Goal: Contribute content: Contribute content

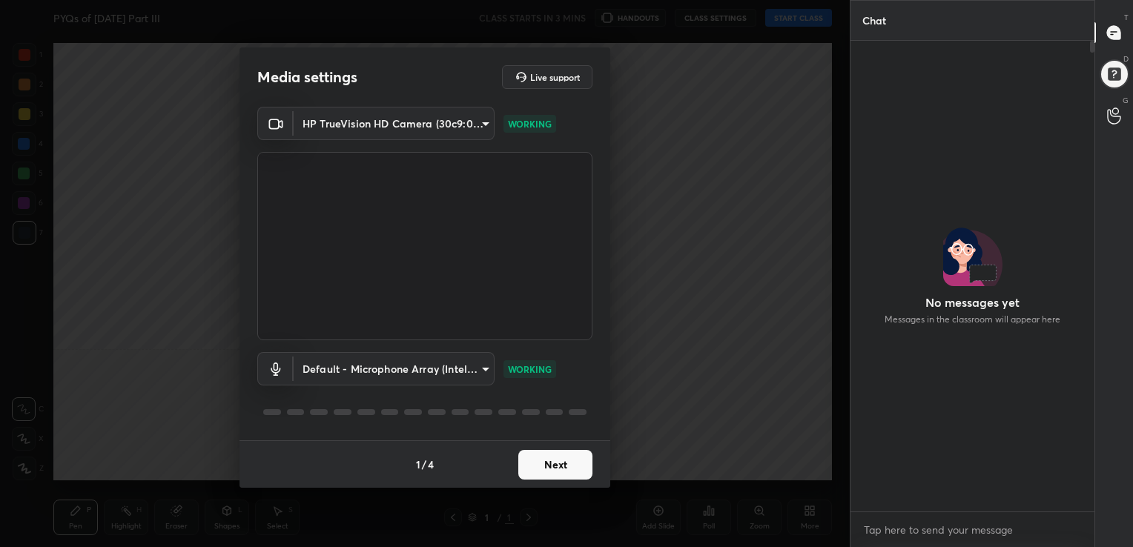
scroll to position [5, 4]
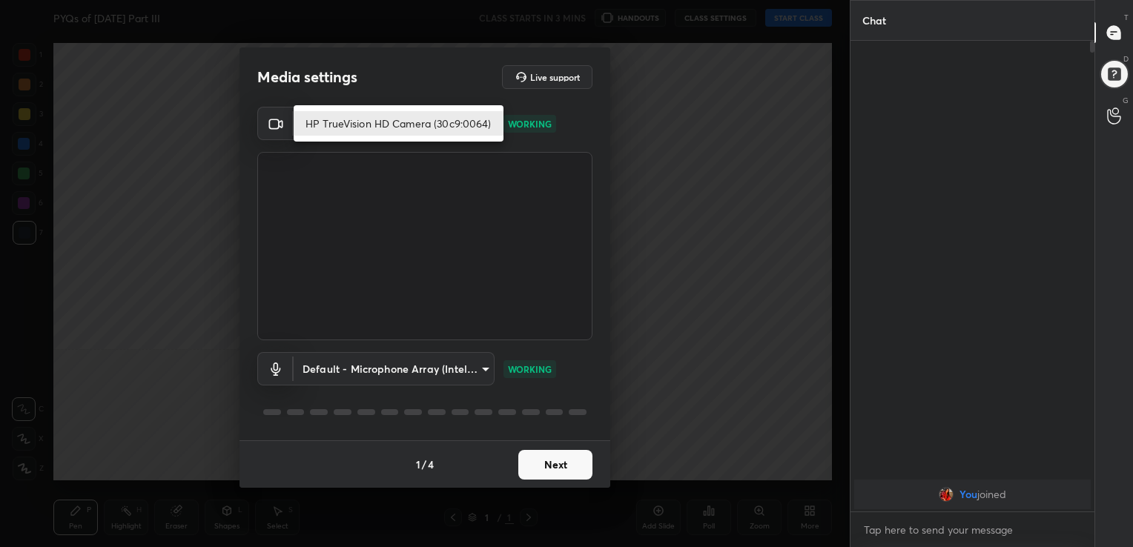
click at [483, 123] on body "1 2 3 4 5 6 7 C X Z C X Z E E Erase all H H PYQs of [DATE] Part III CLASS START…" at bounding box center [566, 273] width 1133 height 547
click at [437, 127] on li "HP TrueVision HD Camera (30c9:0064)" at bounding box center [399, 123] width 210 height 24
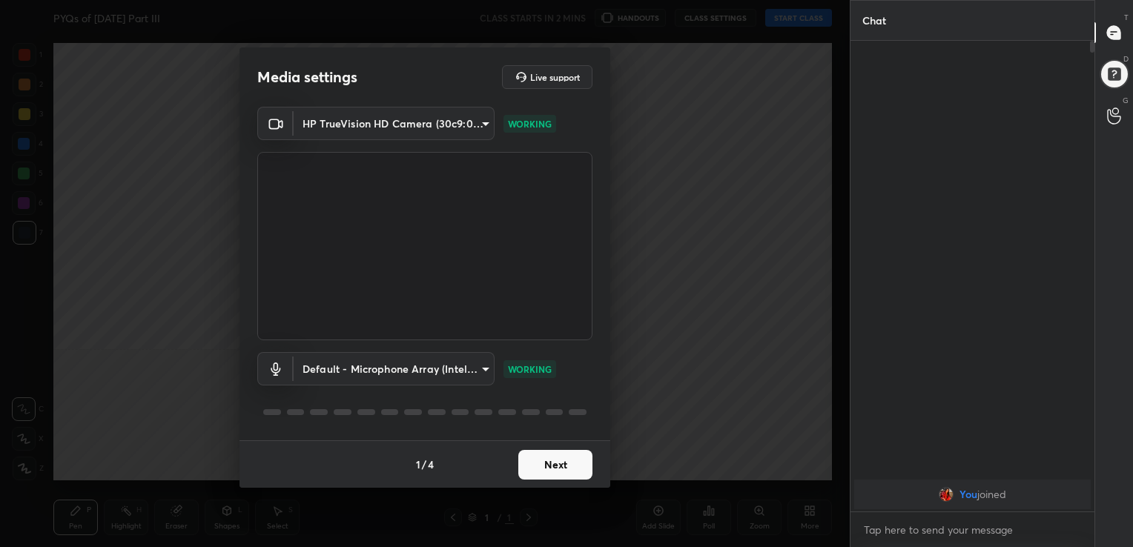
click at [541, 460] on button "Next" at bounding box center [555, 465] width 74 height 30
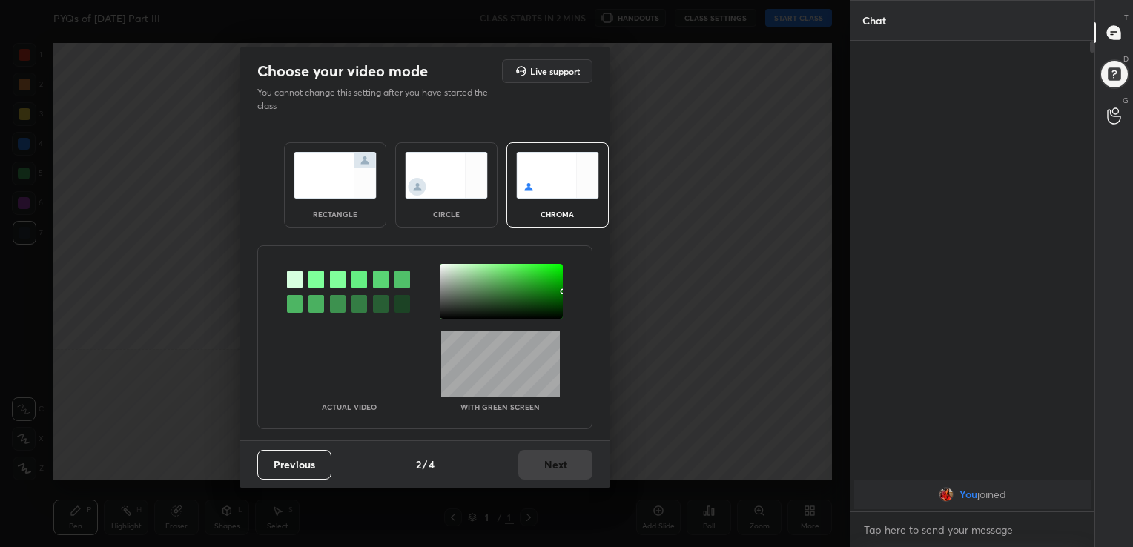
click at [546, 176] on img at bounding box center [557, 175] width 83 height 47
click at [312, 283] on div at bounding box center [316, 280] width 16 height 18
click at [442, 266] on div at bounding box center [501, 291] width 123 height 55
click at [557, 470] on div "Choose your video mode Live support You cannot change this setting after you ha…" at bounding box center [424, 267] width 371 height 440
click at [557, 470] on button "Next" at bounding box center [555, 465] width 74 height 30
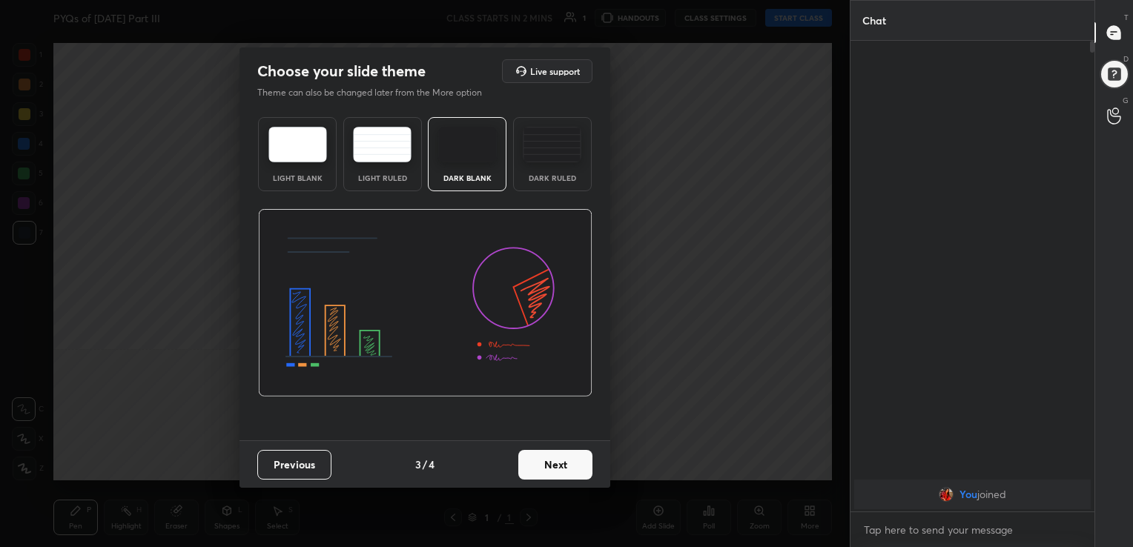
click at [297, 145] on img at bounding box center [297, 145] width 59 height 36
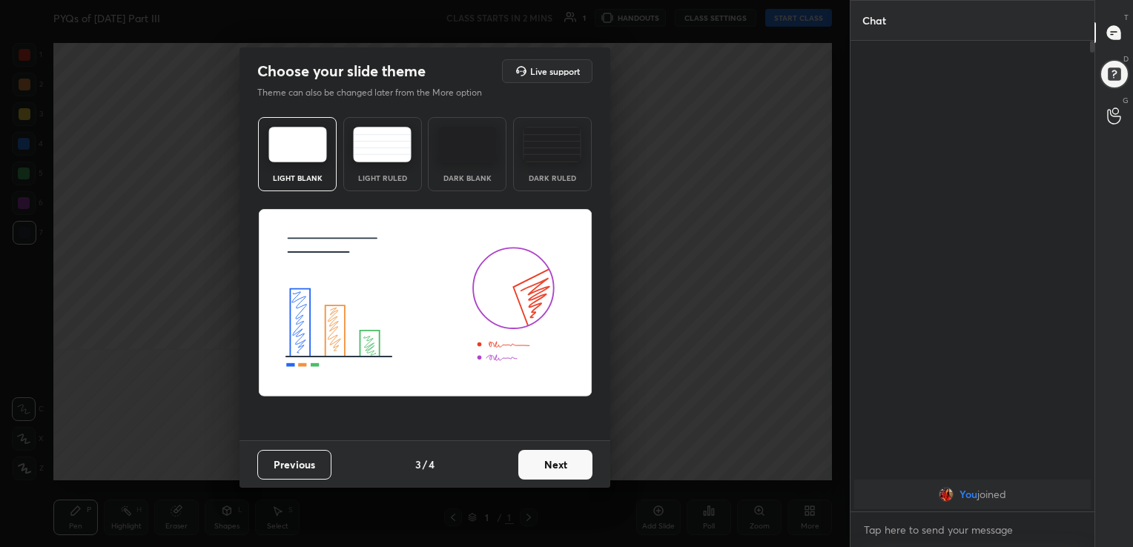
click at [570, 469] on button "Next" at bounding box center [555, 465] width 74 height 30
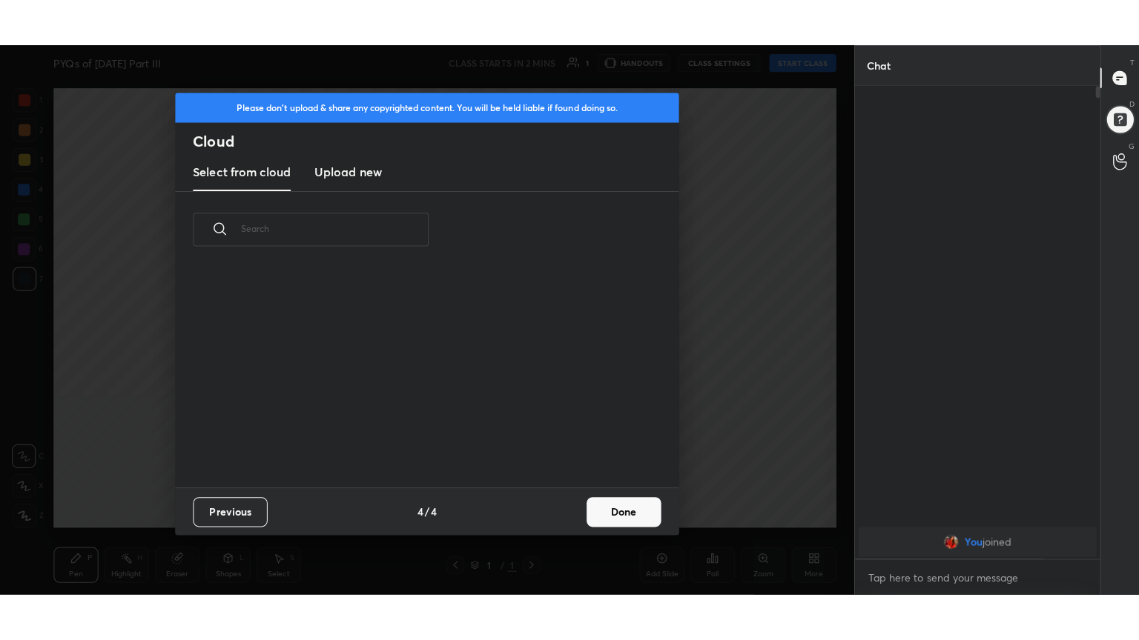
scroll to position [219, 476]
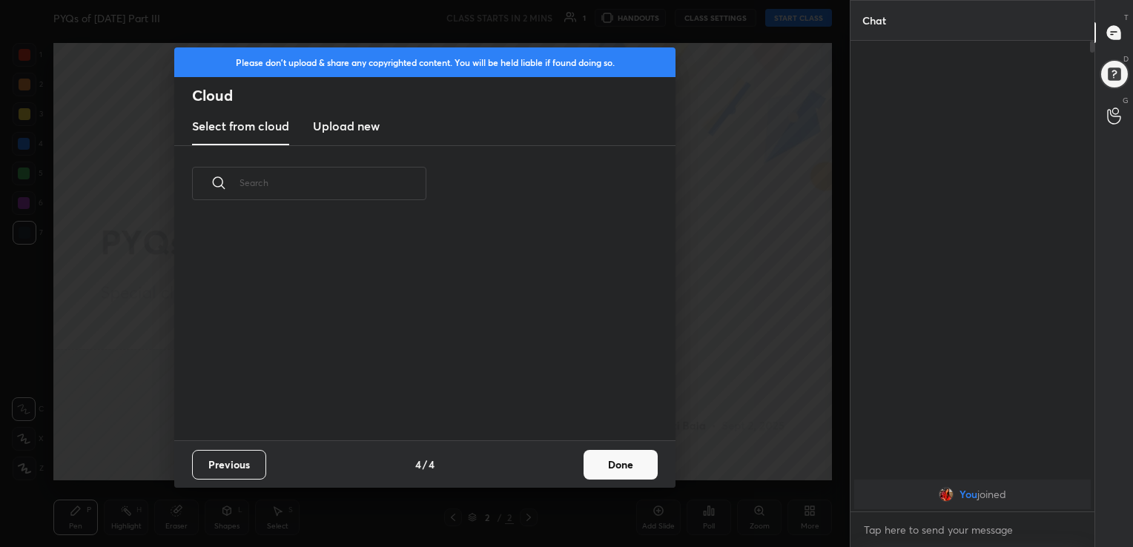
click at [351, 122] on h3 "Upload new" at bounding box center [346, 126] width 67 height 18
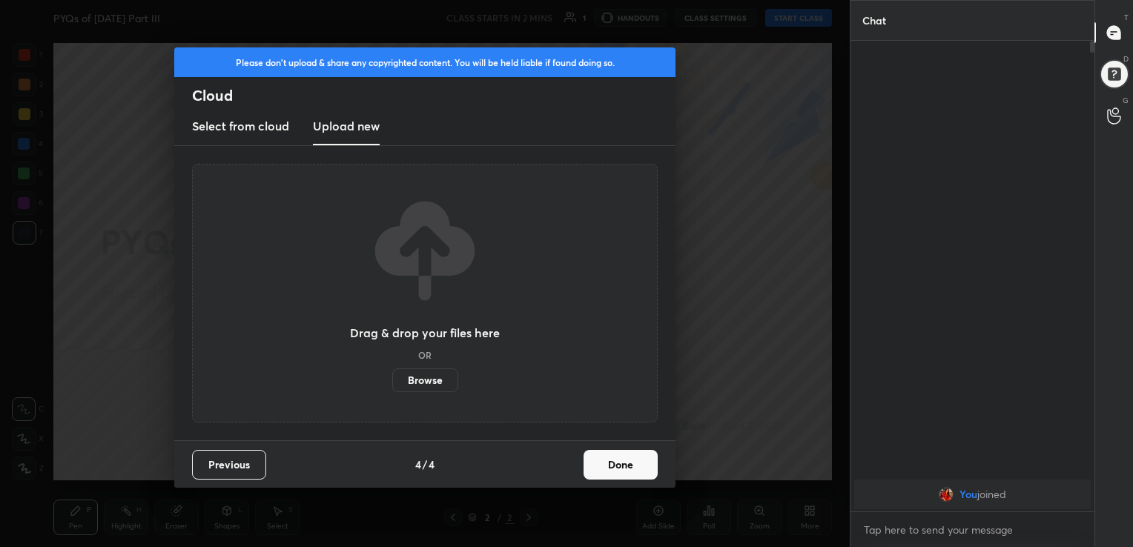
click at [412, 385] on label "Browse" at bounding box center [425, 380] width 66 height 24
click at [392, 385] on input "Browse" at bounding box center [392, 380] width 0 height 24
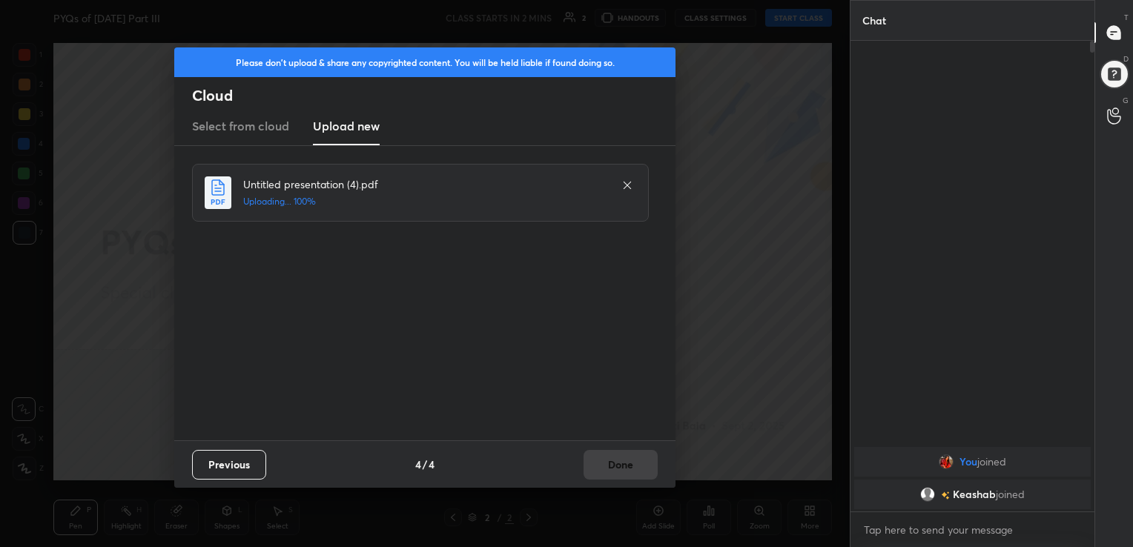
click at [611, 461] on div "Previous 4 / 4 Done" at bounding box center [424, 463] width 501 height 47
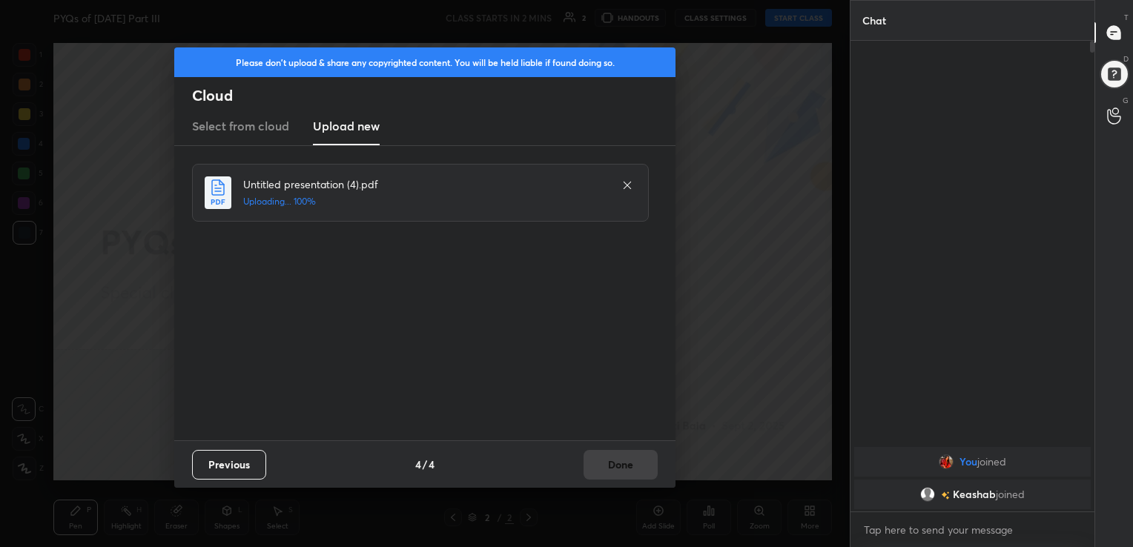
click at [611, 461] on div "Previous 4 / 4 Done" at bounding box center [424, 463] width 501 height 47
click at [515, 251] on div "Untitled presentation (4).pdf Uploading... 100%" at bounding box center [426, 293] width 469 height 259
click at [643, 474] on button "Done" at bounding box center [620, 465] width 74 height 30
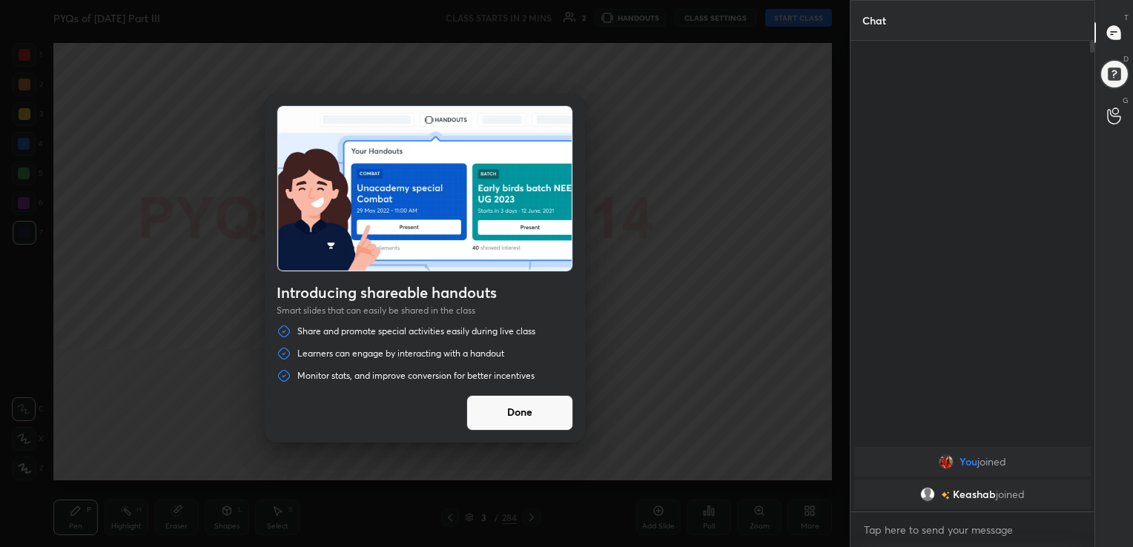
click at [513, 412] on button "Done" at bounding box center [519, 413] width 107 height 36
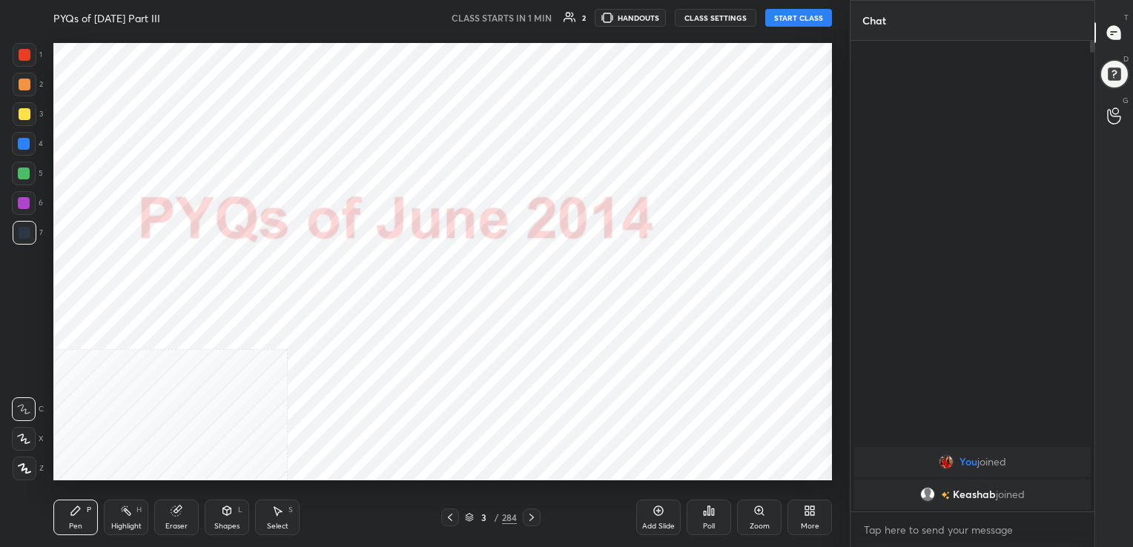
click at [811, 510] on icon at bounding box center [812, 508] width 4 height 4
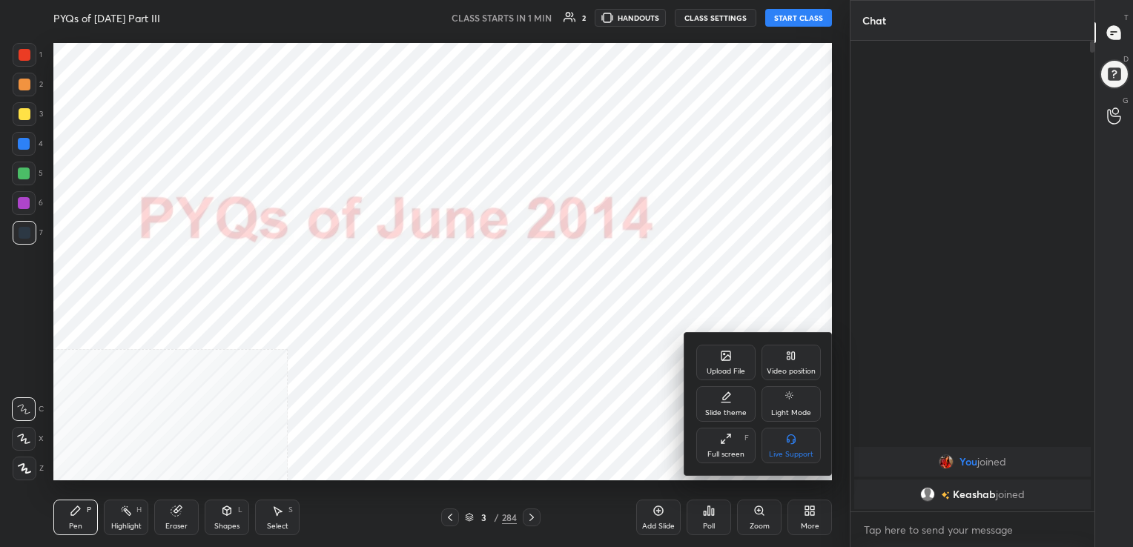
click at [731, 452] on div "Full screen" at bounding box center [725, 454] width 37 height 7
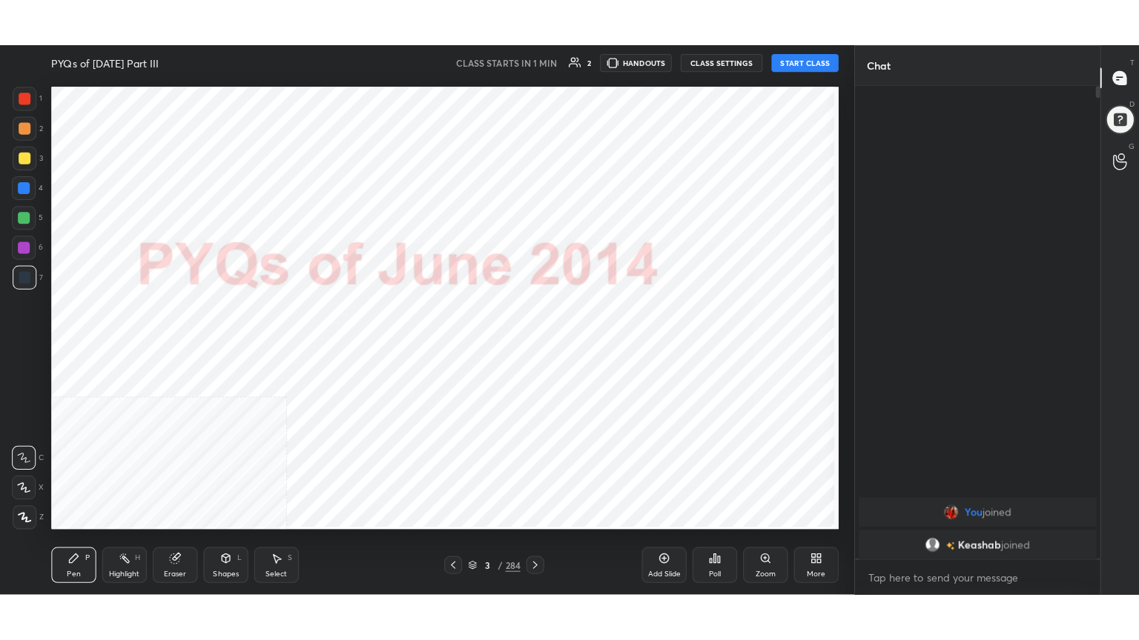
scroll to position [437, 241]
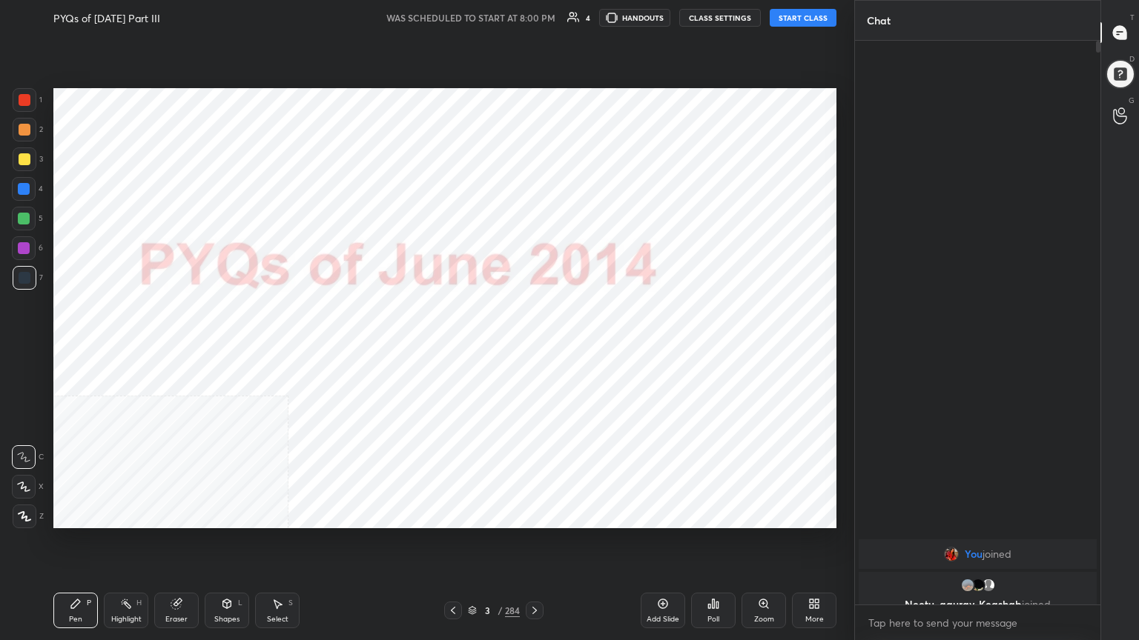
click at [800, 17] on button "START CLASS" at bounding box center [802, 18] width 67 height 18
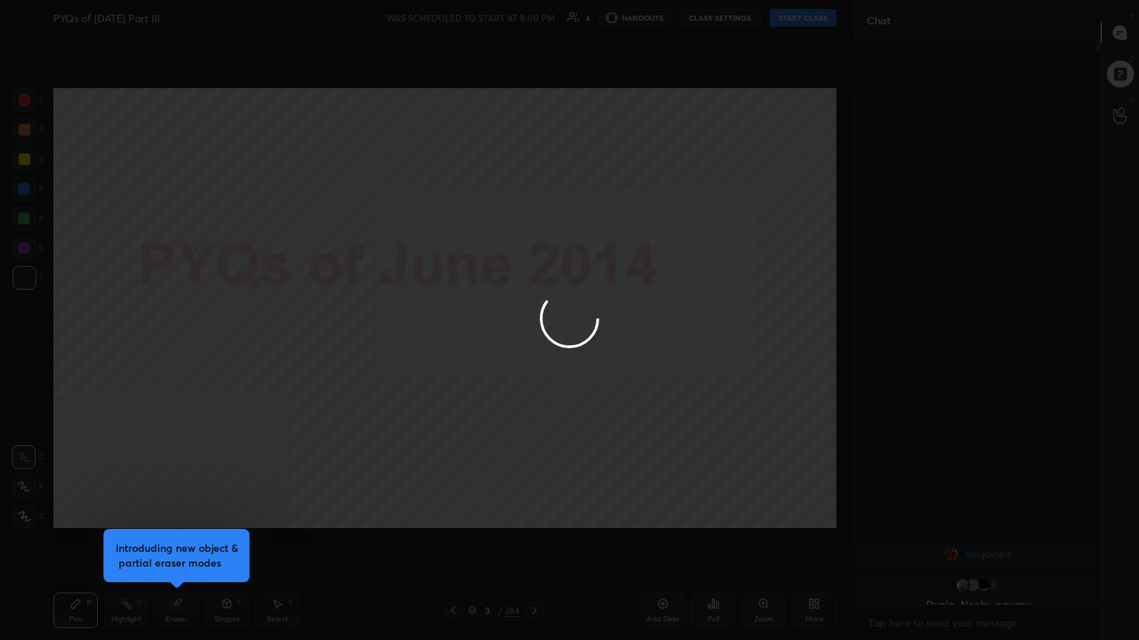
type textarea "x"
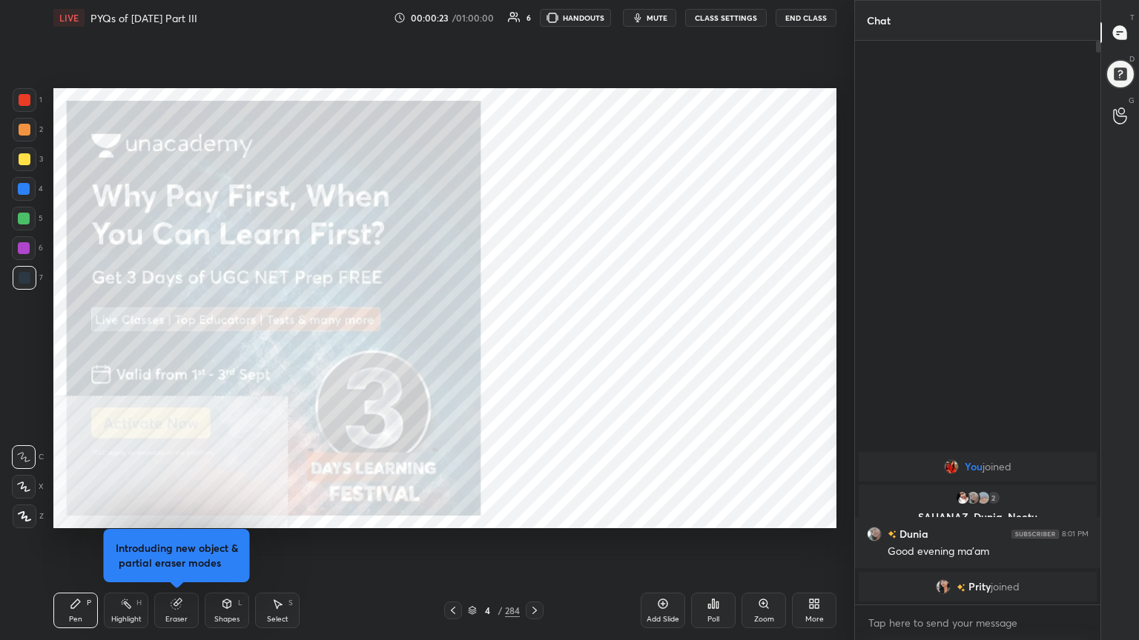
click at [804, 546] on div "More" at bounding box center [814, 611] width 44 height 36
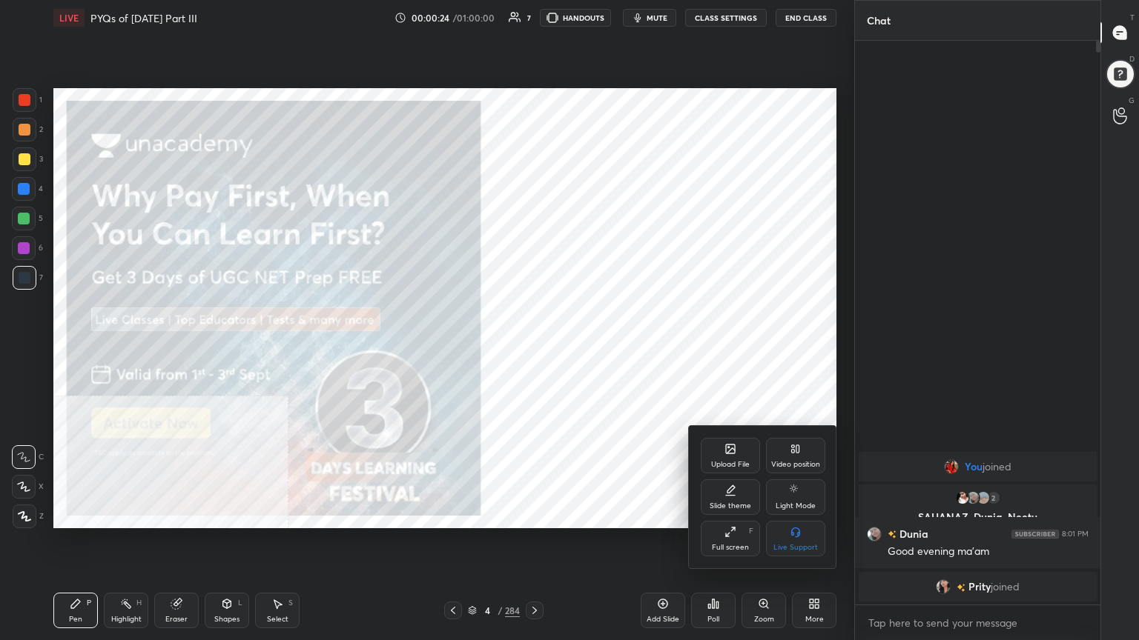
click at [787, 464] on div "Video position" at bounding box center [795, 464] width 49 height 7
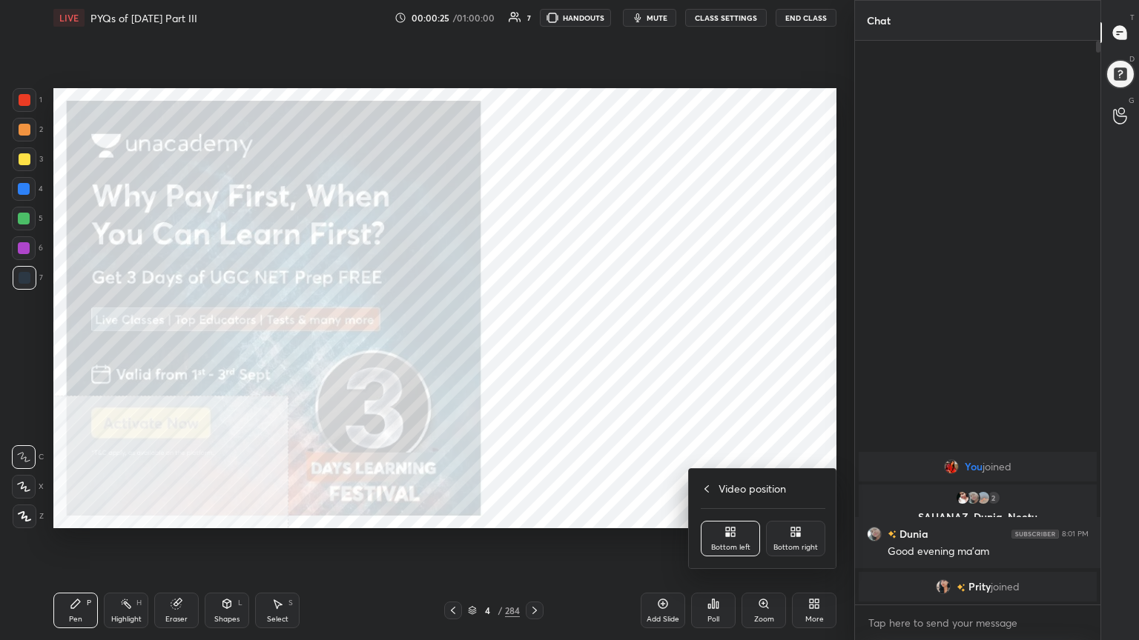
click at [796, 538] on icon at bounding box center [795, 532] width 12 height 12
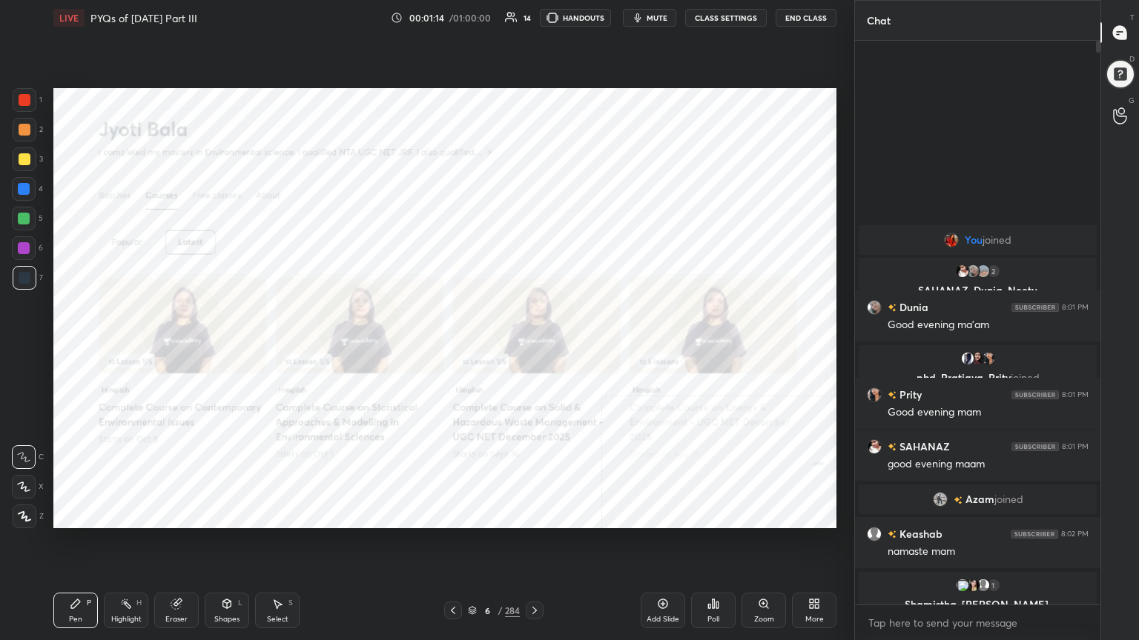
click at [469, 546] on div "Pen P Highlight H Eraser Shapes L Select S 6 / 284 Add Slide Poll Zoom More" at bounding box center [444, 610] width 783 height 59
click at [471, 546] on icon at bounding box center [472, 610] width 9 height 9
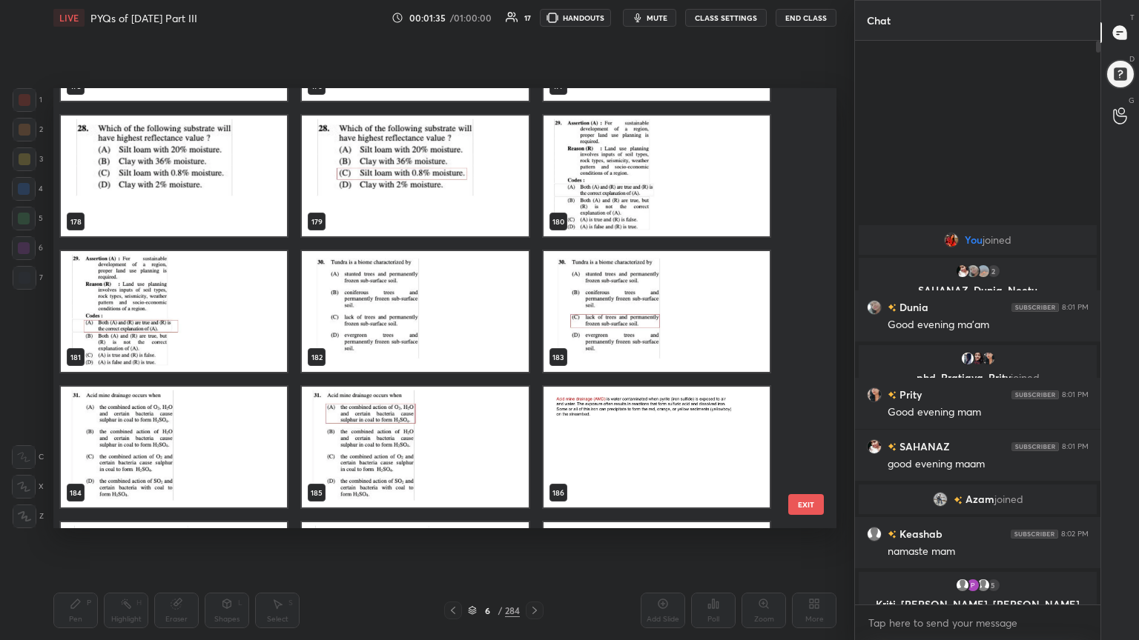
scroll to position [7982, 0]
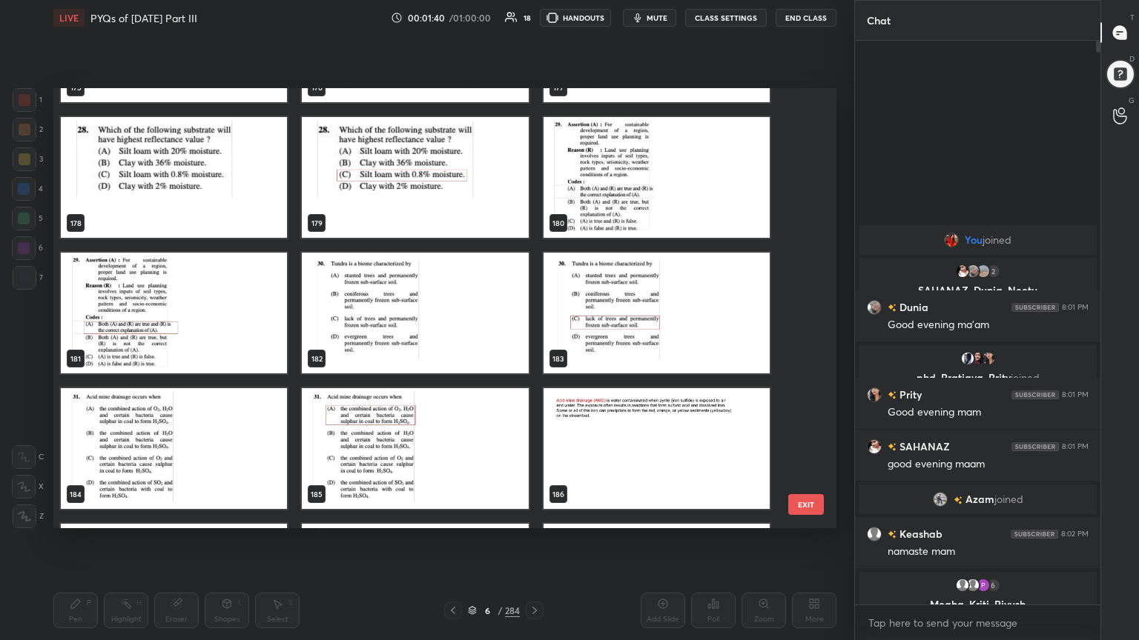
click at [617, 186] on img "grid" at bounding box center [656, 177] width 226 height 121
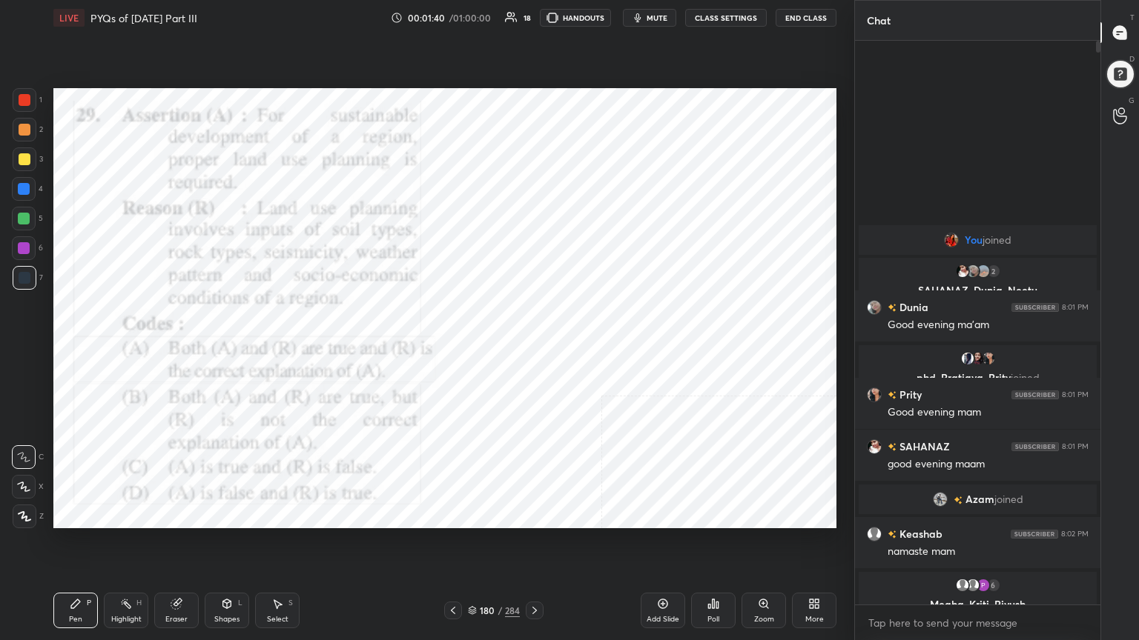
click at [617, 186] on img "grid" at bounding box center [656, 177] width 226 height 121
click at [469, 546] on icon at bounding box center [472, 610] width 9 height 9
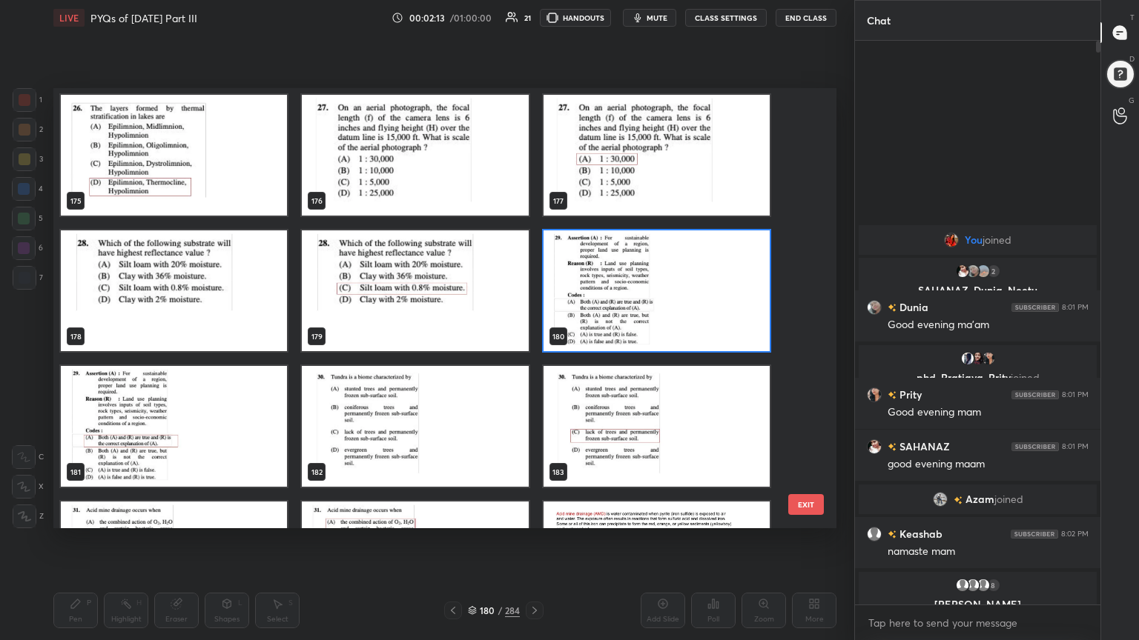
scroll to position [7867, 0]
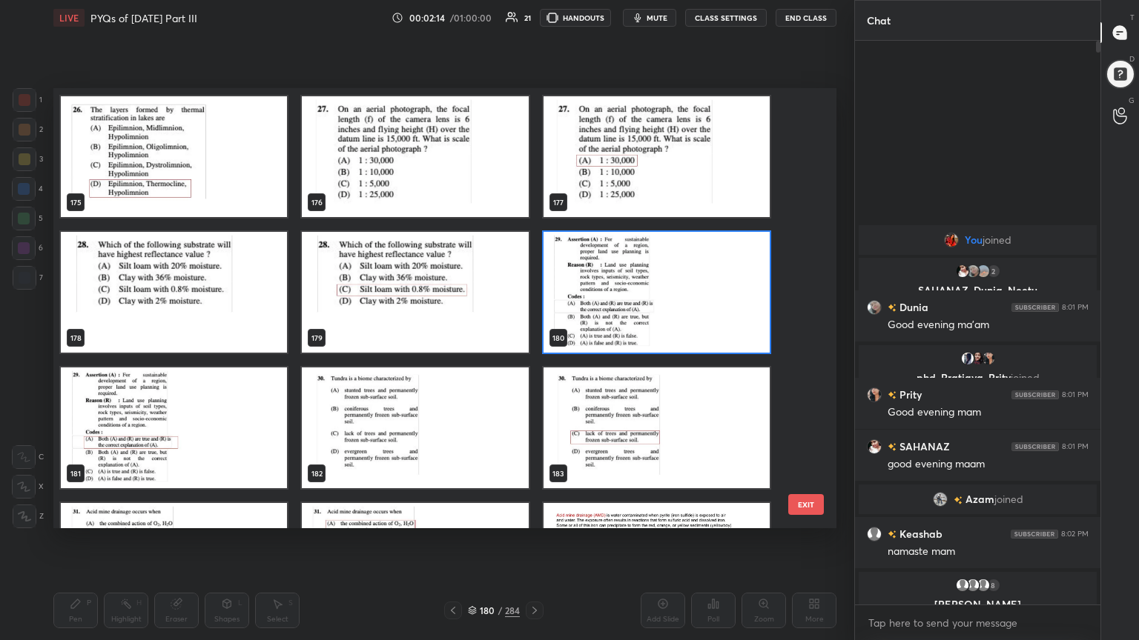
click at [597, 311] on img "grid" at bounding box center [656, 292] width 226 height 121
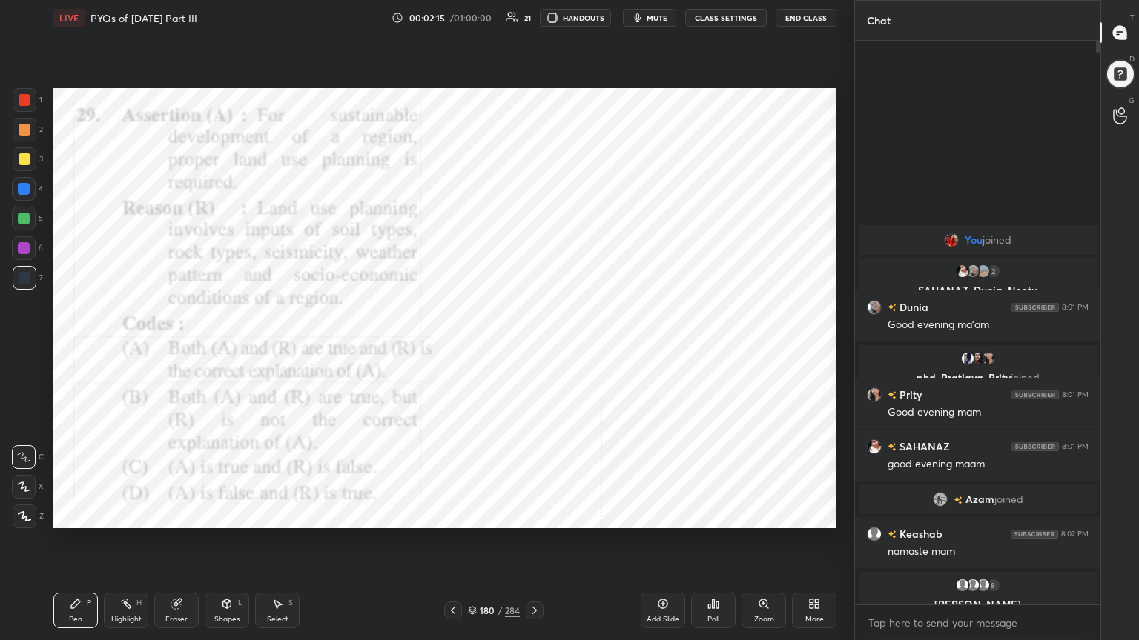
click at [597, 311] on img "grid" at bounding box center [656, 292] width 226 height 121
click at [708, 546] on icon at bounding box center [709, 607] width 2 height 4
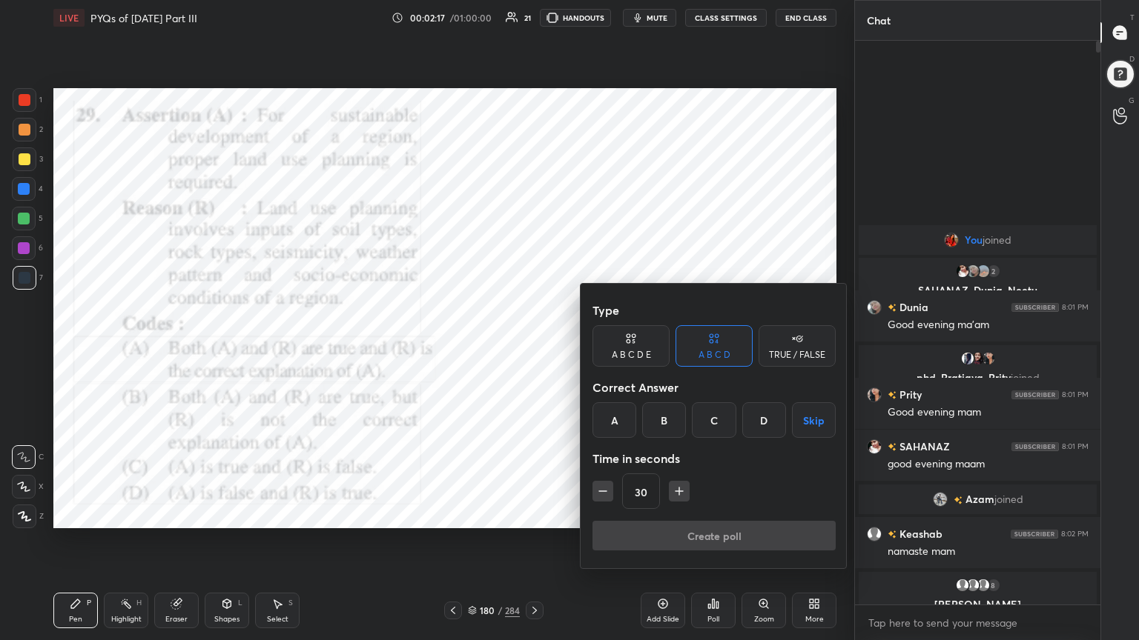
click at [603, 403] on div "A" at bounding box center [614, 421] width 44 height 36
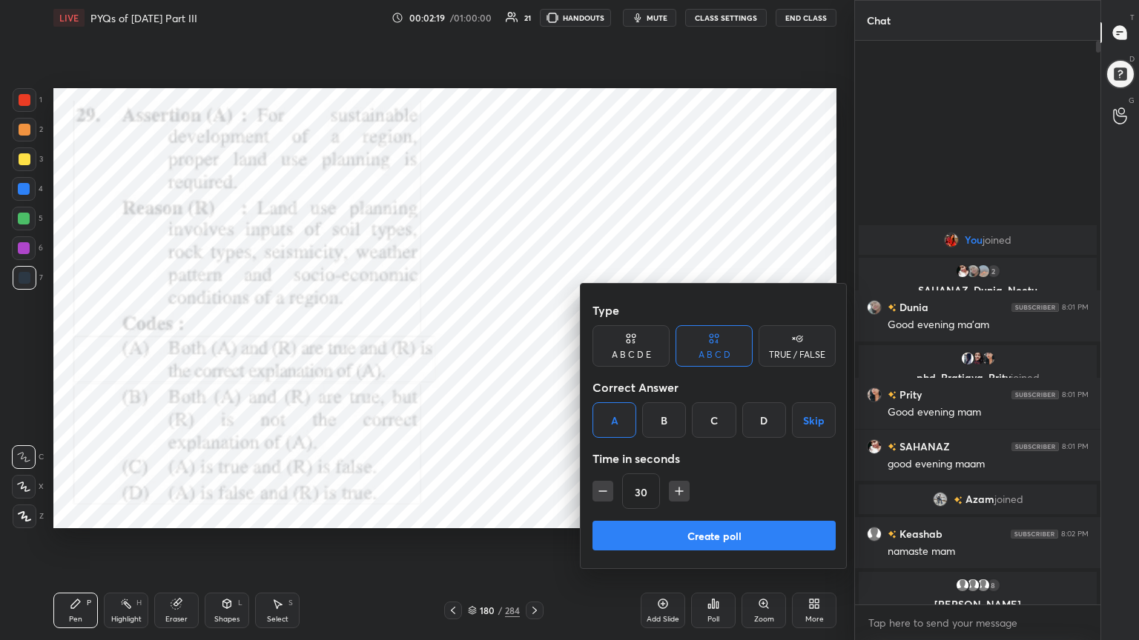
click at [681, 525] on button "Create poll" at bounding box center [713, 536] width 243 height 30
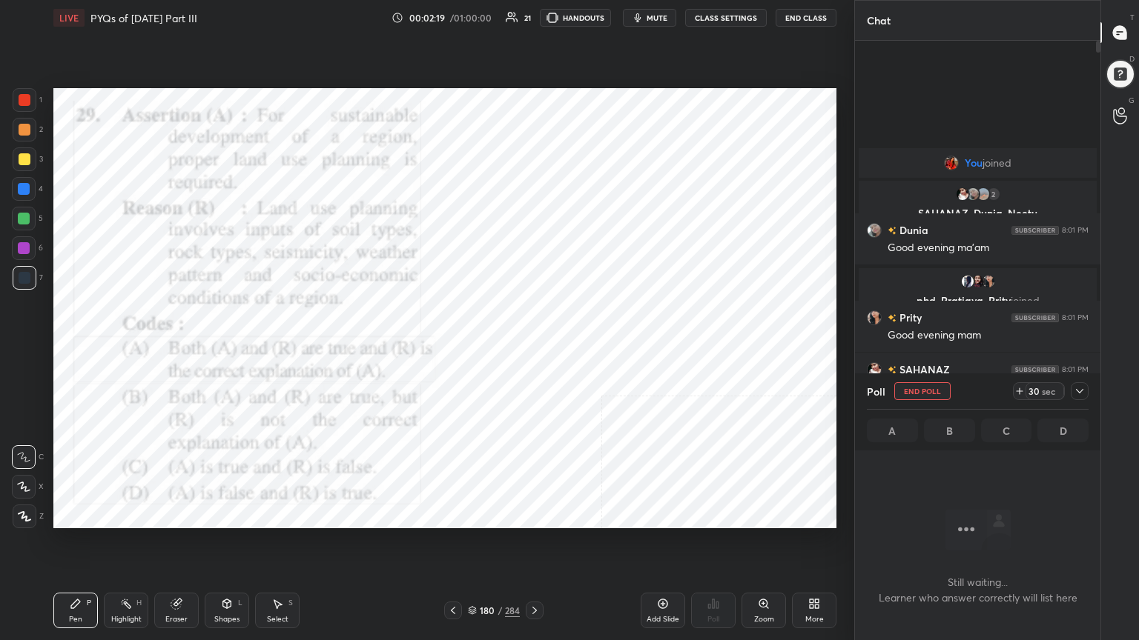
scroll to position [4, 4]
click at [661, 15] on span "mute" at bounding box center [656, 18] width 21 height 10
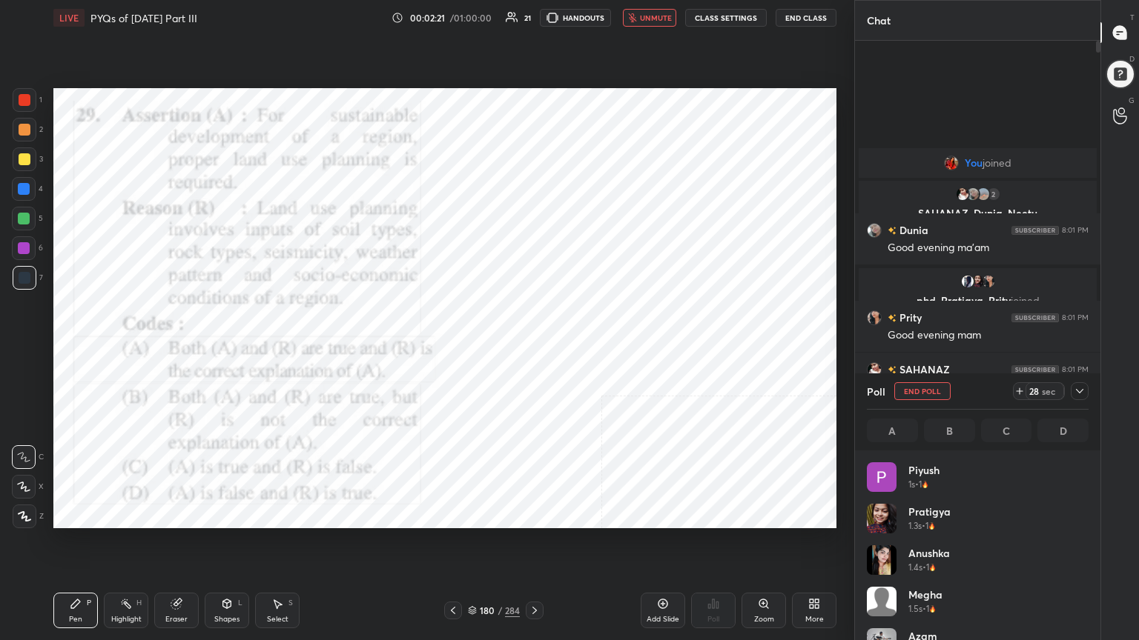
scroll to position [173, 217]
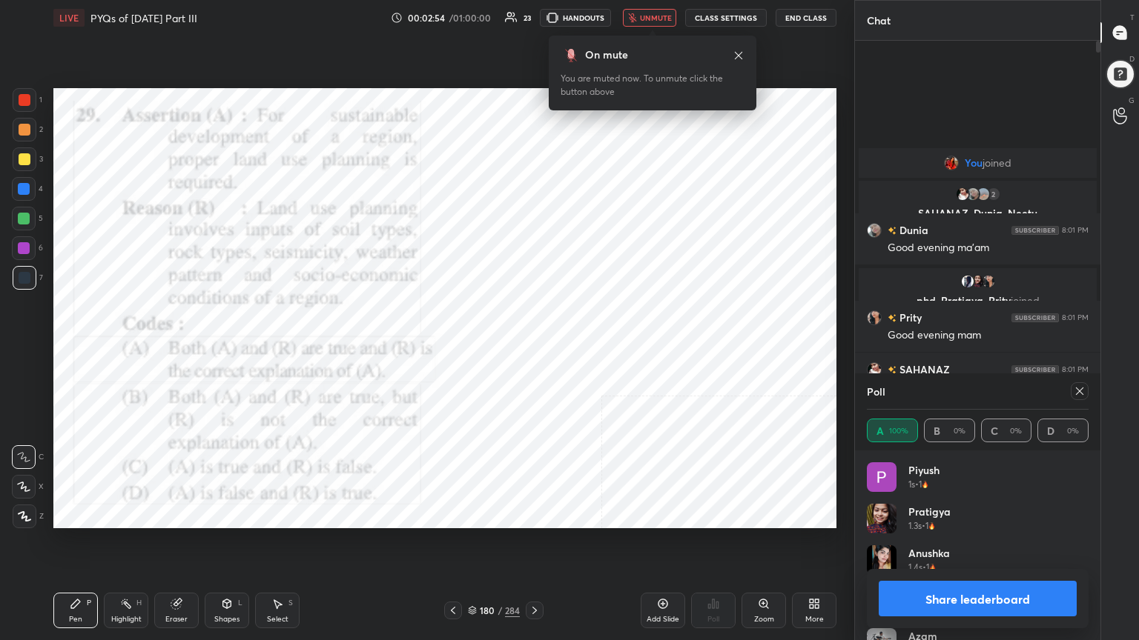
click at [1079, 385] on icon at bounding box center [1079, 391] width 12 height 12
type textarea "x"
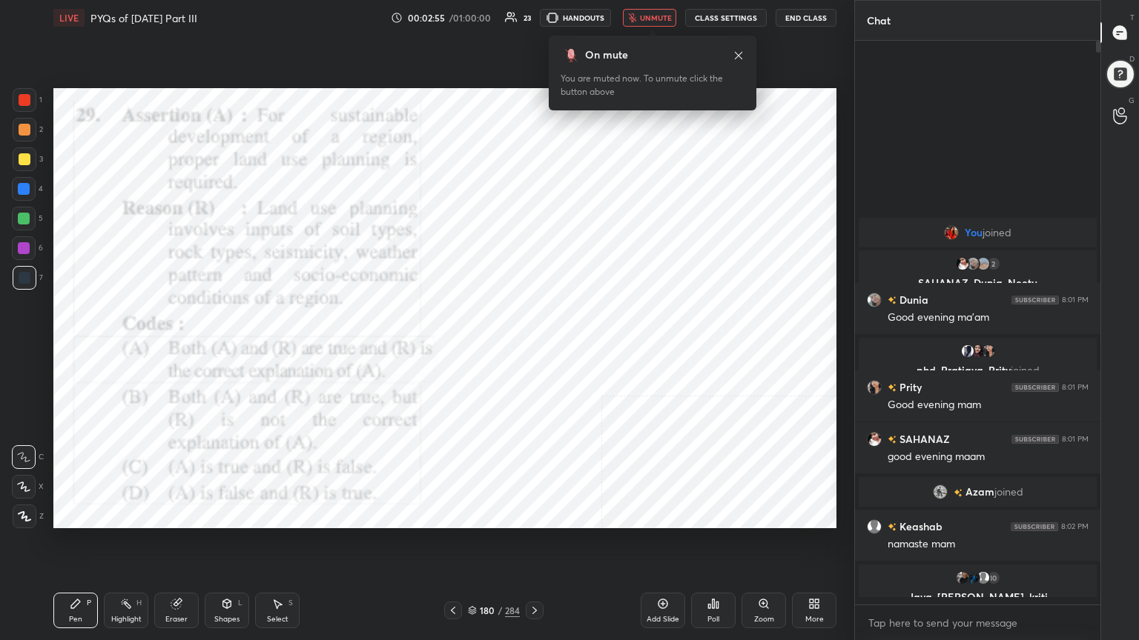
scroll to position [0, 0]
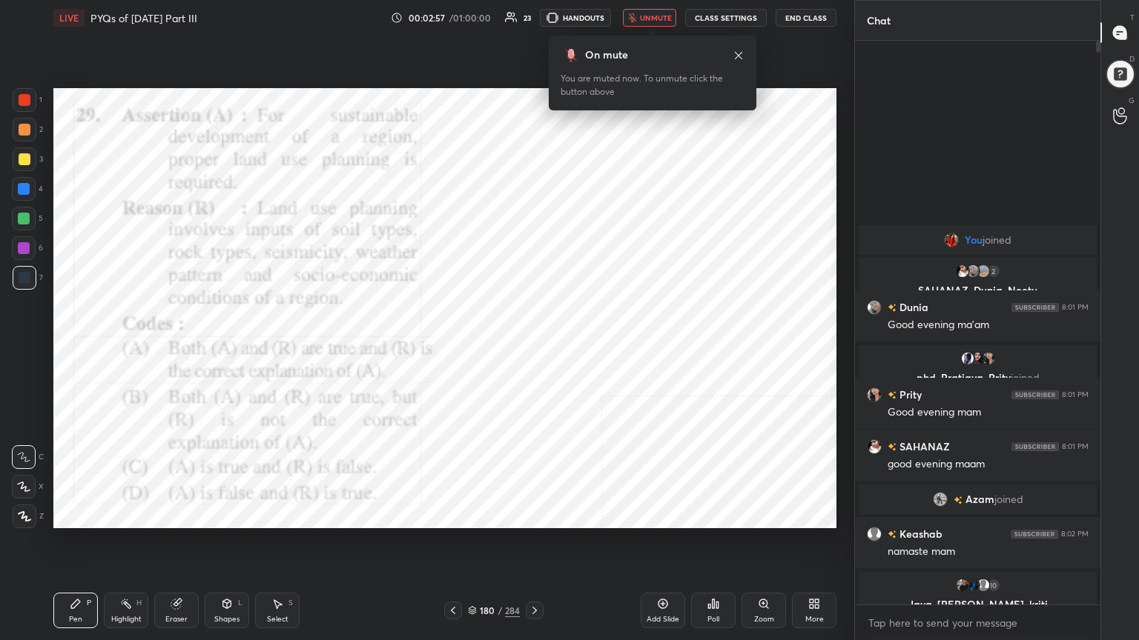
click at [649, 15] on span "unmute" at bounding box center [656, 18] width 32 height 10
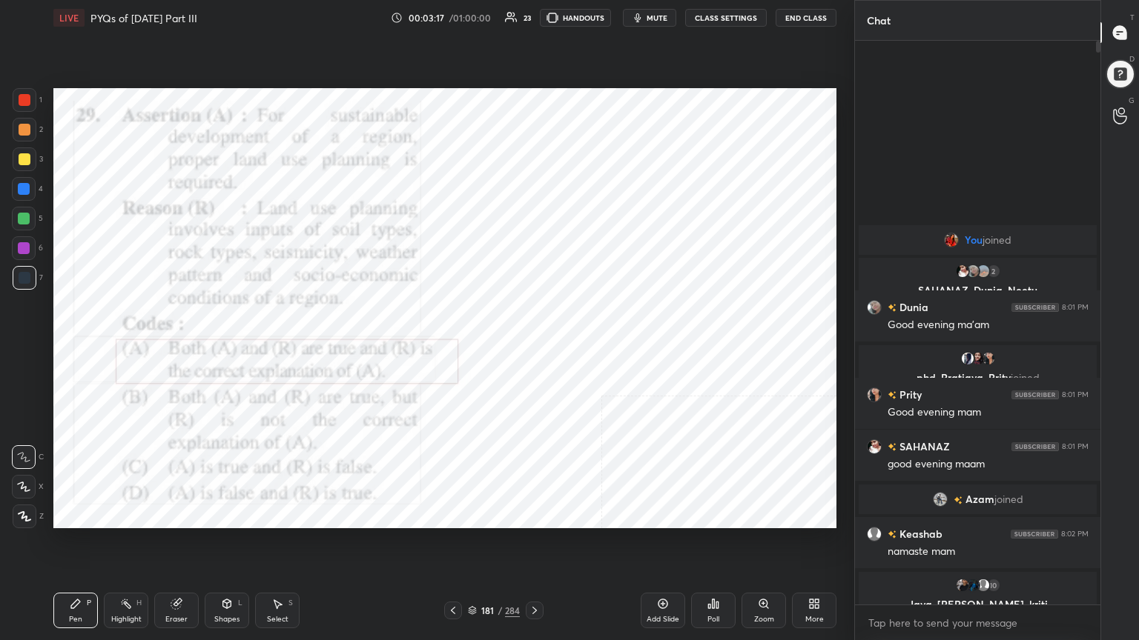
click at [466, 546] on div "181 / 284" at bounding box center [493, 611] width 99 height 18
click at [471, 546] on icon at bounding box center [472, 610] width 9 height 9
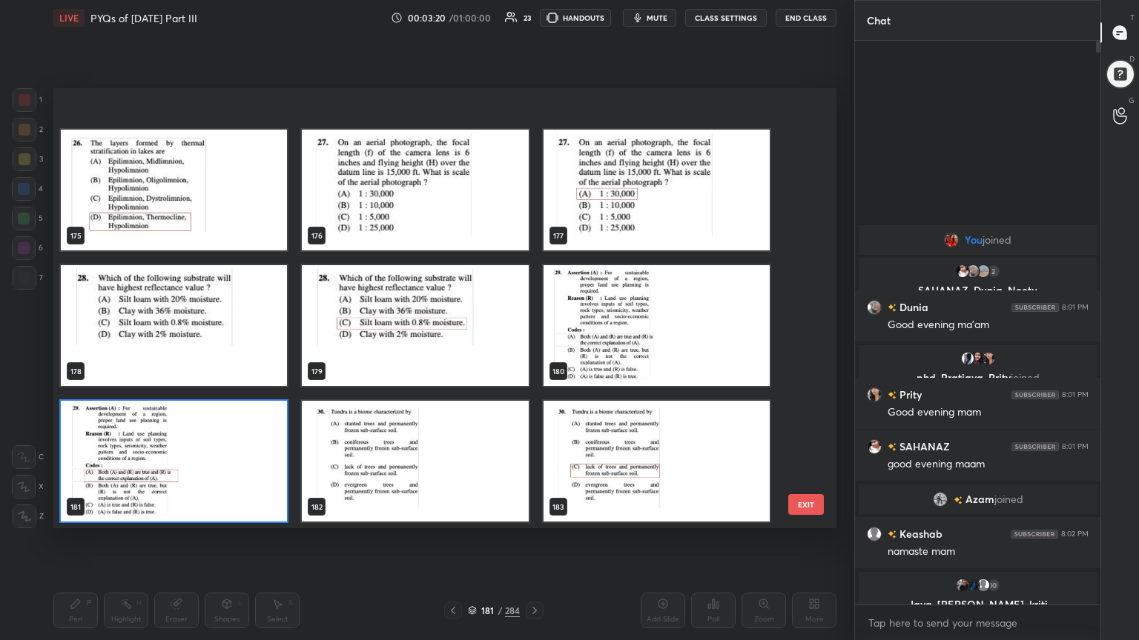
scroll to position [8051, 0]
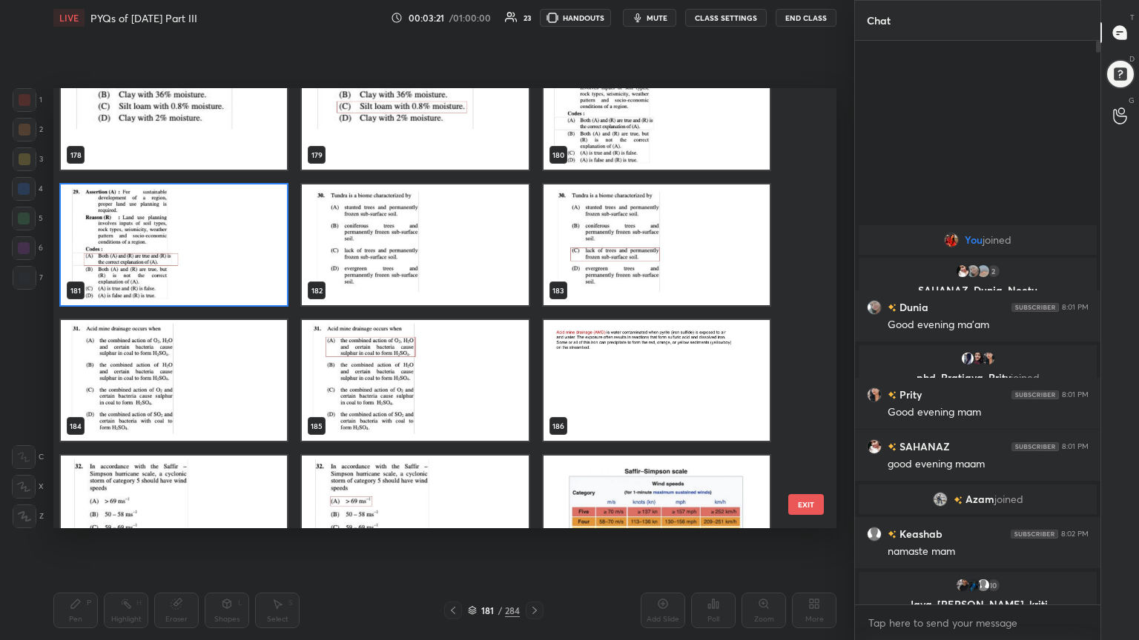
click at [468, 271] on img "grid" at bounding box center [415, 245] width 226 height 121
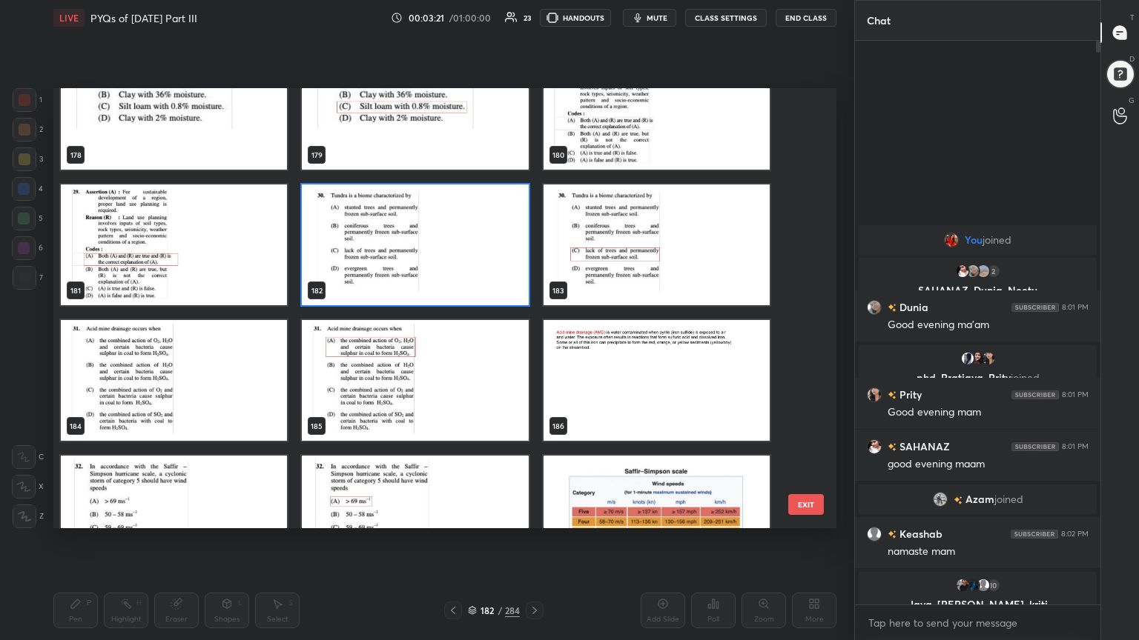
click at [468, 271] on img "grid" at bounding box center [415, 245] width 226 height 121
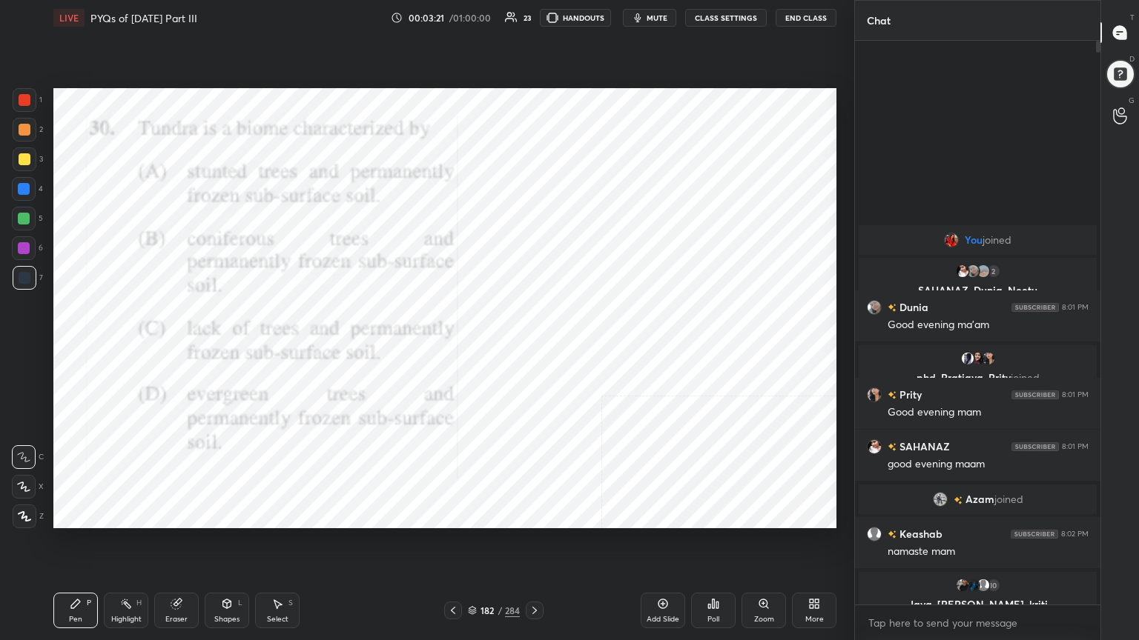
click at [468, 271] on img "grid" at bounding box center [415, 245] width 226 height 121
click at [662, 14] on span "mute" at bounding box center [656, 18] width 21 height 10
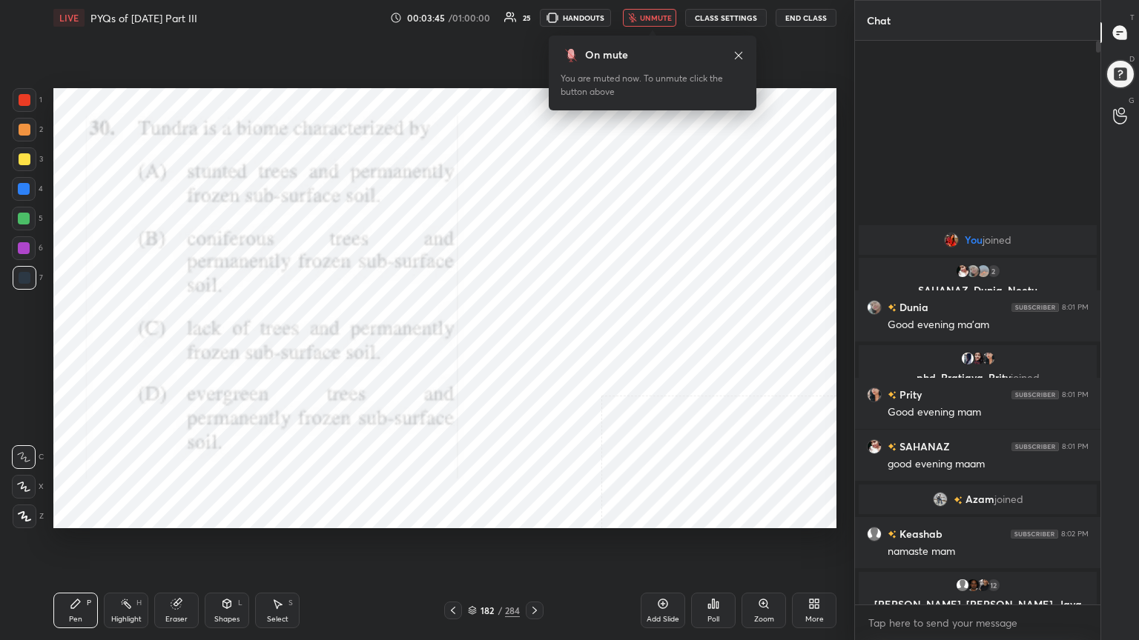
click at [466, 546] on div "182 / 284" at bounding box center [493, 611] width 99 height 18
click at [472, 546] on icon at bounding box center [472, 610] width 9 height 9
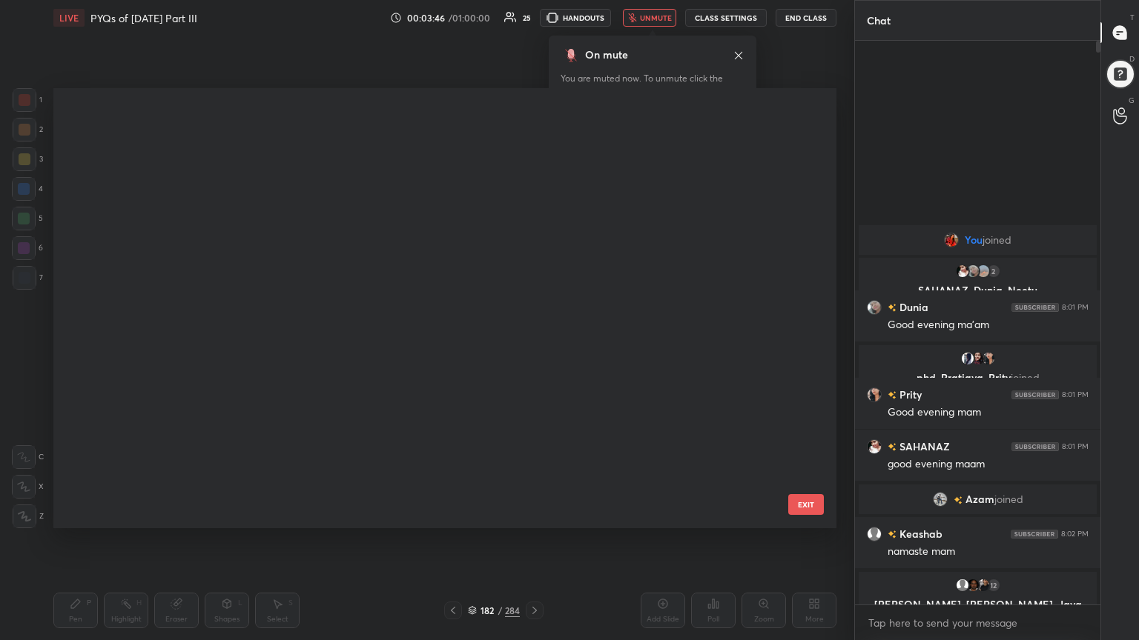
scroll to position [436, 775]
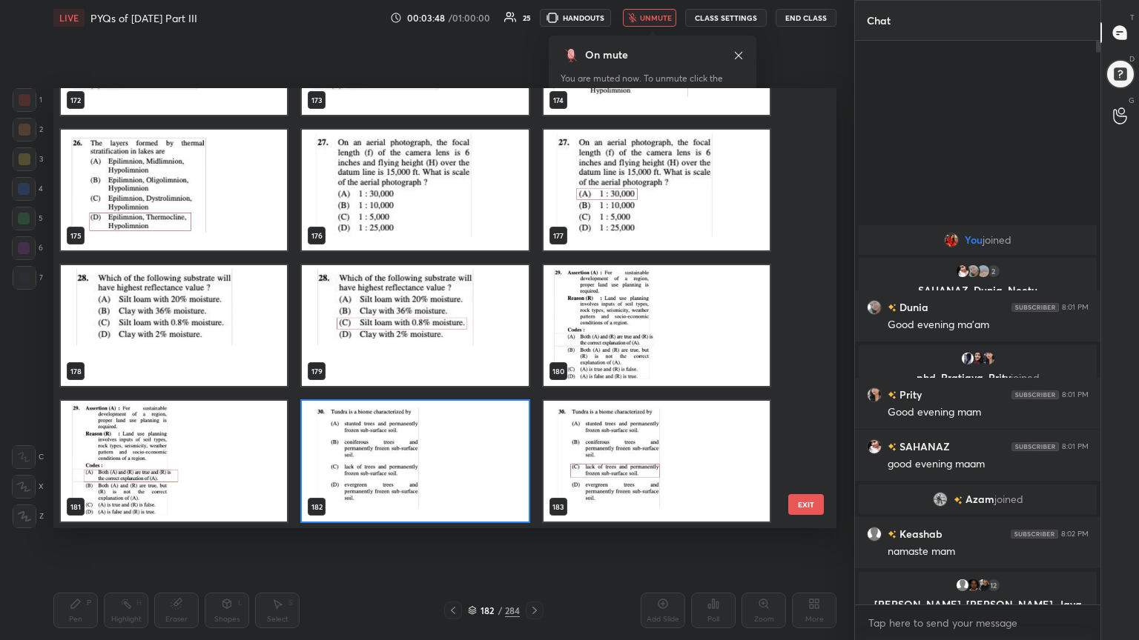
click at [374, 463] on img "grid" at bounding box center [415, 461] width 226 height 121
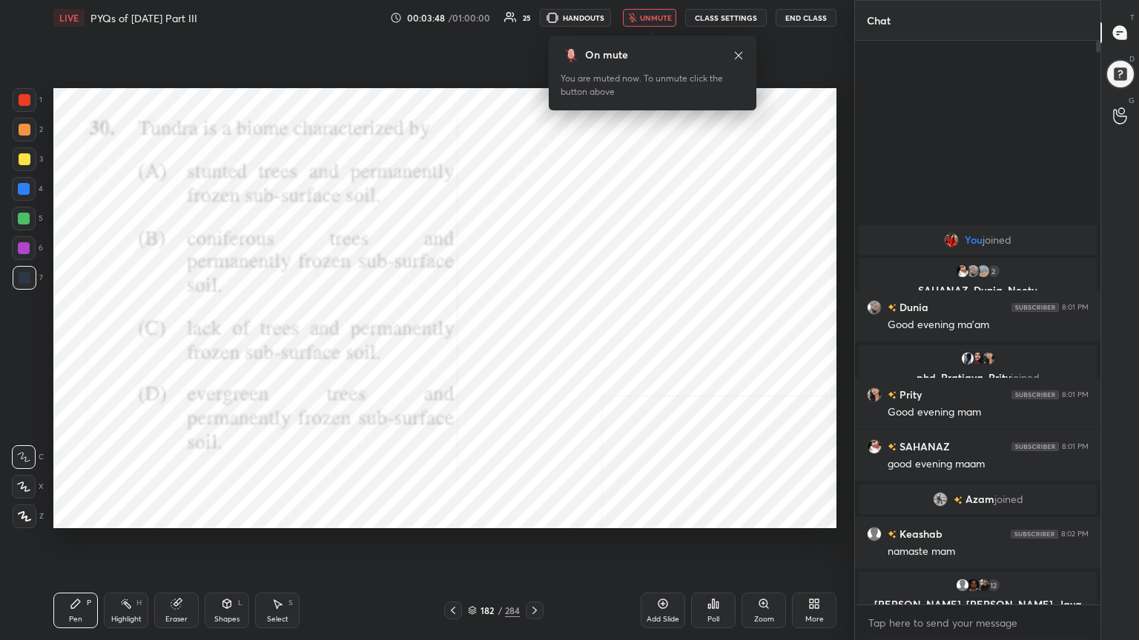
drag, startPoint x: 374, startPoint y: 463, endPoint x: 739, endPoint y: 635, distance: 403.9
click at [739, 546] on div "LIVE PYQs of [DATE] Part III 00:03:48 / 01:00:00 25 HANDOUTS unmute CLASS SETTI…" at bounding box center [444, 320] width 795 height 640
click at [712, 546] on icon at bounding box center [713, 604] width 2 height 9
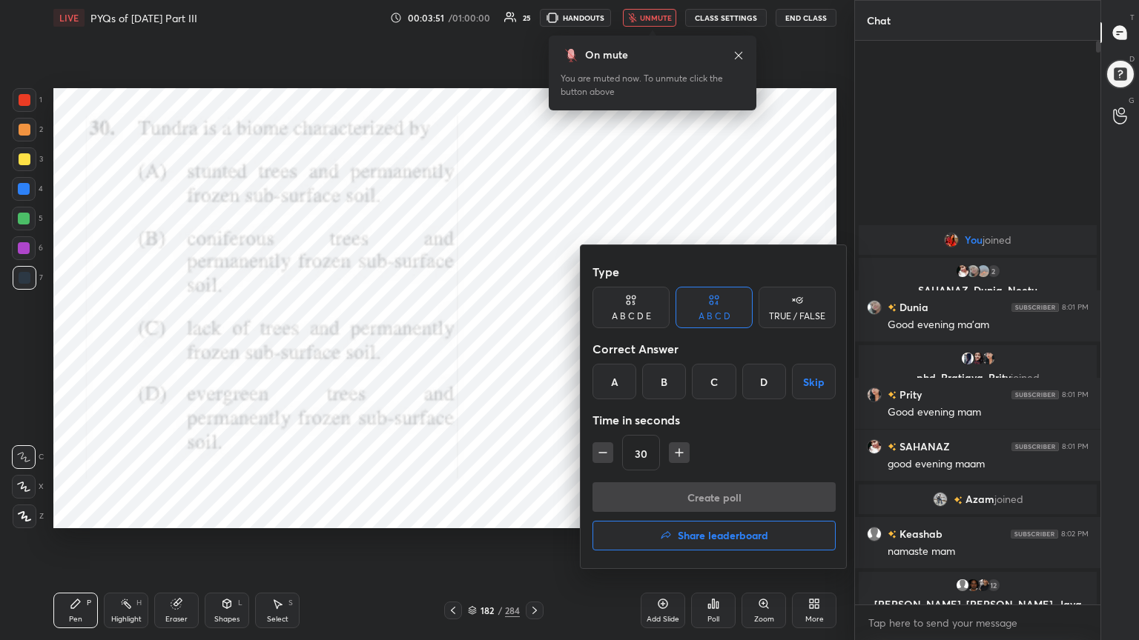
drag, startPoint x: 698, startPoint y: 387, endPoint x: 709, endPoint y: 345, distance: 43.0
click at [709, 345] on div "Type A B C D E A B C D TRUE / FALSE Correct Answer A B C D Skip Time in seconds…" at bounding box center [713, 369] width 243 height 225
click at [710, 374] on div "C" at bounding box center [714, 382] width 44 height 36
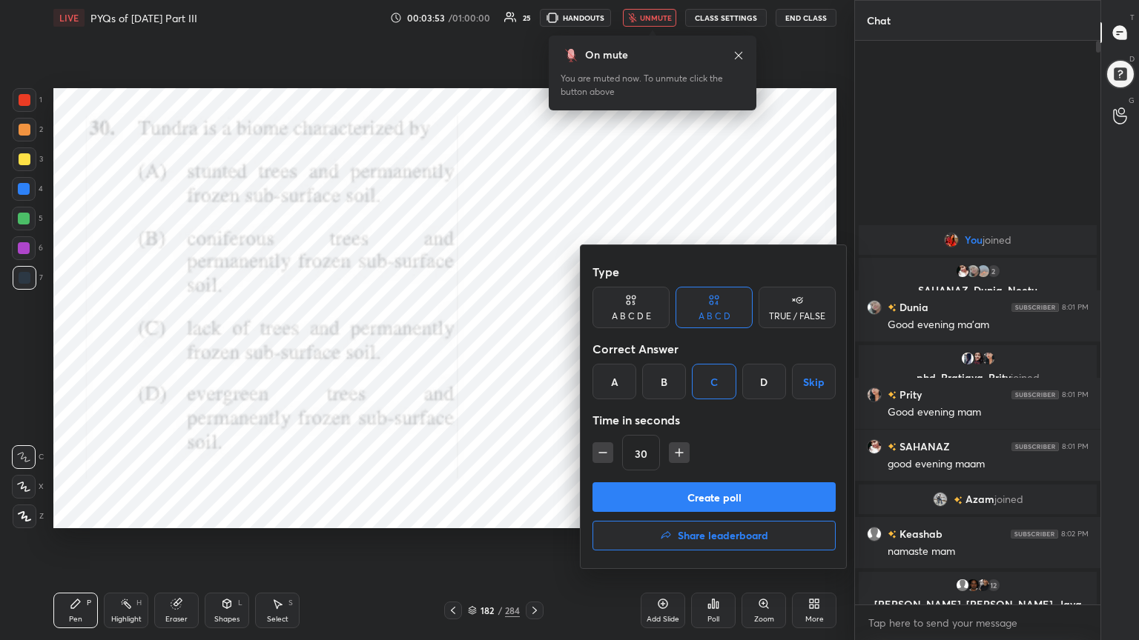
click at [721, 494] on button "Create poll" at bounding box center [713, 498] width 243 height 30
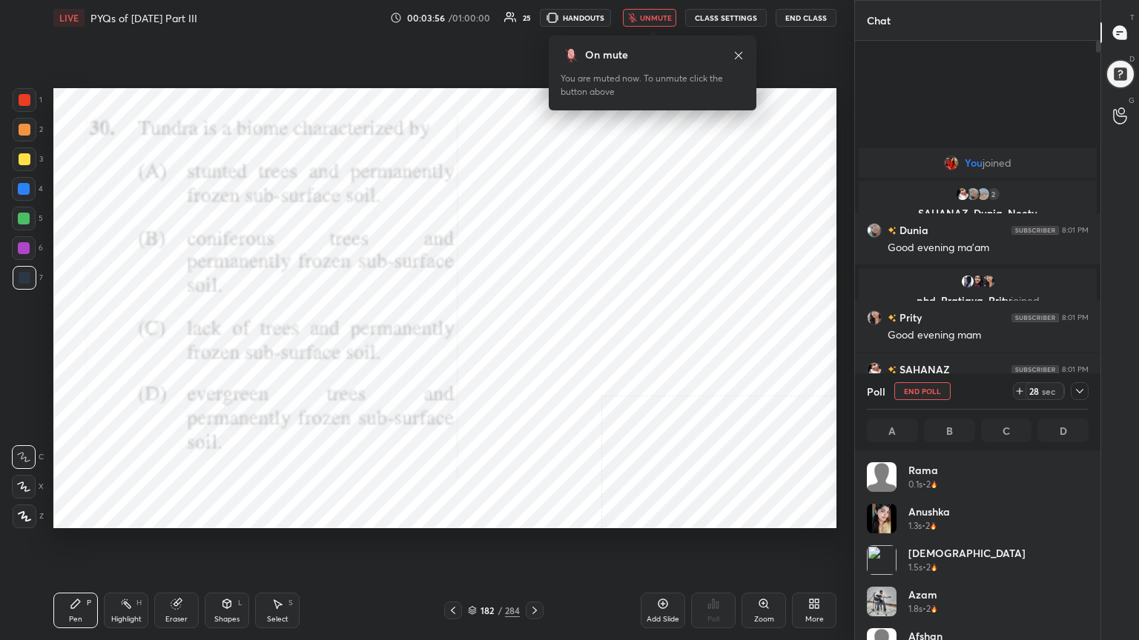
scroll to position [173, 217]
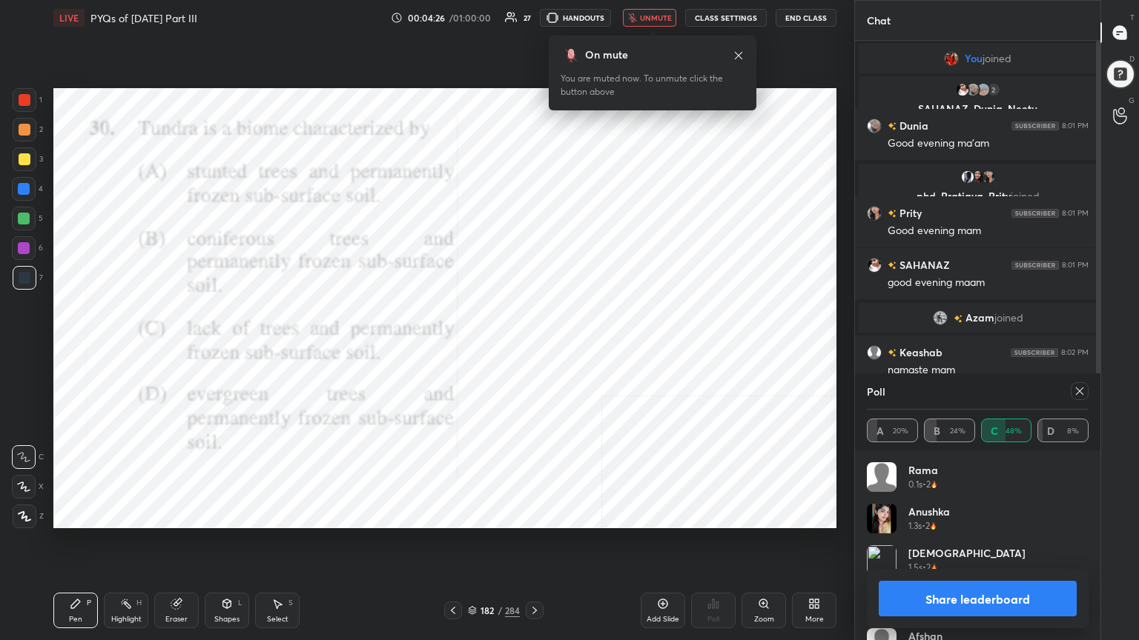
click at [1073, 388] on icon at bounding box center [1079, 391] width 12 height 12
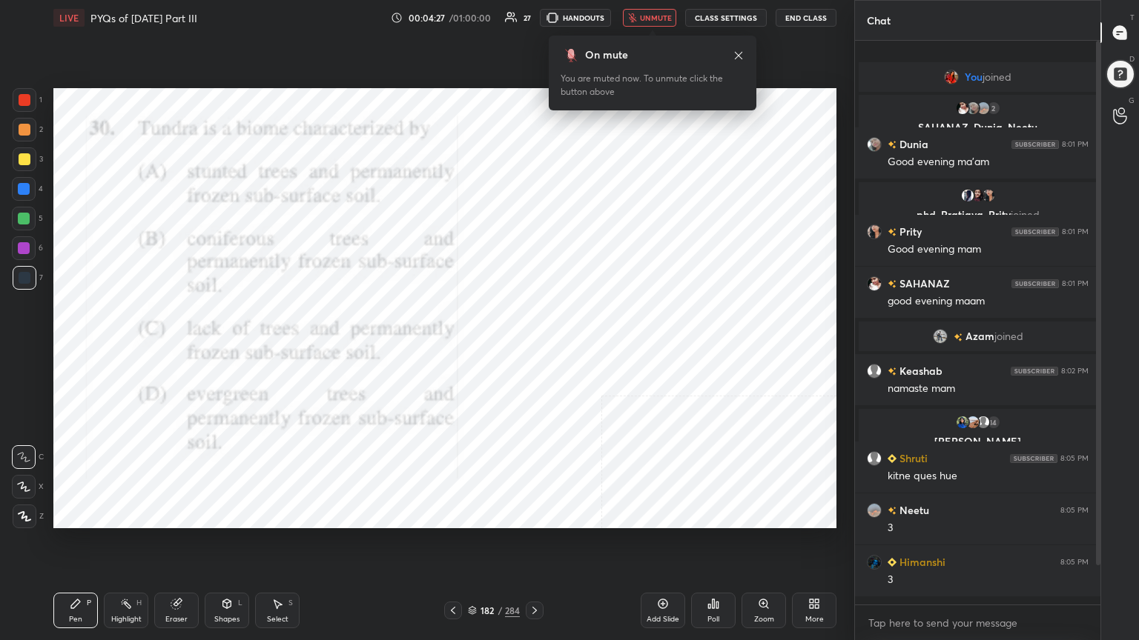
scroll to position [4, 4]
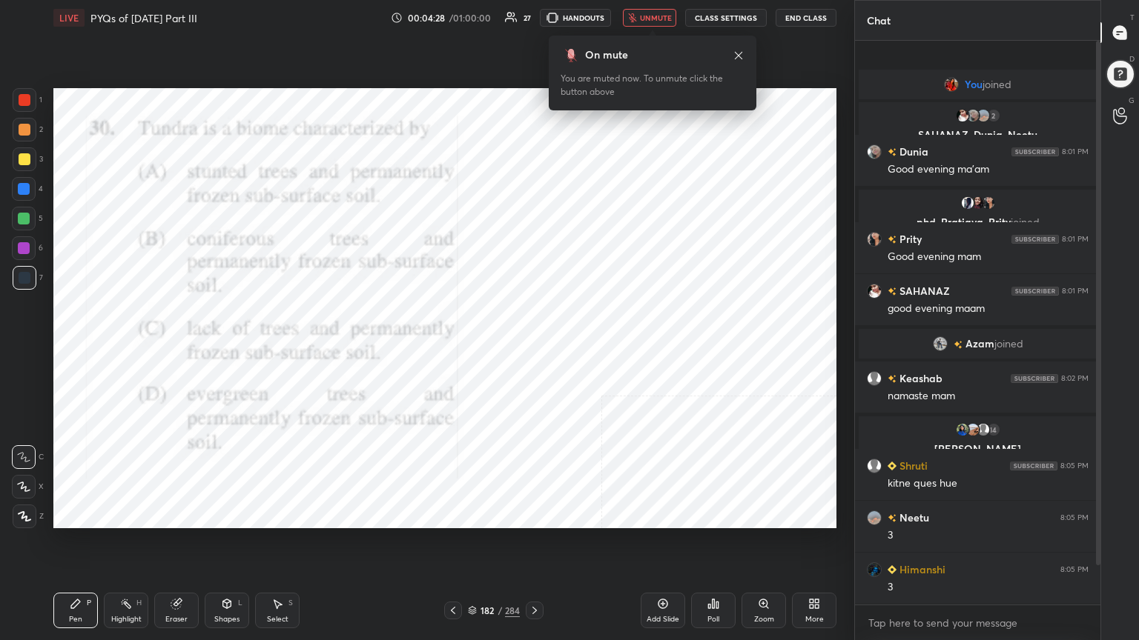
click at [658, 15] on span "unmute" at bounding box center [656, 18] width 32 height 10
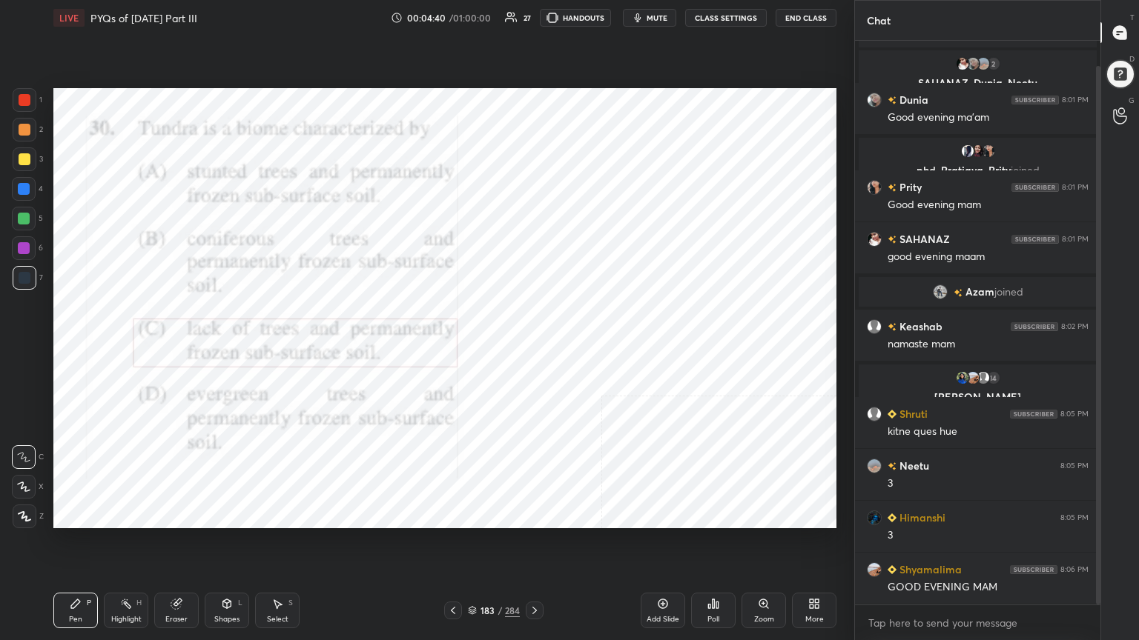
click at [471, 546] on icon at bounding box center [472, 610] width 9 height 9
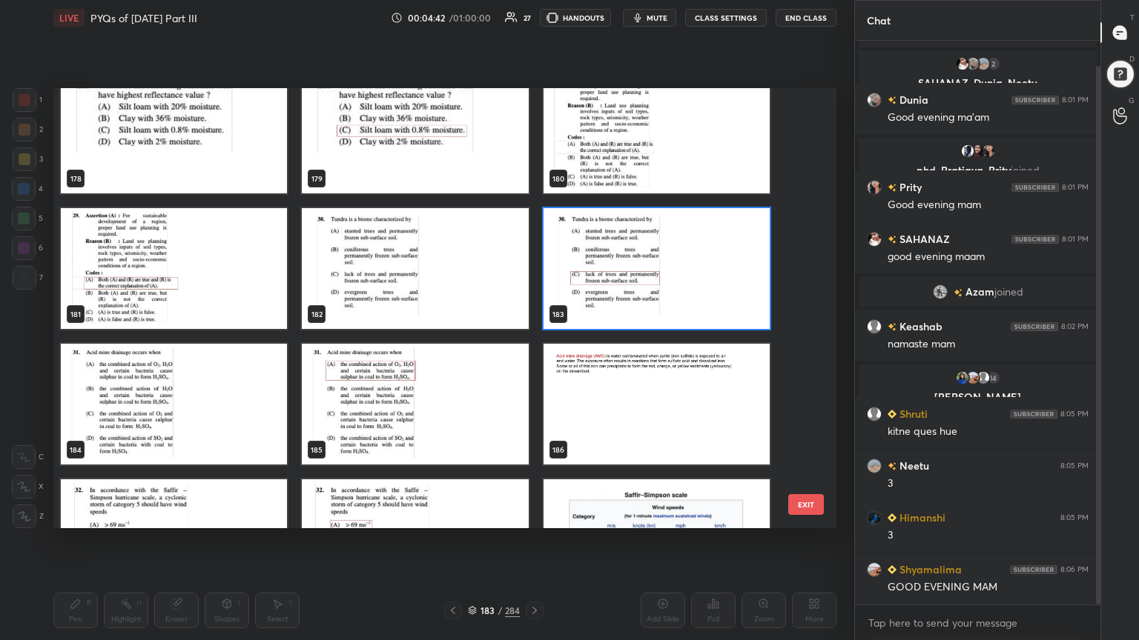
click at [228, 388] on img "grid" at bounding box center [174, 404] width 226 height 121
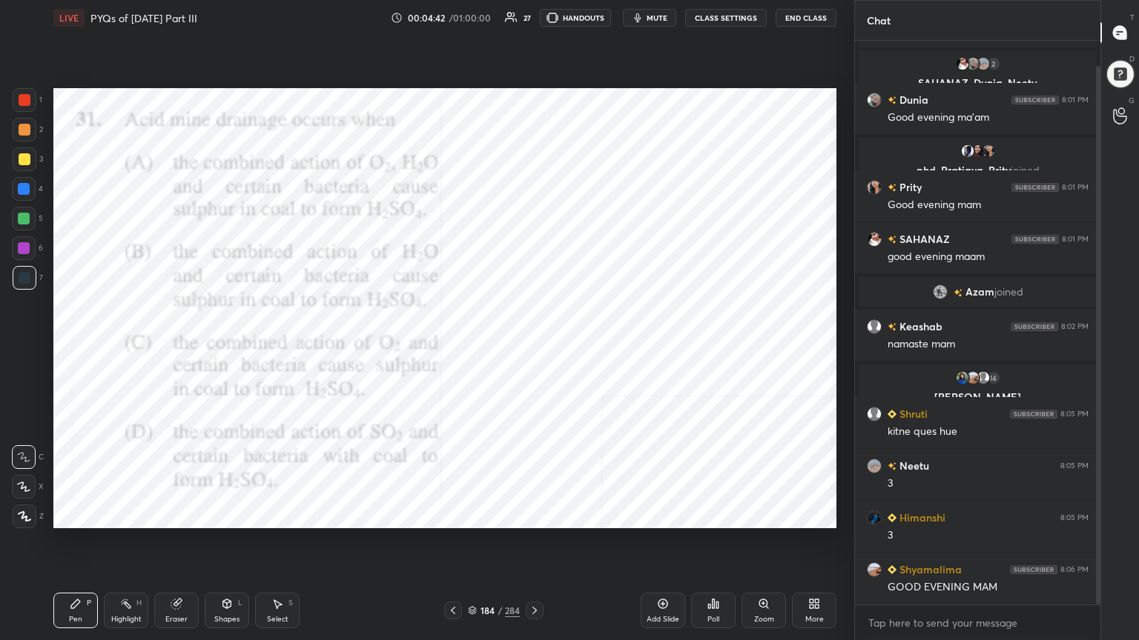
click at [228, 388] on img "grid" at bounding box center [174, 404] width 226 height 121
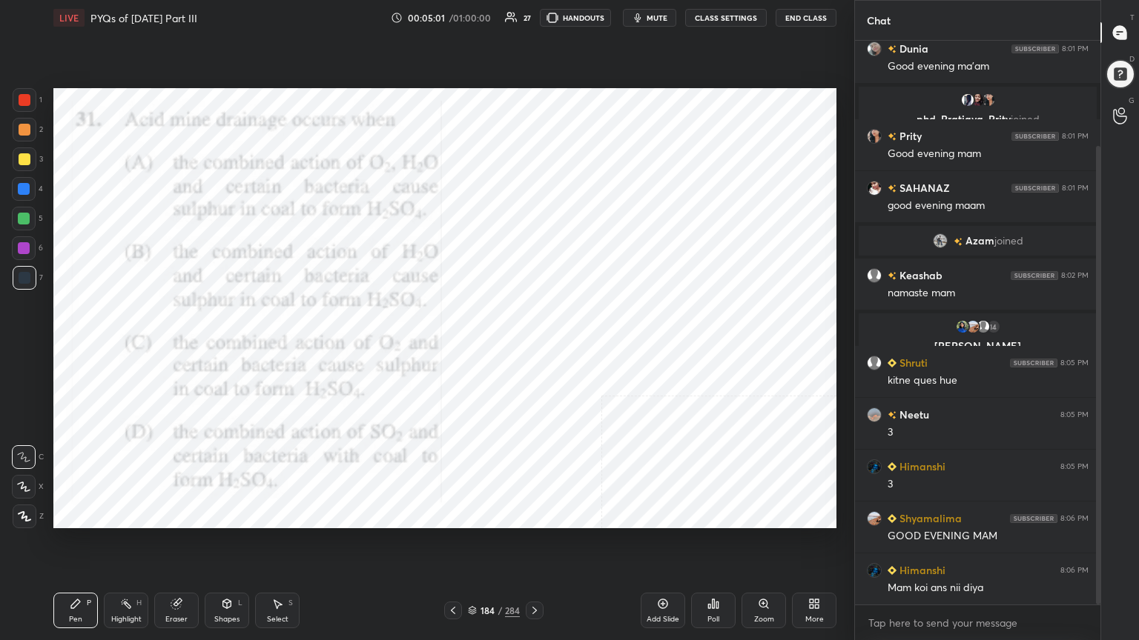
scroll to position [130, 0]
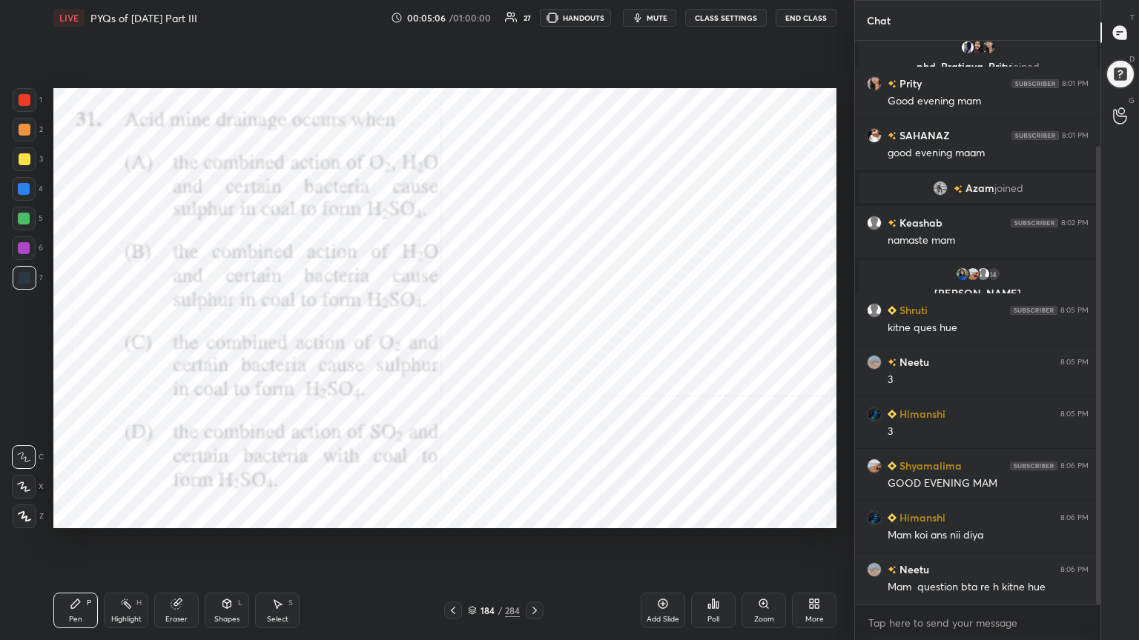
click at [473, 546] on icon at bounding box center [472, 610] width 9 height 9
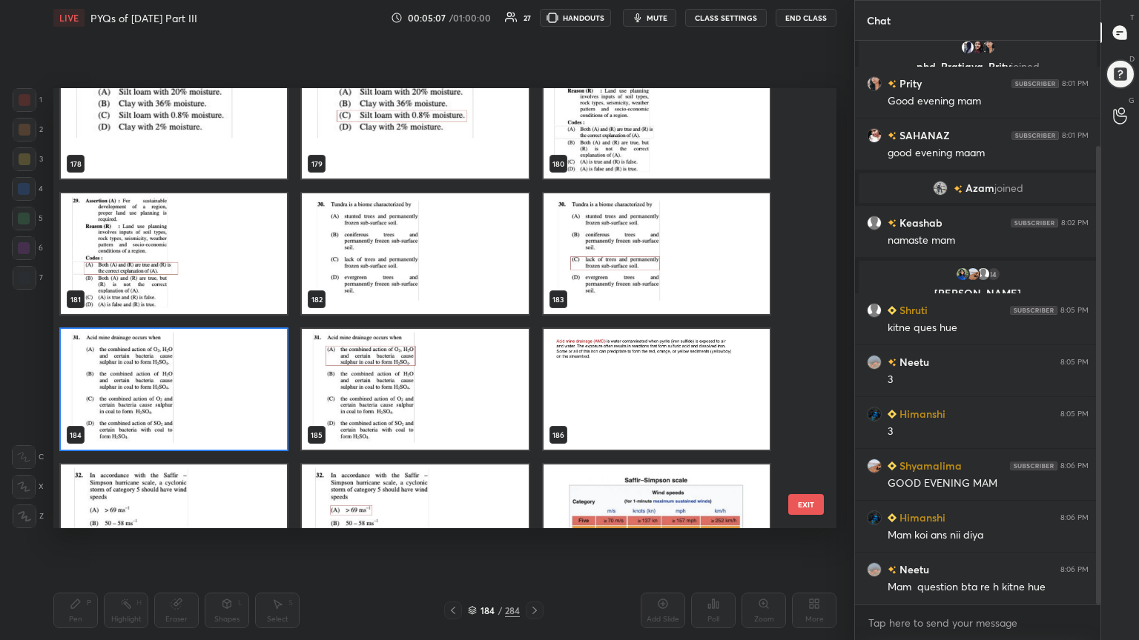
scroll to position [8041, 0]
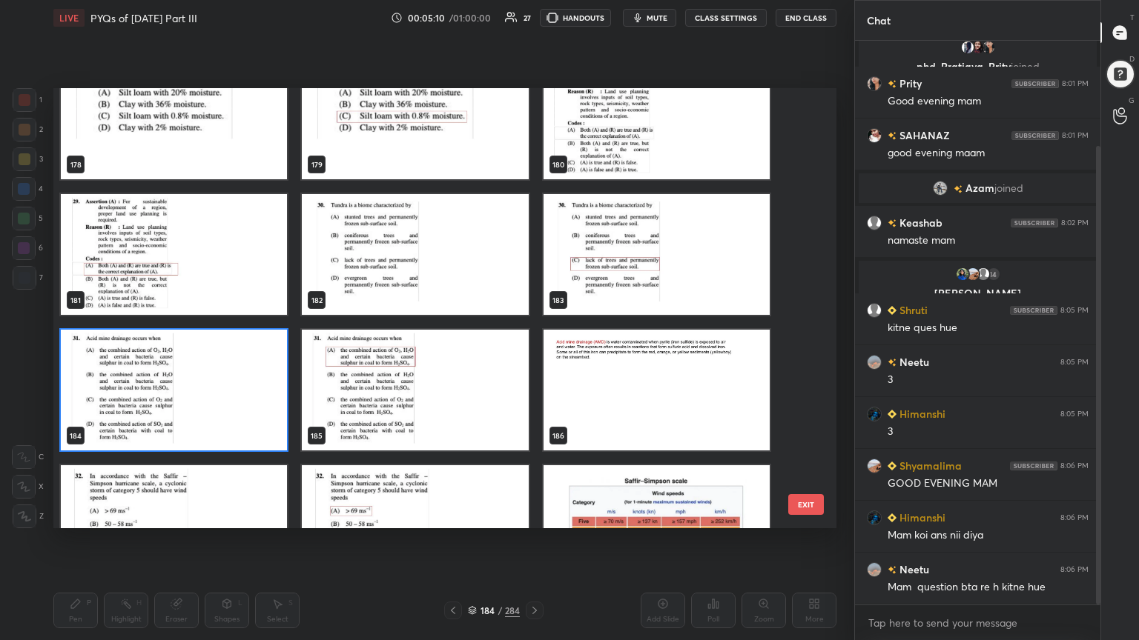
click at [596, 273] on img "grid" at bounding box center [656, 254] width 226 height 121
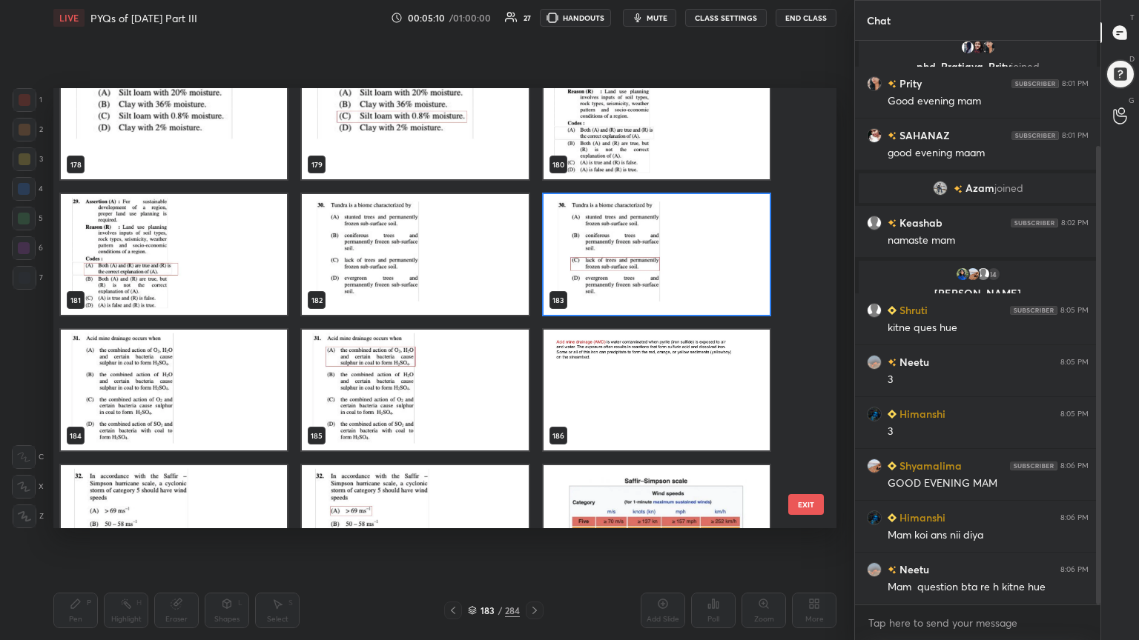
click at [596, 273] on img "grid" at bounding box center [656, 254] width 226 height 121
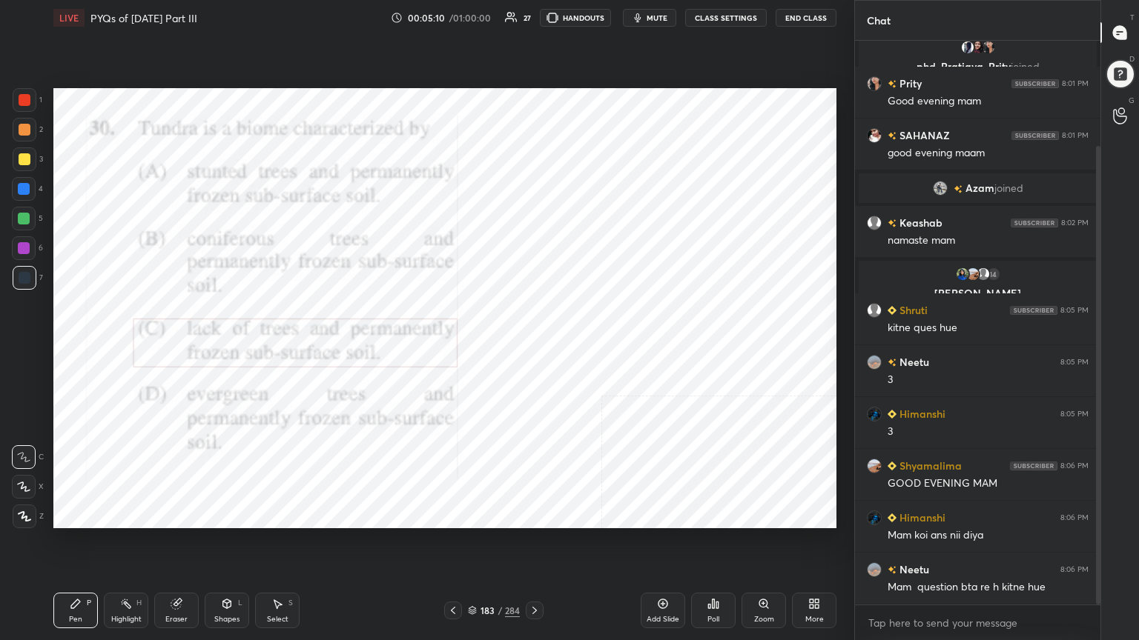
click at [596, 273] on img "grid" at bounding box center [656, 254] width 226 height 121
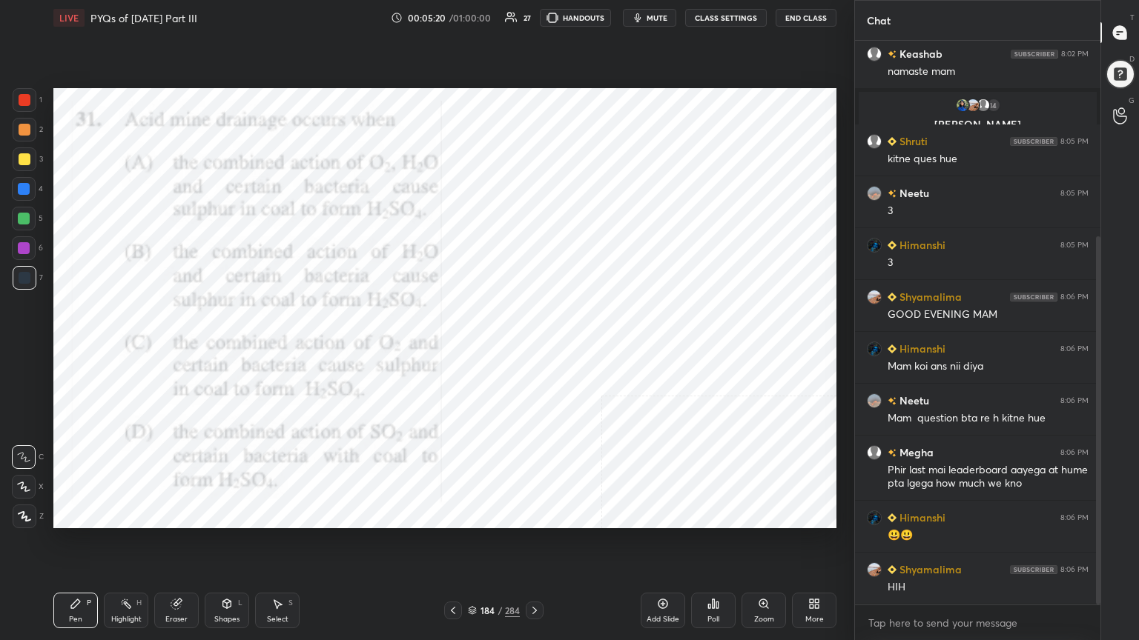
scroll to position [350, 0]
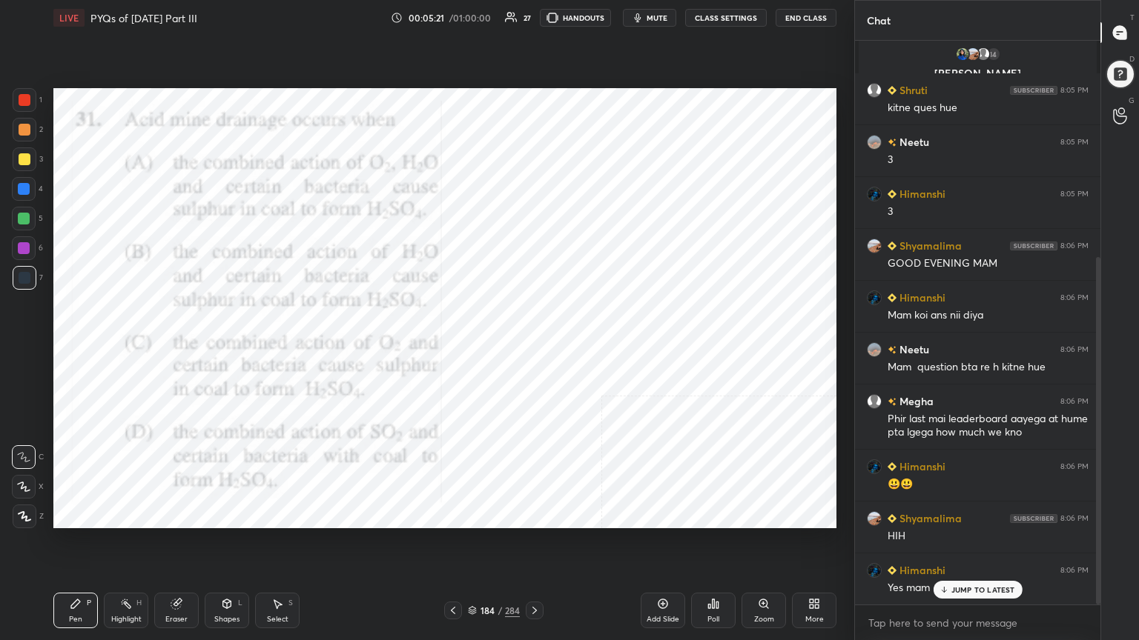
click at [474, 546] on icon at bounding box center [472, 609] width 7 height 4
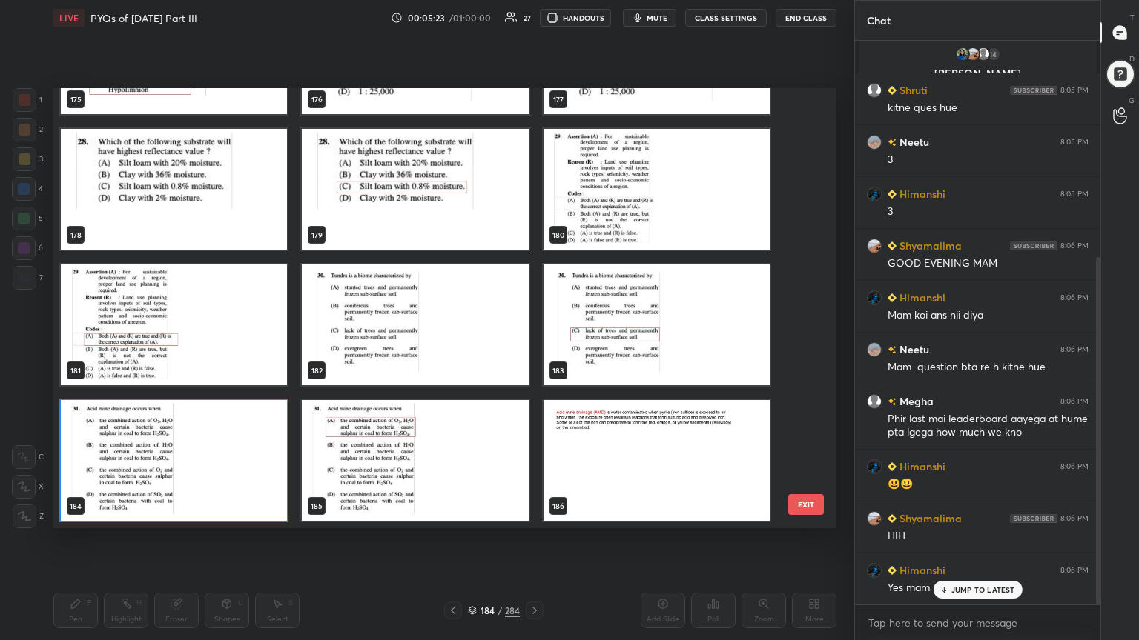
click at [236, 454] on img "grid" at bounding box center [174, 460] width 226 height 121
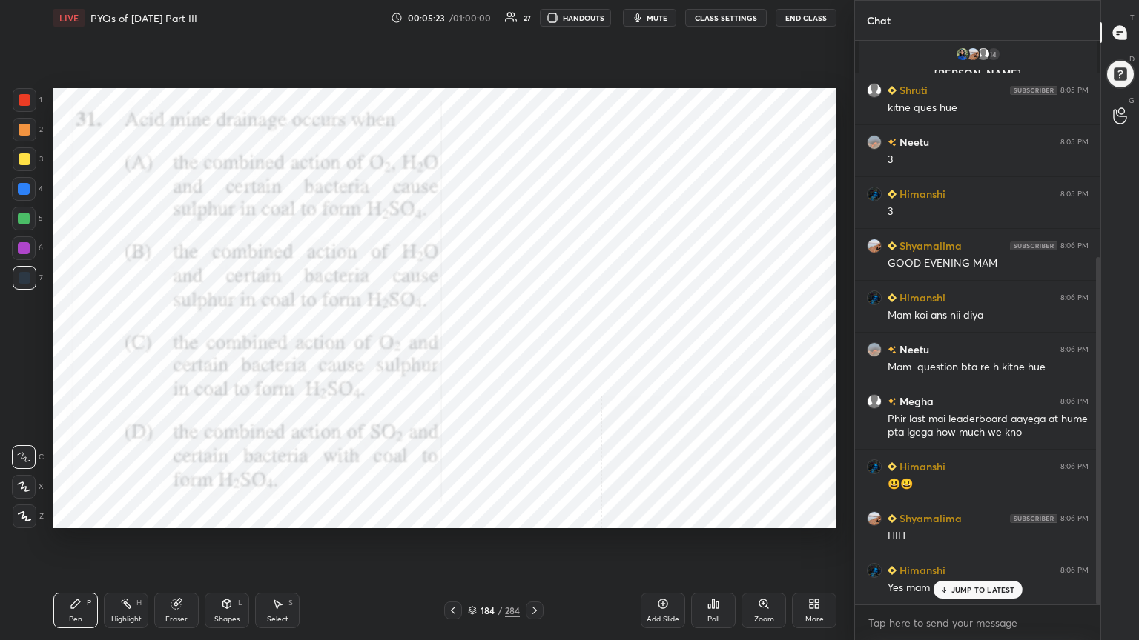
drag, startPoint x: 236, startPoint y: 454, endPoint x: 703, endPoint y: 560, distance: 479.1
click at [703, 546] on div "Setting up your live class 175 176 177 178 179 180 181 182 183 184 185 186 187 …" at bounding box center [444, 309] width 795 height 546
click at [712, 546] on icon at bounding box center [713, 604] width 2 height 9
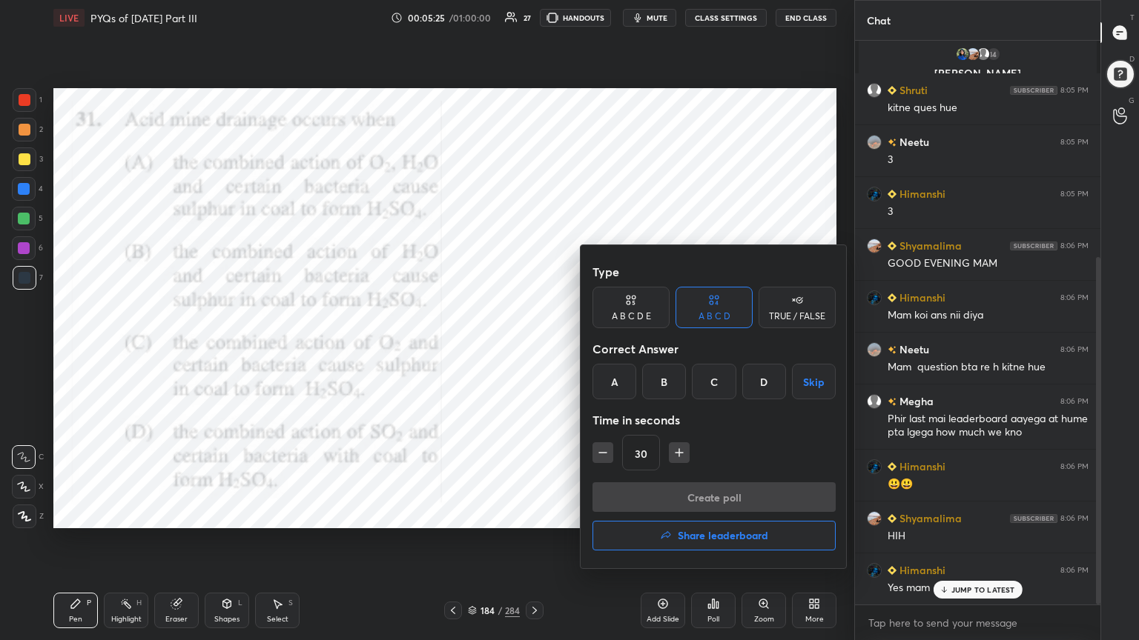
click at [620, 387] on div "A" at bounding box center [614, 382] width 44 height 36
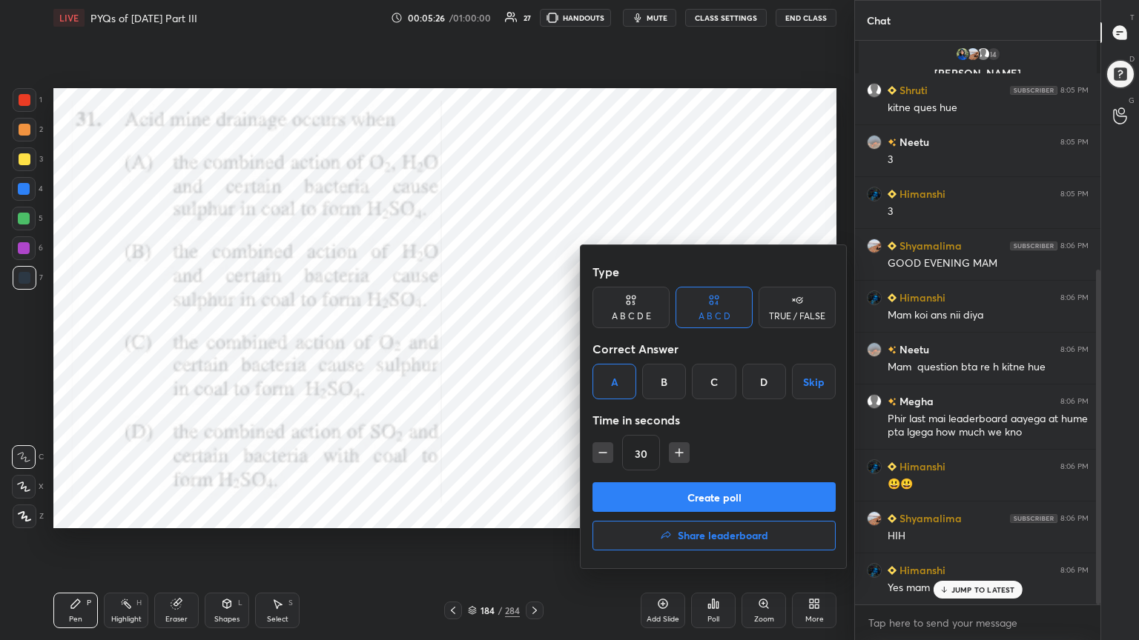
scroll to position [385, 0]
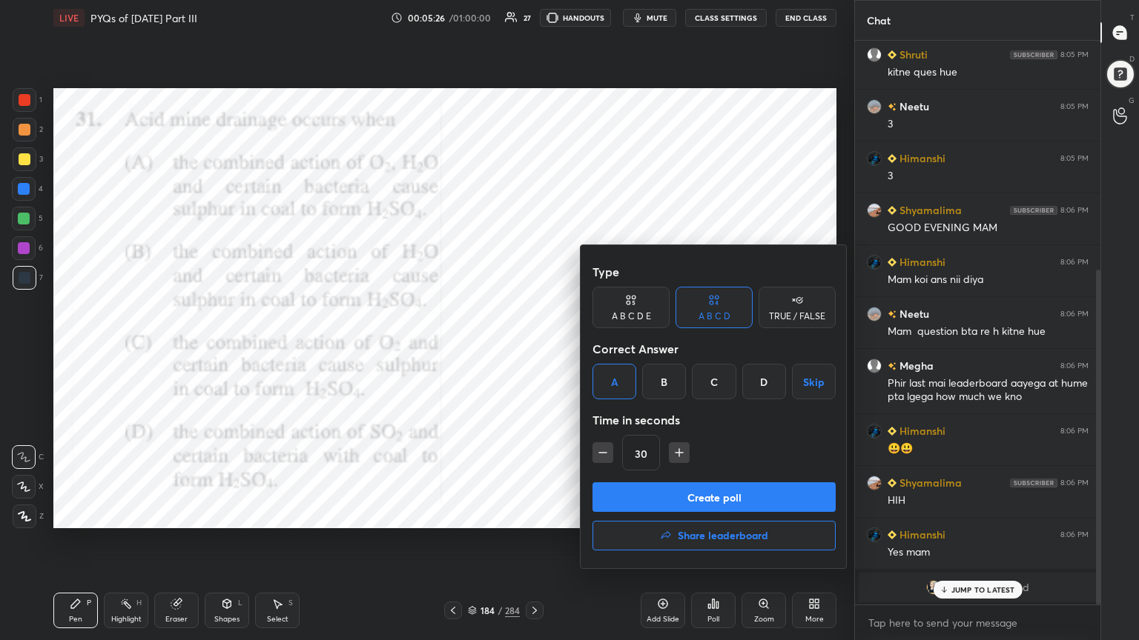
click at [695, 486] on button "Create poll" at bounding box center [713, 498] width 243 height 30
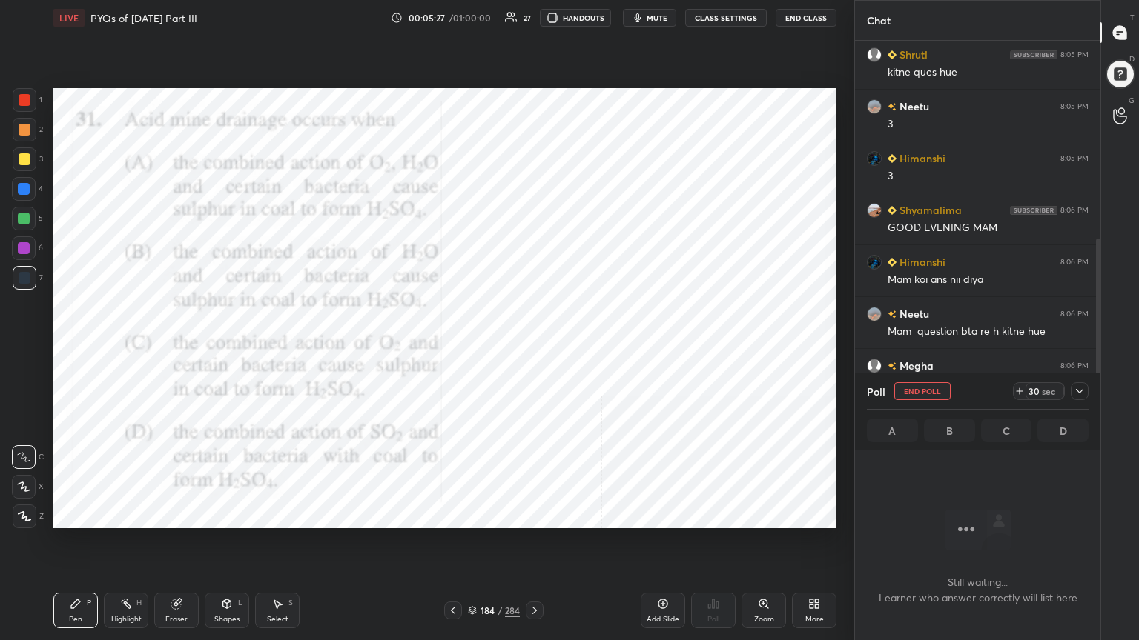
scroll to position [483, 241]
click at [659, 12] on button "mute" at bounding box center [649, 18] width 53 height 18
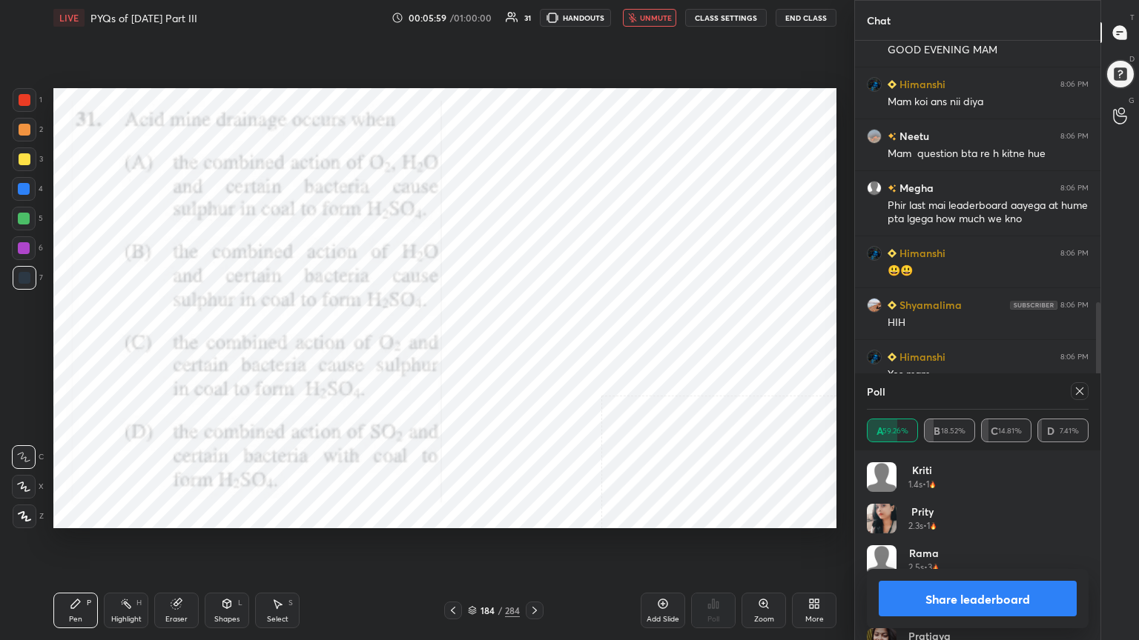
scroll to position [616, 0]
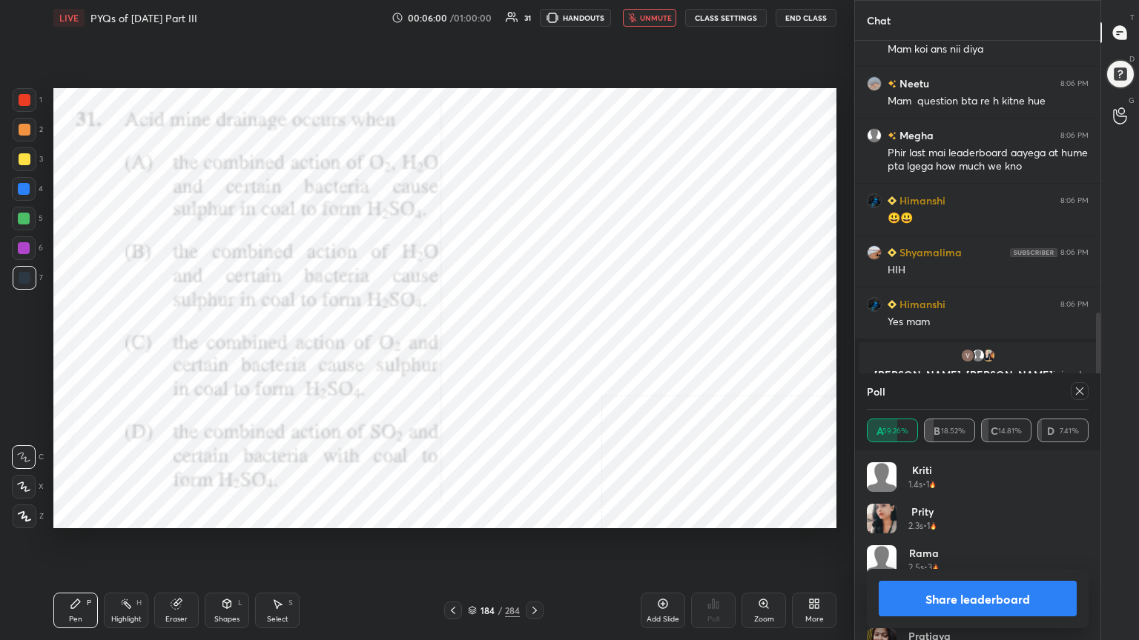
click at [1079, 389] on icon at bounding box center [1079, 391] width 12 height 12
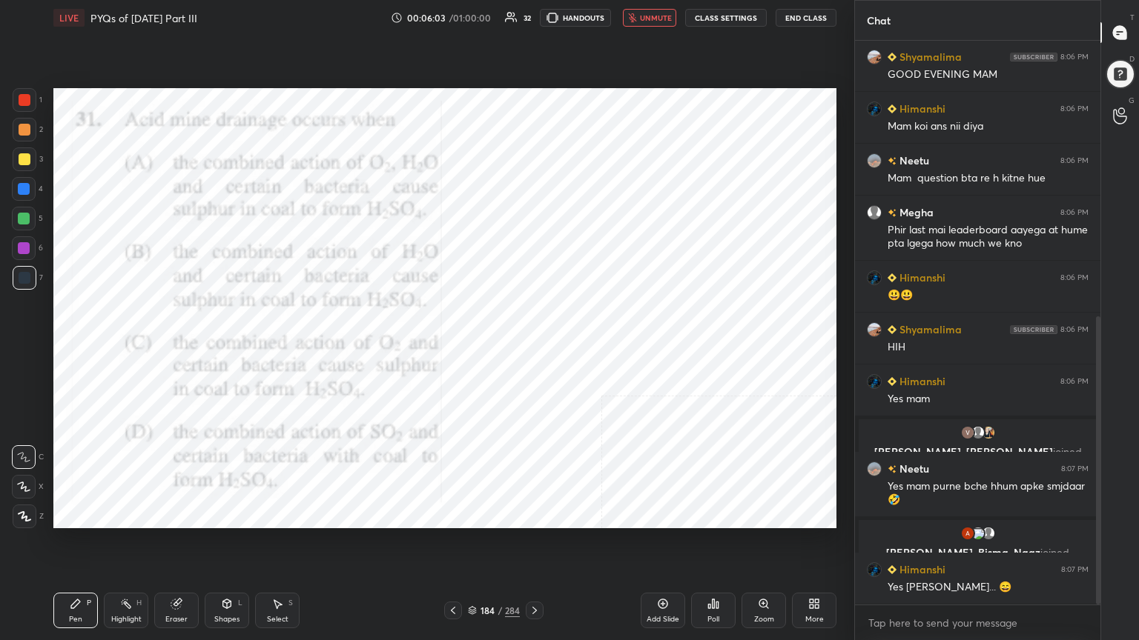
click at [665, 18] on span "unmute" at bounding box center [656, 18] width 32 height 10
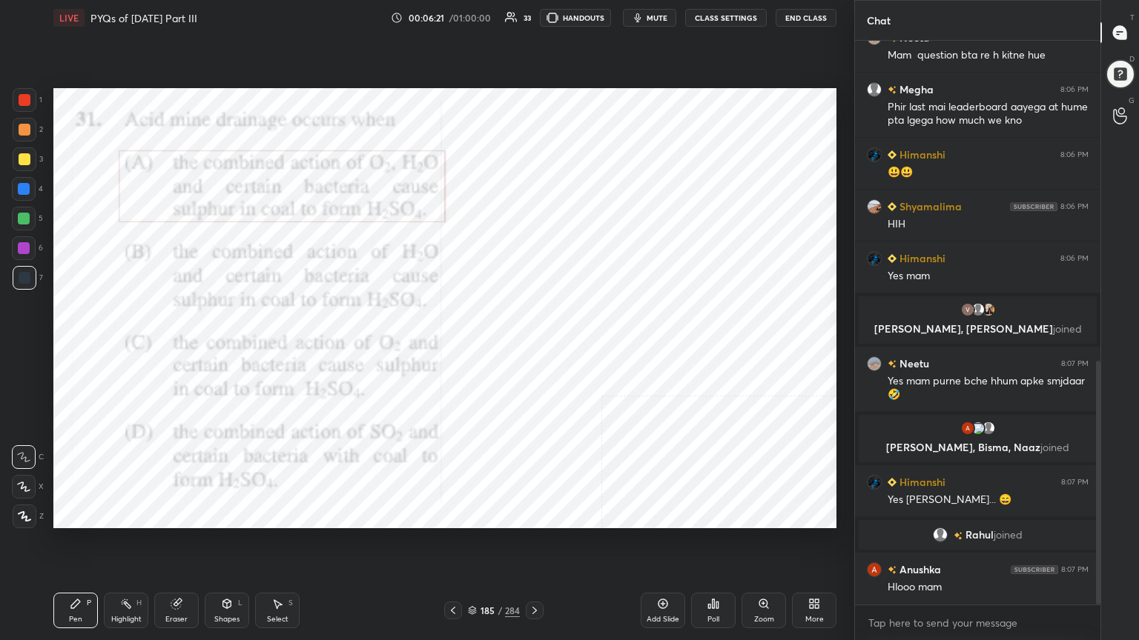
click at [475, 546] on icon at bounding box center [472, 610] width 9 height 9
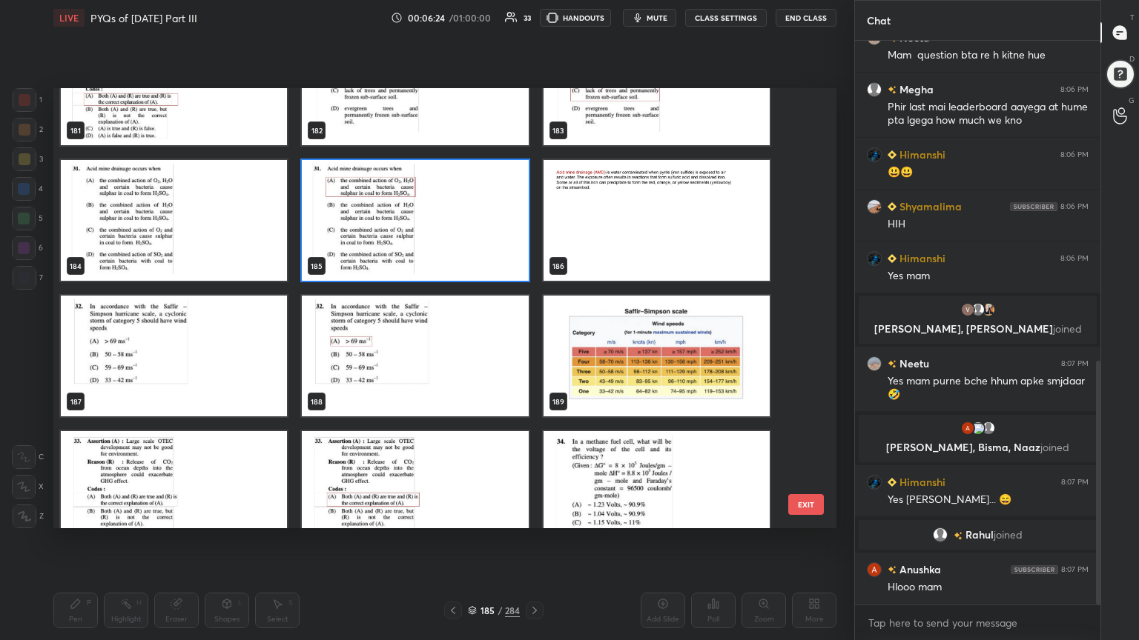
click at [190, 329] on img "grid" at bounding box center [174, 356] width 226 height 121
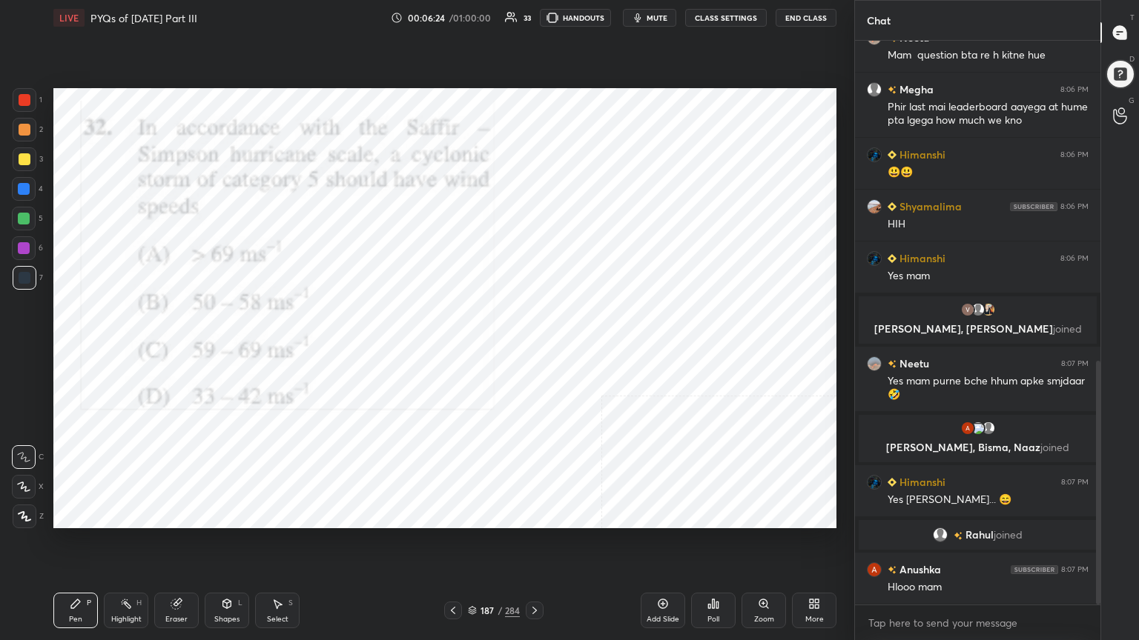
click at [190, 329] on img "grid" at bounding box center [174, 356] width 226 height 121
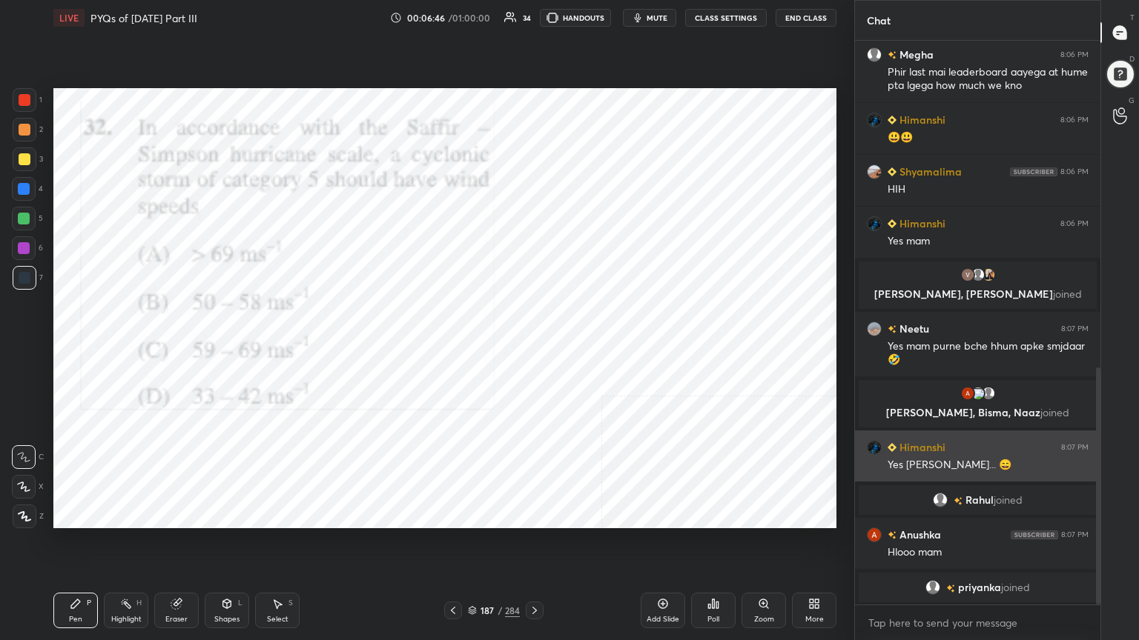
scroll to position [775, 0]
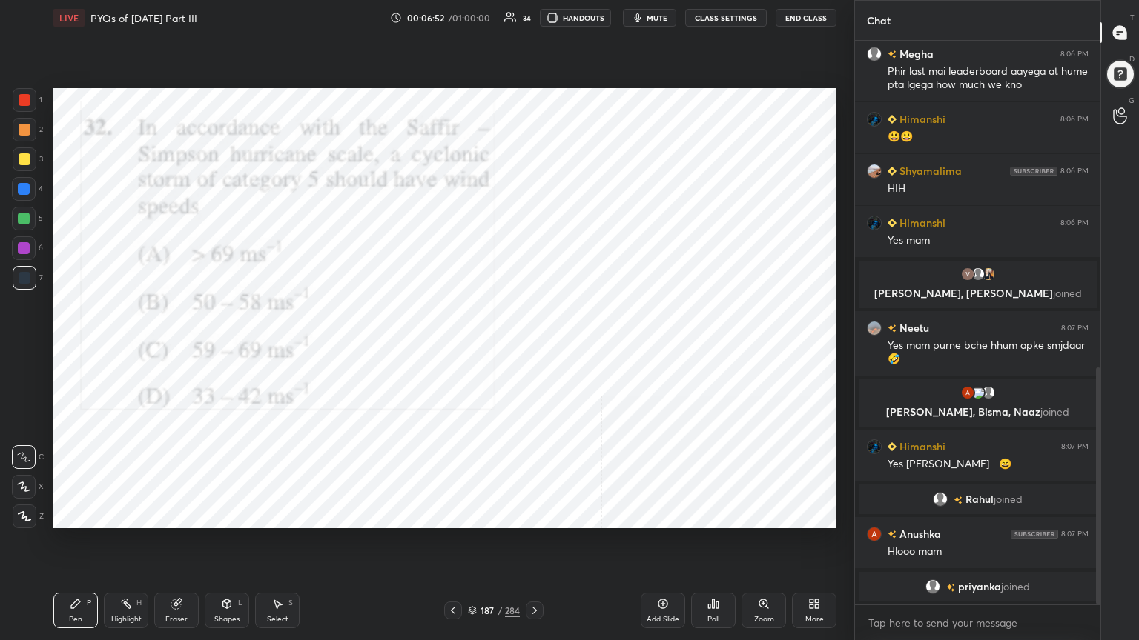
click at [476, 546] on icon at bounding box center [472, 610] width 9 height 9
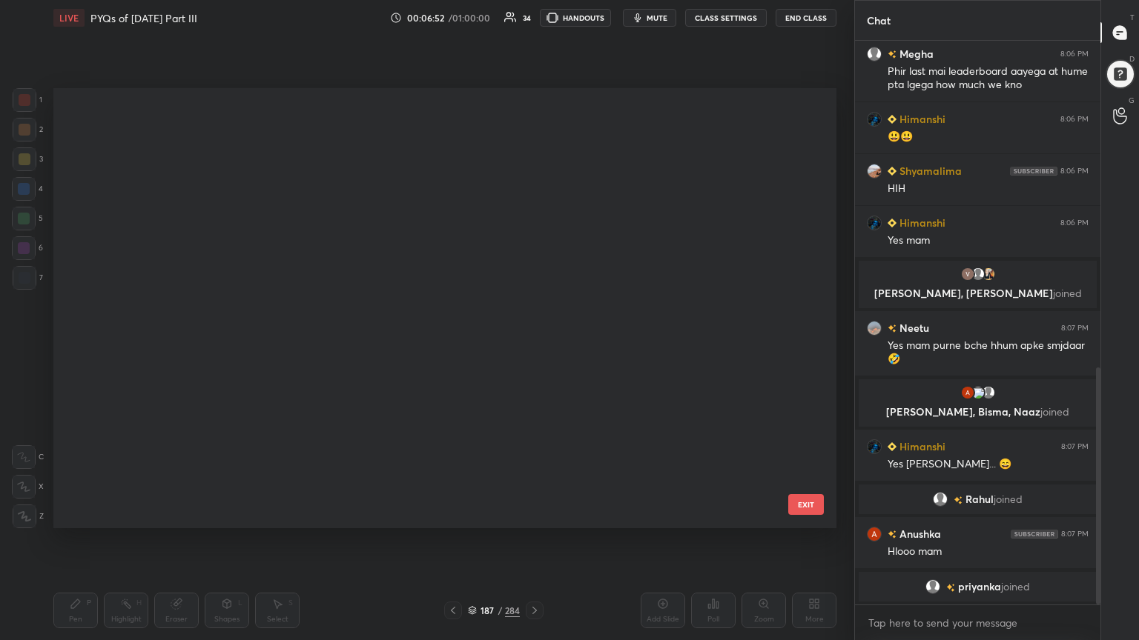
scroll to position [436, 775]
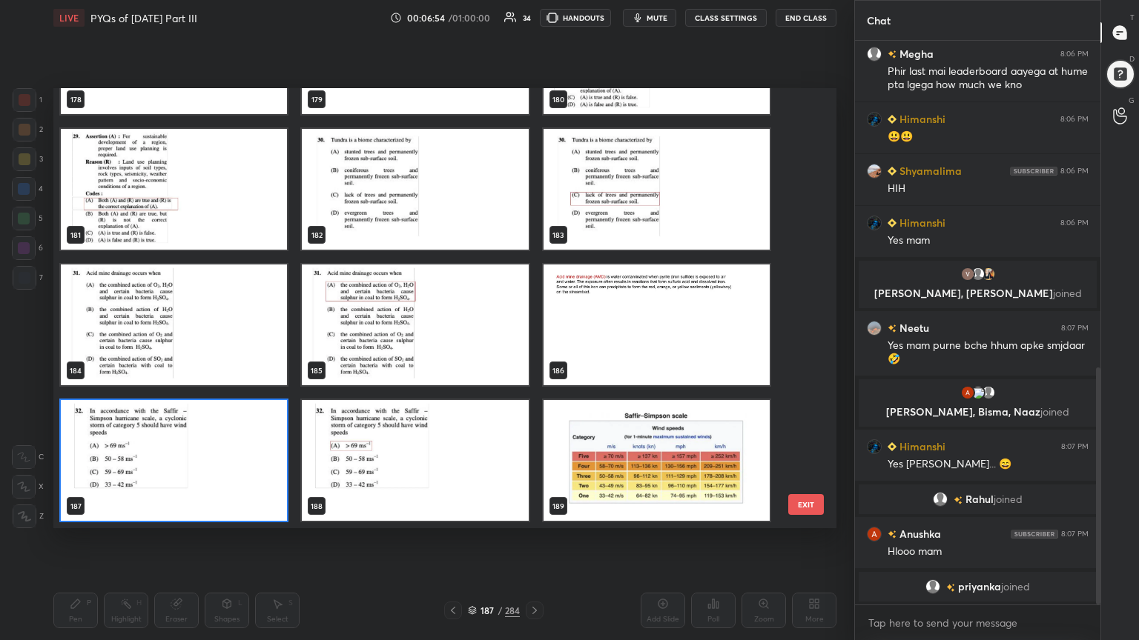
click at [202, 474] on img "grid" at bounding box center [174, 460] width 226 height 121
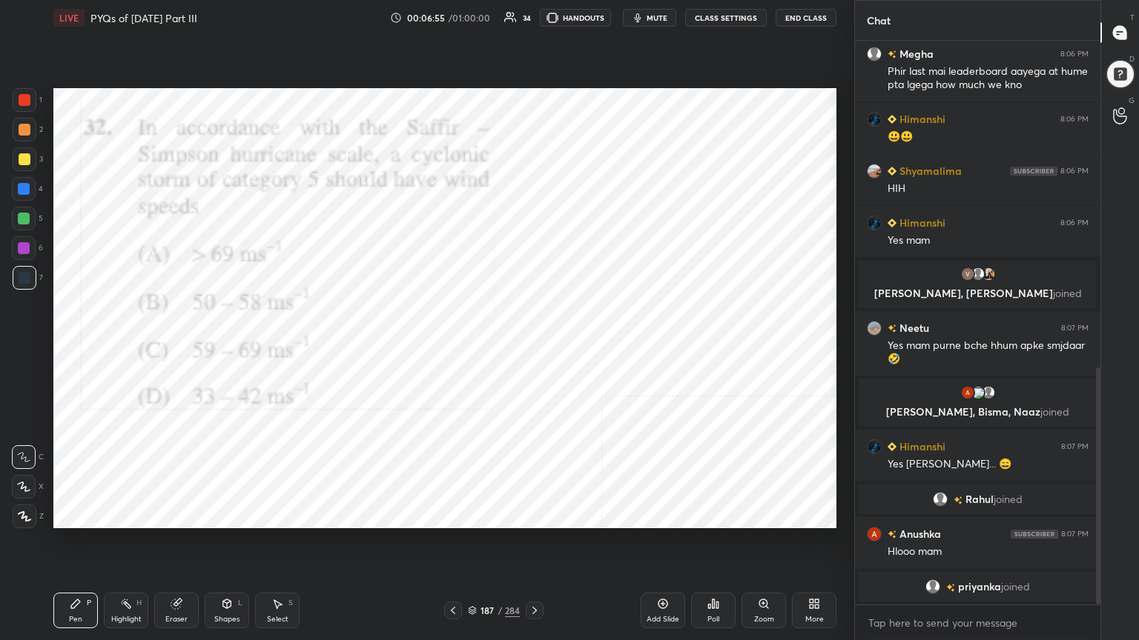
drag, startPoint x: 202, startPoint y: 474, endPoint x: 623, endPoint y: 545, distance: 427.6
click at [623, 545] on div "Setting up your live class 178 179 180 181 182 183 184 185 186 187 188 189 190 …" at bounding box center [444, 309] width 795 height 546
click at [718, 546] on div "Poll" at bounding box center [713, 611] width 44 height 36
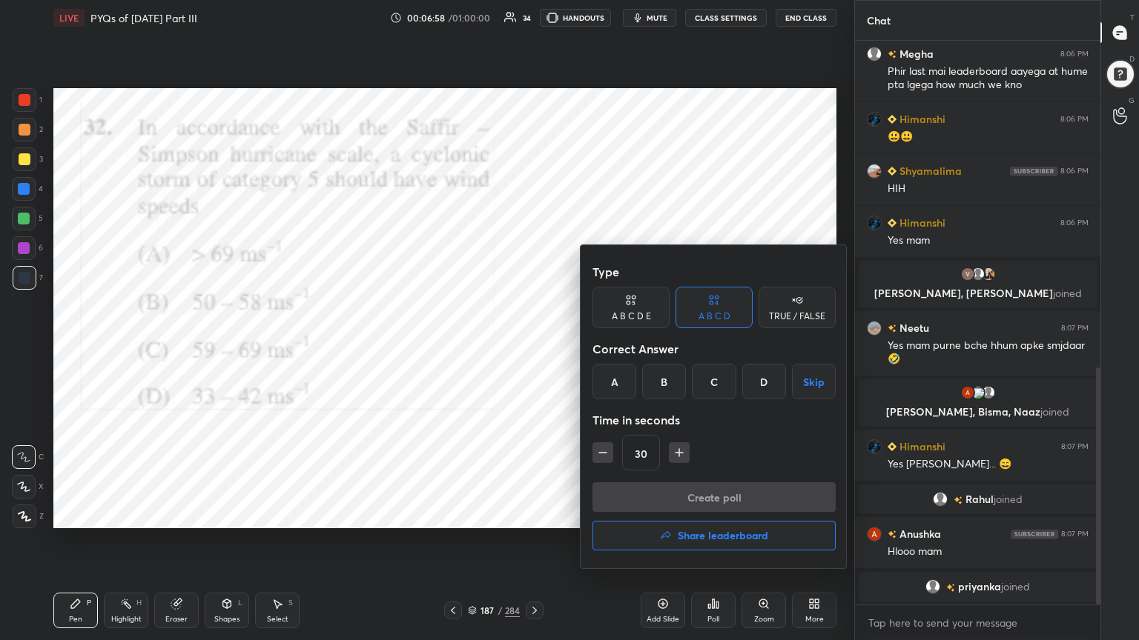
drag, startPoint x: 605, startPoint y: 391, endPoint x: 672, endPoint y: 494, distance: 122.5
click at [672, 494] on div "Type A B C D E A B C D TRUE / FALSE Correct Answer A B C D Skip Time in seconds…" at bounding box center [713, 406] width 267 height 323
click at [672, 494] on div "Create poll Share leaderboard" at bounding box center [713, 520] width 243 height 74
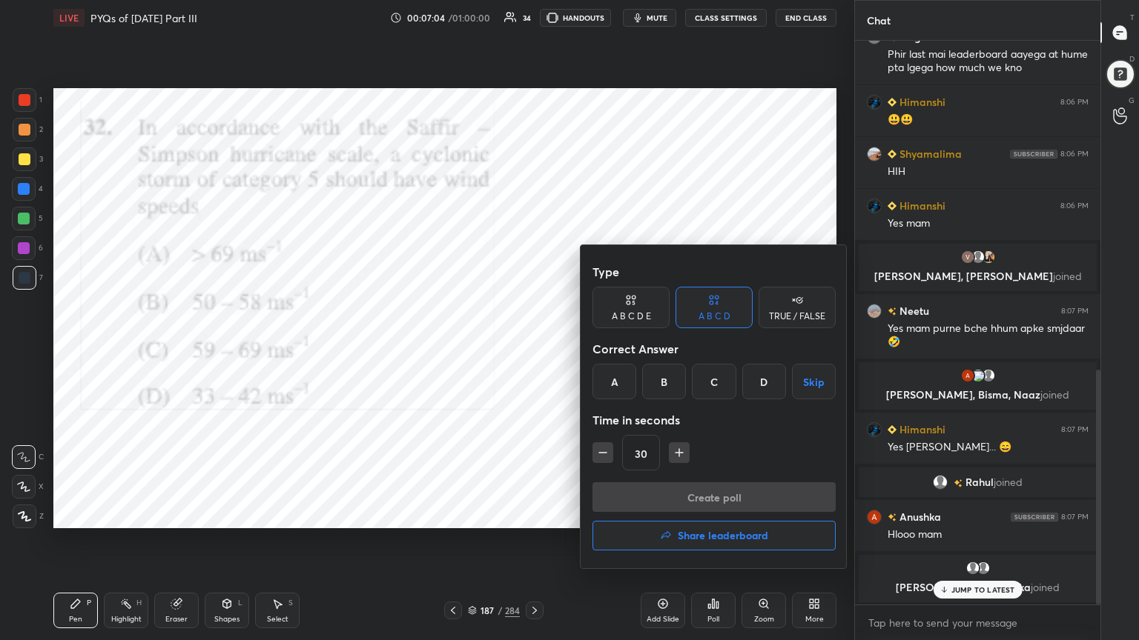
click at [672, 494] on div "Create poll Share leaderboard" at bounding box center [713, 520] width 243 height 74
click at [673, 495] on div "Create poll Share leaderboard" at bounding box center [713, 520] width 243 height 74
click at [401, 366] on div at bounding box center [569, 320] width 1139 height 640
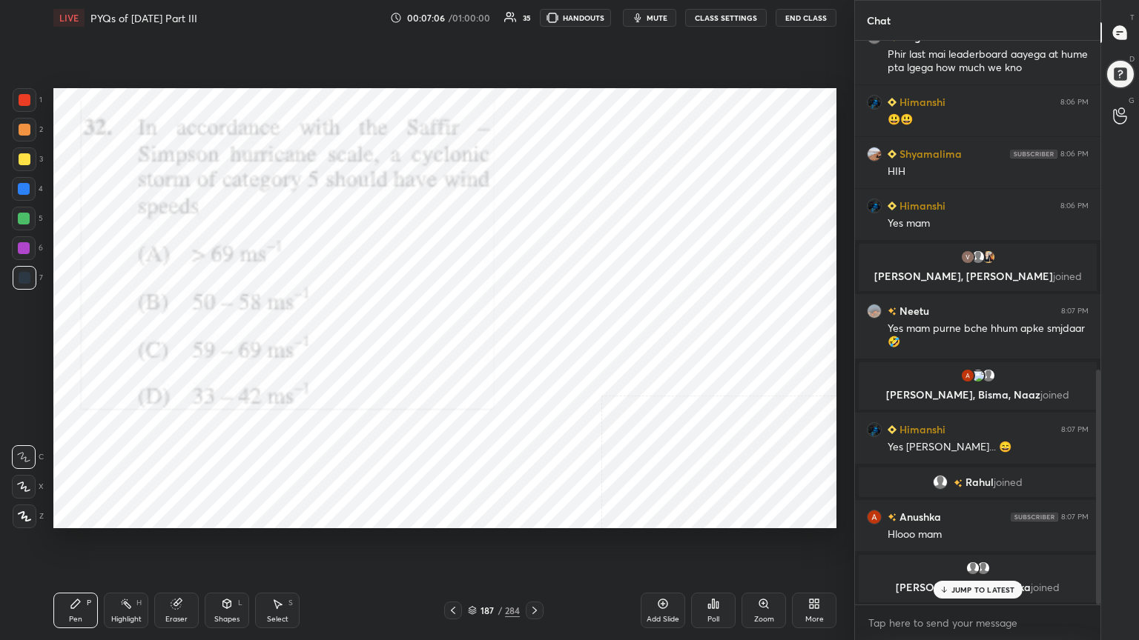
click at [401, 366] on div "Type A B C D E A B C D TRUE / FALSE Correct Answer A B C D Skip Time in seconds…" at bounding box center [569, 320] width 1139 height 640
click at [706, 546] on div "Poll" at bounding box center [713, 611] width 44 height 36
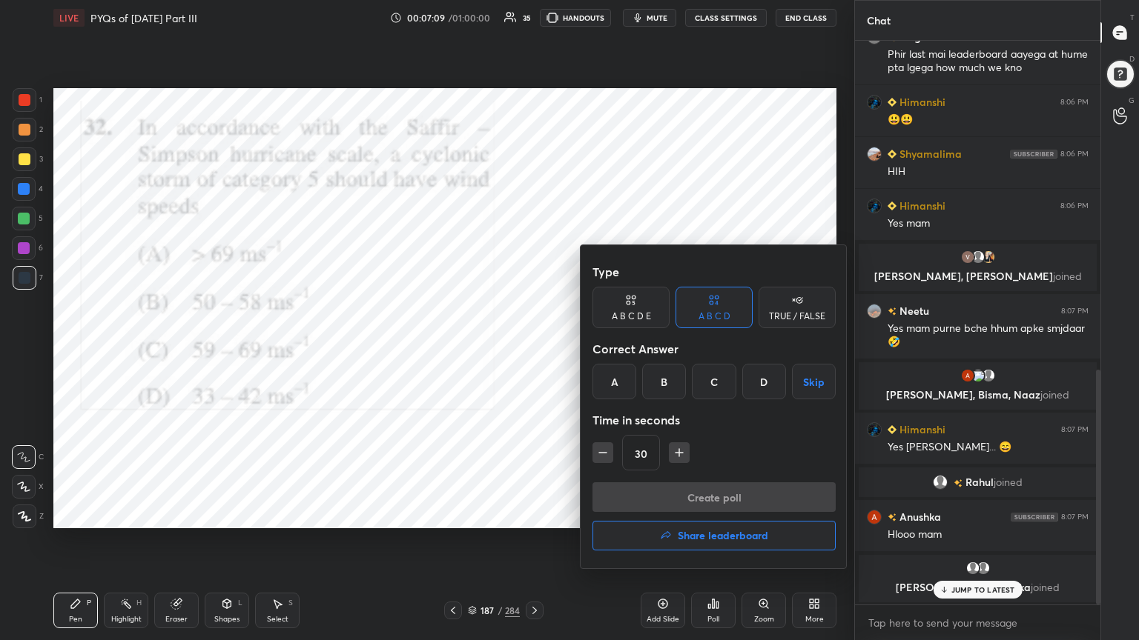
click at [603, 378] on div "A" at bounding box center [614, 382] width 44 height 36
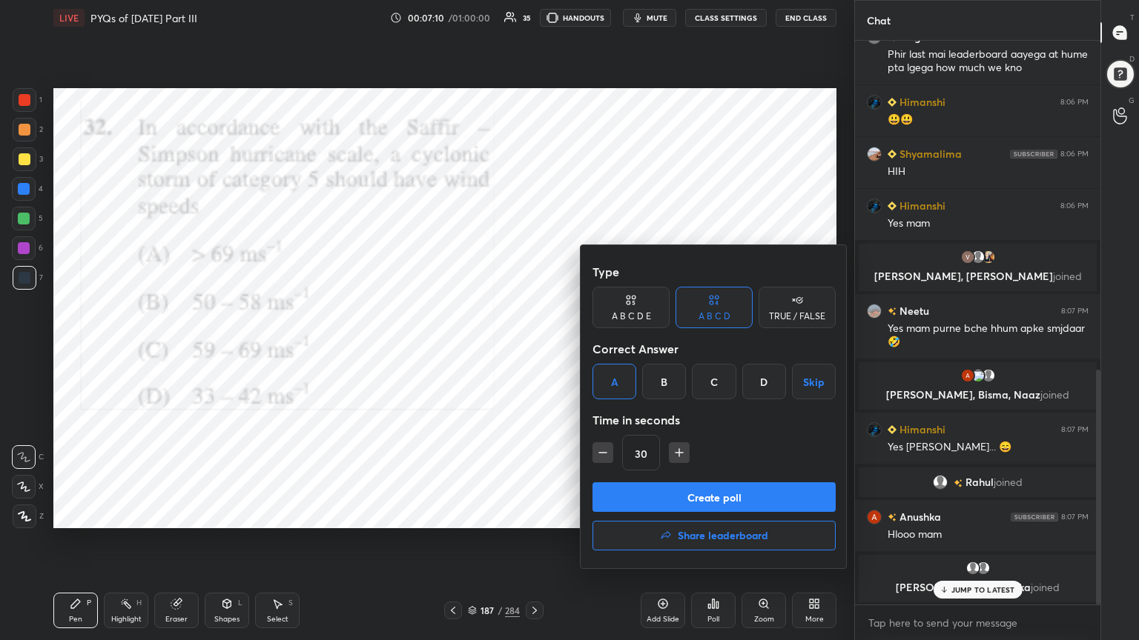
click at [679, 495] on button "Create poll" at bounding box center [713, 498] width 243 height 30
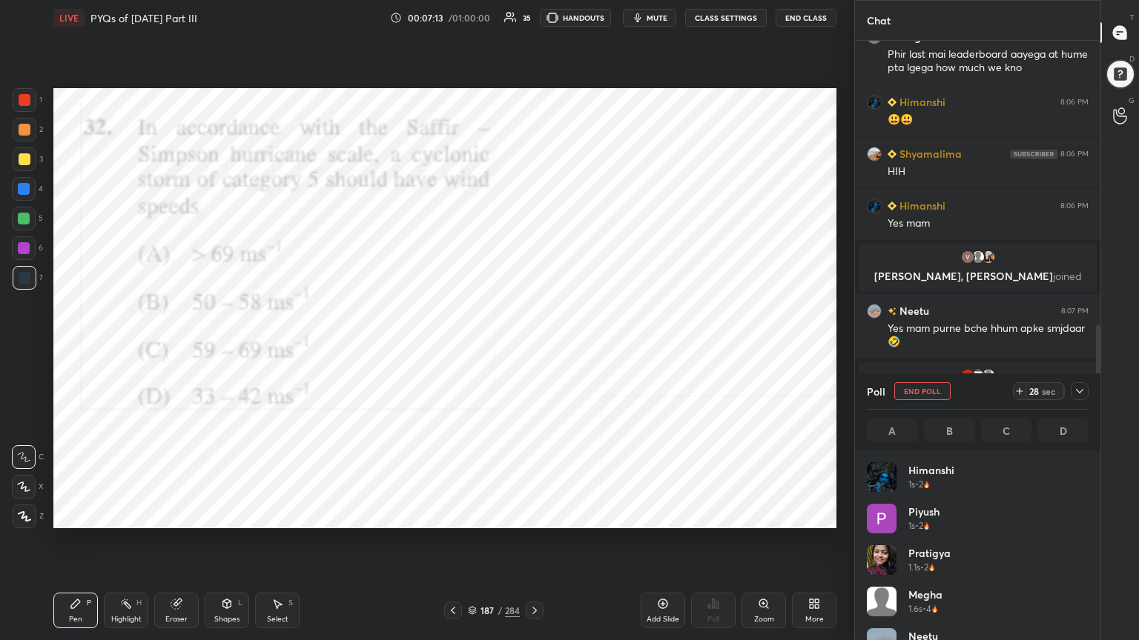
scroll to position [173, 217]
click at [640, 16] on icon "button" at bounding box center [638, 18] width 12 height 12
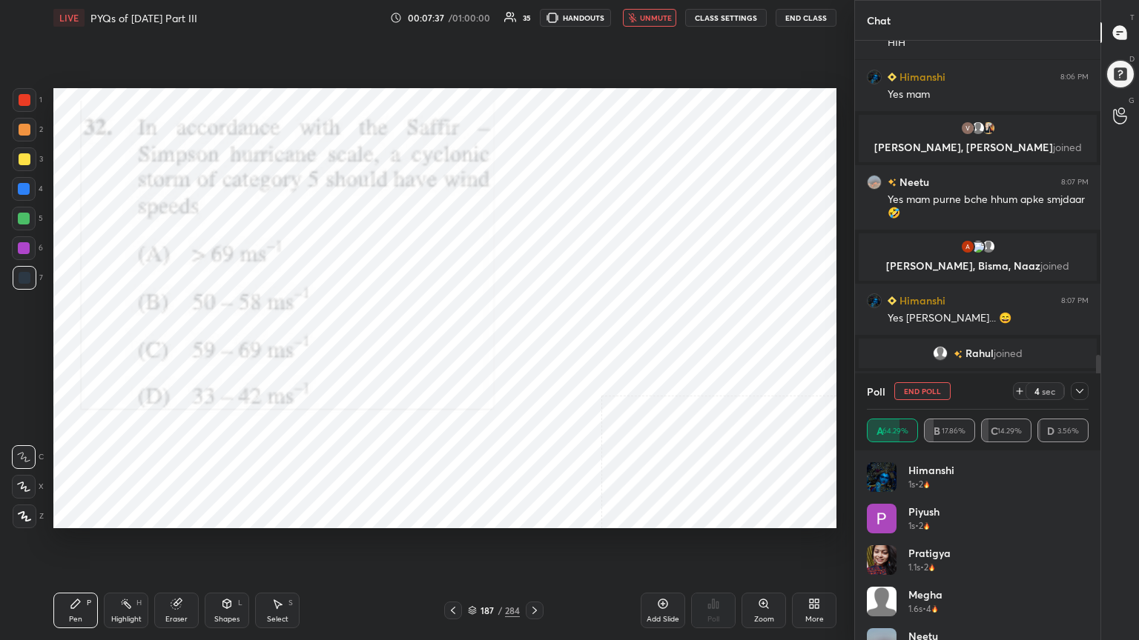
scroll to position [887, 0]
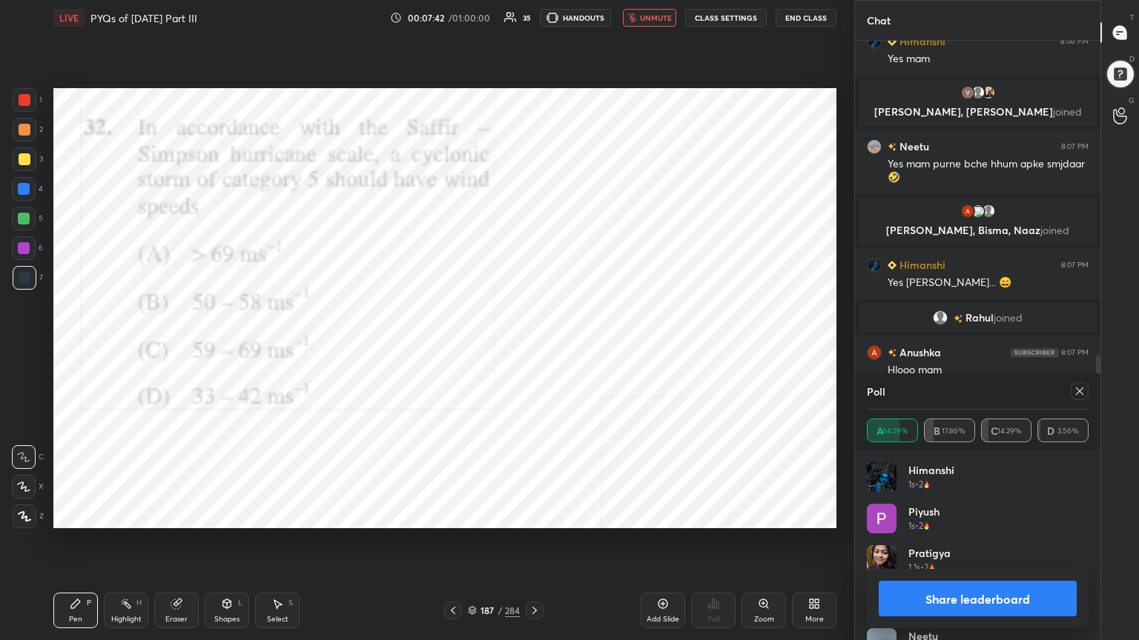
click at [1075, 390] on icon at bounding box center [1079, 391] width 12 height 12
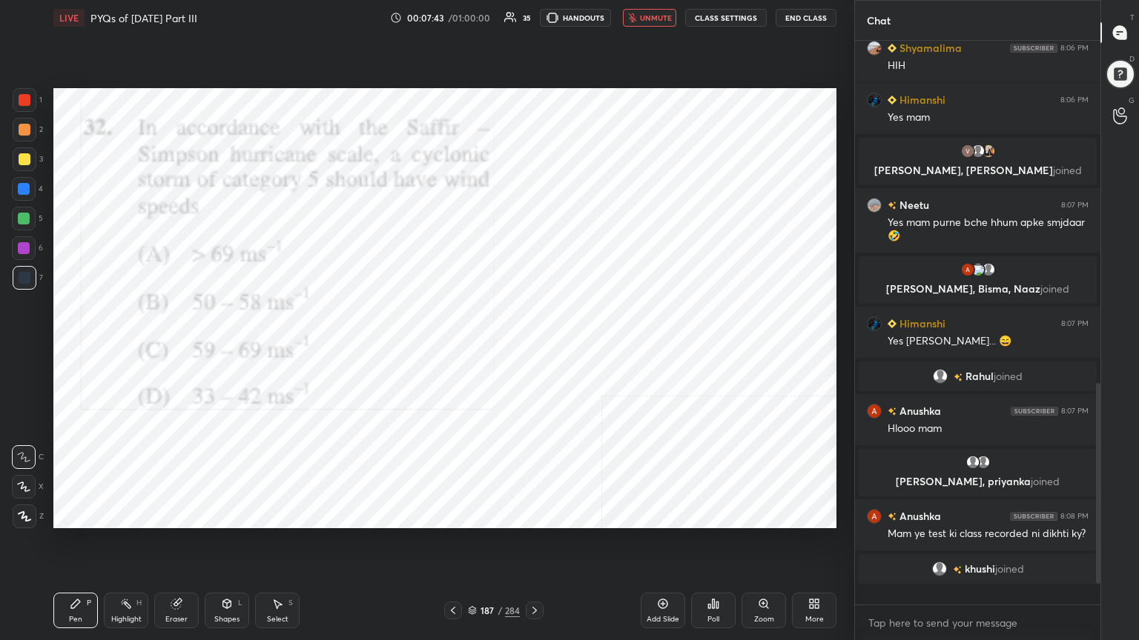
scroll to position [815, 0]
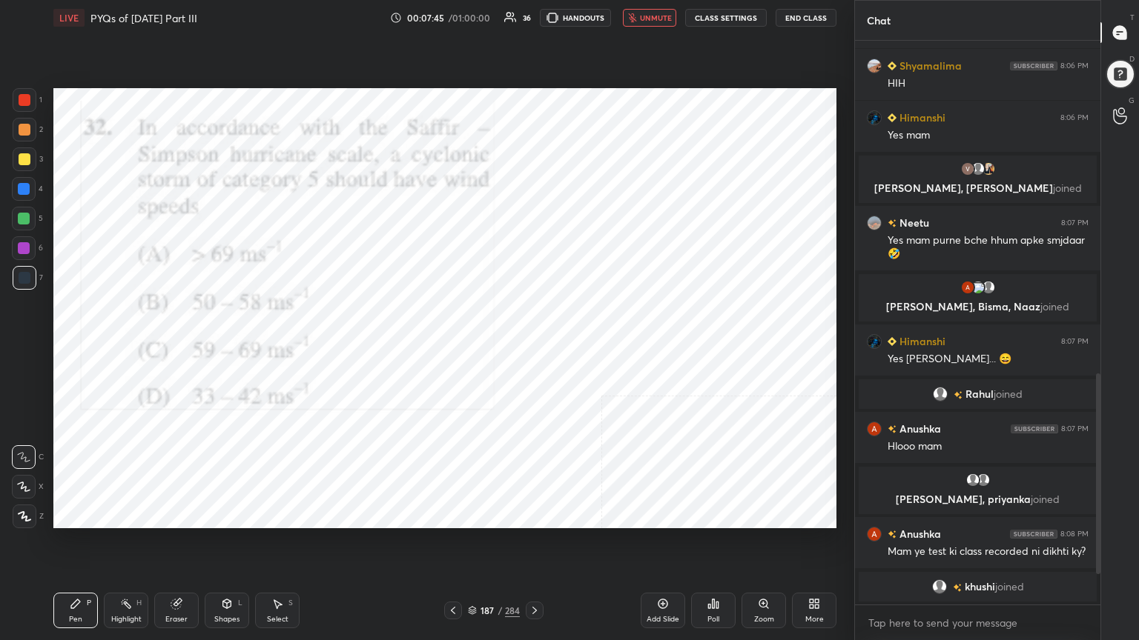
click at [653, 16] on span "unmute" at bounding box center [656, 18] width 32 height 10
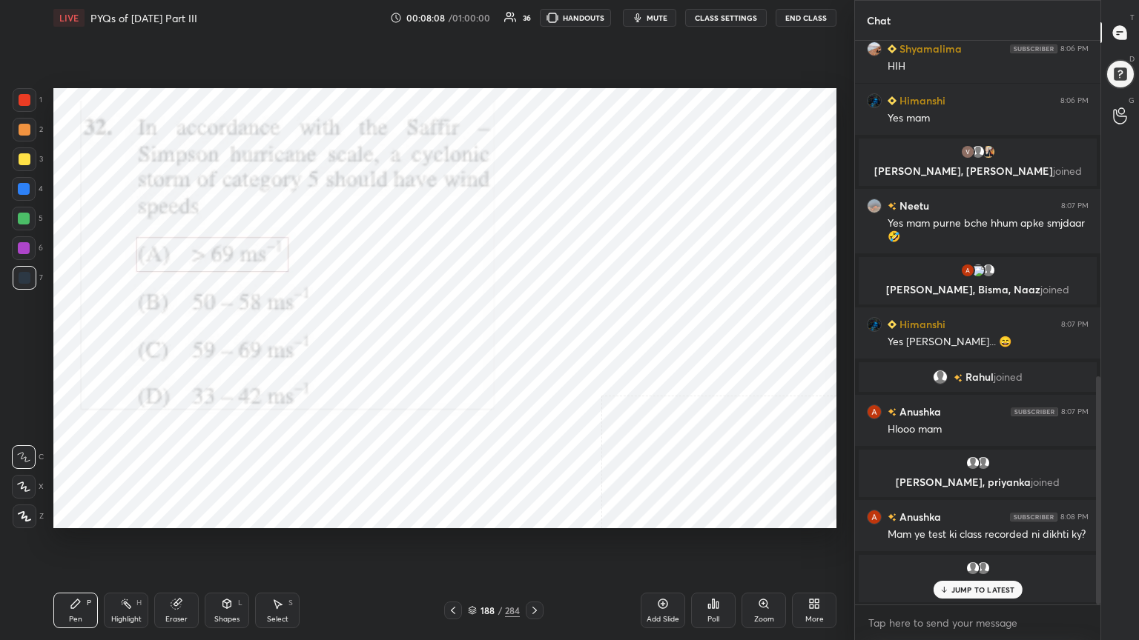
click at [474, 546] on icon at bounding box center [472, 610] width 9 height 9
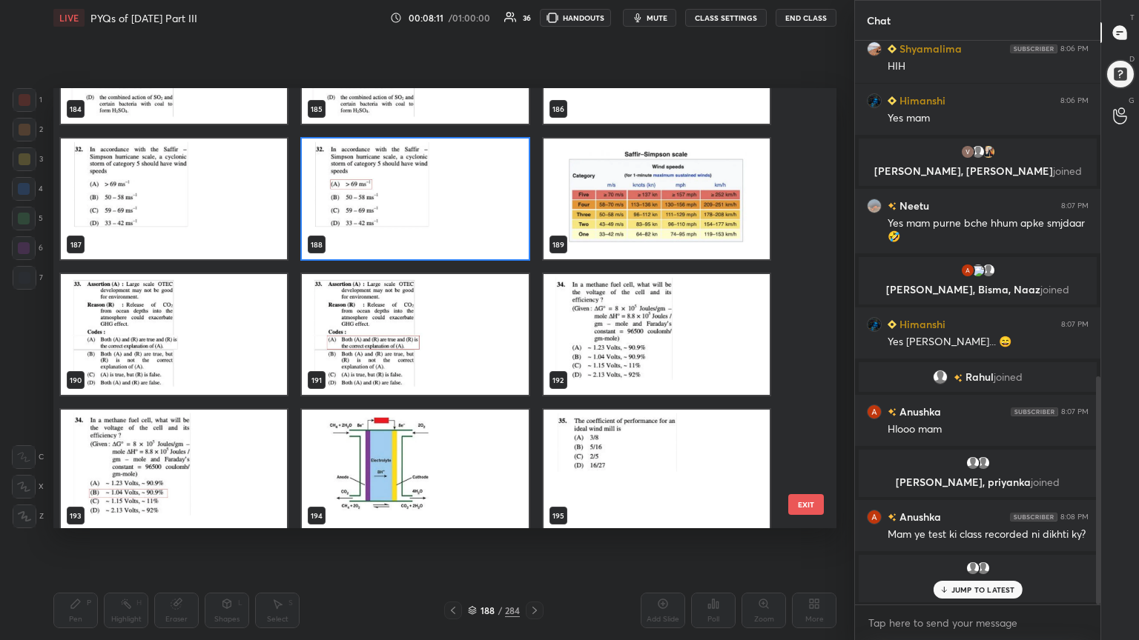
click at [231, 334] on img "grid" at bounding box center [174, 334] width 226 height 121
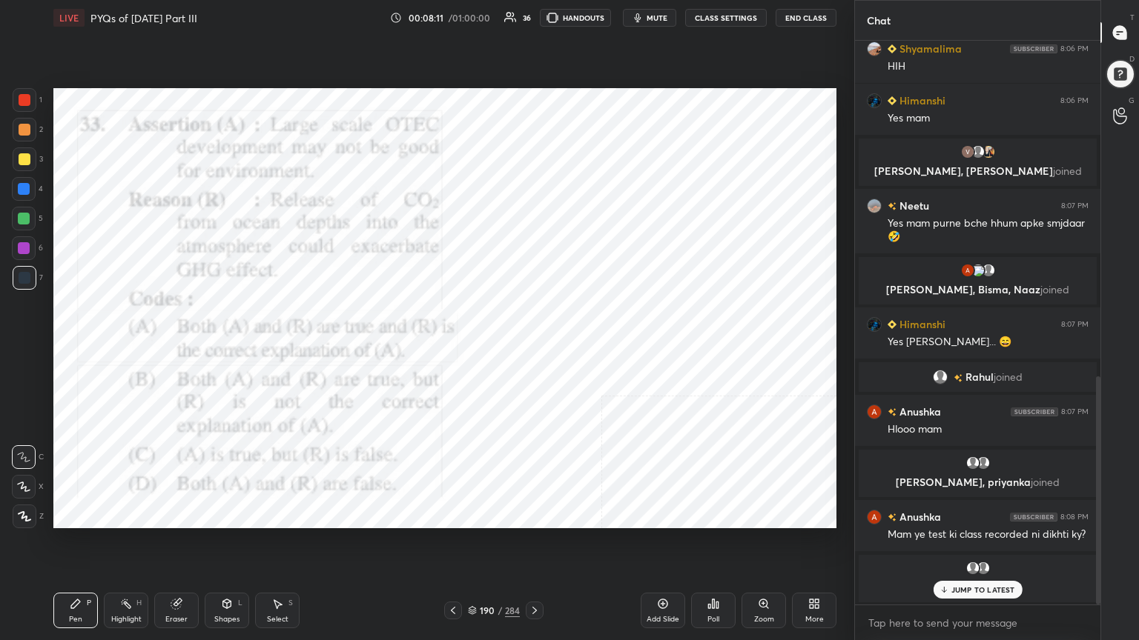
click at [231, 334] on img "grid" at bounding box center [174, 334] width 226 height 121
click at [643, 13] on icon "button" at bounding box center [638, 18] width 12 height 12
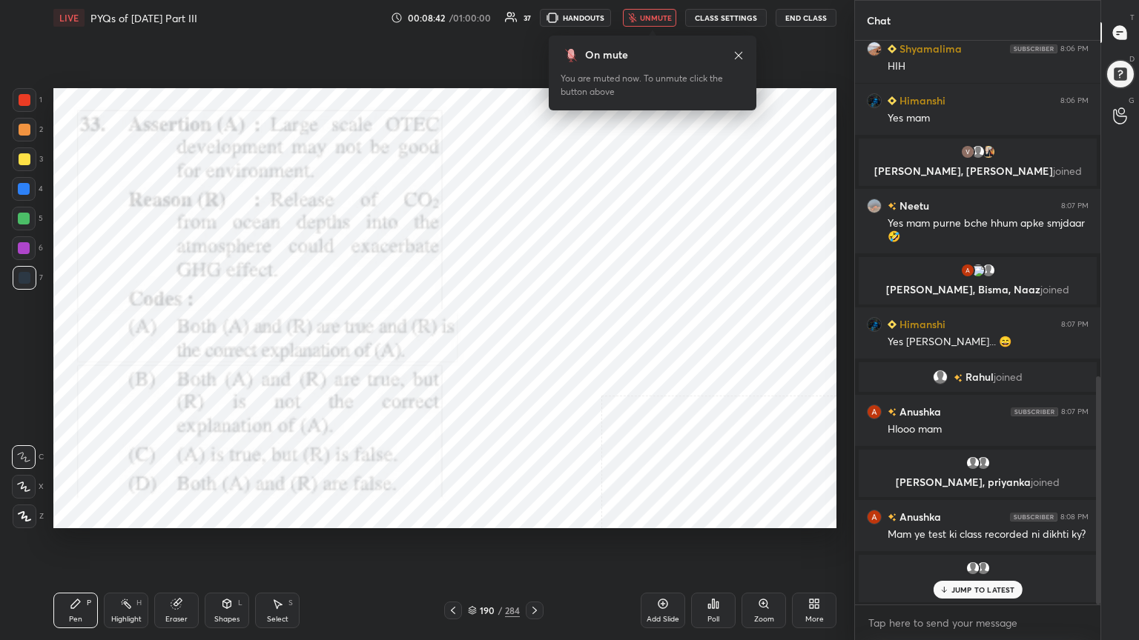
click at [469, 546] on icon at bounding box center [472, 610] width 9 height 9
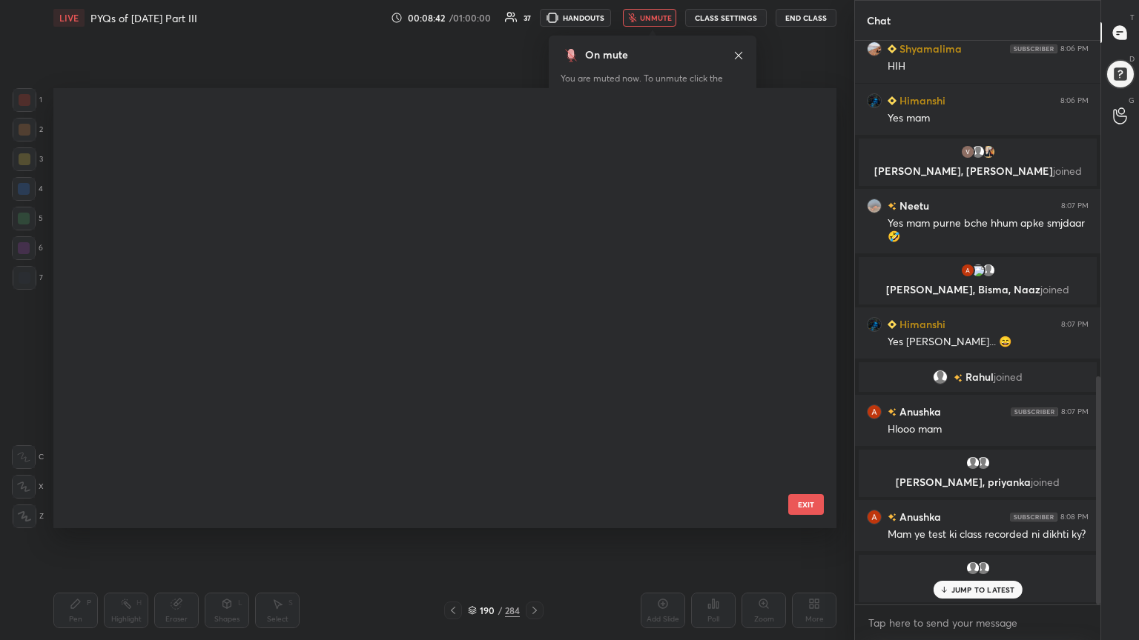
scroll to position [436, 775]
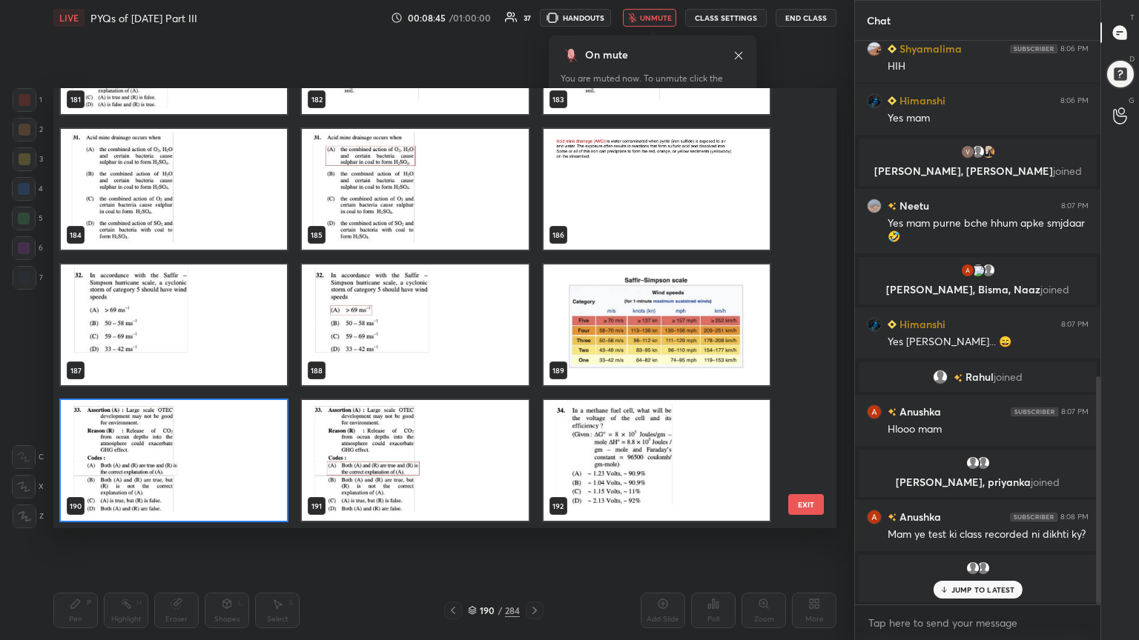
click at [264, 477] on img "grid" at bounding box center [174, 460] width 226 height 121
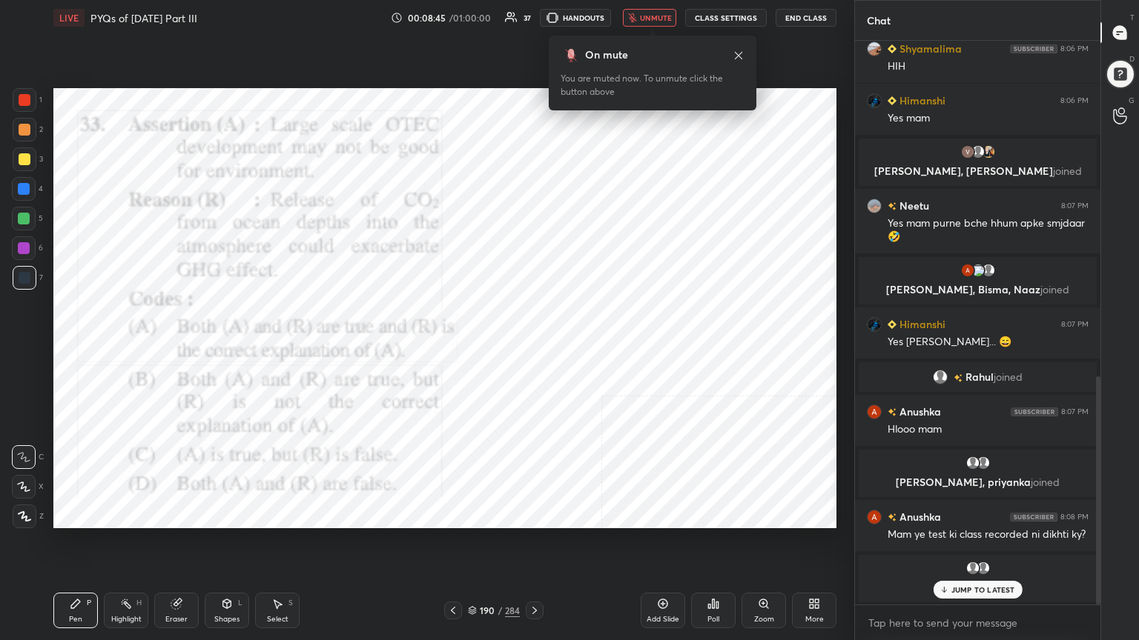
drag, startPoint x: 264, startPoint y: 477, endPoint x: 779, endPoint y: 533, distance: 518.3
click at [779, 533] on div "Setting up your live class 181 182 183 184 185 186 187 188 189 190 191 192 193 …" at bounding box center [444, 309] width 795 height 546
click at [721, 546] on div "Poll" at bounding box center [713, 611] width 44 height 36
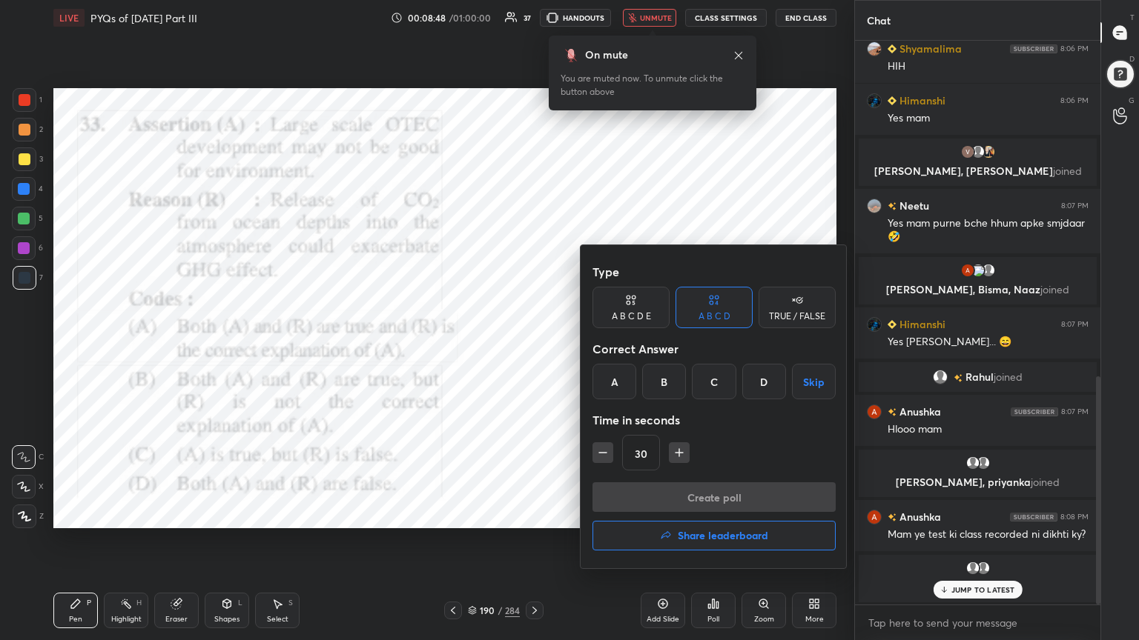
click at [621, 370] on div "A" at bounding box center [614, 382] width 44 height 36
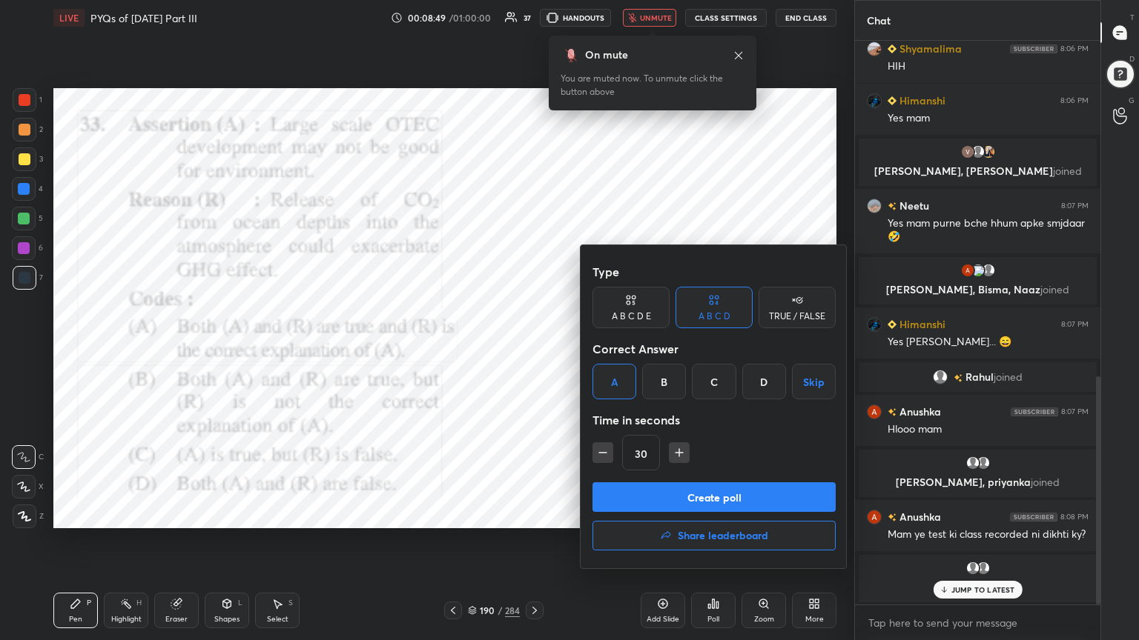
click at [673, 501] on button "Create poll" at bounding box center [713, 498] width 243 height 30
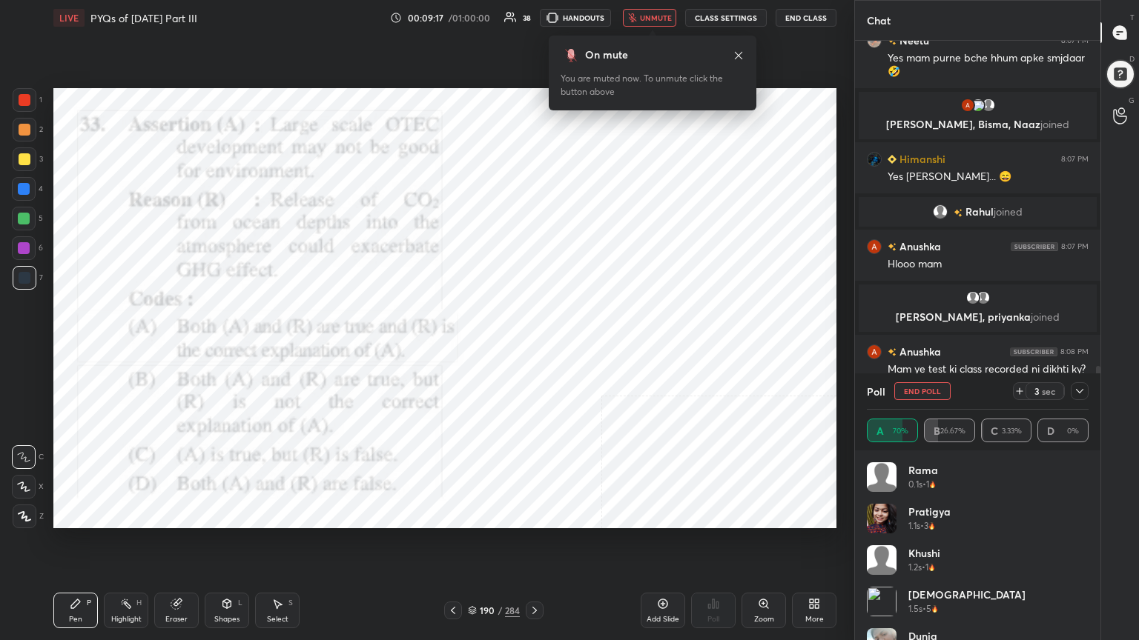
scroll to position [1031, 0]
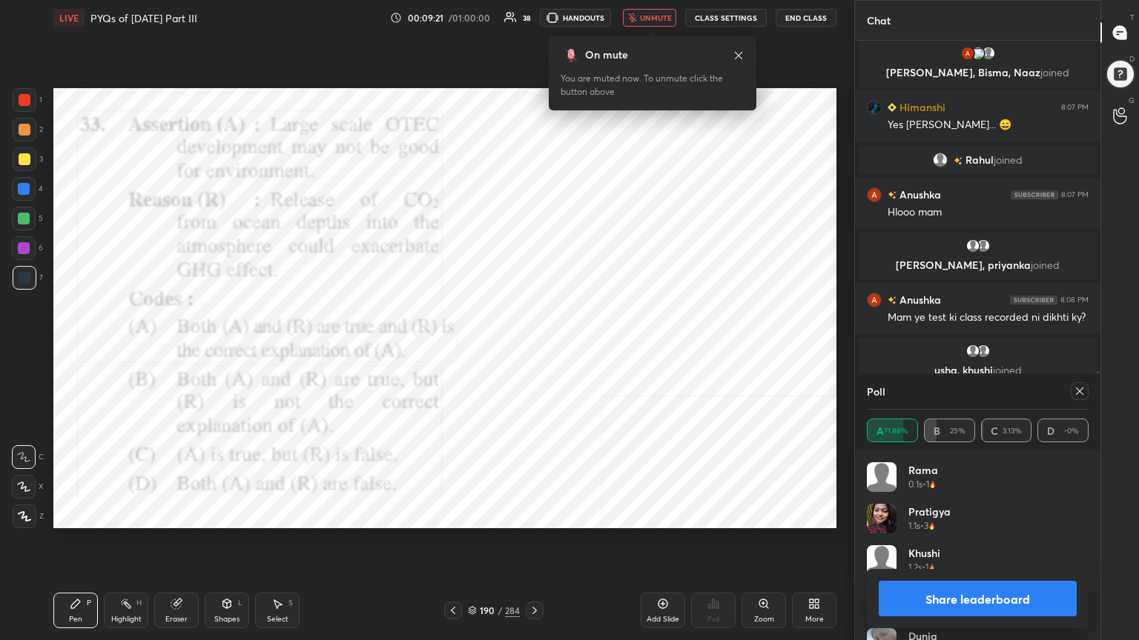
click at [1083, 397] on div at bounding box center [1079, 392] width 18 height 18
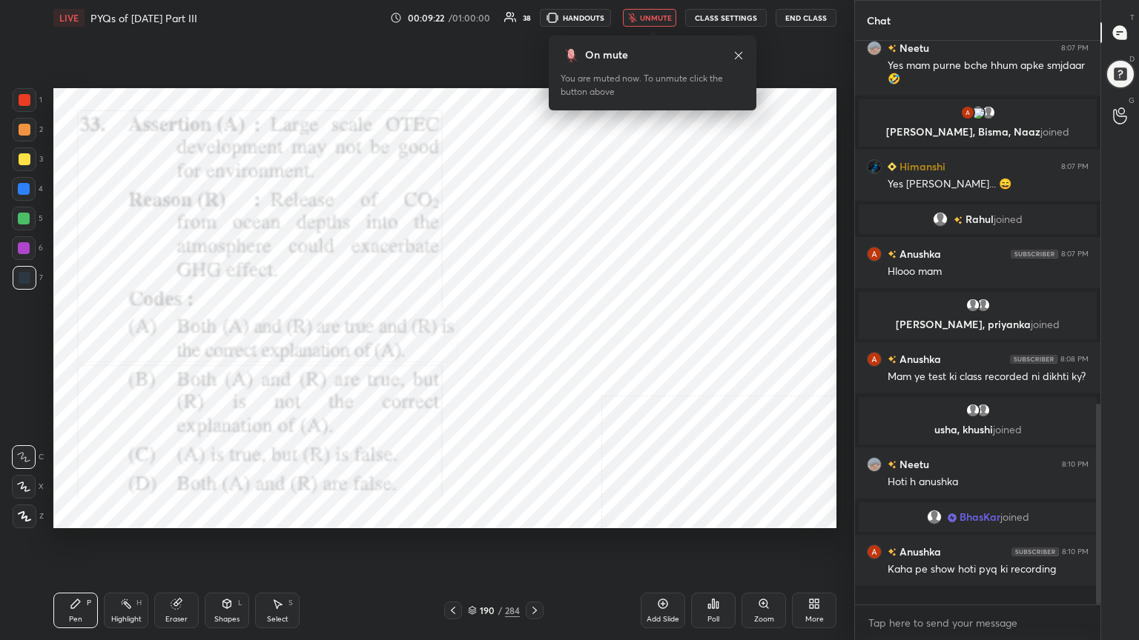
scroll to position [958, 0]
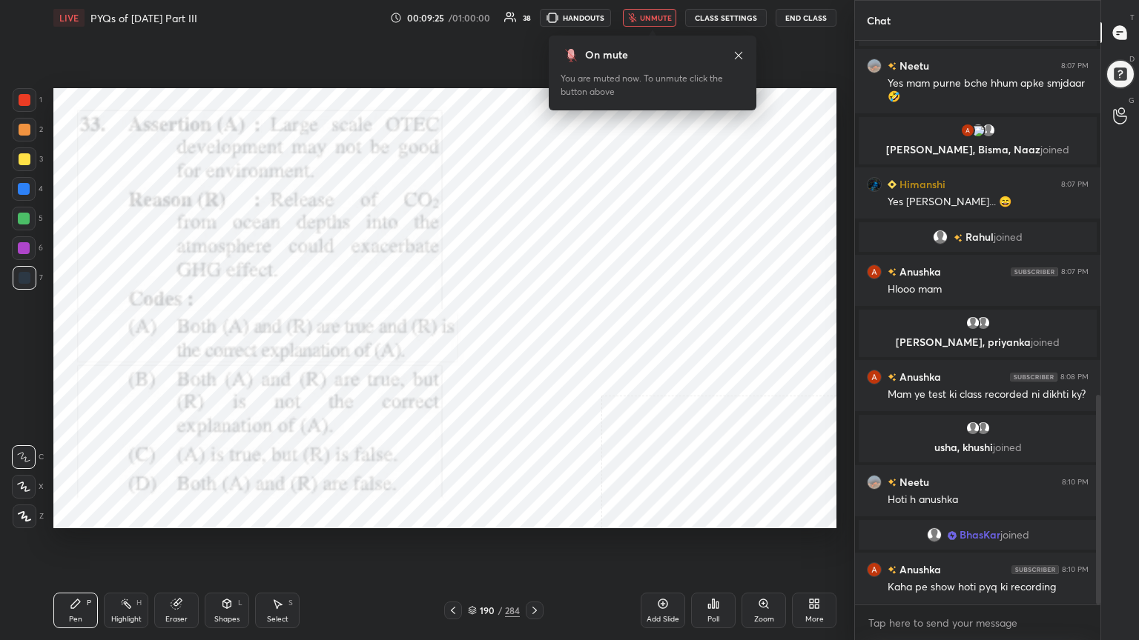
click at [658, 10] on button "unmute" at bounding box center [649, 18] width 53 height 18
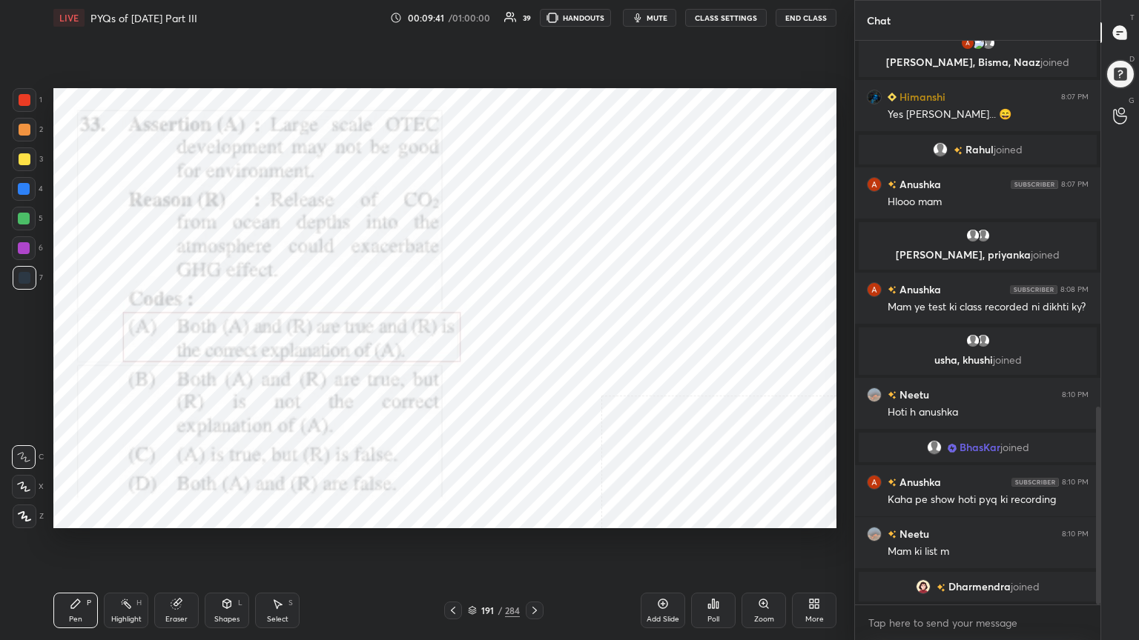
click at [468, 546] on icon at bounding box center [472, 610] width 9 height 9
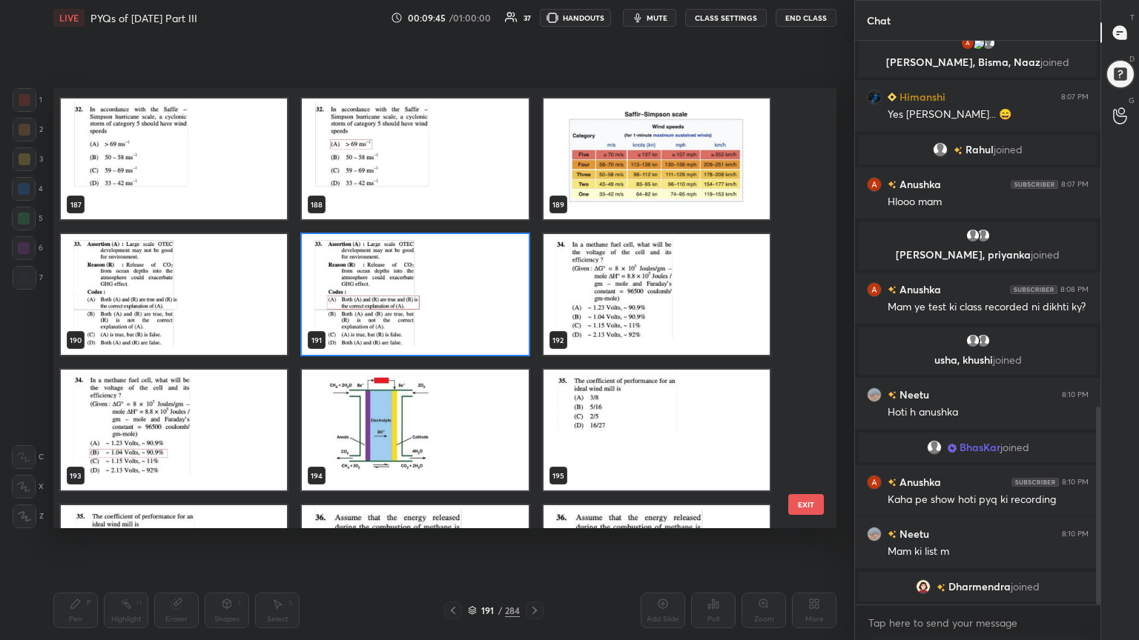
click at [605, 442] on img "grid" at bounding box center [656, 430] width 226 height 121
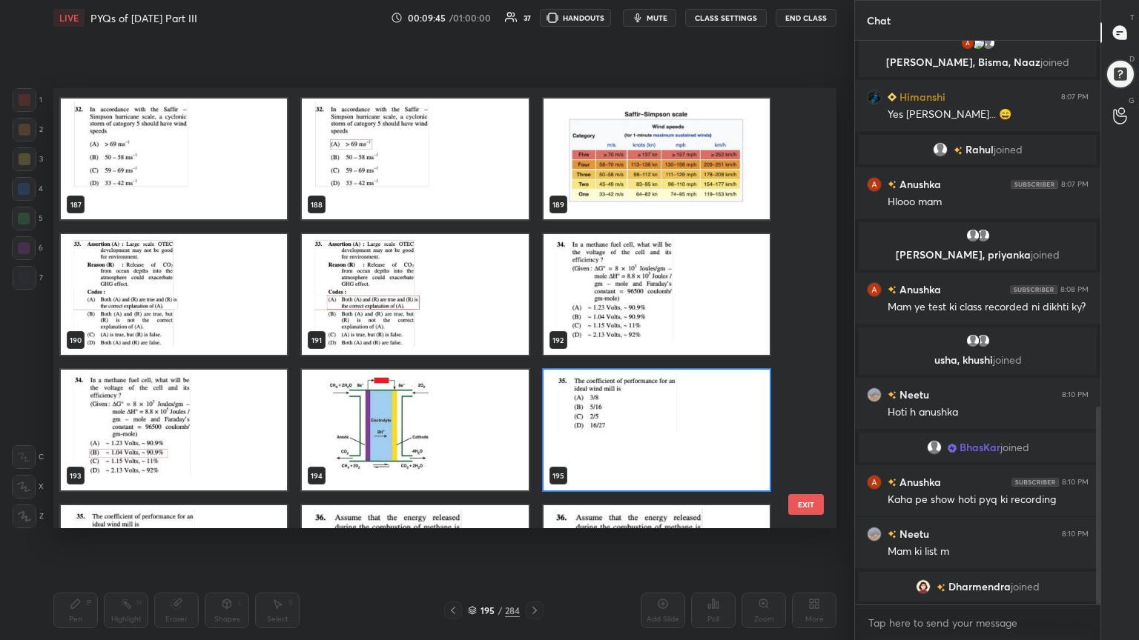
click at [605, 442] on img "grid" at bounding box center [656, 430] width 226 height 121
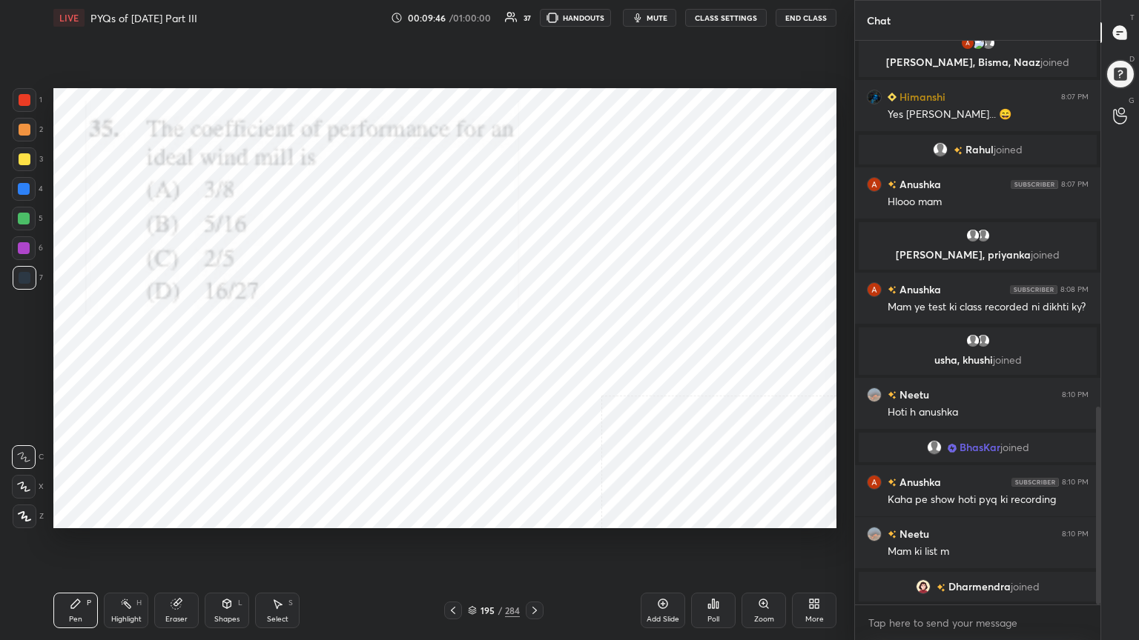
click at [605, 442] on img "grid" at bounding box center [656, 430] width 226 height 121
click at [643, 18] on icon "button" at bounding box center [638, 18] width 12 height 12
click at [698, 546] on div "Poll" at bounding box center [713, 611] width 44 height 36
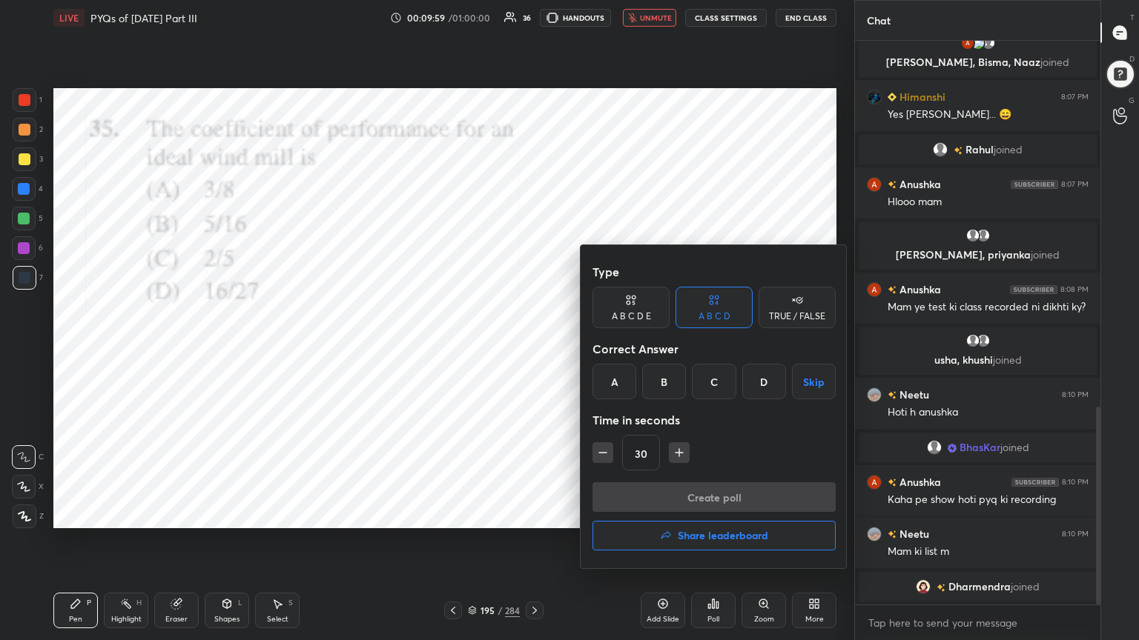
click at [770, 365] on div "D" at bounding box center [764, 382] width 44 height 36
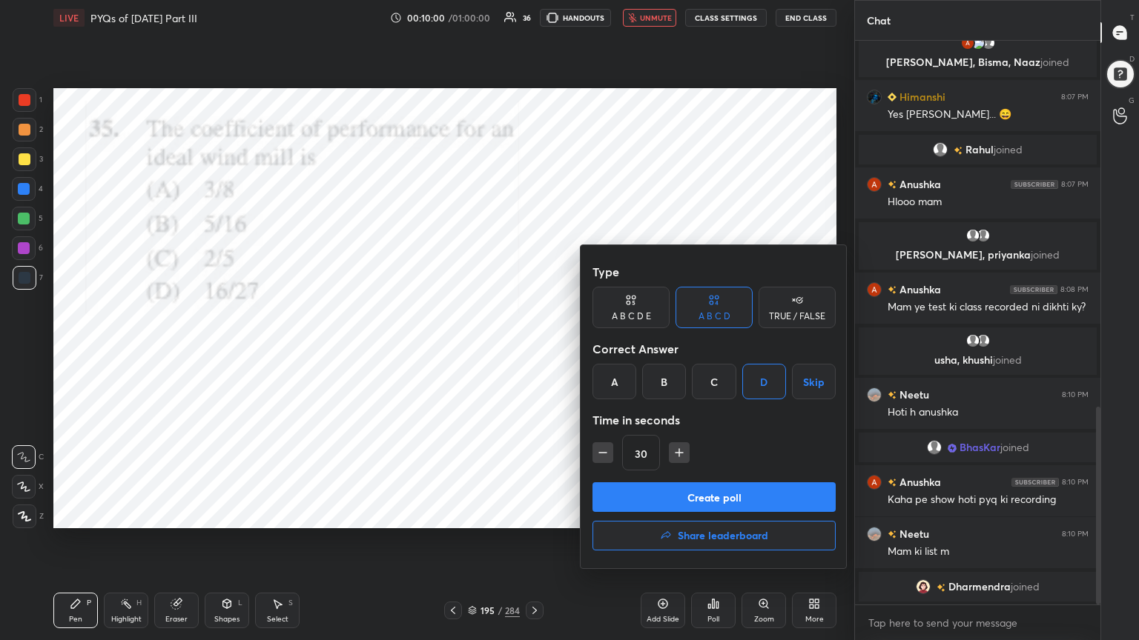
click at [724, 503] on button "Create poll" at bounding box center [713, 498] width 243 height 30
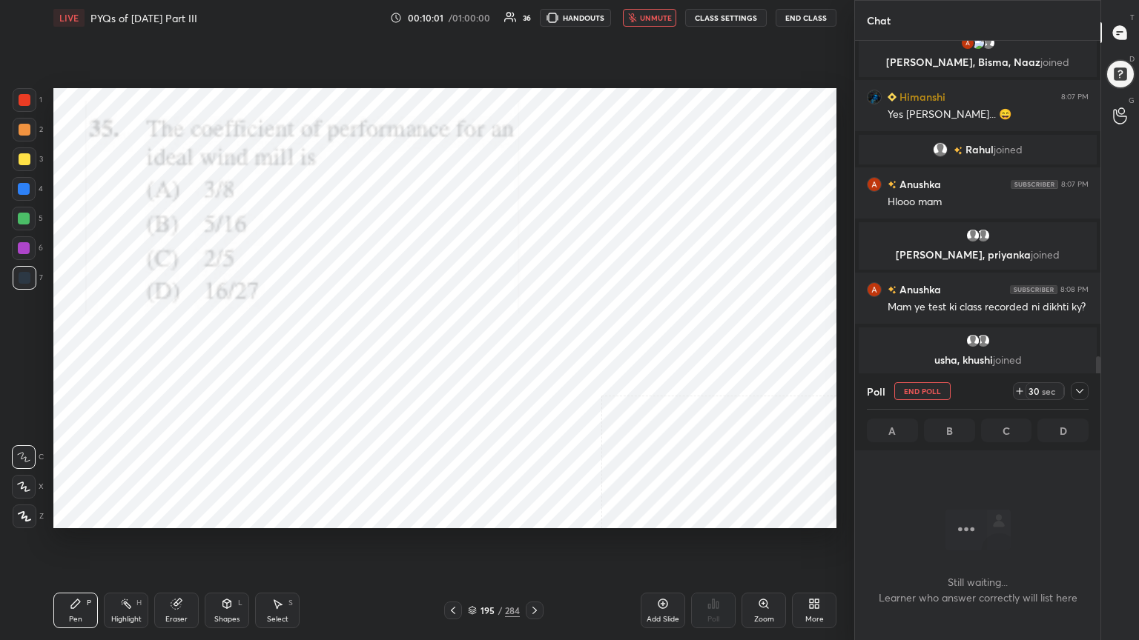
scroll to position [367, 241]
click at [471, 546] on div "195 / 284" at bounding box center [494, 610] width 52 height 13
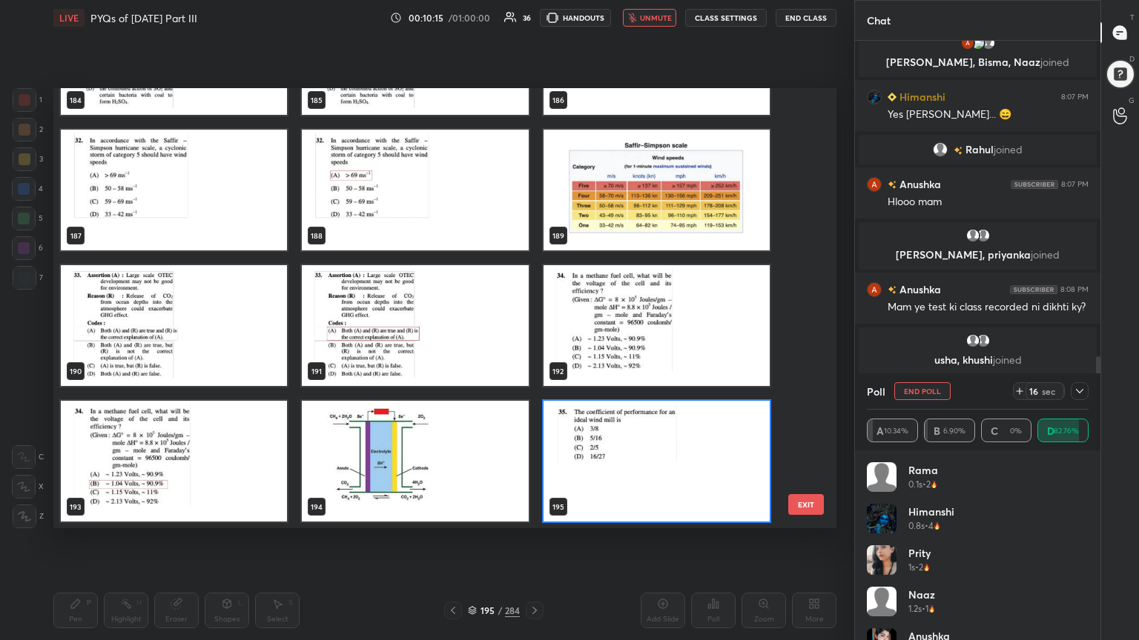
click at [603, 470] on img "grid" at bounding box center [656, 461] width 226 height 121
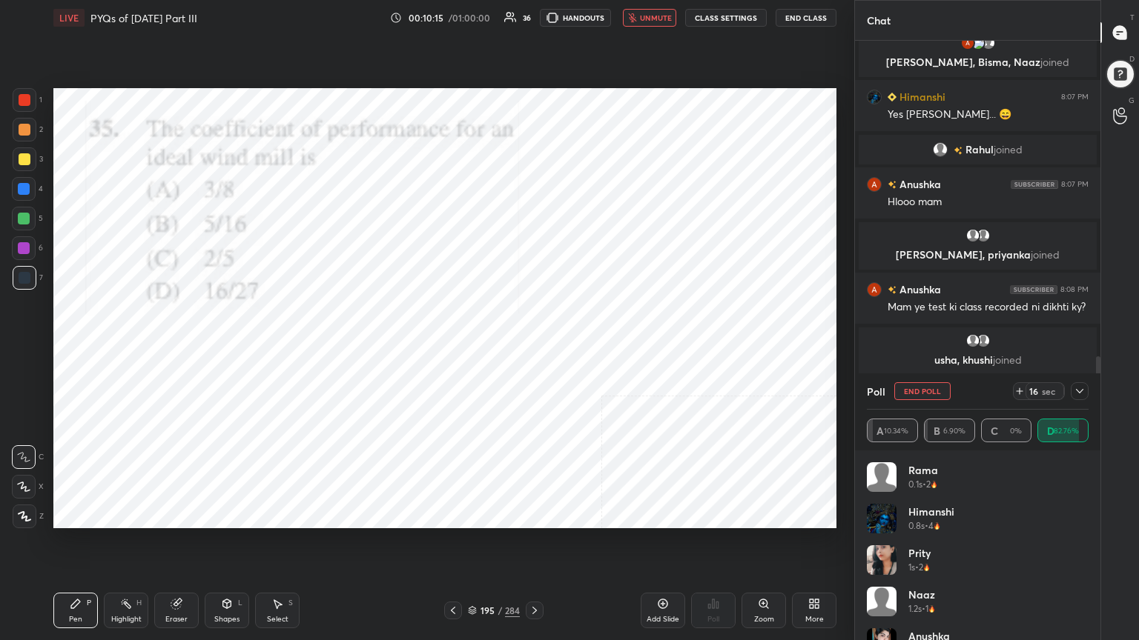
click at [603, 470] on img "grid" at bounding box center [656, 461] width 226 height 121
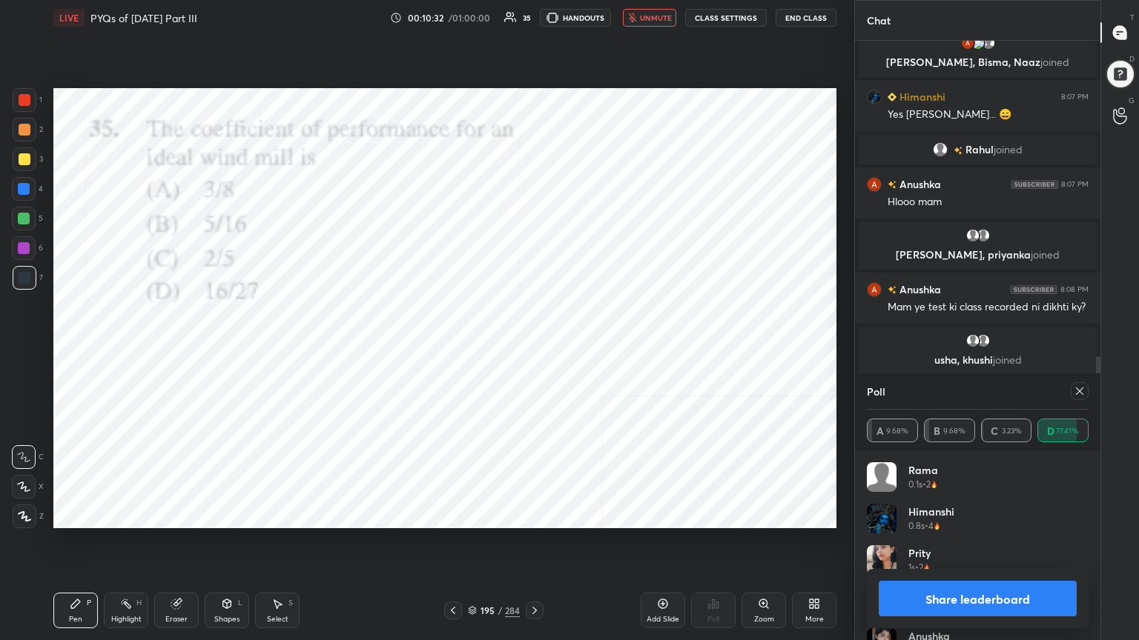
click at [1079, 387] on icon at bounding box center [1079, 391] width 12 height 12
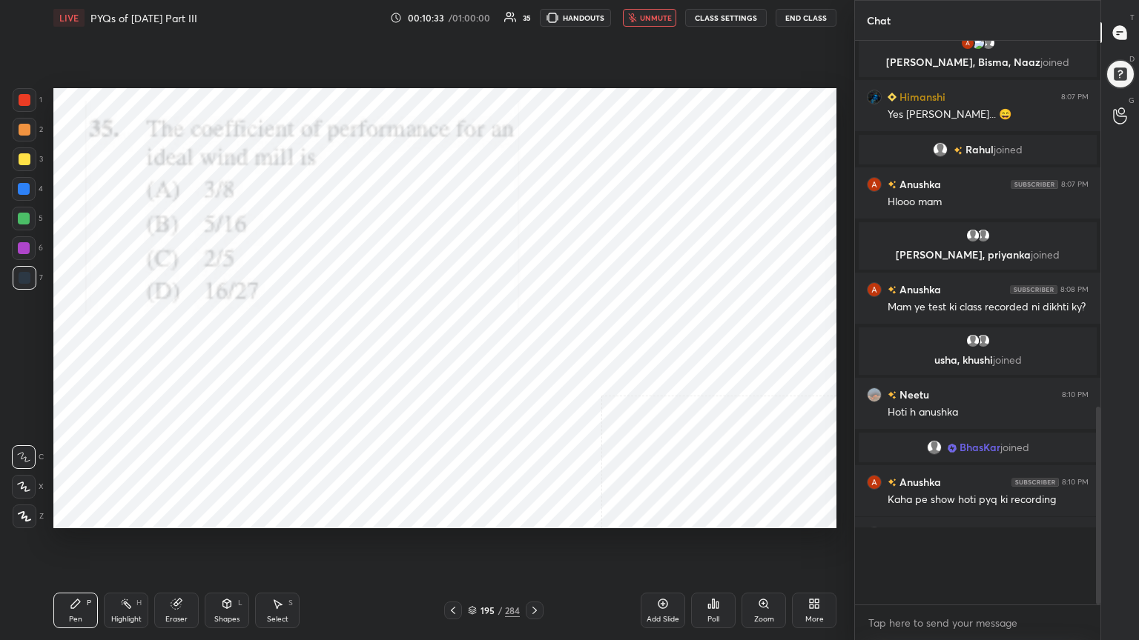
scroll to position [555, 241]
click at [663, 12] on button "unmute" at bounding box center [649, 18] width 53 height 18
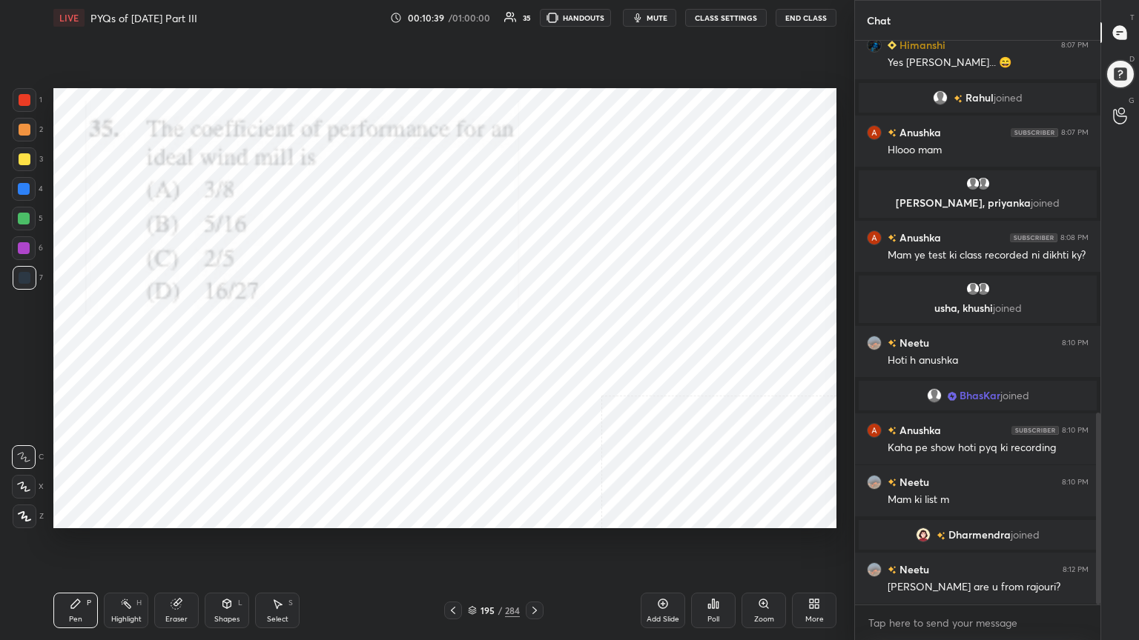
click at [472, 546] on icon at bounding box center [472, 610] width 9 height 9
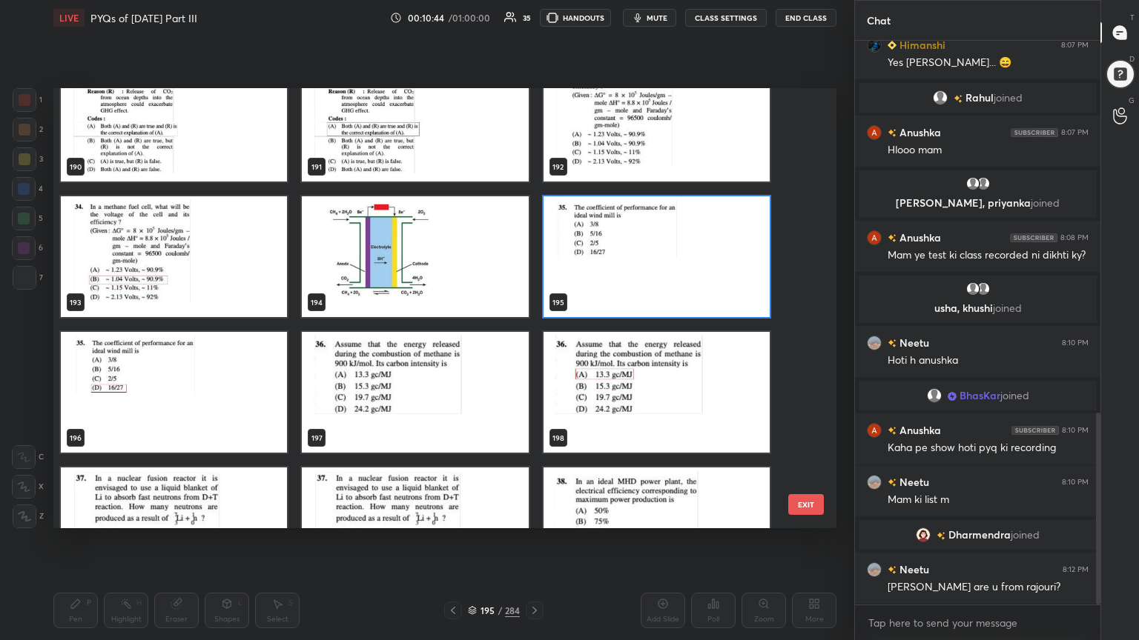
click at [403, 378] on img "grid" at bounding box center [415, 392] width 226 height 121
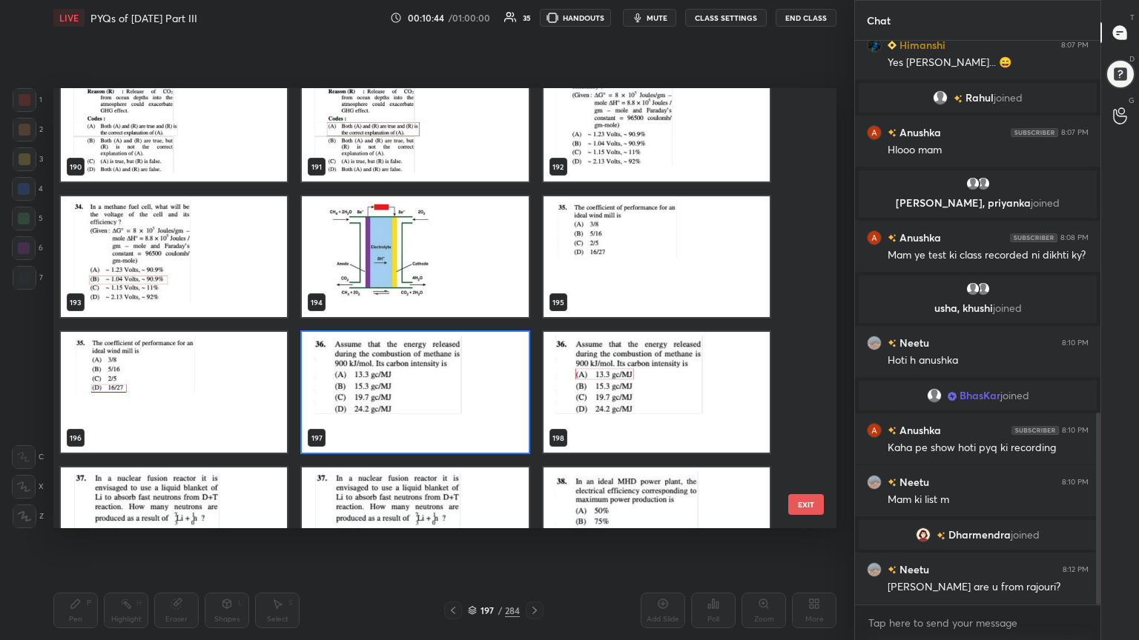
click at [403, 378] on img "grid" at bounding box center [415, 392] width 226 height 121
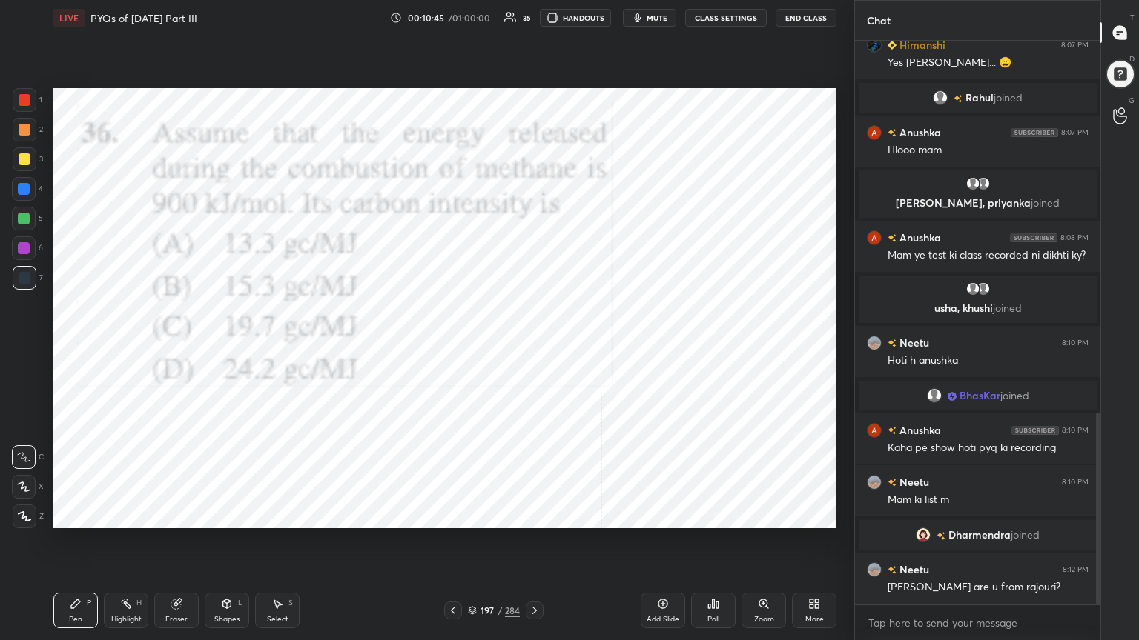
click at [403, 378] on img "grid" at bounding box center [415, 392] width 226 height 121
click at [660, 18] on span "mute" at bounding box center [656, 18] width 21 height 10
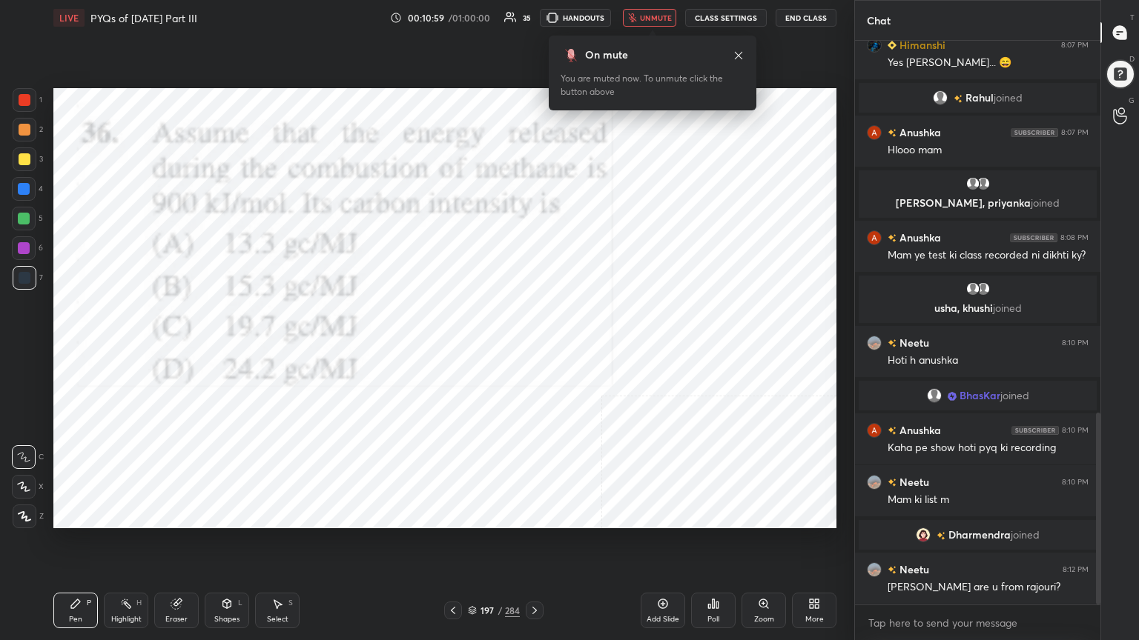
click at [471, 546] on icon at bounding box center [472, 610] width 9 height 9
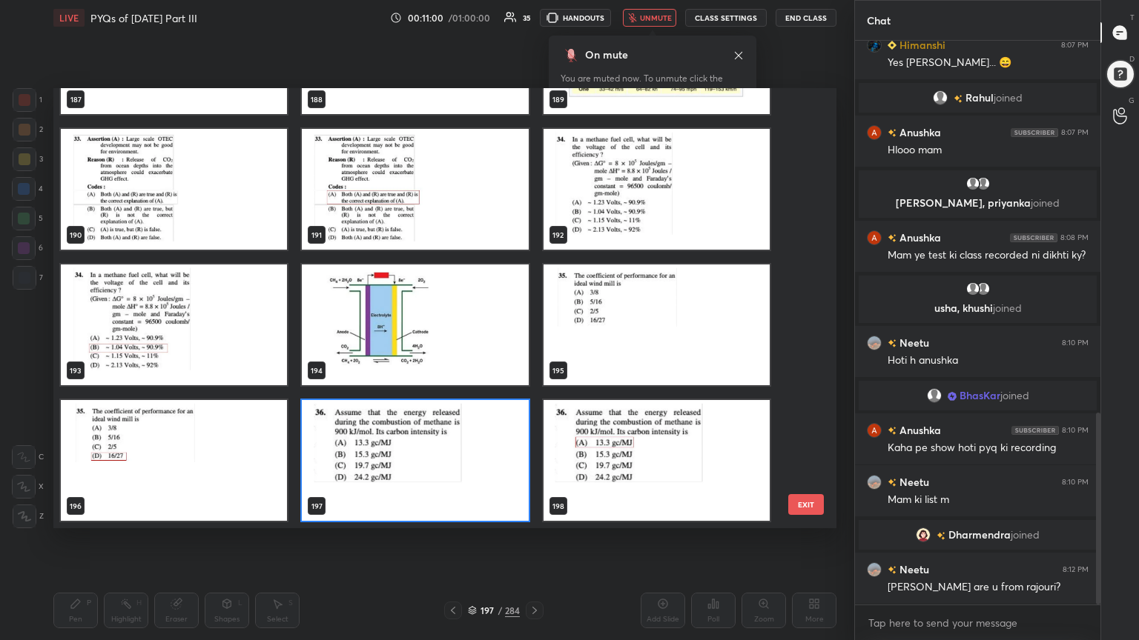
click at [383, 448] on img "grid" at bounding box center [415, 460] width 226 height 121
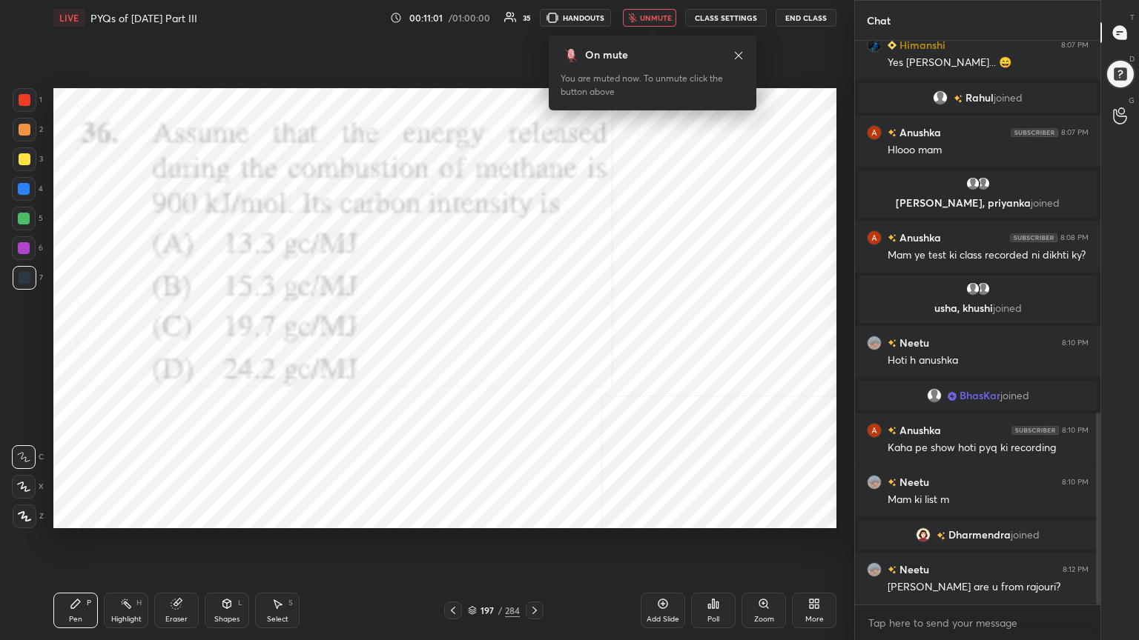
drag, startPoint x: 383, startPoint y: 448, endPoint x: 686, endPoint y: 569, distance: 326.4
click at [686, 546] on div "Setting up your live class 187 188 189 190 191 192 193 194 195 196 197 198 199 …" at bounding box center [444, 309] width 795 height 546
click at [703, 546] on div "Poll" at bounding box center [713, 611] width 44 height 36
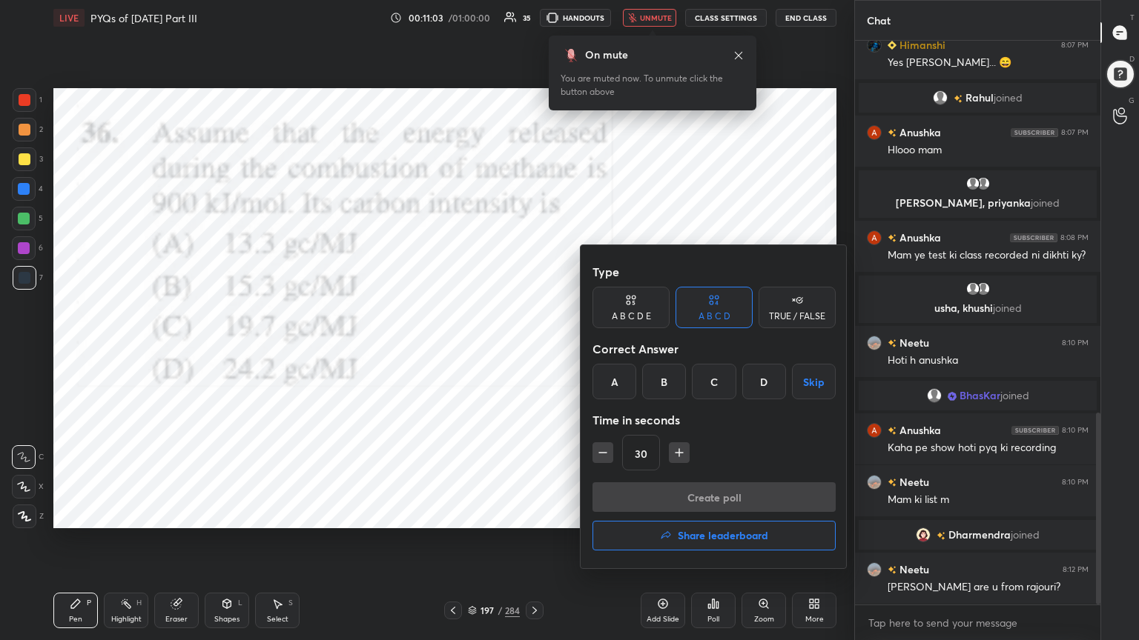
click at [611, 376] on div "A" at bounding box center [614, 382] width 44 height 36
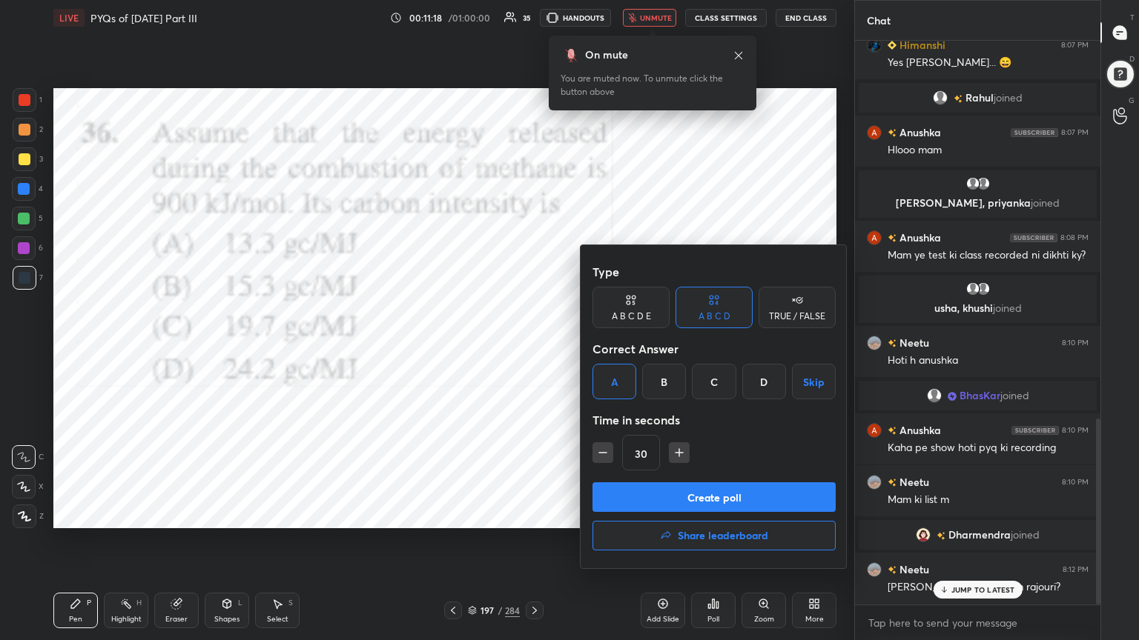
scroll to position [1145, 0]
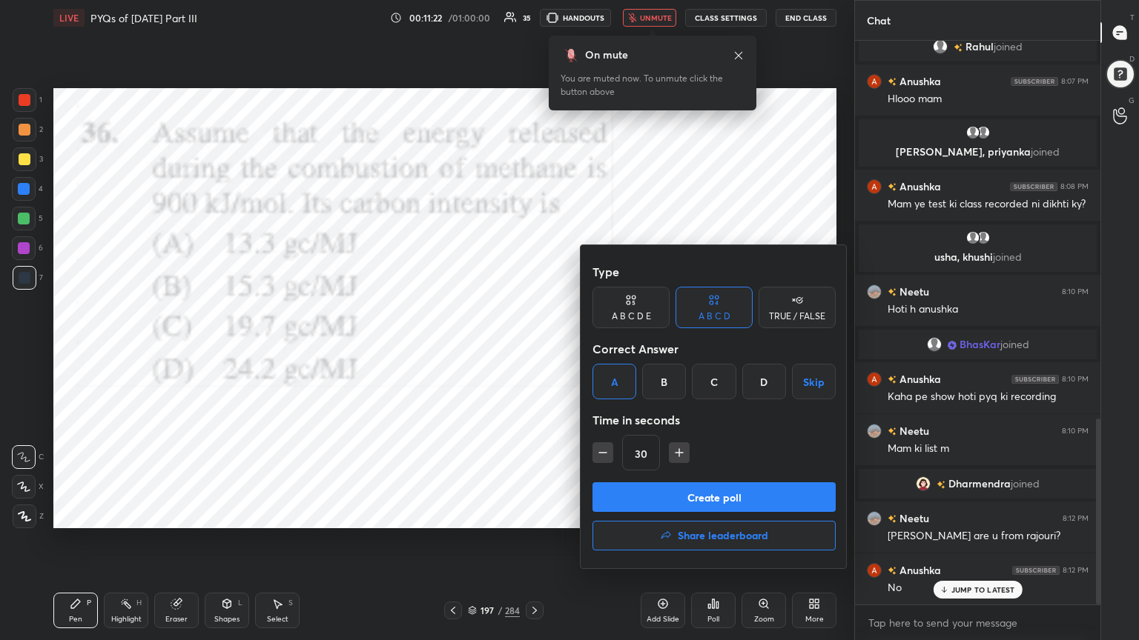
click at [732, 501] on button "Create poll" at bounding box center [713, 498] width 243 height 30
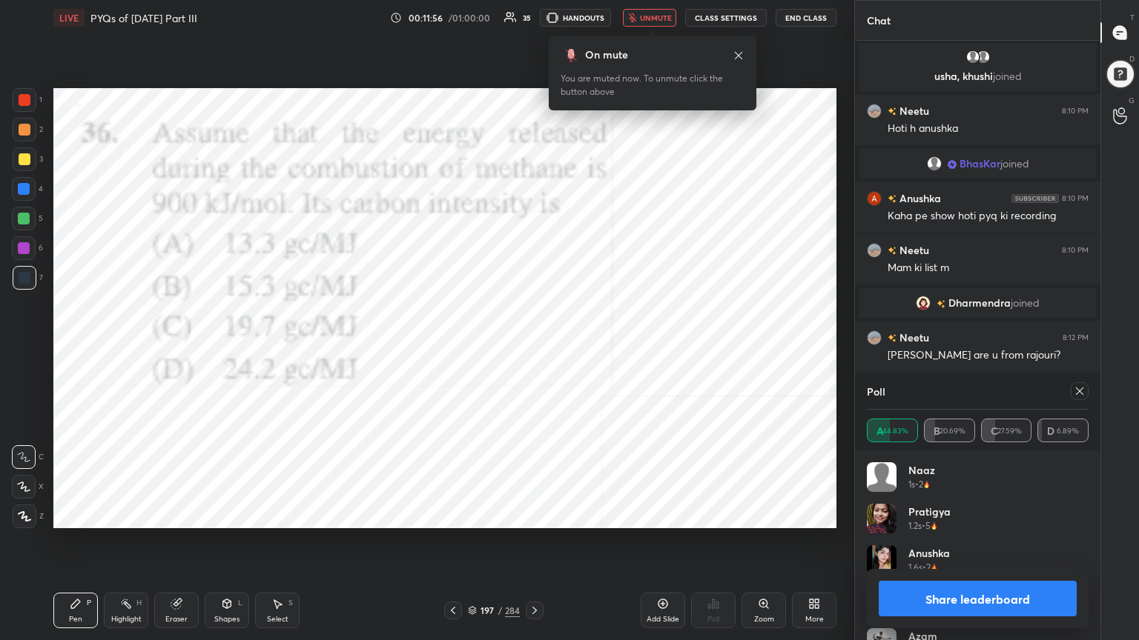
scroll to position [1378, 0]
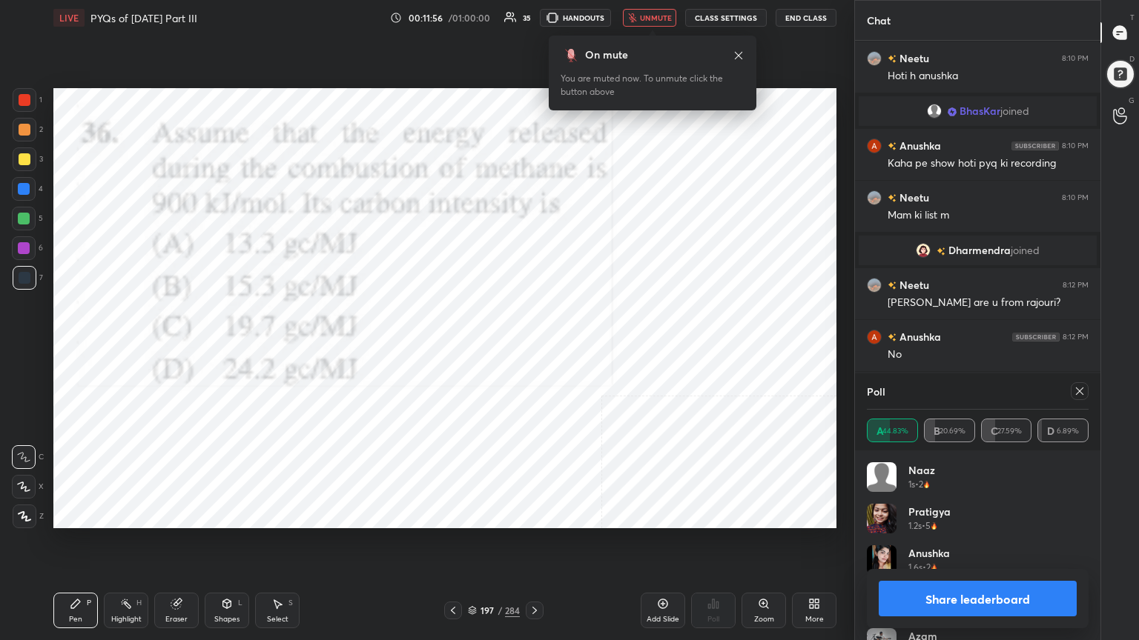
click at [1073, 395] on icon at bounding box center [1079, 391] width 12 height 12
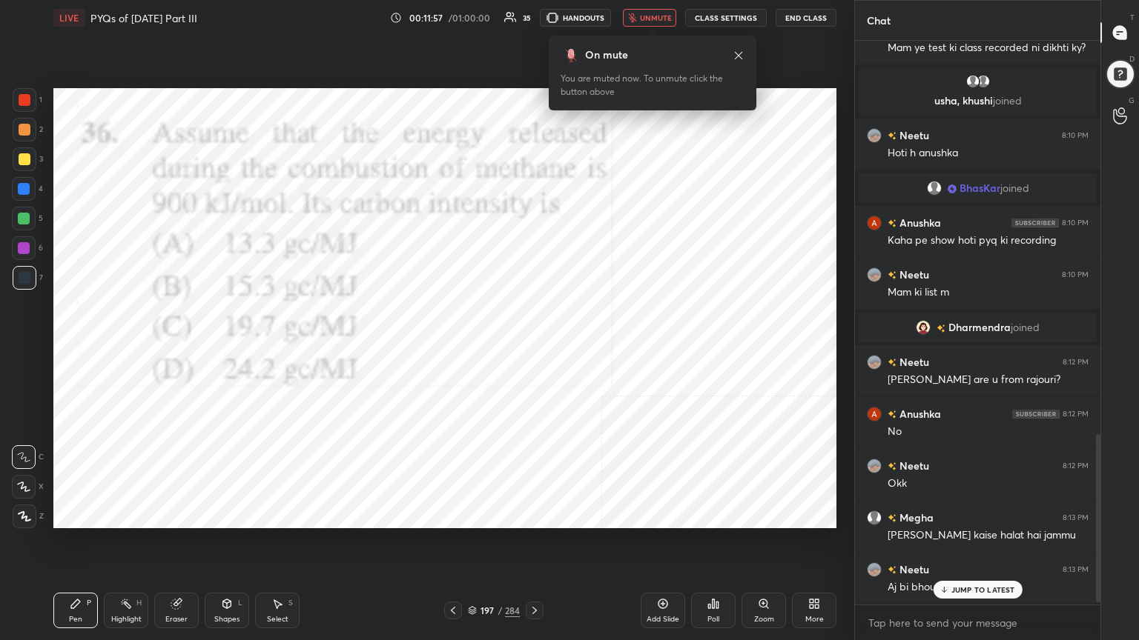
scroll to position [437, 241]
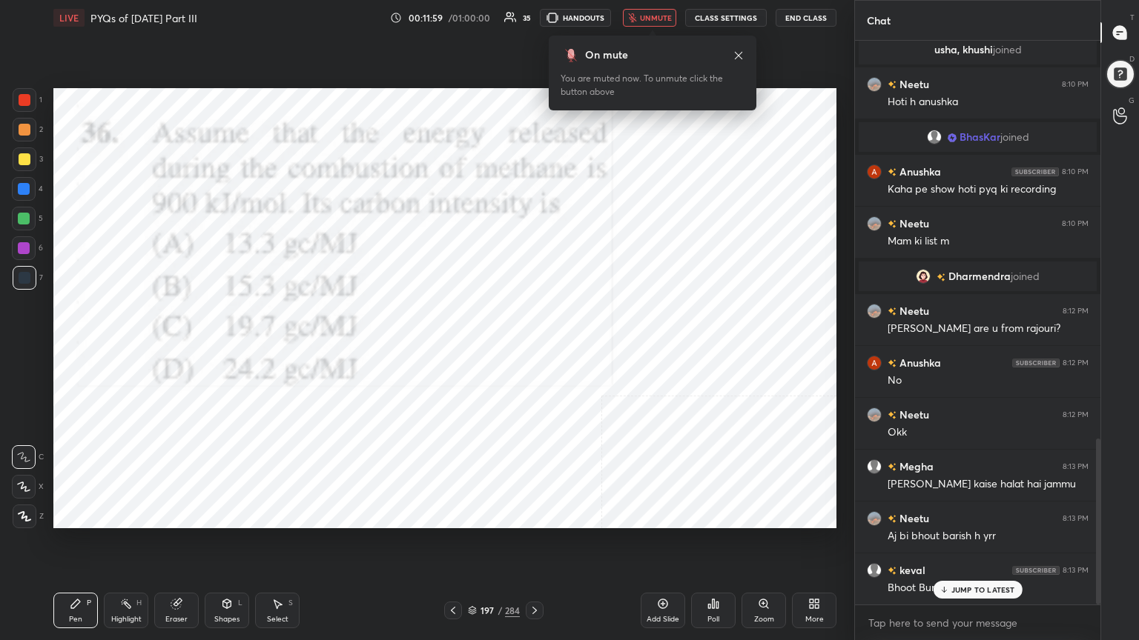
click at [658, 15] on span "unmute" at bounding box center [656, 18] width 32 height 10
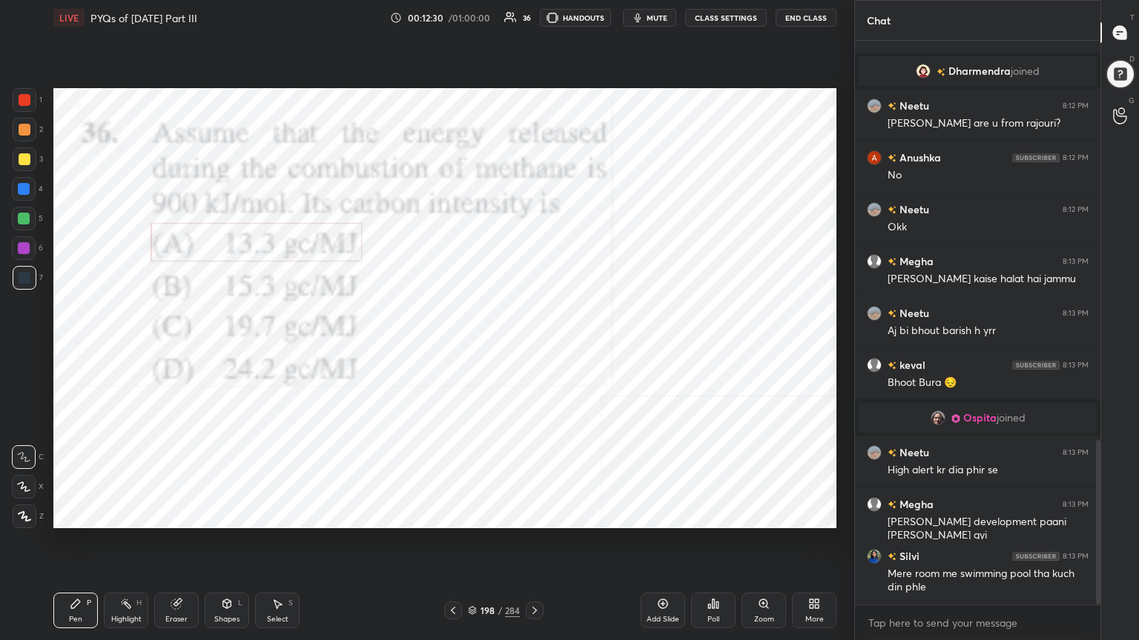
scroll to position [1432, 0]
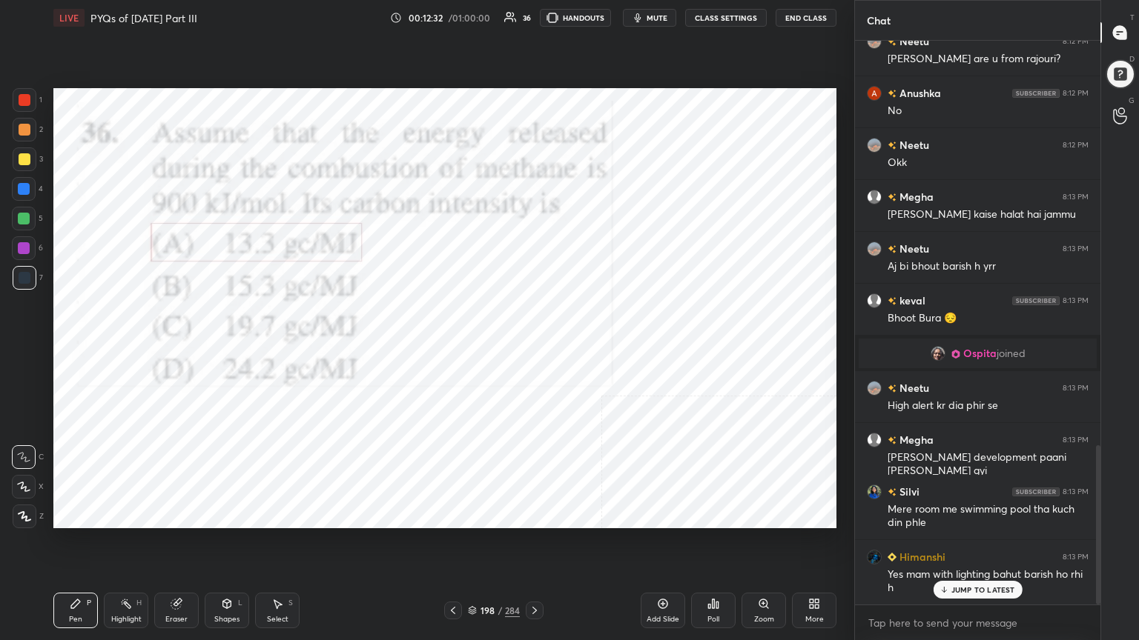
click at [473, 546] on div "198 / 284" at bounding box center [494, 610] width 52 height 13
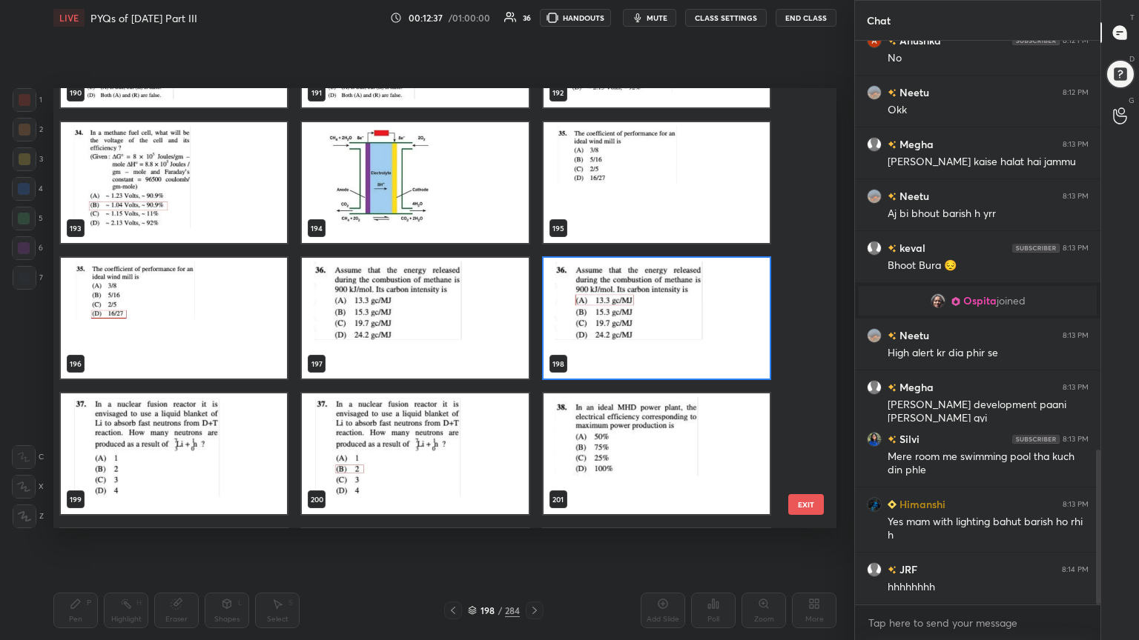
scroll to position [1536, 0]
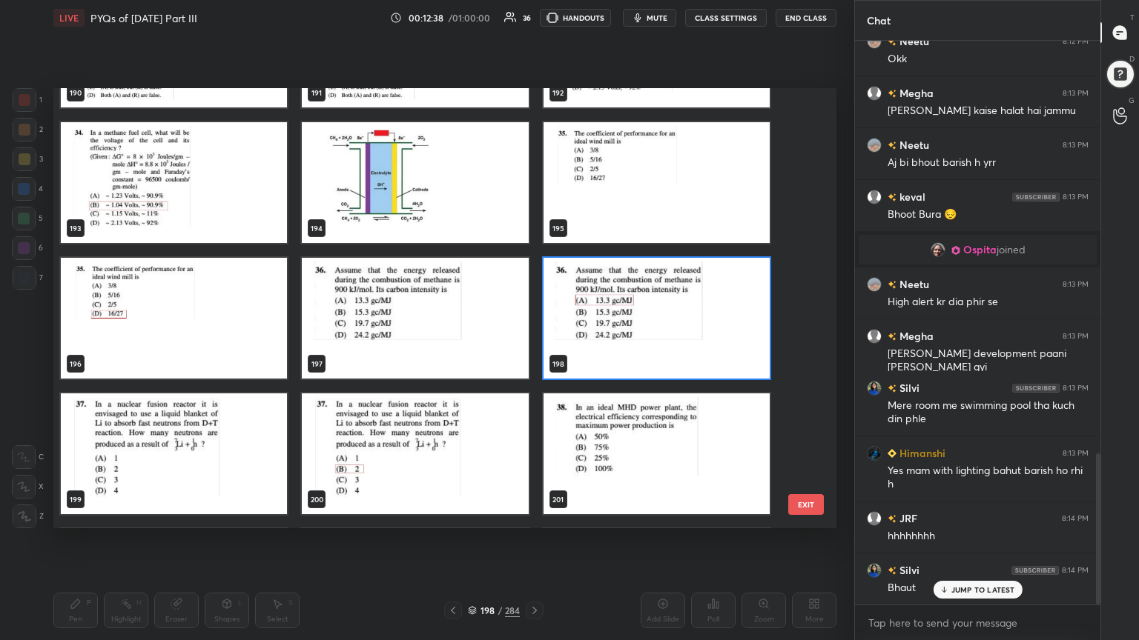
click at [179, 460] on img "grid" at bounding box center [174, 454] width 226 height 121
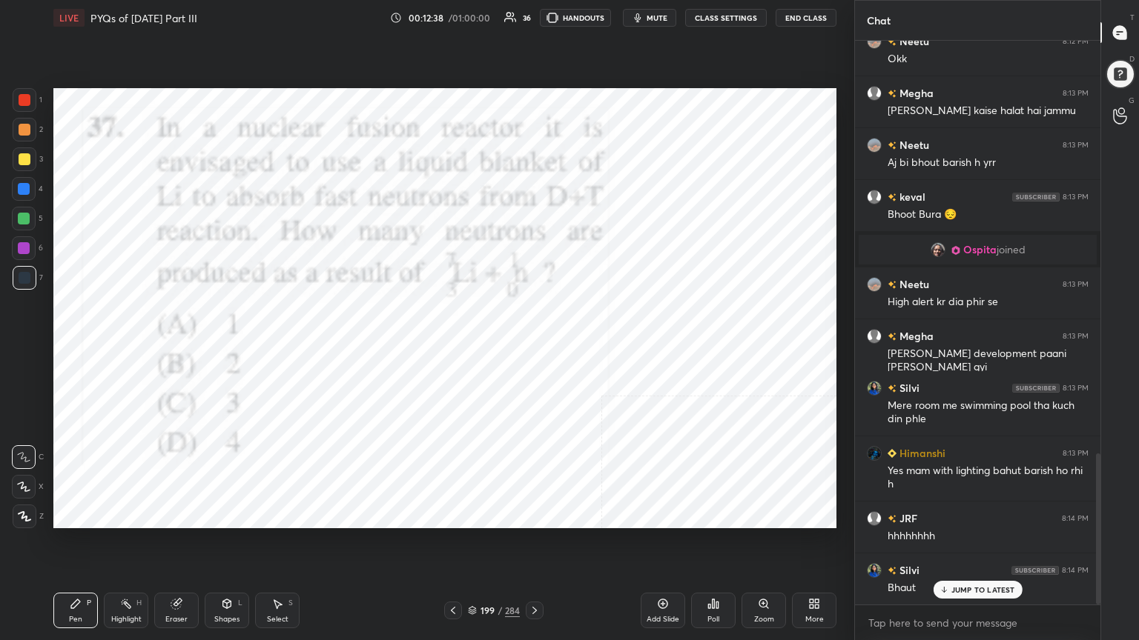
click at [179, 460] on img "grid" at bounding box center [174, 454] width 226 height 121
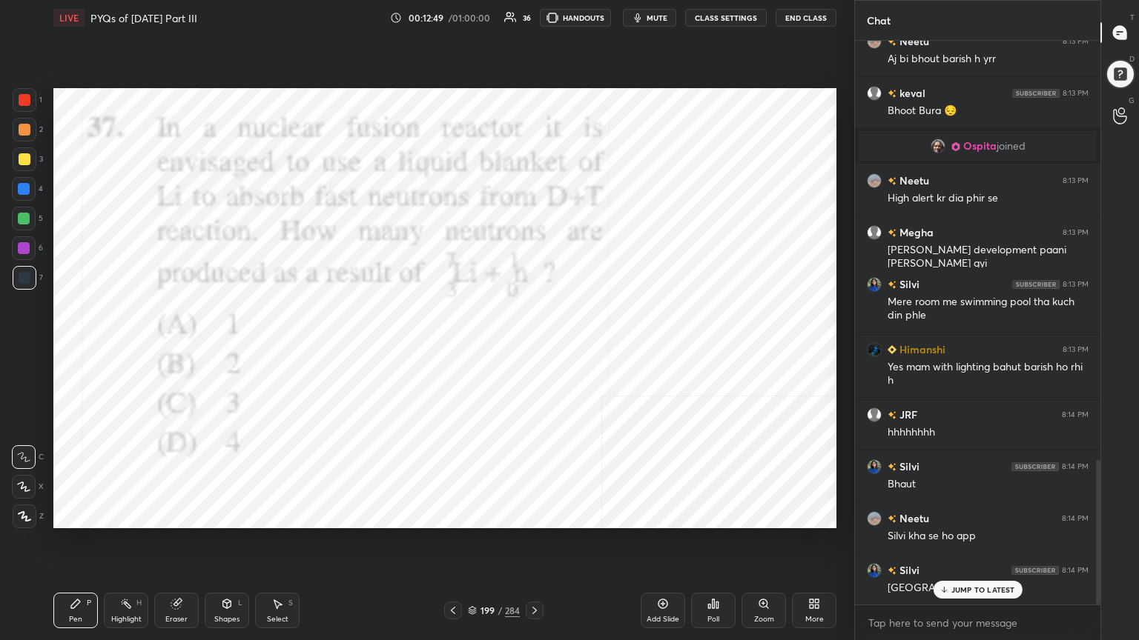
scroll to position [1692, 0]
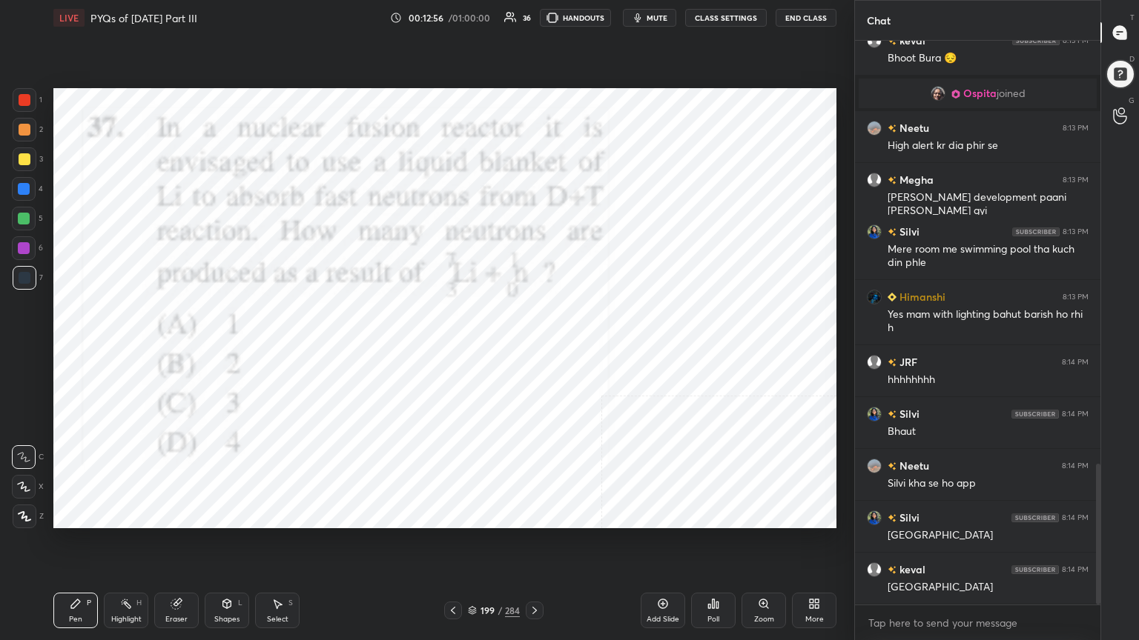
click at [471, 546] on icon at bounding box center [472, 609] width 7 height 4
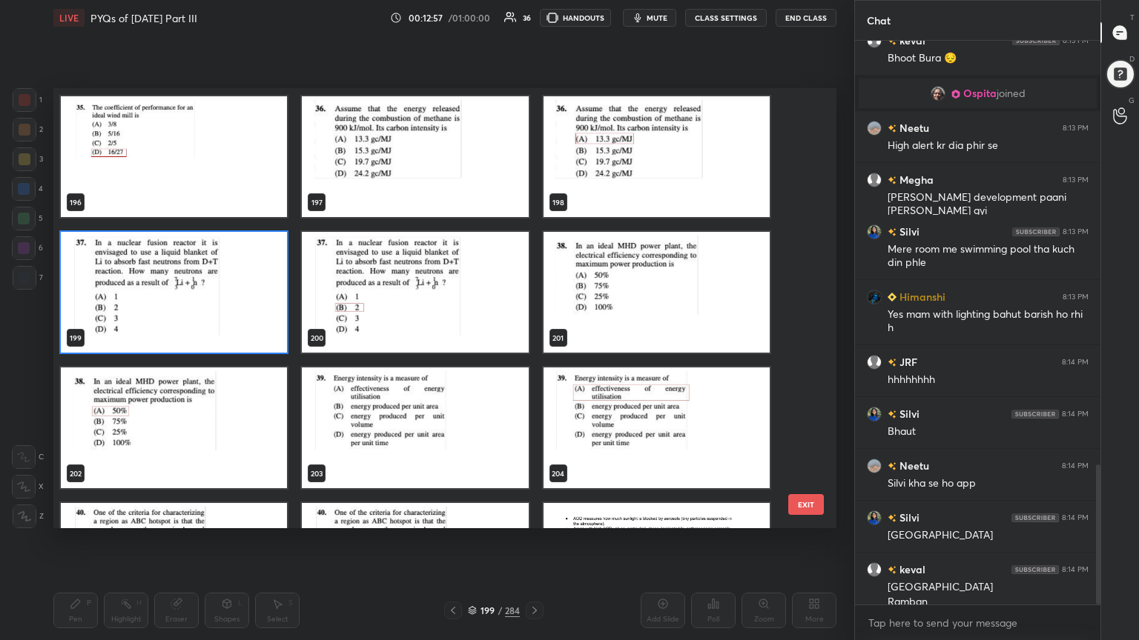
scroll to position [1707, 0]
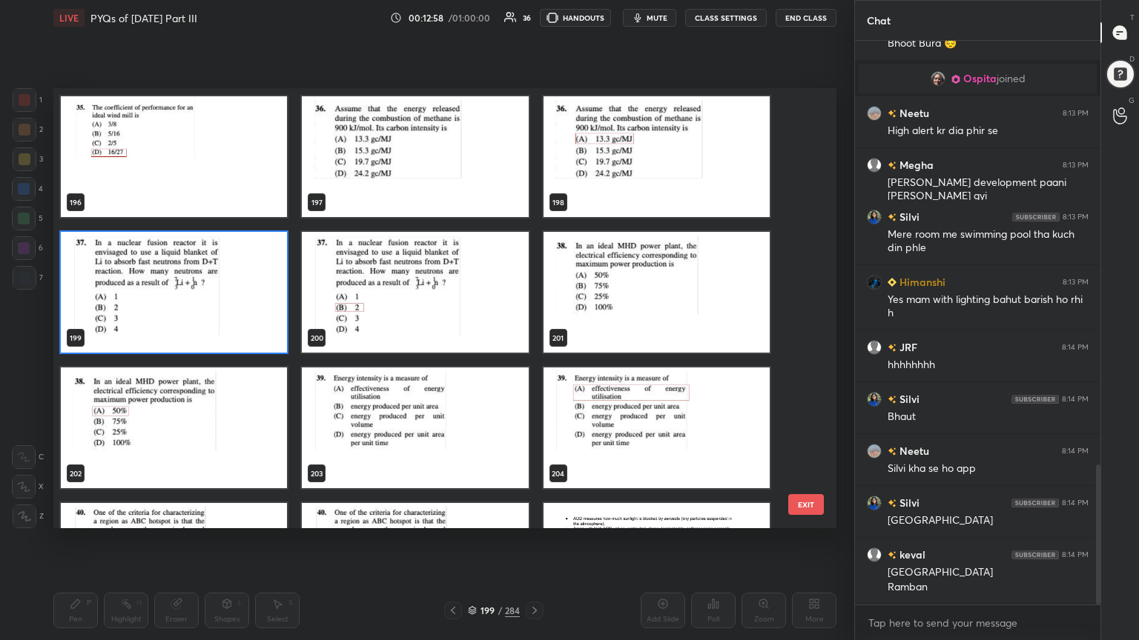
click at [231, 331] on img "grid" at bounding box center [174, 292] width 226 height 121
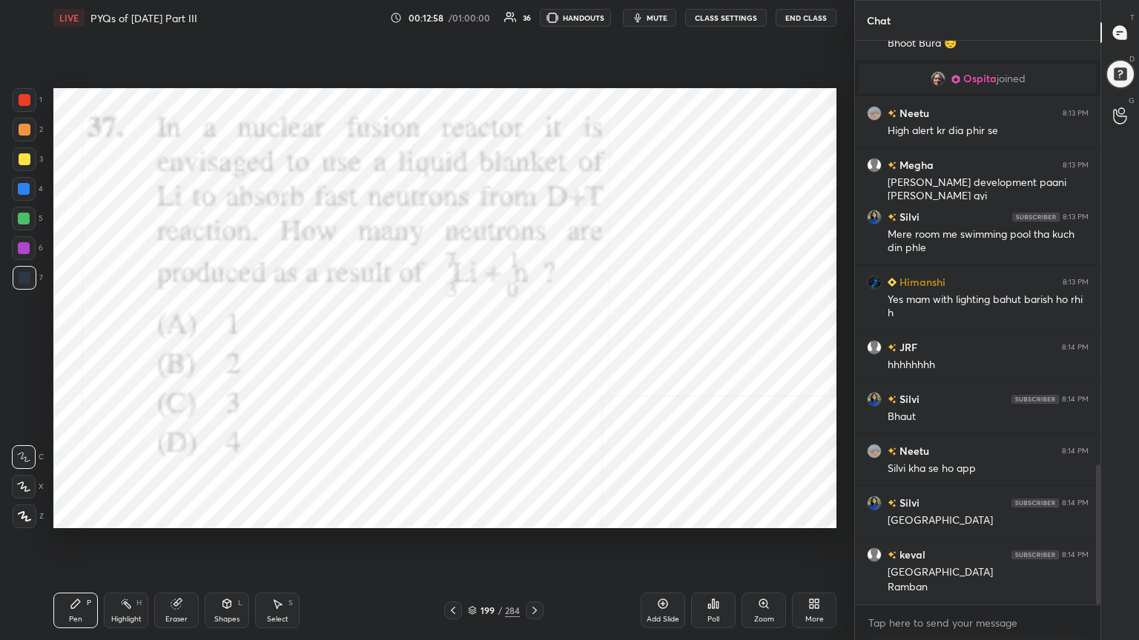
click at [231, 331] on img "grid" at bounding box center [174, 292] width 226 height 121
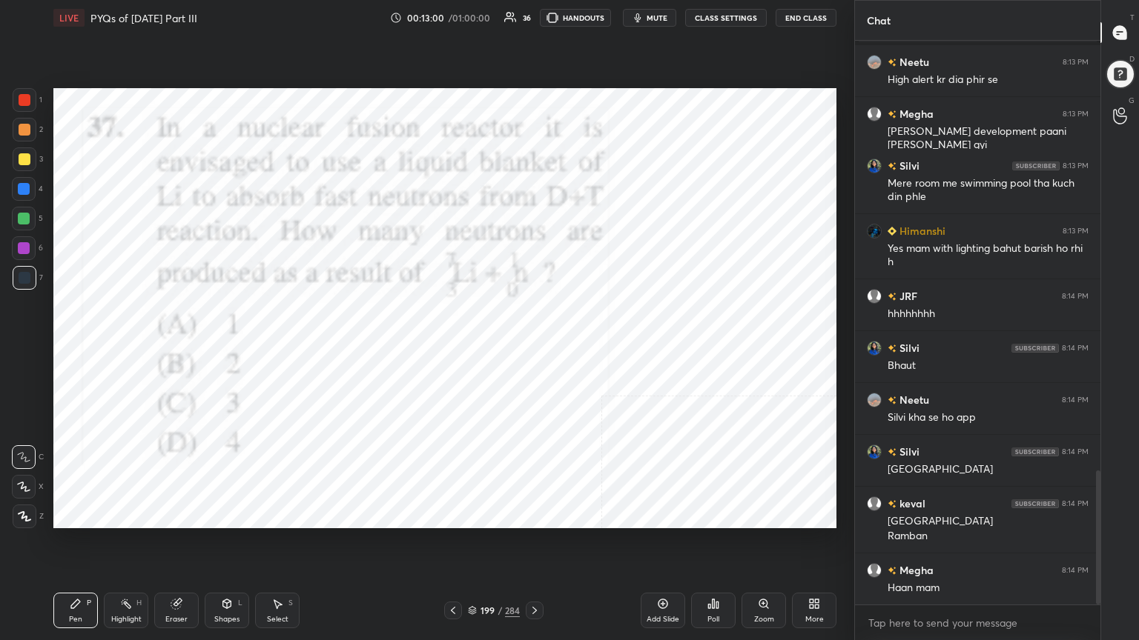
scroll to position [1811, 0]
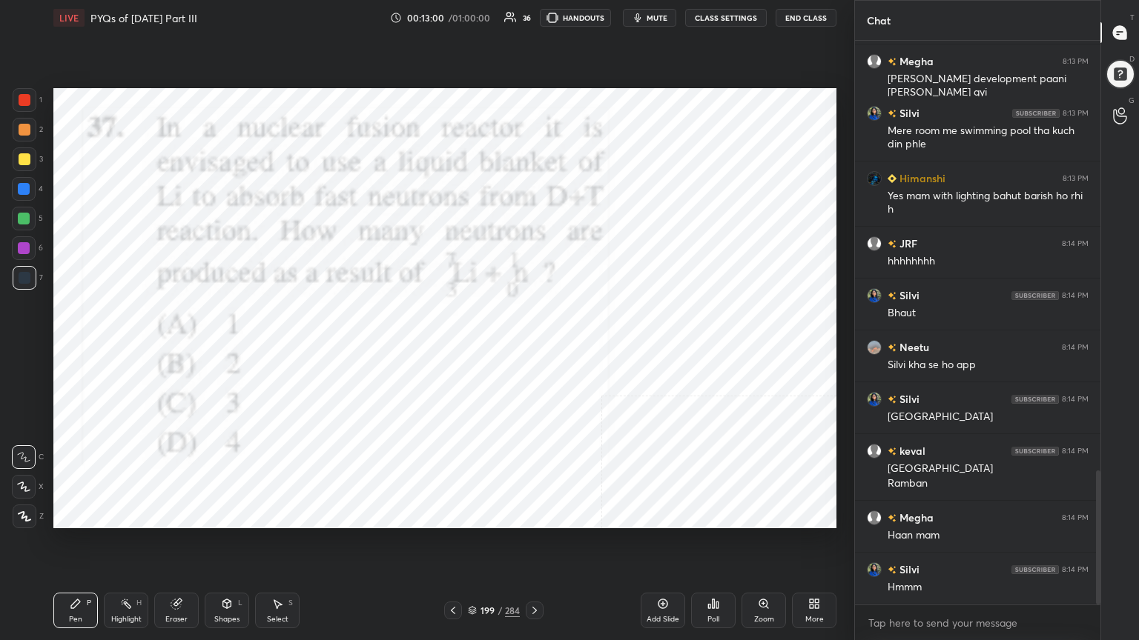
click at [472, 546] on icon at bounding box center [472, 610] width 9 height 9
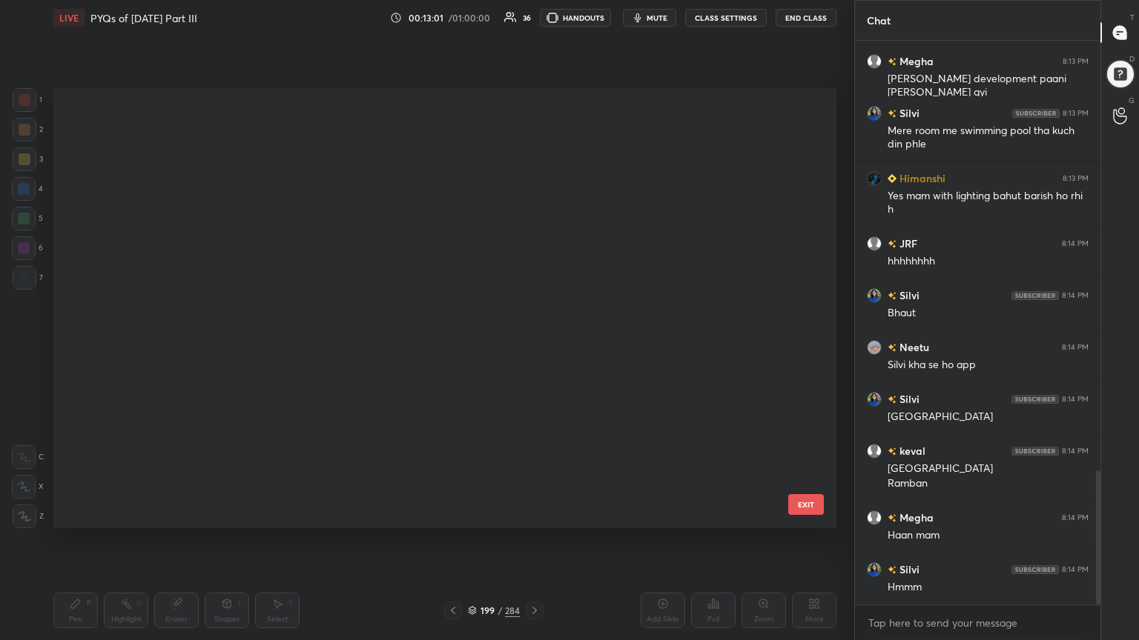
scroll to position [436, 775]
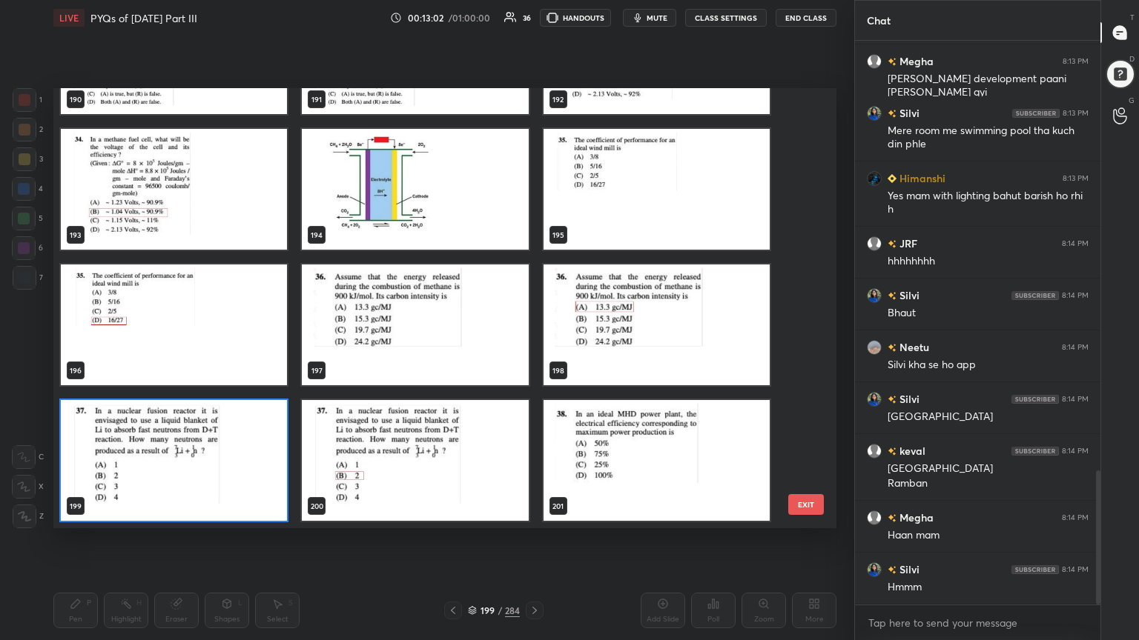
click at [225, 475] on img "grid" at bounding box center [174, 460] width 226 height 121
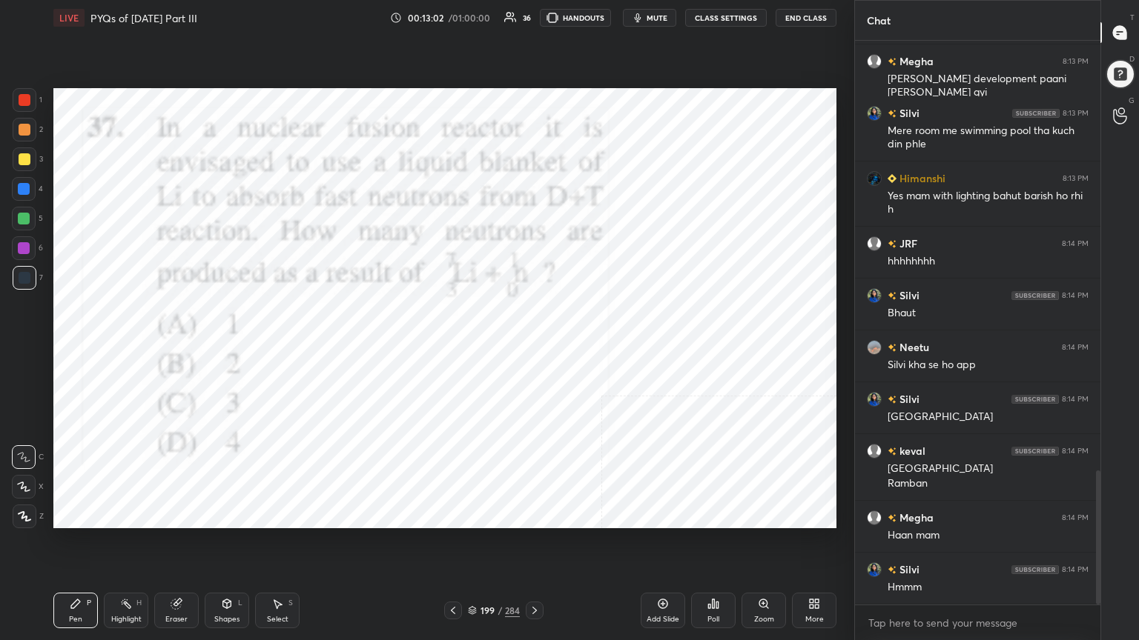
click at [225, 475] on img "grid" at bounding box center [174, 460] width 226 height 121
click at [719, 546] on div "Poll" at bounding box center [713, 611] width 44 height 36
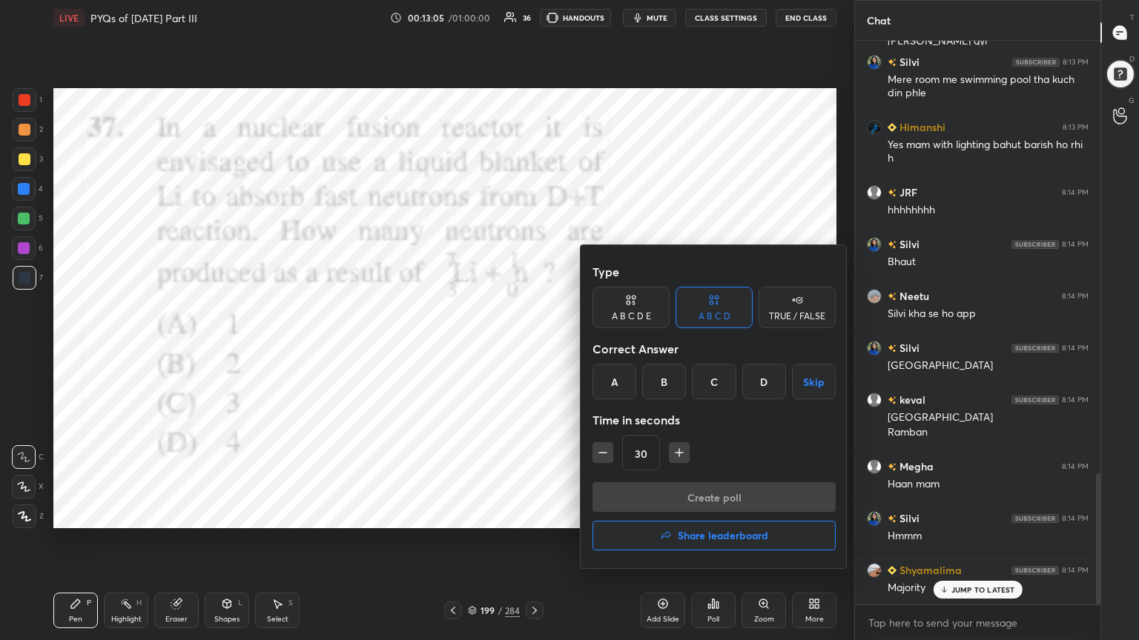
click at [669, 380] on div "B" at bounding box center [664, 382] width 44 height 36
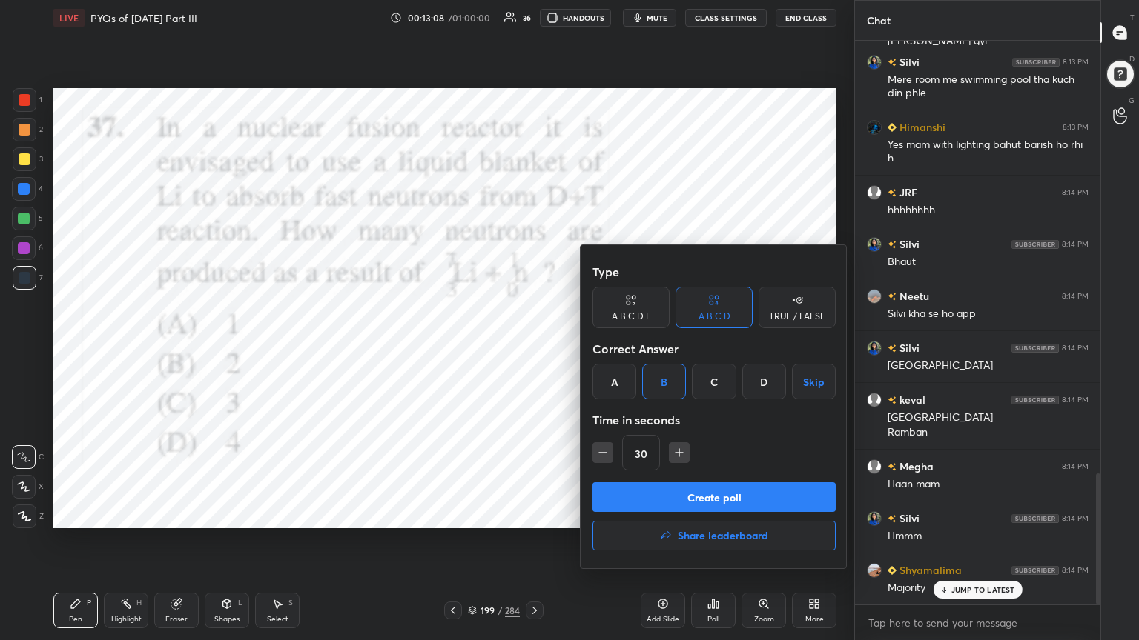
click at [765, 490] on button "Create poll" at bounding box center [713, 498] width 243 height 30
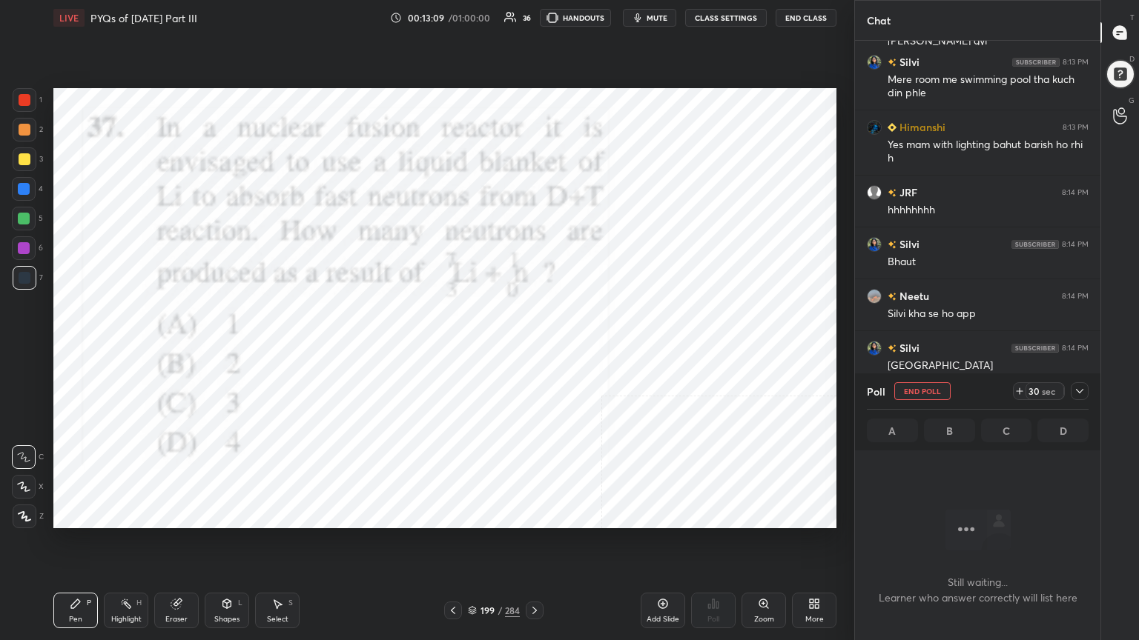
scroll to position [360, 241]
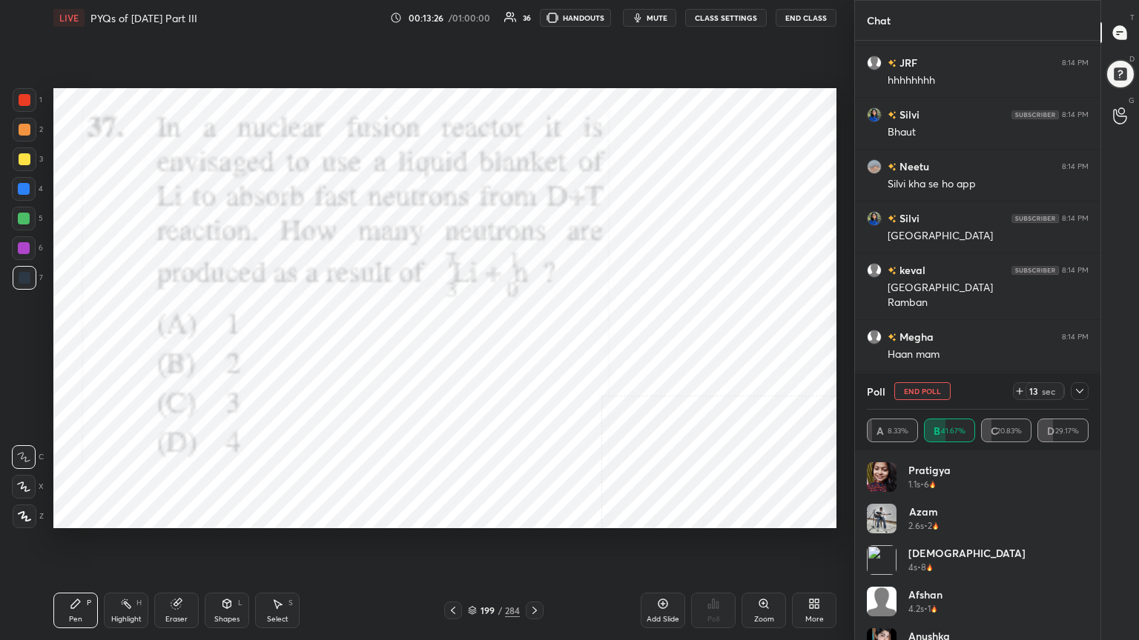
click at [658, 14] on span "mute" at bounding box center [656, 18] width 21 height 10
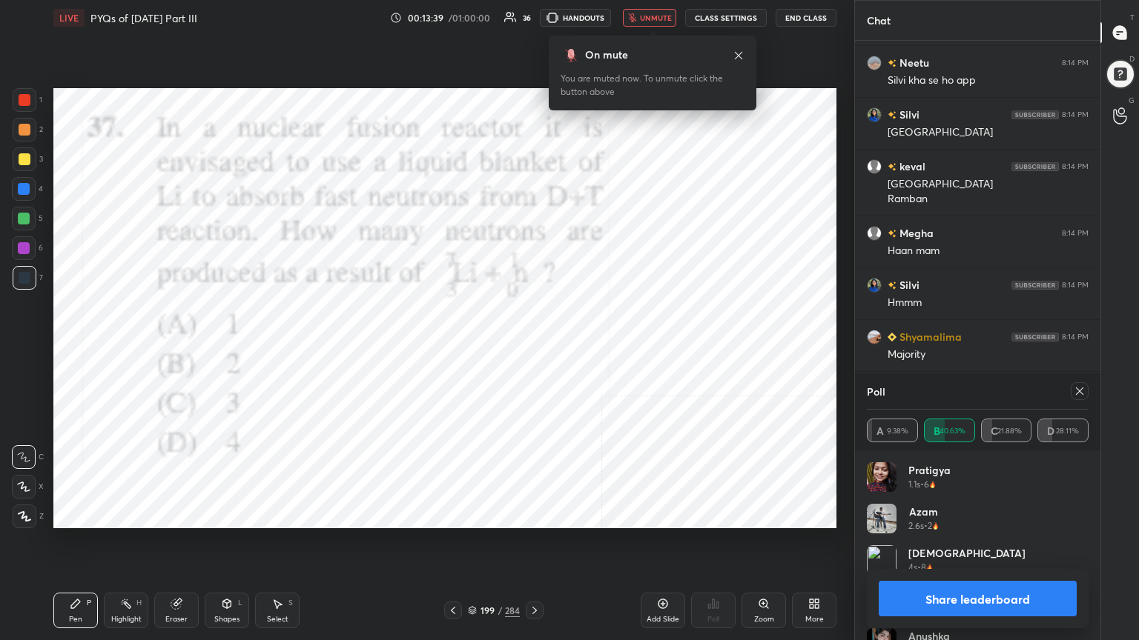
scroll to position [2147, 0]
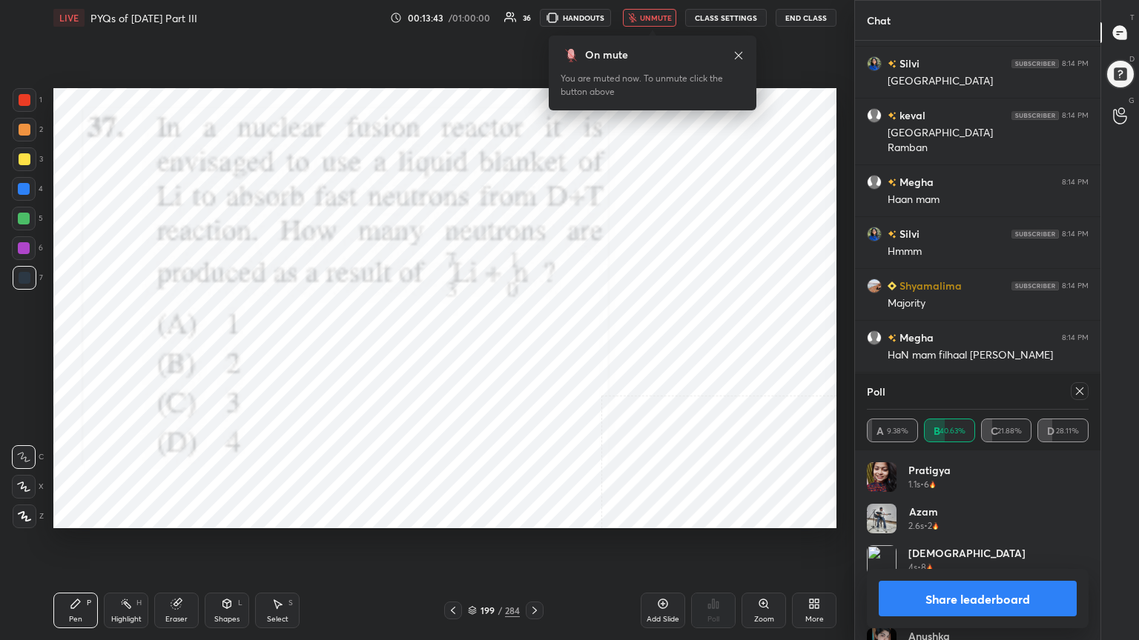
click at [1074, 384] on div at bounding box center [1079, 392] width 18 height 18
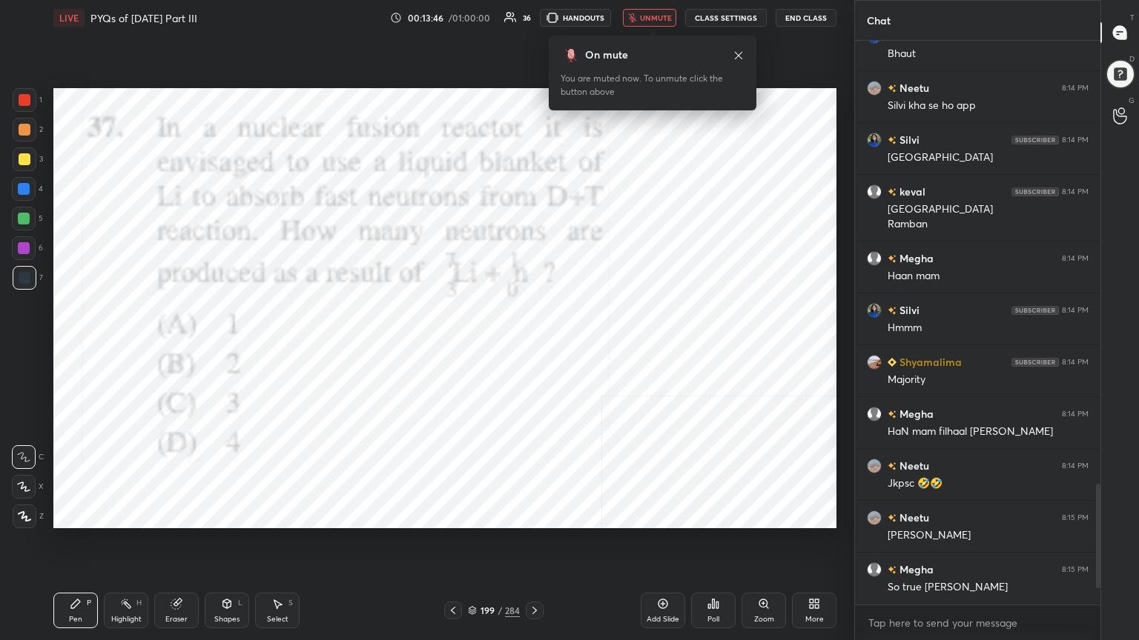
click at [659, 21] on span "unmute" at bounding box center [656, 18] width 32 height 10
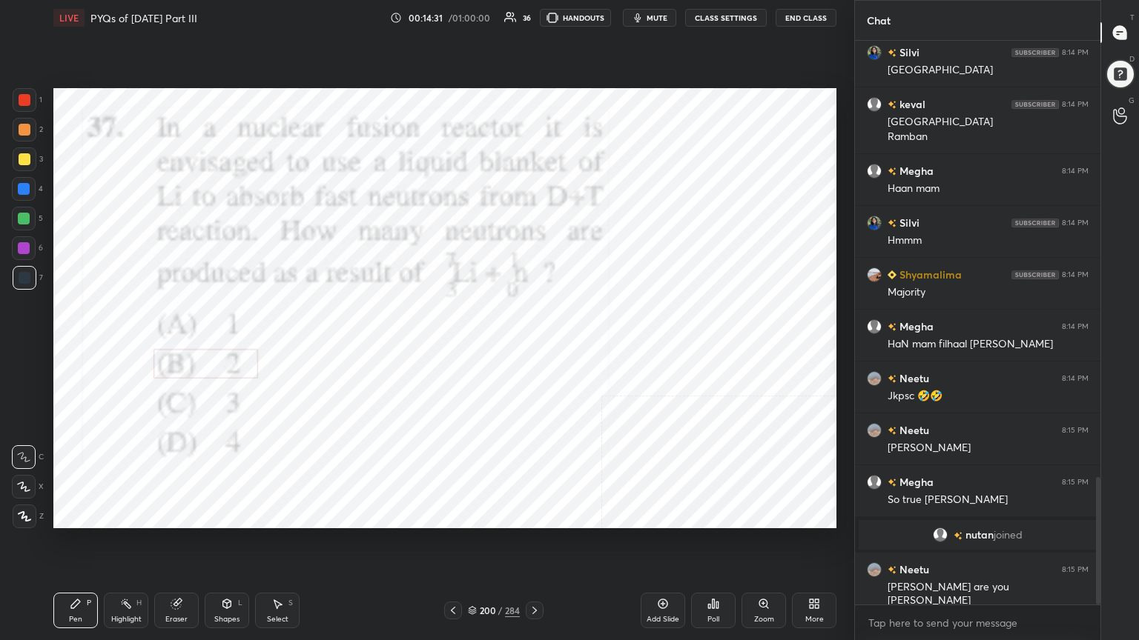
click at [454, 546] on icon at bounding box center [453, 611] width 12 height 12
click at [166, 546] on div "Eraser" at bounding box center [176, 611] width 44 height 36
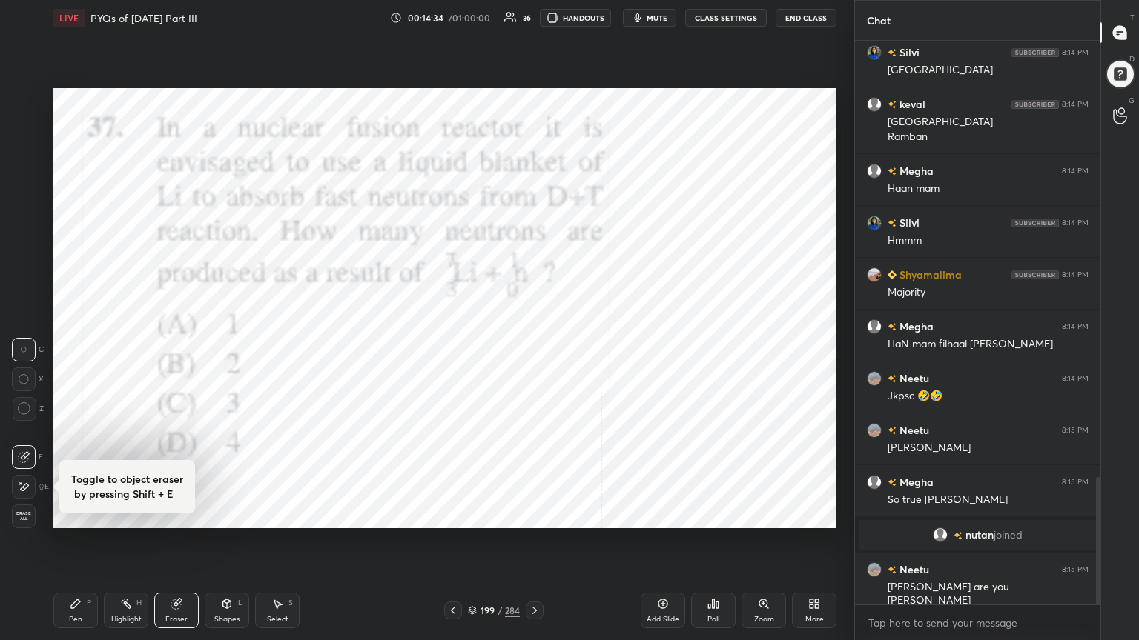
click at [23, 510] on div "Erase all" at bounding box center [24, 517] width 24 height 24
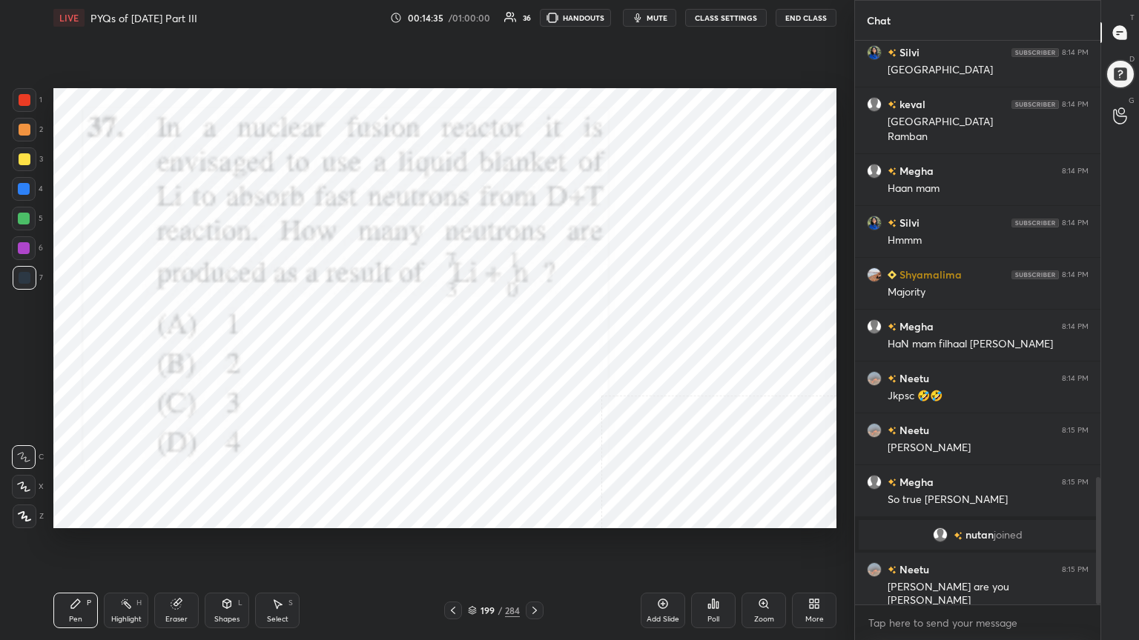
click at [24, 101] on div at bounding box center [25, 100] width 12 height 12
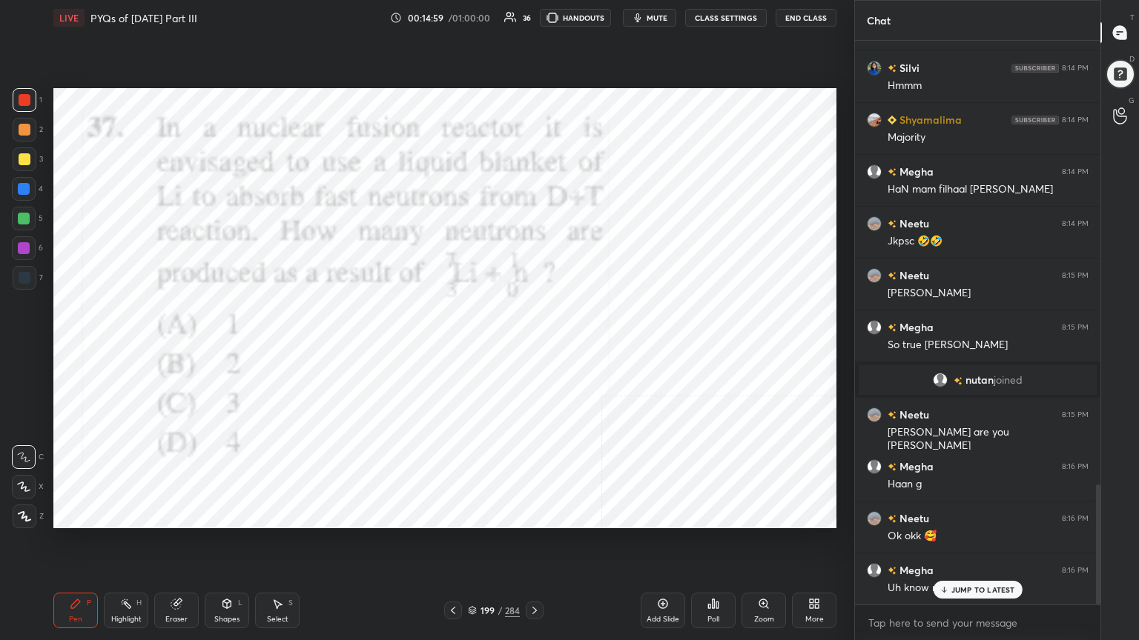
scroll to position [2091, 0]
click at [469, 546] on icon at bounding box center [472, 610] width 9 height 9
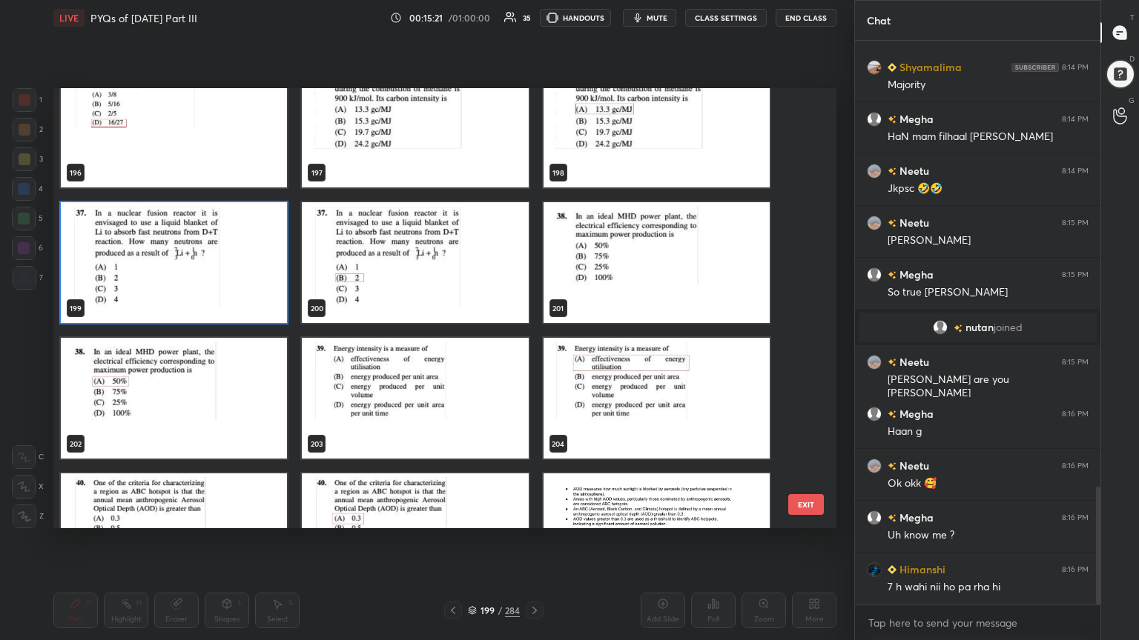
scroll to position [2194, 0]
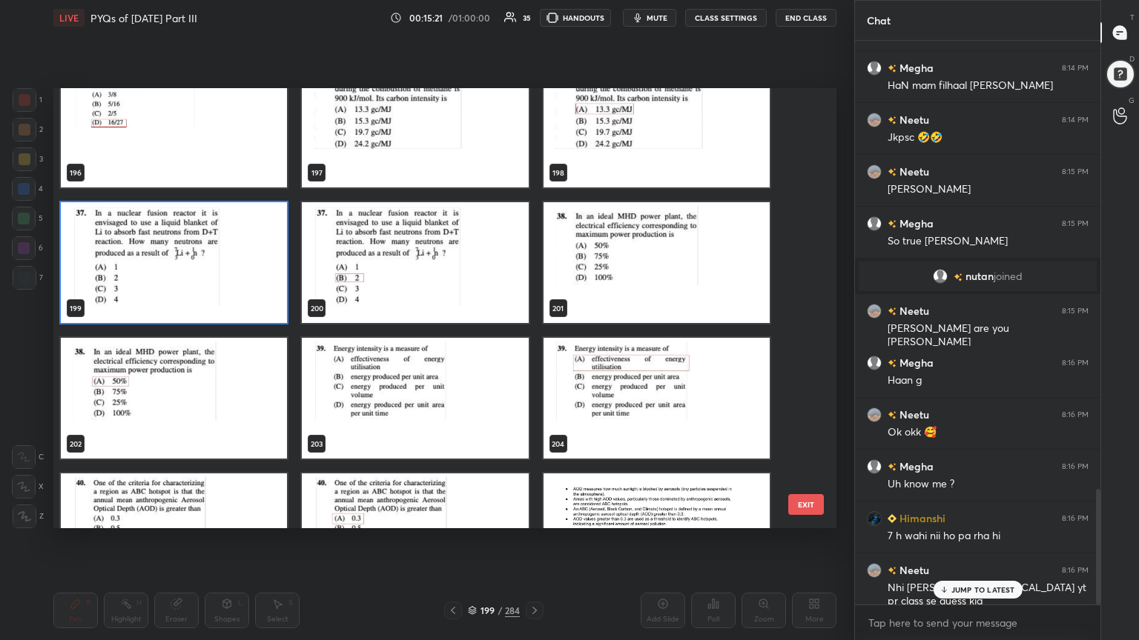
click at [628, 245] on img "grid" at bounding box center [656, 262] width 226 height 121
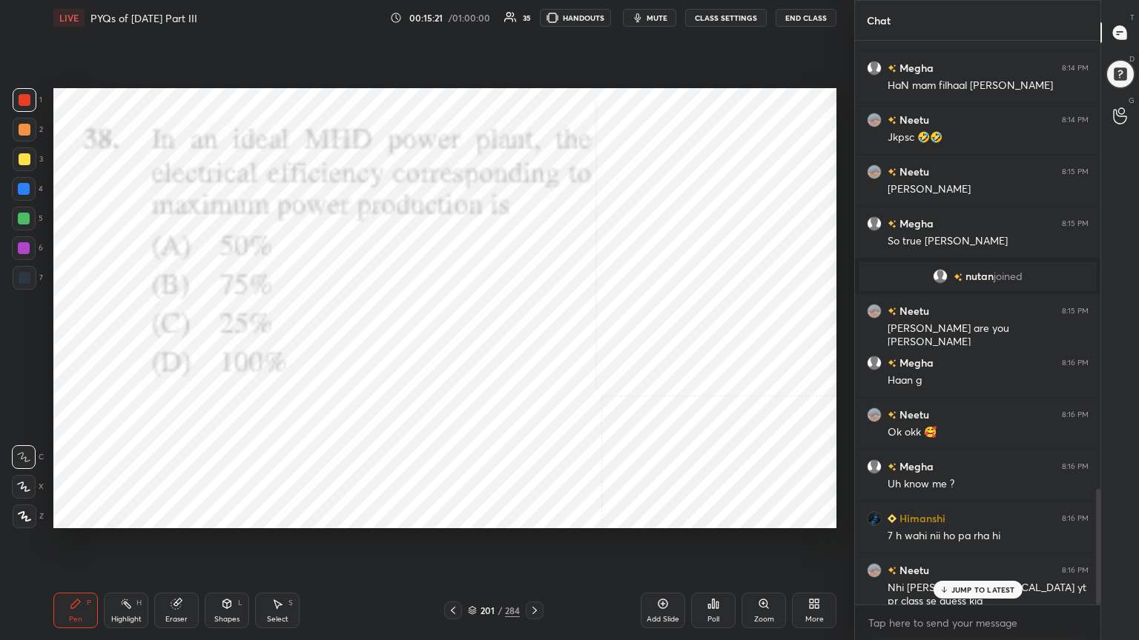
click at [628, 245] on img "grid" at bounding box center [656, 262] width 226 height 121
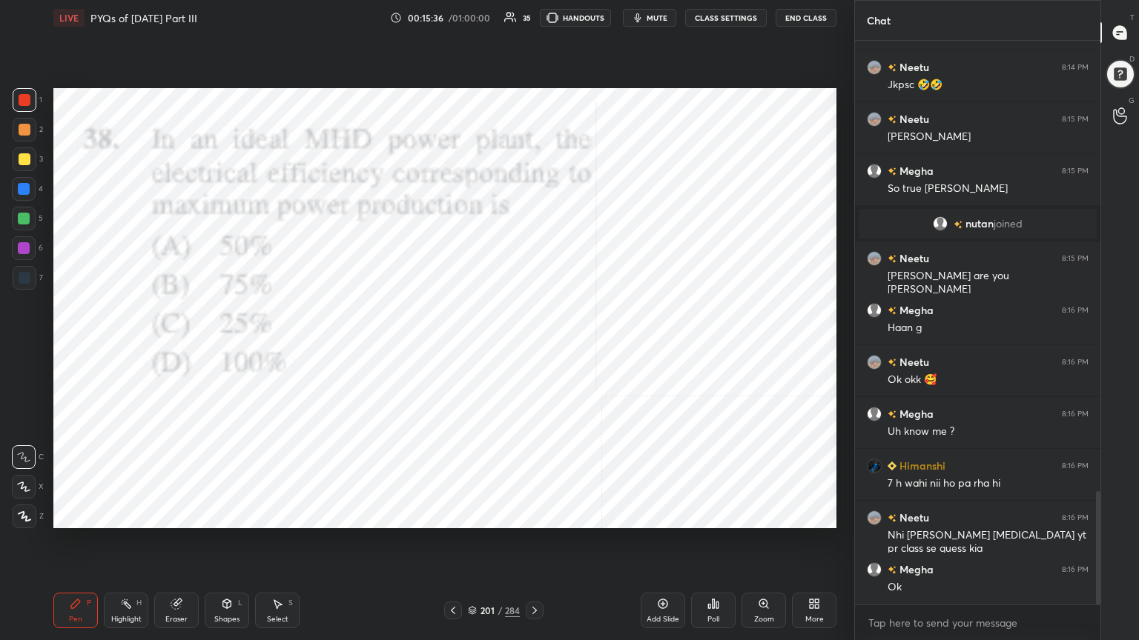
click at [474, 546] on div "201 / 284" at bounding box center [493, 611] width 99 height 18
click at [714, 546] on div "Poll" at bounding box center [713, 611] width 44 height 36
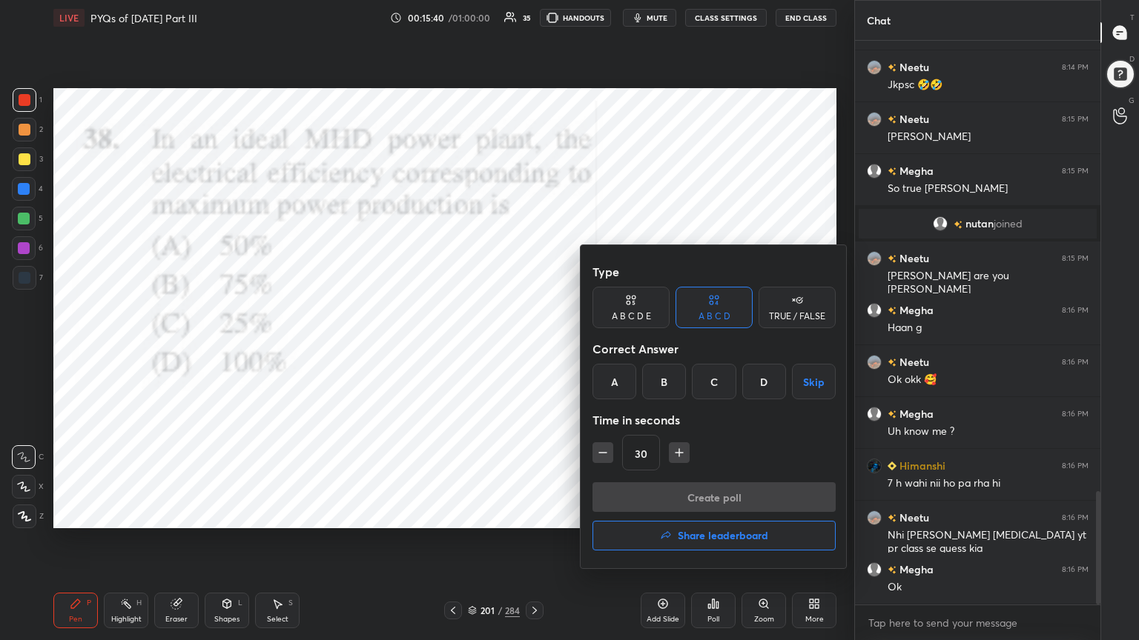
drag, startPoint x: 614, startPoint y: 388, endPoint x: 699, endPoint y: 482, distance: 127.0
click at [699, 482] on div "Type A B C D E A B C D TRUE / FALSE Correct Answer A B C D Skip Time in seconds…" at bounding box center [713, 406] width 267 height 323
click at [626, 391] on div "A" at bounding box center [614, 382] width 44 height 36
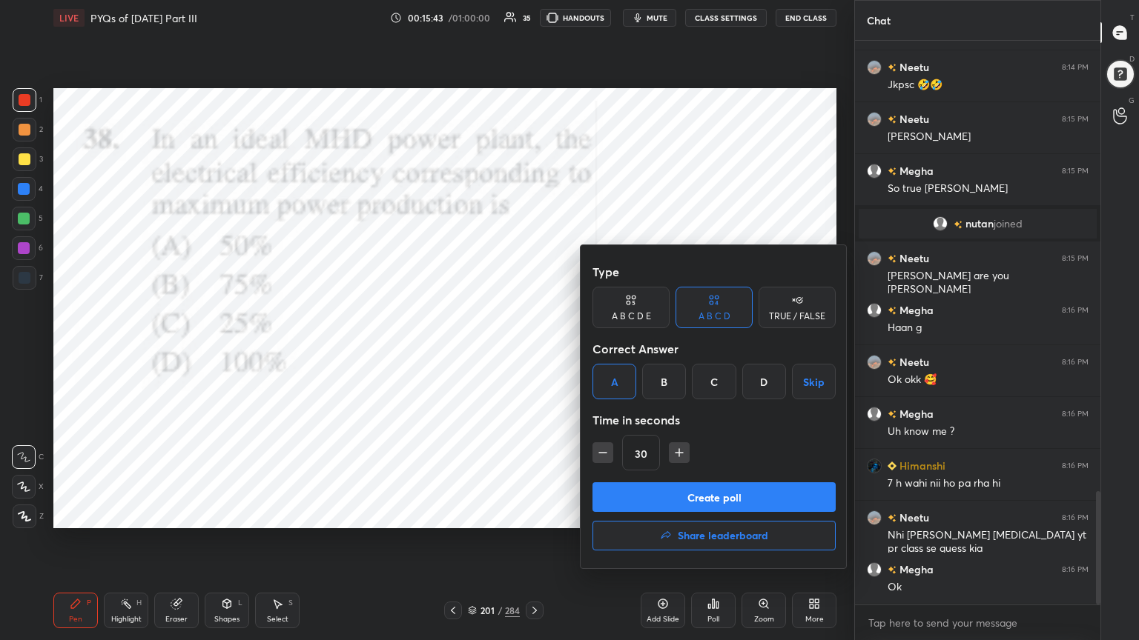
click at [708, 489] on button "Create poll" at bounding box center [713, 498] width 243 height 30
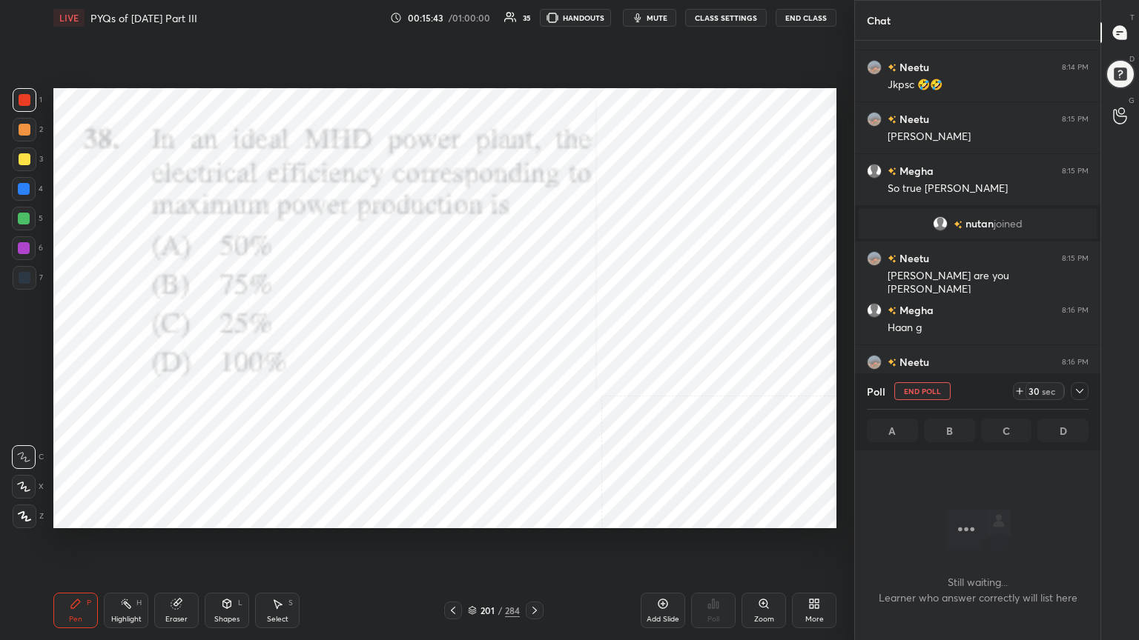
scroll to position [360, 241]
click at [654, 12] on button "mute" at bounding box center [649, 18] width 53 height 18
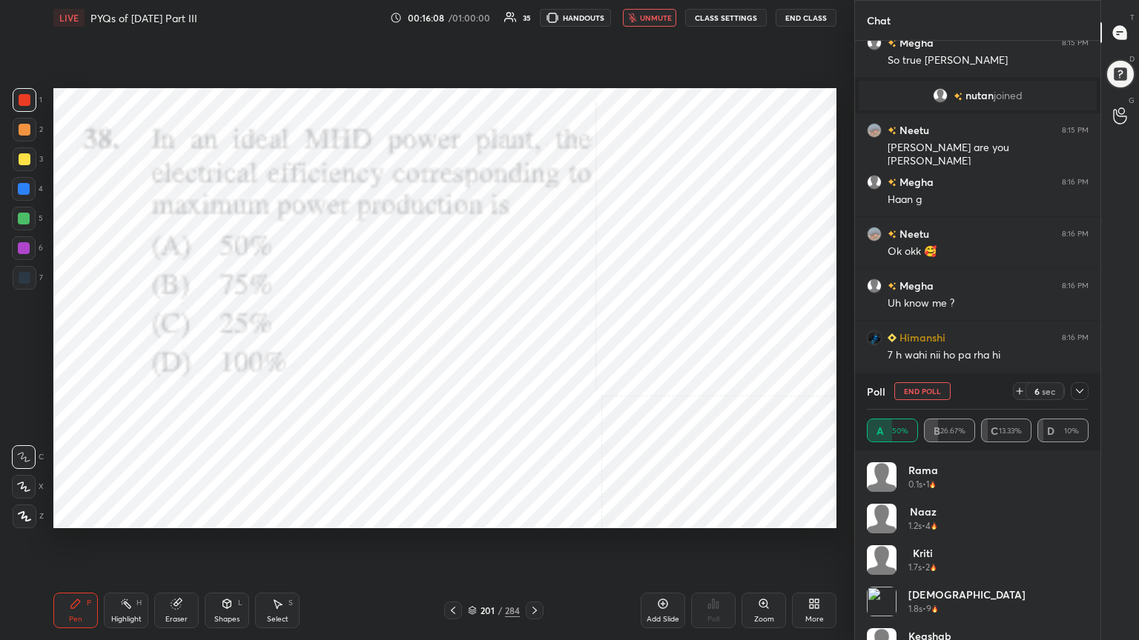
scroll to position [2428, 0]
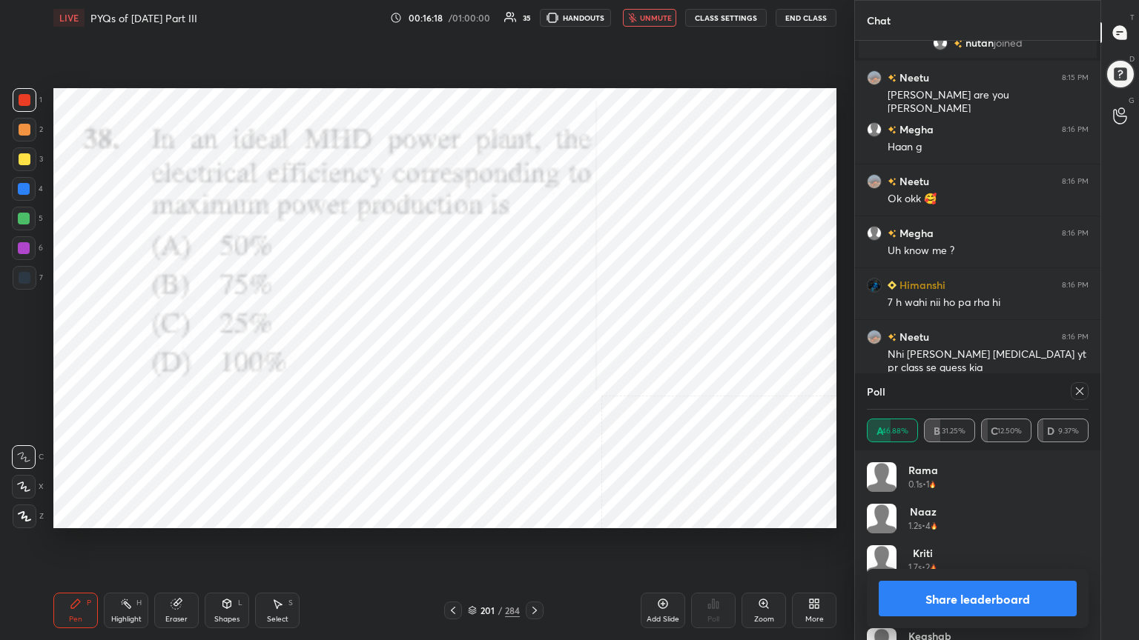
click at [1079, 384] on div at bounding box center [1079, 392] width 18 height 18
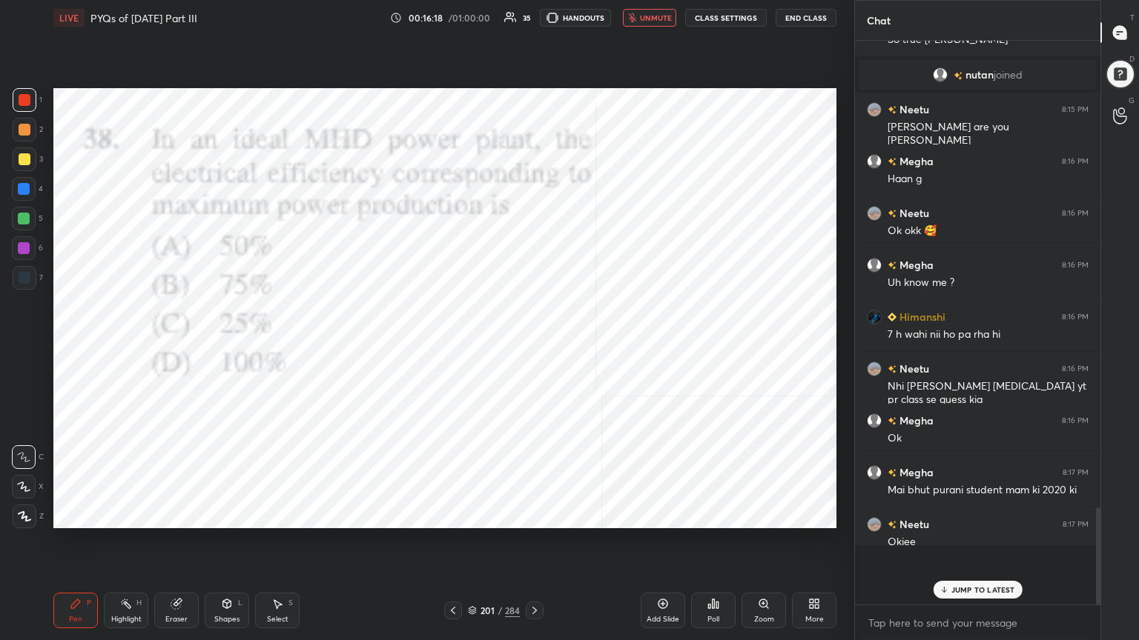
scroll to position [555, 241]
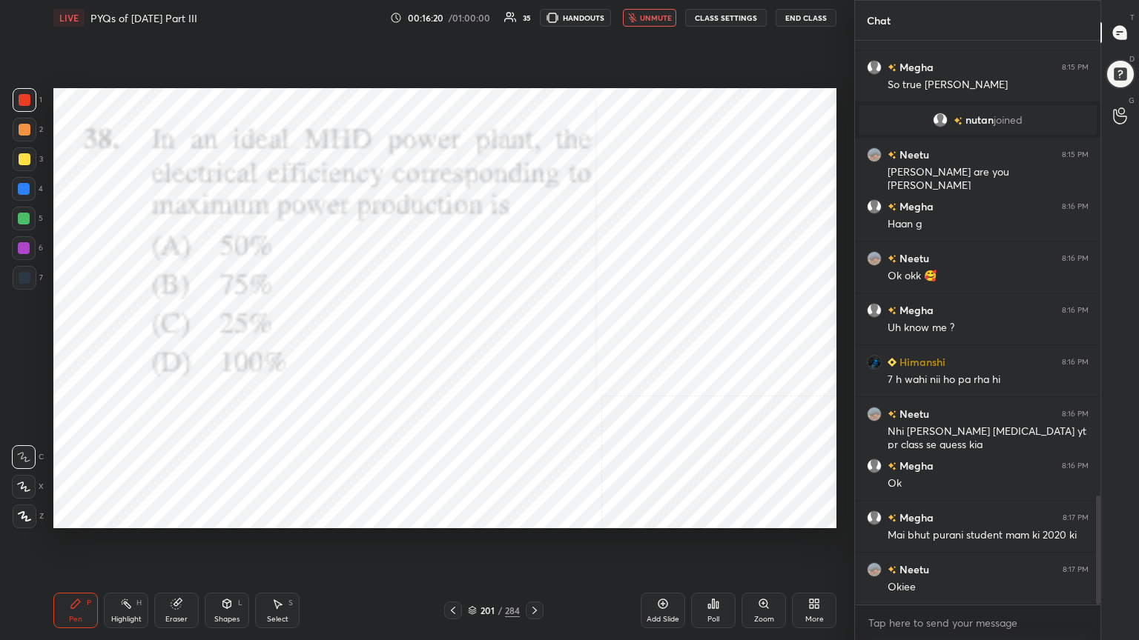
click at [649, 4] on div "LIVE PYQs of [DATE] Part III 00:16:20 / 01:00:00 35 HANDOUTS unmute CLASS SETTI…" at bounding box center [444, 18] width 783 height 36
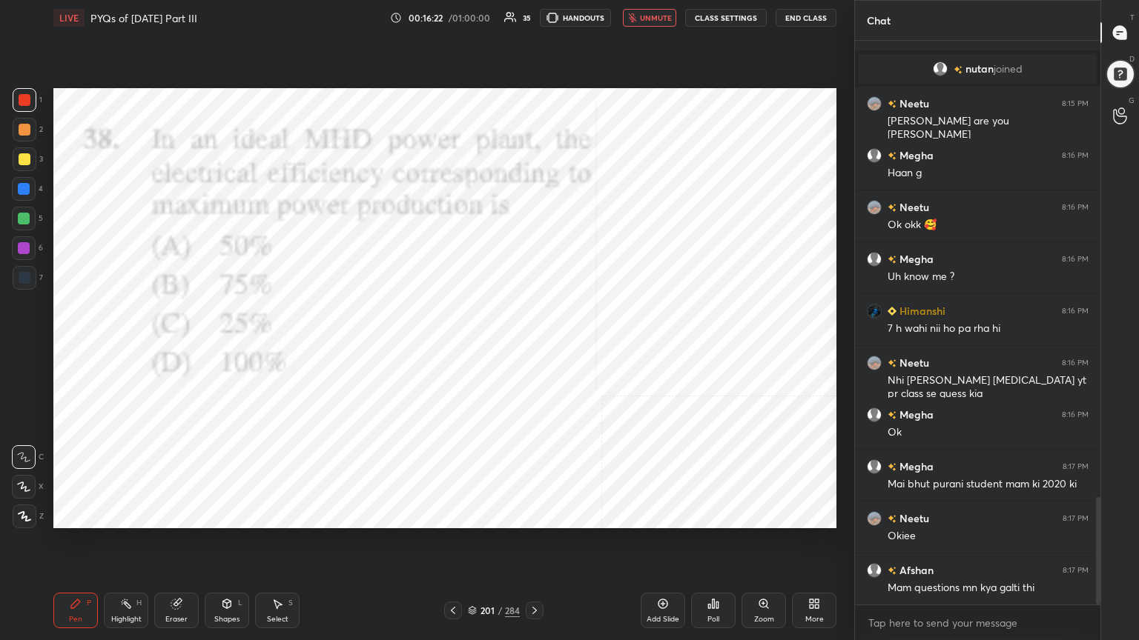
click at [650, 15] on span "unmute" at bounding box center [656, 18] width 32 height 10
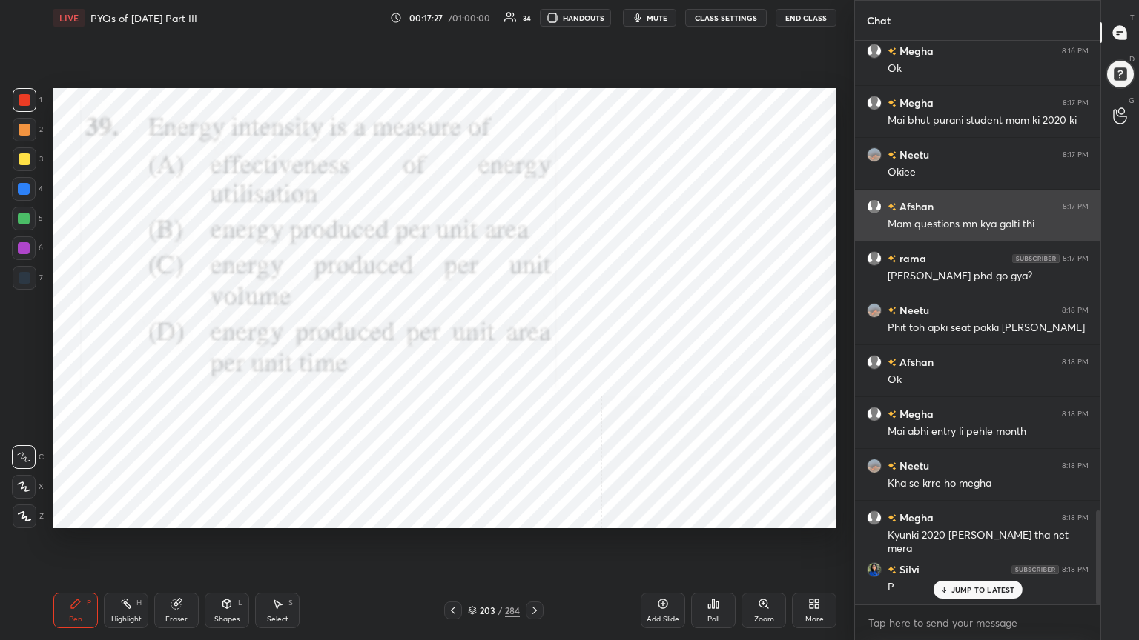
scroll to position [2817, 0]
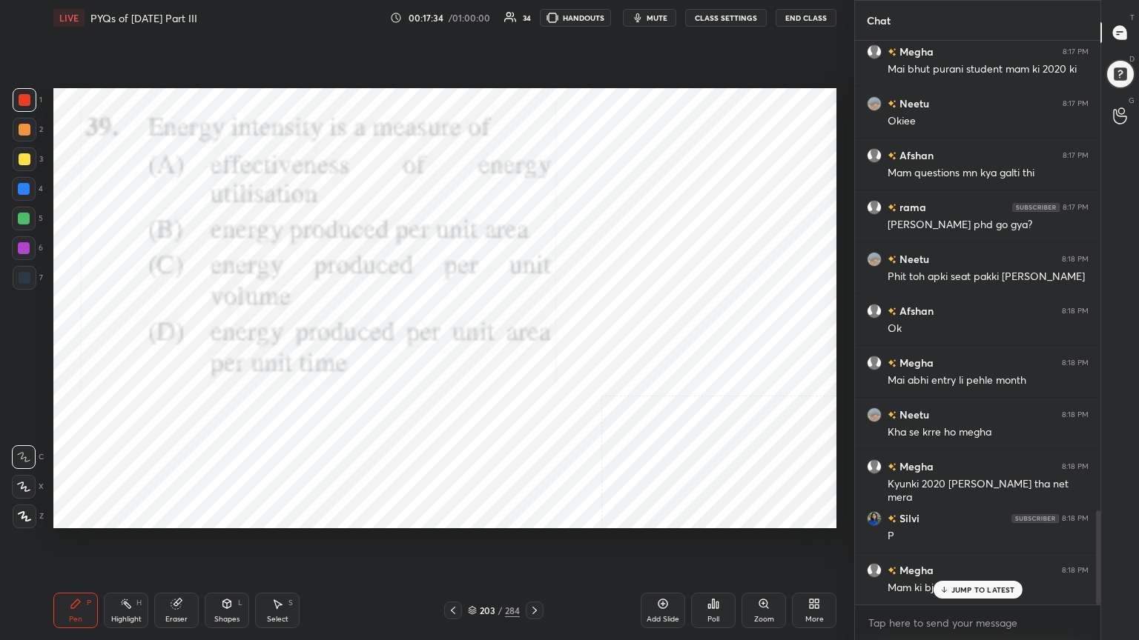
click at [701, 546] on div "Poll" at bounding box center [713, 611] width 44 height 36
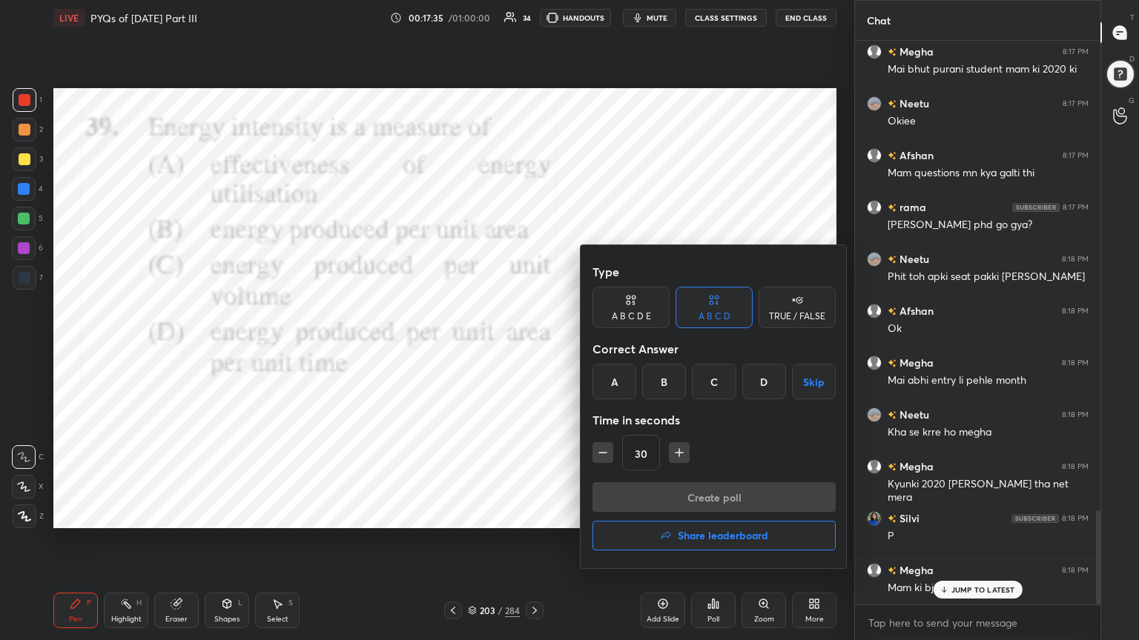
click at [475, 388] on div at bounding box center [569, 320] width 1139 height 640
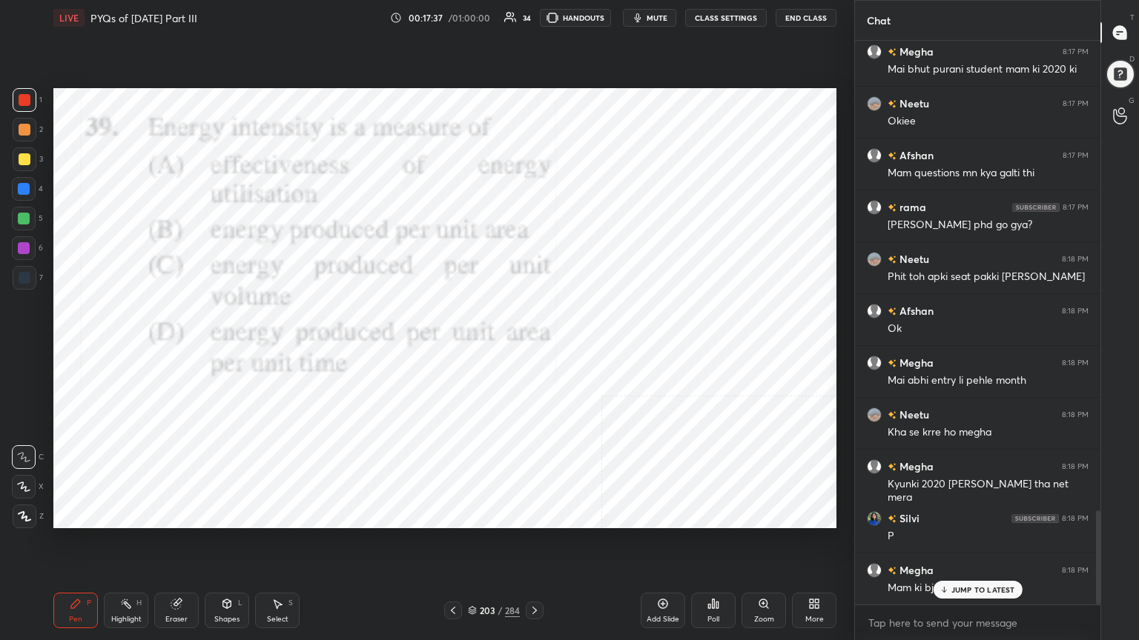
click at [480, 546] on div "203" at bounding box center [487, 610] width 15 height 9
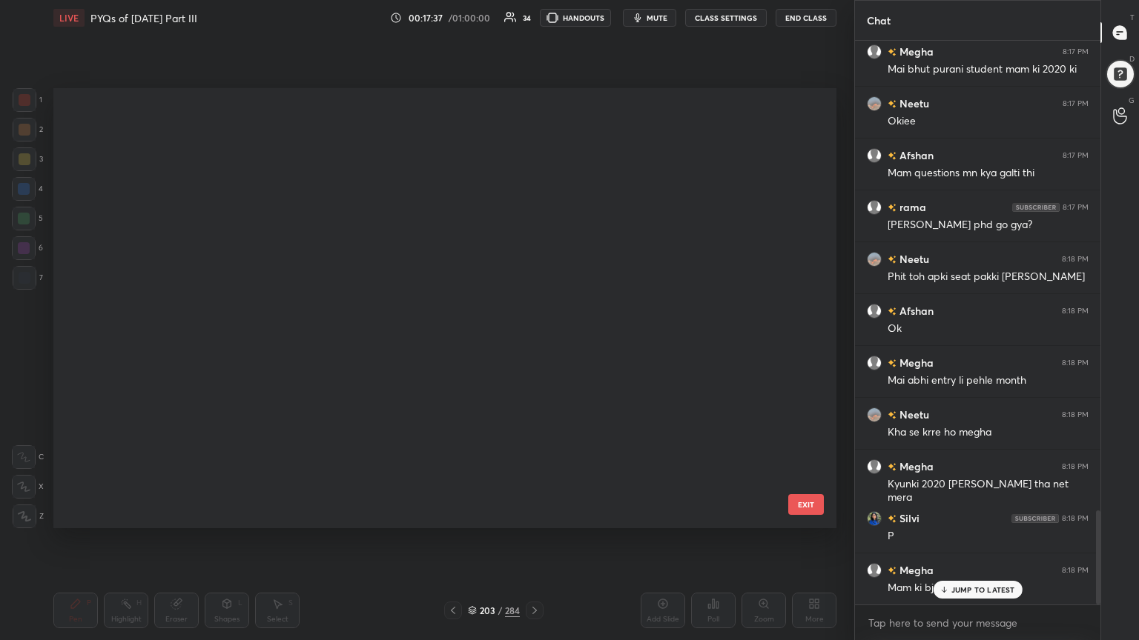
scroll to position [436, 775]
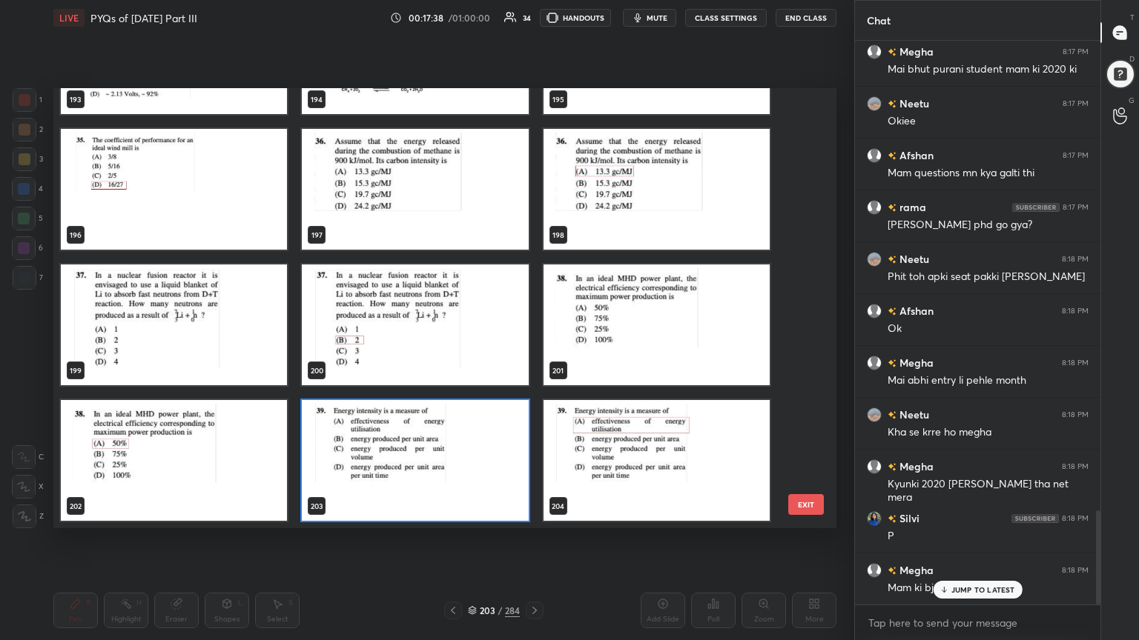
click at [377, 471] on img "grid" at bounding box center [415, 460] width 226 height 121
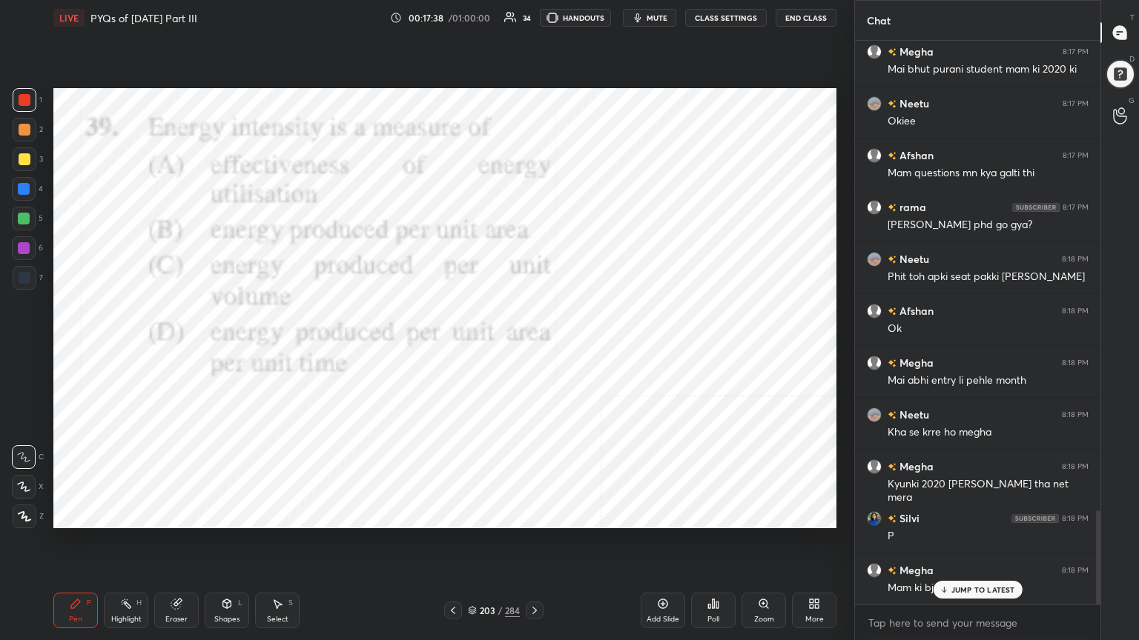
drag, startPoint x: 377, startPoint y: 471, endPoint x: 696, endPoint y: 606, distance: 346.8
click at [696, 546] on div "LIVE PYQs of [DATE] Part III 00:17:38 / 01:00:00 34 HANDOUTS mute CLASS SETTING…" at bounding box center [444, 320] width 795 height 640
click at [716, 546] on div "Poll" at bounding box center [713, 619] width 12 height 7
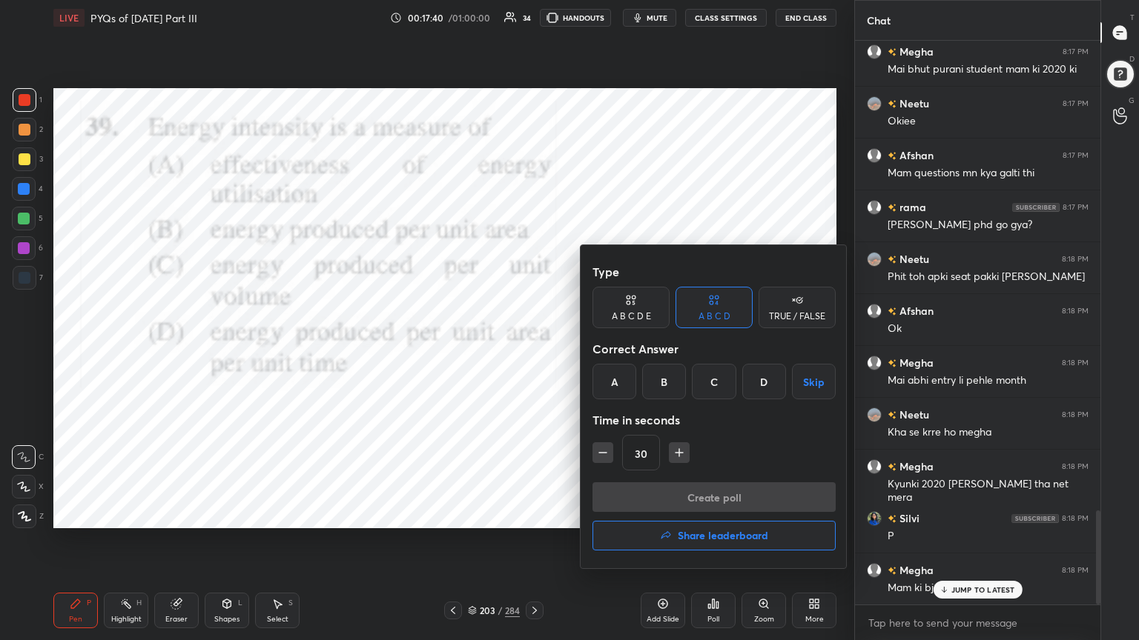
click at [611, 367] on div "A" at bounding box center [614, 382] width 44 height 36
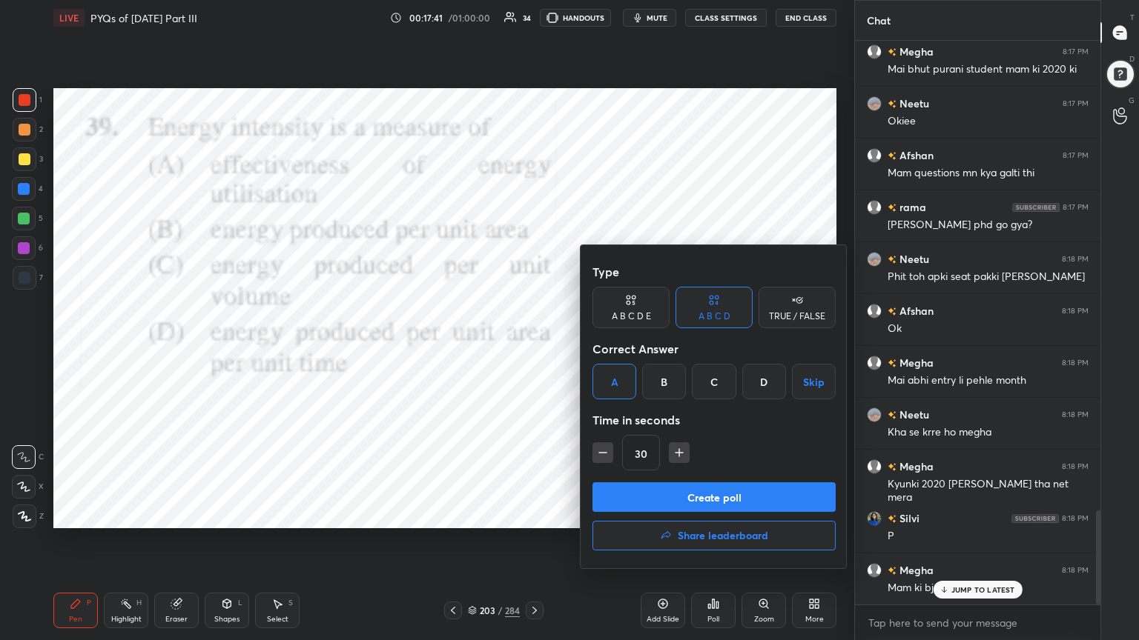
click at [700, 514] on div "Create poll Share leaderboard" at bounding box center [713, 520] width 243 height 74
click at [706, 500] on button "Create poll" at bounding box center [713, 498] width 243 height 30
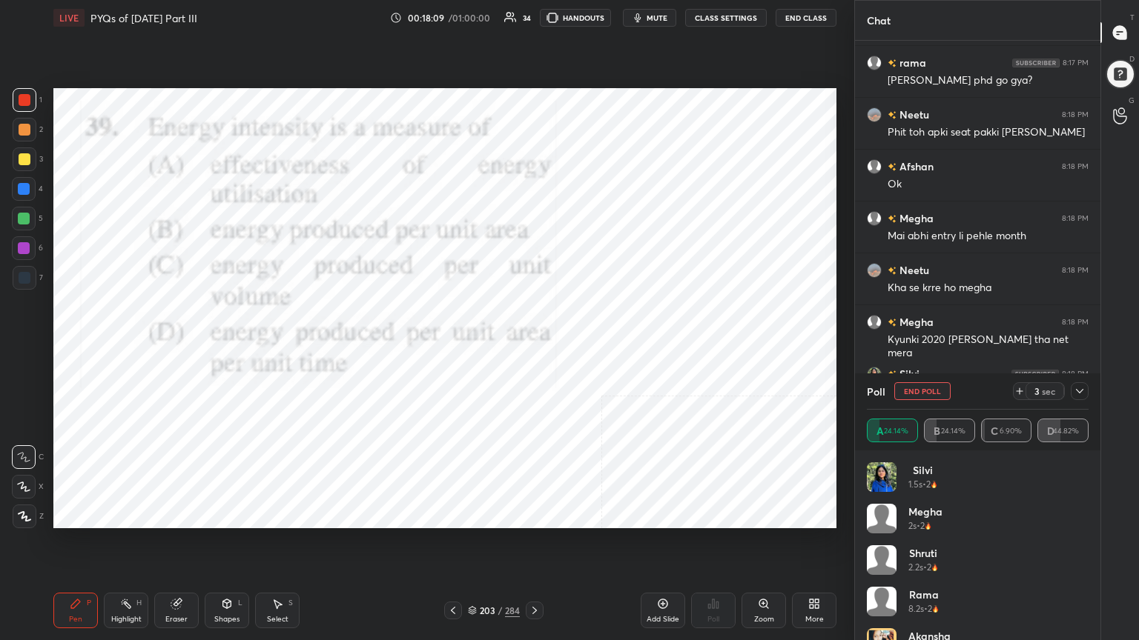
scroll to position [3044, 0]
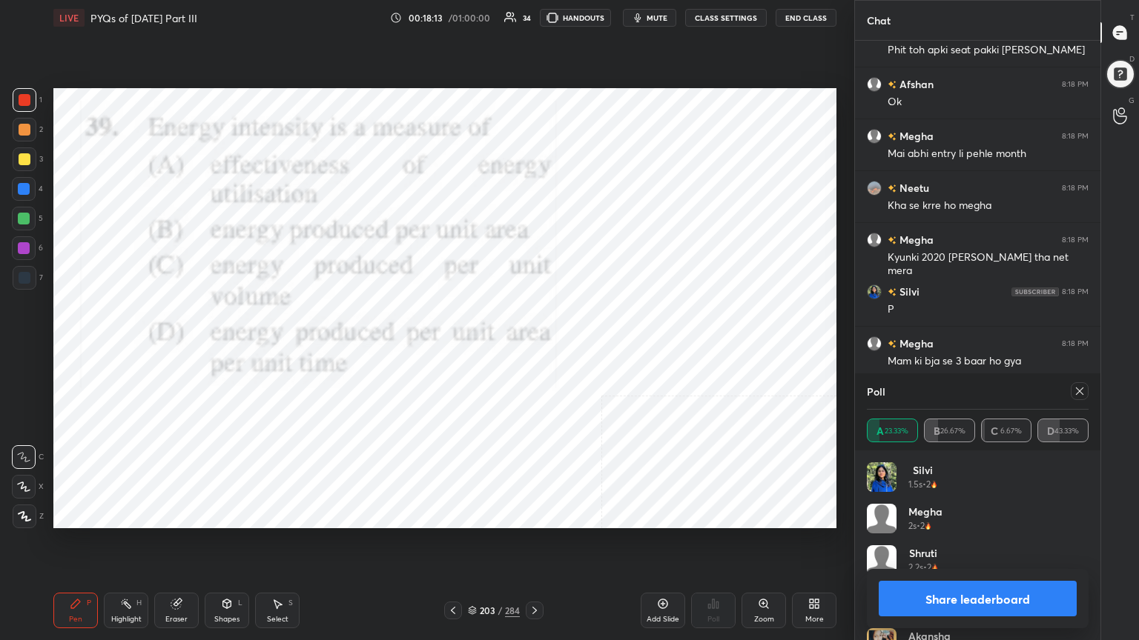
click at [1072, 388] on div at bounding box center [1079, 392] width 18 height 18
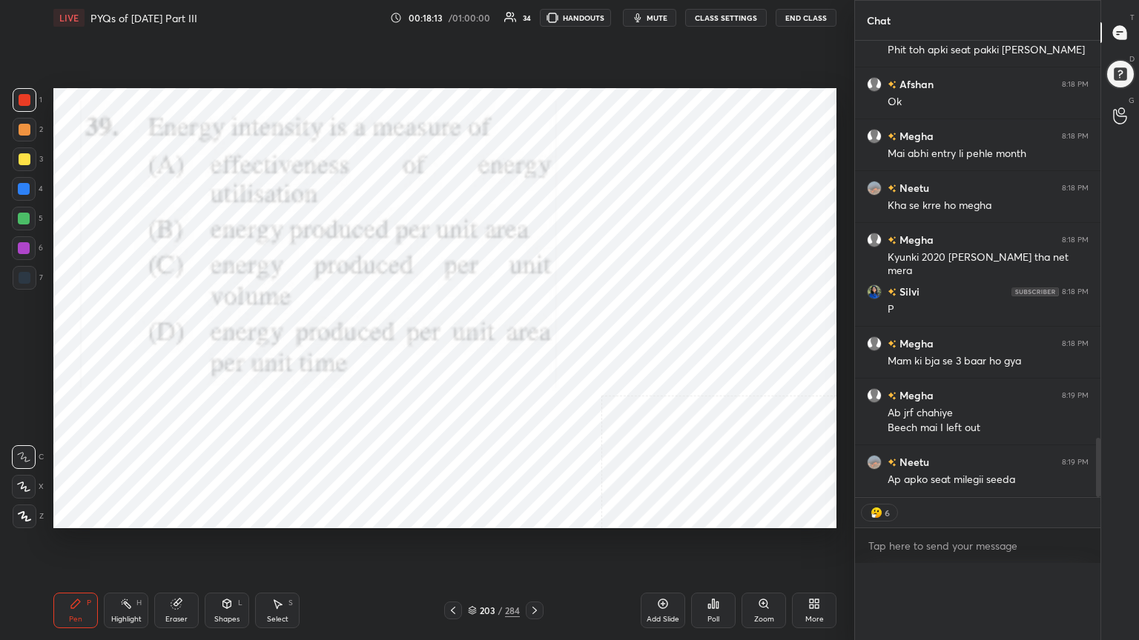
scroll to position [0, 0]
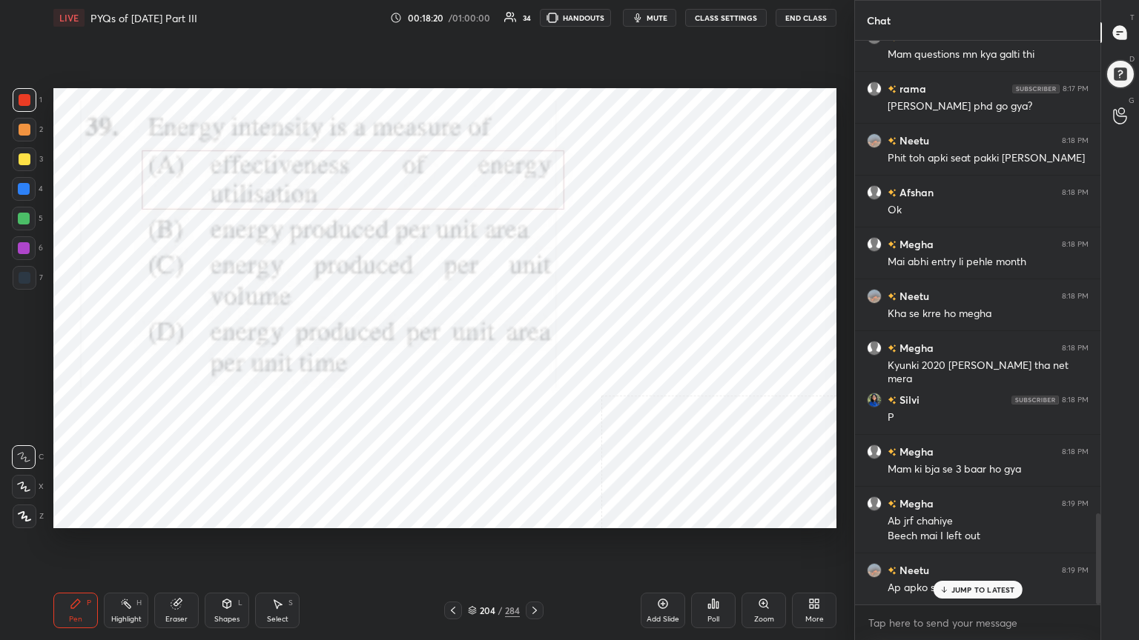
click at [477, 546] on div "204 / 284" at bounding box center [494, 610] width 52 height 13
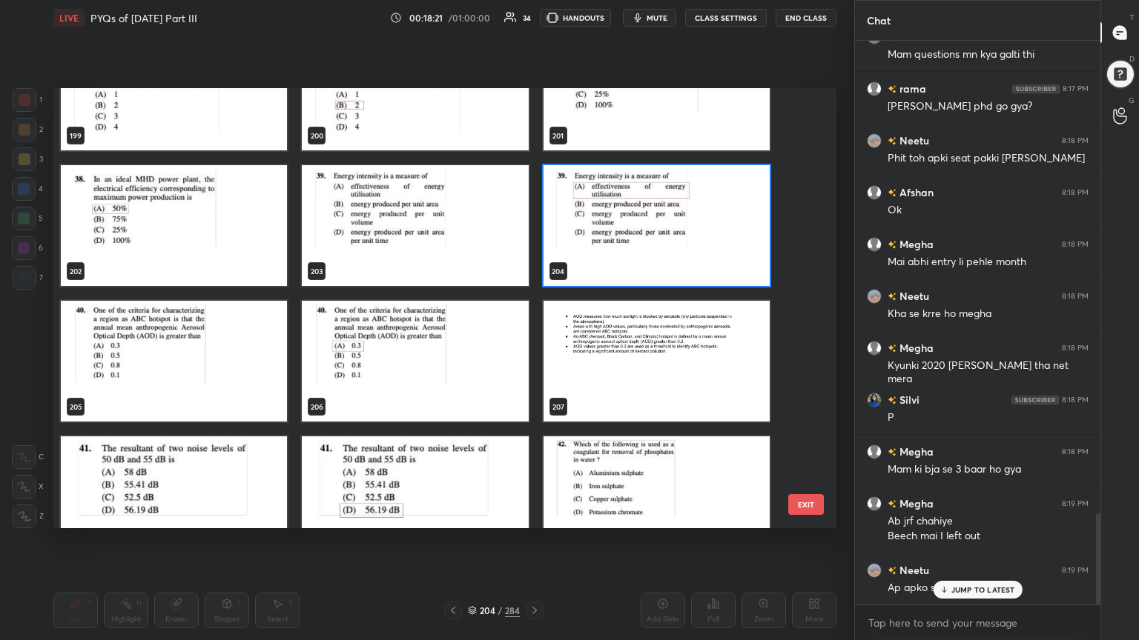
click at [246, 359] on img "grid" at bounding box center [174, 361] width 226 height 121
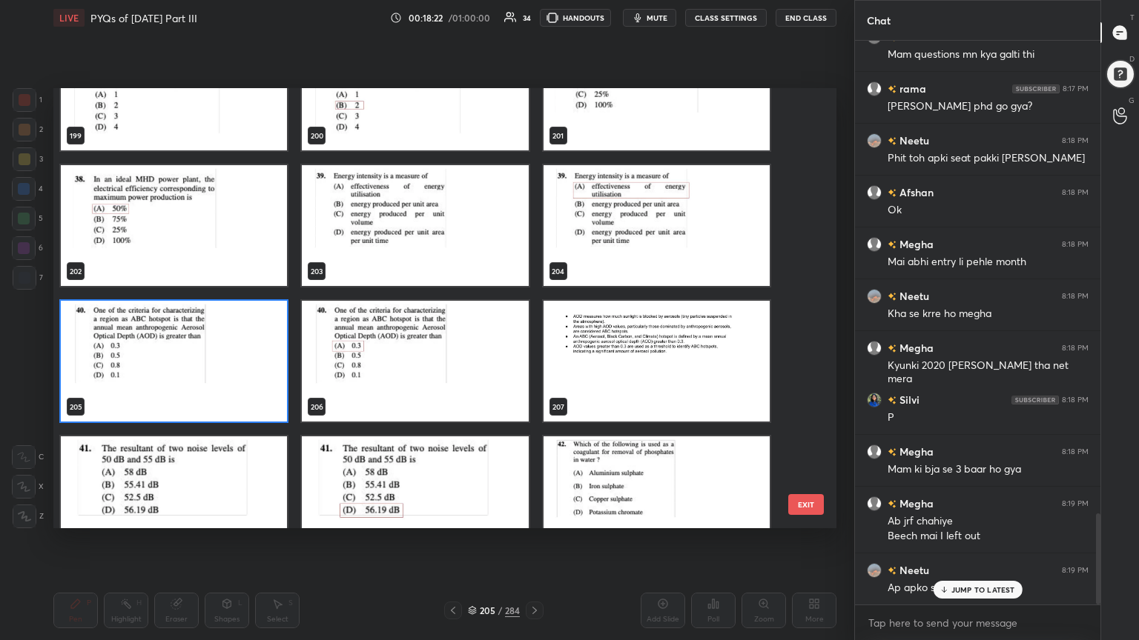
click at [246, 359] on img "grid" at bounding box center [174, 361] width 226 height 121
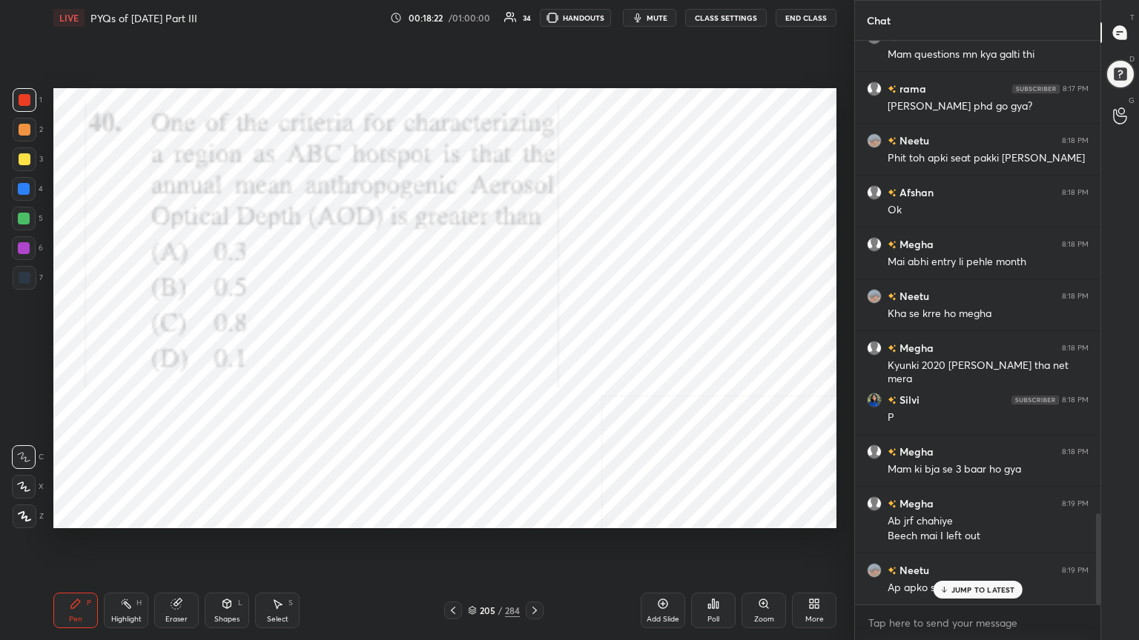
click at [246, 359] on img "grid" at bounding box center [174, 361] width 226 height 121
drag, startPoint x: 184, startPoint y: 606, endPoint x: 52, endPoint y: 517, distance: 159.1
click at [52, 517] on div "LIVE PYQs of [DATE] Part III 00:18:26 / 01:00:00 34 HANDOUTS mute CLASS SETTING…" at bounding box center [444, 320] width 795 height 640
click at [27, 517] on icon at bounding box center [25, 516] width 12 height 9
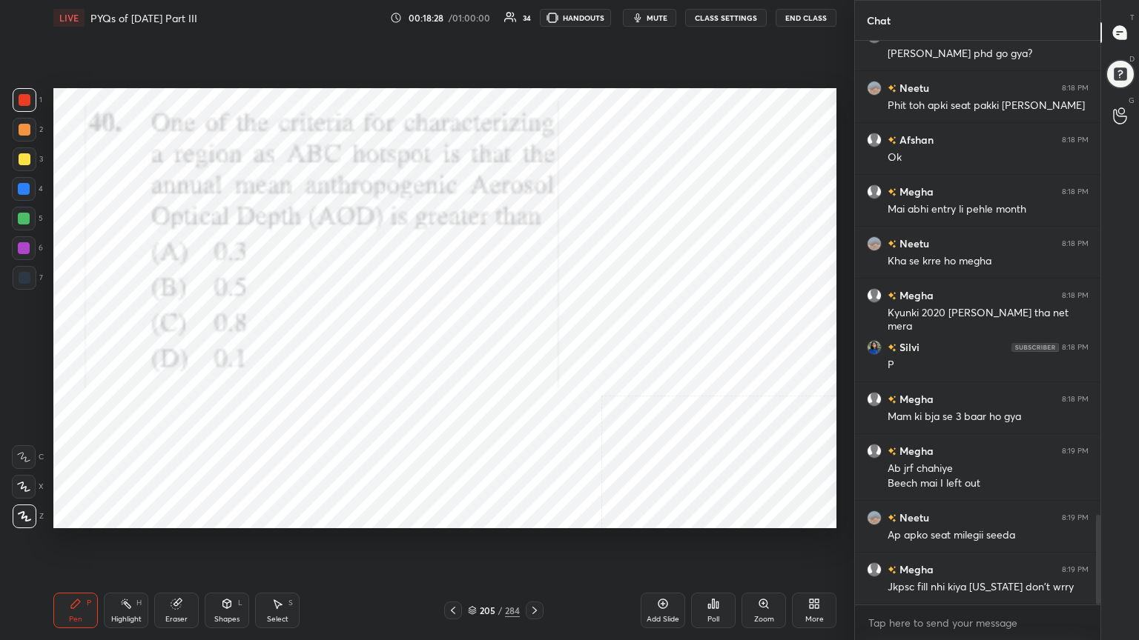
click at [27, 517] on icon at bounding box center [25, 516] width 12 height 9
click at [182, 546] on div "Eraser" at bounding box center [176, 611] width 44 height 36
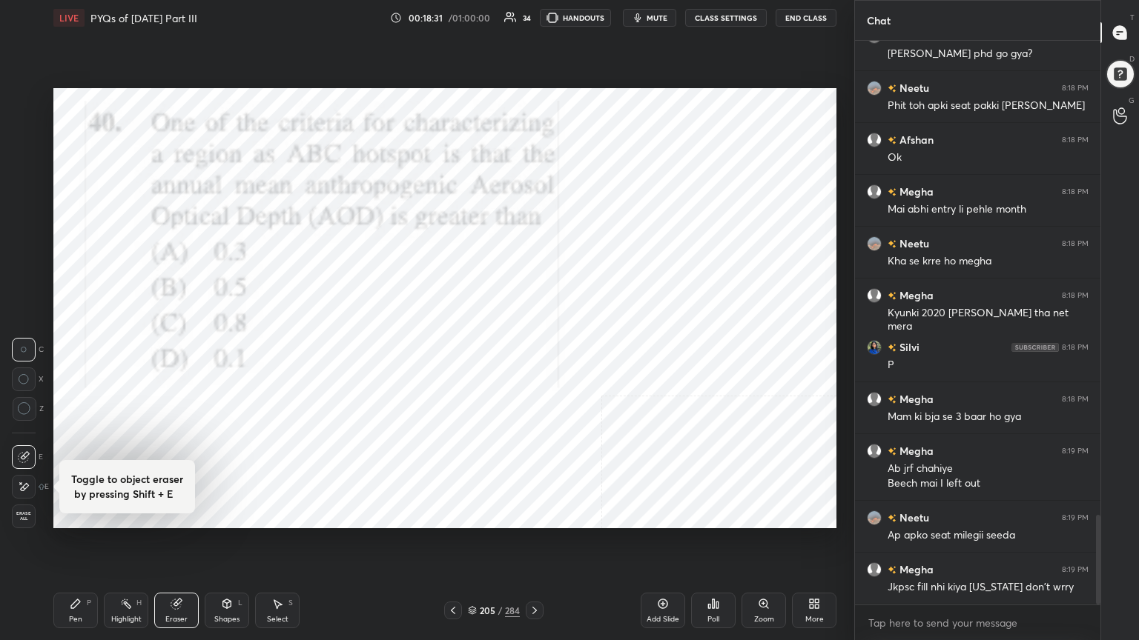
click at [21, 513] on span "Erase all" at bounding box center [24, 516] width 22 height 10
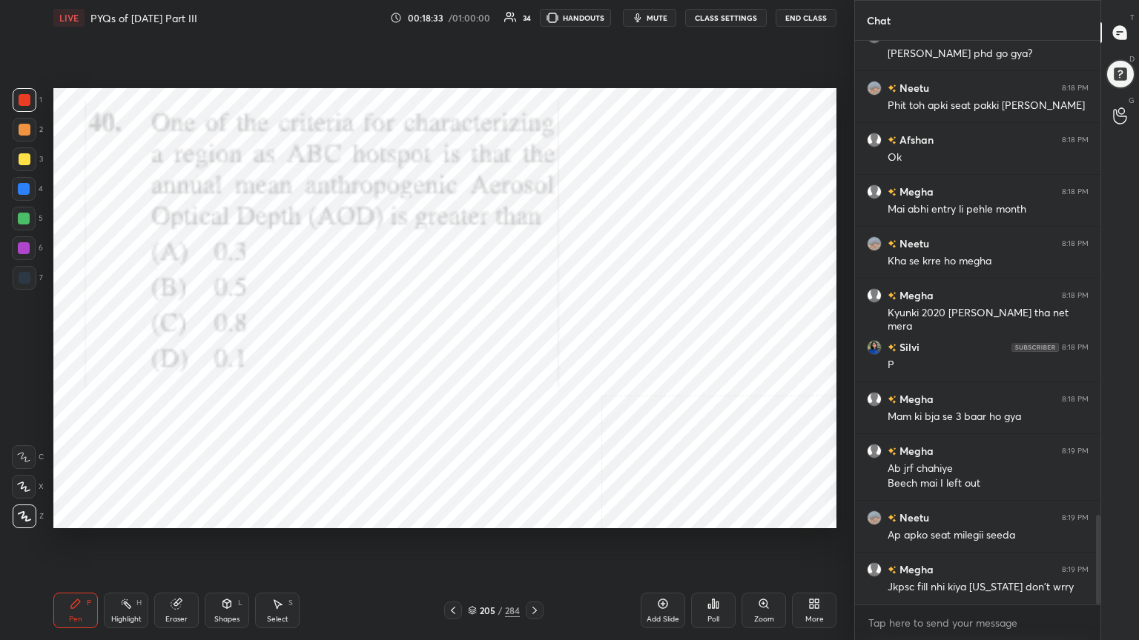
click at [72, 546] on icon at bounding box center [75, 604] width 9 height 9
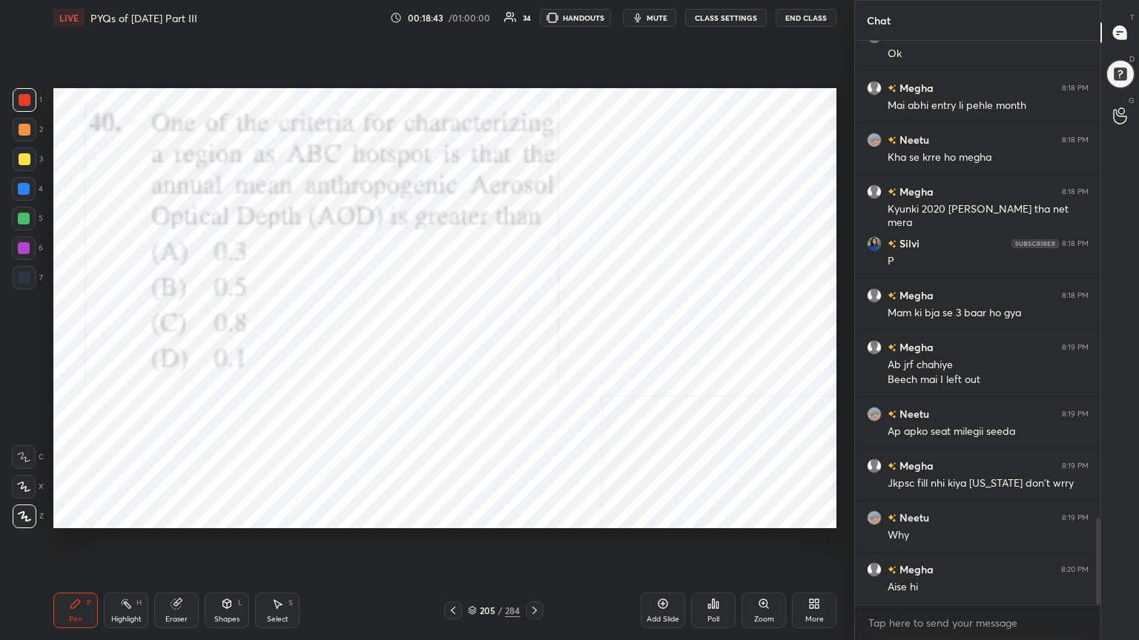
scroll to position [3128, 0]
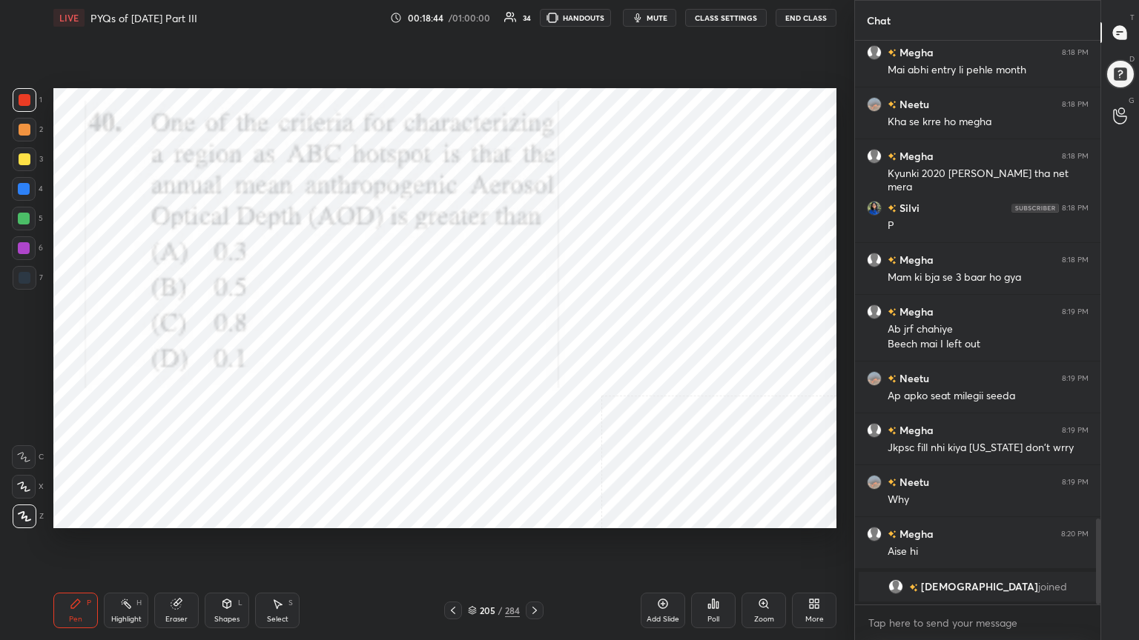
click at [474, 546] on icon at bounding box center [472, 609] width 7 height 4
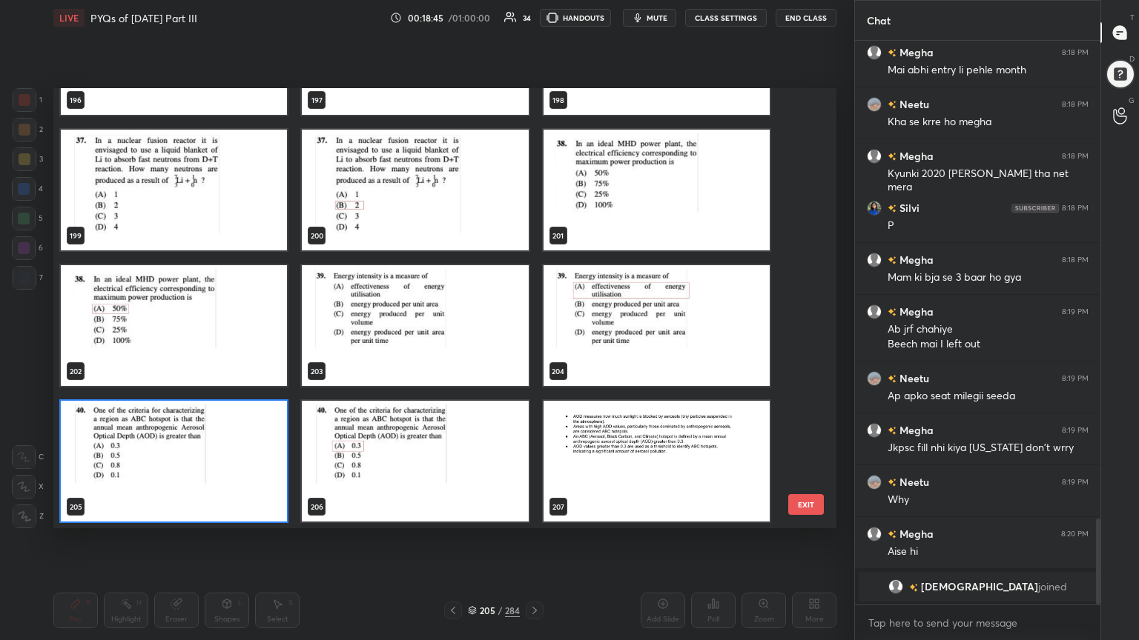
click at [222, 472] on img "grid" at bounding box center [174, 461] width 226 height 121
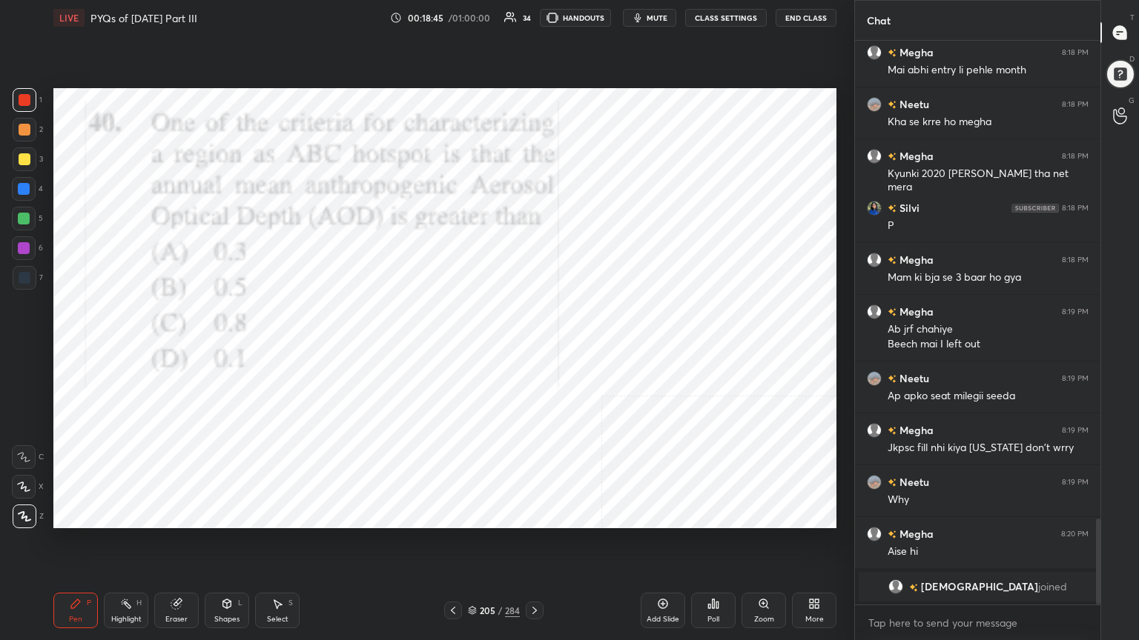
click at [222, 472] on img "grid" at bounding box center [174, 461] width 226 height 121
drag, startPoint x: 222, startPoint y: 472, endPoint x: 675, endPoint y: 491, distance: 453.3
click at [714, 546] on div "Poll" at bounding box center [713, 611] width 44 height 36
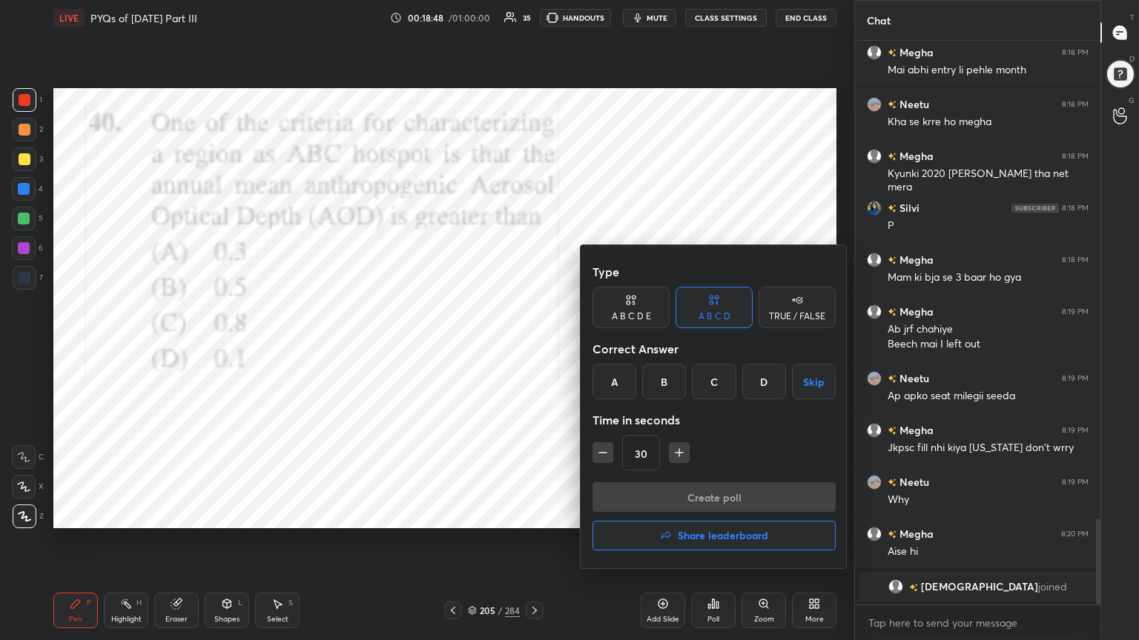
click at [605, 383] on div "A" at bounding box center [614, 382] width 44 height 36
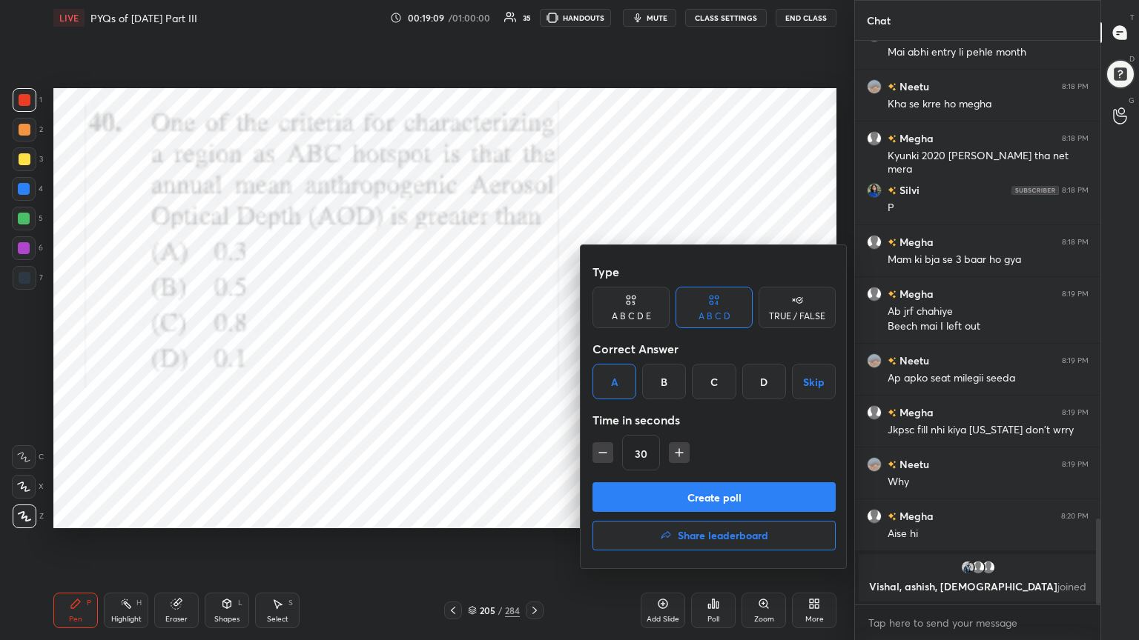
click at [698, 491] on button "Create poll" at bounding box center [713, 498] width 243 height 30
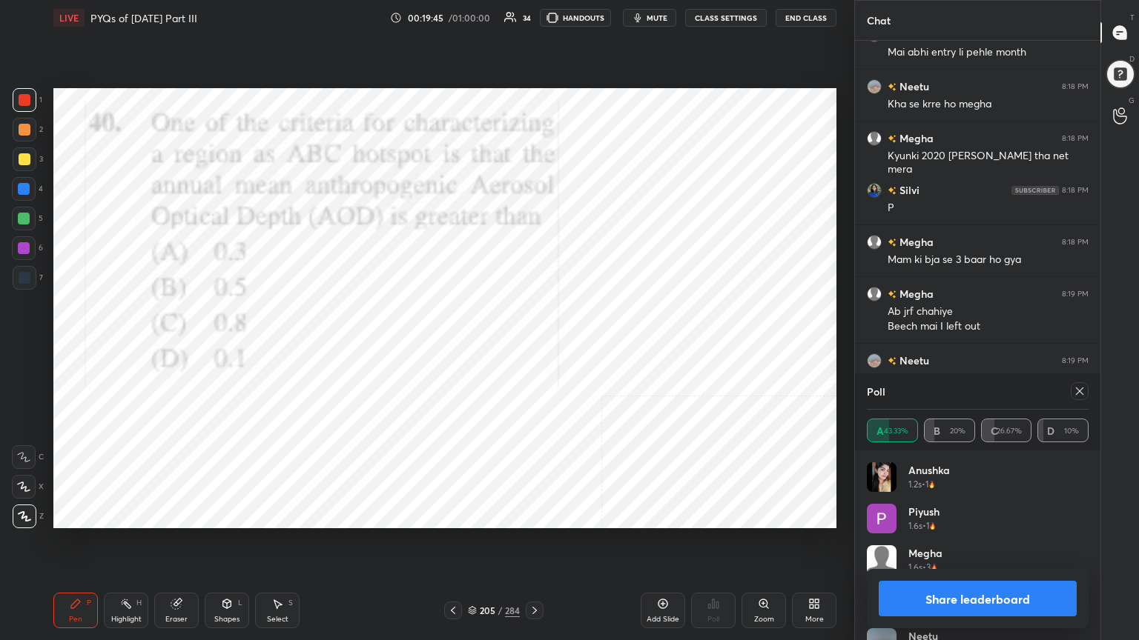
click at [1075, 388] on icon at bounding box center [1079, 391] width 12 height 12
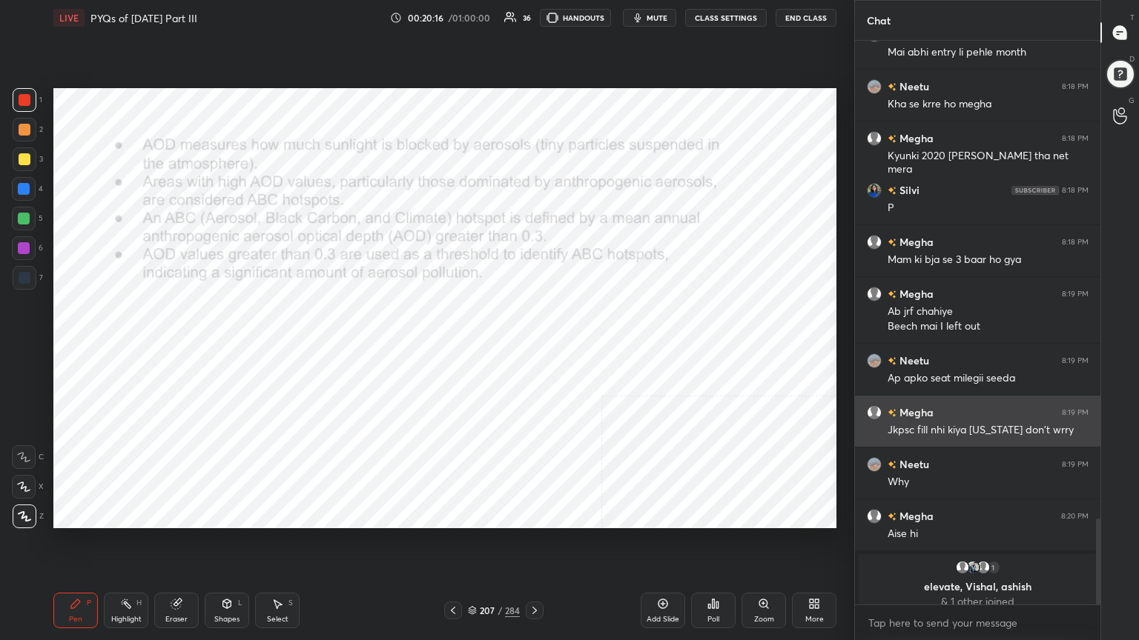
scroll to position [3157, 0]
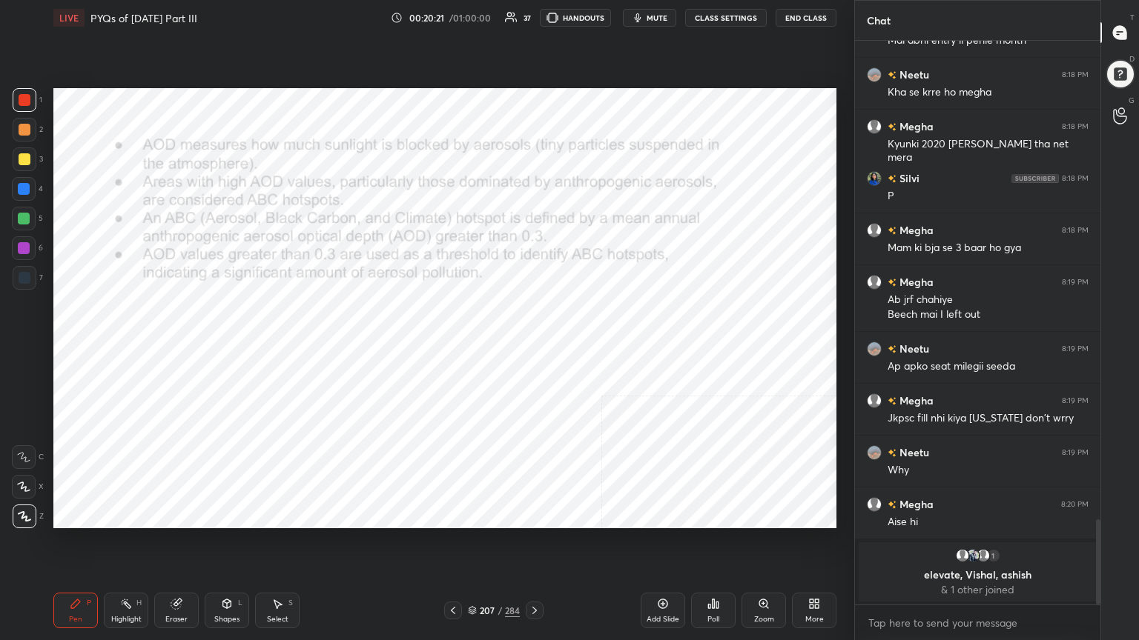
click at [23, 483] on icon at bounding box center [24, 487] width 12 height 9
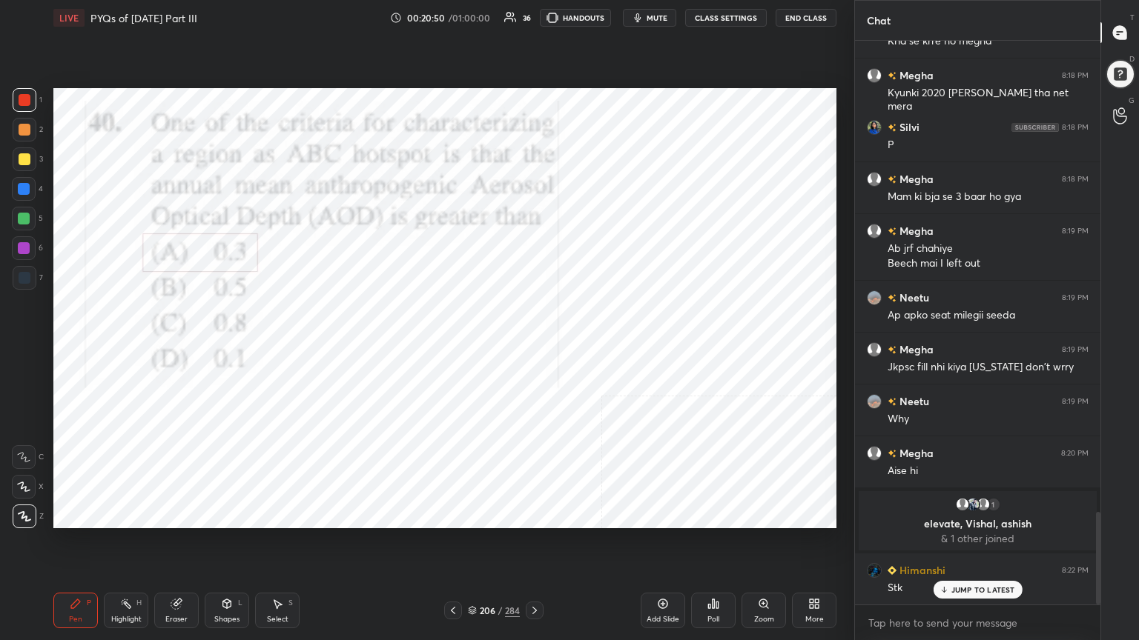
click at [474, 546] on icon at bounding box center [472, 610] width 9 height 9
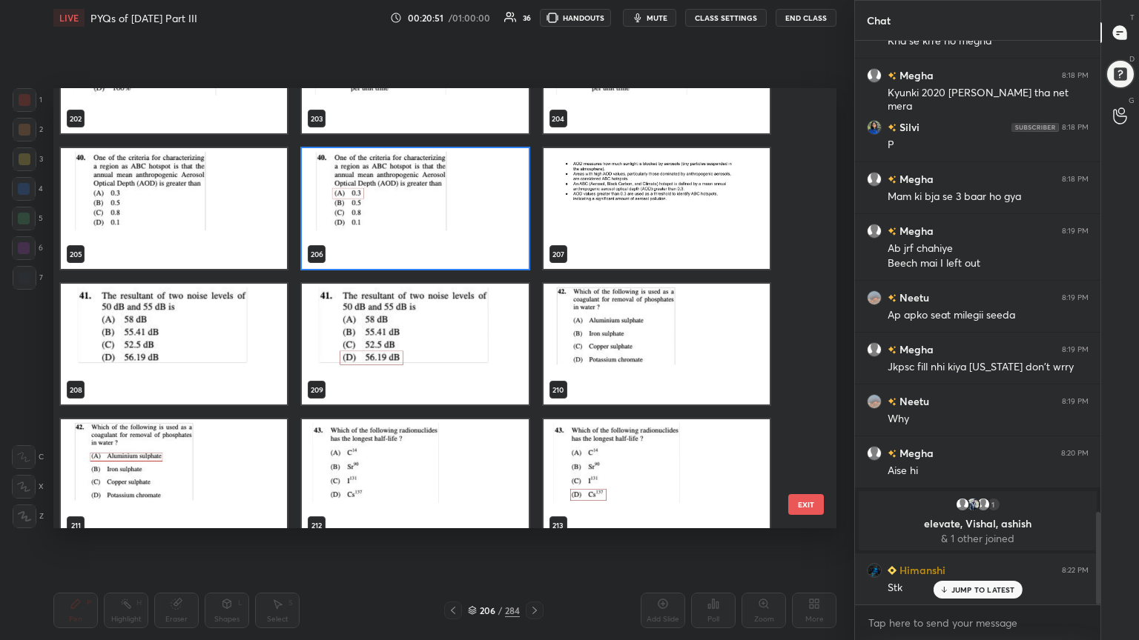
scroll to position [9171, 0]
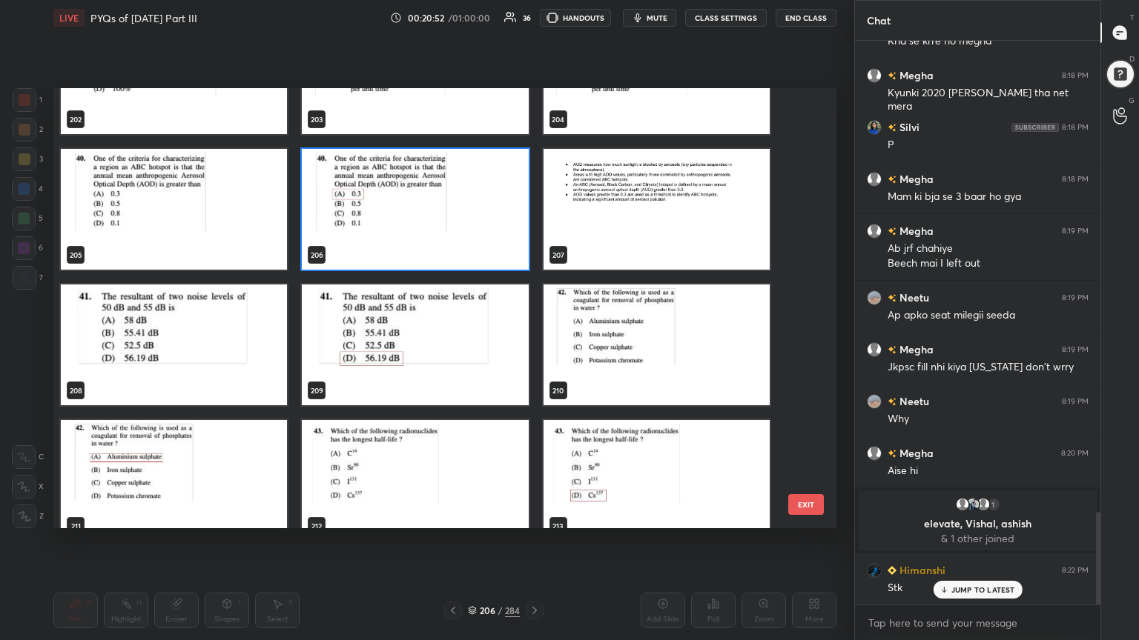
click at [252, 348] on img "grid" at bounding box center [174, 345] width 226 height 121
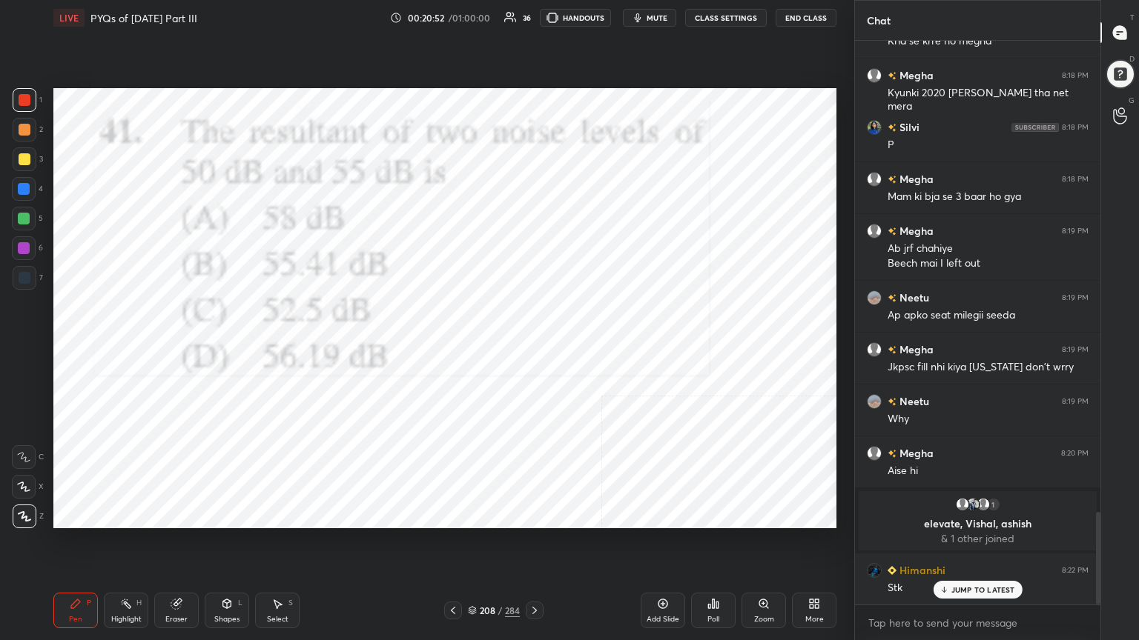
click at [252, 348] on img "grid" at bounding box center [174, 345] width 226 height 121
click at [643, 15] on icon "button" at bounding box center [638, 18] width 12 height 12
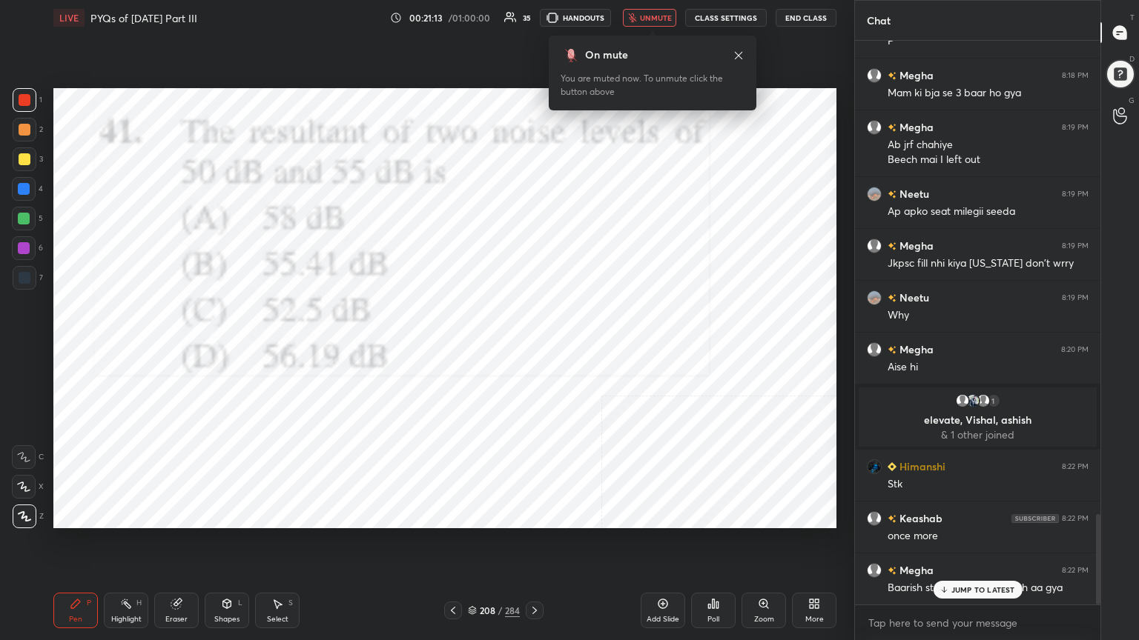
scroll to position [2963, 0]
click at [477, 546] on div "208 / 284" at bounding box center [494, 610] width 52 height 13
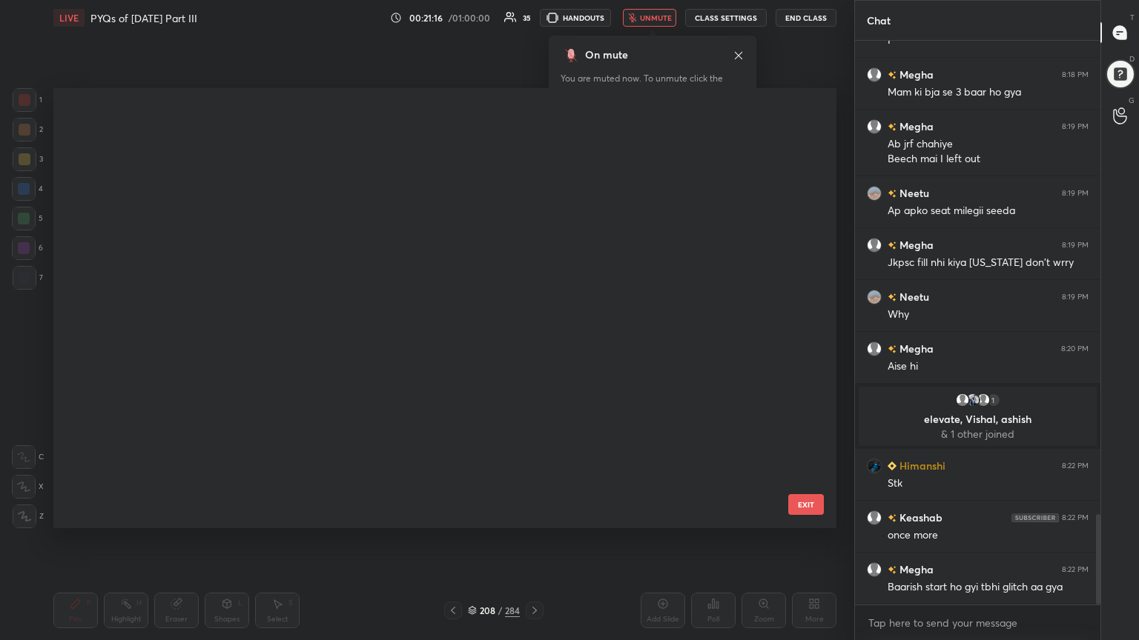
scroll to position [436, 775]
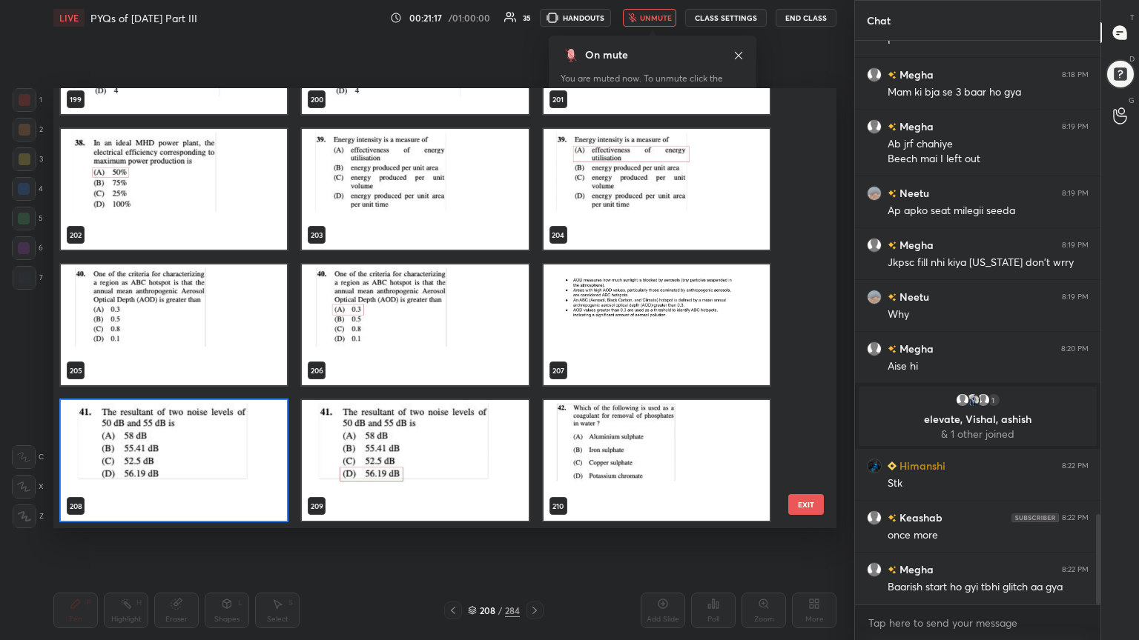
click at [251, 495] on img "grid" at bounding box center [174, 460] width 226 height 121
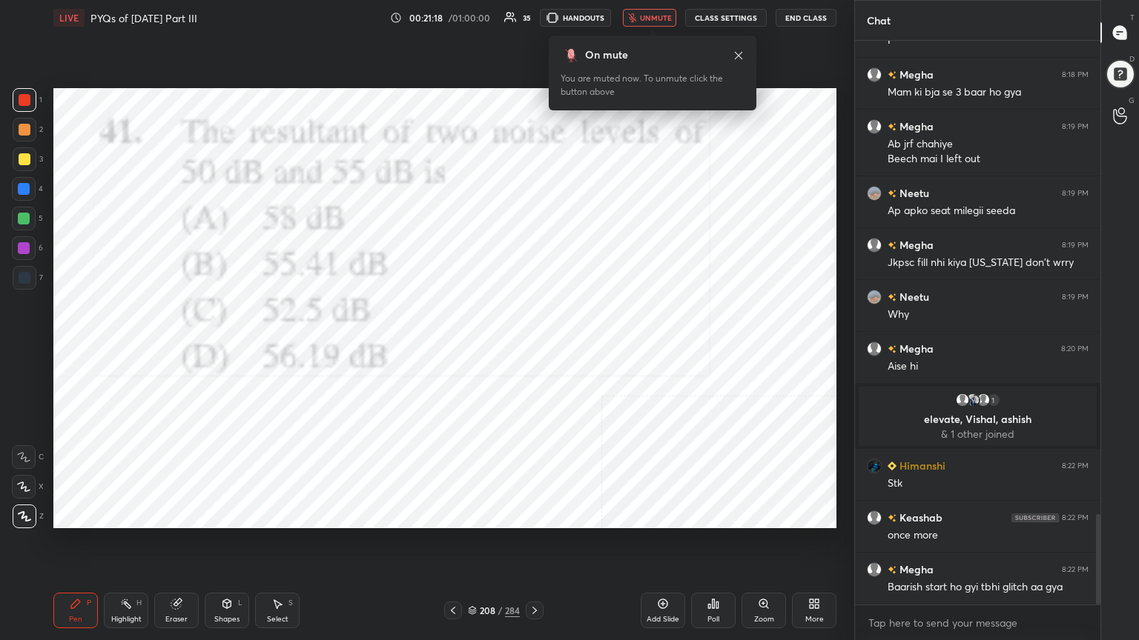
drag, startPoint x: 251, startPoint y: 495, endPoint x: 658, endPoint y: 548, distance: 410.4
click at [658, 546] on div "Setting up your live class 199 200 201 202 203 204 205 206 207 208 209 210 211 …" at bounding box center [444, 309] width 795 height 546
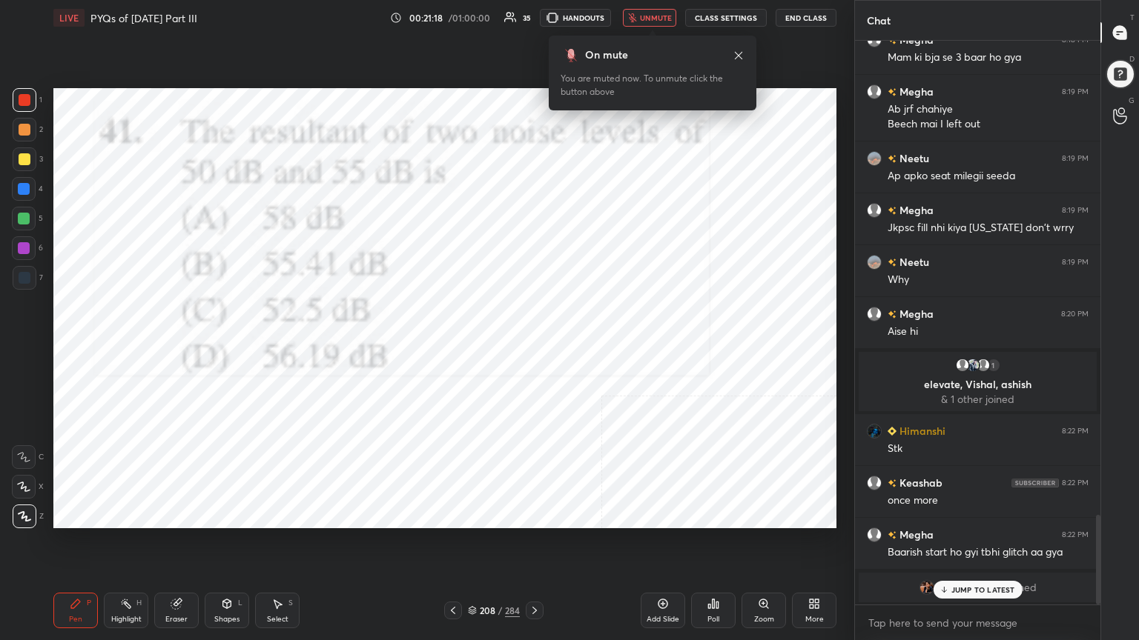
click at [709, 546] on icon at bounding box center [709, 607] width 2 height 4
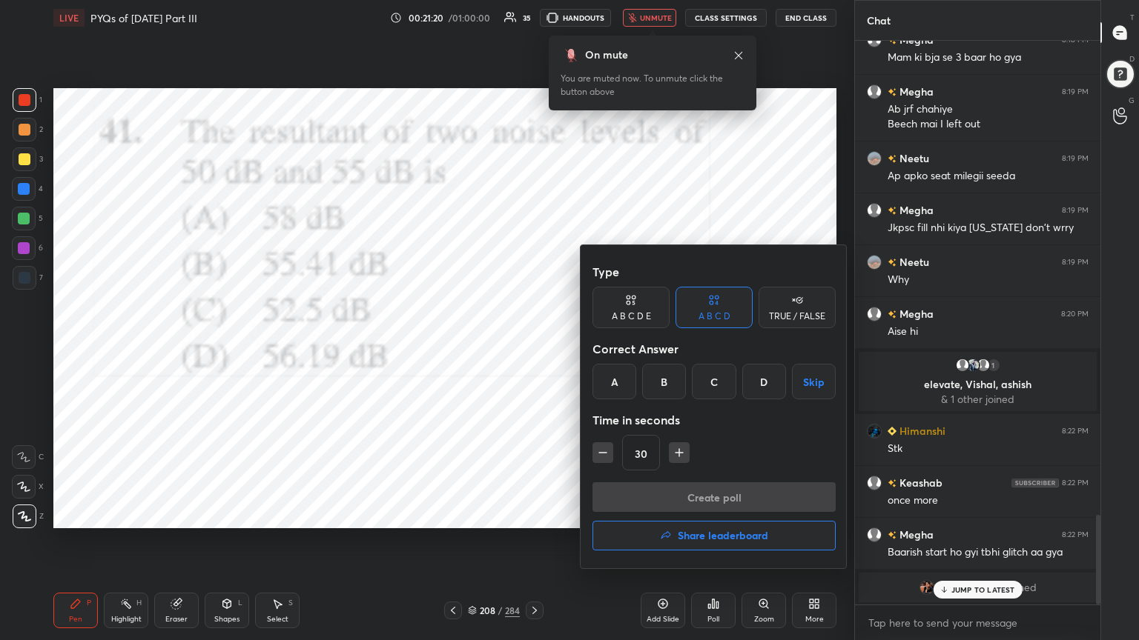
scroll to position [2962, 0]
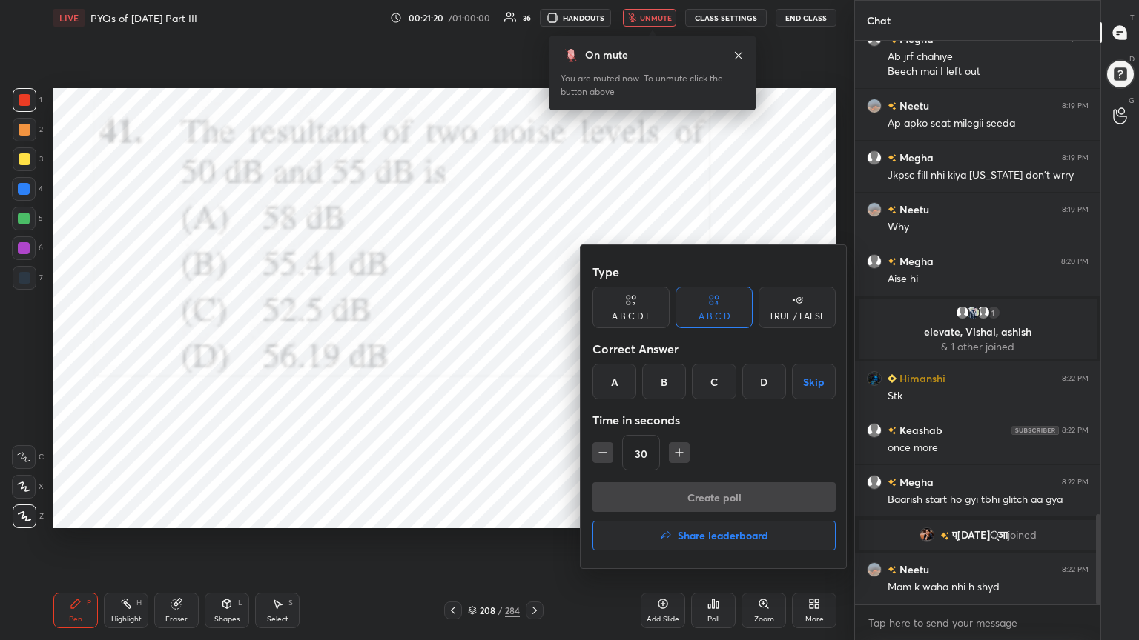
drag, startPoint x: 774, startPoint y: 375, endPoint x: 755, endPoint y: 377, distance: 19.3
click at [755, 377] on div "D" at bounding box center [764, 382] width 44 height 36
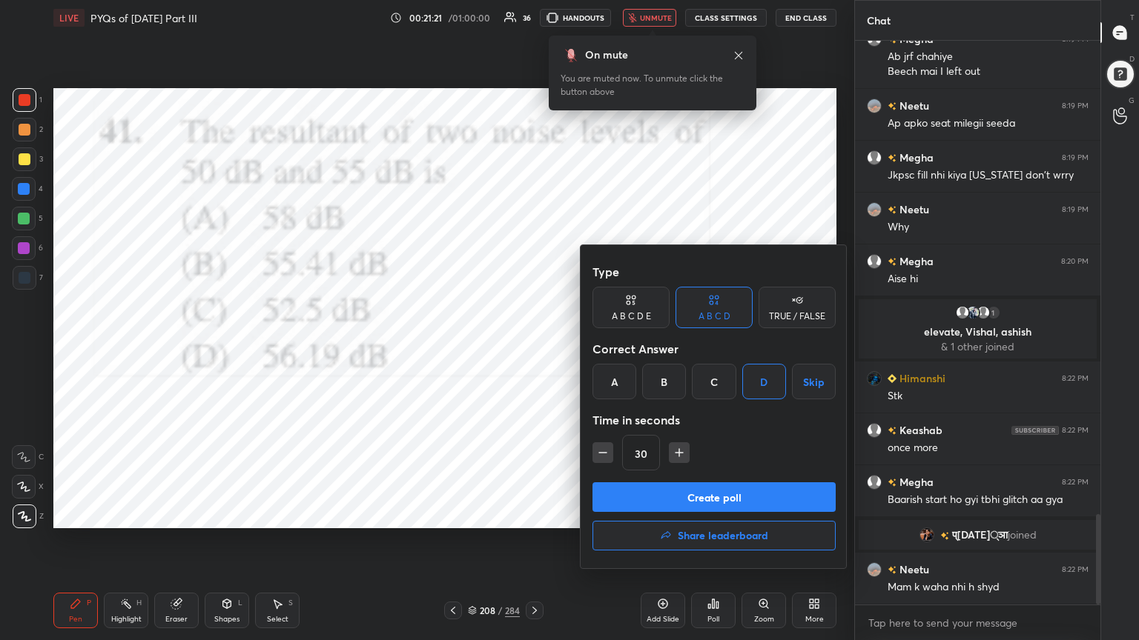
click at [755, 377] on div "D" at bounding box center [764, 382] width 44 height 36
click at [738, 486] on button "Create poll" at bounding box center [713, 498] width 243 height 30
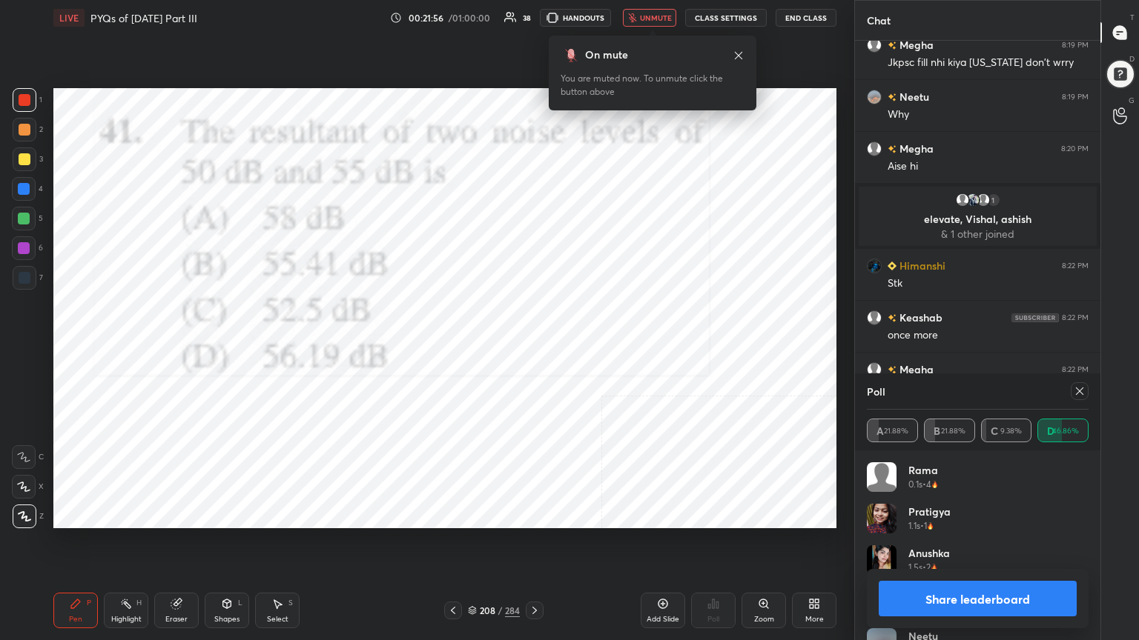
scroll to position [3125, 0]
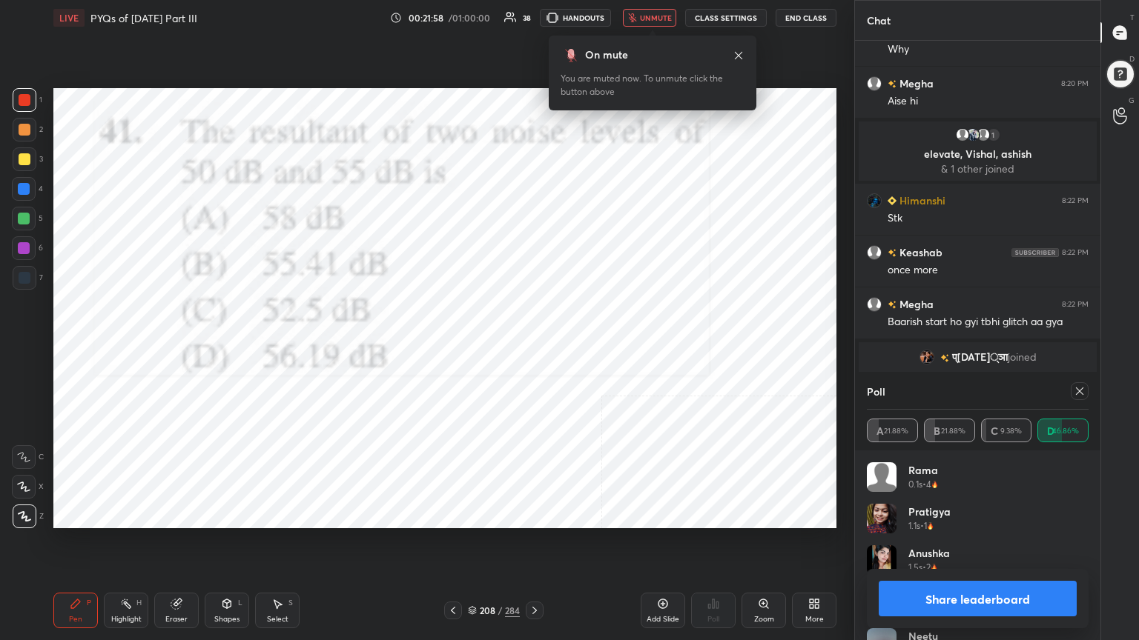
click at [1078, 380] on div "Poll" at bounding box center [978, 392] width 222 height 36
click at [1075, 389] on icon at bounding box center [1079, 391] width 12 height 12
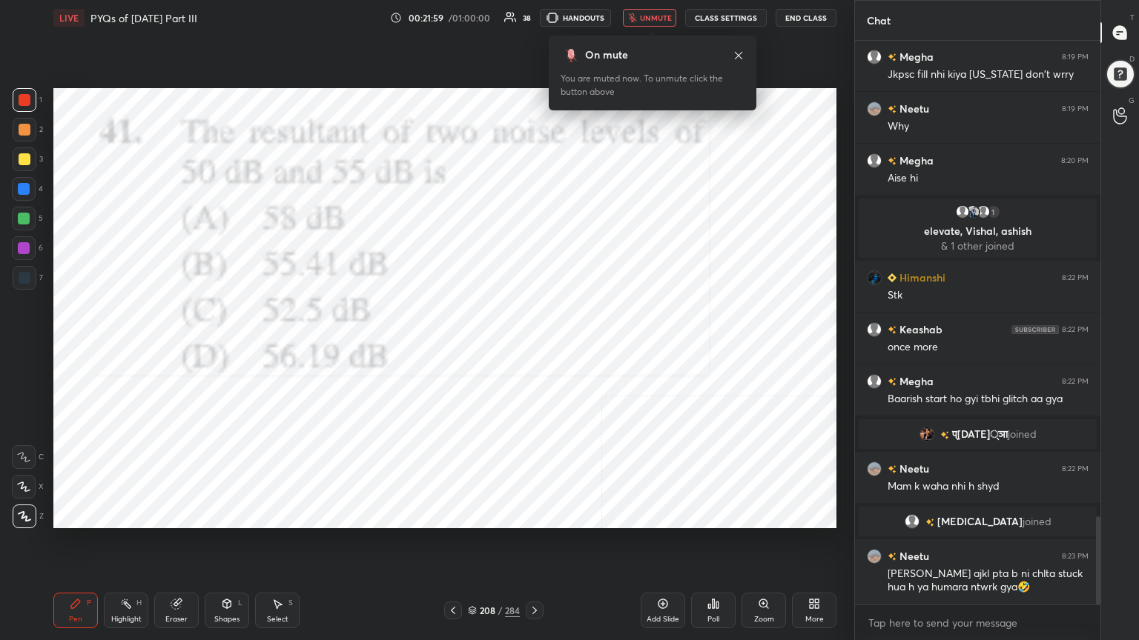
scroll to position [560, 241]
click at [655, 20] on span "unmute" at bounding box center [656, 18] width 32 height 10
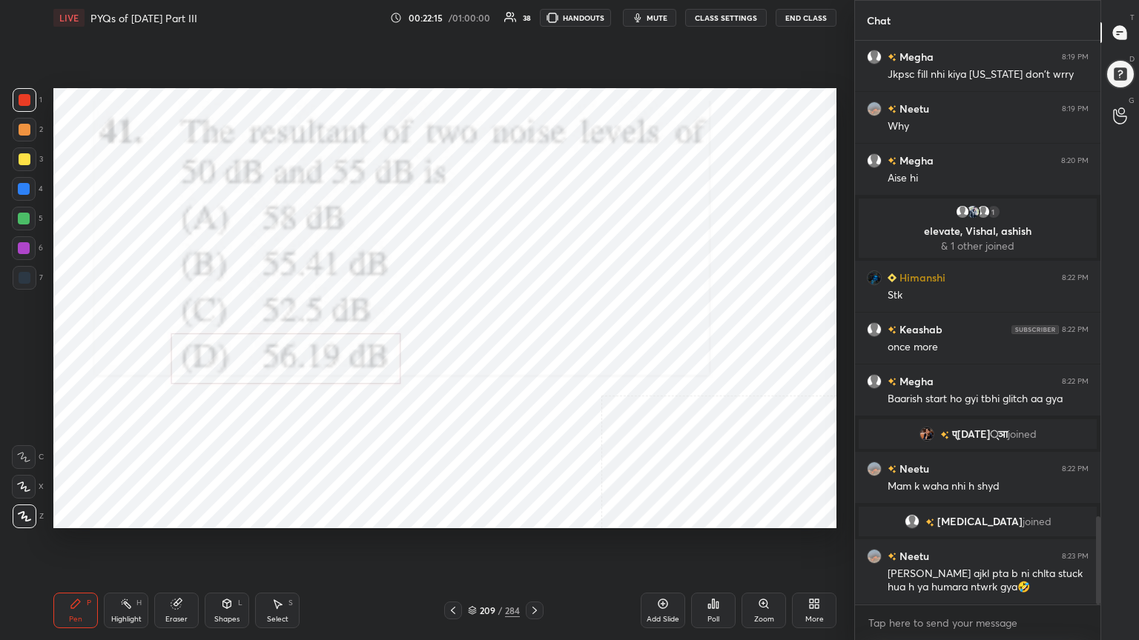
click at [470, 546] on icon at bounding box center [472, 609] width 7 height 4
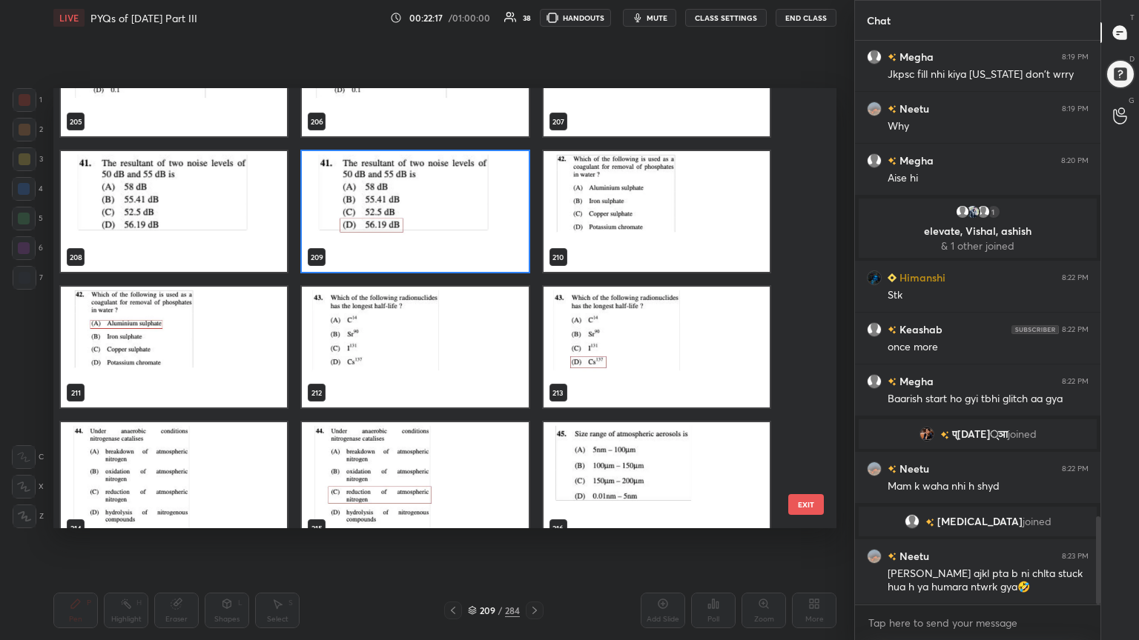
click at [640, 212] on img "grid" at bounding box center [656, 211] width 226 height 121
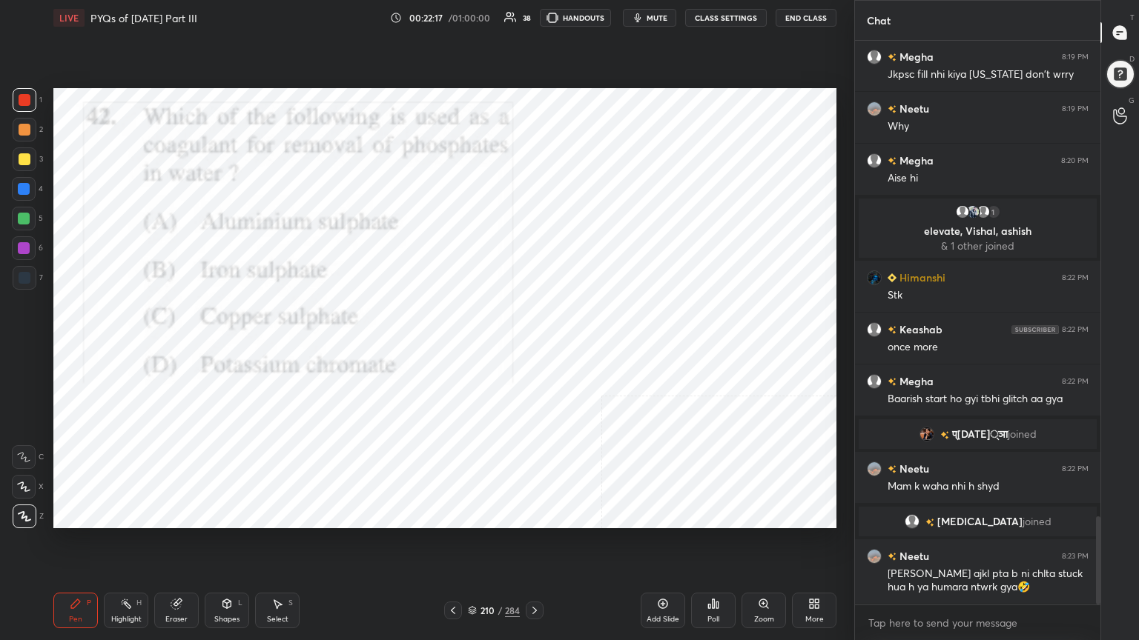
click at [640, 212] on img "grid" at bounding box center [656, 211] width 226 height 121
click at [659, 18] on span "mute" at bounding box center [656, 18] width 21 height 10
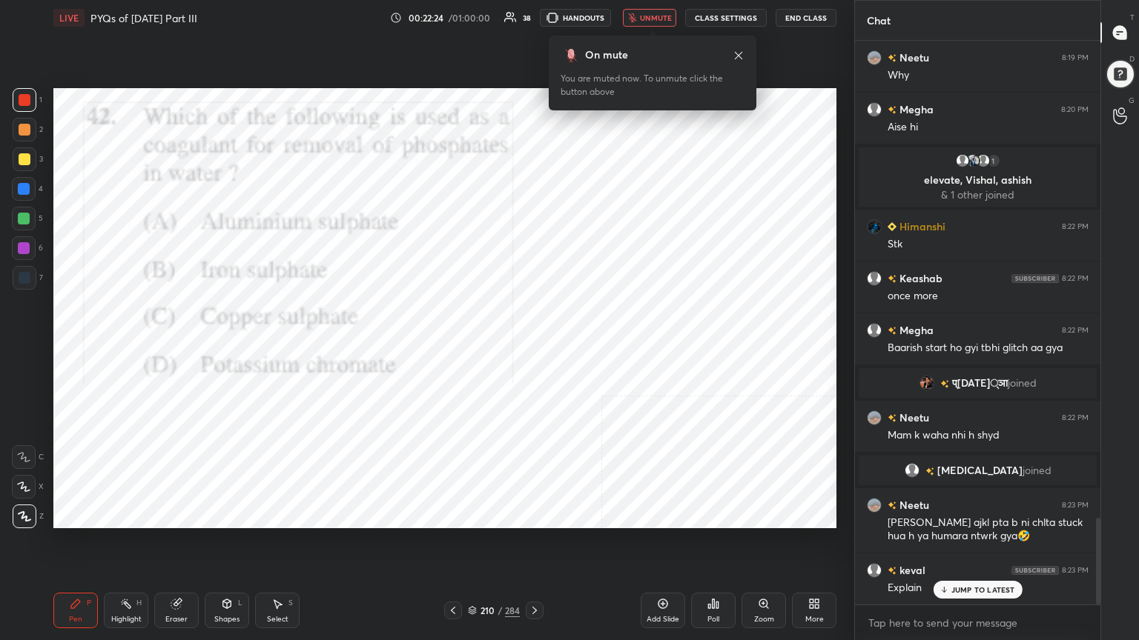
click at [471, 546] on icon at bounding box center [472, 610] width 9 height 9
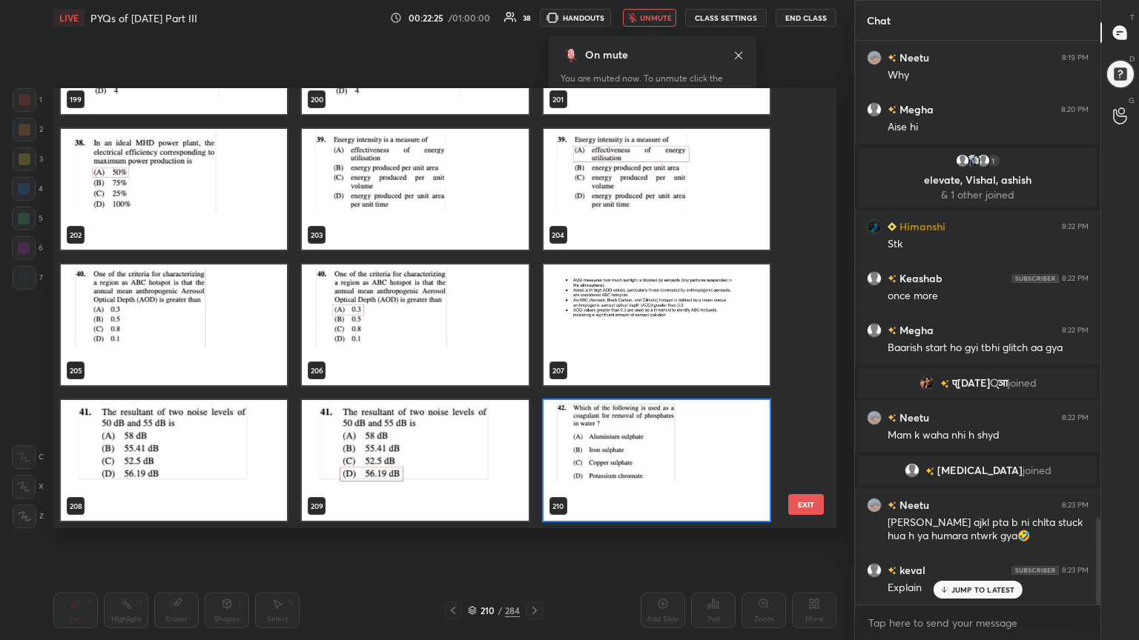
scroll to position [436, 775]
click at [409, 440] on img "grid" at bounding box center [415, 460] width 226 height 121
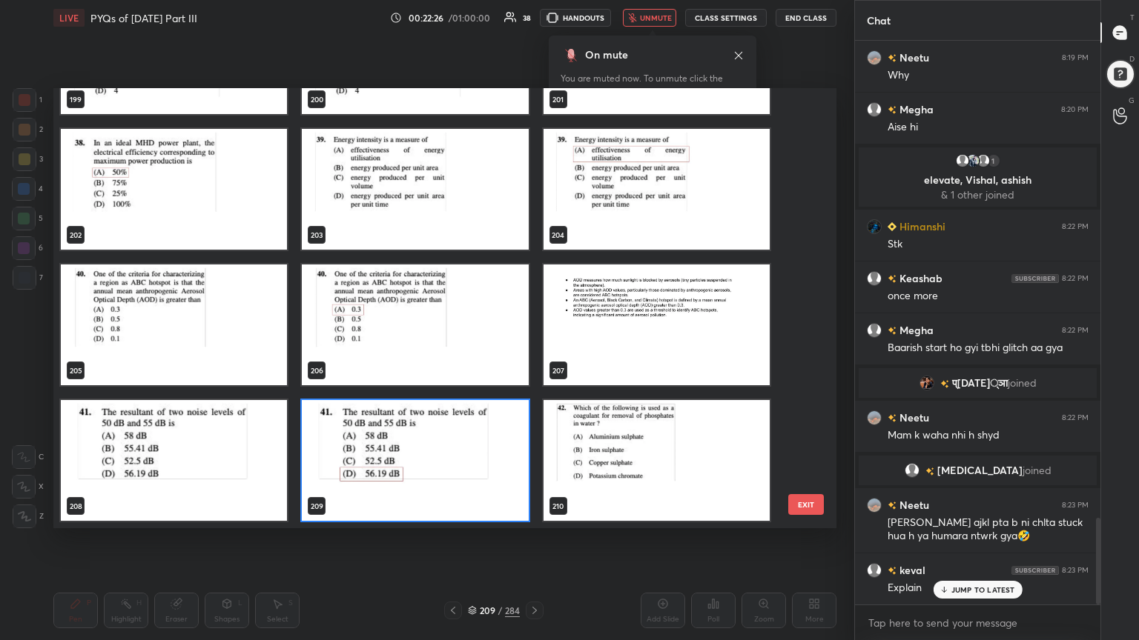
click at [409, 440] on img "grid" at bounding box center [415, 460] width 226 height 121
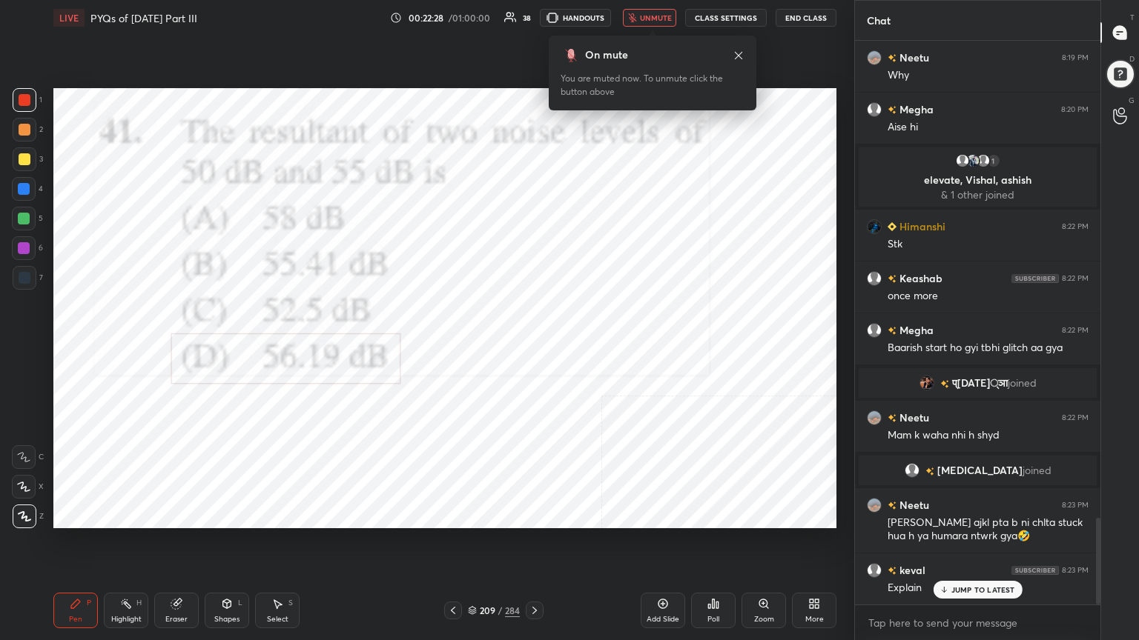
click at [640, 23] on button "unmute" at bounding box center [649, 18] width 53 height 18
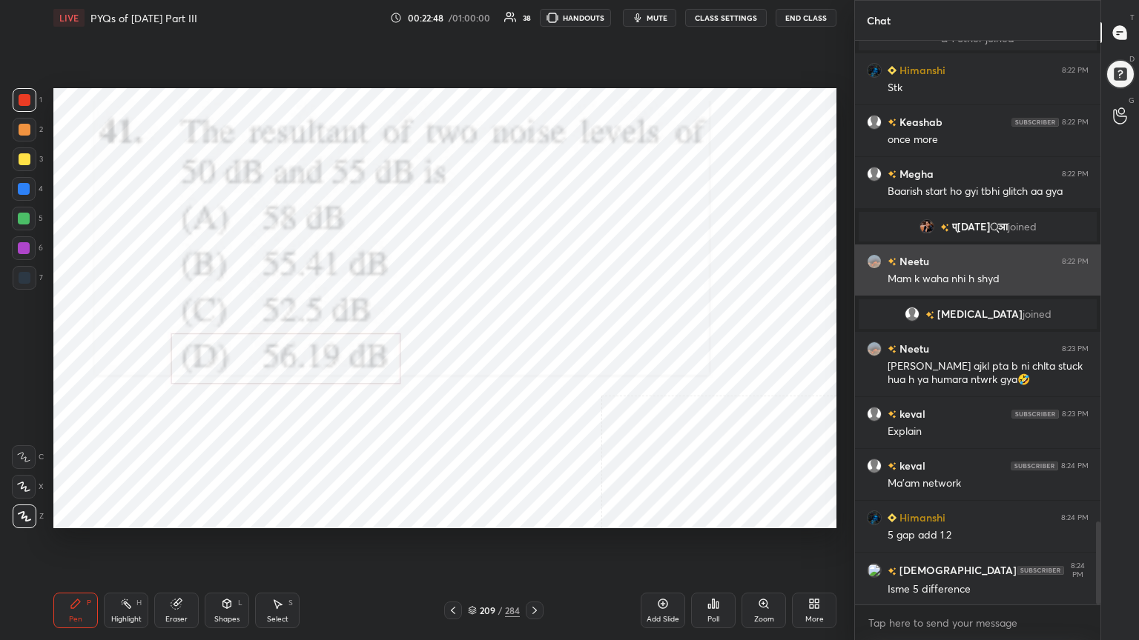
scroll to position [3306, 0]
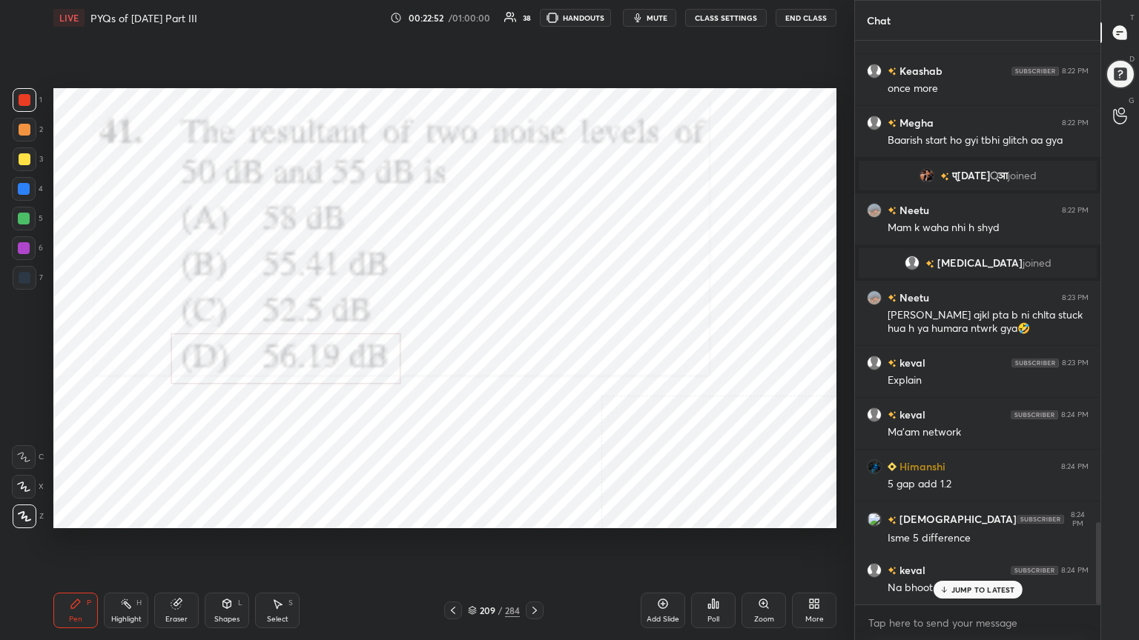
click at [472, 546] on icon at bounding box center [472, 610] width 9 height 9
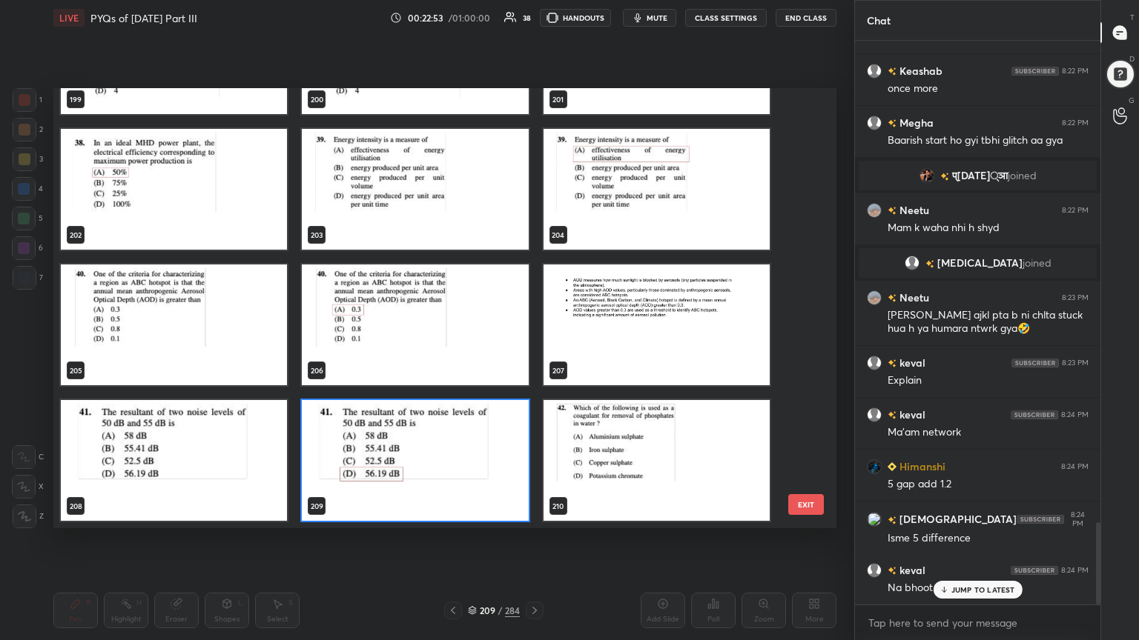
scroll to position [4, 7]
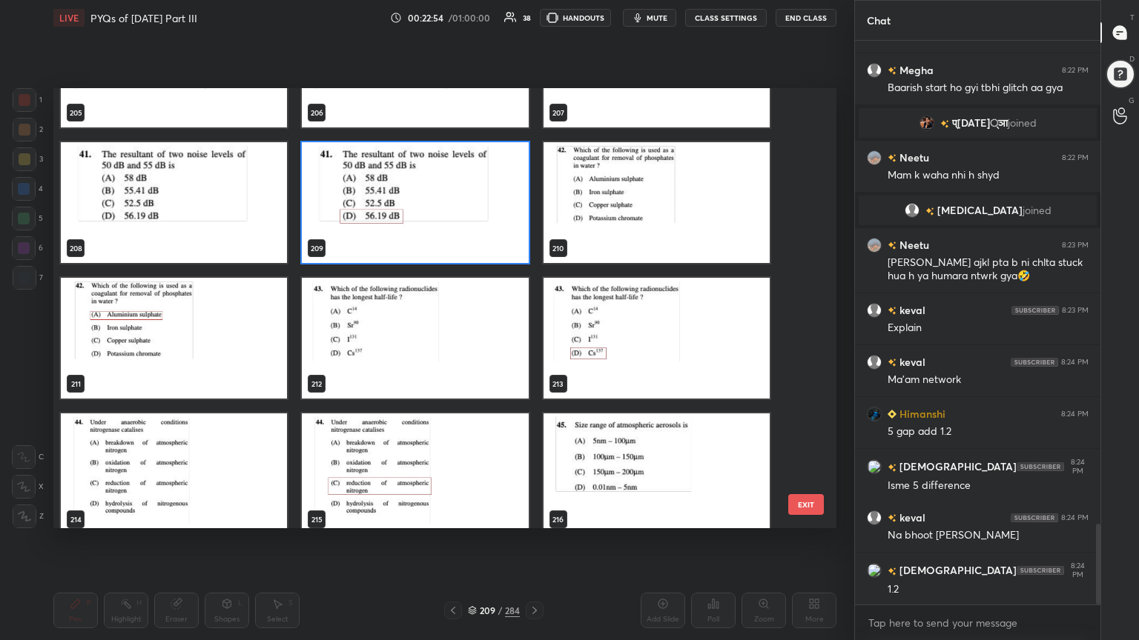
click at [681, 219] on img "grid" at bounding box center [656, 202] width 226 height 121
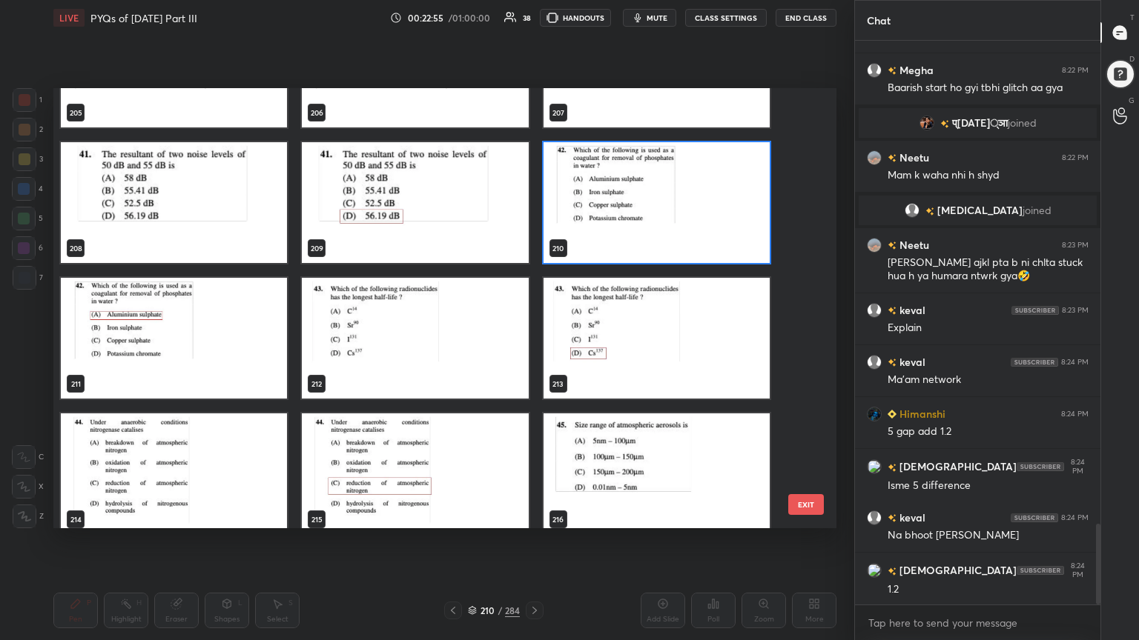
click at [681, 219] on img "grid" at bounding box center [656, 202] width 226 height 121
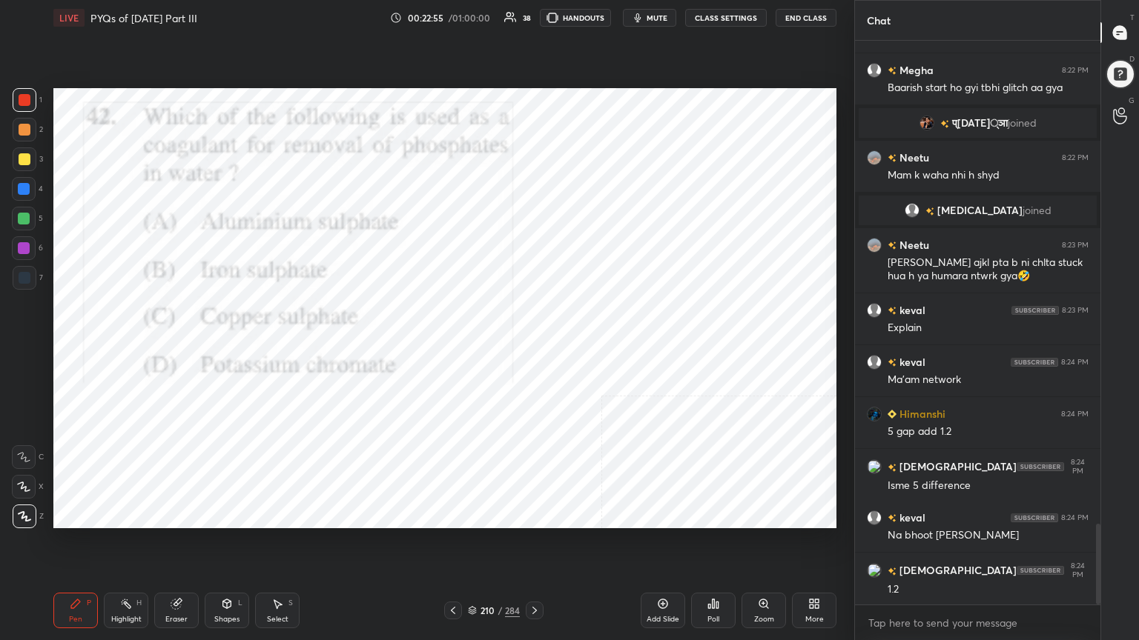
click at [681, 219] on img "grid" at bounding box center [656, 202] width 226 height 121
click at [717, 546] on icon at bounding box center [717, 605] width 2 height 7
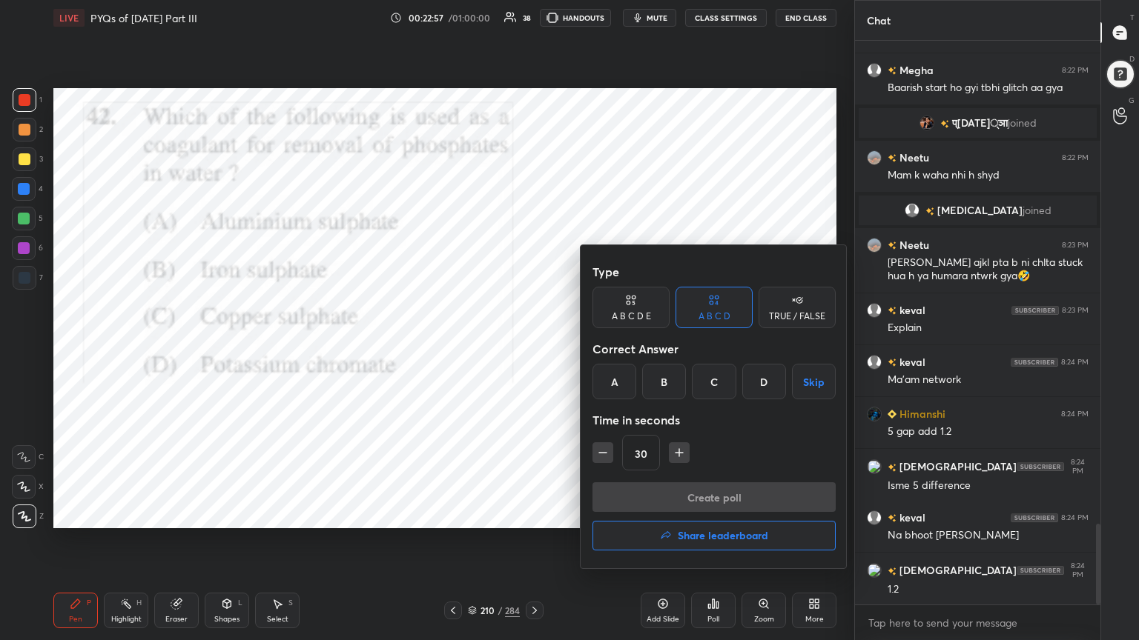
drag, startPoint x: 618, startPoint y: 371, endPoint x: 686, endPoint y: 502, distance: 146.9
click at [686, 502] on div "Type A B C D E A B C D TRUE / FALSE Correct Answer A B C D Skip Time in seconds…" at bounding box center [713, 406] width 267 height 323
click at [620, 388] on div "A" at bounding box center [614, 382] width 44 height 36
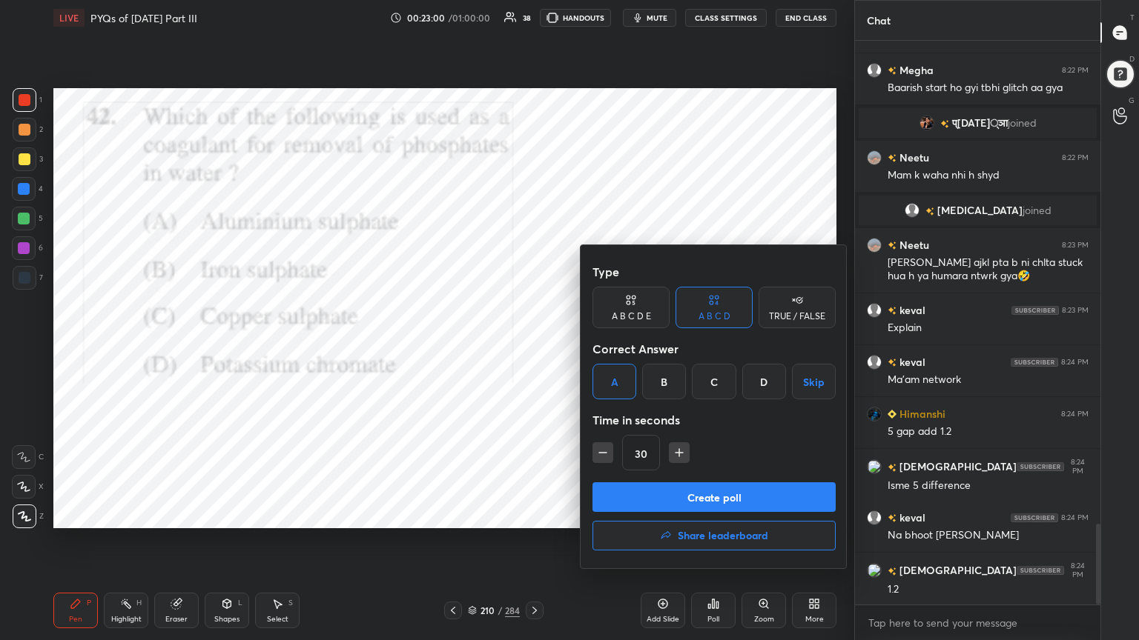
click at [682, 489] on button "Create poll" at bounding box center [713, 498] width 243 height 30
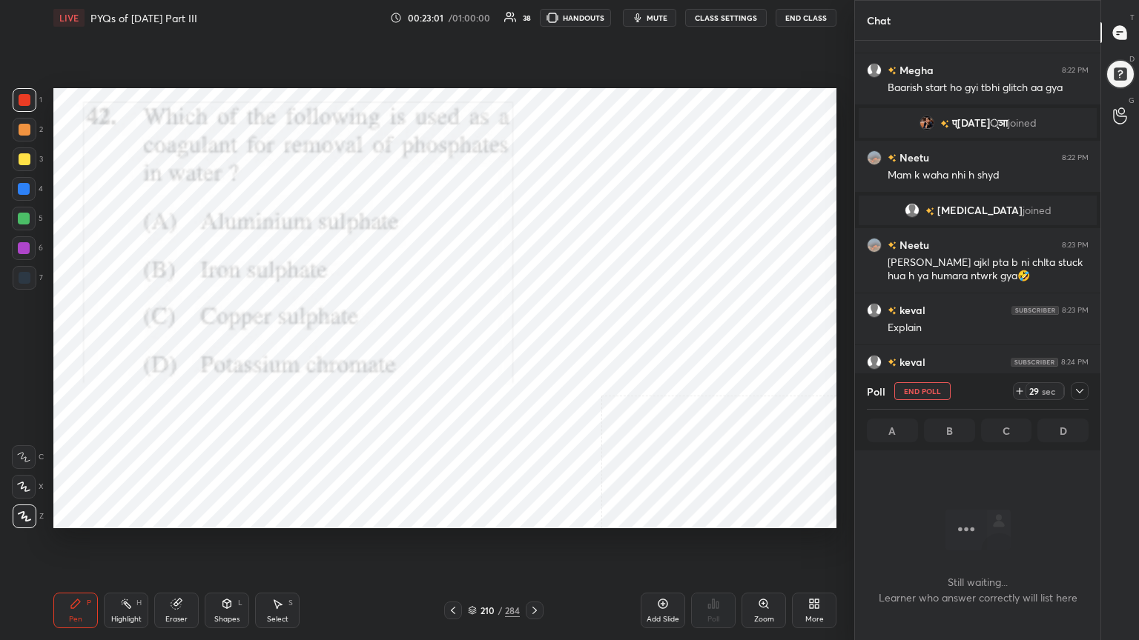
scroll to position [3487, 0]
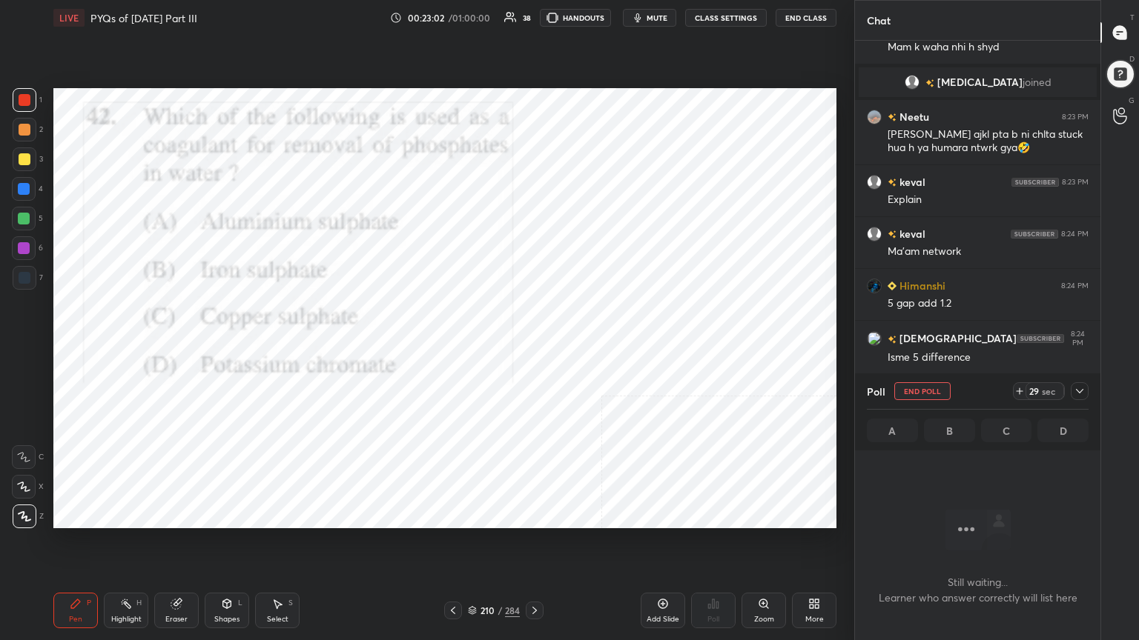
click at [664, 15] on span "mute" at bounding box center [656, 18] width 21 height 10
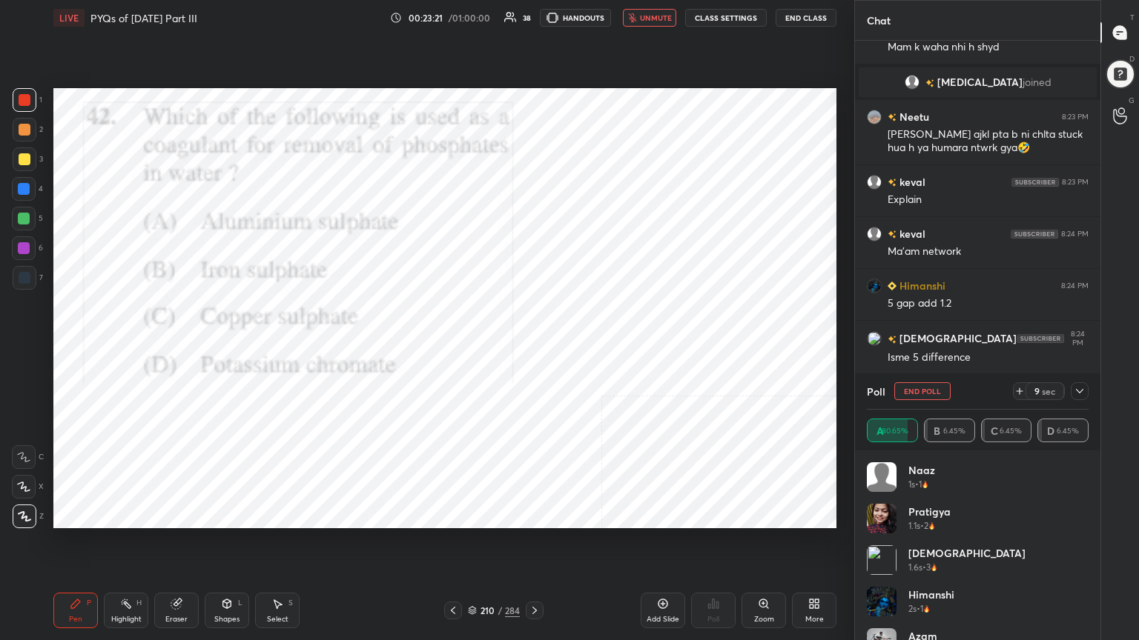
scroll to position [3523, 0]
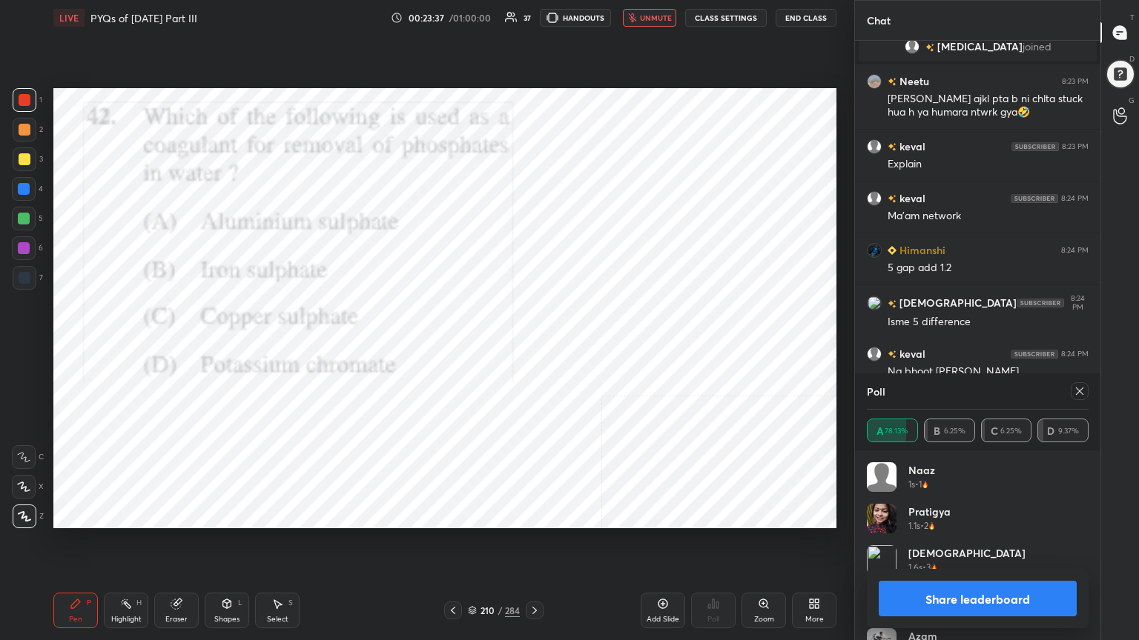
click at [1076, 394] on icon at bounding box center [1079, 391] width 12 height 12
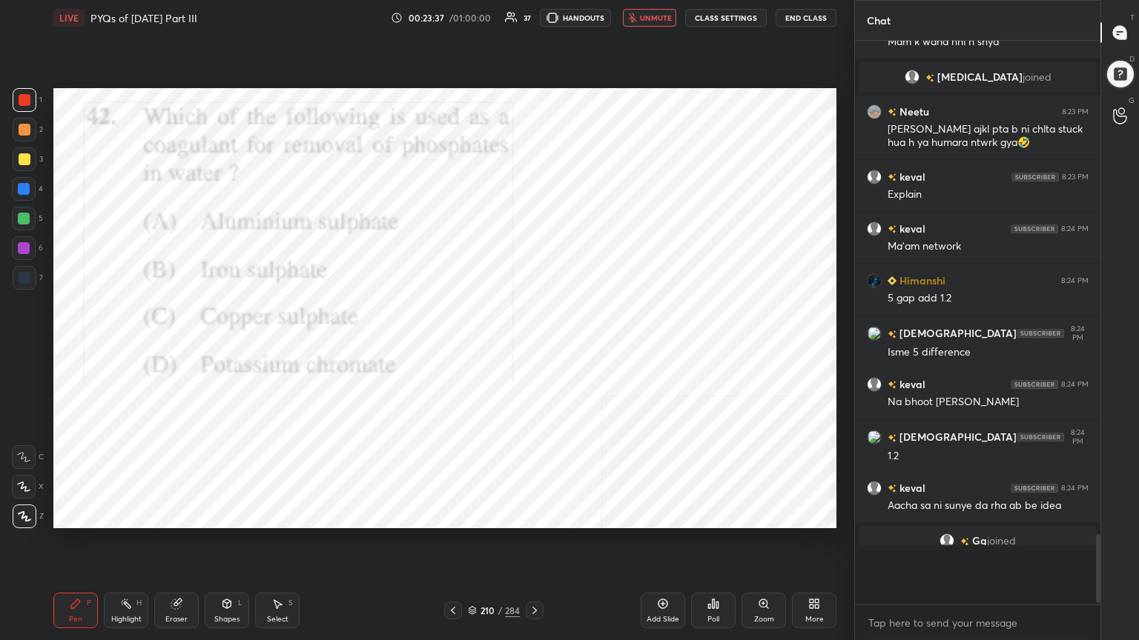
scroll to position [555, 241]
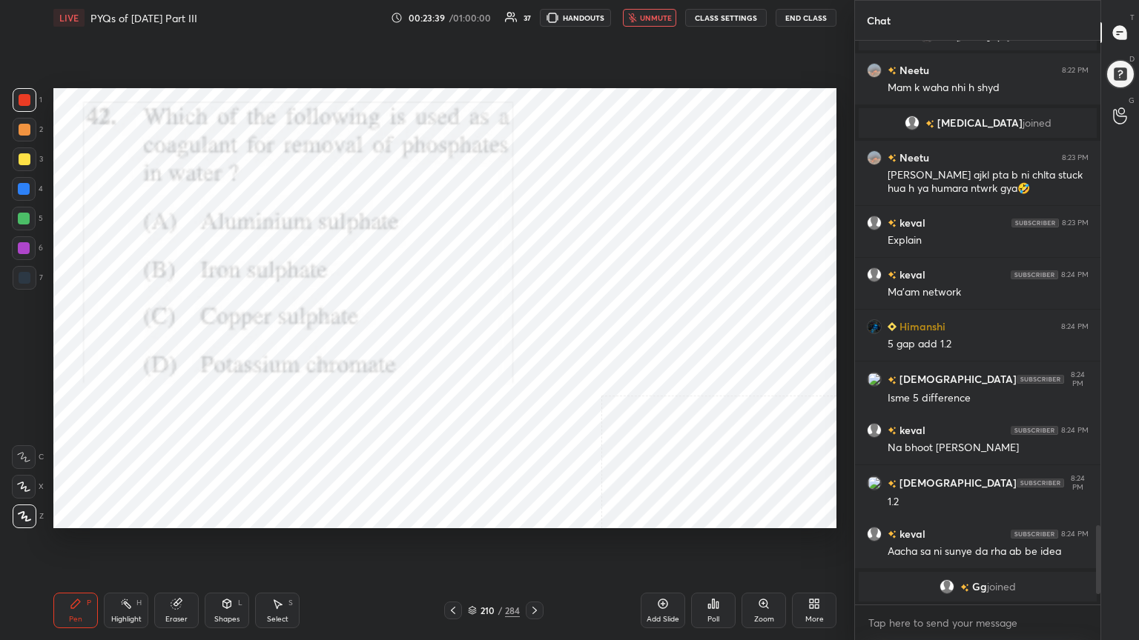
click at [670, 20] on span "unmute" at bounding box center [656, 18] width 32 height 10
click at [477, 546] on div "211 / 284" at bounding box center [494, 610] width 52 height 13
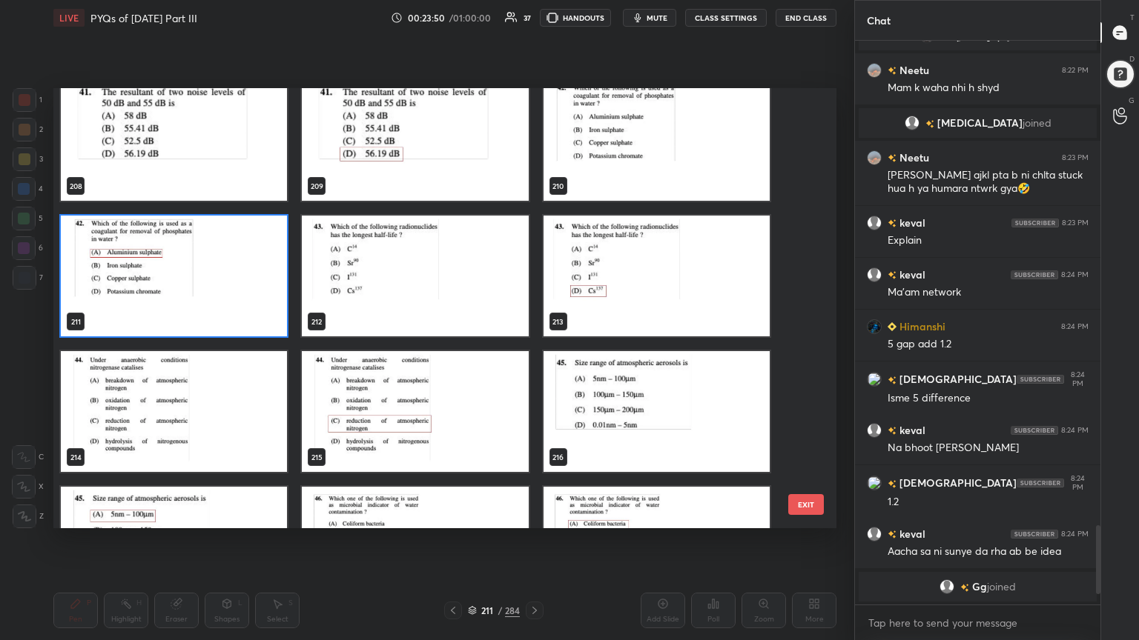
click at [466, 253] on img "grid" at bounding box center [415, 276] width 226 height 121
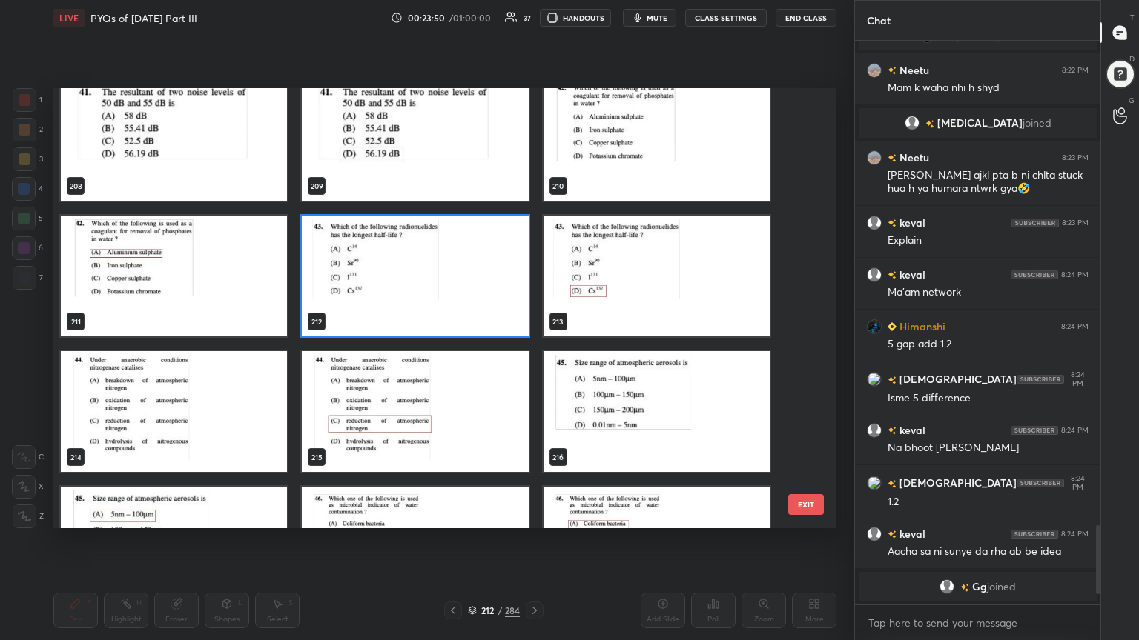
click at [466, 253] on img "grid" at bounding box center [415, 276] width 226 height 121
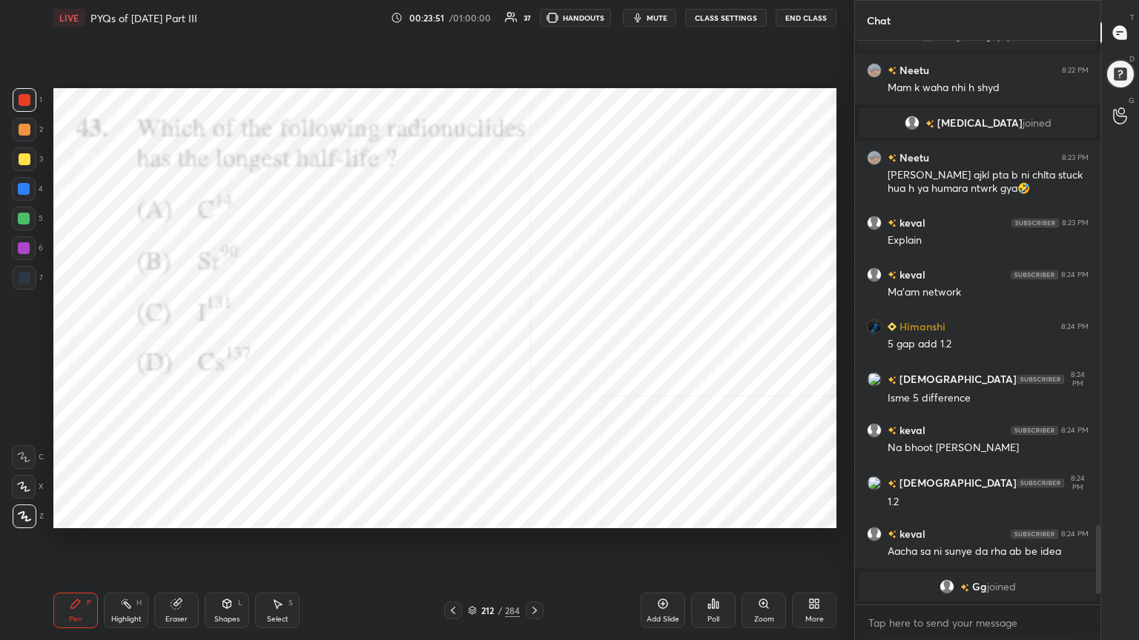
click at [466, 253] on img "grid" at bounding box center [415, 276] width 226 height 121
click at [470, 546] on div "212 / 284" at bounding box center [494, 610] width 52 height 13
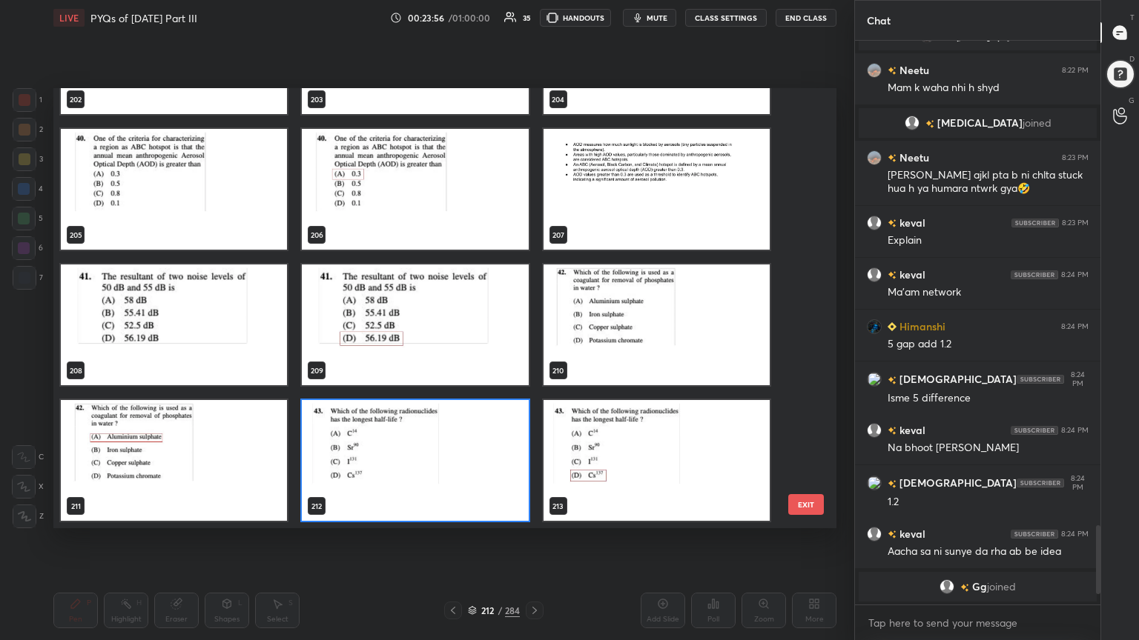
click at [514, 460] on img "grid" at bounding box center [415, 460] width 226 height 121
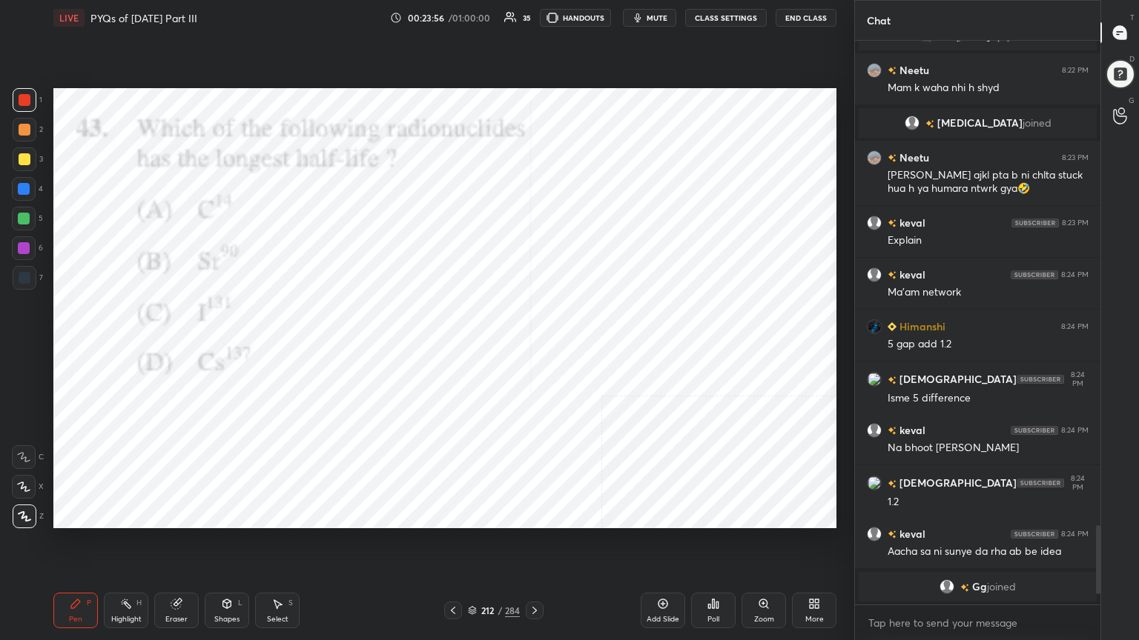
click at [514, 460] on img "grid" at bounding box center [415, 460] width 226 height 121
click at [709, 546] on div "Poll" at bounding box center [713, 619] width 12 height 7
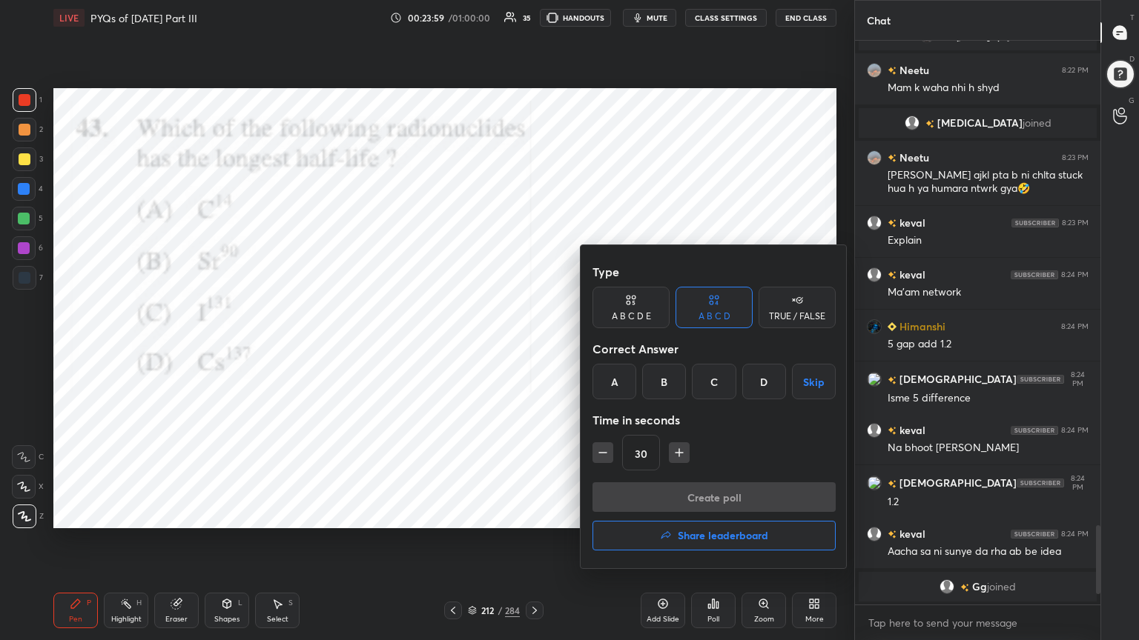
drag, startPoint x: 621, startPoint y: 371, endPoint x: 689, endPoint y: 484, distance: 132.0
click at [689, 484] on div "Type A B C D E A B C D TRUE / FALSE Correct Answer A B C D Skip Time in seconds…" at bounding box center [713, 406] width 267 height 323
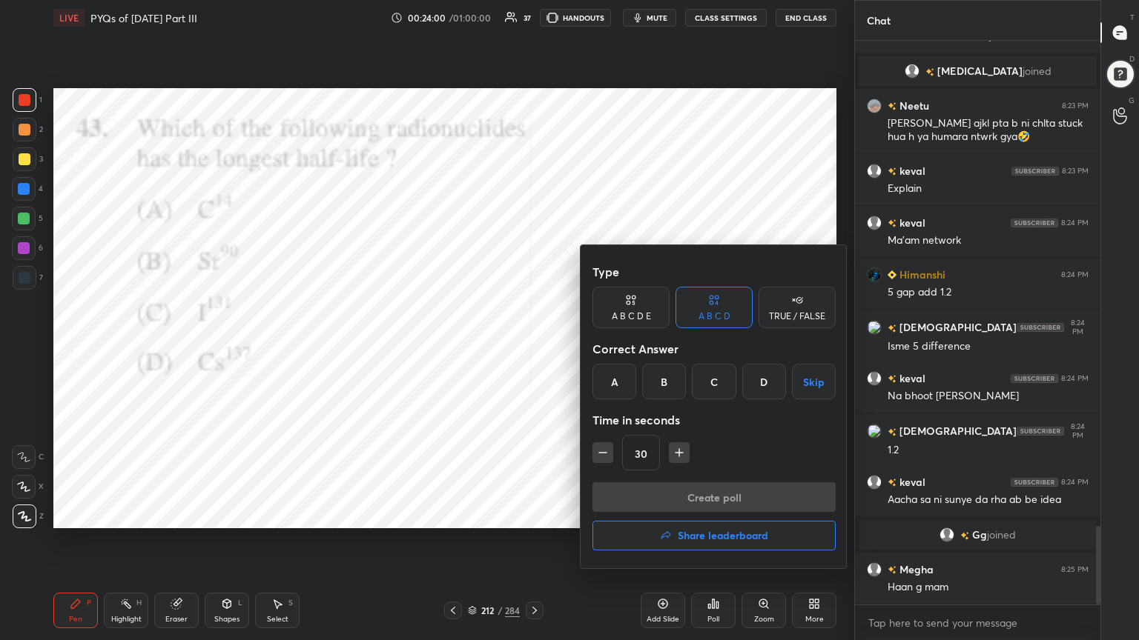
click at [615, 375] on div "A" at bounding box center [614, 382] width 44 height 36
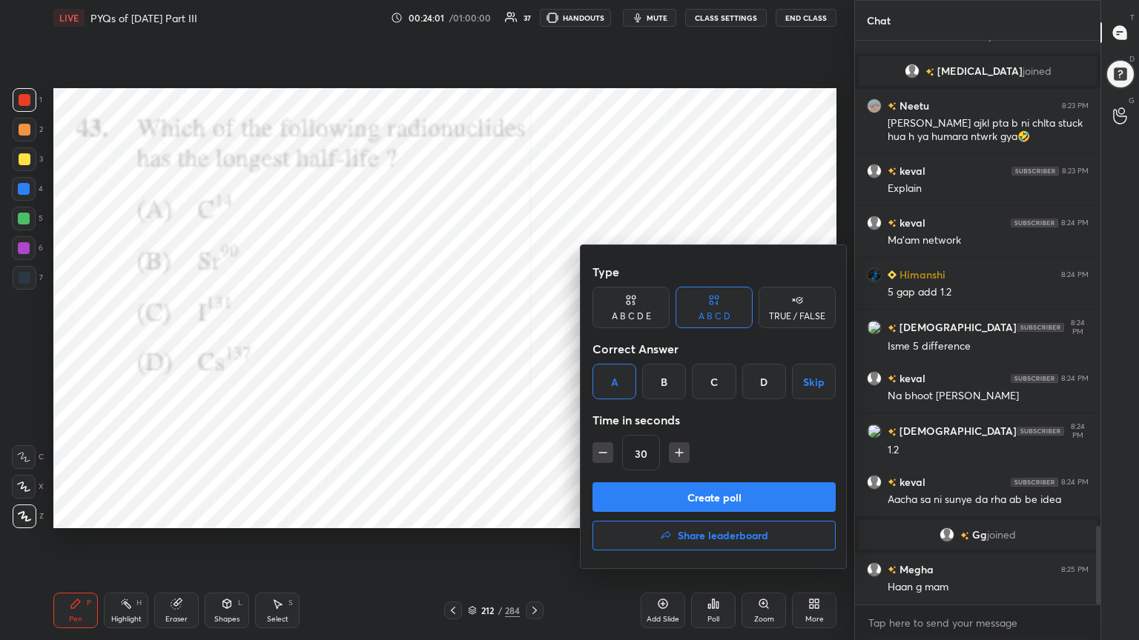
click at [683, 501] on button "Create poll" at bounding box center [713, 498] width 243 height 30
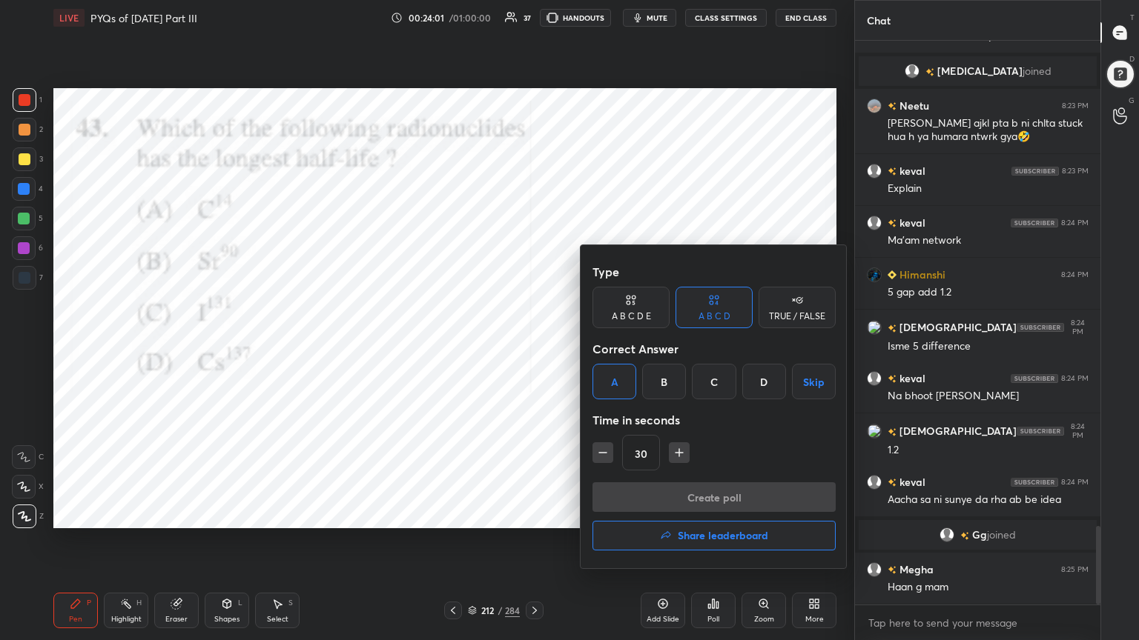
scroll to position [4, 4]
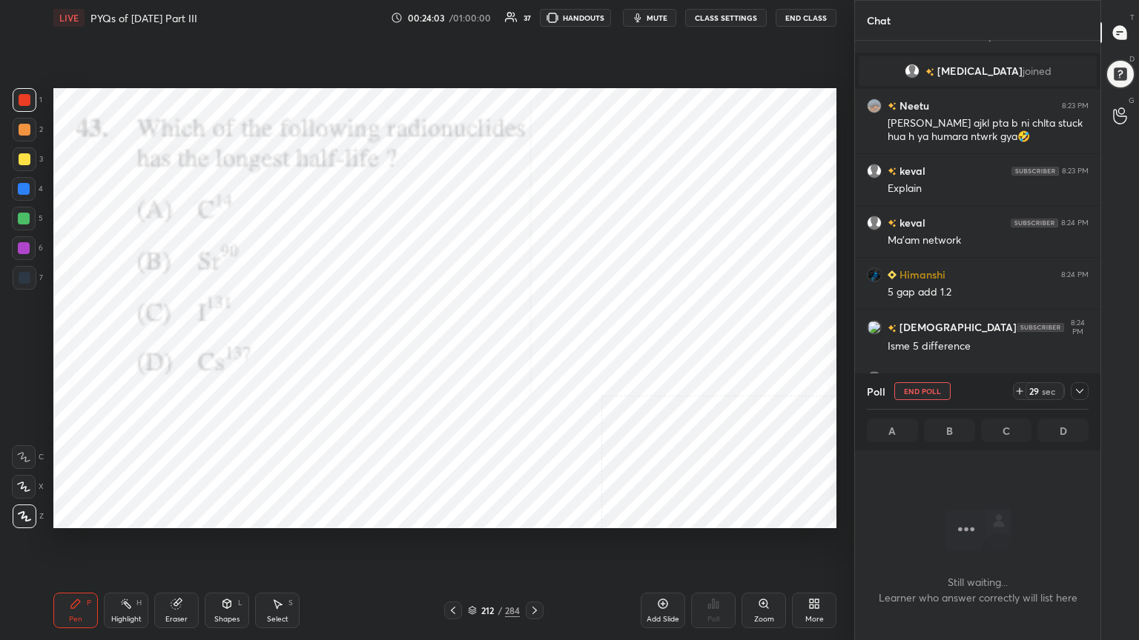
click at [655, 21] on span "mute" at bounding box center [656, 18] width 21 height 10
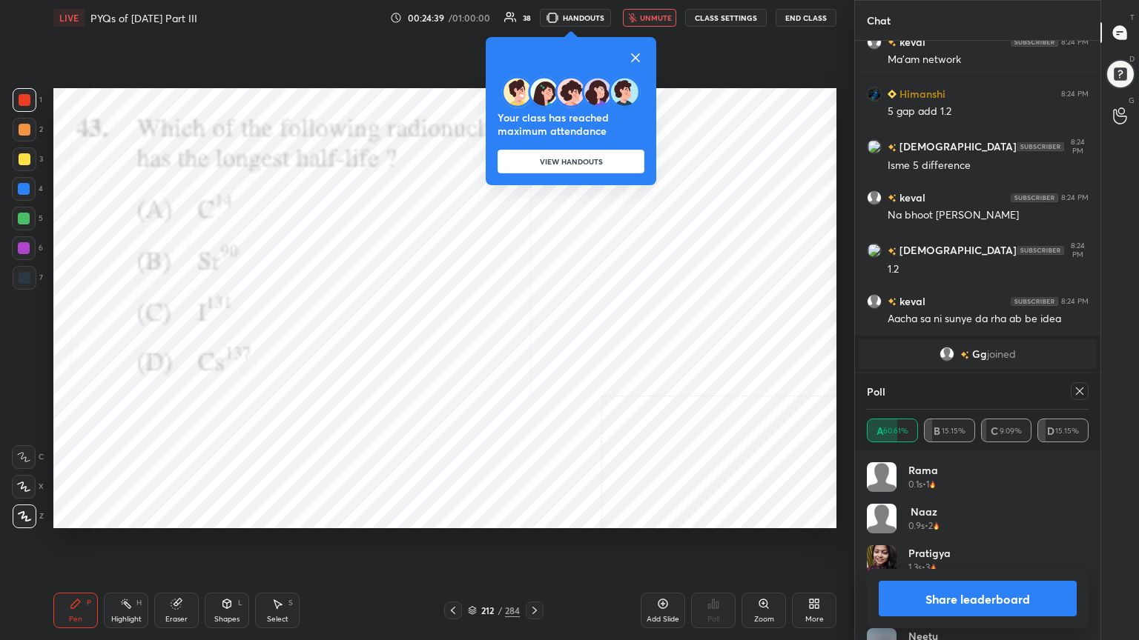
scroll to position [3730, 0]
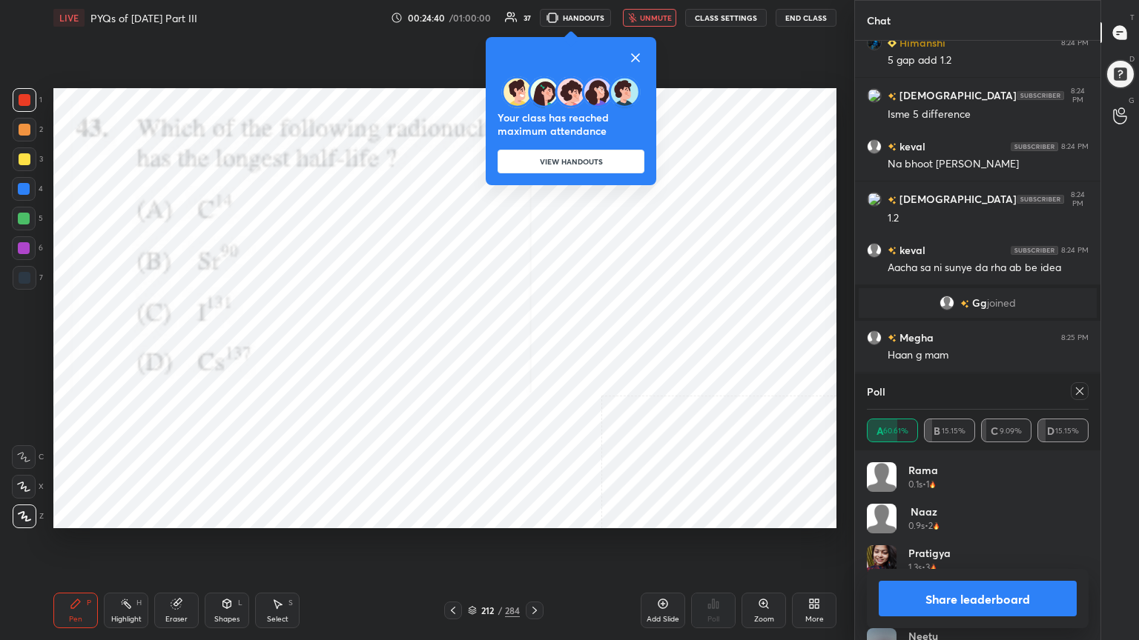
click at [1081, 394] on icon at bounding box center [1079, 391] width 12 height 12
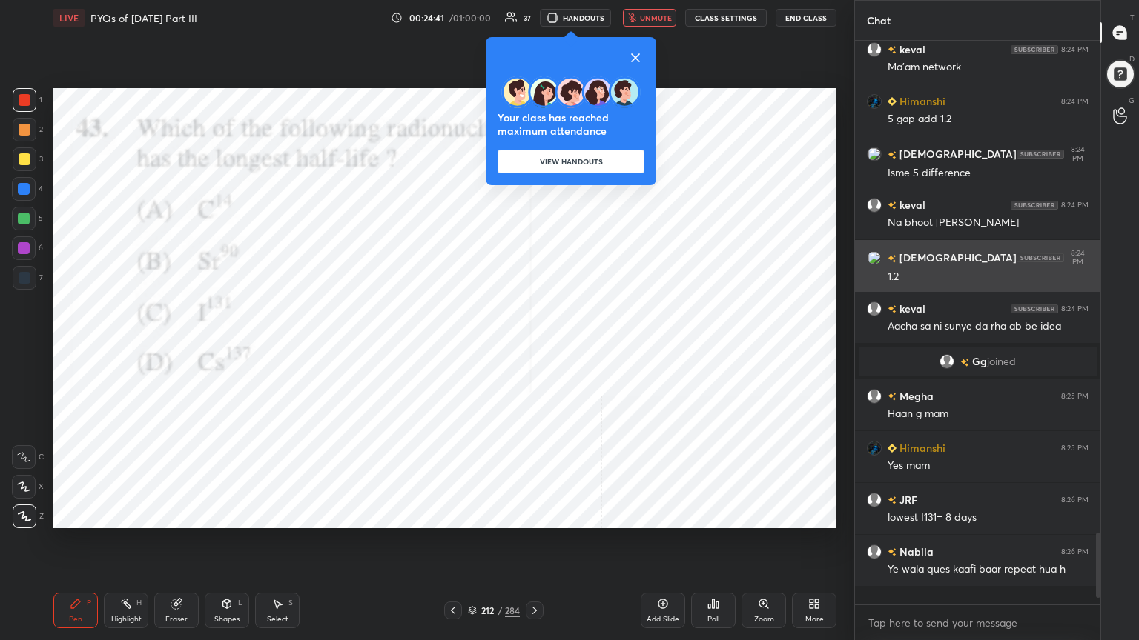
scroll to position [555, 241]
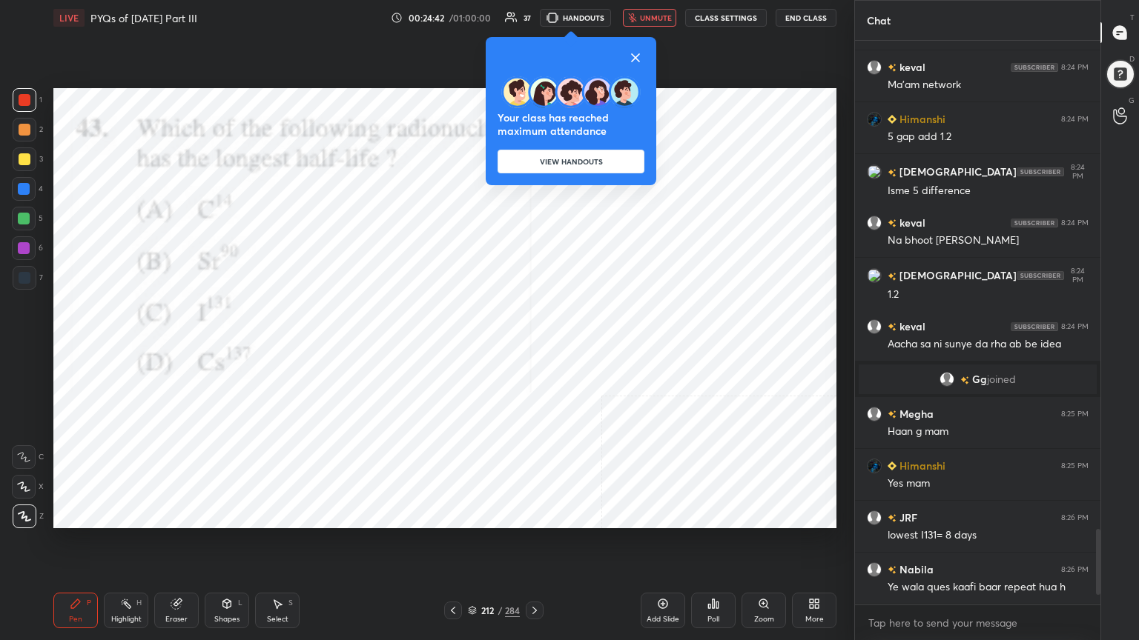
click at [659, 20] on span "unmute" at bounding box center [656, 18] width 32 height 10
click at [643, 52] on icon at bounding box center [635, 58] width 18 height 18
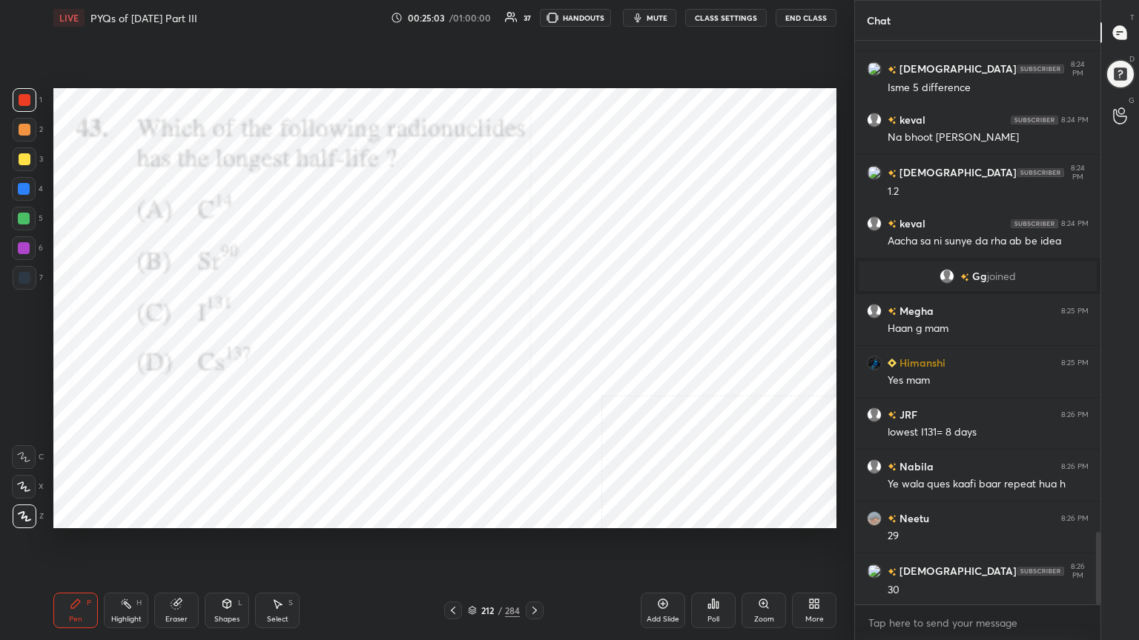
scroll to position [3810, 0]
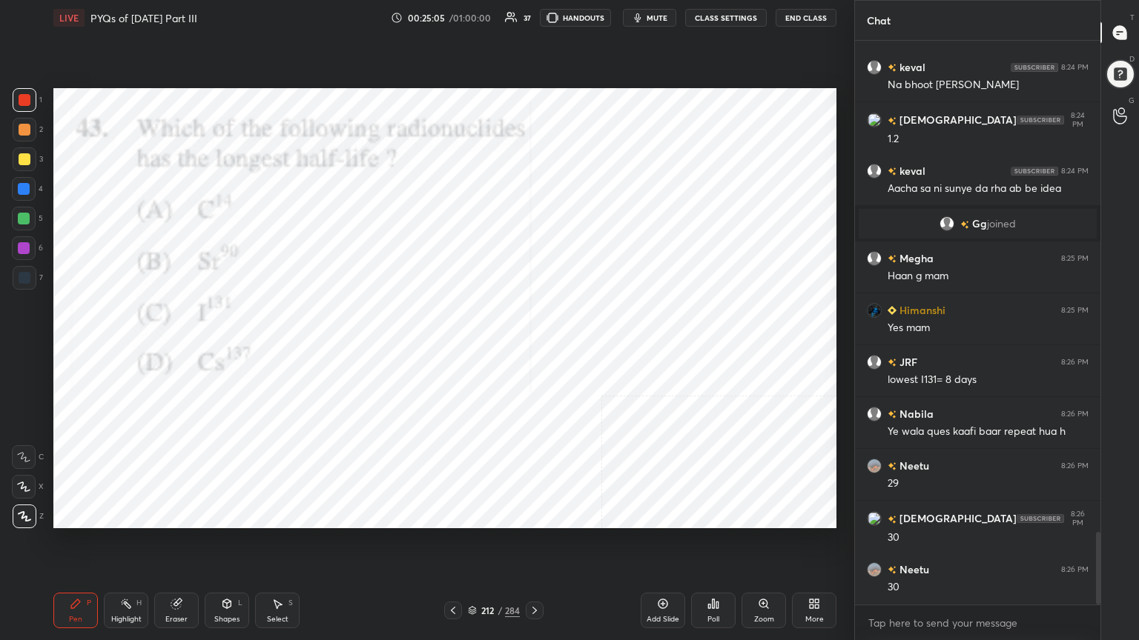
click at [471, 546] on icon at bounding box center [472, 610] width 9 height 9
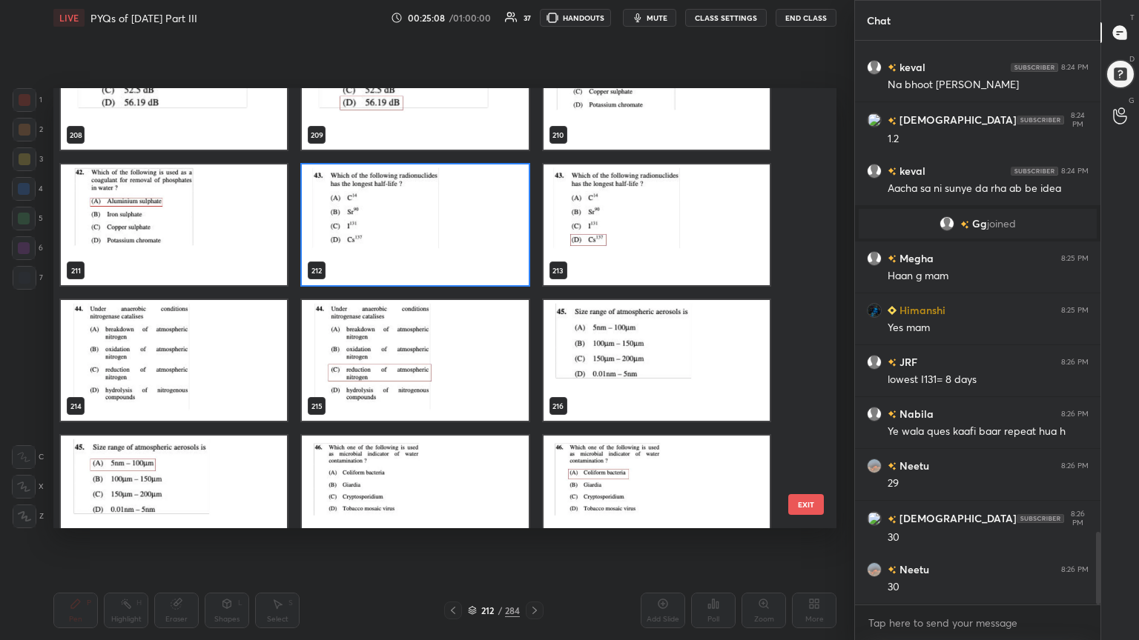
scroll to position [9426, 0]
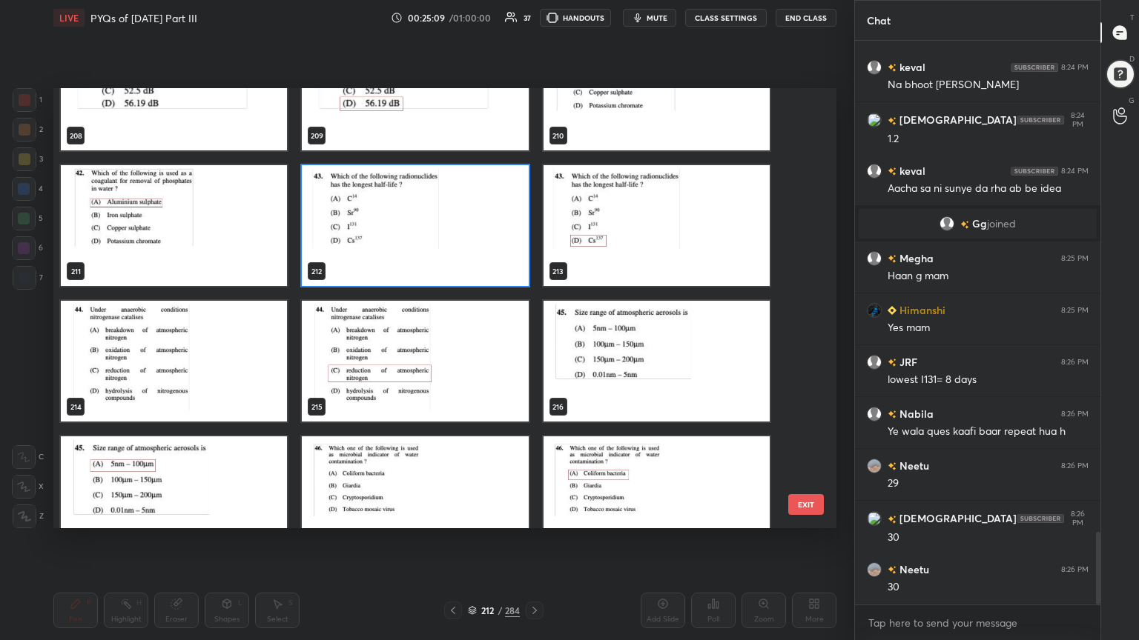
click at [210, 350] on img "grid" at bounding box center [174, 361] width 226 height 121
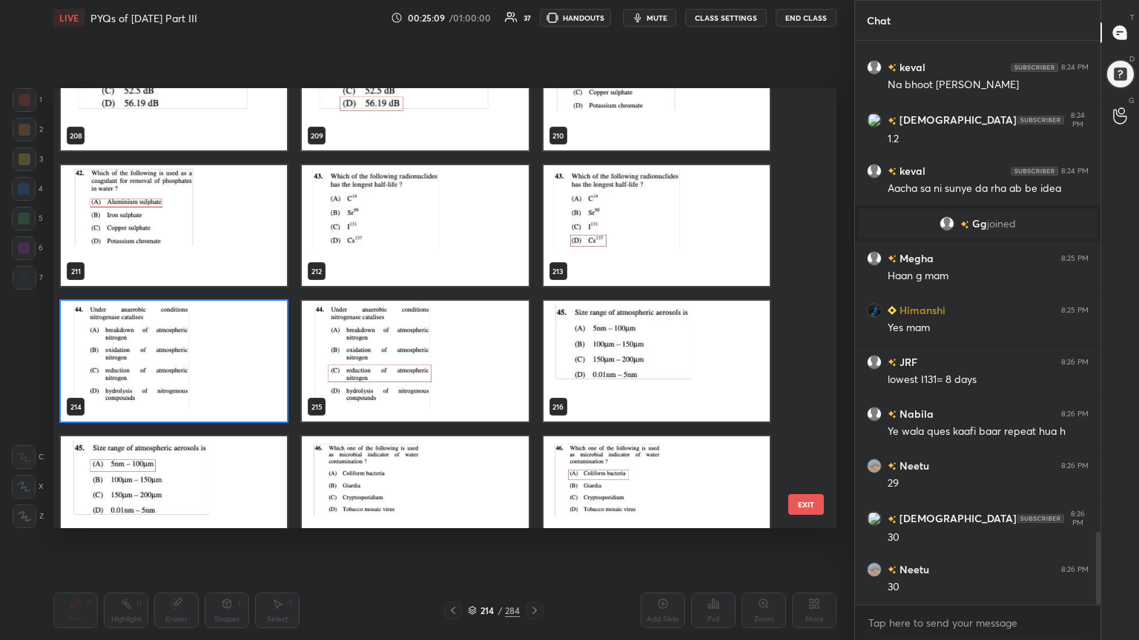
click at [210, 350] on img "grid" at bounding box center [174, 361] width 226 height 121
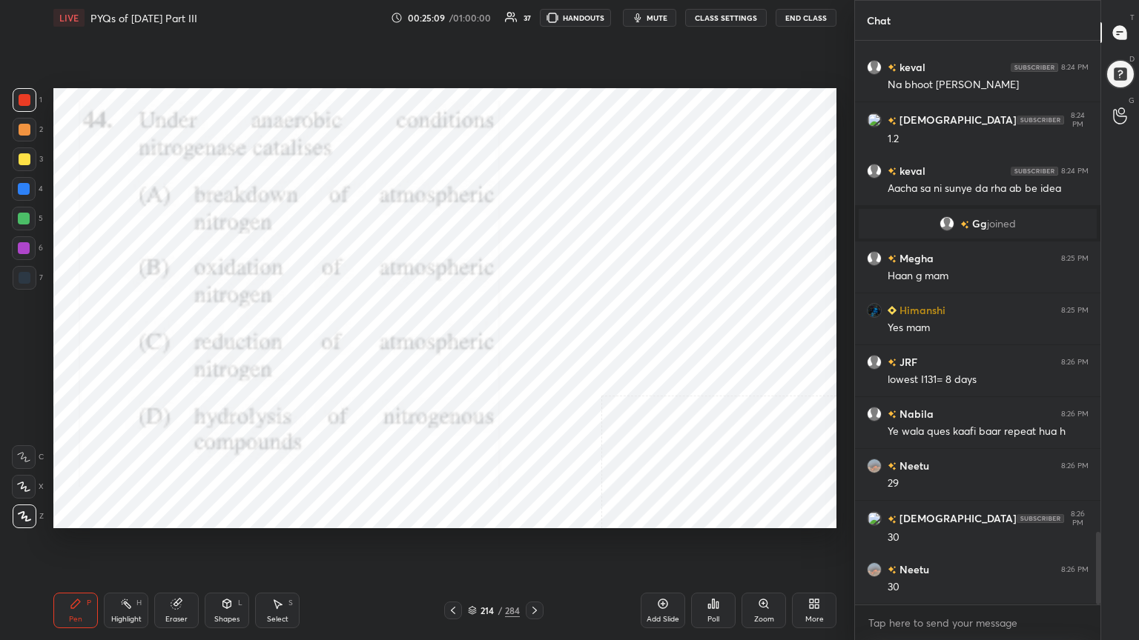
click at [210, 350] on img "grid" at bounding box center [174, 361] width 226 height 121
click at [640, 18] on icon "button" at bounding box center [638, 17] width 7 height 9
click at [21, 480] on div at bounding box center [24, 487] width 24 height 24
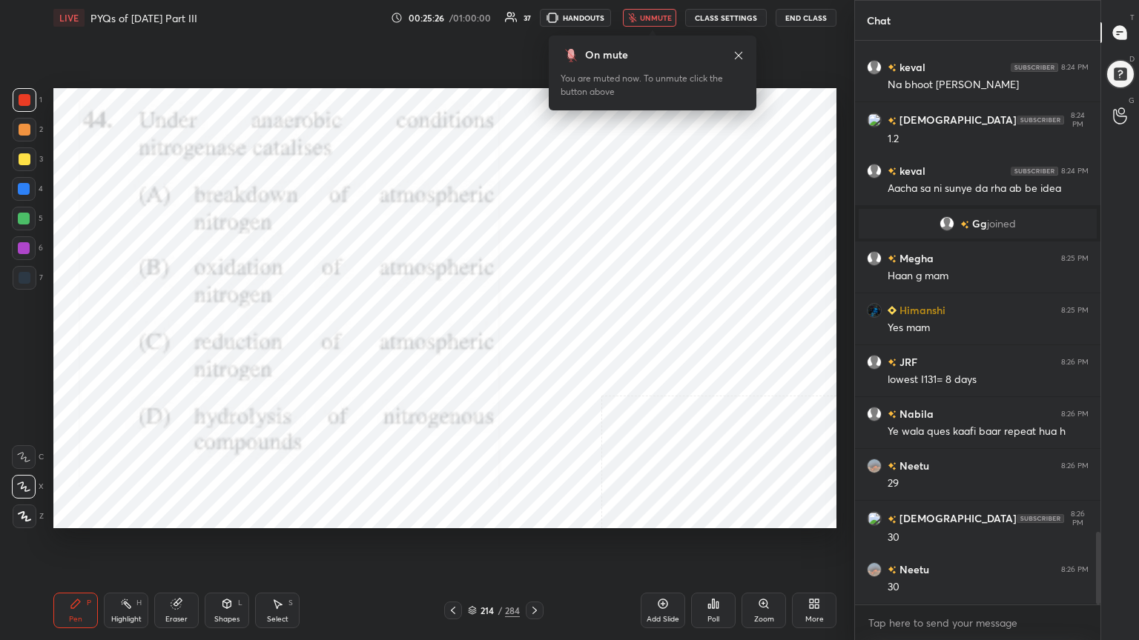
click at [471, 546] on icon at bounding box center [472, 610] width 9 height 9
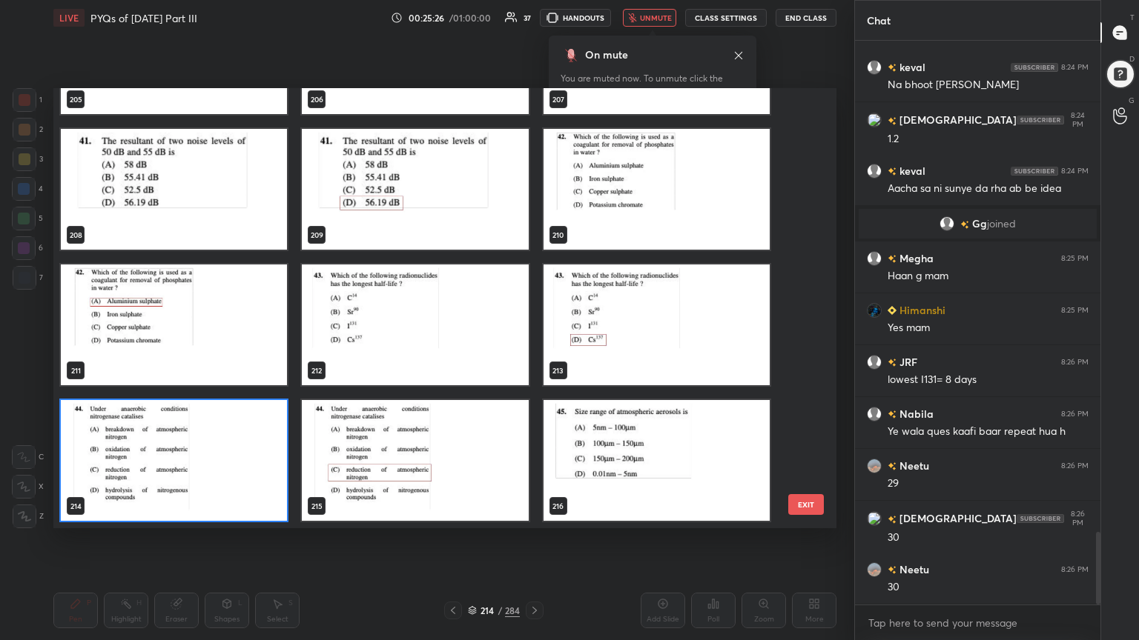
scroll to position [436, 775]
click at [249, 460] on img "grid" at bounding box center [174, 460] width 226 height 121
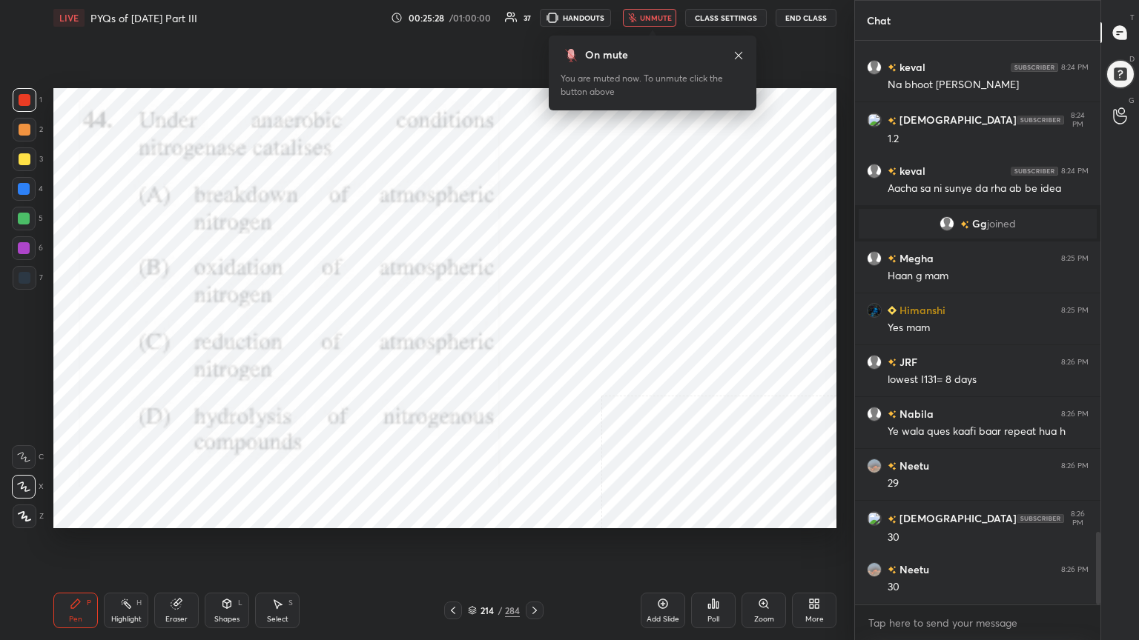
drag, startPoint x: 249, startPoint y: 460, endPoint x: 633, endPoint y: 556, distance: 395.9
click at [633, 546] on div "Setting up your live class 205 206 207 208 209 210 211 212 213 214 215 216 217 …" at bounding box center [444, 309] width 795 height 546
drag, startPoint x: 691, startPoint y: 600, endPoint x: 711, endPoint y: 607, distance: 21.1
click at [711, 546] on div "Poll" at bounding box center [713, 611] width 44 height 36
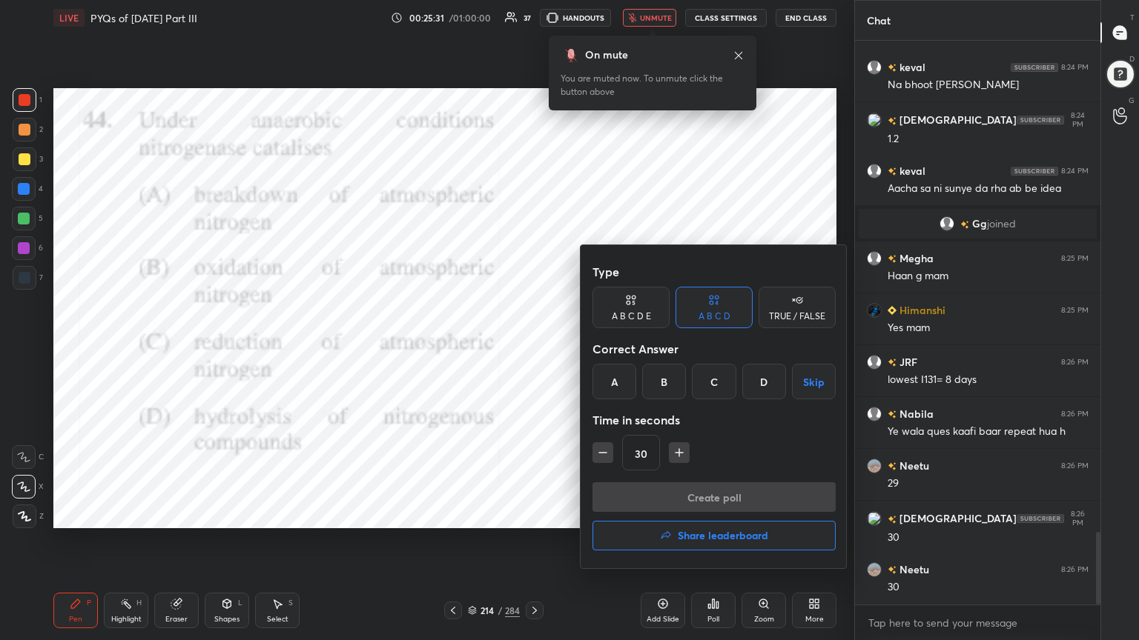
drag, startPoint x: 711, startPoint y: 607, endPoint x: 706, endPoint y: 388, distance: 218.7
click at [706, 388] on div "Type A B C D E A B C D TRUE / FALSE Correct Answer A B C D Skip Time in seconds…" at bounding box center [569, 320] width 1139 height 640
click at [706, 388] on div "C" at bounding box center [714, 382] width 44 height 36
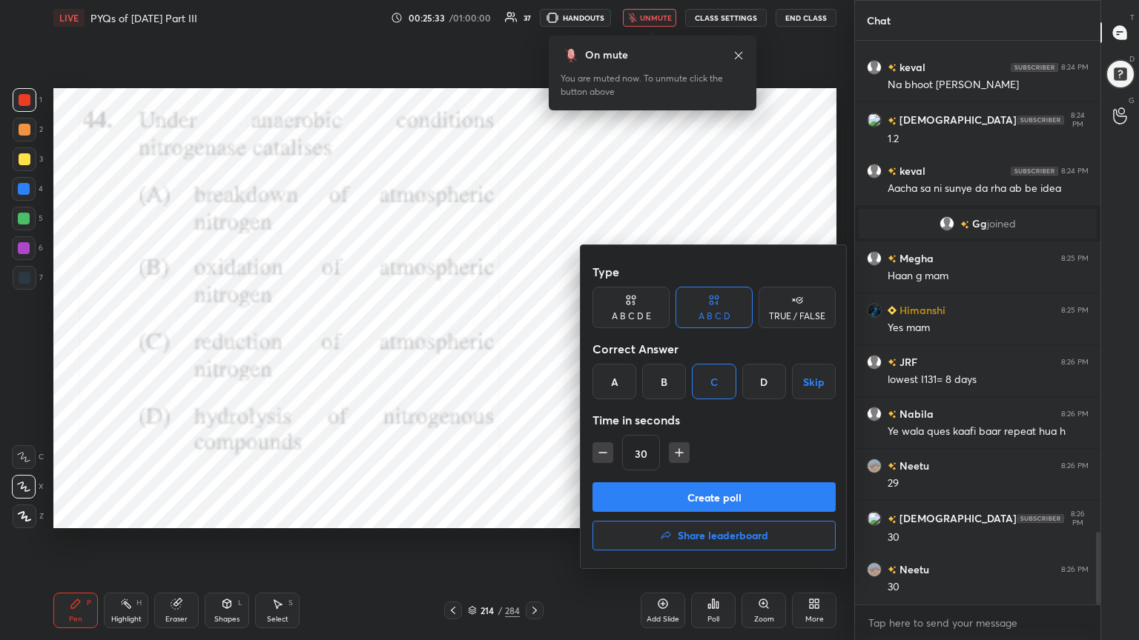
click at [715, 498] on button "Create poll" at bounding box center [713, 498] width 243 height 30
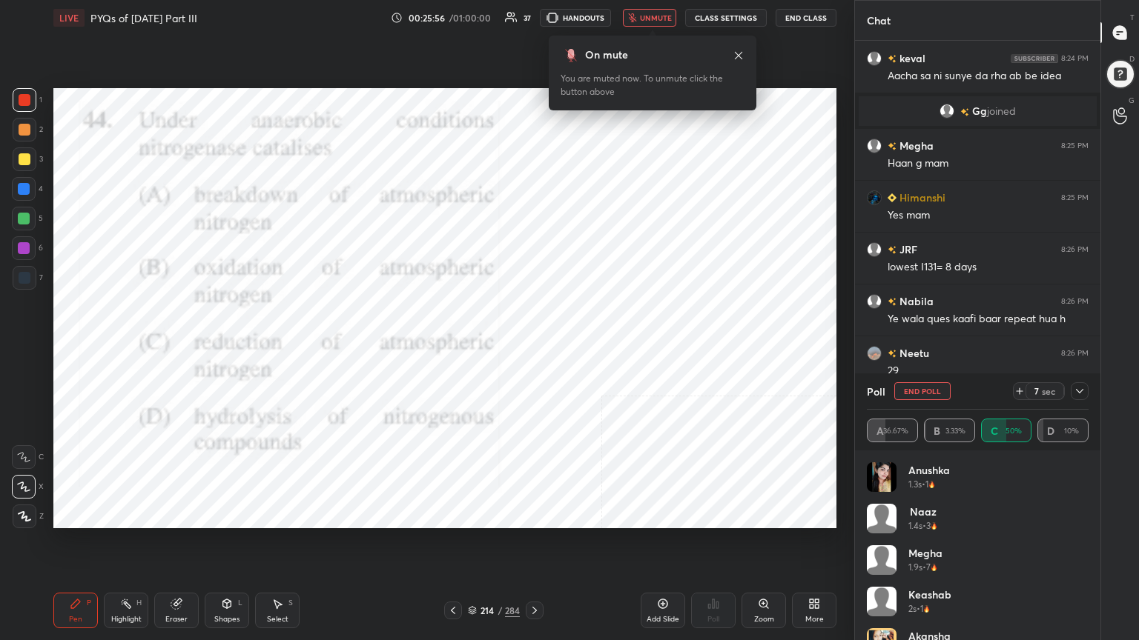
scroll to position [3940, 0]
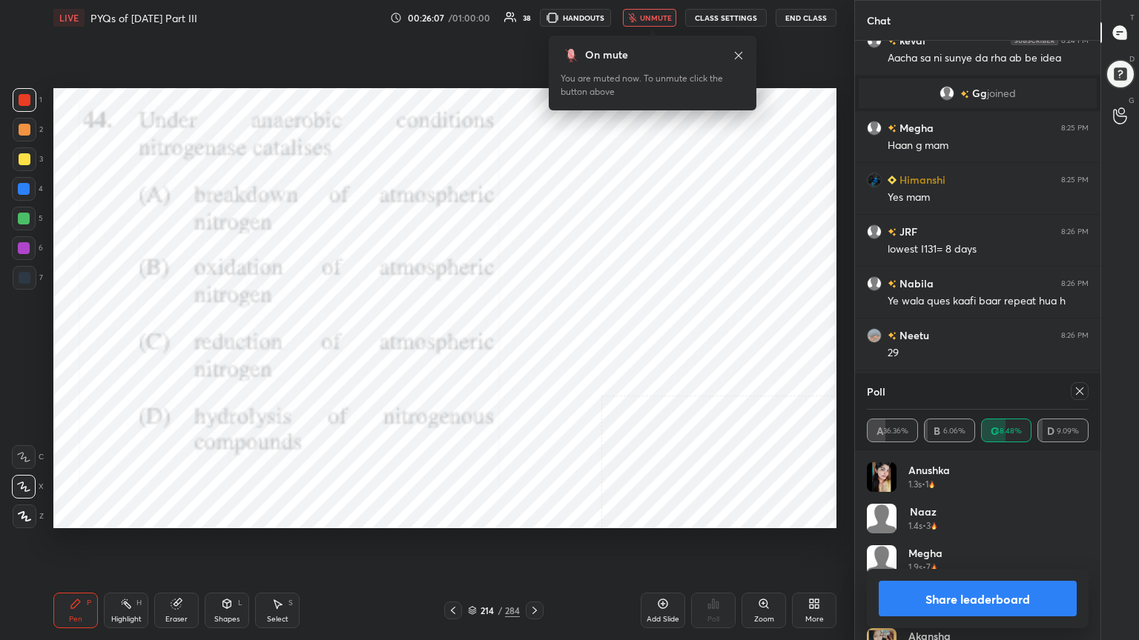
click at [1079, 388] on icon at bounding box center [1079, 391] width 12 height 12
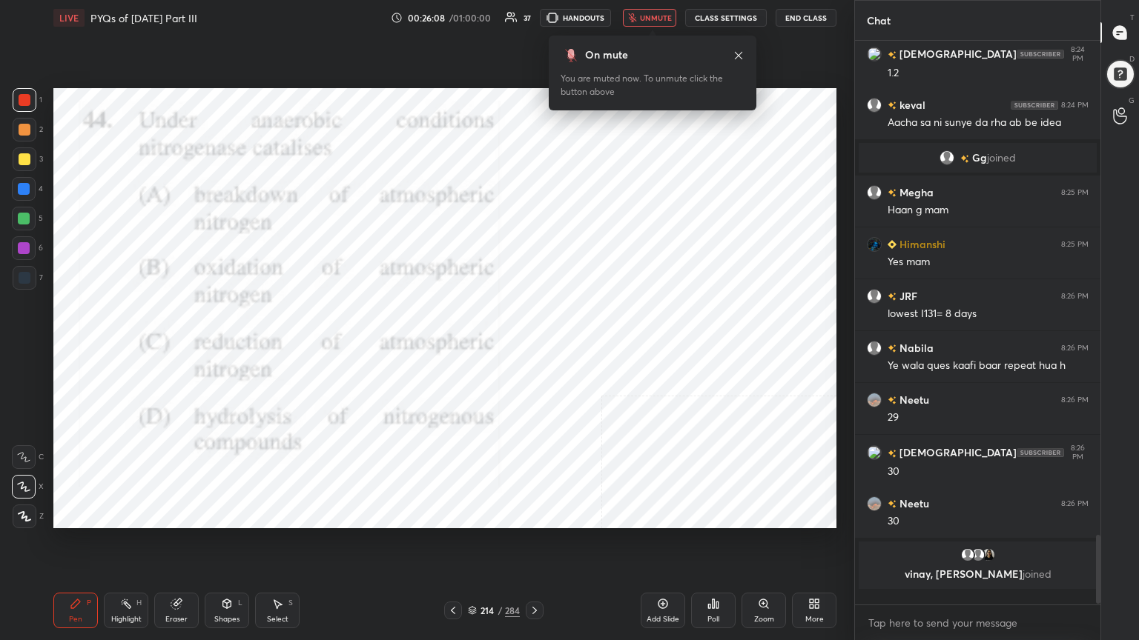
scroll to position [3867, 0]
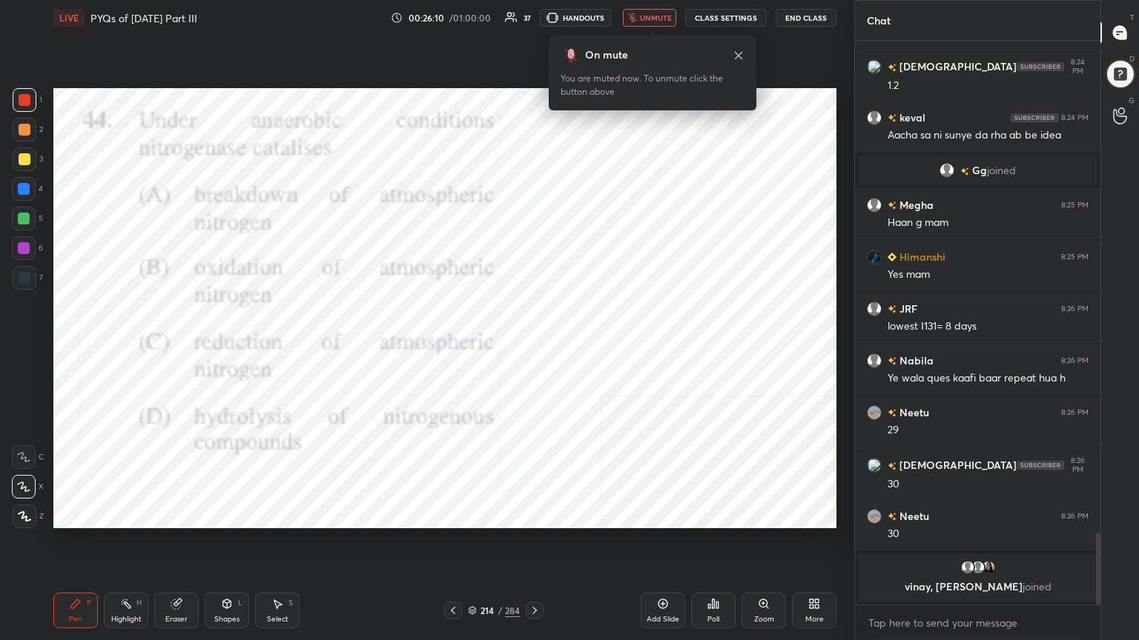
click at [649, 13] on span "unmute" at bounding box center [656, 18] width 32 height 10
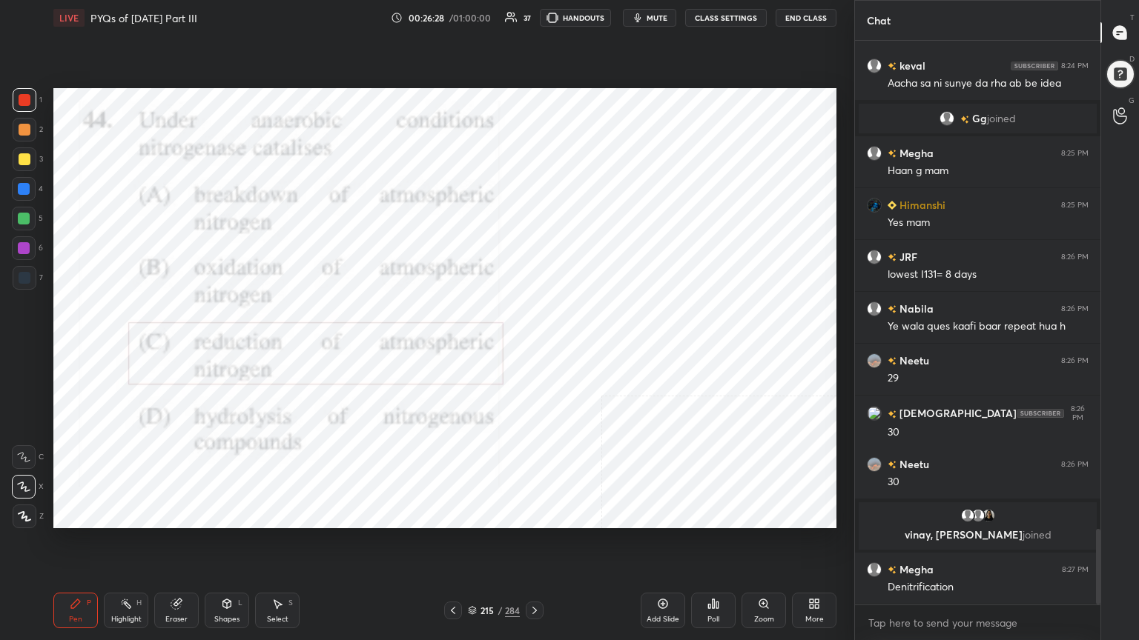
click at [480, 546] on div "215" at bounding box center [487, 610] width 15 height 9
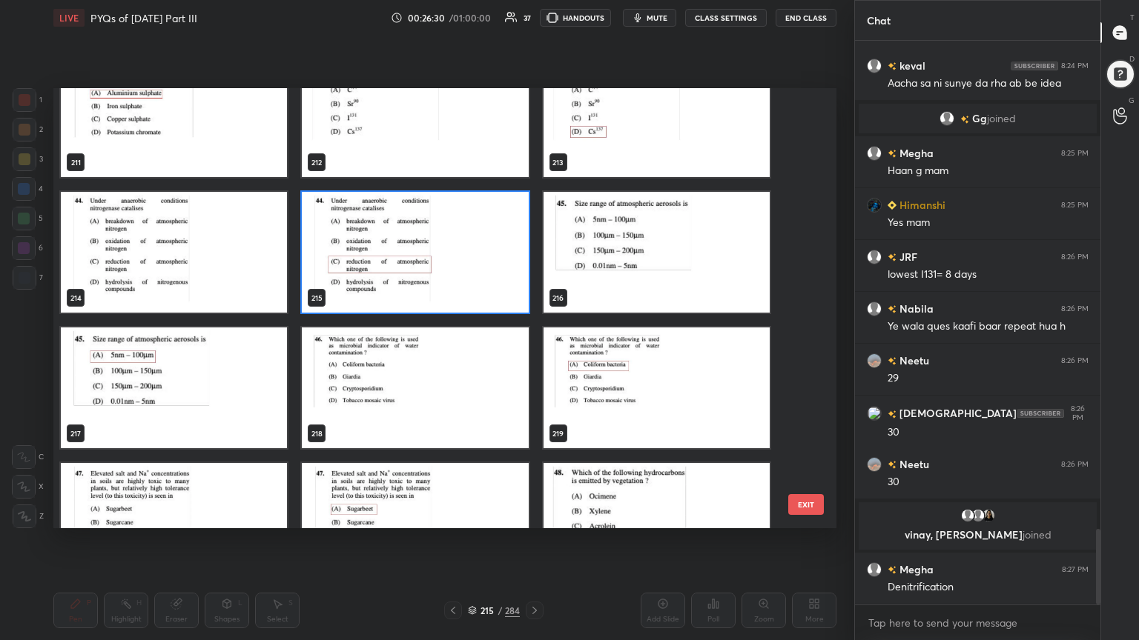
click at [568, 265] on img "grid" at bounding box center [656, 252] width 226 height 121
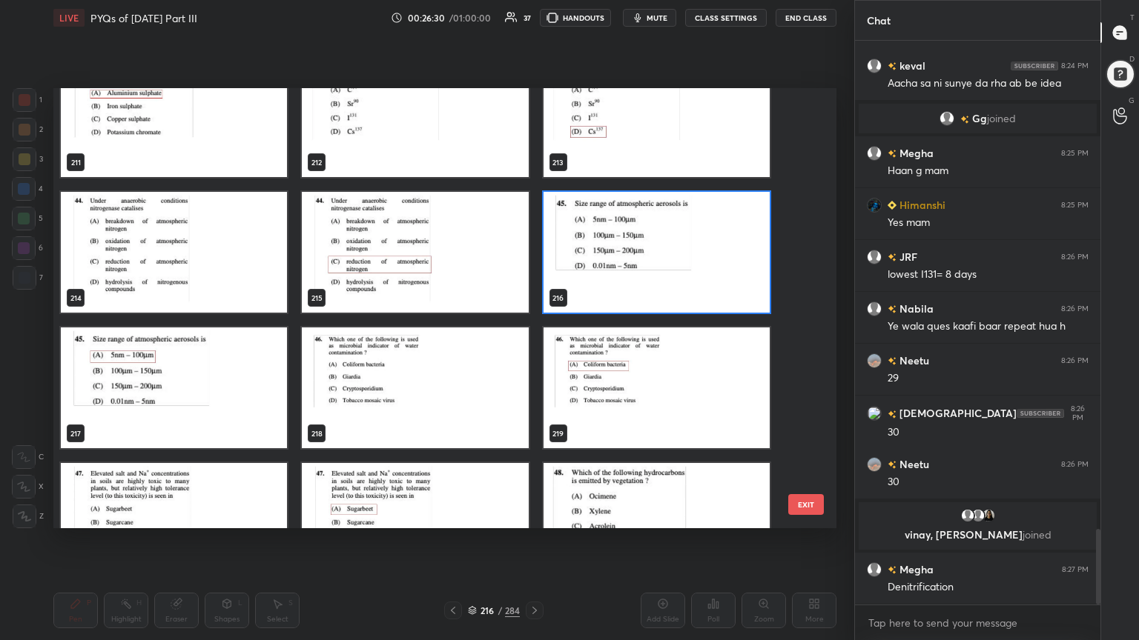
click at [568, 265] on img "grid" at bounding box center [656, 252] width 226 height 121
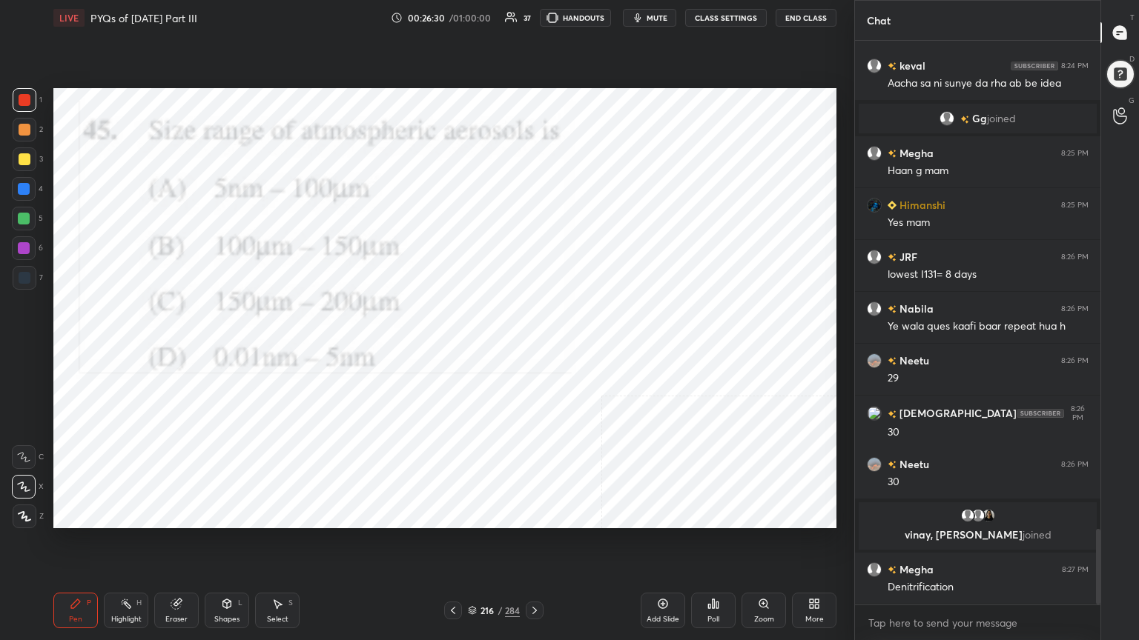
drag, startPoint x: 568, startPoint y: 265, endPoint x: 661, endPoint y: 562, distance: 310.9
click at [661, 546] on div "Setting up your live class 211 212 213 214 215 216 217 218 219 220 221 222 223 …" at bounding box center [444, 309] width 795 height 546
click at [715, 546] on div "Poll" at bounding box center [713, 619] width 12 height 7
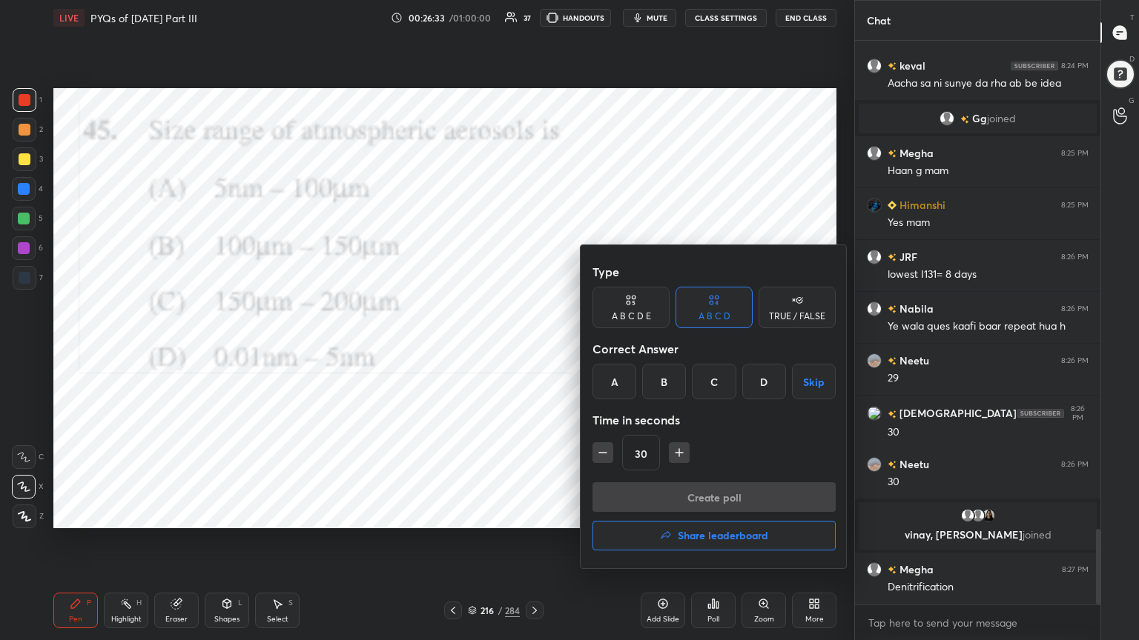
click at [626, 380] on div "A" at bounding box center [614, 382] width 44 height 36
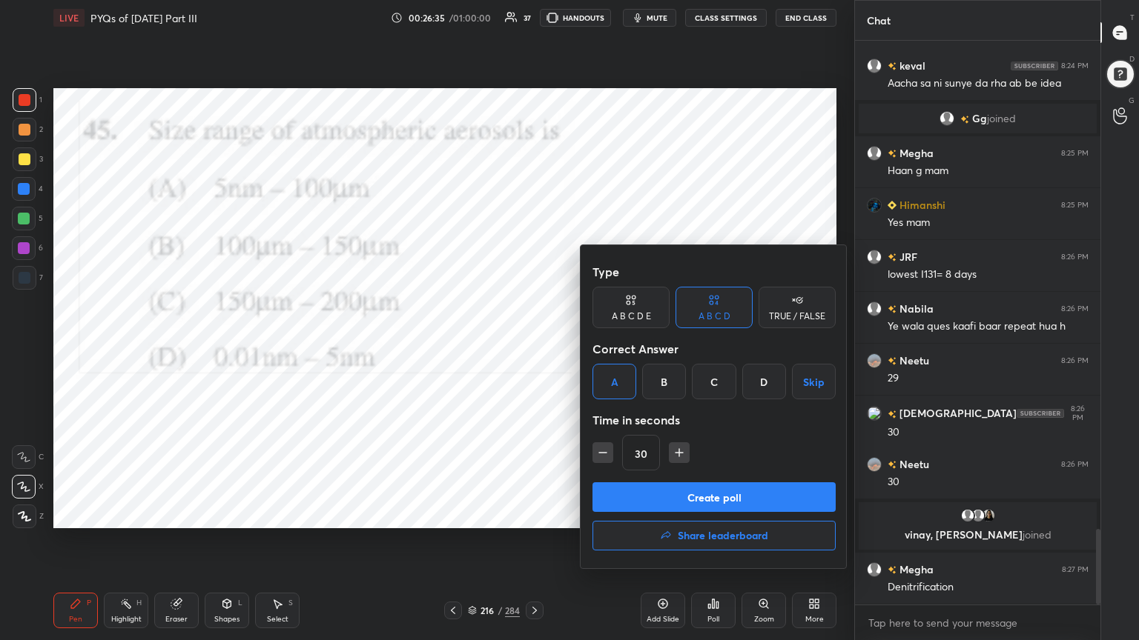
click at [694, 489] on button "Create poll" at bounding box center [713, 498] width 243 height 30
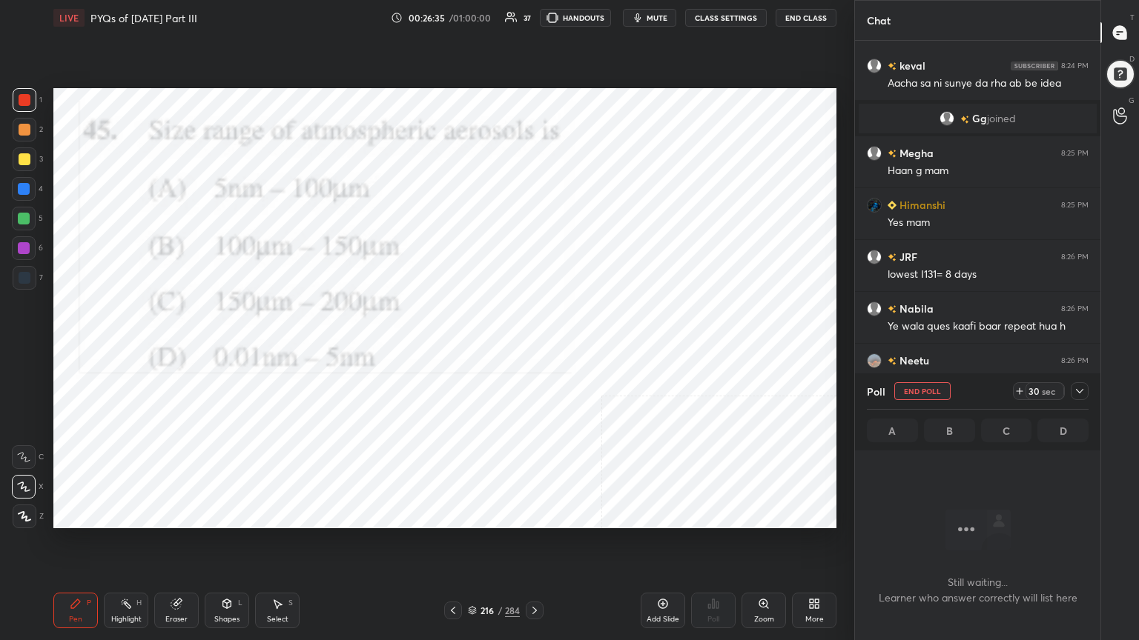
scroll to position [363, 241]
click at [667, 12] on button "mute" at bounding box center [649, 18] width 53 height 18
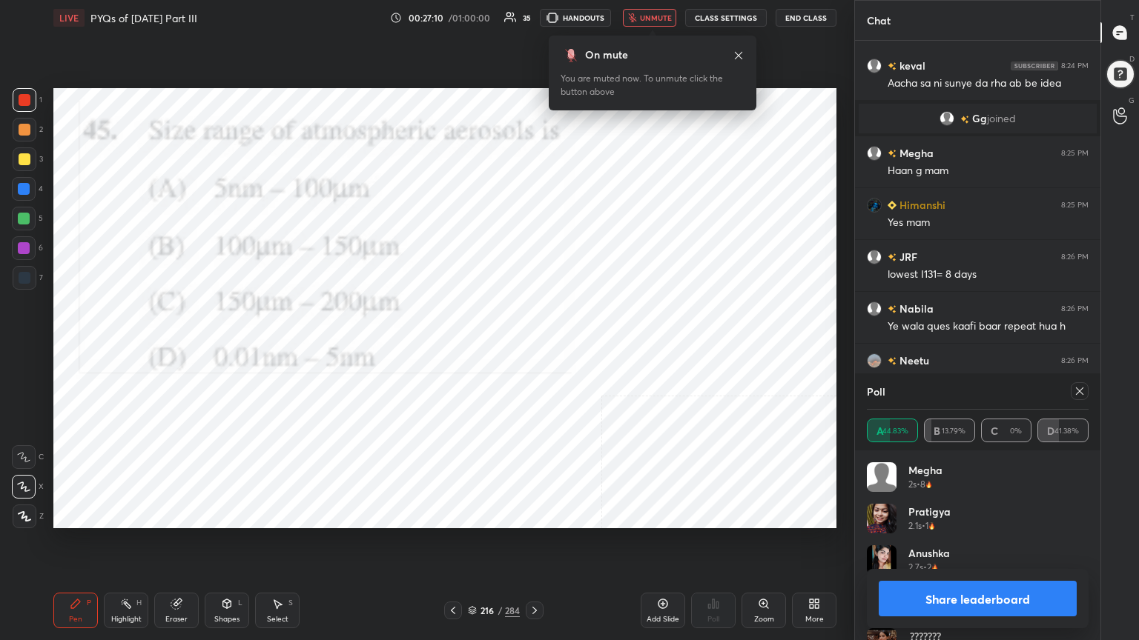
click at [1081, 394] on icon at bounding box center [1079, 391] width 12 height 12
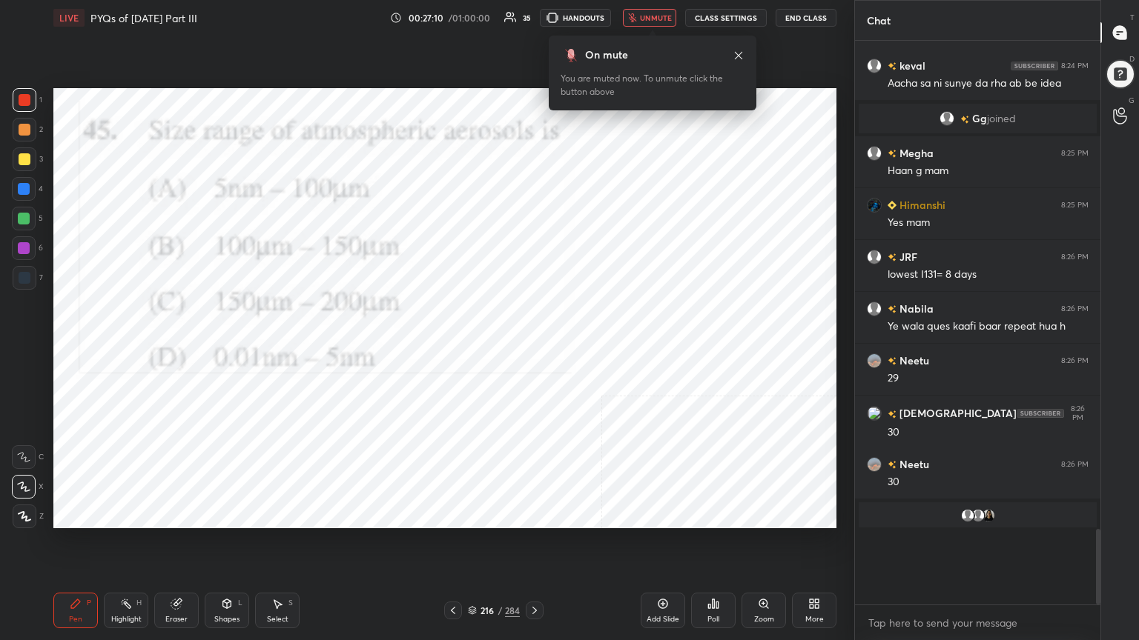
scroll to position [5, 4]
click at [671, 18] on span "unmute" at bounding box center [656, 18] width 32 height 10
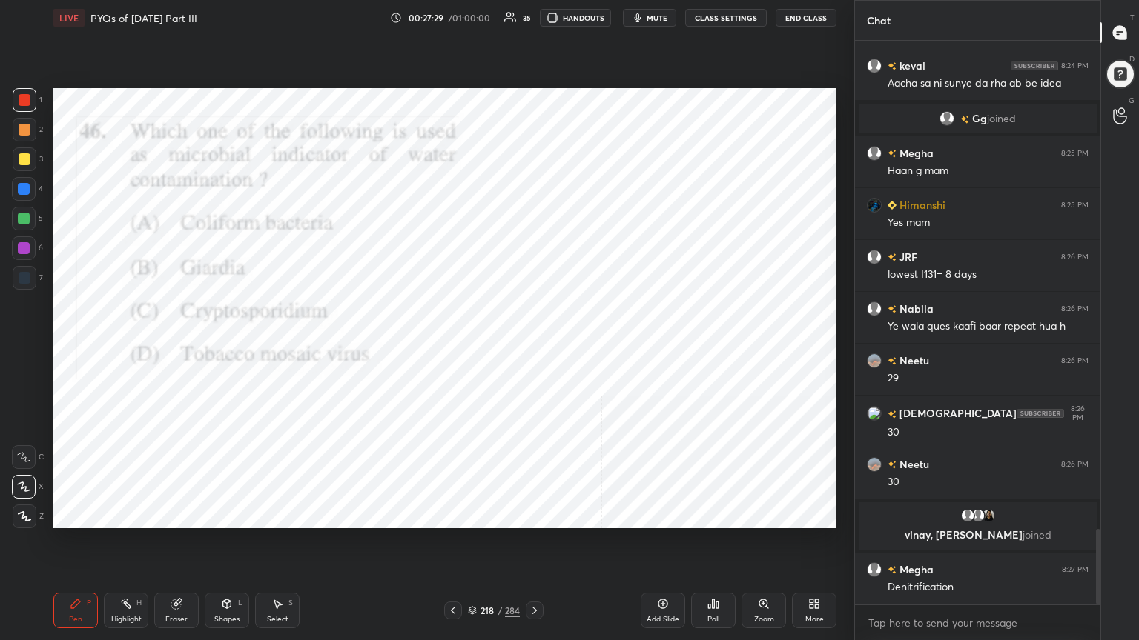
click at [474, 546] on div "218 / 284" at bounding box center [493, 611] width 99 height 18
click at [474, 546] on icon at bounding box center [472, 610] width 9 height 9
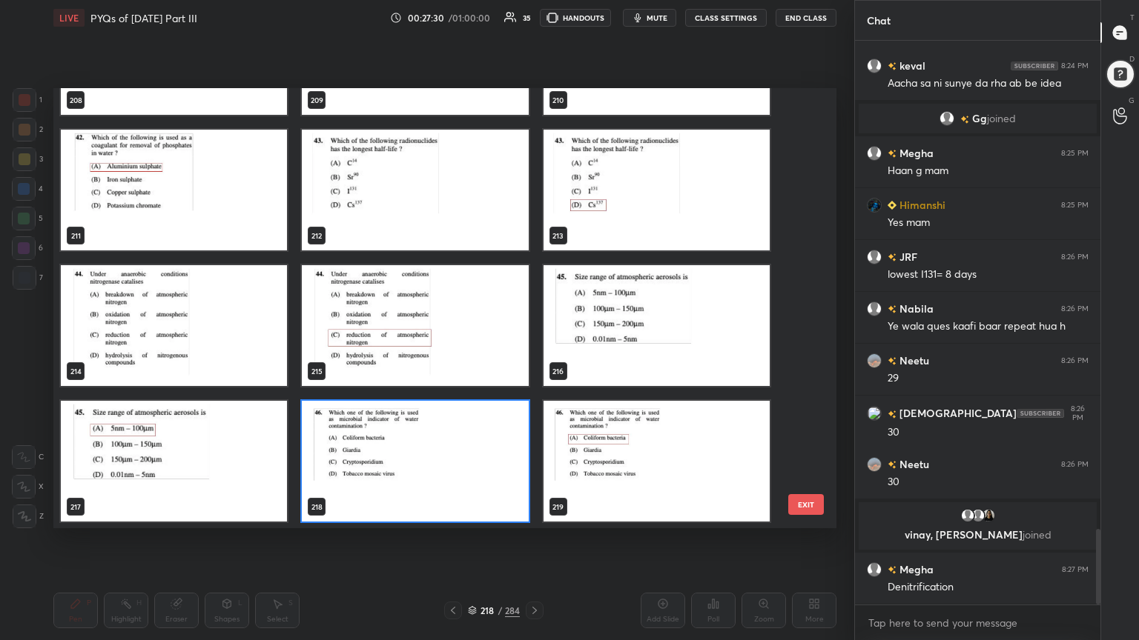
scroll to position [4, 7]
click at [465, 427] on img "grid" at bounding box center [415, 461] width 226 height 121
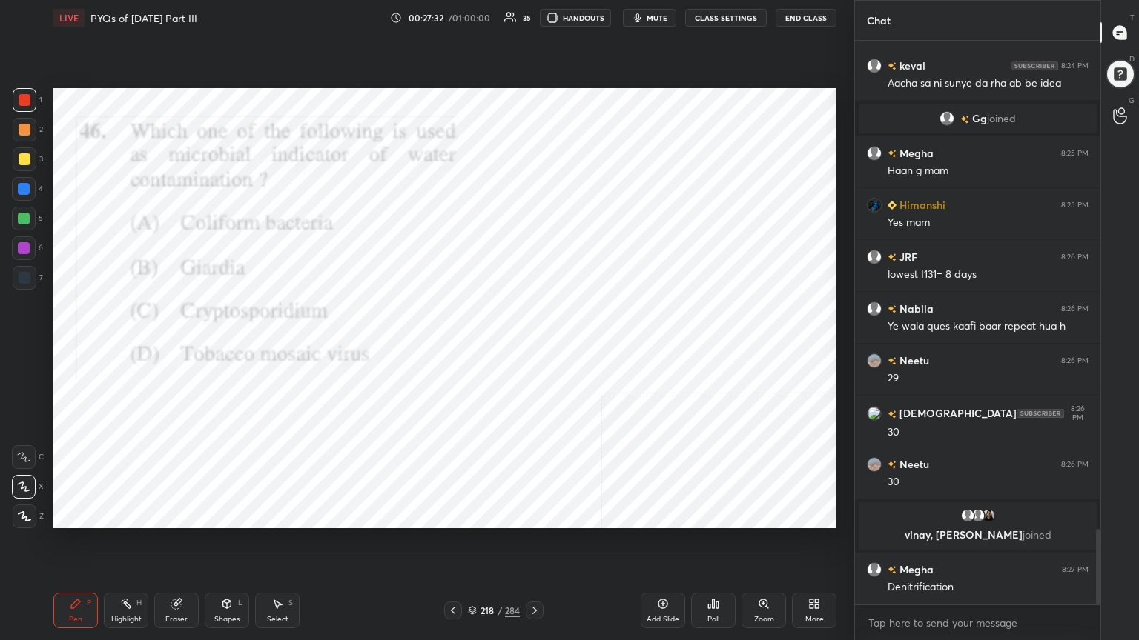
click at [706, 546] on div "Poll" at bounding box center [713, 611] width 44 height 36
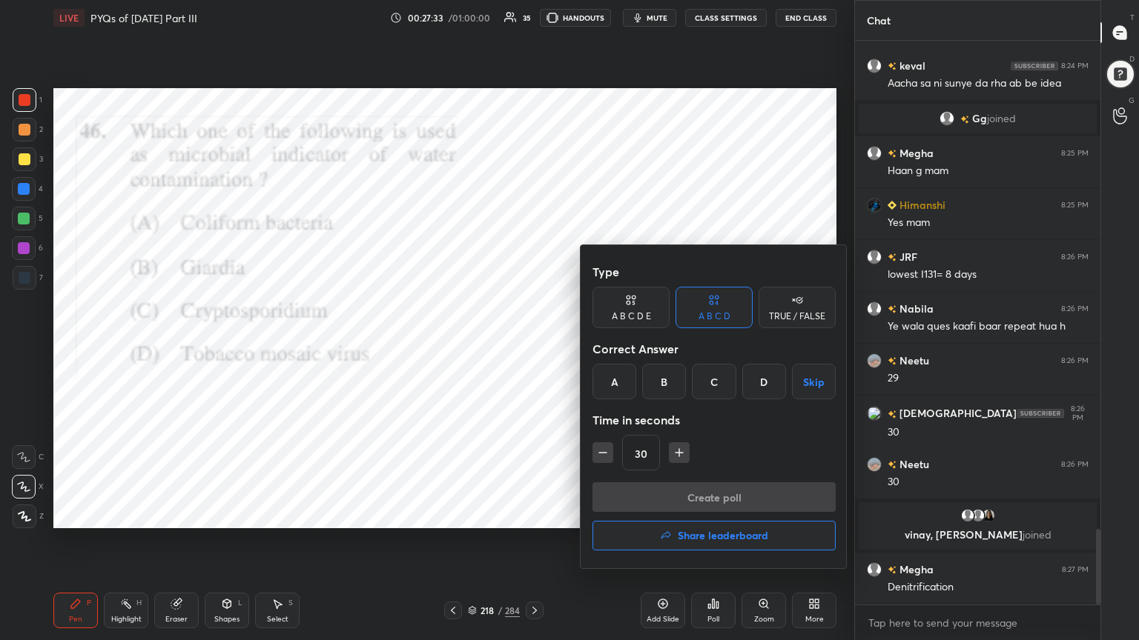
click at [596, 362] on div "Correct Answer" at bounding box center [713, 349] width 243 height 30
click at [607, 377] on div "A" at bounding box center [614, 382] width 44 height 36
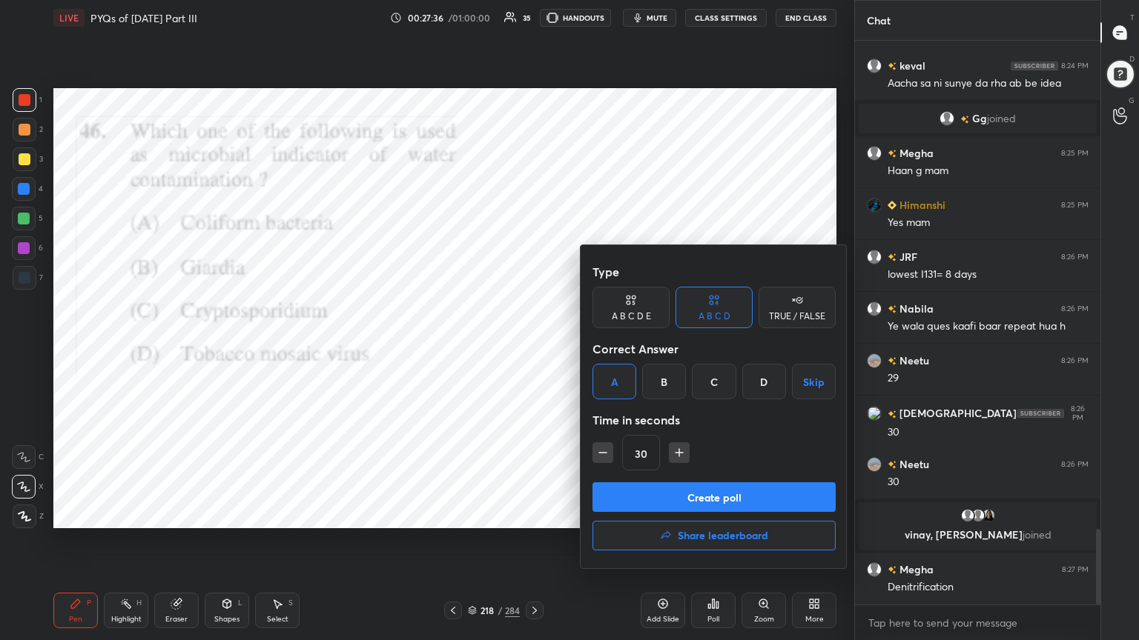
click at [731, 493] on button "Create poll" at bounding box center [713, 498] width 243 height 30
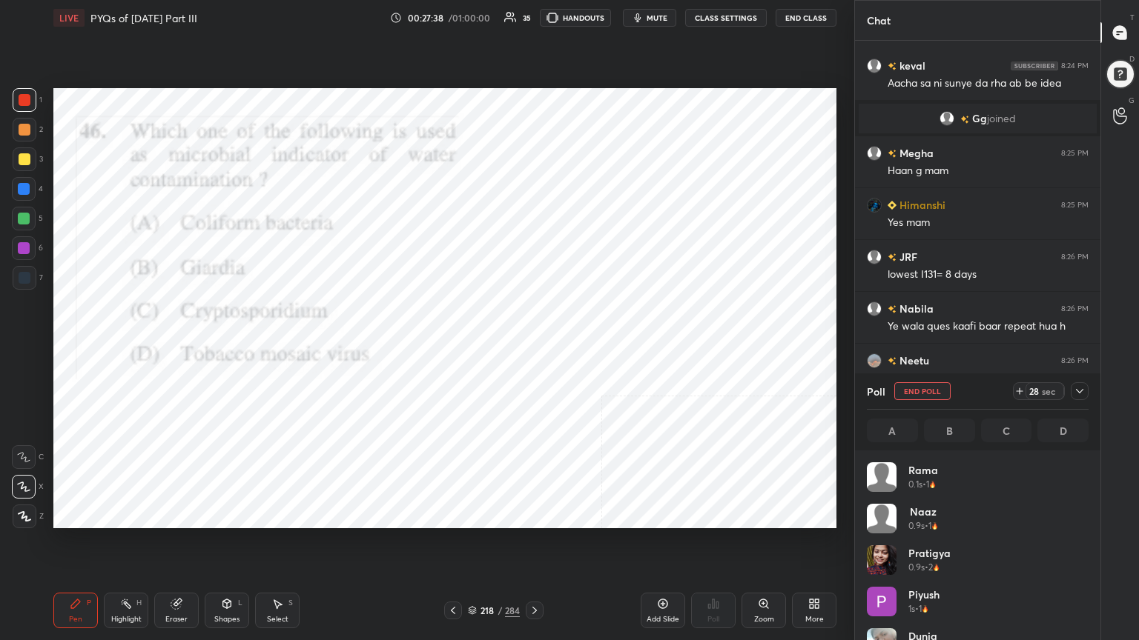
scroll to position [173, 217]
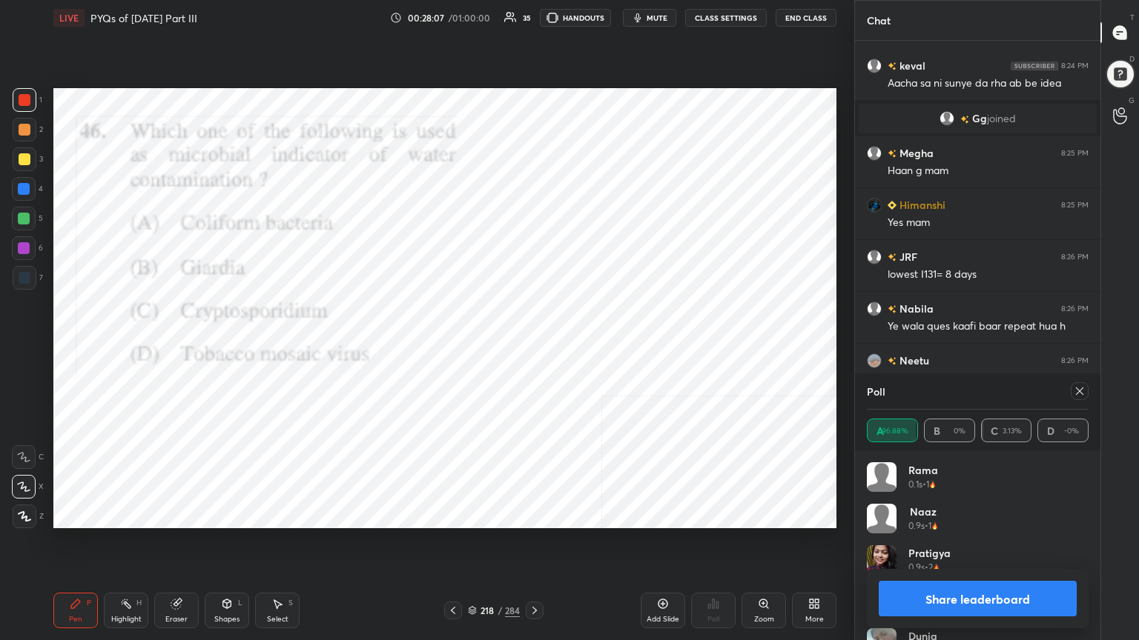
click at [1077, 399] on div at bounding box center [1079, 392] width 18 height 18
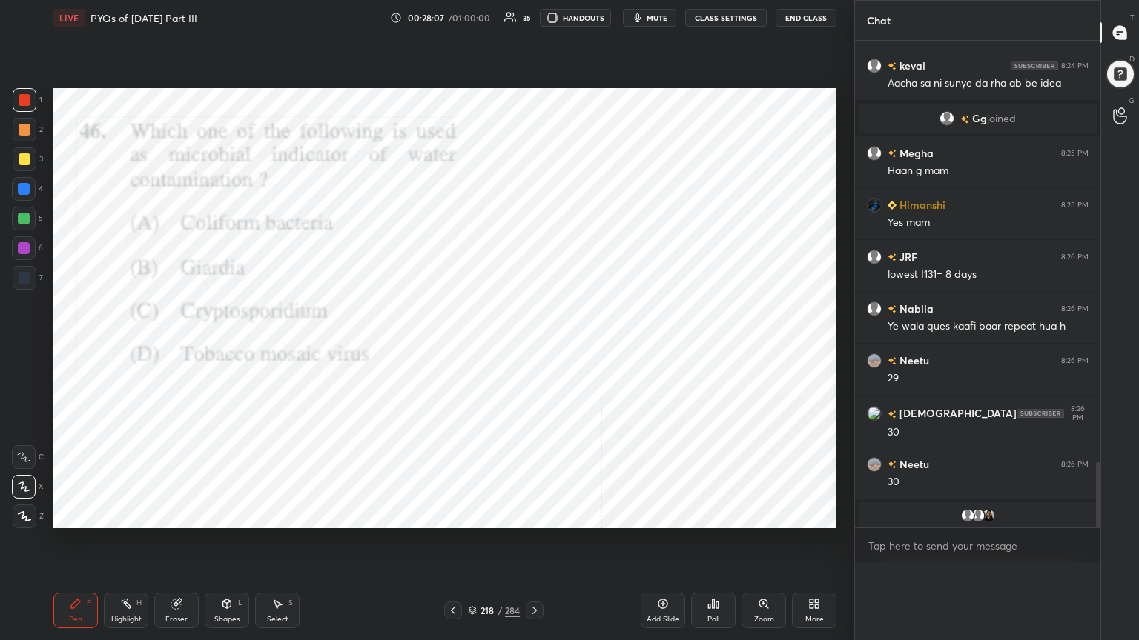
scroll to position [0, 0]
click at [474, 546] on icon at bounding box center [472, 610] width 9 height 9
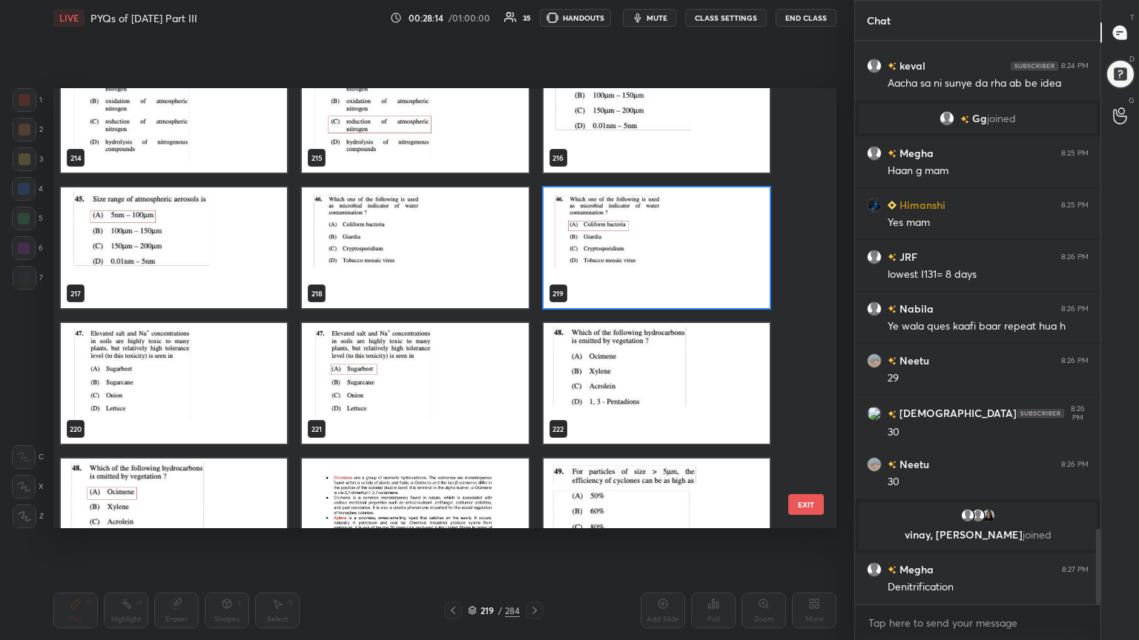
scroll to position [9696, 0]
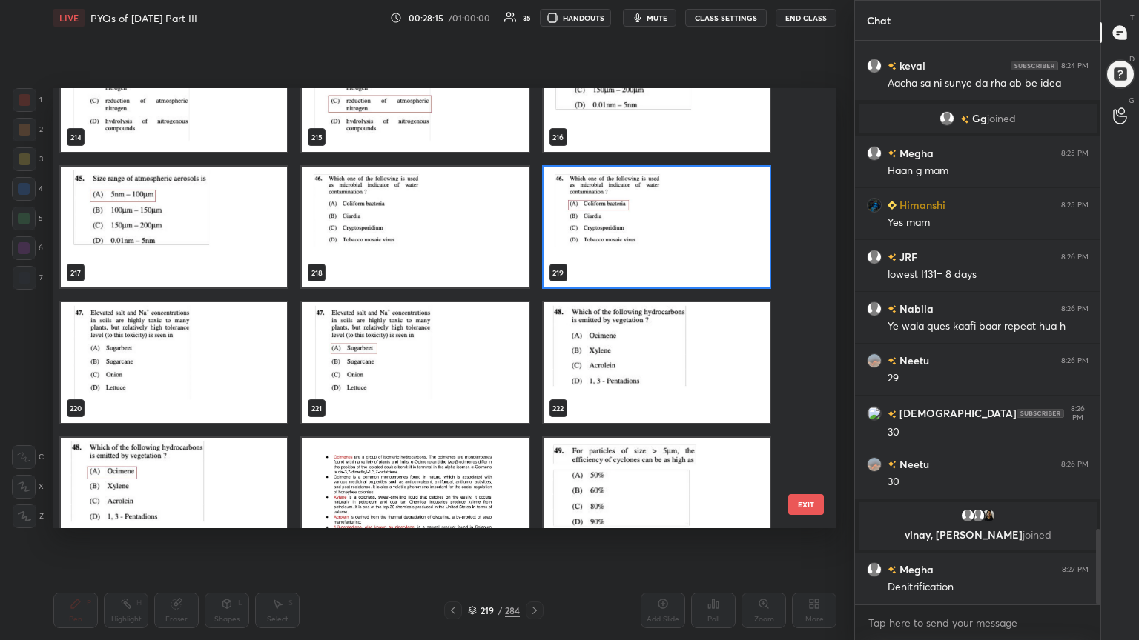
click at [240, 374] on img "grid" at bounding box center [174, 362] width 226 height 121
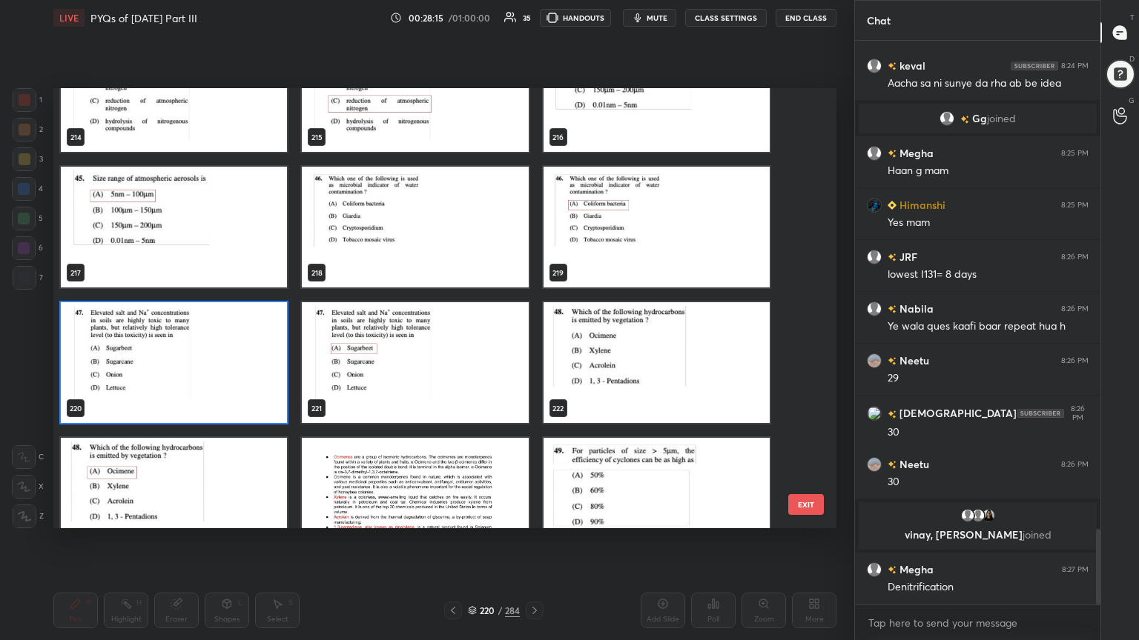
click at [240, 374] on img "grid" at bounding box center [174, 362] width 226 height 121
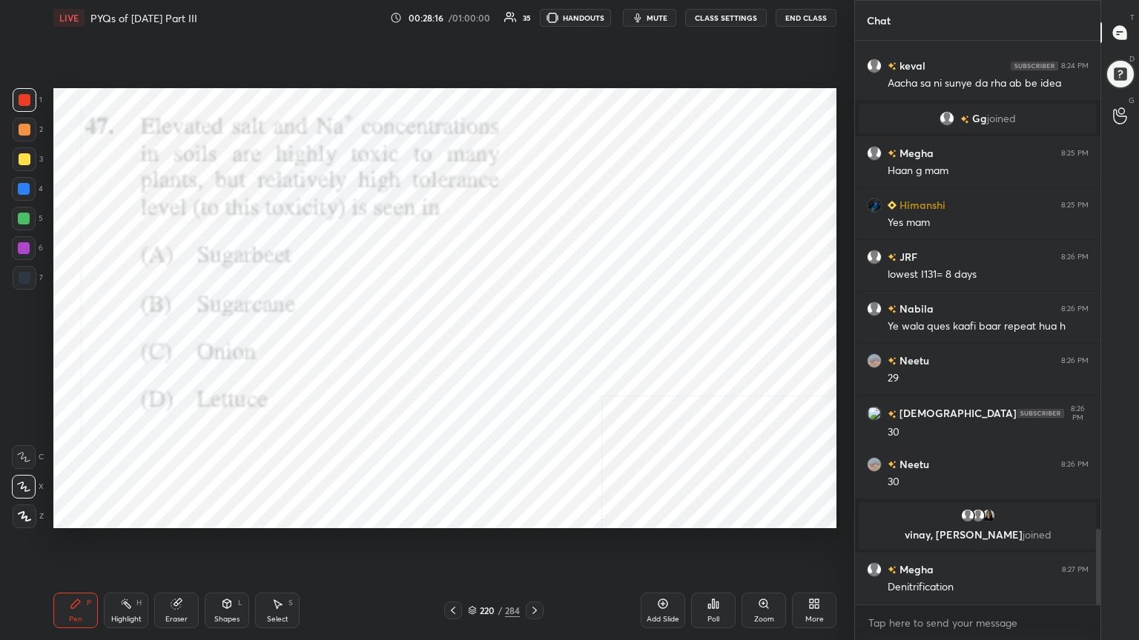
click at [240, 374] on img "grid" at bounding box center [174, 362] width 226 height 121
click at [477, 546] on div "220 / 284" at bounding box center [494, 610] width 52 height 13
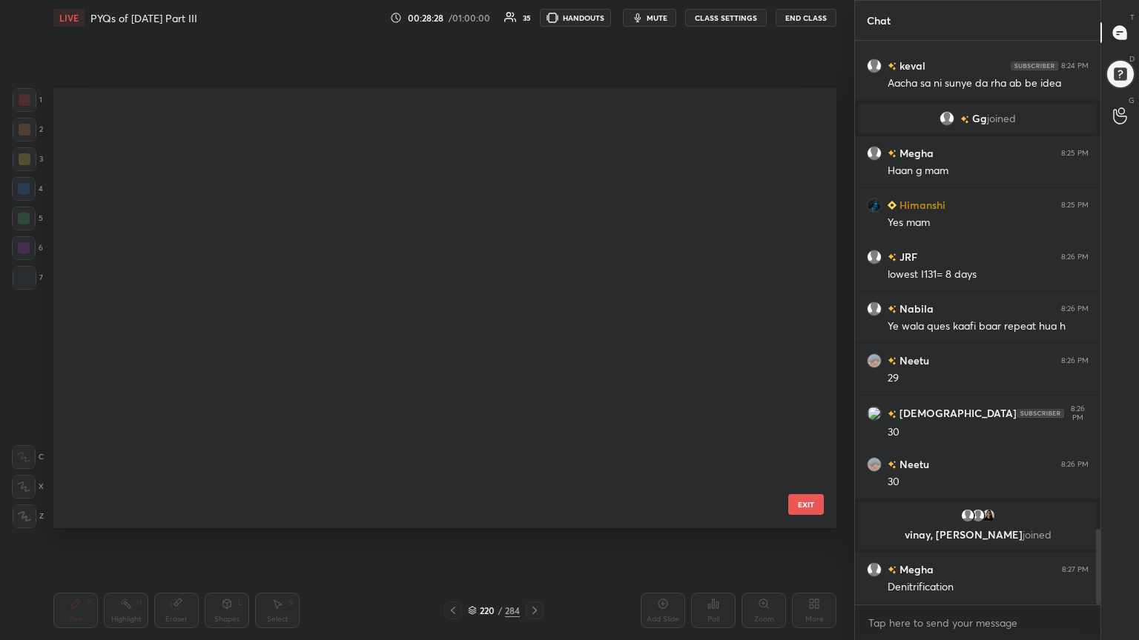
scroll to position [4, 7]
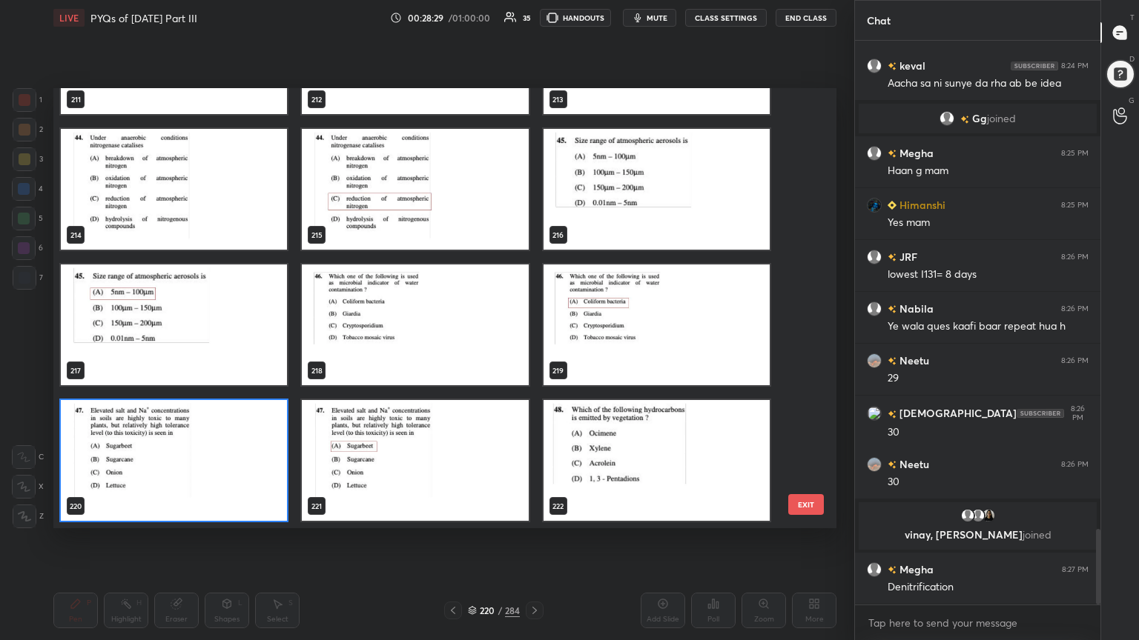
click at [245, 461] on img "grid" at bounding box center [174, 460] width 226 height 121
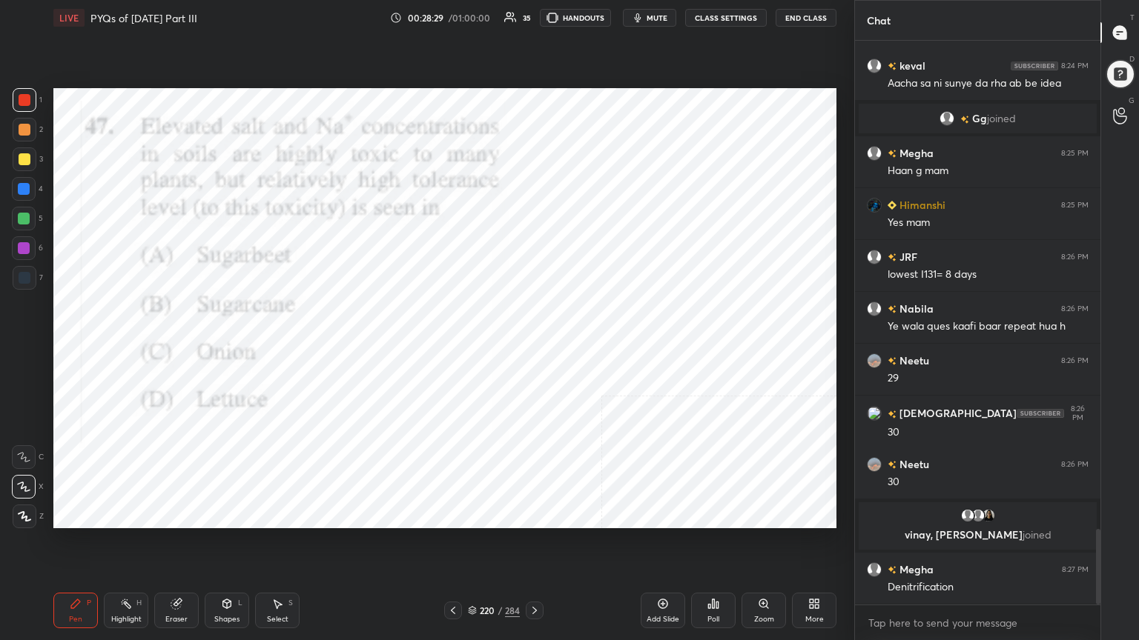
drag, startPoint x: 245, startPoint y: 461, endPoint x: 670, endPoint y: 580, distance: 441.9
click at [670, 546] on div "LIVE PYQs of [DATE] Part III 00:28:29 / 01:00:00 35 HANDOUTS mute CLASS SETTING…" at bounding box center [444, 320] width 795 height 640
drag, startPoint x: 720, startPoint y: 622, endPoint x: 747, endPoint y: 606, distance: 31.9
click at [747, 546] on div "Add Slide Poll Zoom More" at bounding box center [738, 610] width 196 height 83
click at [725, 546] on div "Poll" at bounding box center [713, 611] width 44 height 36
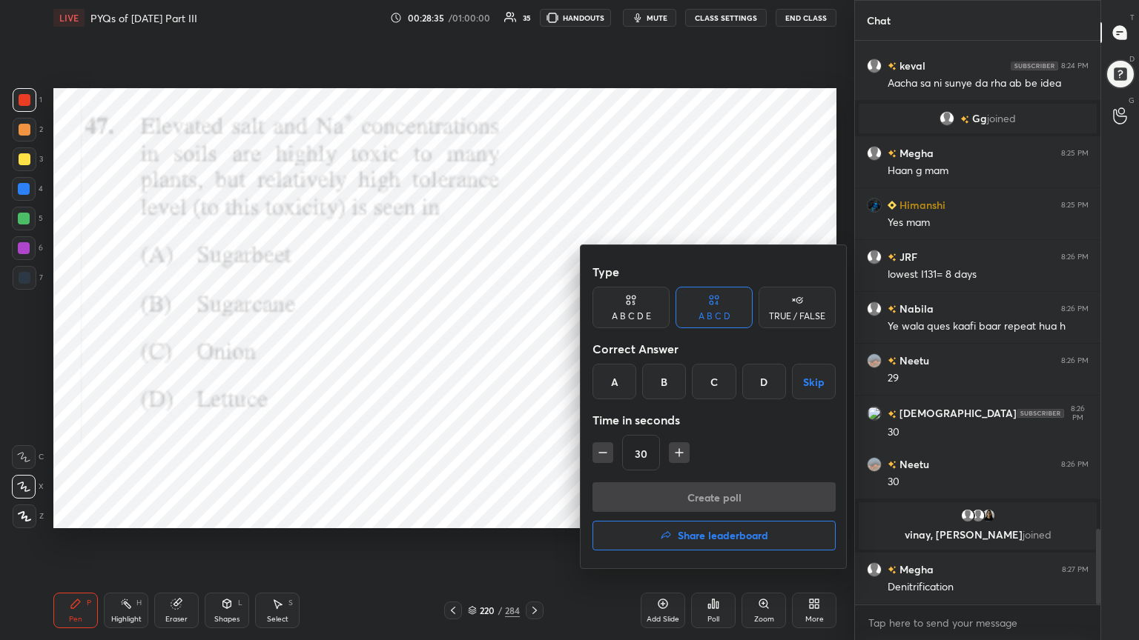
click at [620, 380] on div "A" at bounding box center [614, 382] width 44 height 36
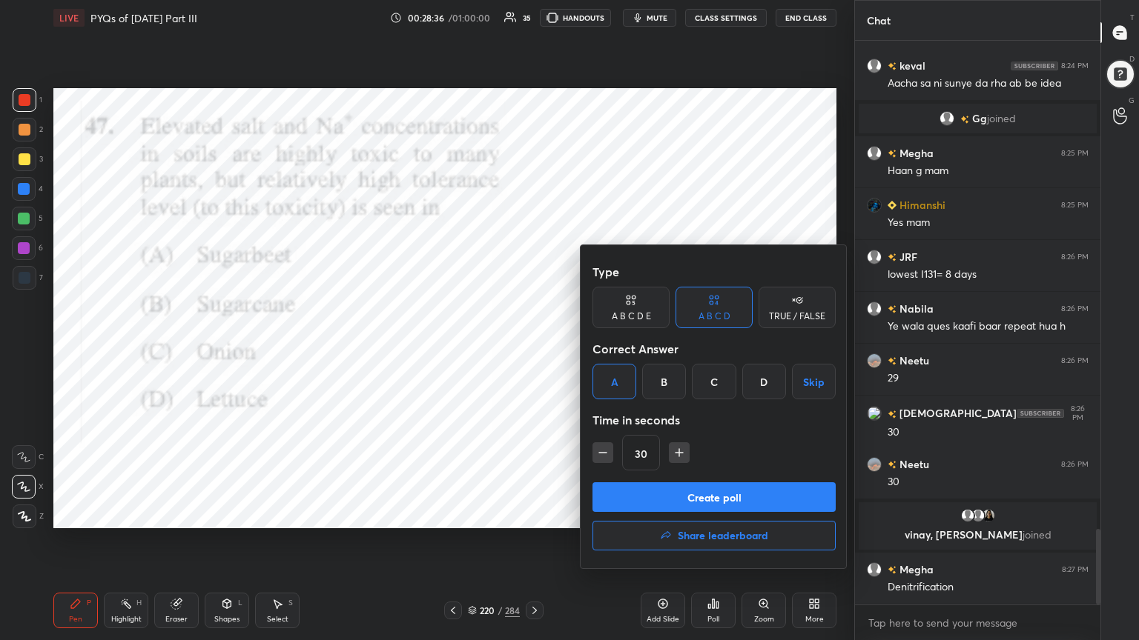
click at [679, 507] on button "Create poll" at bounding box center [713, 498] width 243 height 30
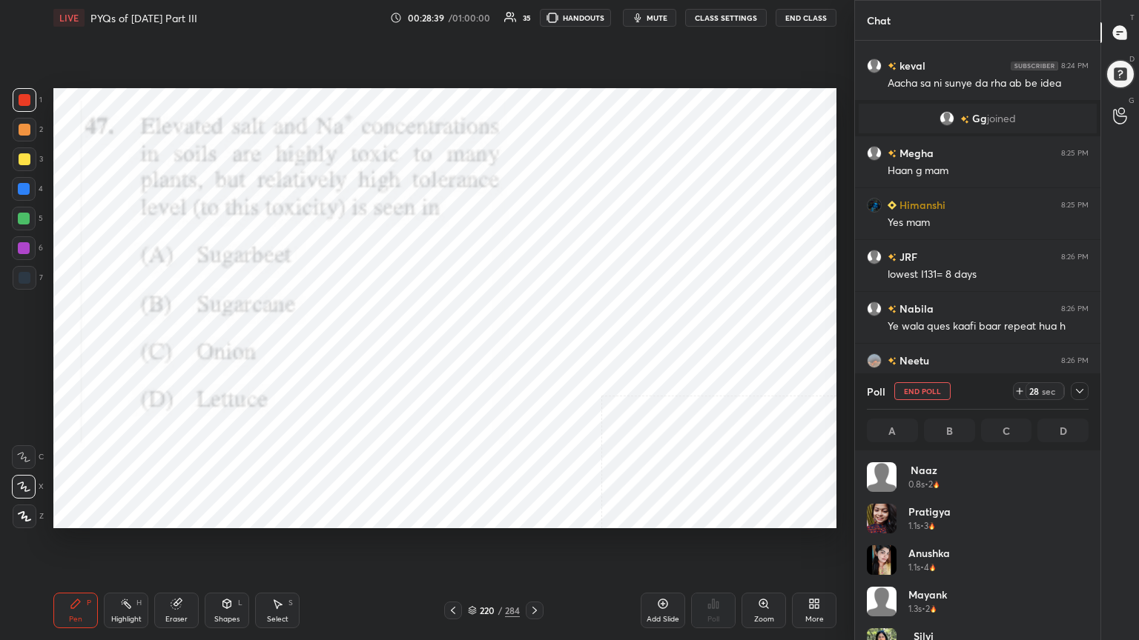
scroll to position [173, 217]
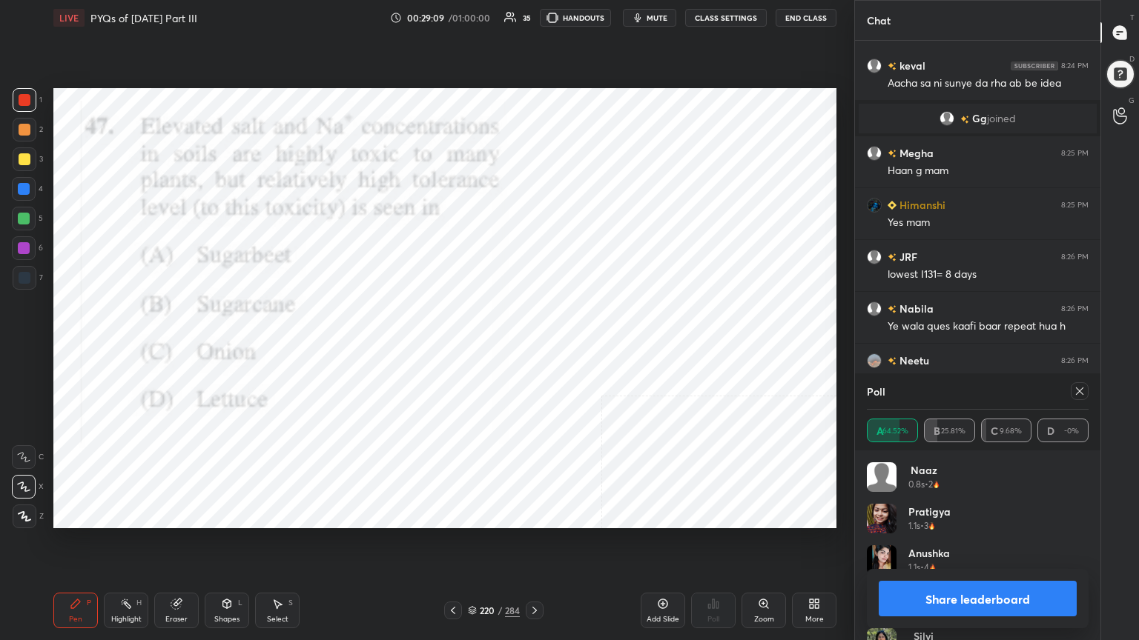
click at [1079, 391] on icon at bounding box center [1079, 391] width 12 height 12
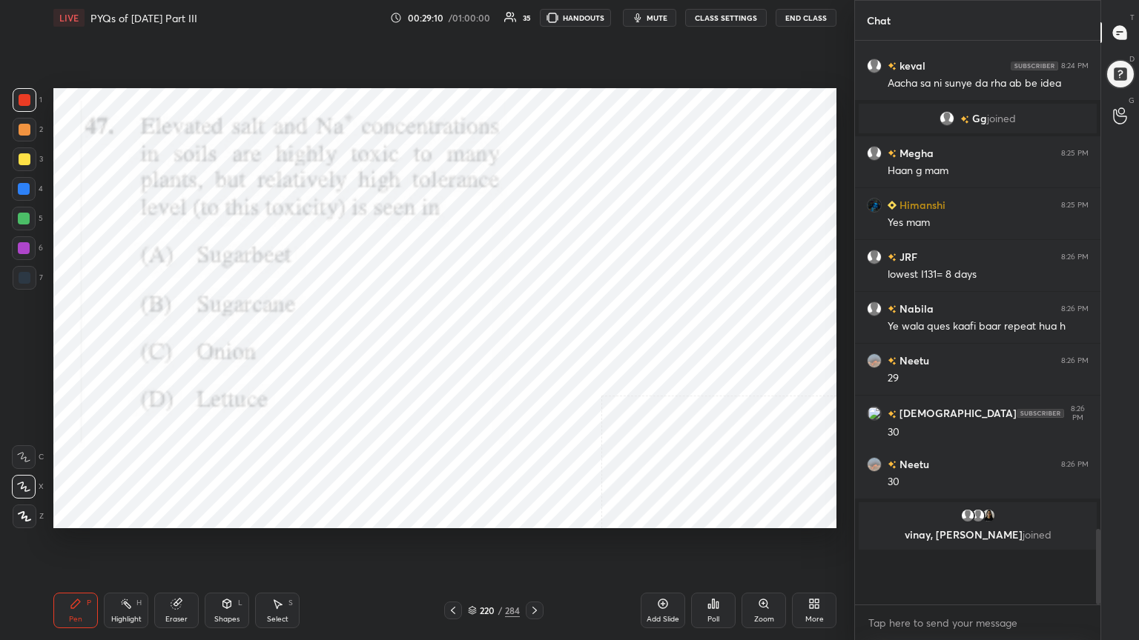
scroll to position [428, 241]
click at [477, 546] on div "221 / 284" at bounding box center [494, 610] width 52 height 13
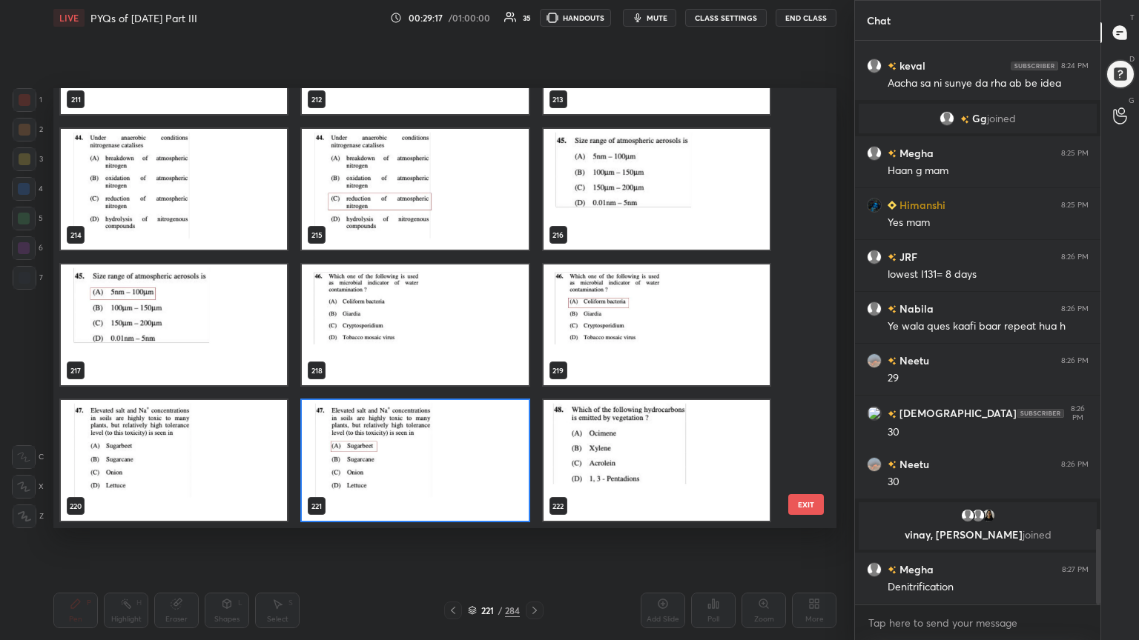
scroll to position [436, 775]
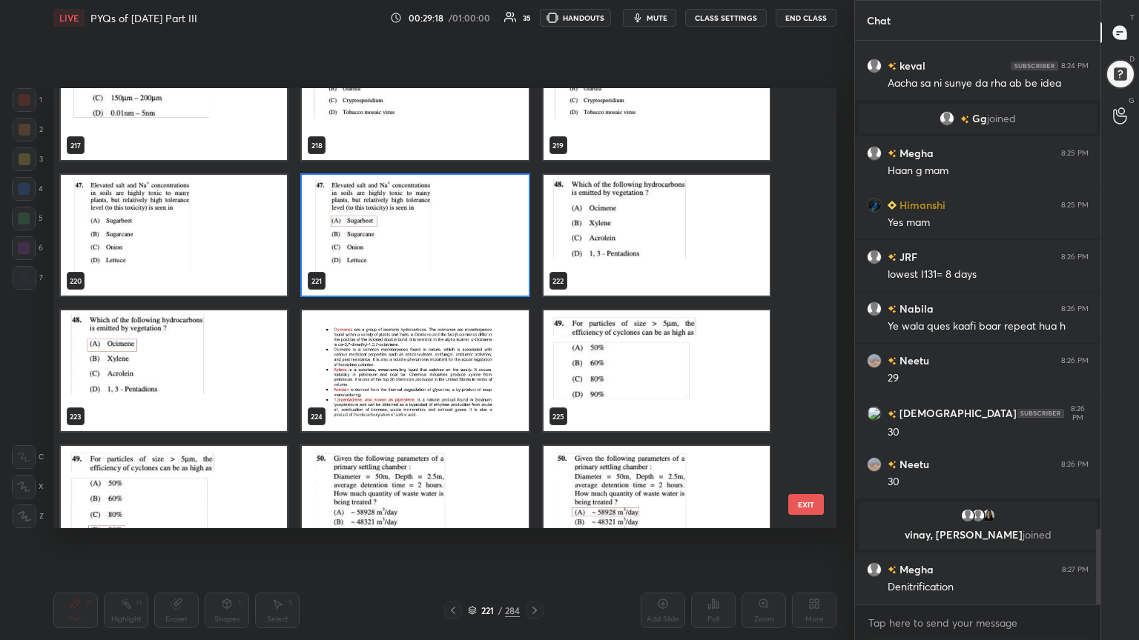
click at [629, 228] on img "grid" at bounding box center [656, 235] width 226 height 121
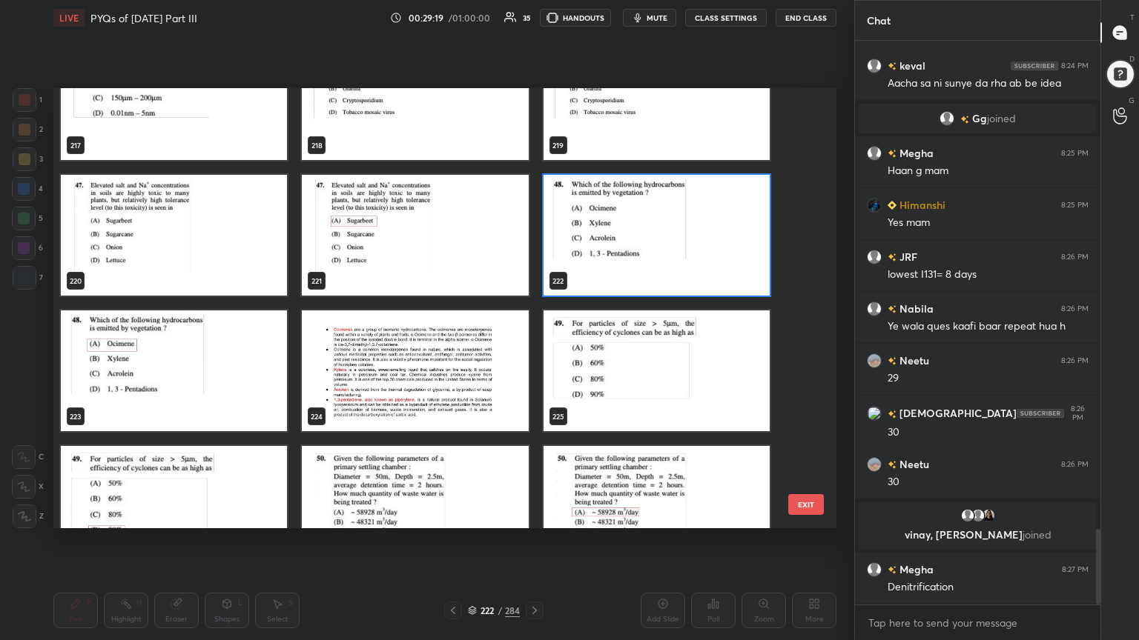
click at [629, 228] on img "grid" at bounding box center [656, 235] width 226 height 121
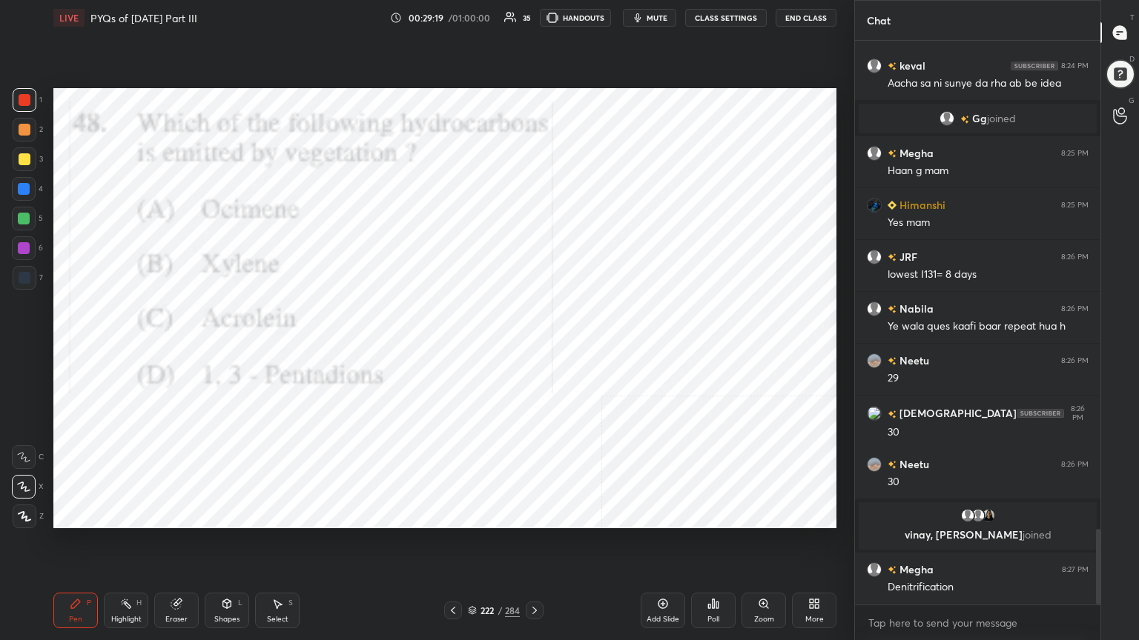
click at [629, 228] on img "grid" at bounding box center [656, 235] width 226 height 121
click at [658, 10] on button "mute" at bounding box center [649, 18] width 53 height 18
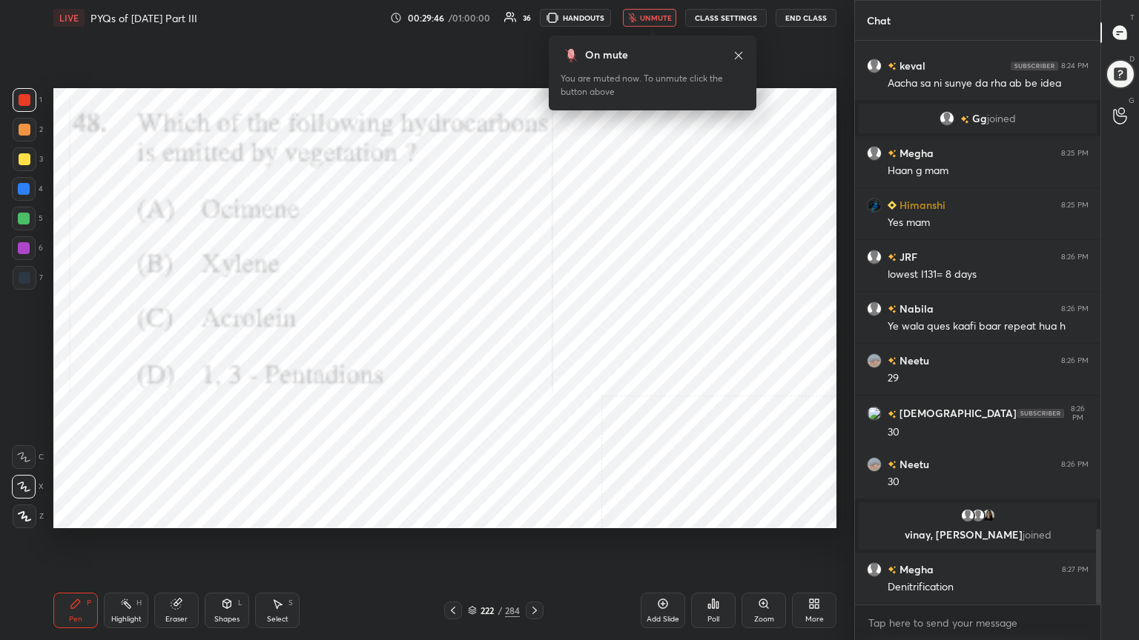
click at [471, 546] on icon at bounding box center [472, 610] width 9 height 9
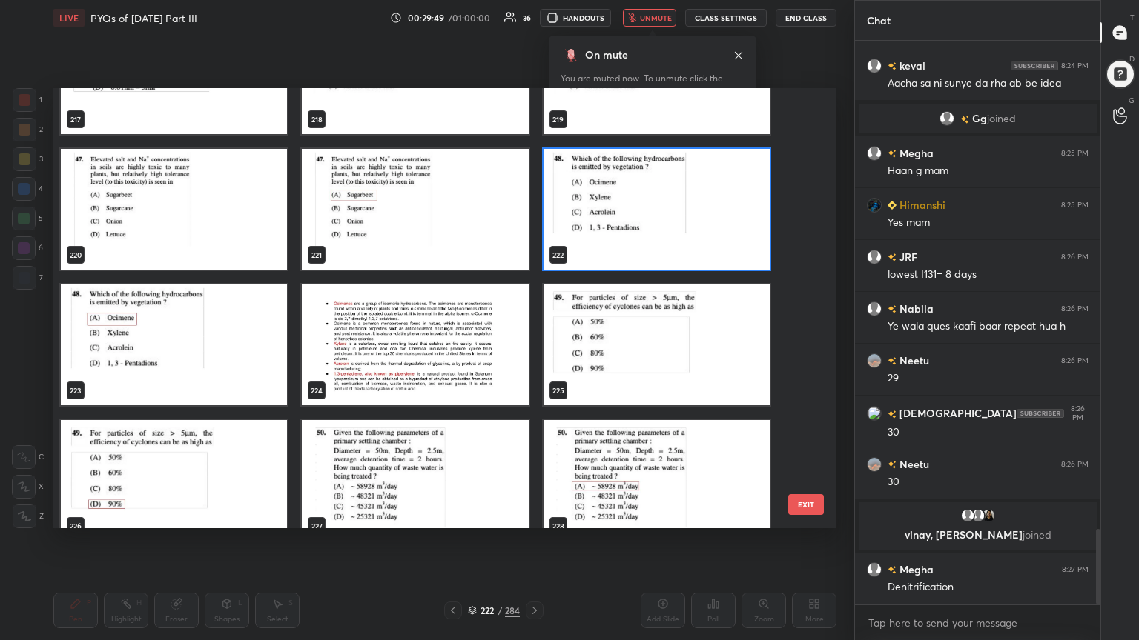
scroll to position [9847, 0]
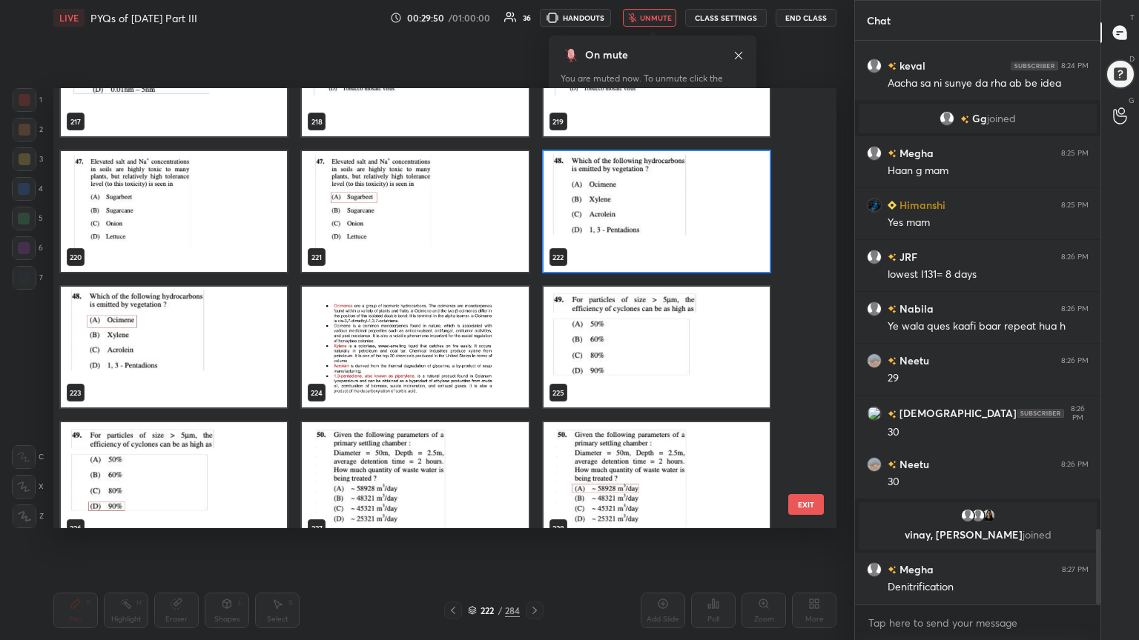
click at [657, 249] on img "grid" at bounding box center [656, 211] width 226 height 121
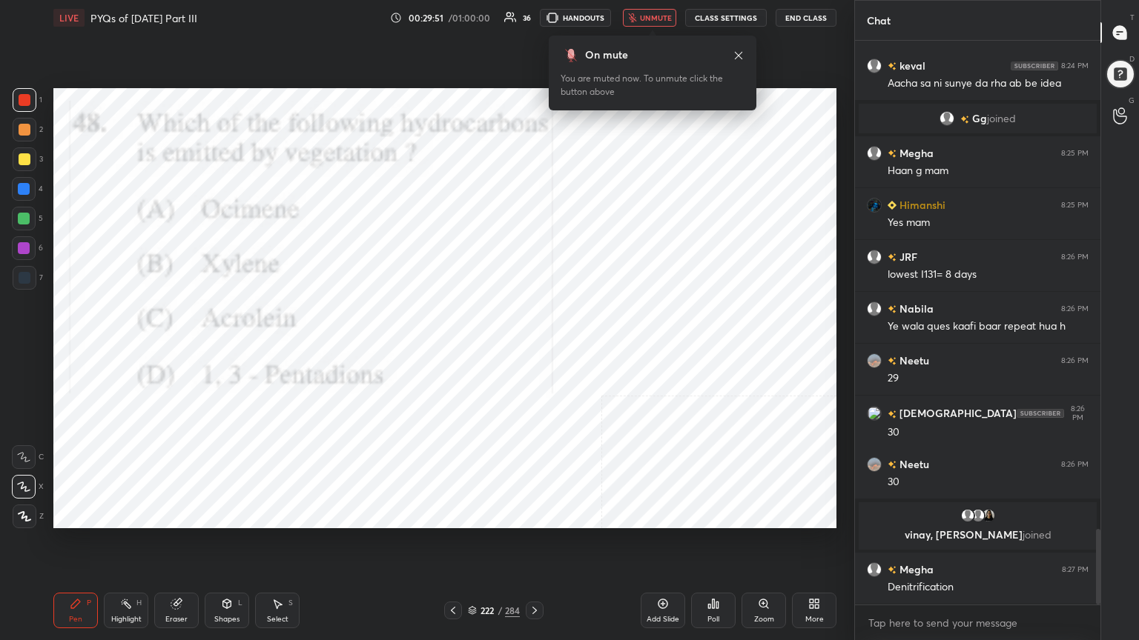
click at [657, 249] on img "grid" at bounding box center [656, 211] width 226 height 121
click at [723, 546] on div "Poll" at bounding box center [713, 611] width 44 height 36
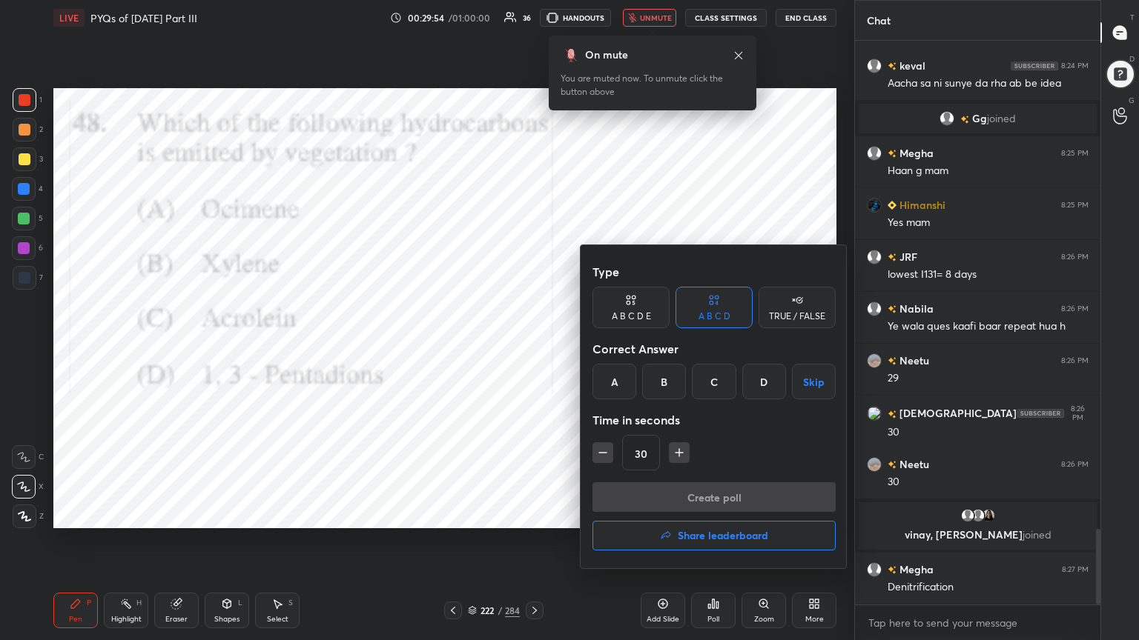
click at [620, 387] on div "A" at bounding box center [614, 382] width 44 height 36
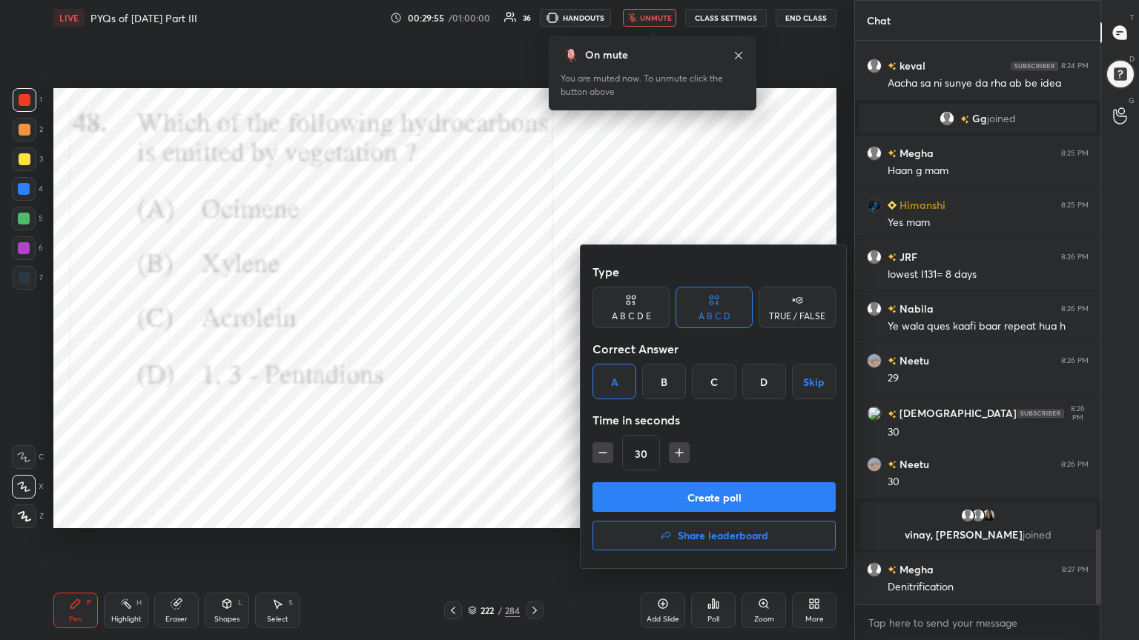
click at [694, 498] on button "Create poll" at bounding box center [713, 498] width 243 height 30
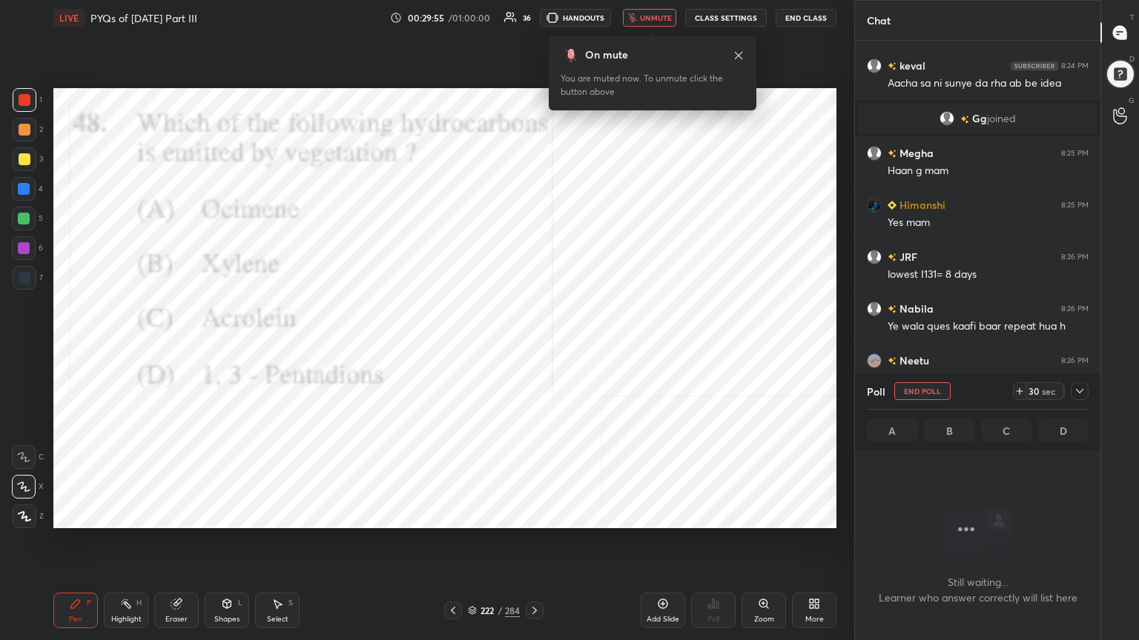
scroll to position [5, 4]
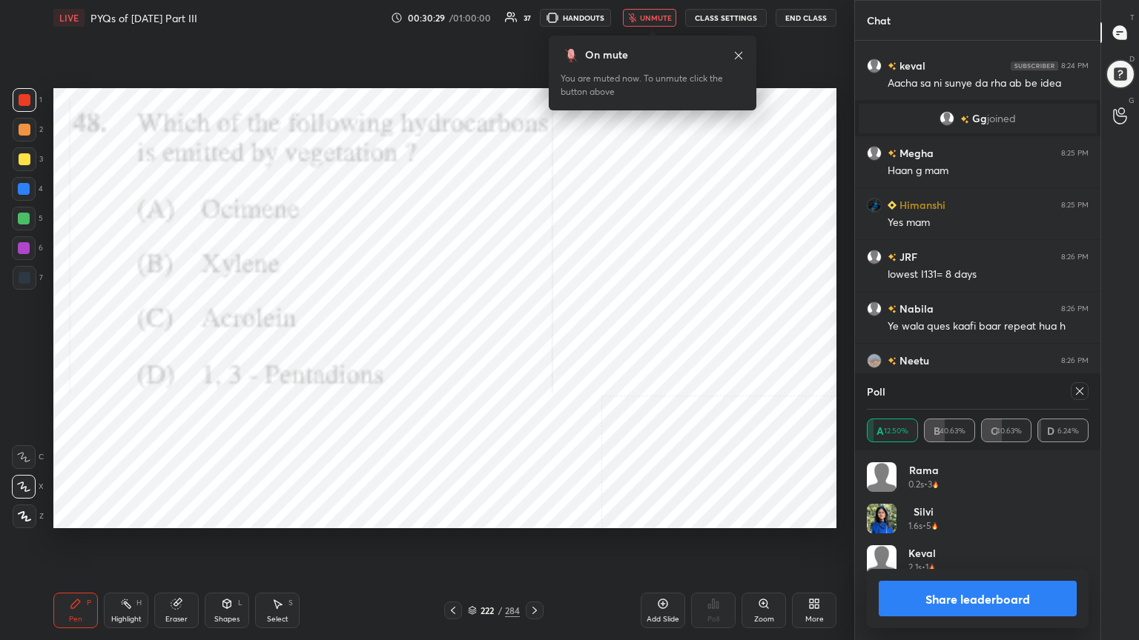
click at [1072, 391] on div at bounding box center [1079, 392] width 18 height 18
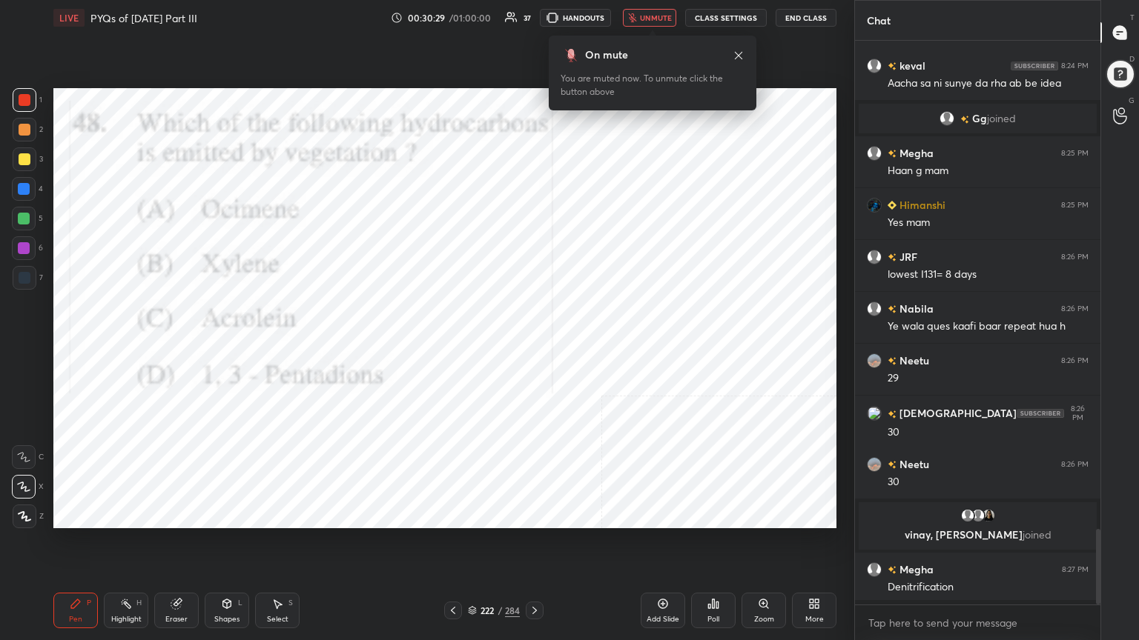
scroll to position [437, 241]
click at [666, 21] on span "unmute" at bounding box center [656, 18] width 32 height 10
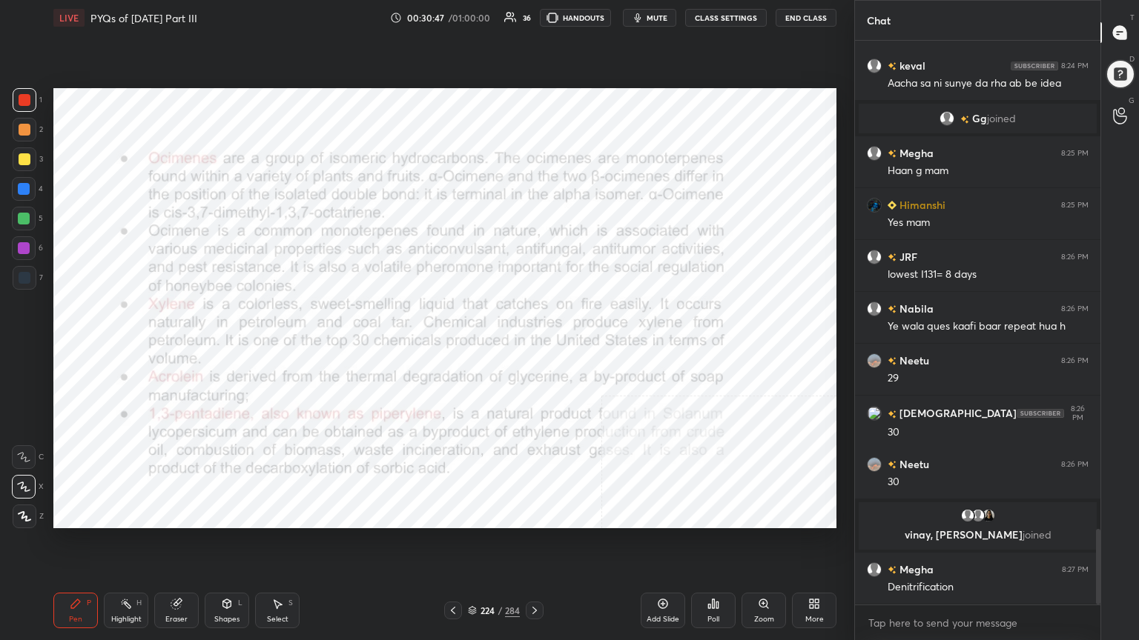
click at [475, 546] on icon at bounding box center [472, 609] width 7 height 4
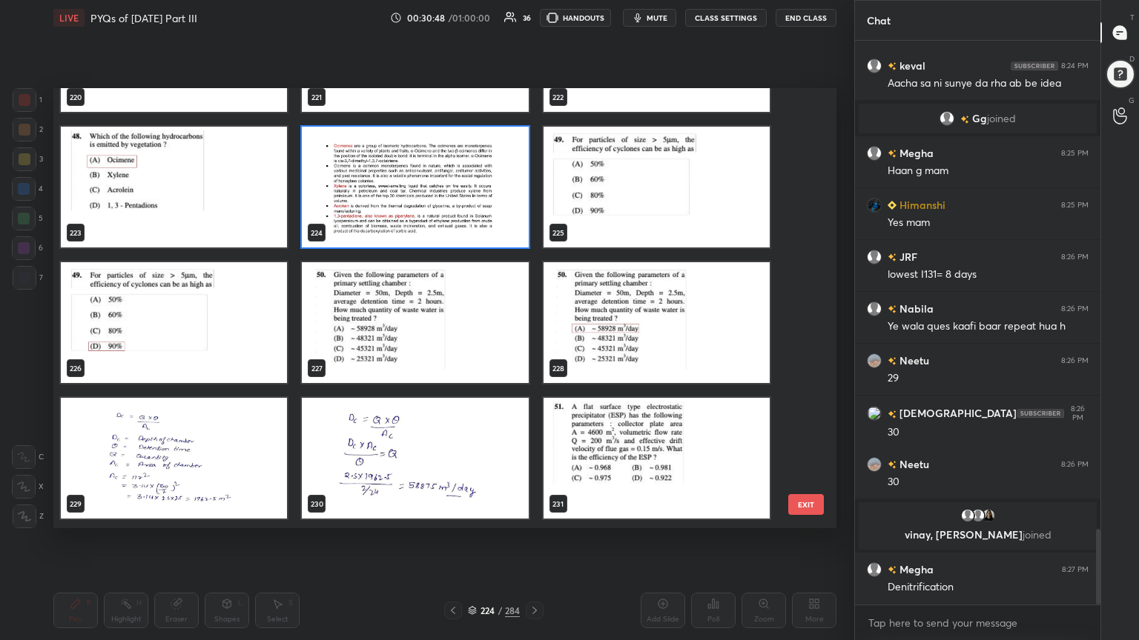
scroll to position [10007, 0]
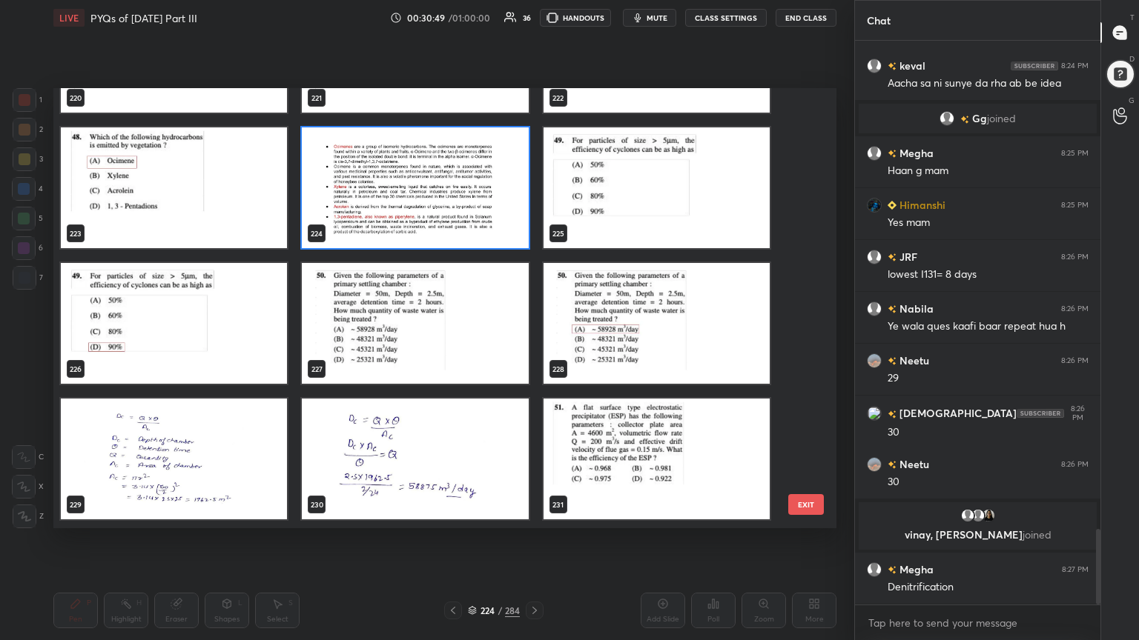
click at [655, 199] on img "grid" at bounding box center [656, 188] width 226 height 121
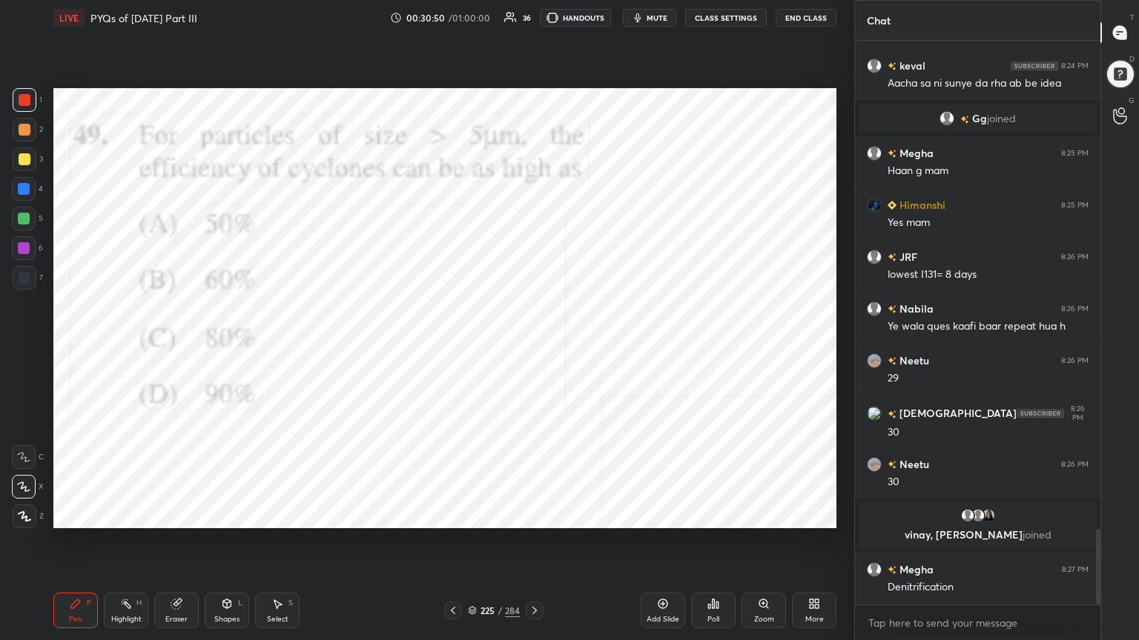
click at [655, 199] on img "grid" at bounding box center [656, 188] width 226 height 121
click at [718, 546] on div "Poll" at bounding box center [713, 611] width 44 height 36
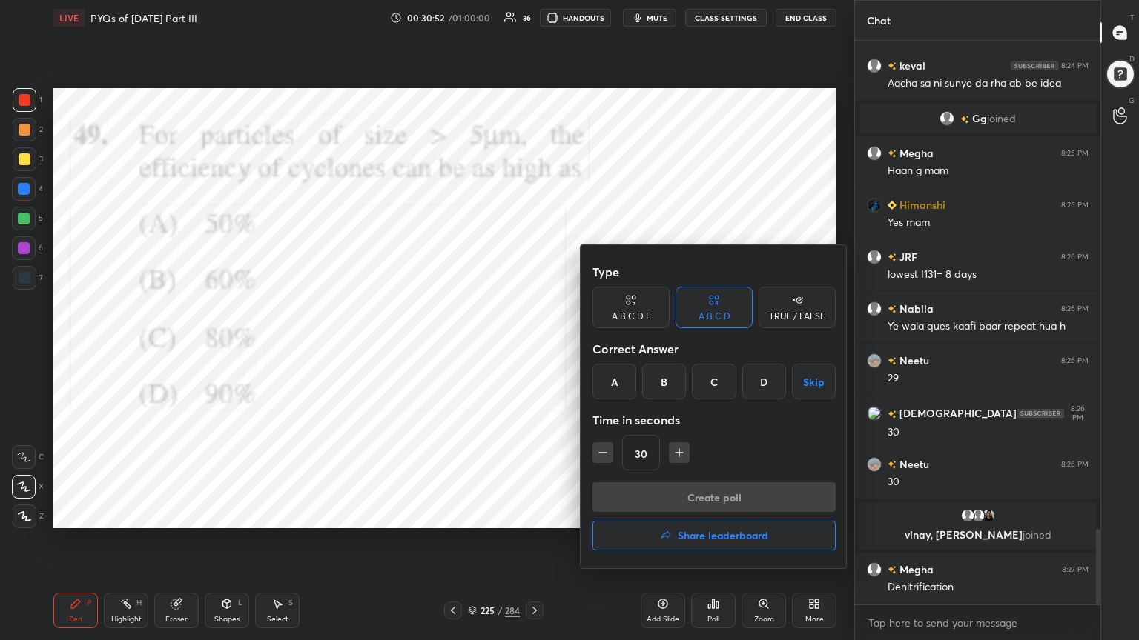
click at [755, 385] on div "D" at bounding box center [764, 382] width 44 height 36
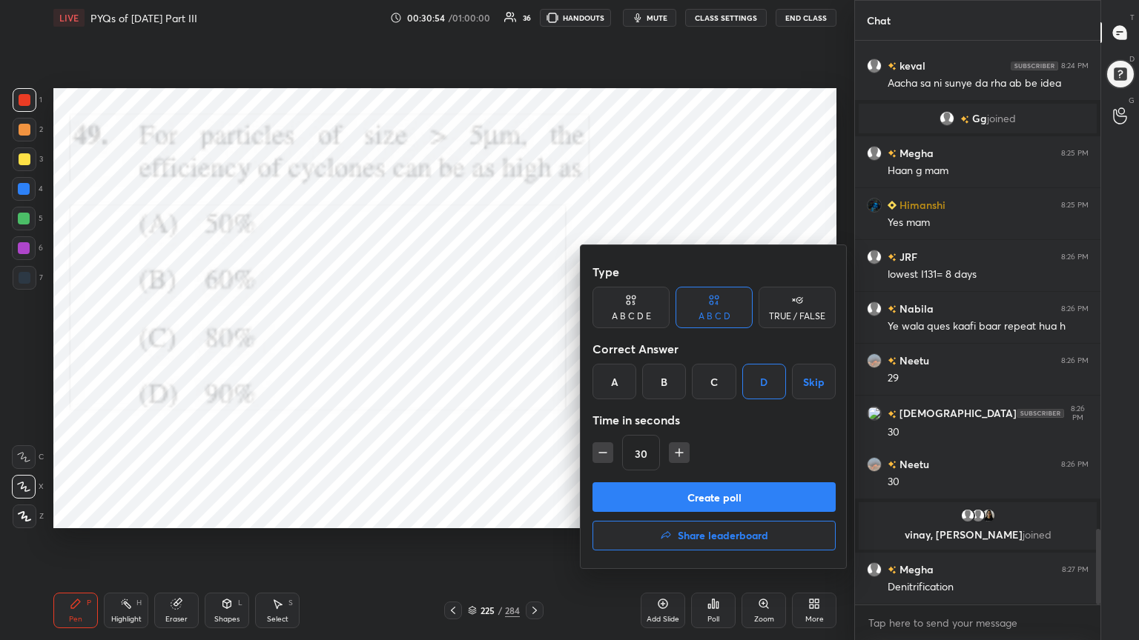
click at [709, 494] on button "Create poll" at bounding box center [713, 498] width 243 height 30
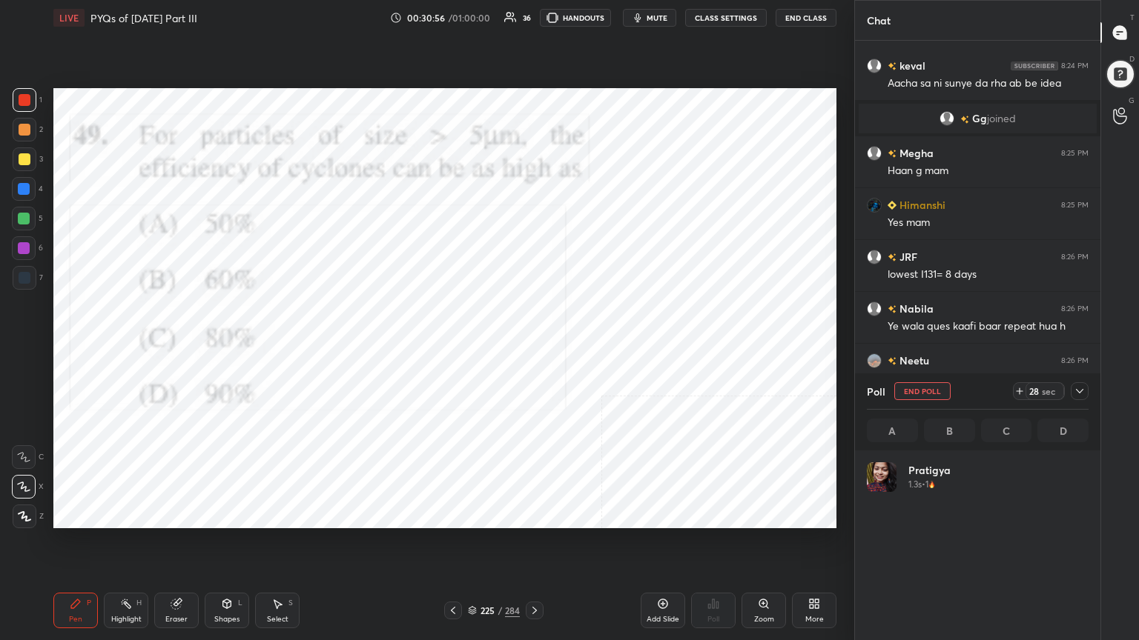
scroll to position [173, 217]
click at [666, 15] on span "mute" at bounding box center [656, 18] width 21 height 10
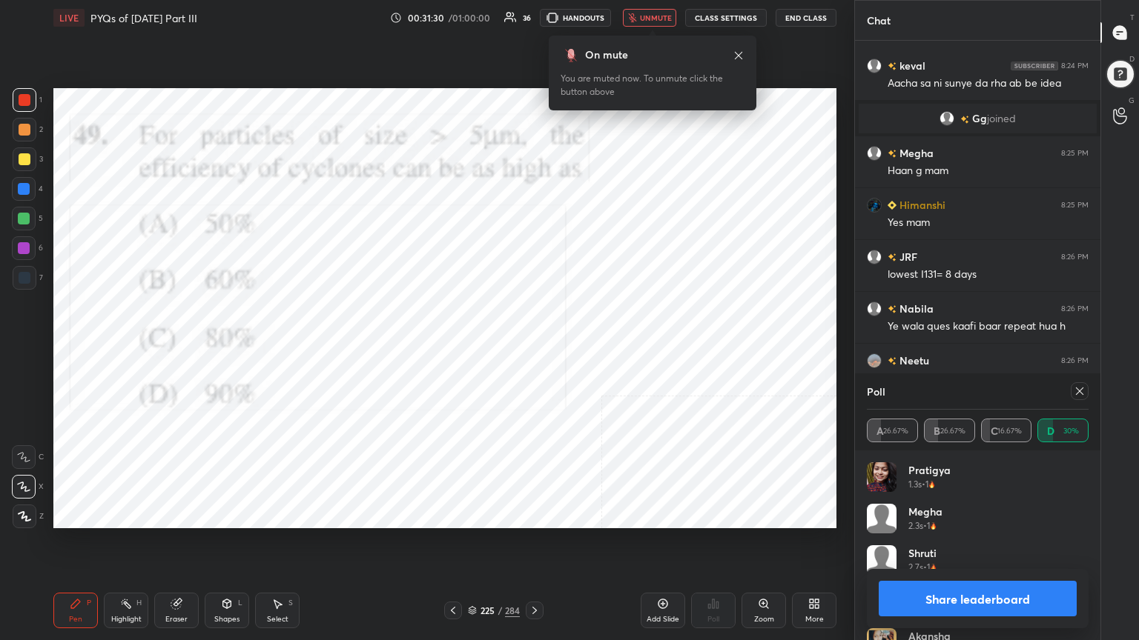
click at [1076, 385] on icon at bounding box center [1079, 391] width 12 height 12
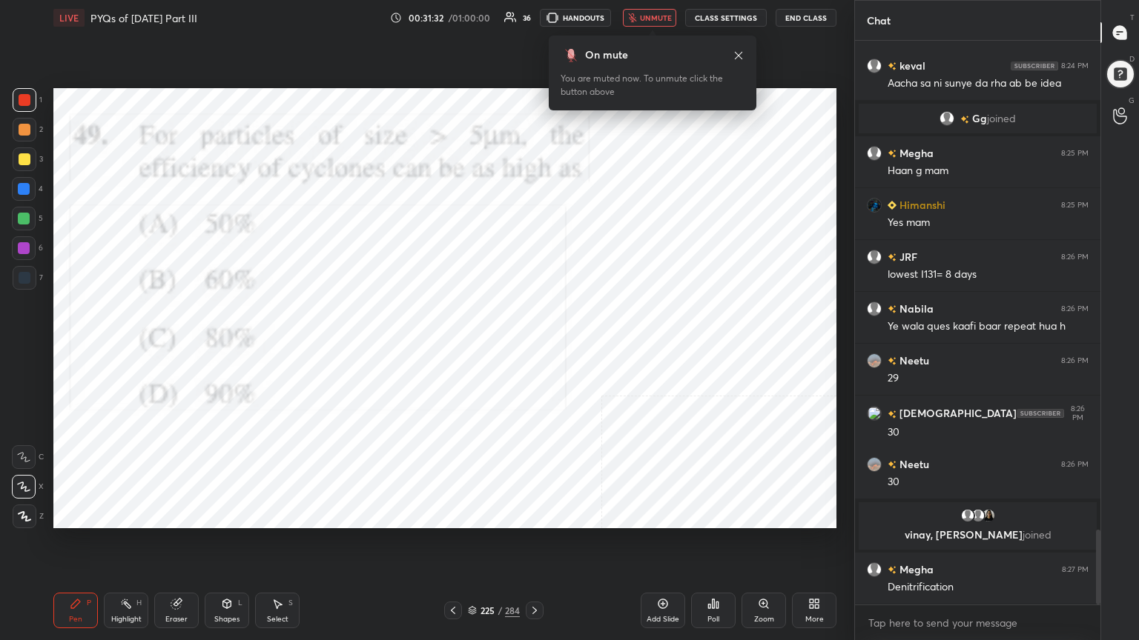
scroll to position [3670, 0]
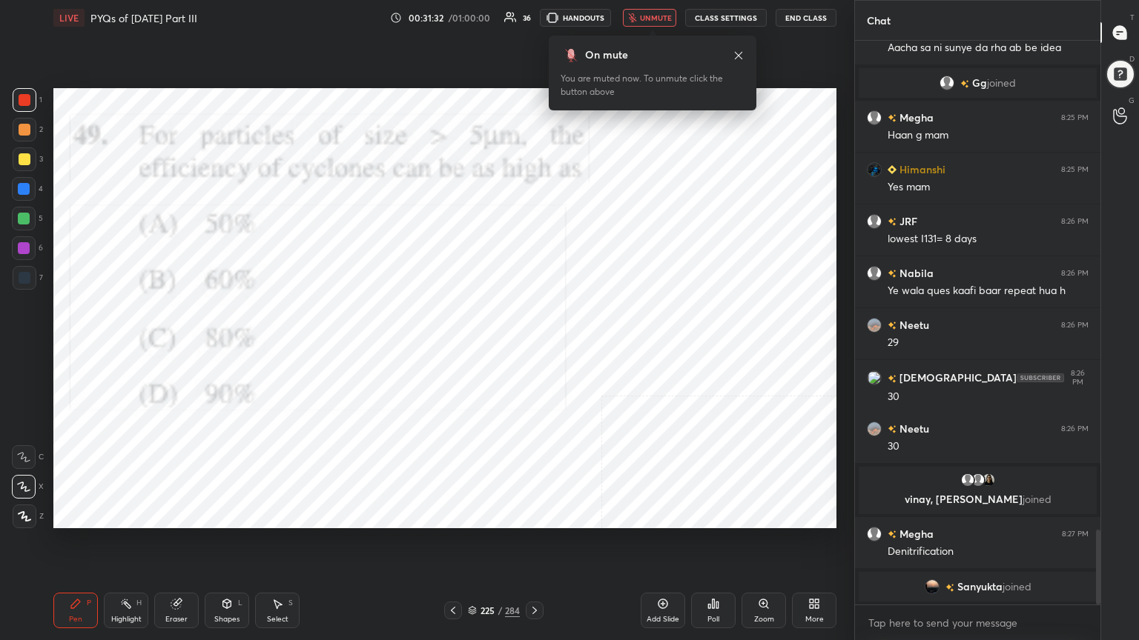
click at [661, 13] on span "unmute" at bounding box center [656, 18] width 32 height 10
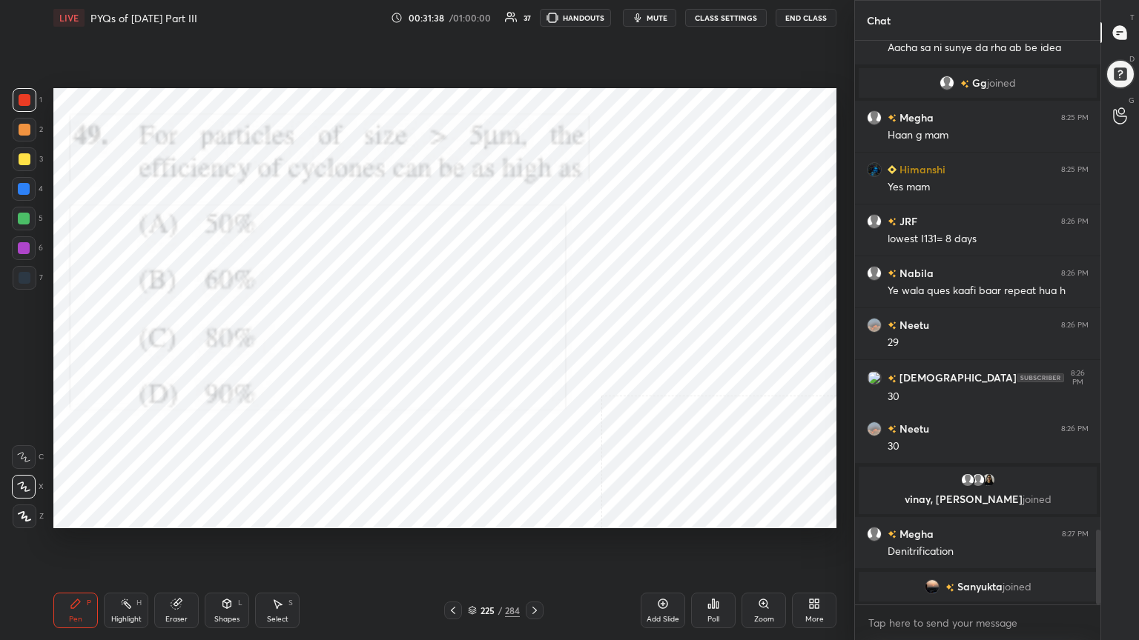
click at [474, 546] on div "225 / 284" at bounding box center [494, 610] width 52 height 13
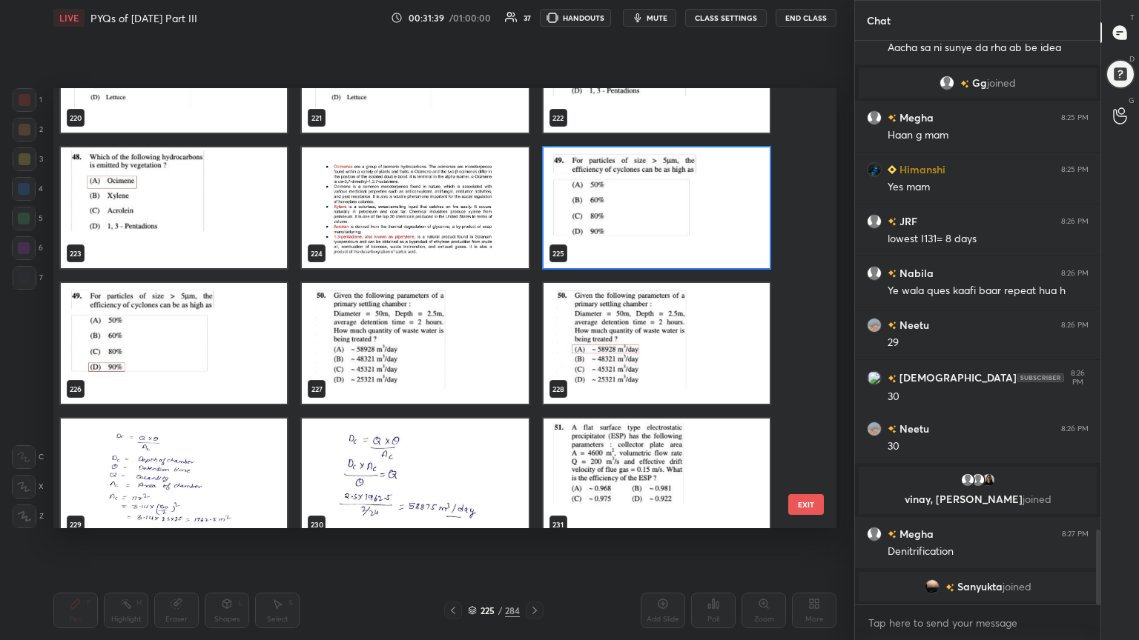
scroll to position [9986, 0]
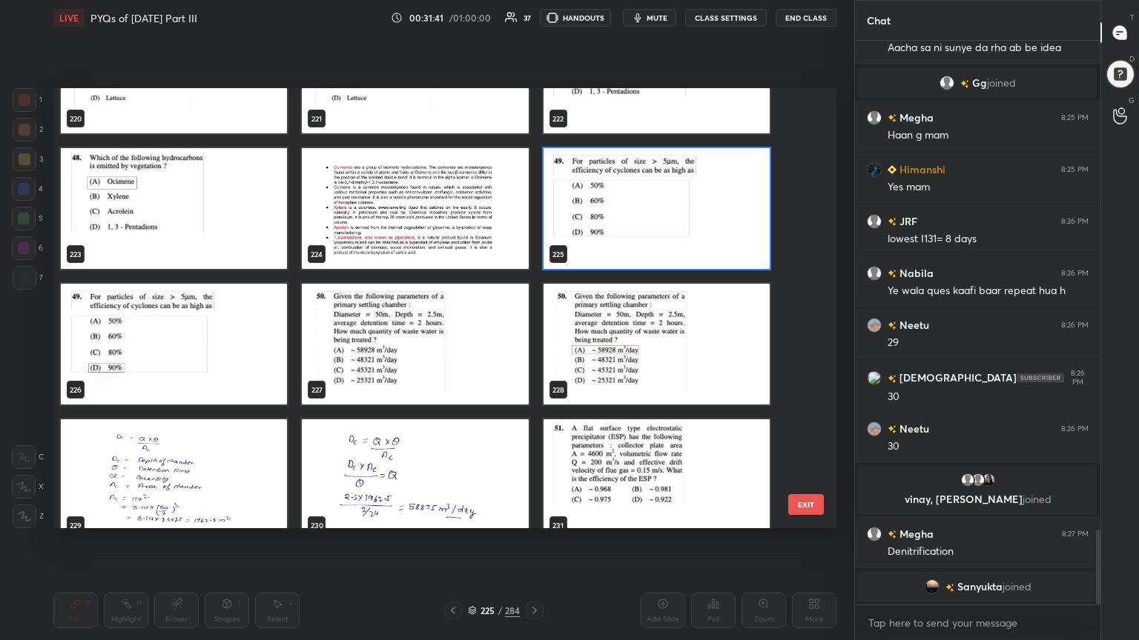
click at [404, 347] on img "grid" at bounding box center [415, 344] width 226 height 121
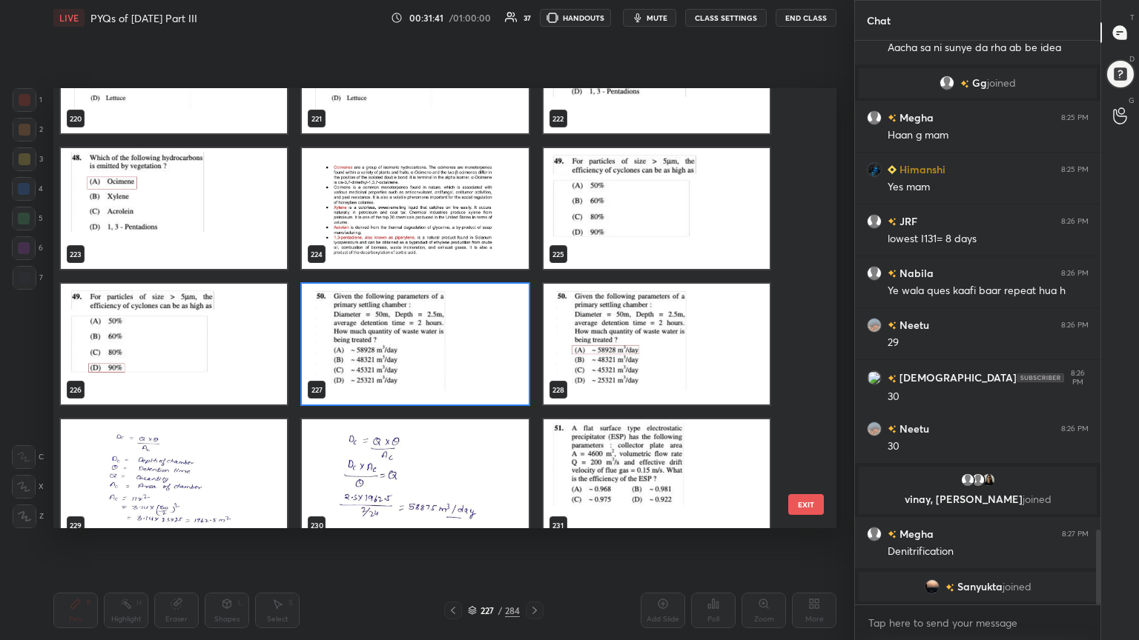
click at [404, 347] on img "grid" at bounding box center [415, 344] width 226 height 121
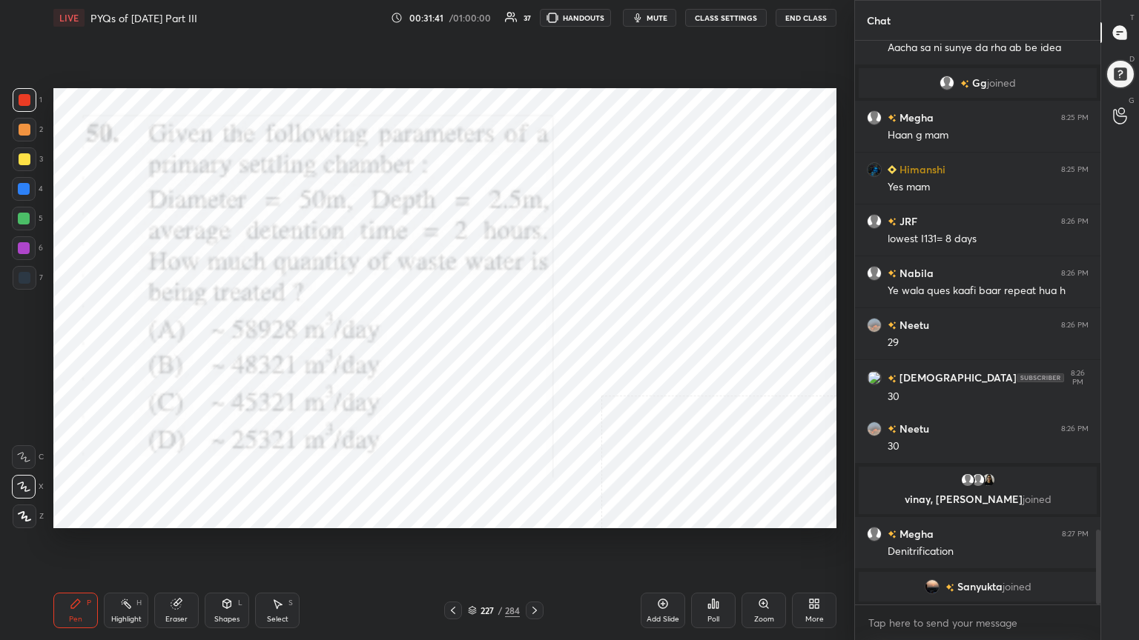
click at [404, 347] on img "grid" at bounding box center [415, 344] width 226 height 121
click at [649, 8] on div "LIVE PYQs of [DATE] Part III 00:31:43 / 01:00:00 37 HANDOUTS mute CLASS SETTING…" at bounding box center [444, 18] width 783 height 36
click at [649, 11] on button "mute" at bounding box center [649, 18] width 53 height 18
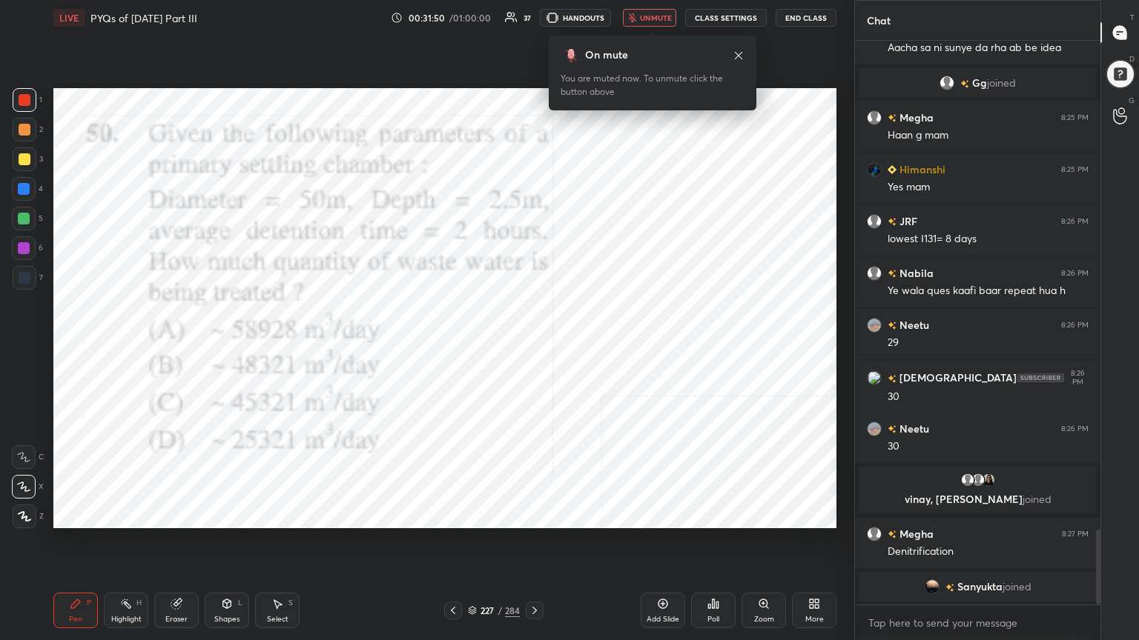
scroll to position [3688, 0]
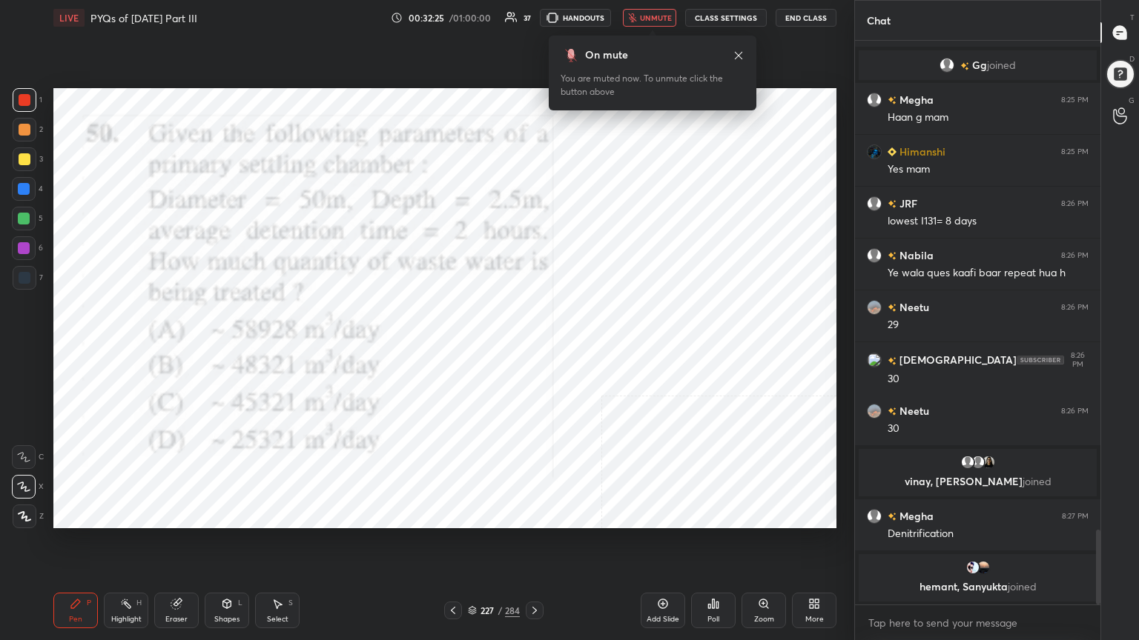
click at [475, 546] on icon at bounding box center [472, 612] width 7 height 2
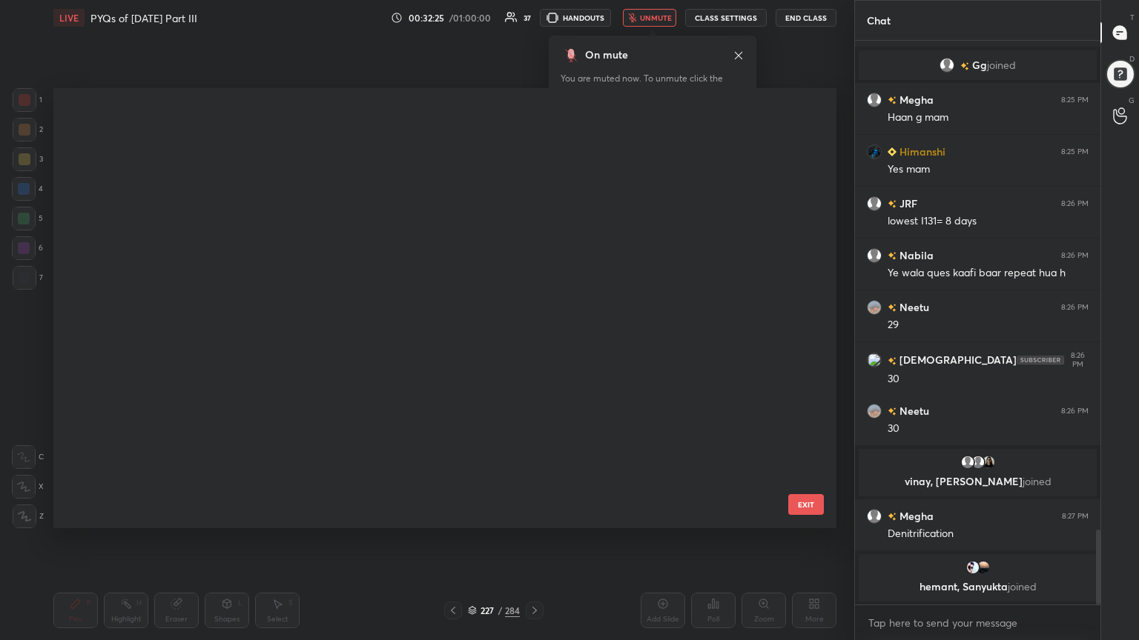
scroll to position [436, 775]
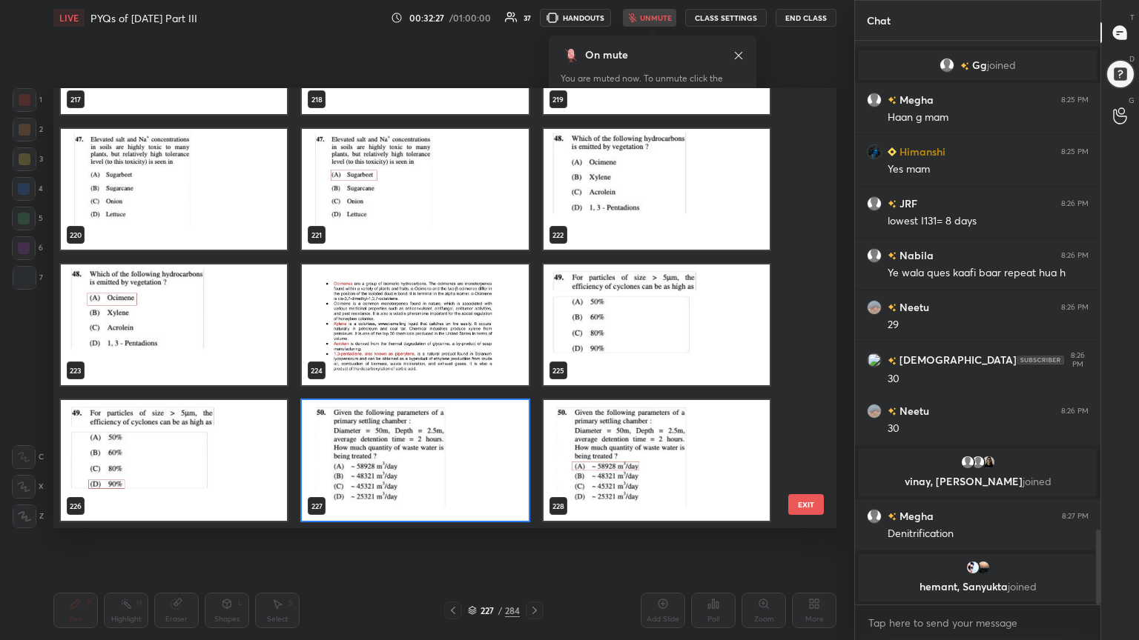
click at [412, 443] on img "grid" at bounding box center [415, 460] width 226 height 121
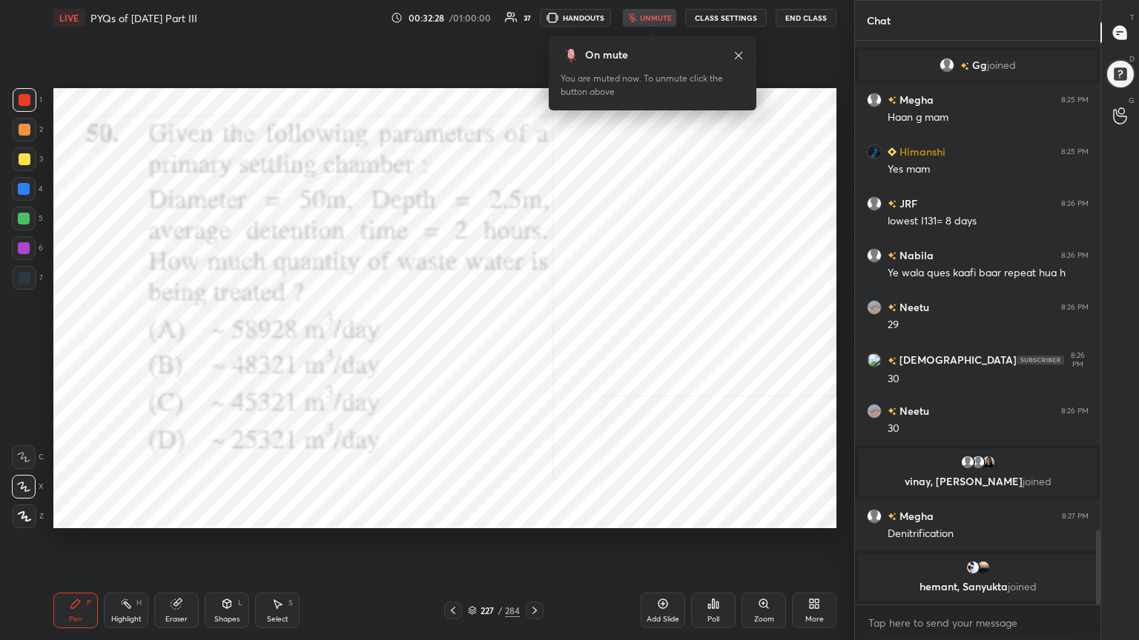
drag, startPoint x: 412, startPoint y: 443, endPoint x: 715, endPoint y: 570, distance: 327.9
click at [715, 546] on div "LIVE PYQs of [DATE] Part III 00:32:28 / 01:00:00 37 HANDOUTS unmute CLASS SETTI…" at bounding box center [444, 320] width 795 height 640
click at [474, 546] on icon at bounding box center [472, 612] width 7 height 2
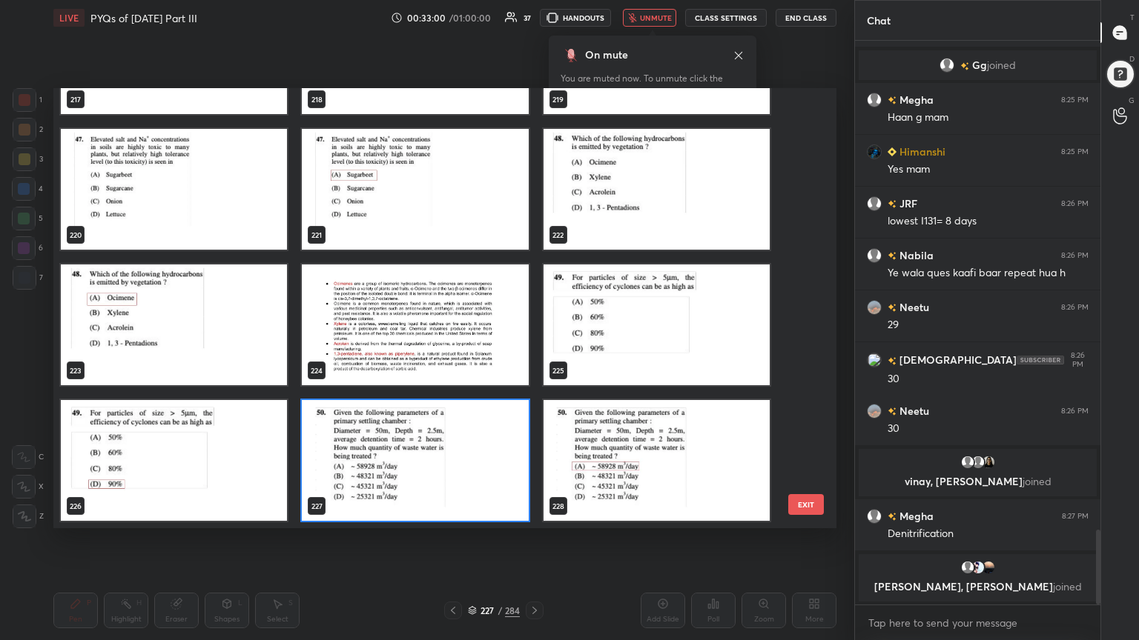
click at [324, 476] on img "grid" at bounding box center [415, 460] width 226 height 121
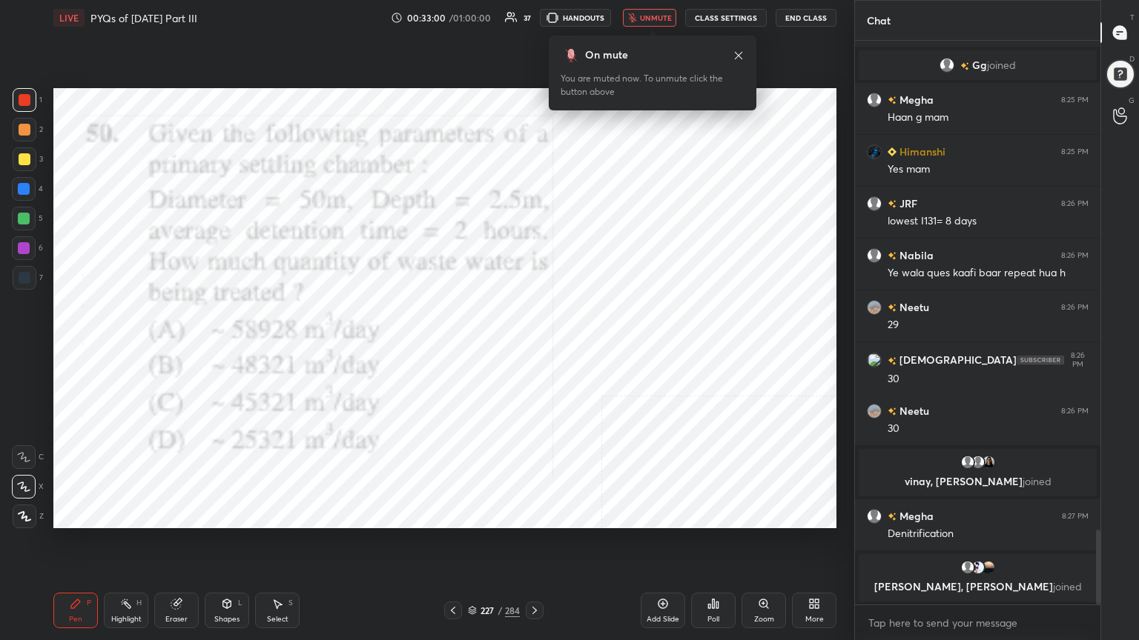
drag, startPoint x: 324, startPoint y: 476, endPoint x: 663, endPoint y: 572, distance: 352.0
click at [663, 546] on div "LIVE PYQs of [DATE] Part III 00:33:00 / 01:00:00 37 HANDOUTS unmute CLASS SETTI…" at bounding box center [444, 320] width 795 height 640
click at [695, 546] on div "Poll" at bounding box center [713, 611] width 44 height 36
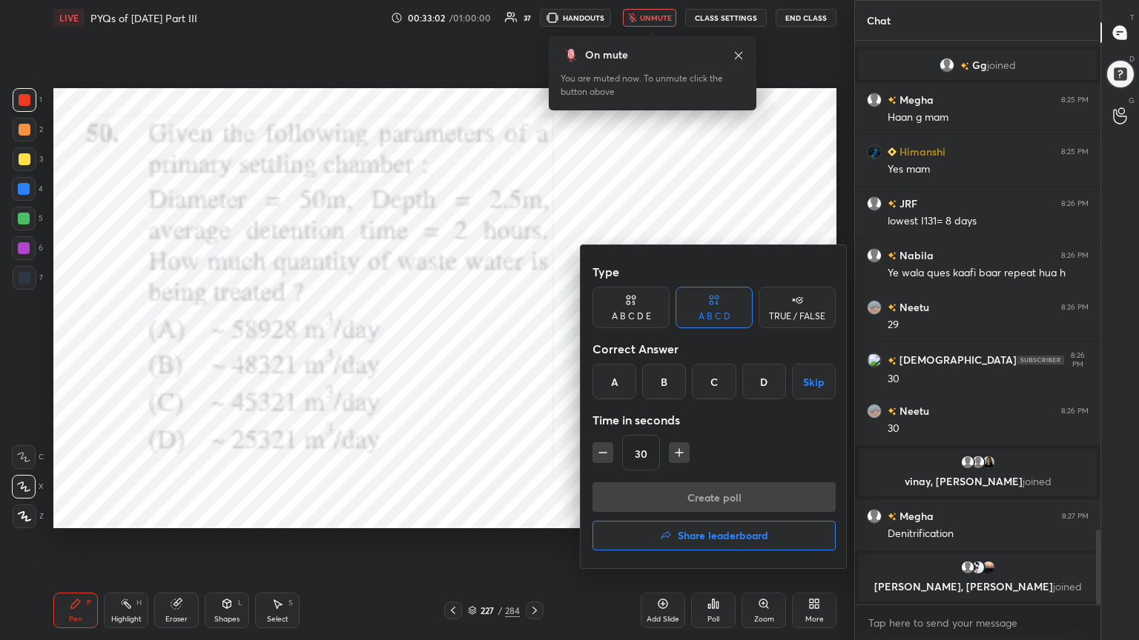
click at [623, 395] on div "A" at bounding box center [614, 382] width 44 height 36
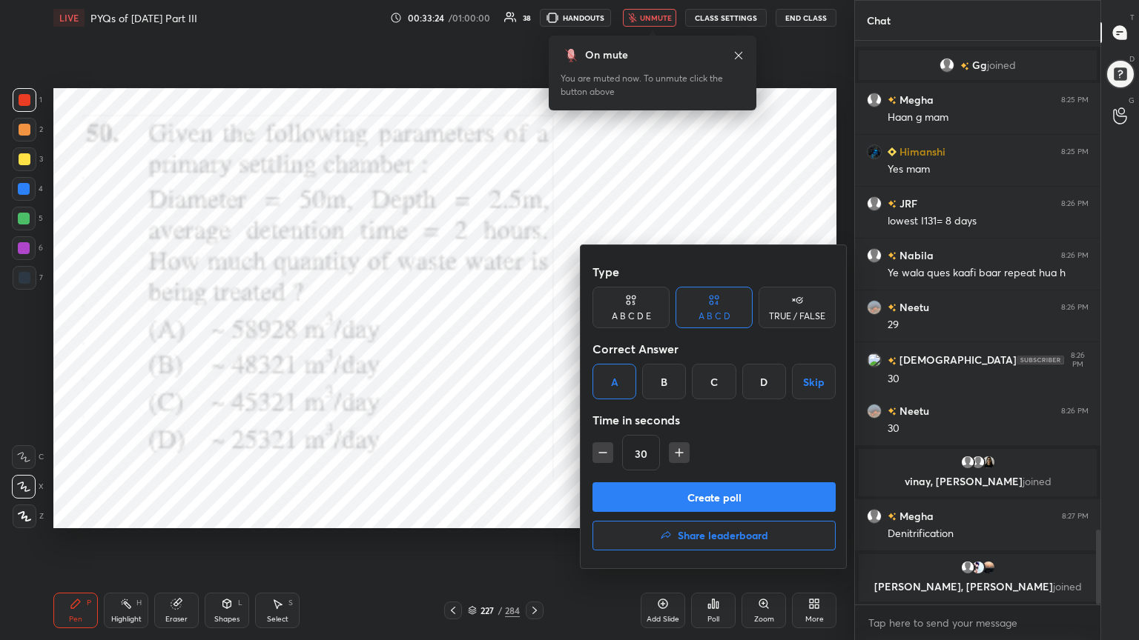
click at [761, 497] on button "Create poll" at bounding box center [713, 498] width 243 height 30
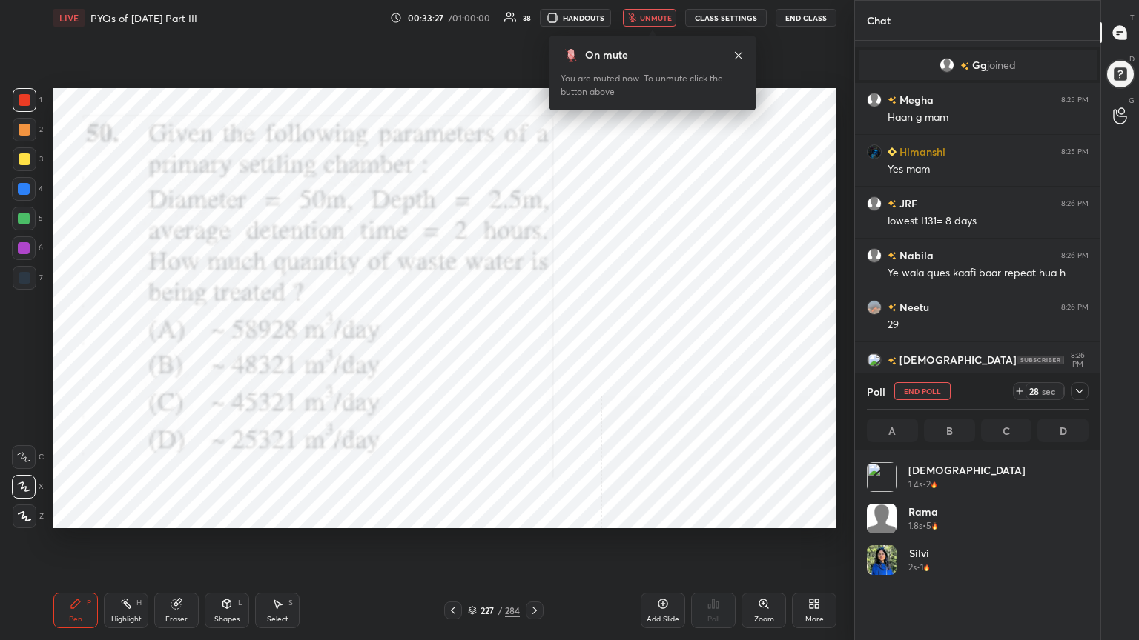
scroll to position [173, 217]
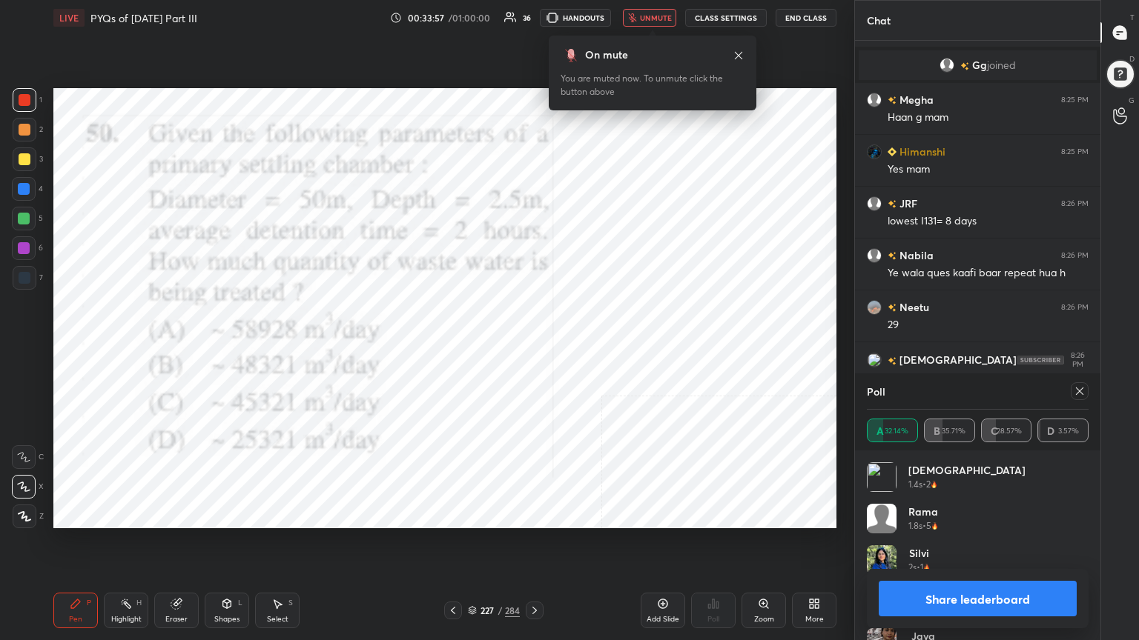
click at [1073, 387] on icon at bounding box center [1079, 391] width 12 height 12
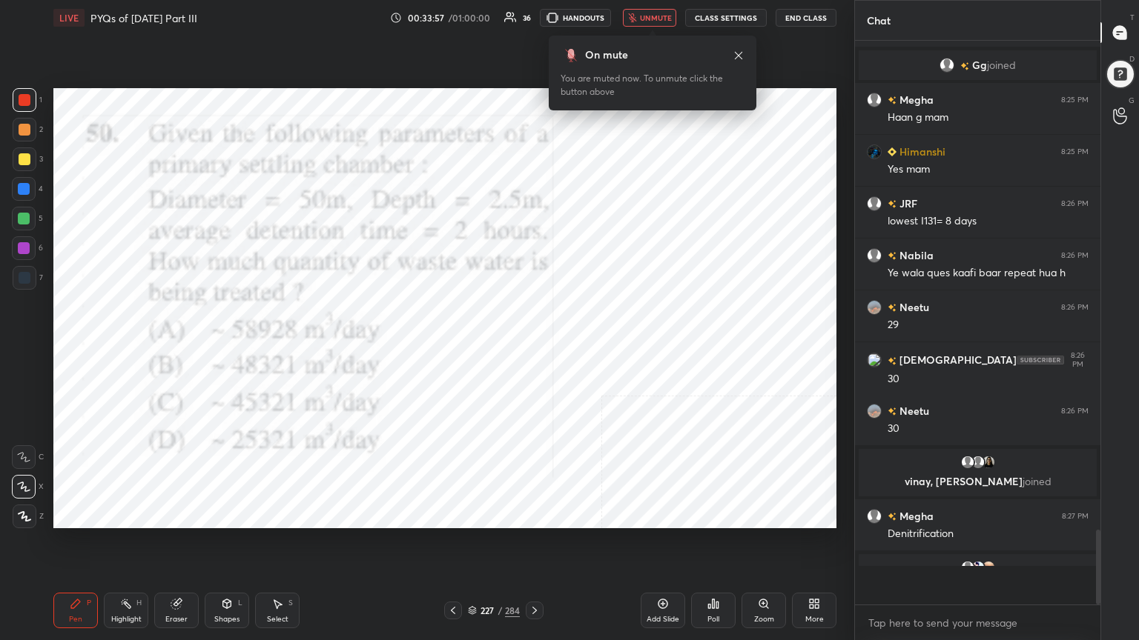
scroll to position [432, 241]
click at [649, 22] on button "unmute" at bounding box center [649, 18] width 53 height 18
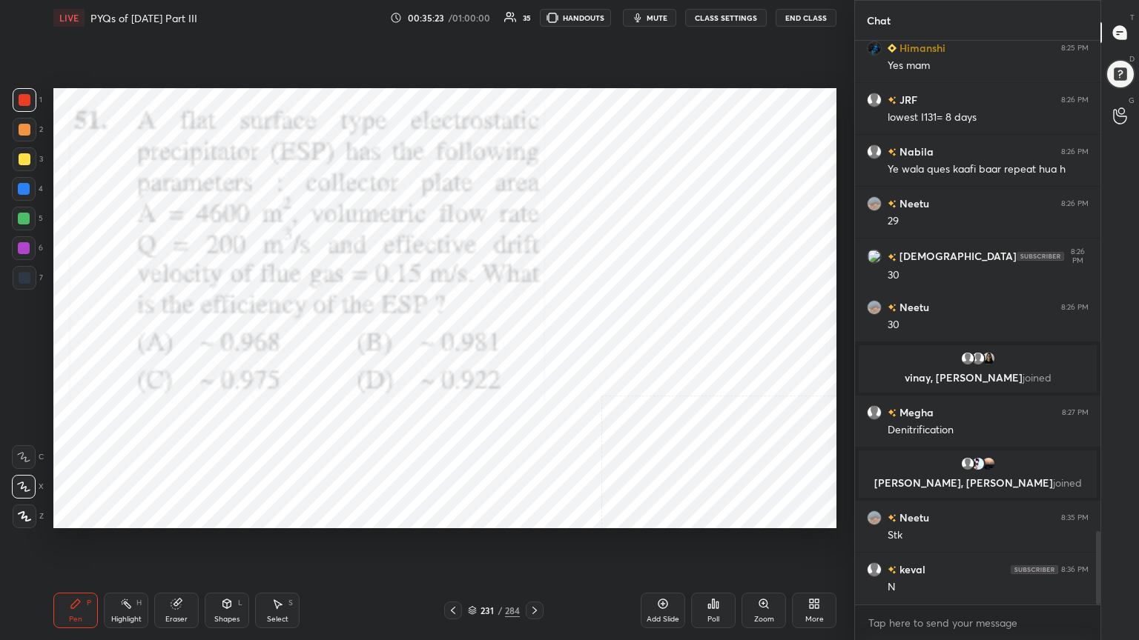
scroll to position [3828, 0]
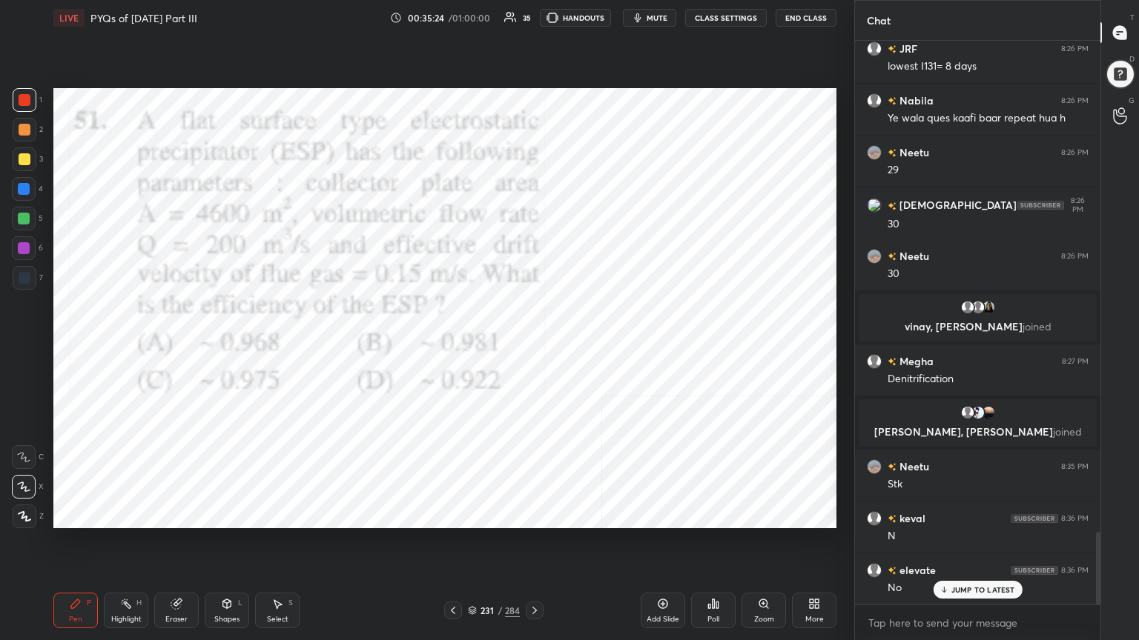
click at [643, 17] on icon "button" at bounding box center [638, 18] width 12 height 12
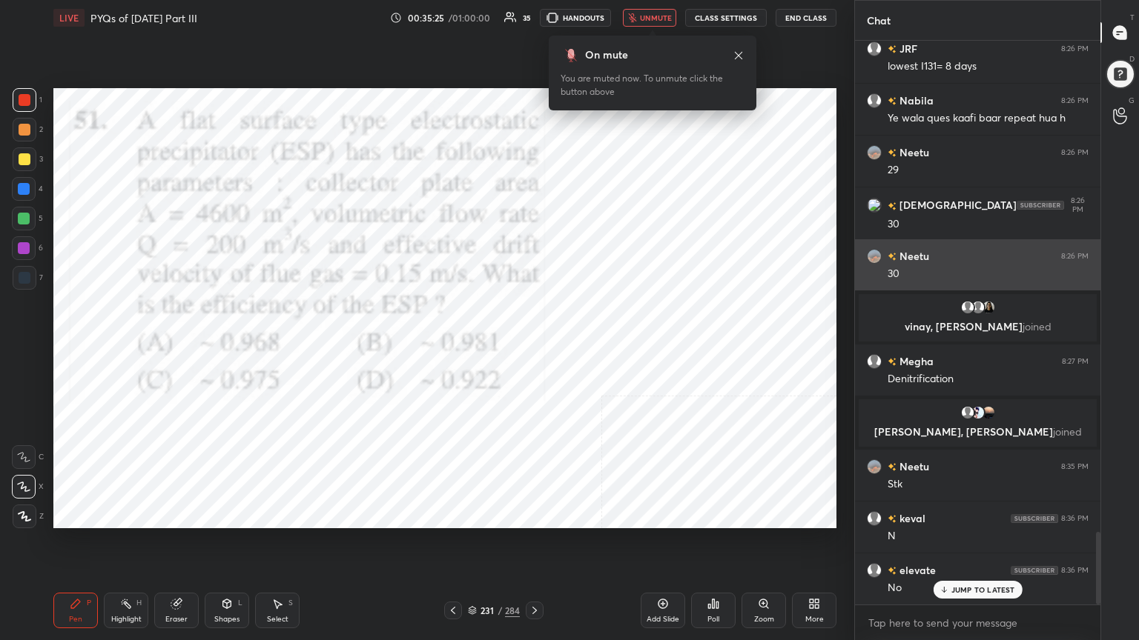
scroll to position [3829, 0]
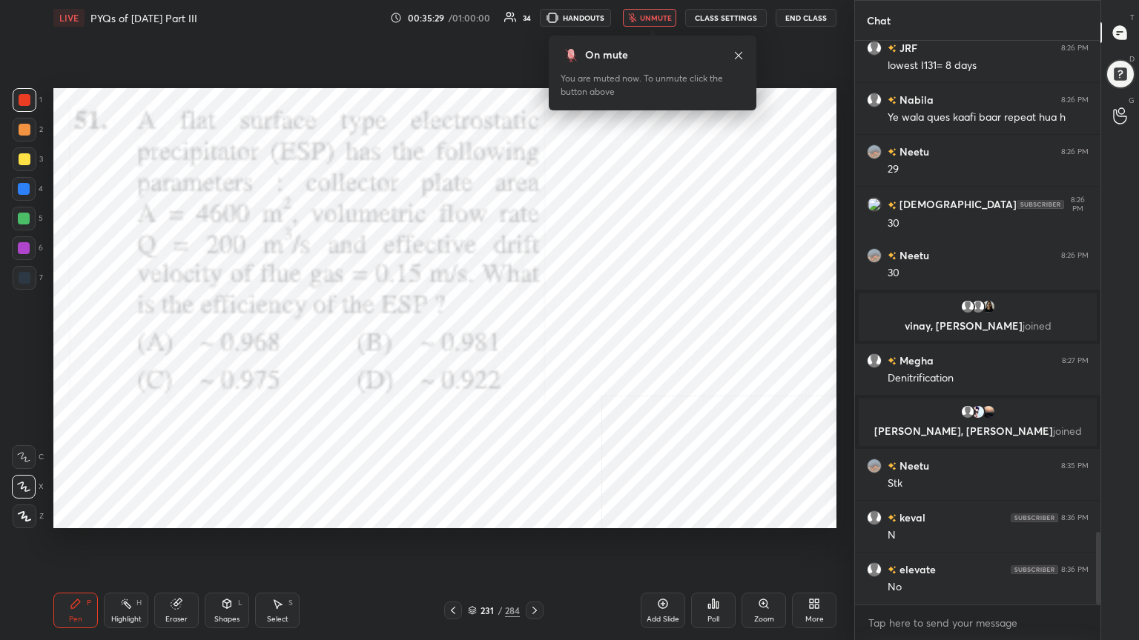
click at [474, 546] on div "231 / 284" at bounding box center [493, 611] width 99 height 18
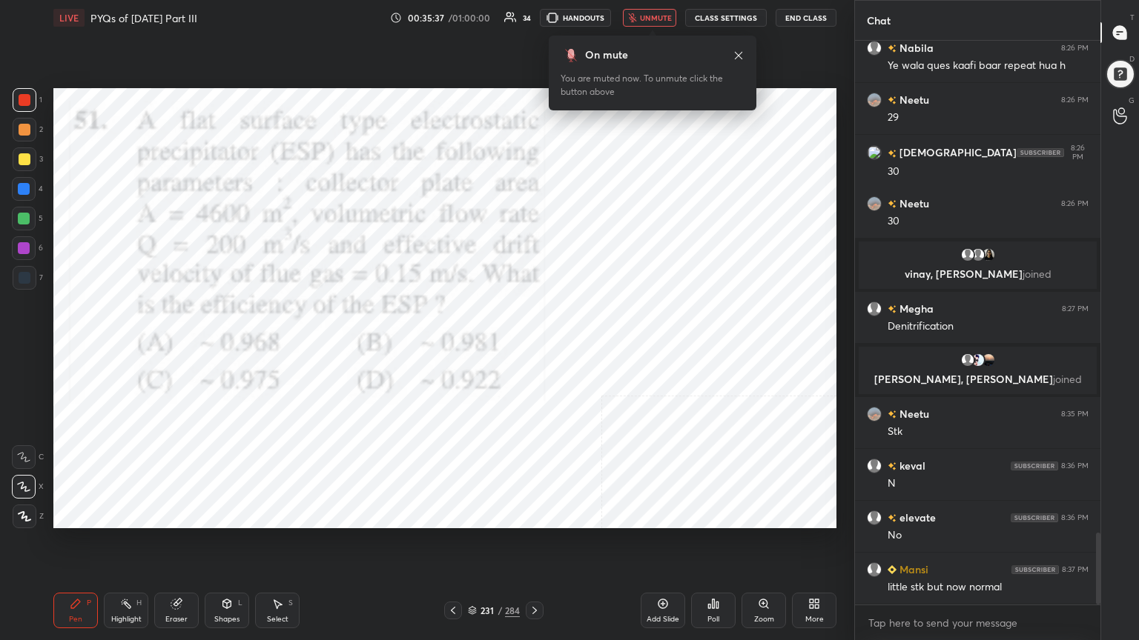
click at [471, 546] on icon at bounding box center [472, 610] width 9 height 9
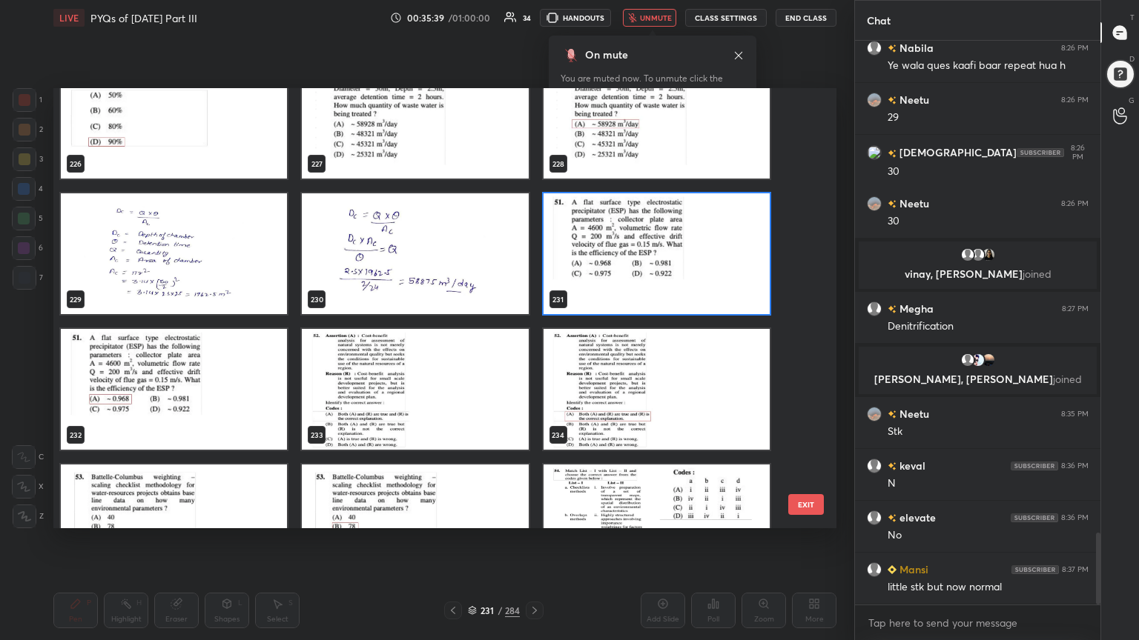
scroll to position [10212, 0]
click at [649, 21] on span "unmute" at bounding box center [656, 18] width 32 height 10
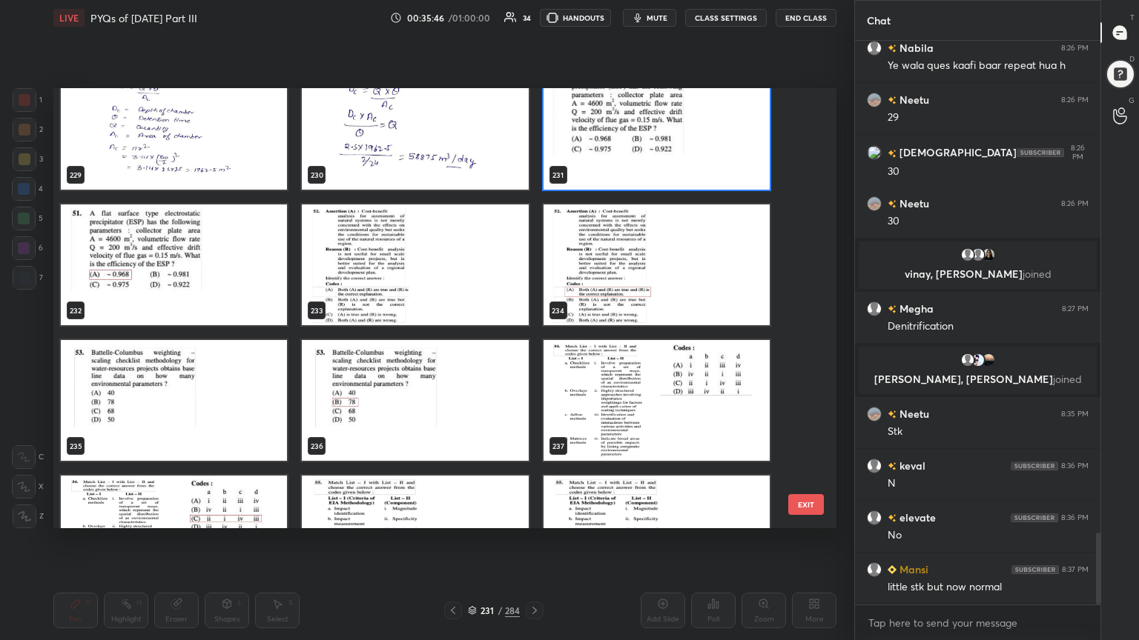
scroll to position [10337, 0]
click at [439, 222] on img "grid" at bounding box center [415, 265] width 226 height 121
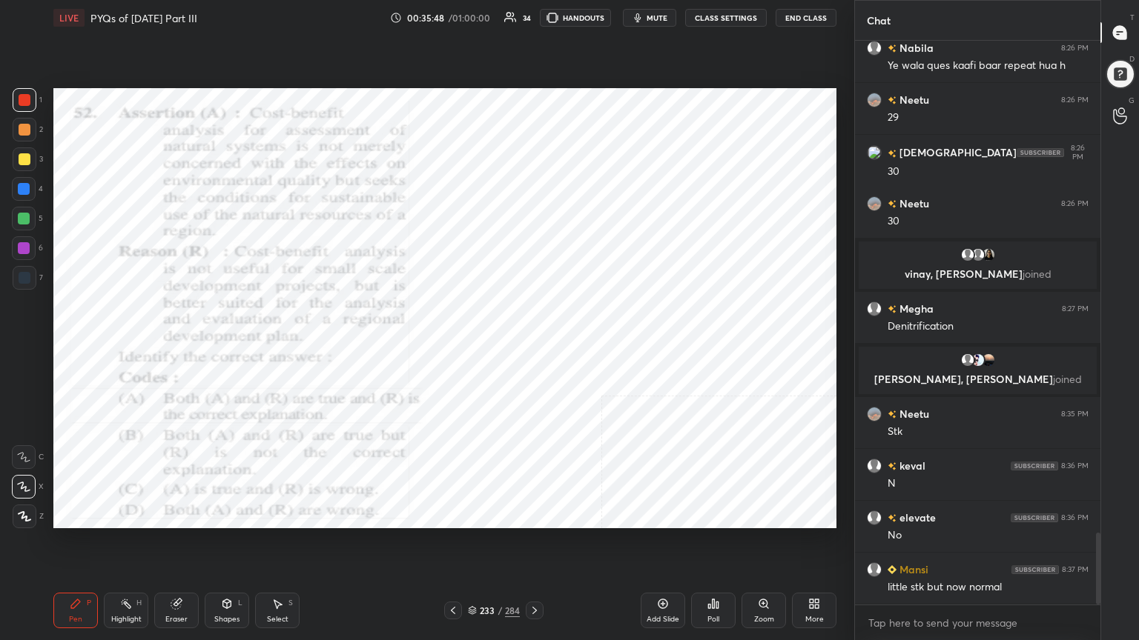
click at [439, 222] on img "grid" at bounding box center [415, 265] width 226 height 121
click at [666, 15] on span "mute" at bounding box center [656, 18] width 21 height 10
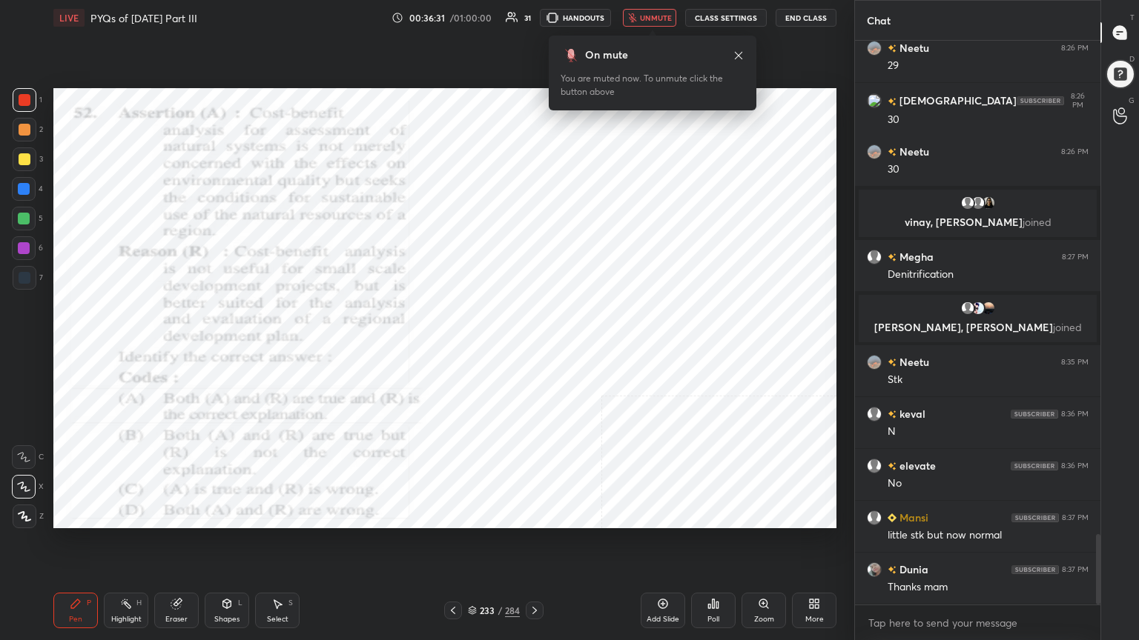
scroll to position [3997, 0]
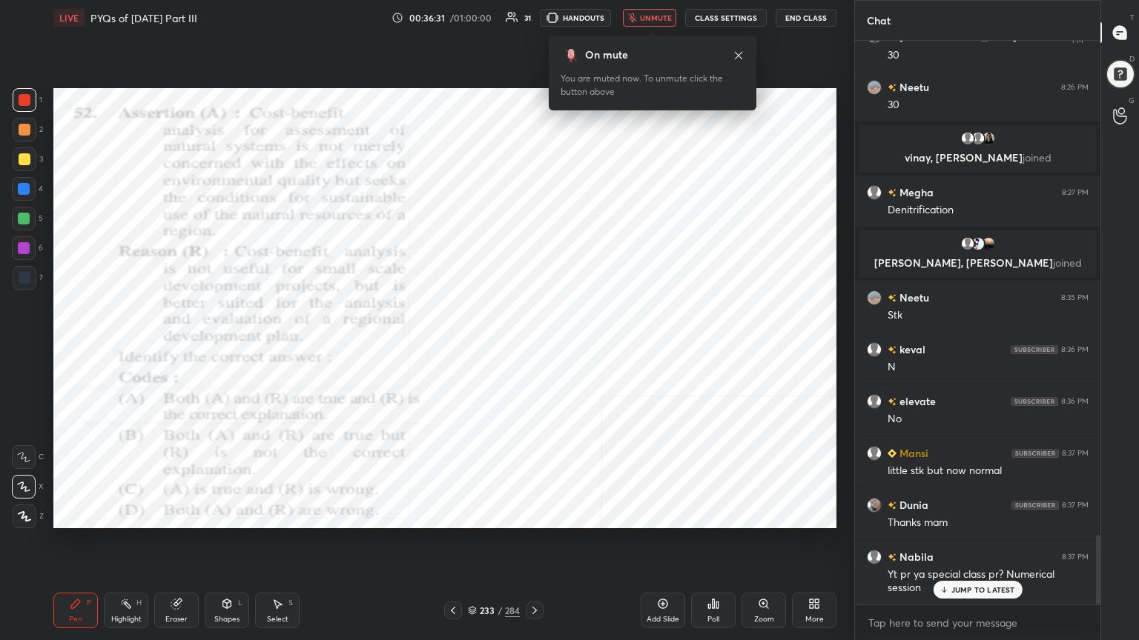
click at [468, 546] on icon at bounding box center [472, 610] width 9 height 9
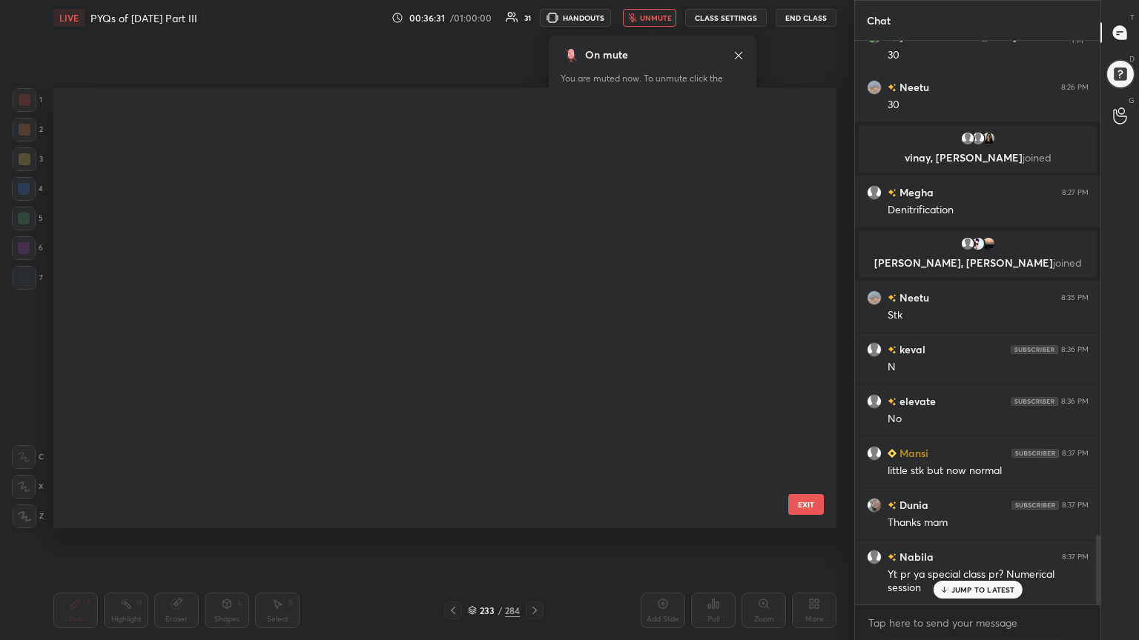
scroll to position [436, 775]
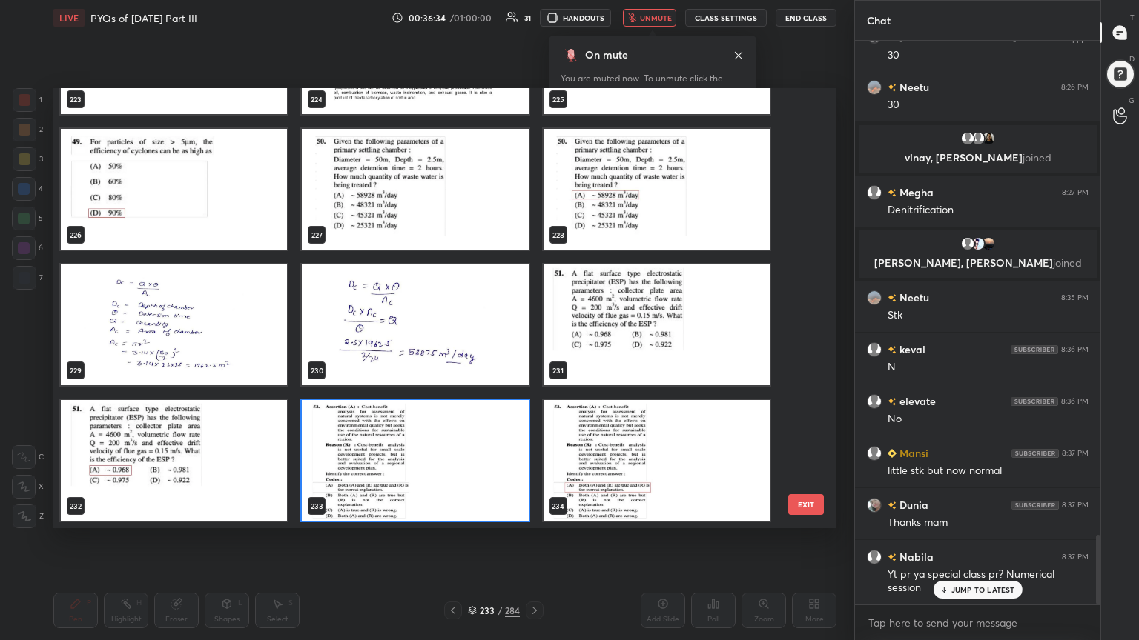
click at [655, 8] on div "LIVE PYQs of [DATE] Part III 00:36:34 / 01:00:00 31 HANDOUTS unmute CLASS SETTI…" at bounding box center [444, 18] width 783 height 36
click at [652, 15] on span "unmute" at bounding box center [656, 18] width 32 height 10
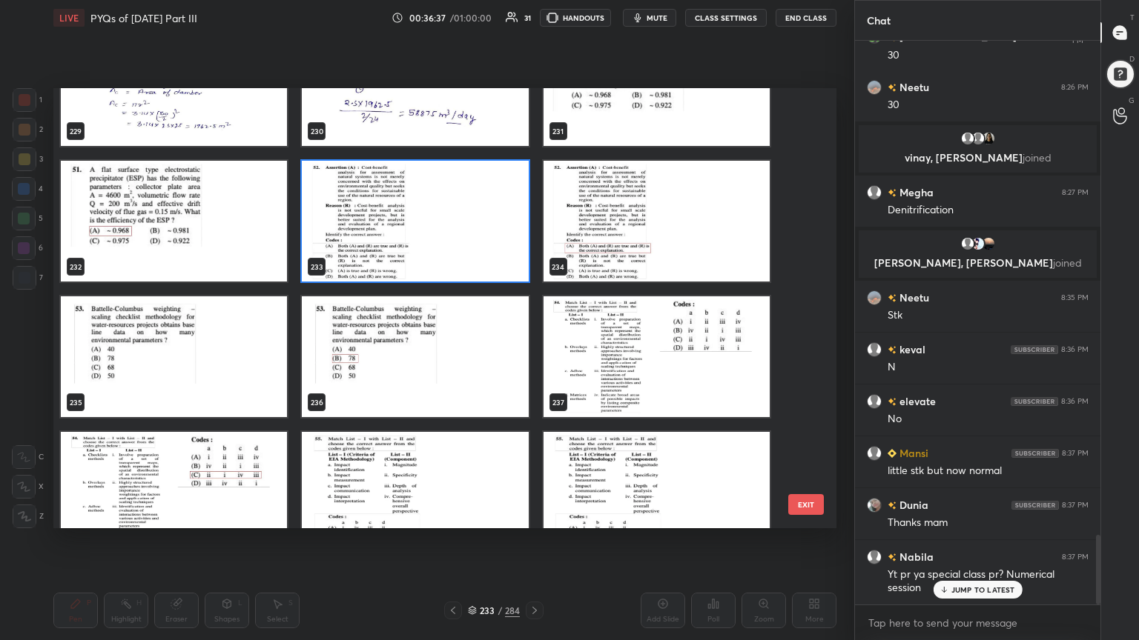
scroll to position [10378, 0]
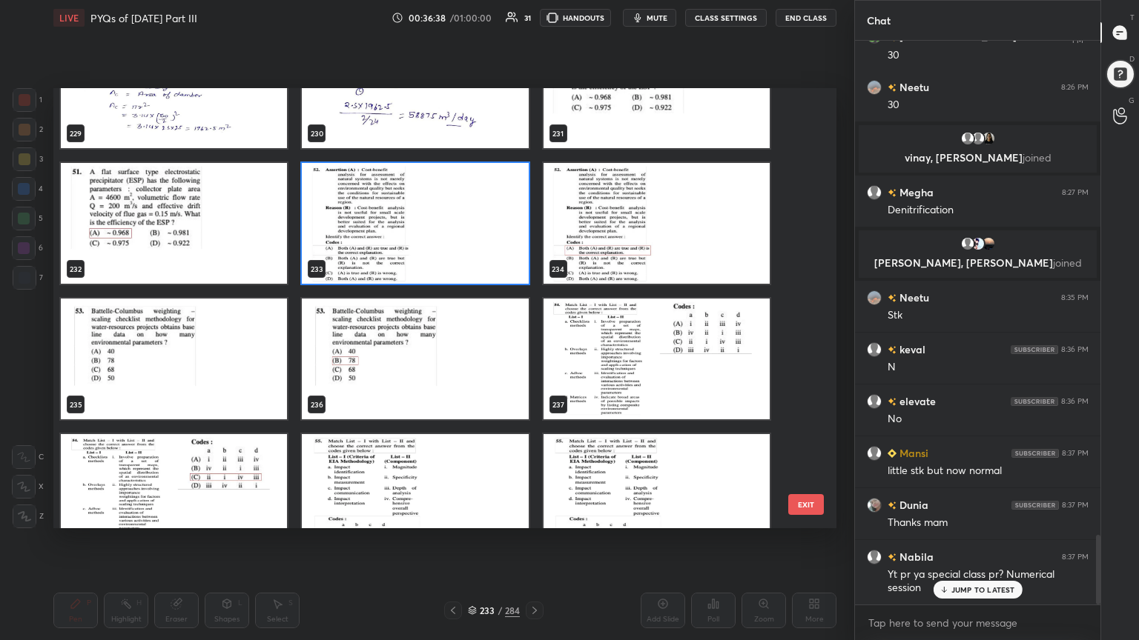
click at [494, 245] on img "grid" at bounding box center [415, 223] width 226 height 121
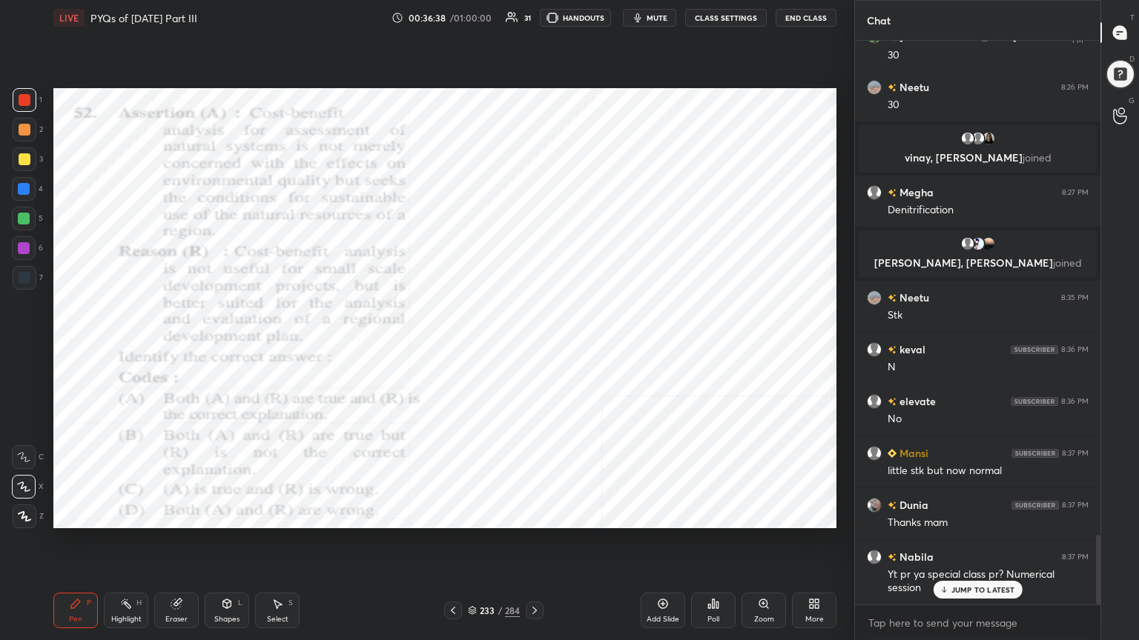
click at [494, 245] on img "grid" at bounding box center [415, 223] width 226 height 121
click at [715, 546] on div "Poll" at bounding box center [713, 611] width 44 height 36
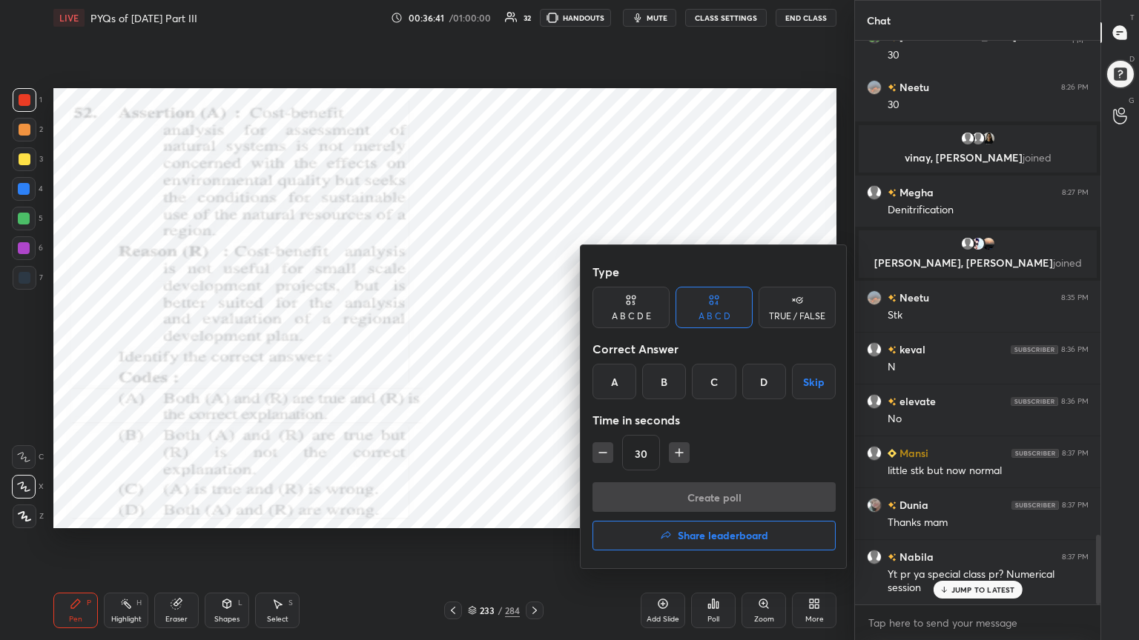
click at [608, 374] on div "A" at bounding box center [614, 382] width 44 height 36
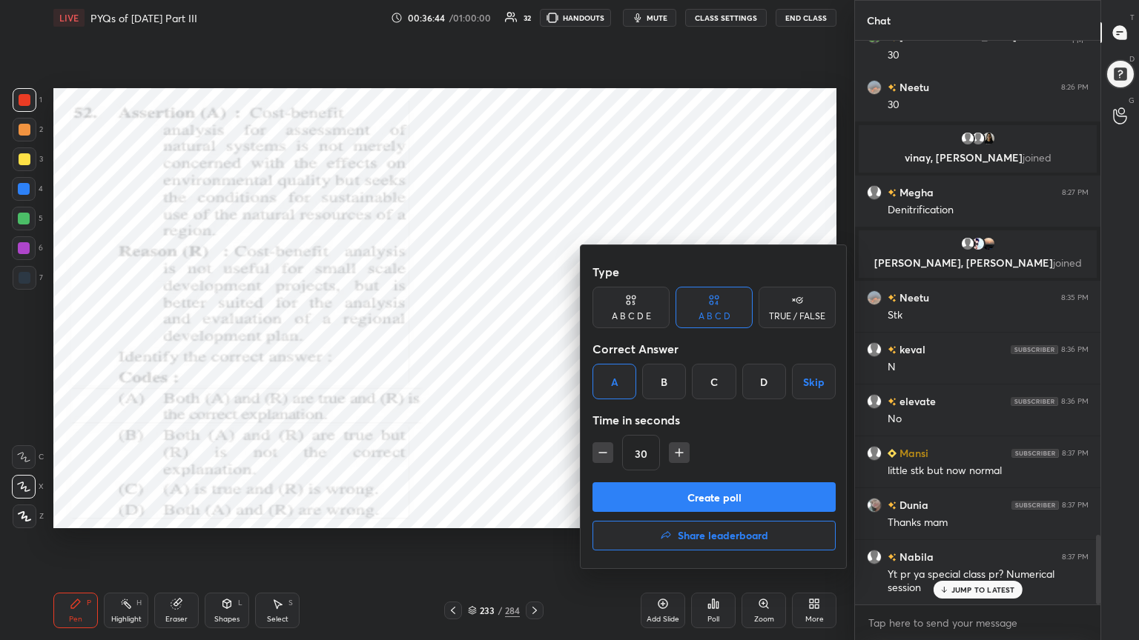
scroll to position [4050, 0]
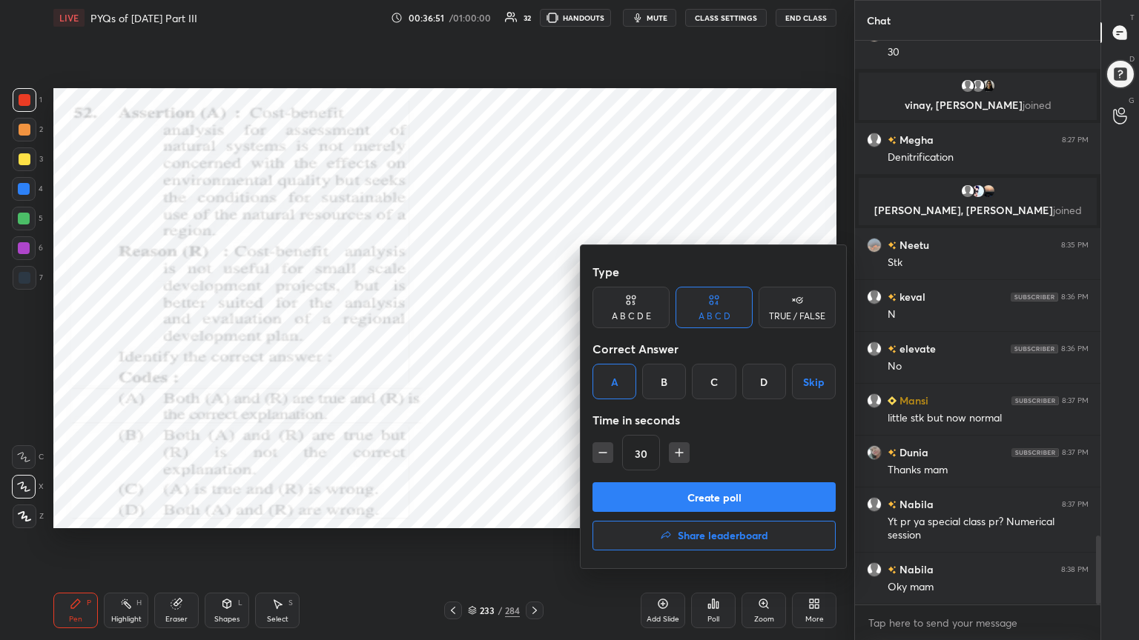
click at [711, 489] on button "Create poll" at bounding box center [713, 498] width 243 height 30
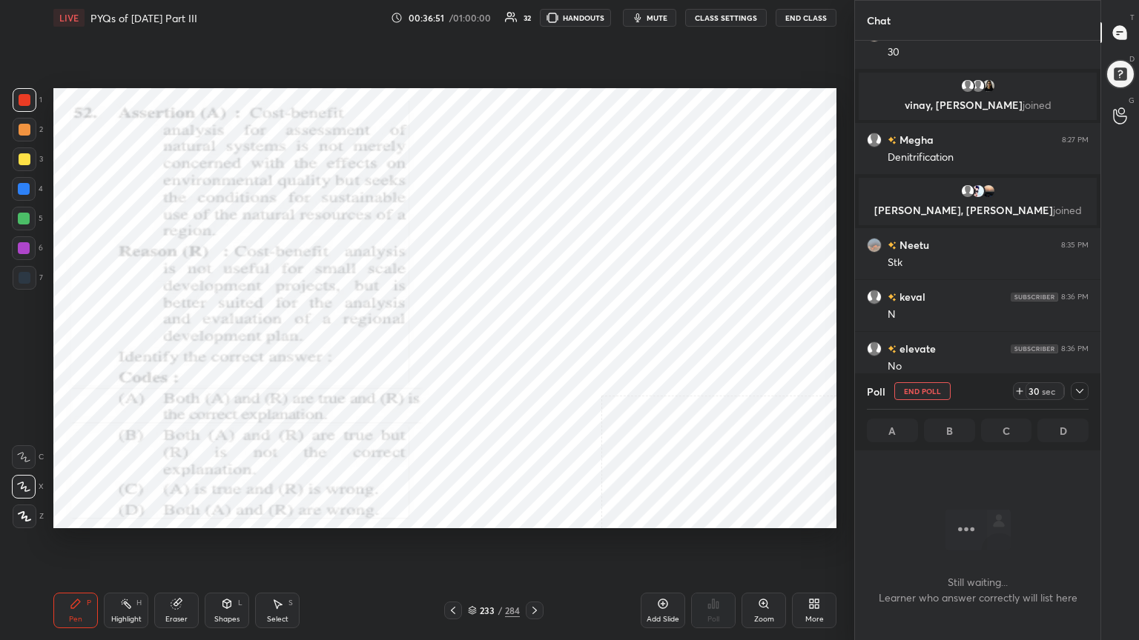
scroll to position [360, 241]
click at [651, 17] on span "mute" at bounding box center [656, 18] width 21 height 10
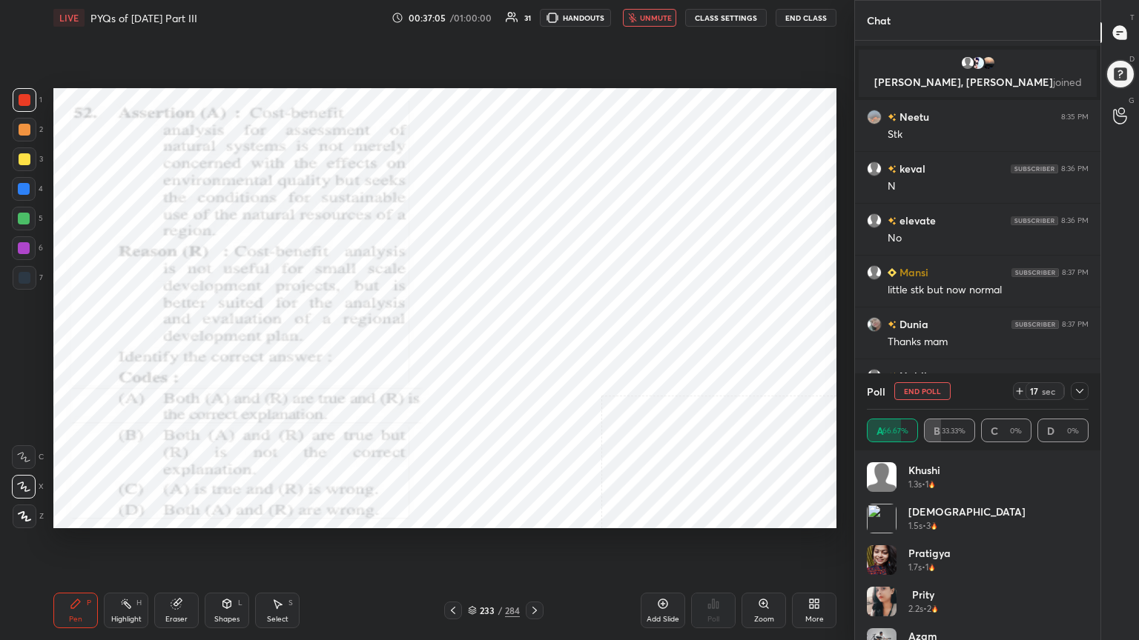
scroll to position [4231, 0]
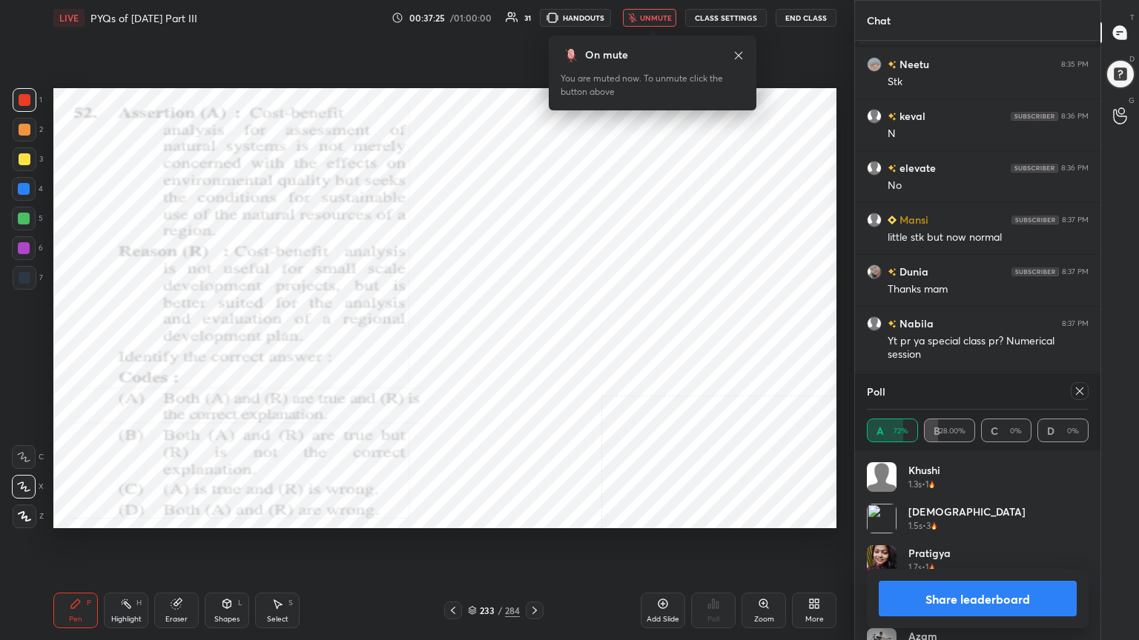
click at [1084, 391] on icon at bounding box center [1079, 391] width 12 height 12
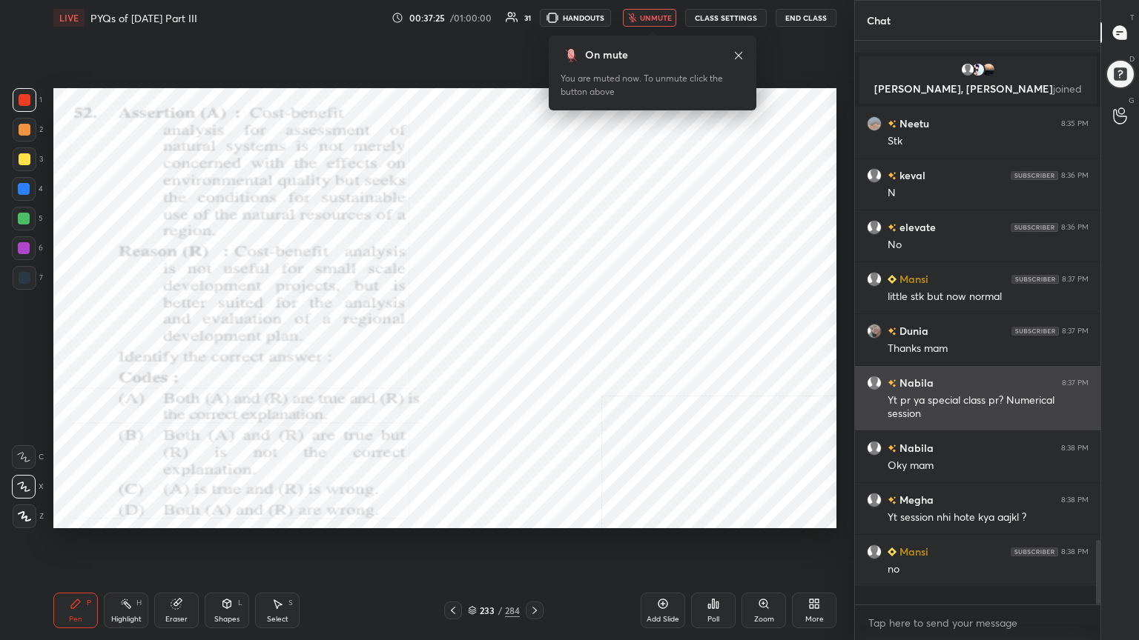
scroll to position [555, 241]
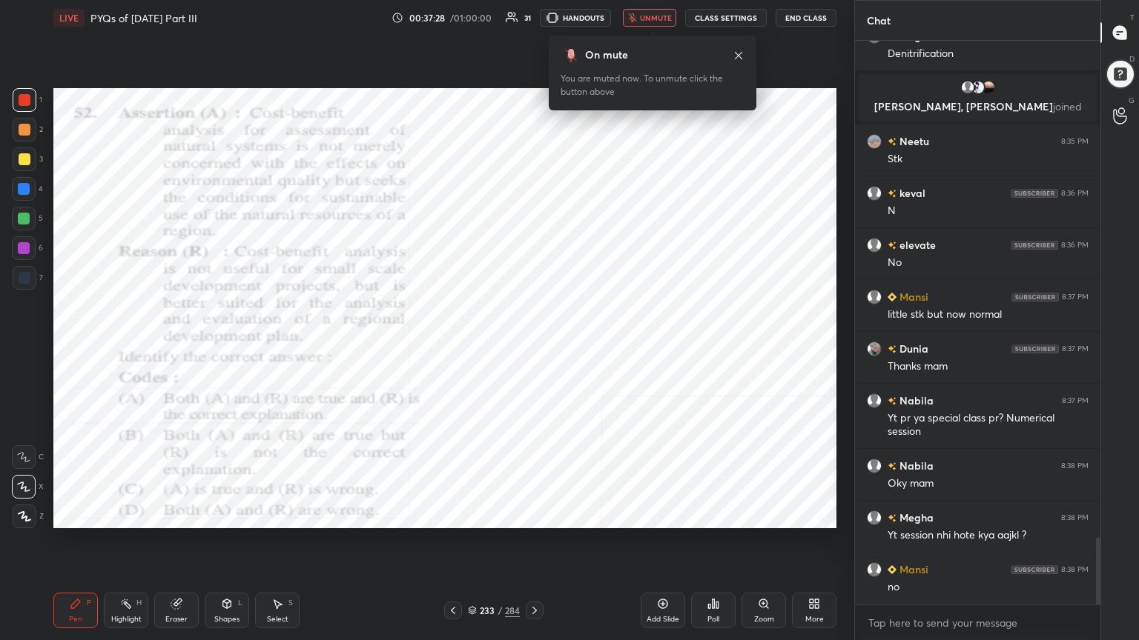
click at [669, 4] on div "LIVE PYQs of [DATE] Part III 00:37:28 / 01:00:00 31 HANDOUTS unmute CLASS SETTI…" at bounding box center [444, 18] width 783 height 36
click at [661, 18] on span "unmute" at bounding box center [656, 18] width 32 height 10
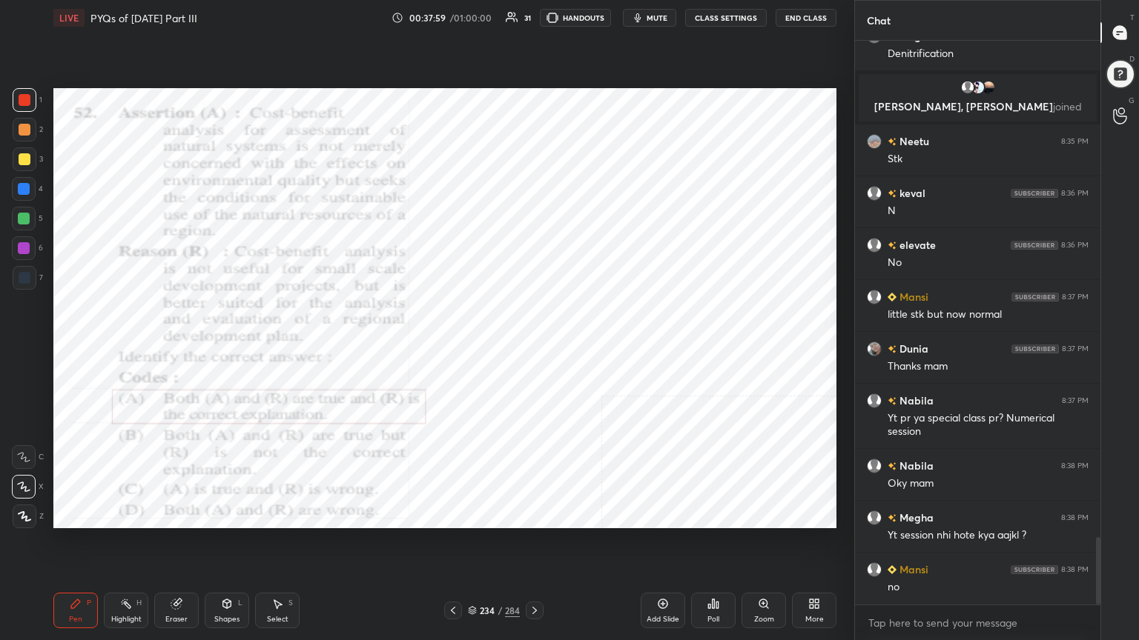
click at [477, 546] on div "234 / 284" at bounding box center [494, 610] width 52 height 13
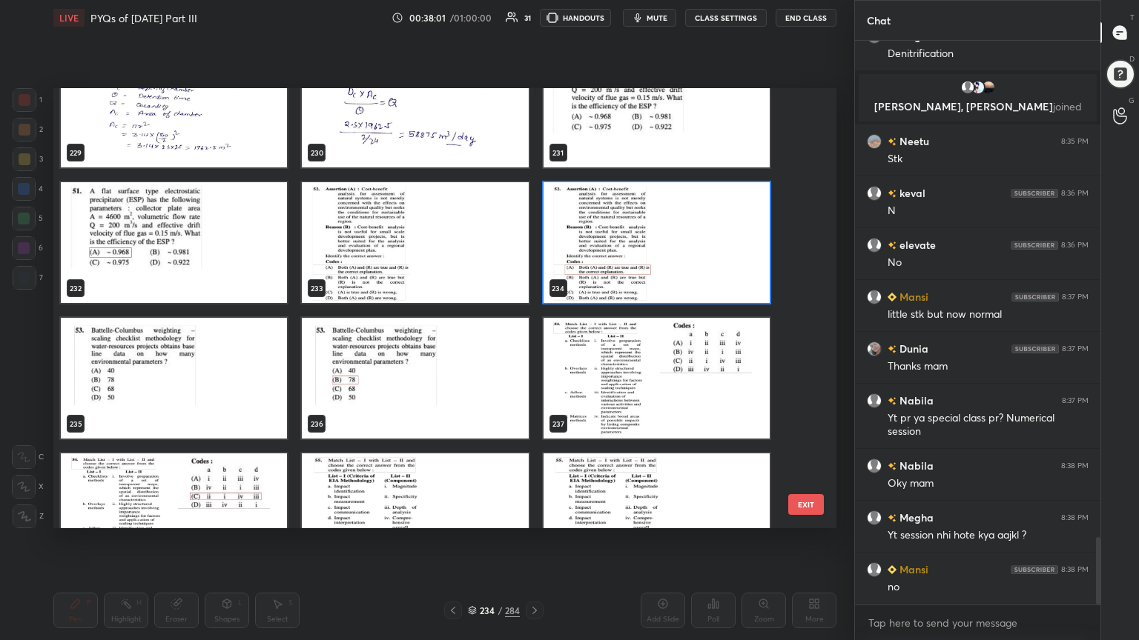
scroll to position [10357, 0]
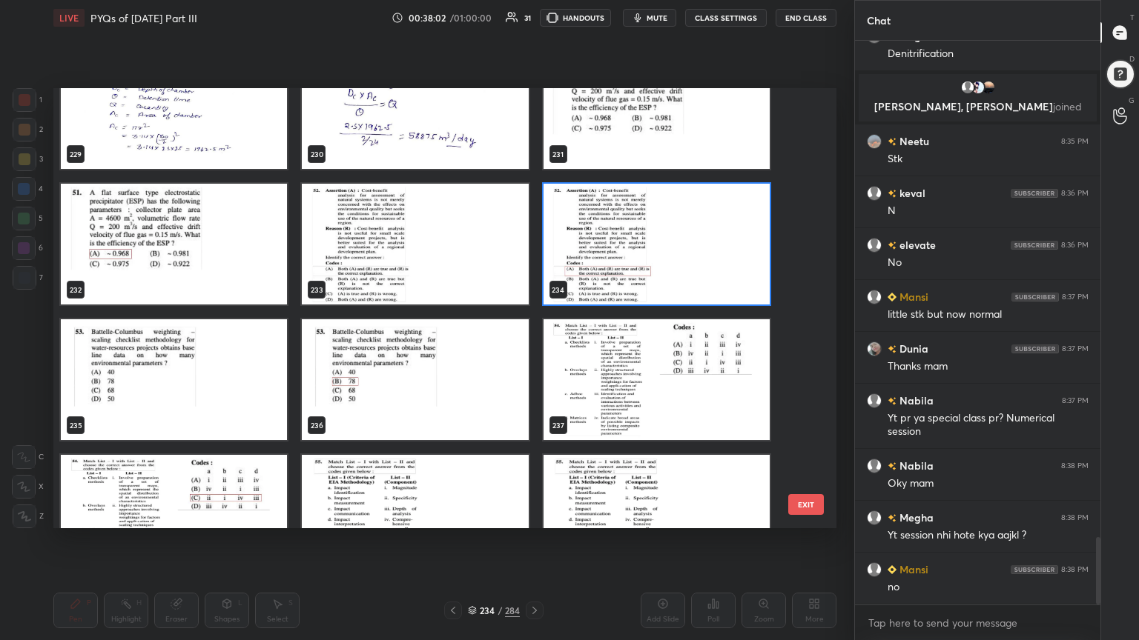
click at [211, 358] on img "grid" at bounding box center [174, 380] width 226 height 121
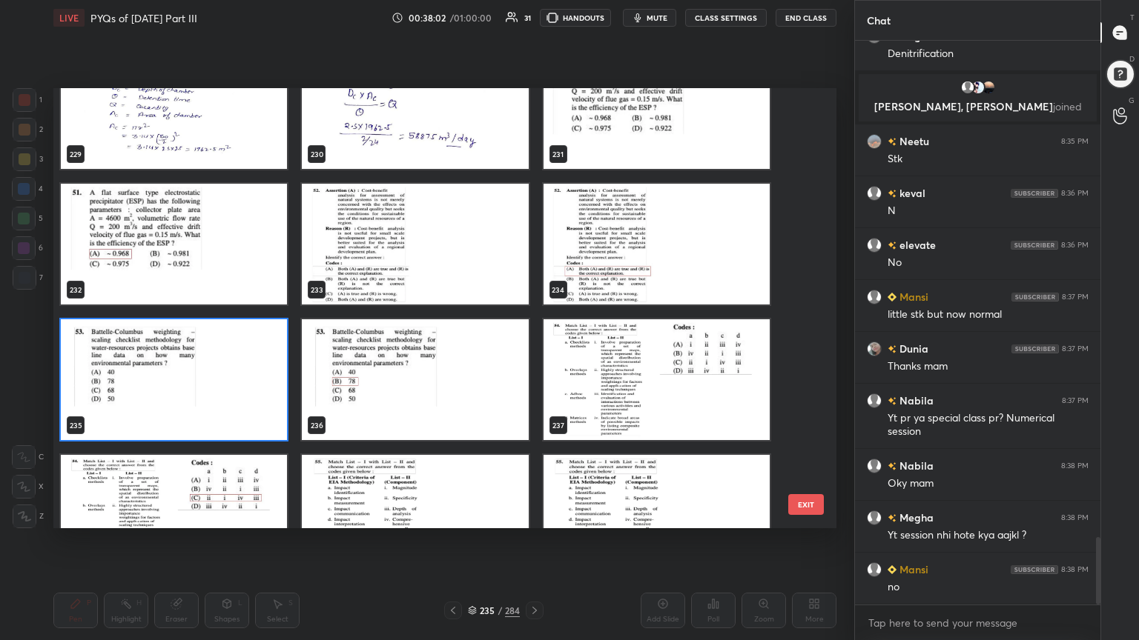
click at [211, 358] on img "grid" at bounding box center [174, 380] width 226 height 121
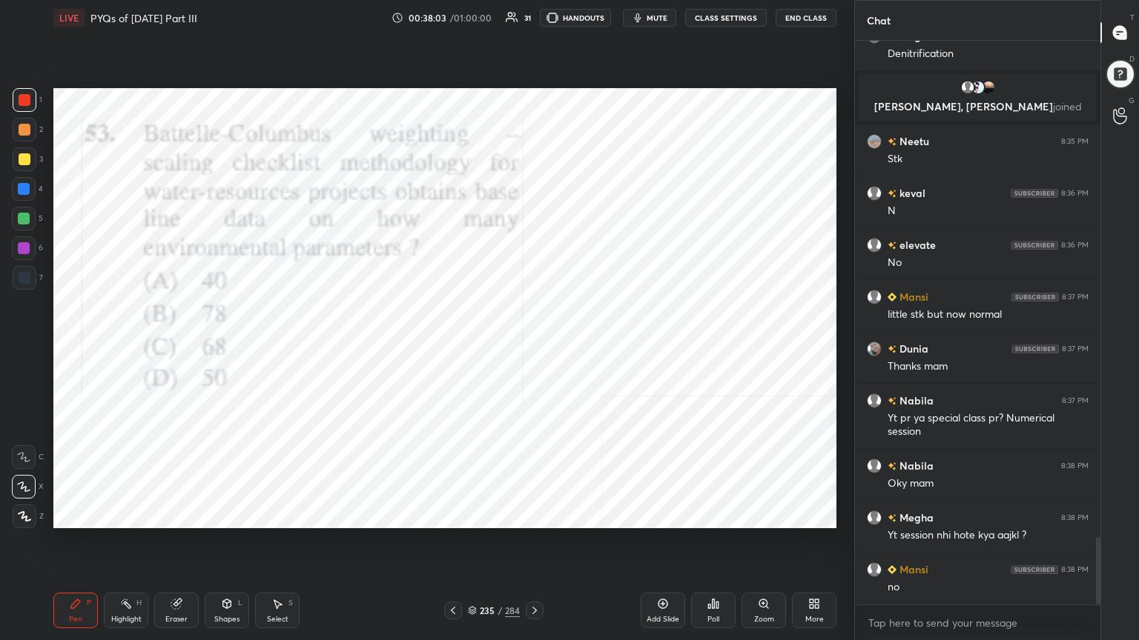
click at [211, 358] on img "grid" at bounding box center [174, 380] width 226 height 121
click at [638, 12] on icon "button" at bounding box center [638, 18] width 12 height 12
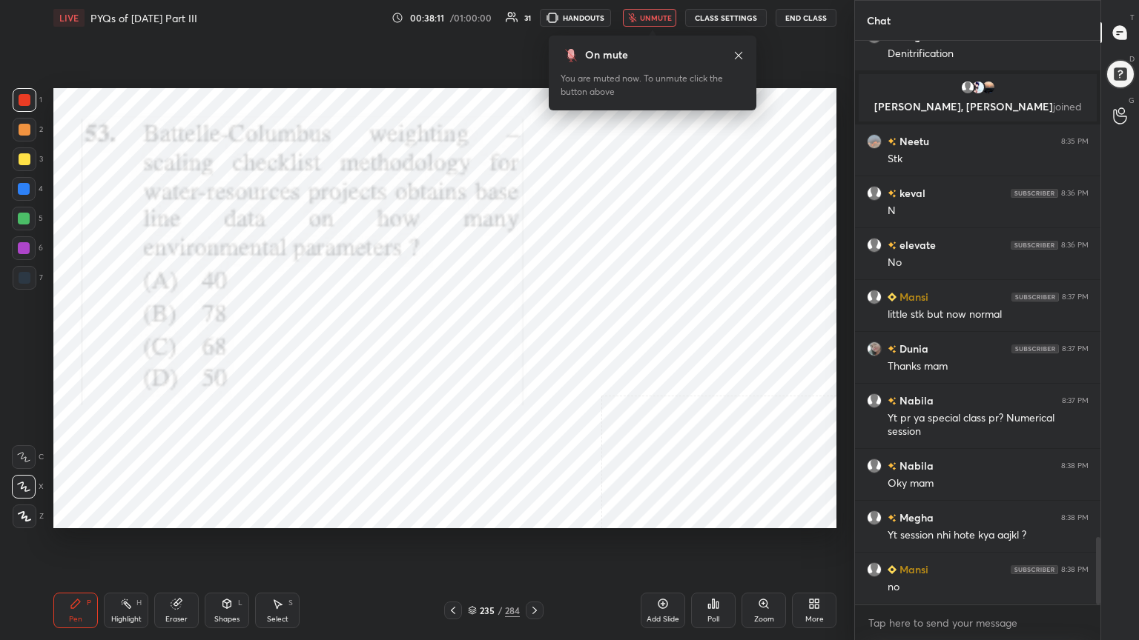
click at [472, 546] on icon at bounding box center [472, 609] width 7 height 4
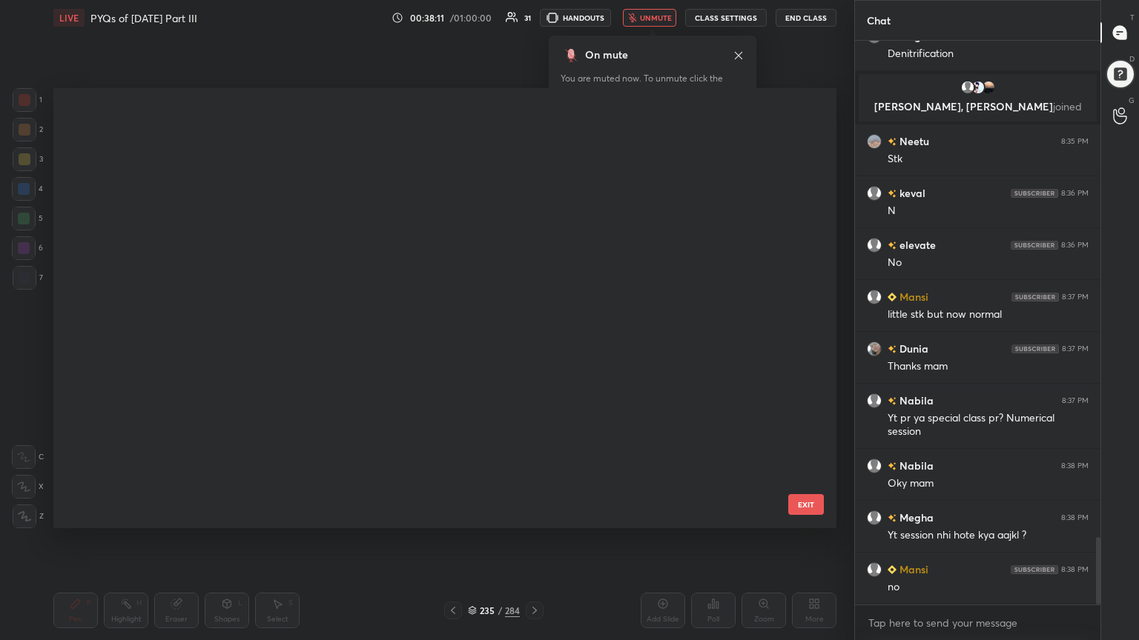
scroll to position [10277, 0]
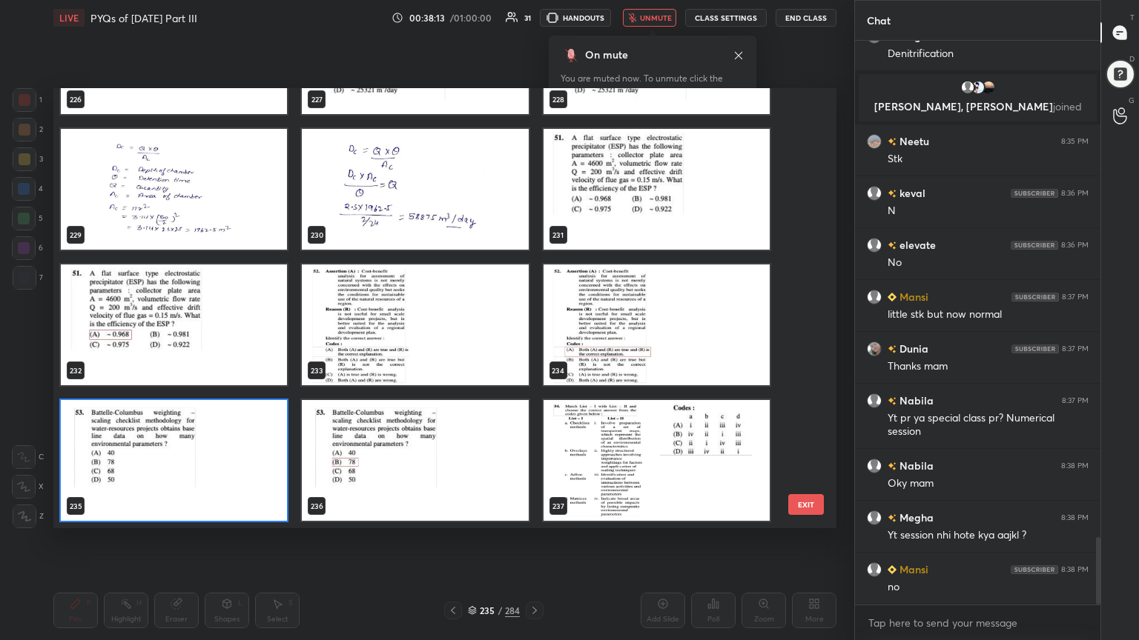
click at [195, 427] on img "grid" at bounding box center [174, 460] width 226 height 121
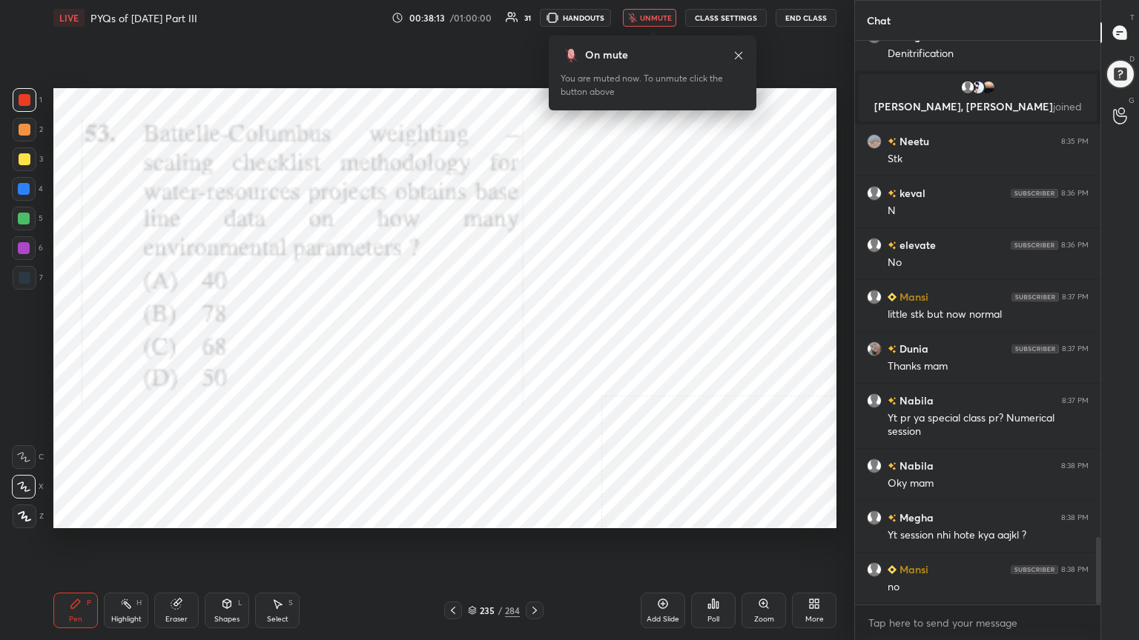
drag, startPoint x: 195, startPoint y: 427, endPoint x: 632, endPoint y: 499, distance: 442.5
click at [671, 405] on div "LIVE PYQs of [DATE] Part III 00:38:15 / 01:00:00 31 HANDOUTS unmute CLASS SETTI…" at bounding box center [444, 320] width 795 height 640
click at [707, 546] on div "Poll" at bounding box center [713, 611] width 44 height 36
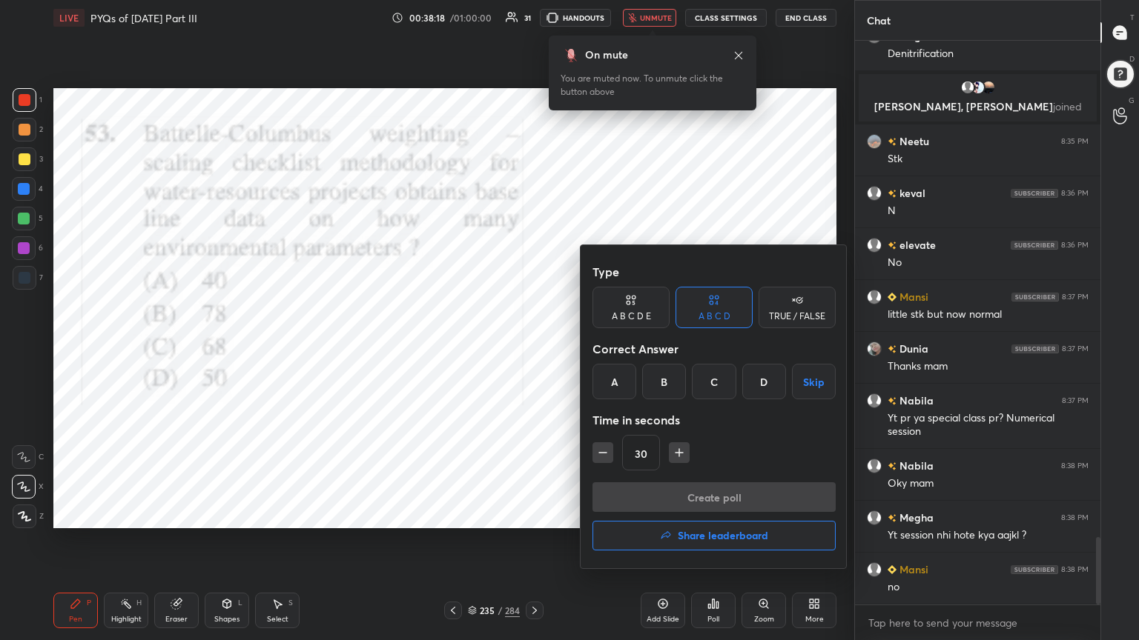
click at [668, 371] on div "B" at bounding box center [664, 382] width 44 height 36
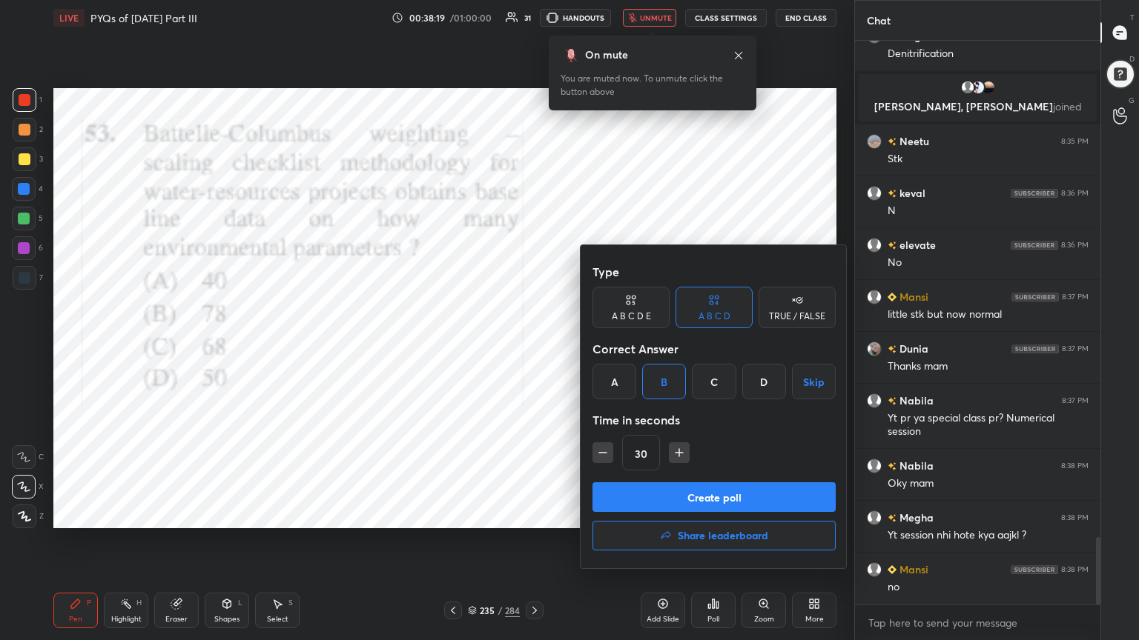
click at [714, 486] on button "Create poll" at bounding box center [713, 498] width 243 height 30
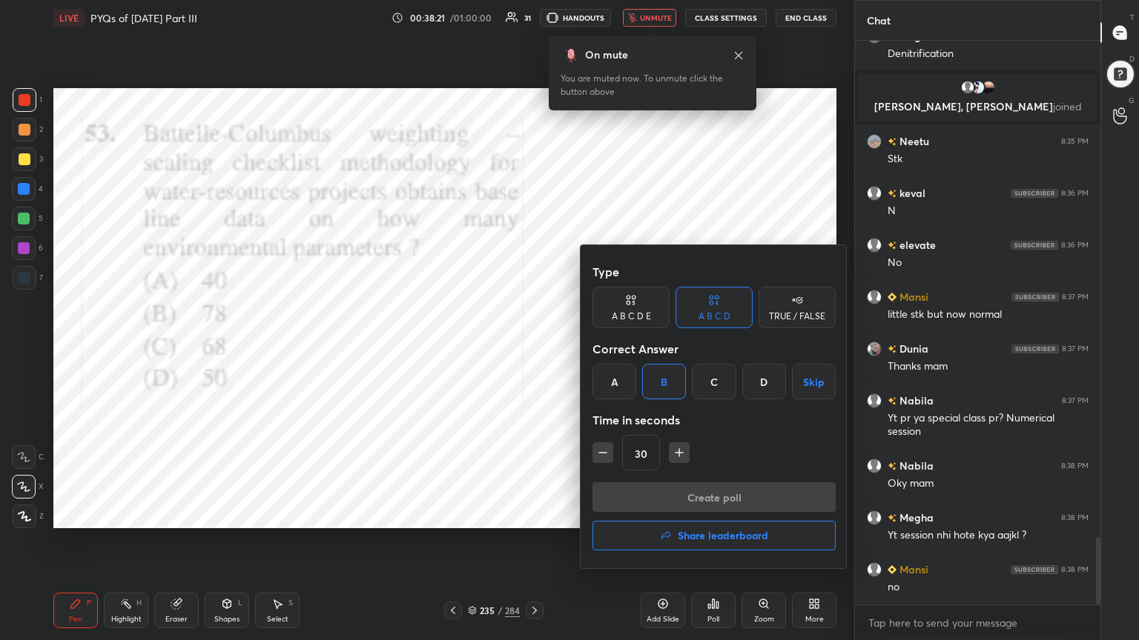
click at [714, 509] on div "Create poll Share leaderboard" at bounding box center [713, 520] width 243 height 74
click at [445, 418] on div at bounding box center [569, 320] width 1139 height 640
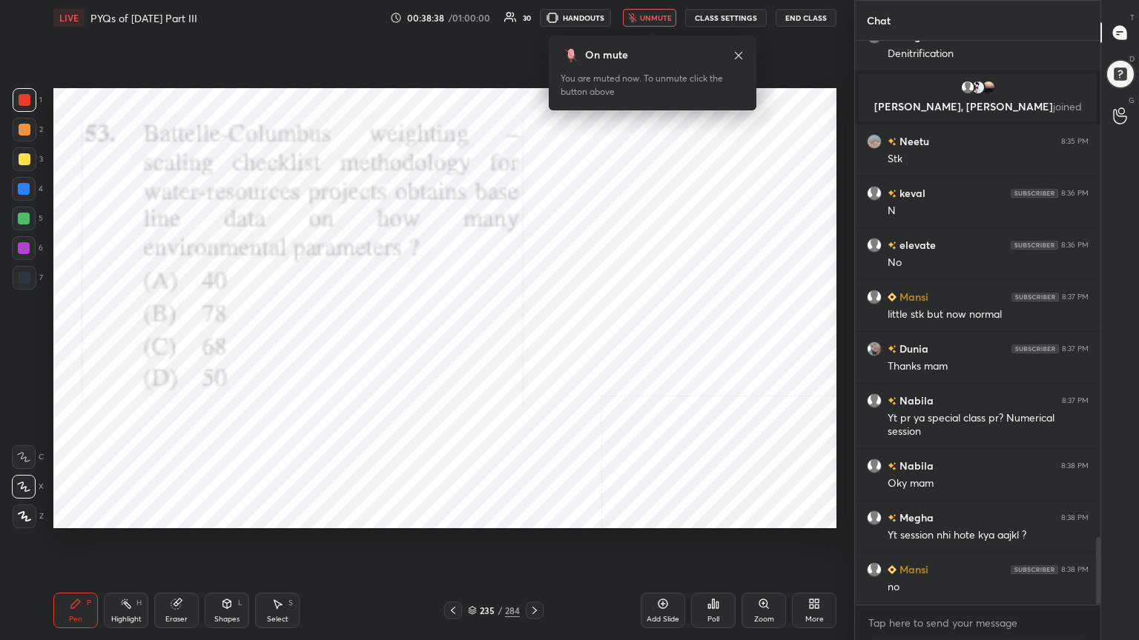
click at [714, 546] on icon at bounding box center [713, 604] width 2 height 9
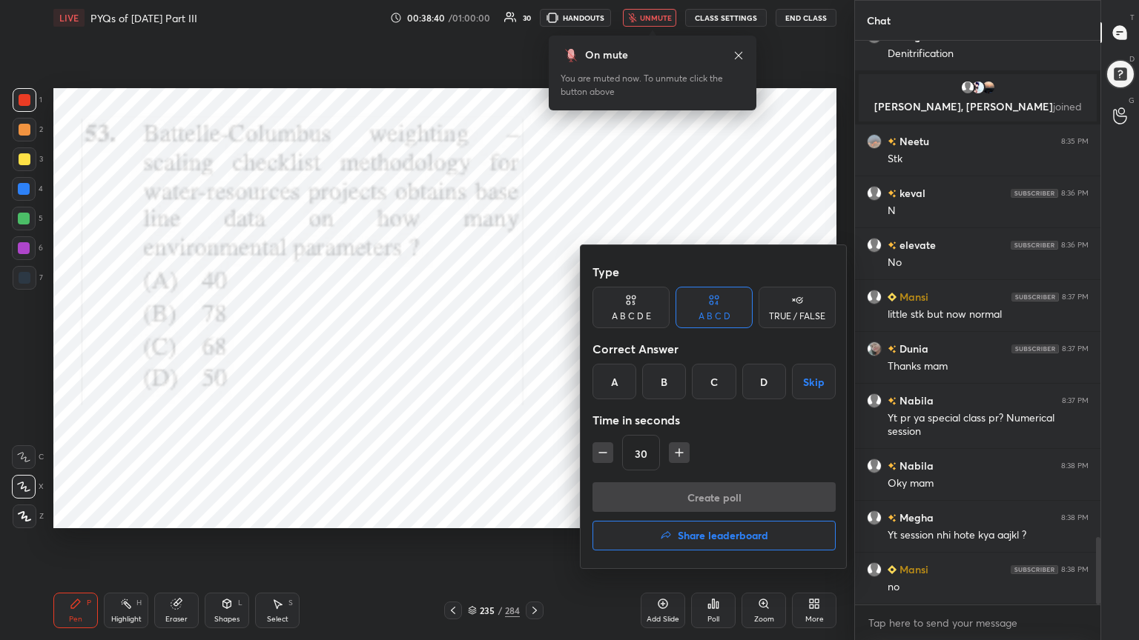
click at [663, 392] on div "B" at bounding box center [664, 382] width 44 height 36
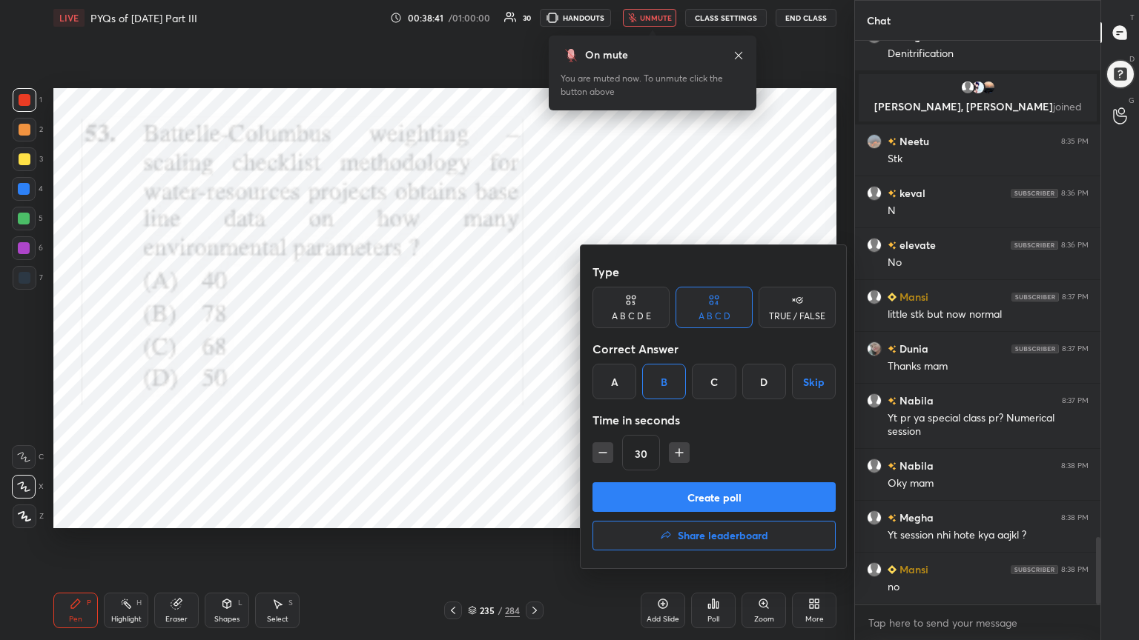
click at [698, 483] on button "Create poll" at bounding box center [713, 498] width 243 height 30
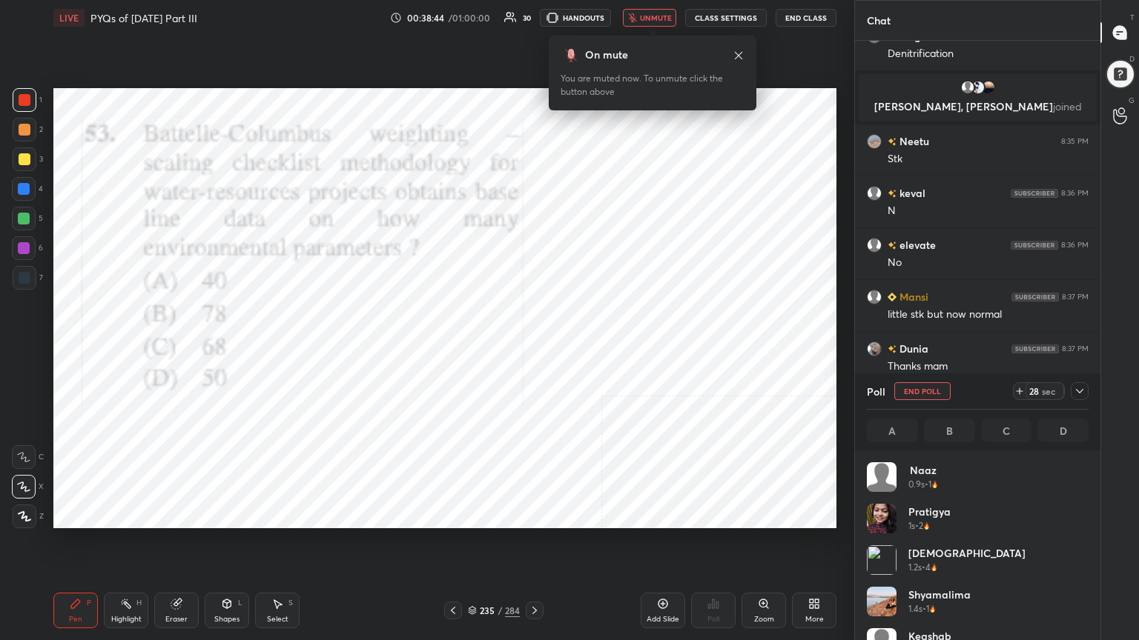
scroll to position [173, 217]
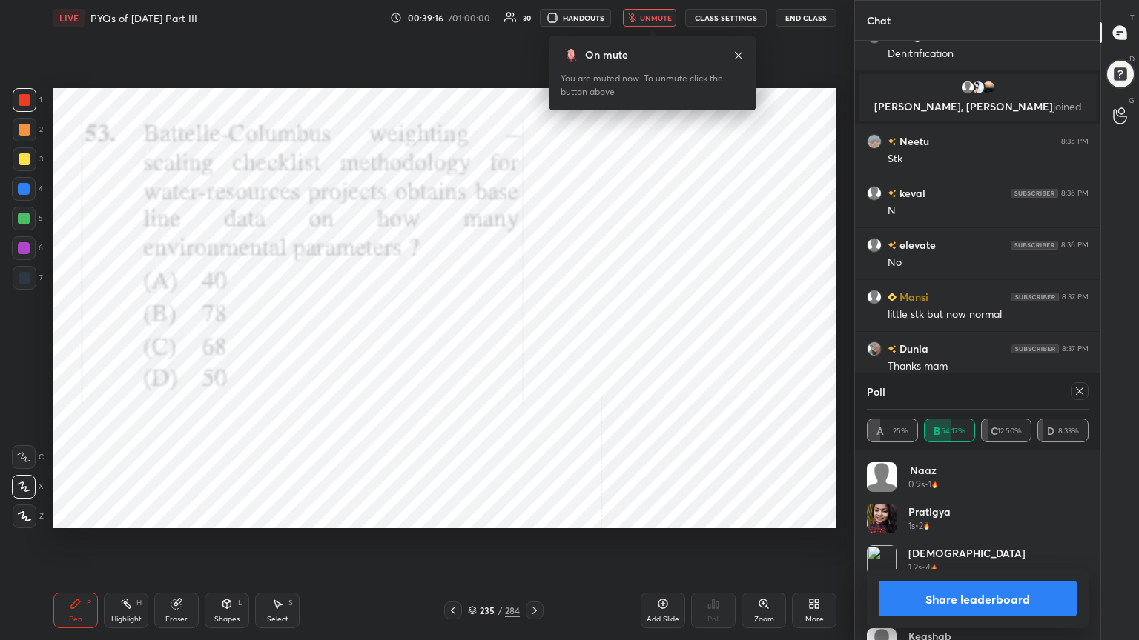
click at [1073, 392] on icon at bounding box center [1079, 391] width 12 height 12
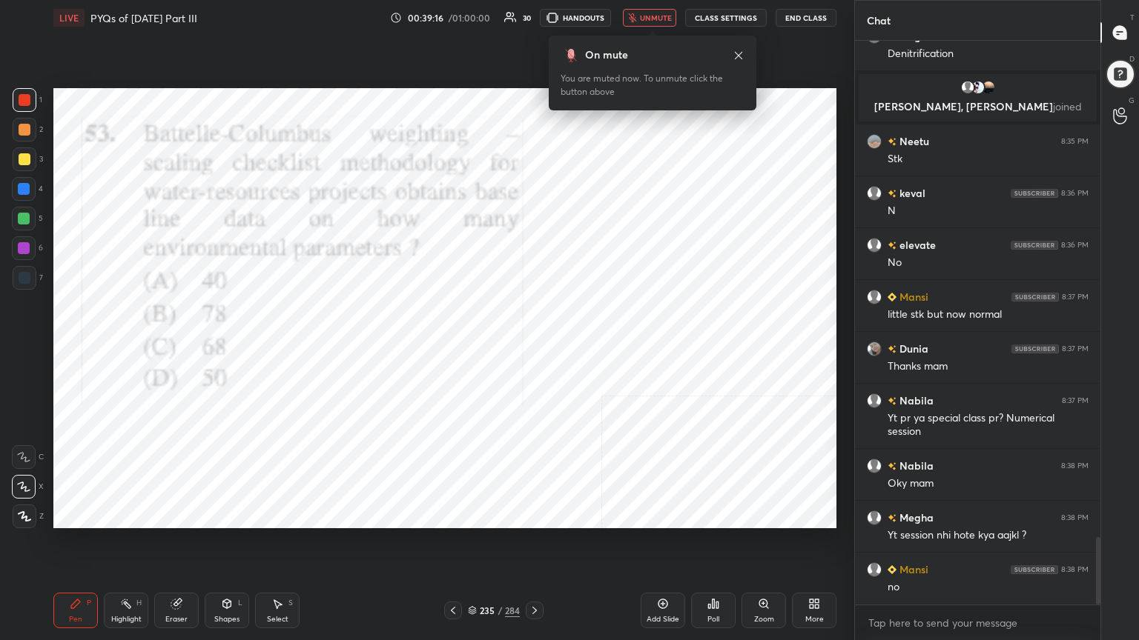
scroll to position [437, 241]
click at [663, 15] on span "unmute" at bounding box center [656, 18] width 32 height 10
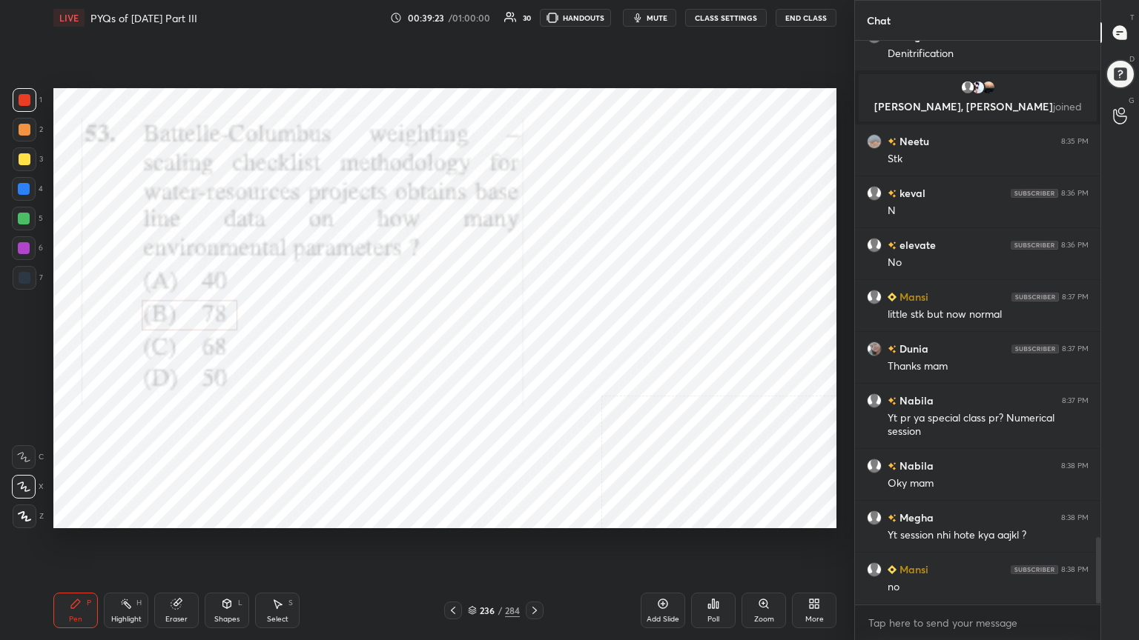
scroll to position [4205, 0]
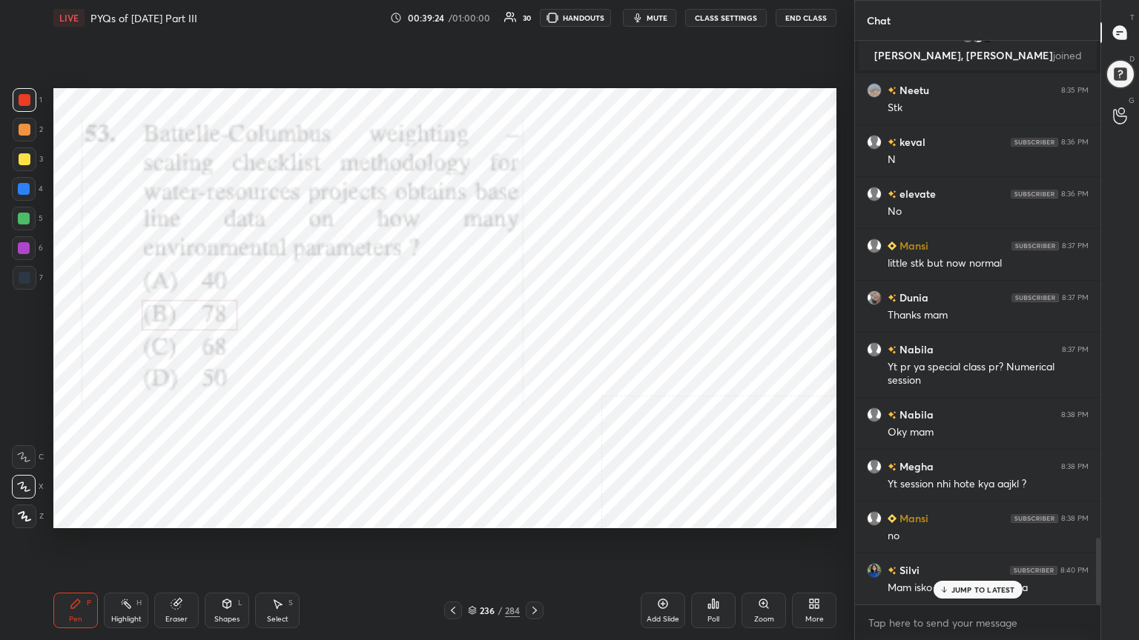
click at [471, 546] on icon at bounding box center [472, 610] width 9 height 9
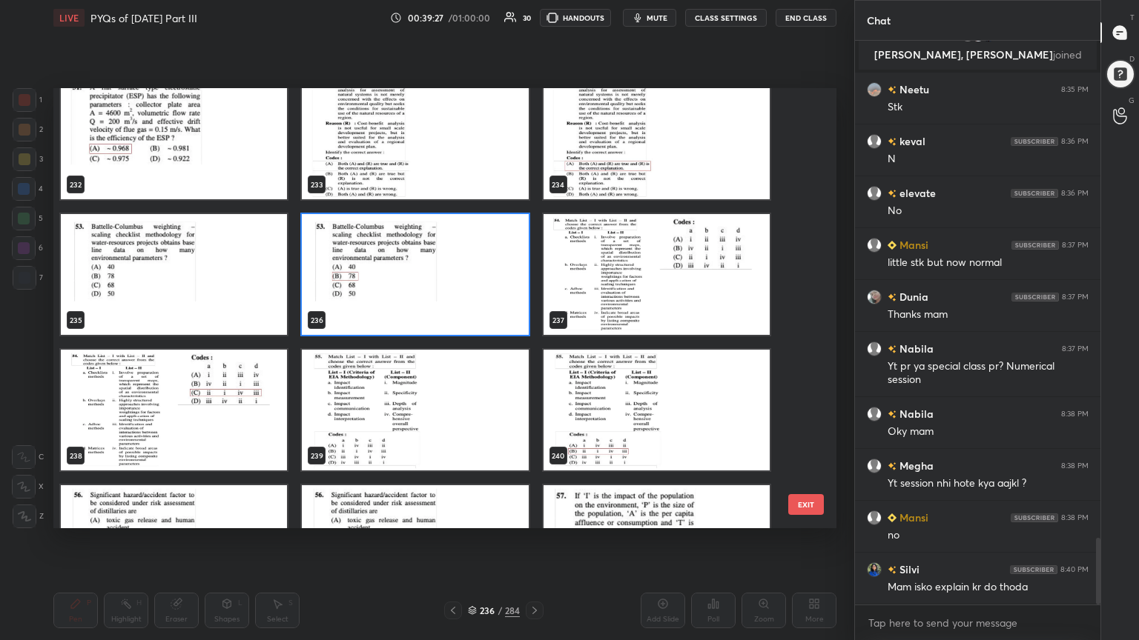
scroll to position [10462, 0]
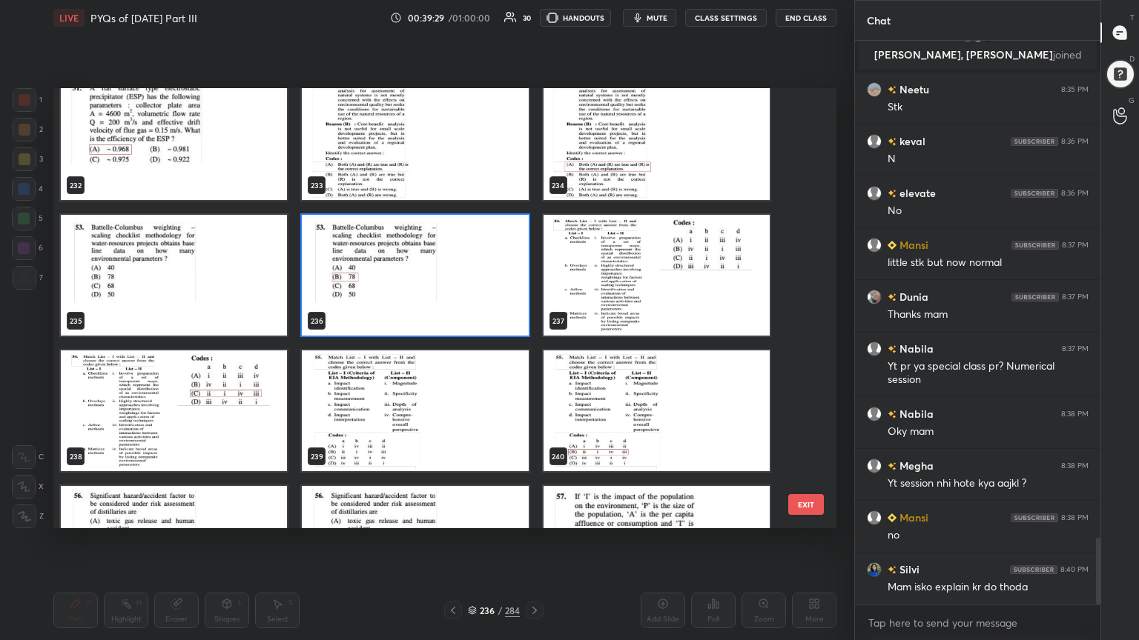
click at [448, 273] on img "grid" at bounding box center [415, 275] width 226 height 121
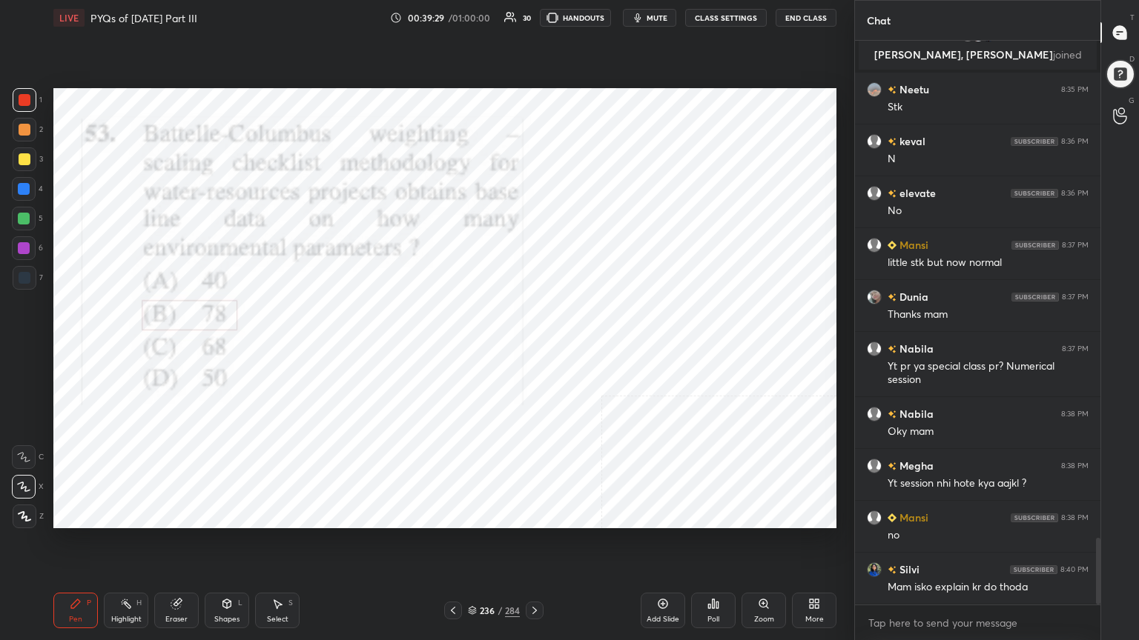
click at [448, 273] on img "grid" at bounding box center [415, 275] width 226 height 121
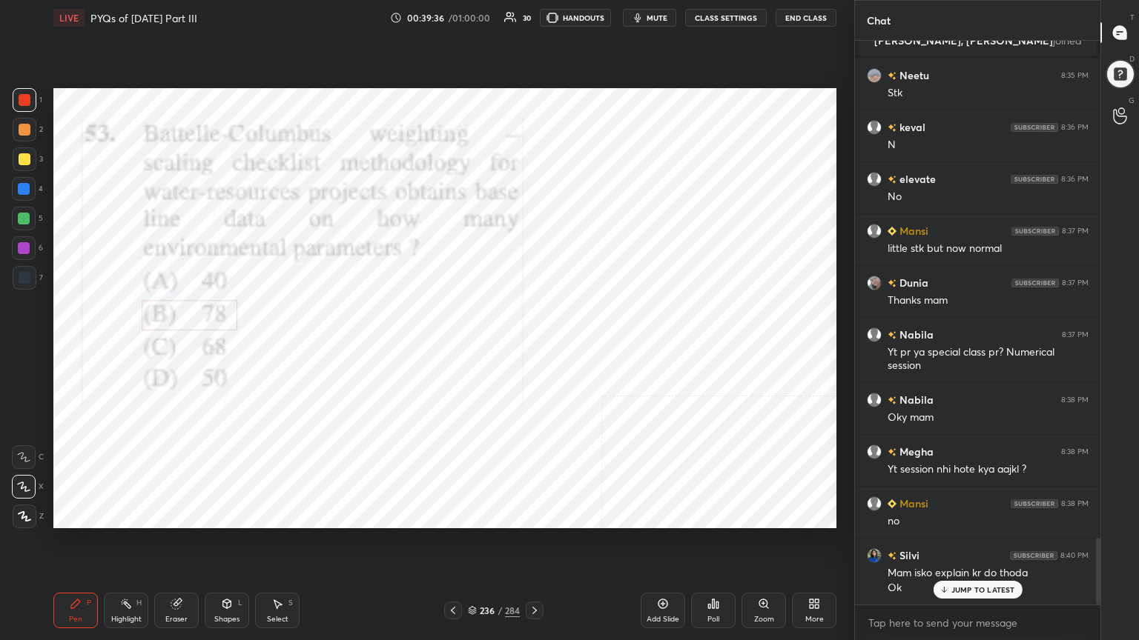
click at [471, 546] on icon at bounding box center [472, 610] width 9 height 9
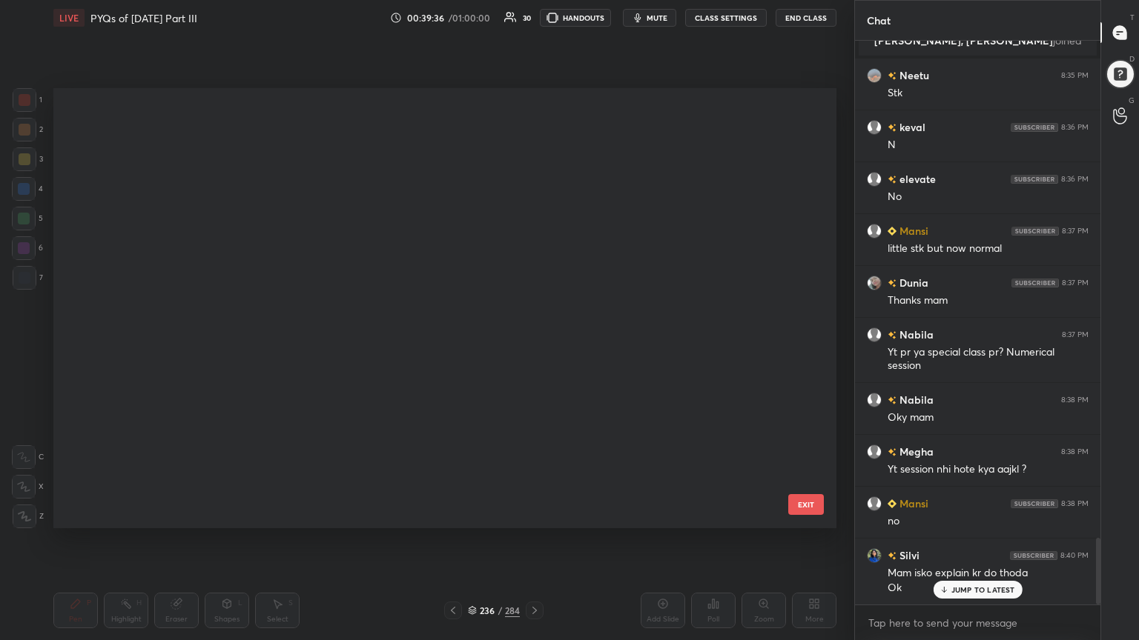
scroll to position [4, 7]
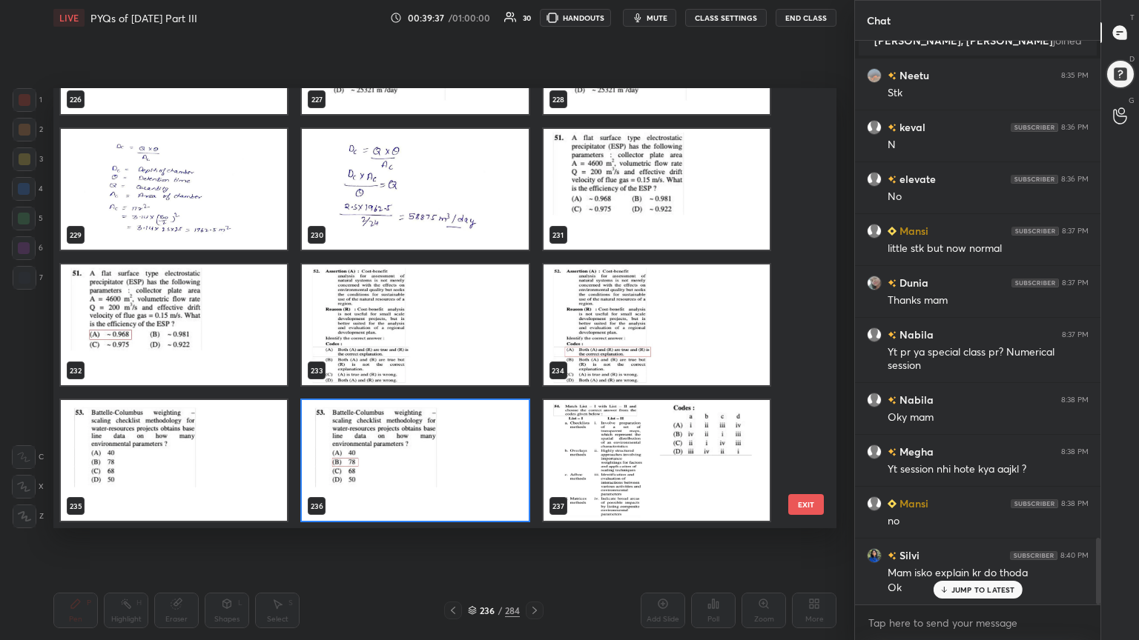
click at [557, 426] on img "grid" at bounding box center [656, 460] width 226 height 121
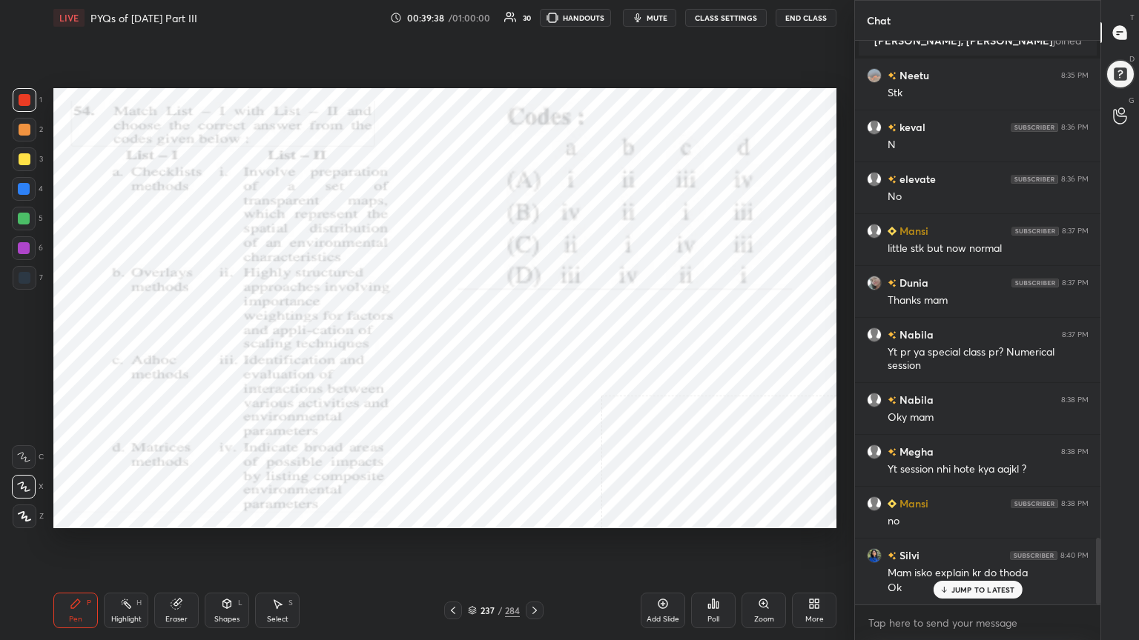
click at [557, 426] on img "grid" at bounding box center [656, 460] width 226 height 121
click at [649, 22] on button "mute" at bounding box center [649, 18] width 53 height 18
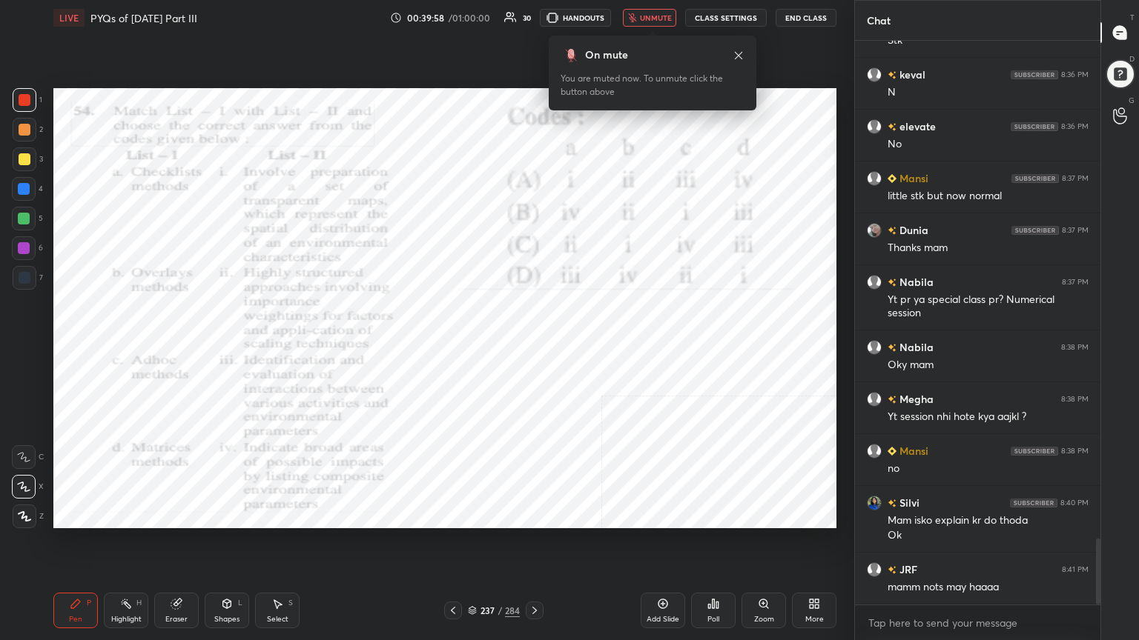
click at [475, 546] on icon at bounding box center [472, 610] width 9 height 9
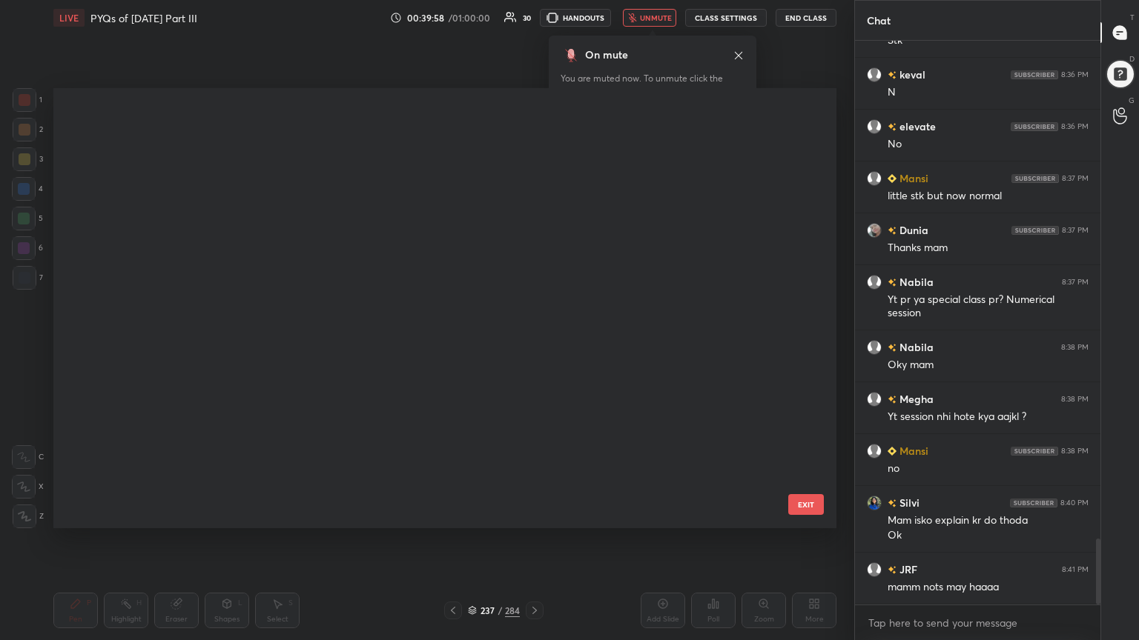
scroll to position [436, 775]
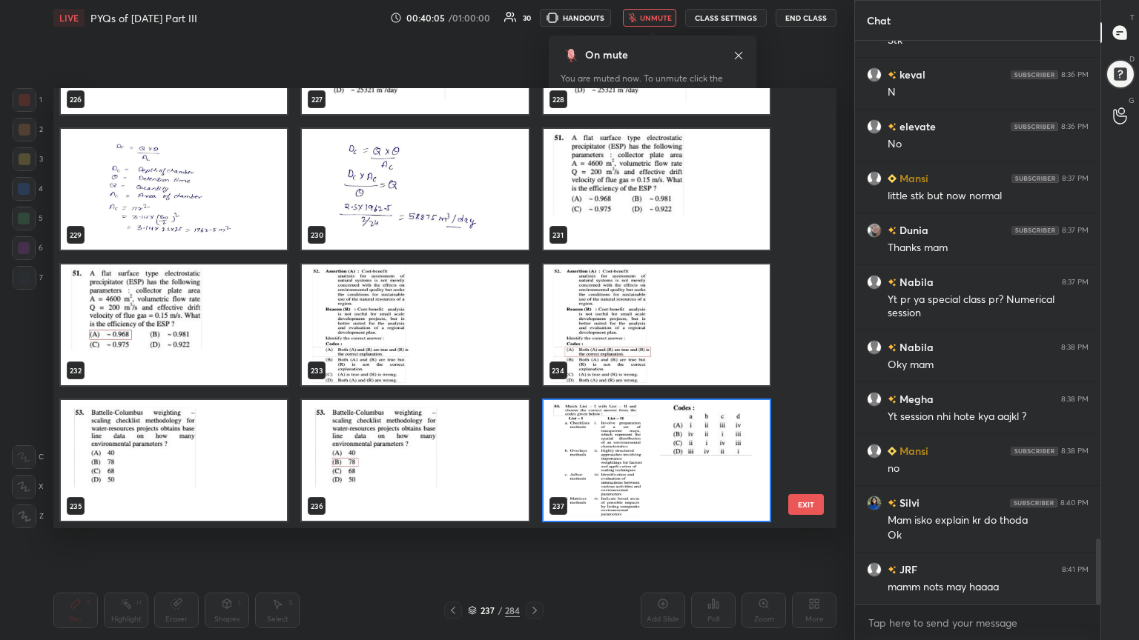
click at [648, 16] on span "unmute" at bounding box center [656, 18] width 32 height 10
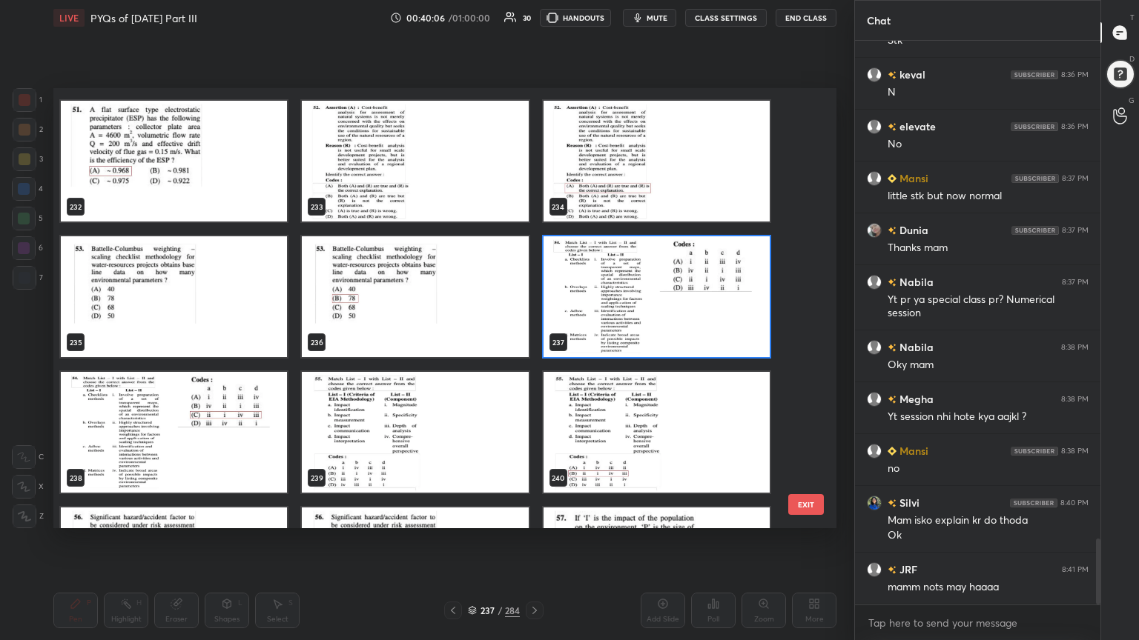
scroll to position [10498, 0]
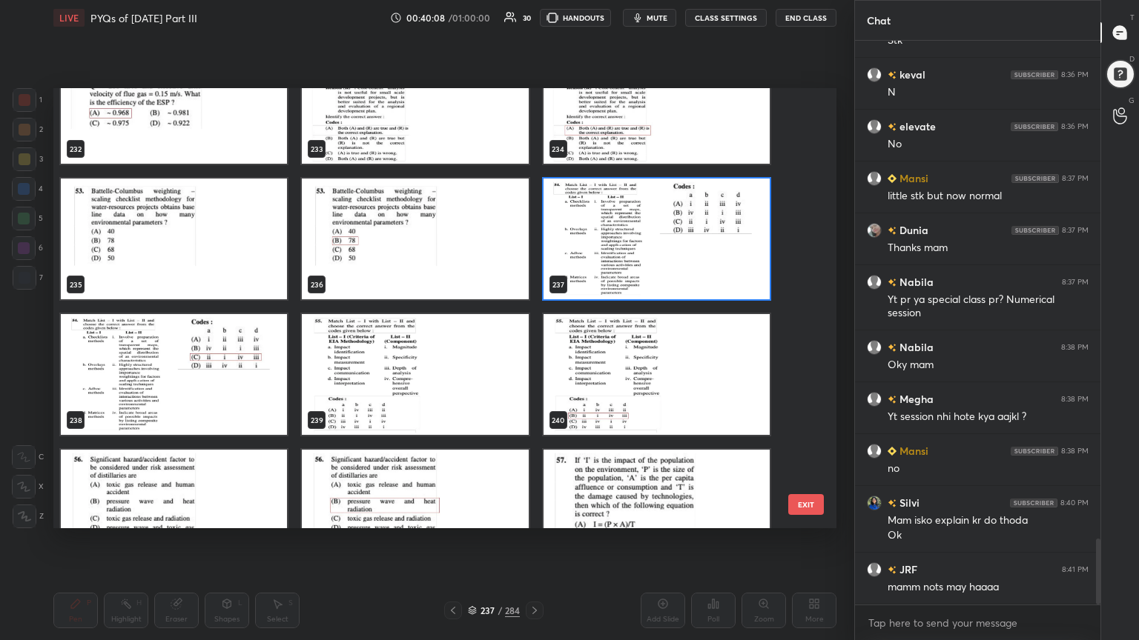
click at [663, 222] on img "grid" at bounding box center [656, 239] width 226 height 121
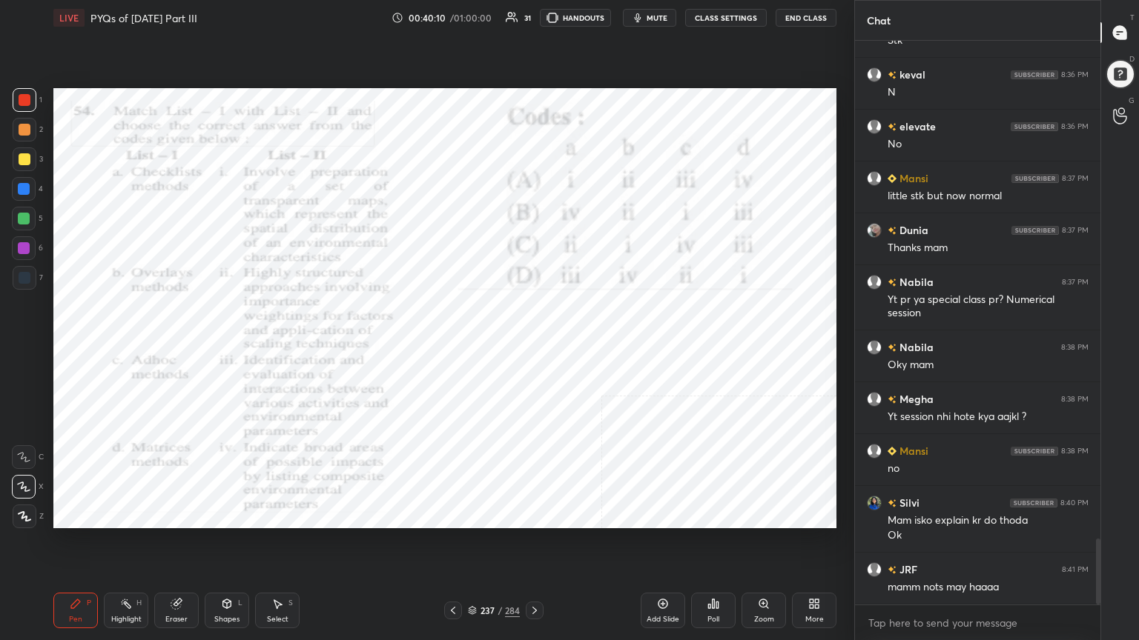
drag, startPoint x: 703, startPoint y: 613, endPoint x: 718, endPoint y: 638, distance: 28.2
click at [718, 546] on div "Poll" at bounding box center [713, 610] width 44 height 83
click at [709, 546] on icon at bounding box center [709, 607] width 2 height 4
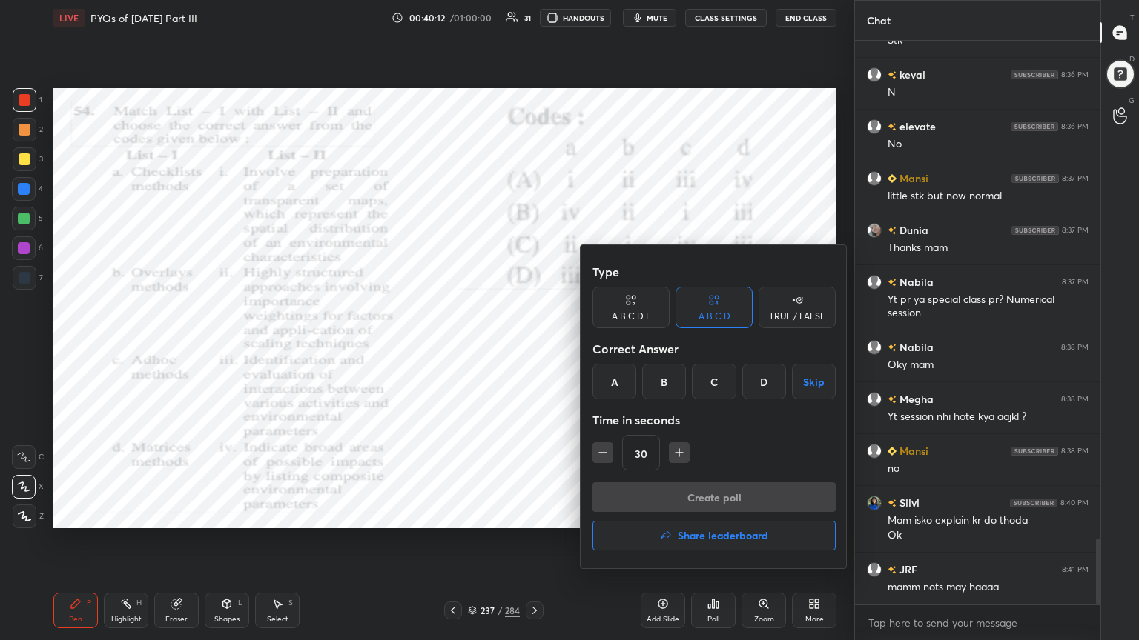
click at [471, 435] on div at bounding box center [569, 320] width 1139 height 640
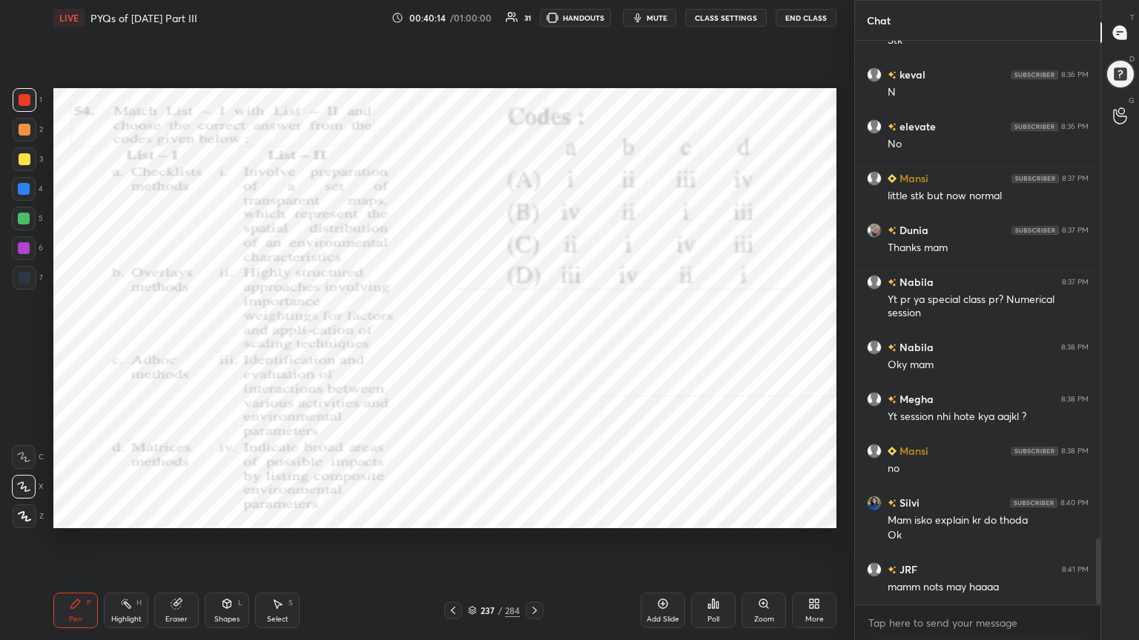
click at [471, 546] on div "237 / 284" at bounding box center [494, 610] width 52 height 13
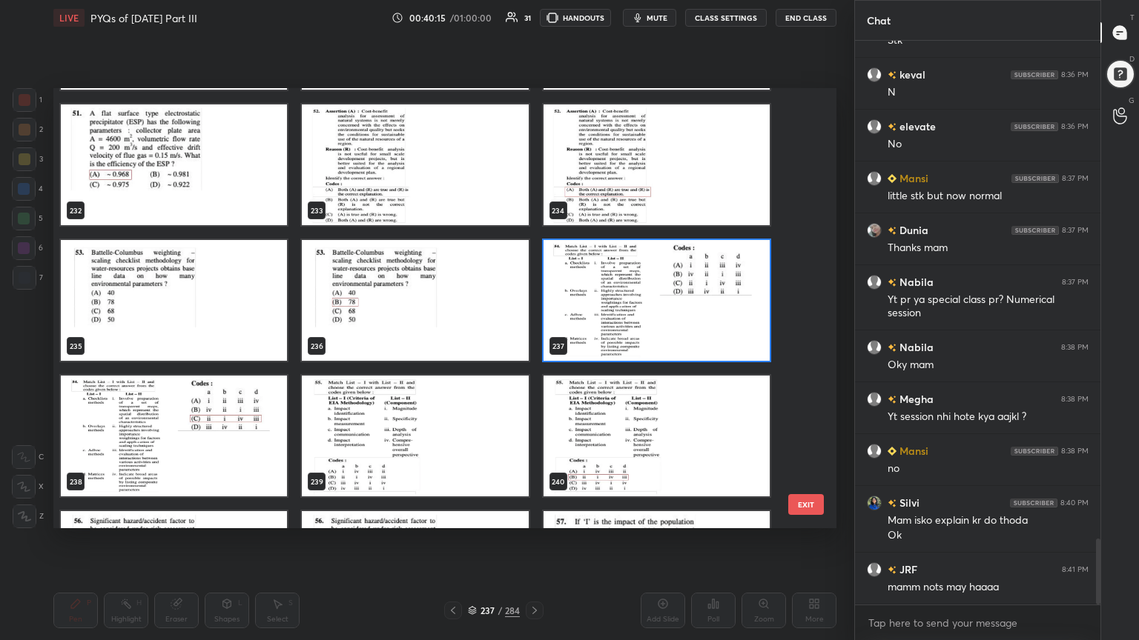
scroll to position [10438, 0]
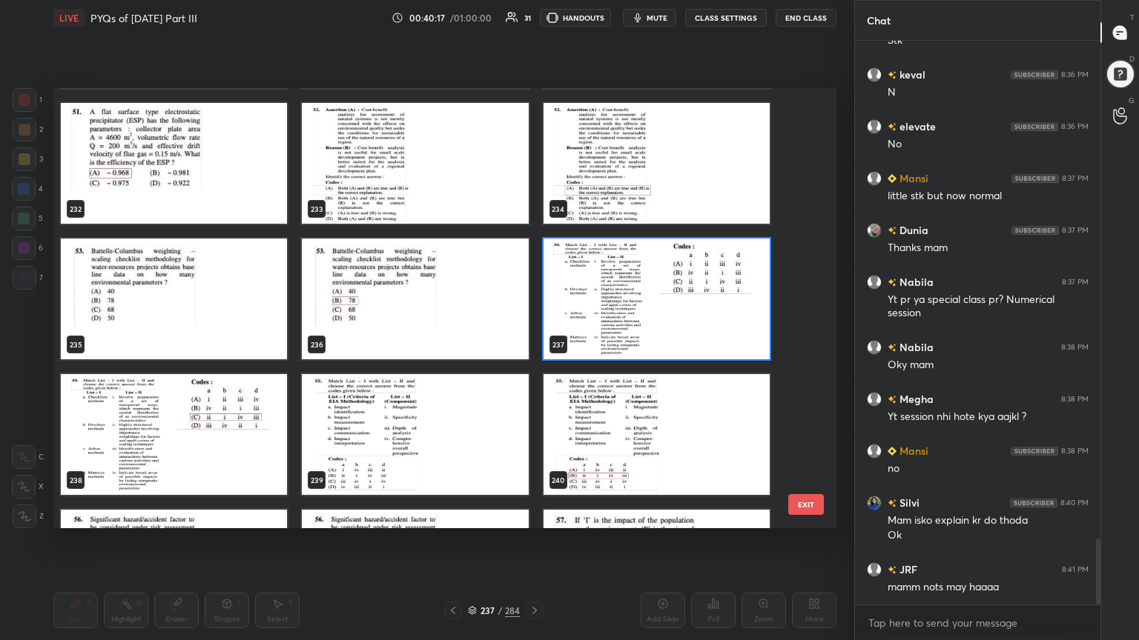
click at [578, 326] on img "grid" at bounding box center [656, 299] width 226 height 121
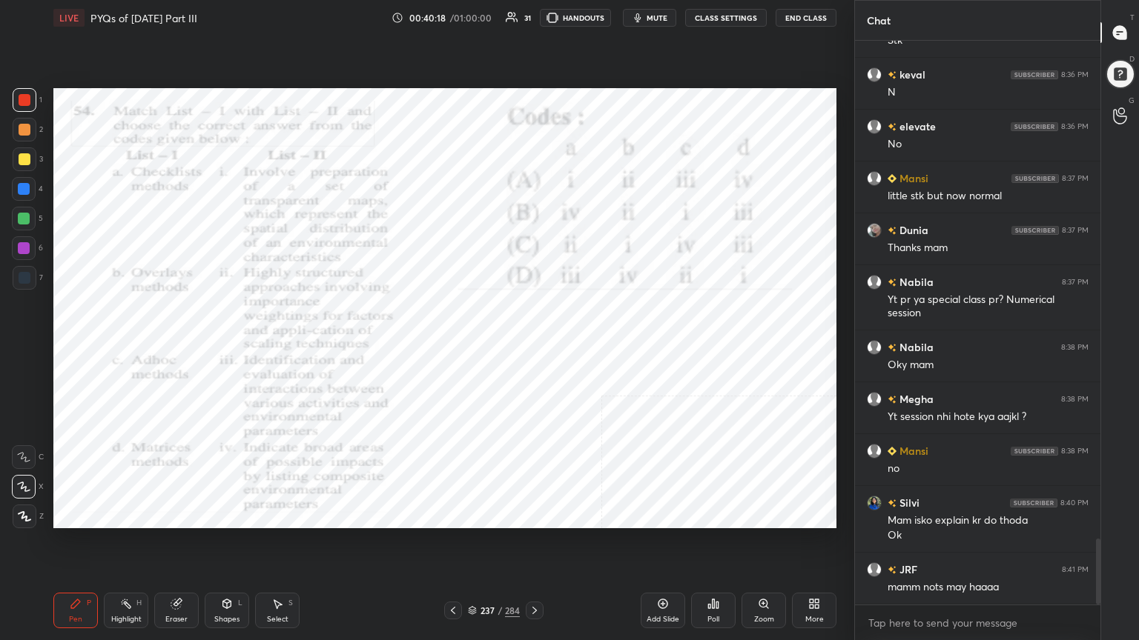
drag, startPoint x: 578, startPoint y: 326, endPoint x: 716, endPoint y: 586, distance: 293.8
click at [716, 546] on div "LIVE PYQs of [DATE] Part III 00:40:18 / 01:00:00 31 HANDOUTS mute CLASS SETTING…" at bounding box center [444, 320] width 795 height 640
click at [709, 546] on div "Poll" at bounding box center [713, 611] width 44 height 36
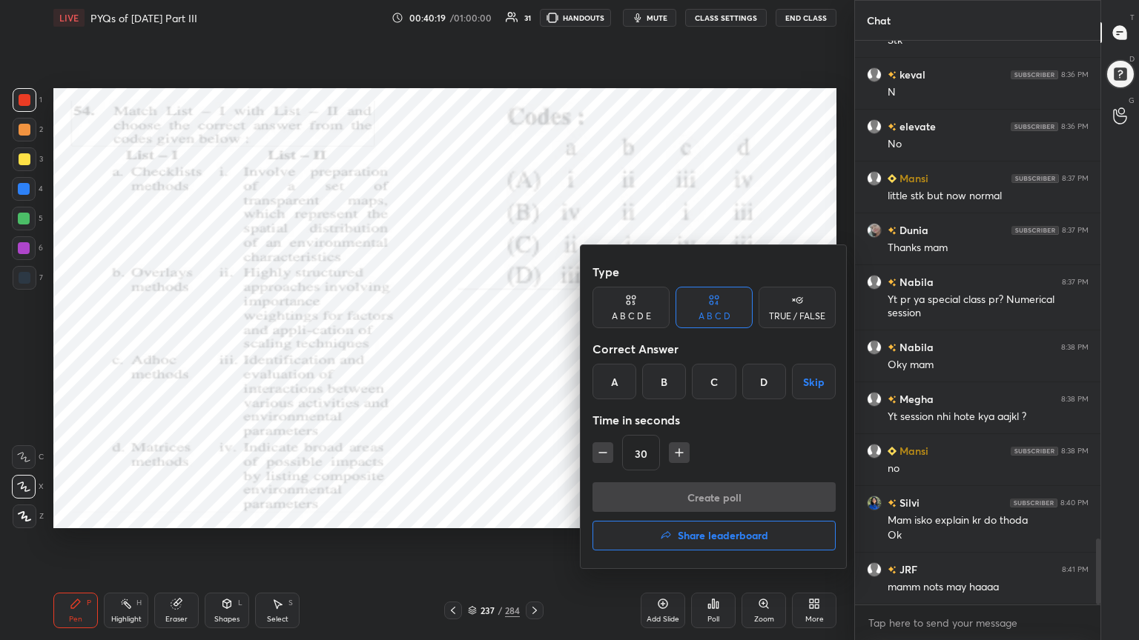
scroll to position [4323, 0]
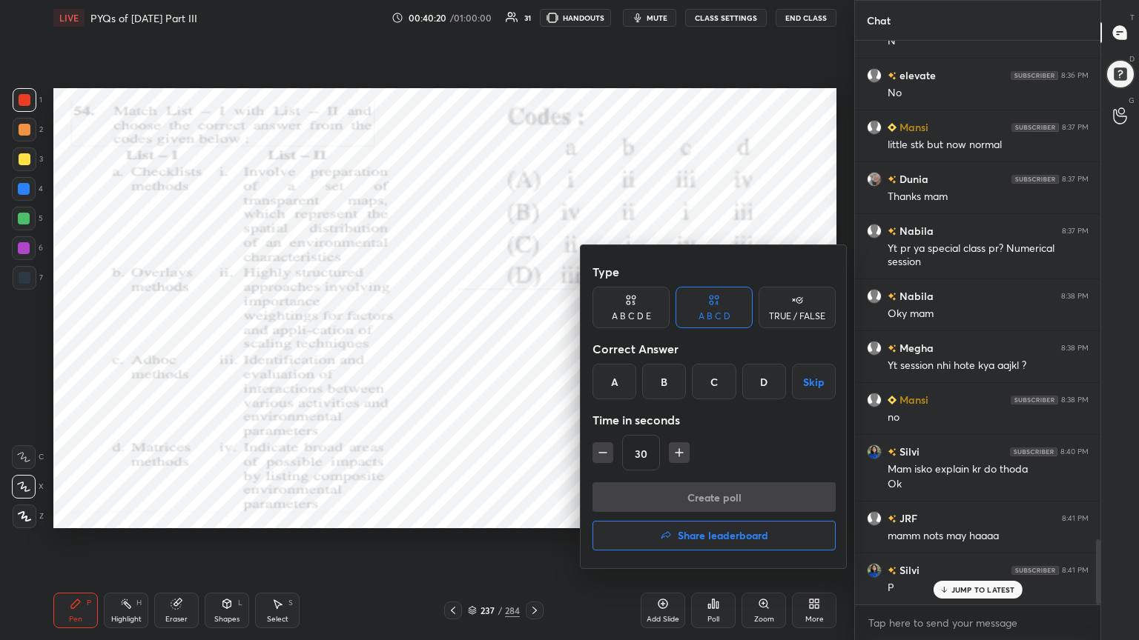
click at [718, 384] on div "C" at bounding box center [714, 382] width 44 height 36
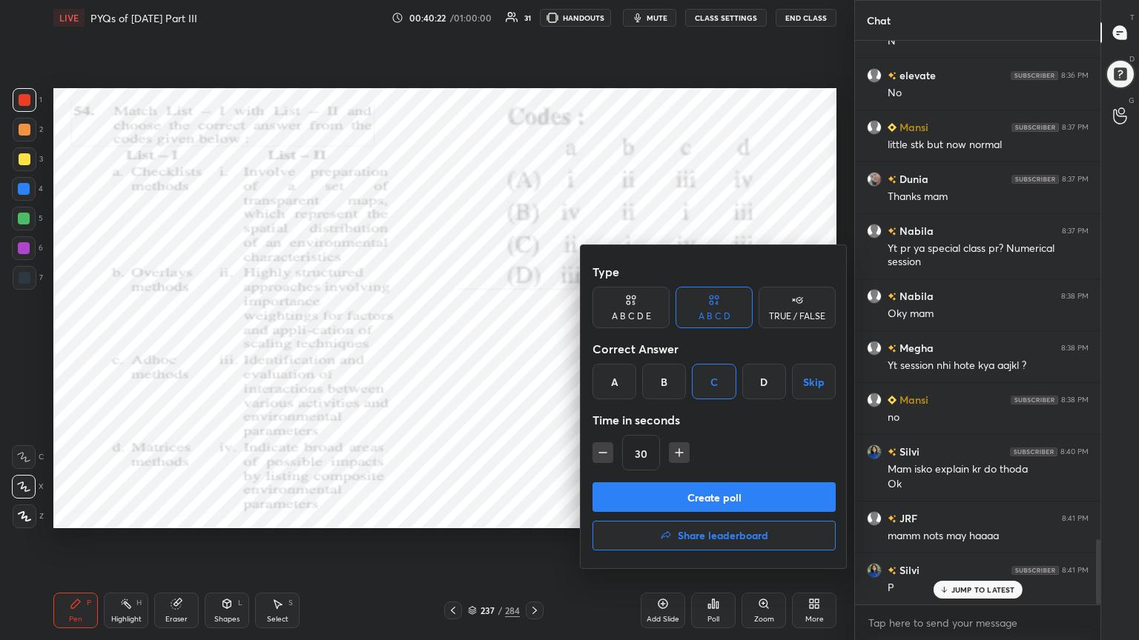
click at [735, 486] on button "Create poll" at bounding box center [713, 498] width 243 height 30
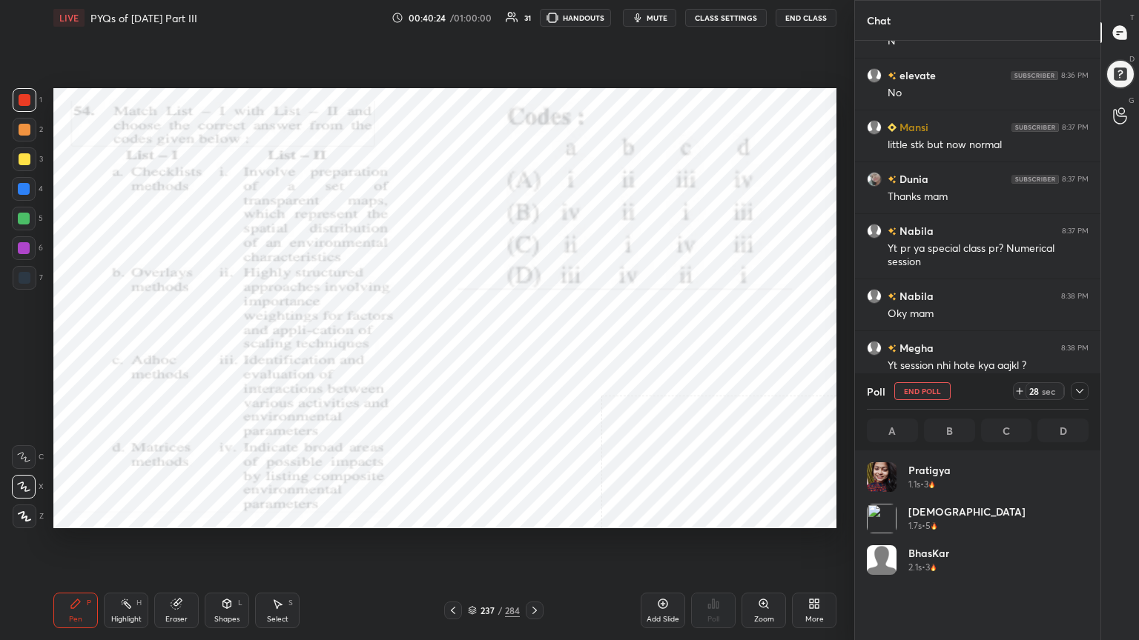
scroll to position [173, 217]
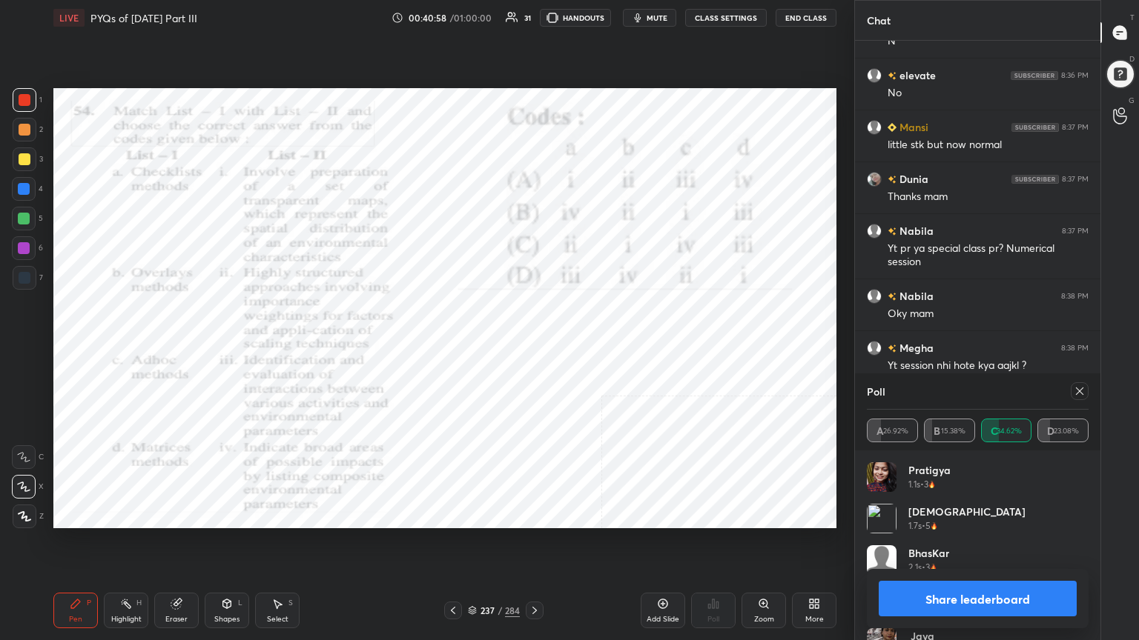
click at [1076, 384] on div at bounding box center [1079, 392] width 18 height 18
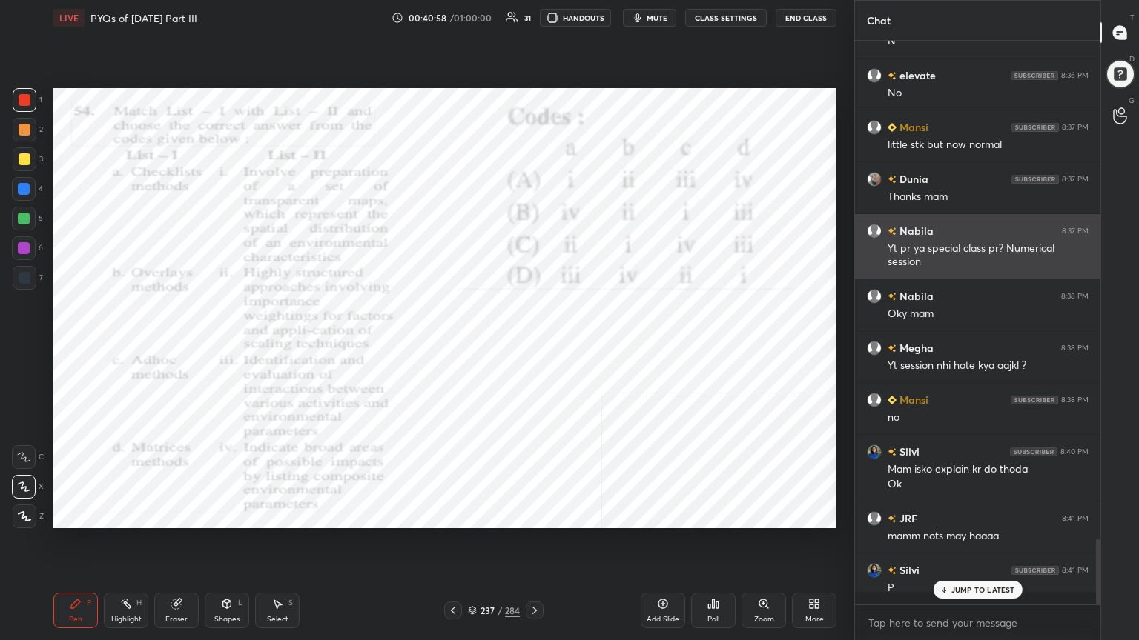
scroll to position [5, 4]
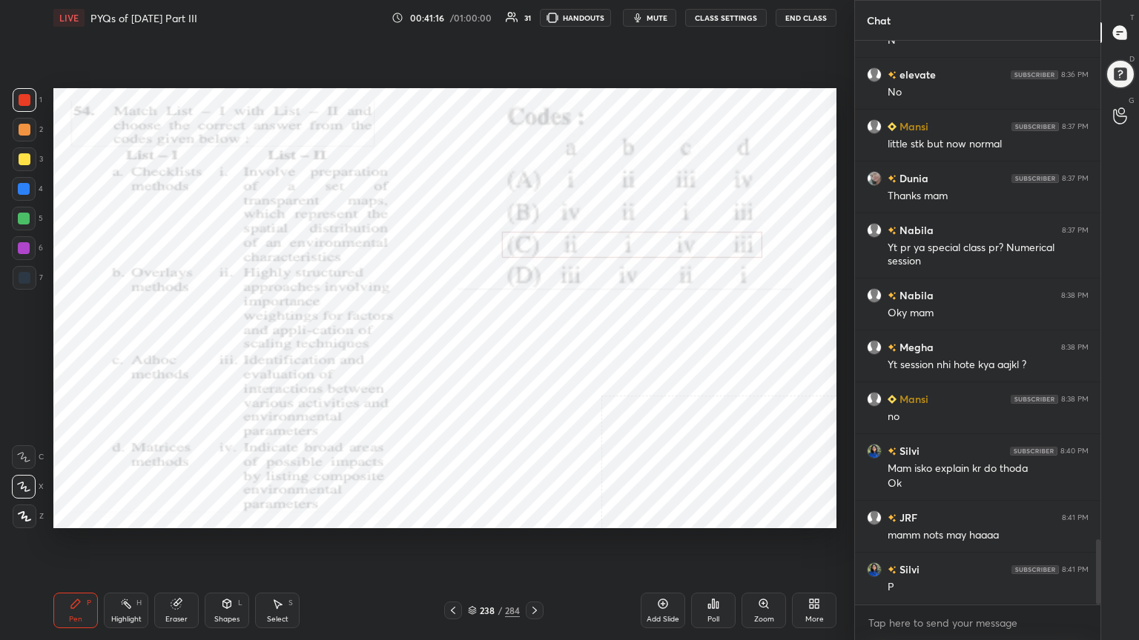
click at [477, 546] on div "238 / 284" at bounding box center [494, 610] width 52 height 13
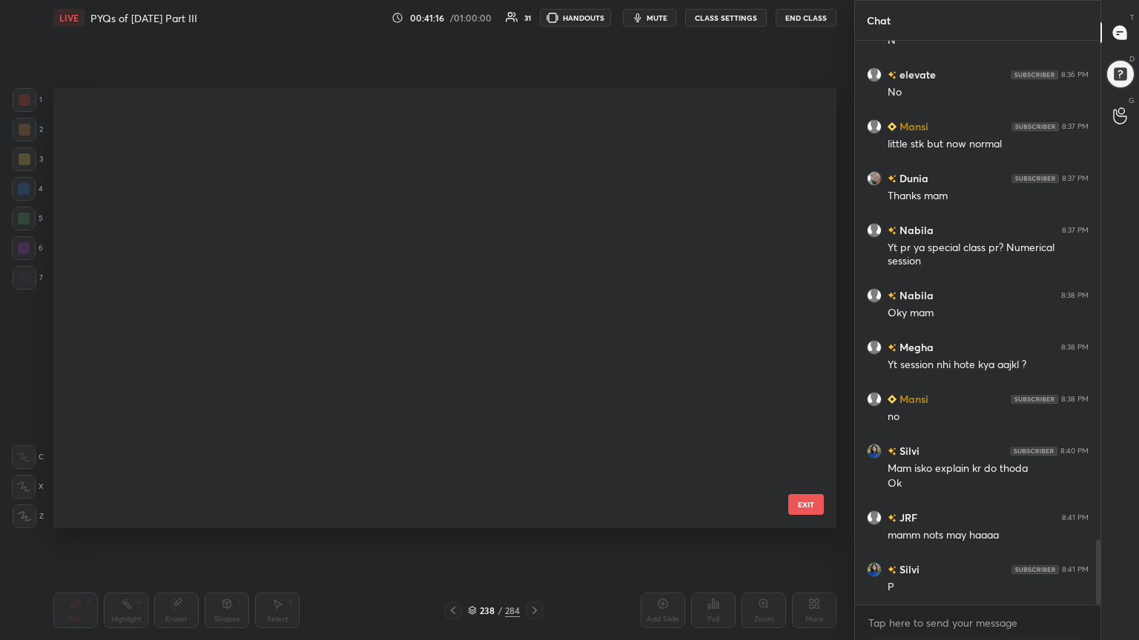
scroll to position [436, 775]
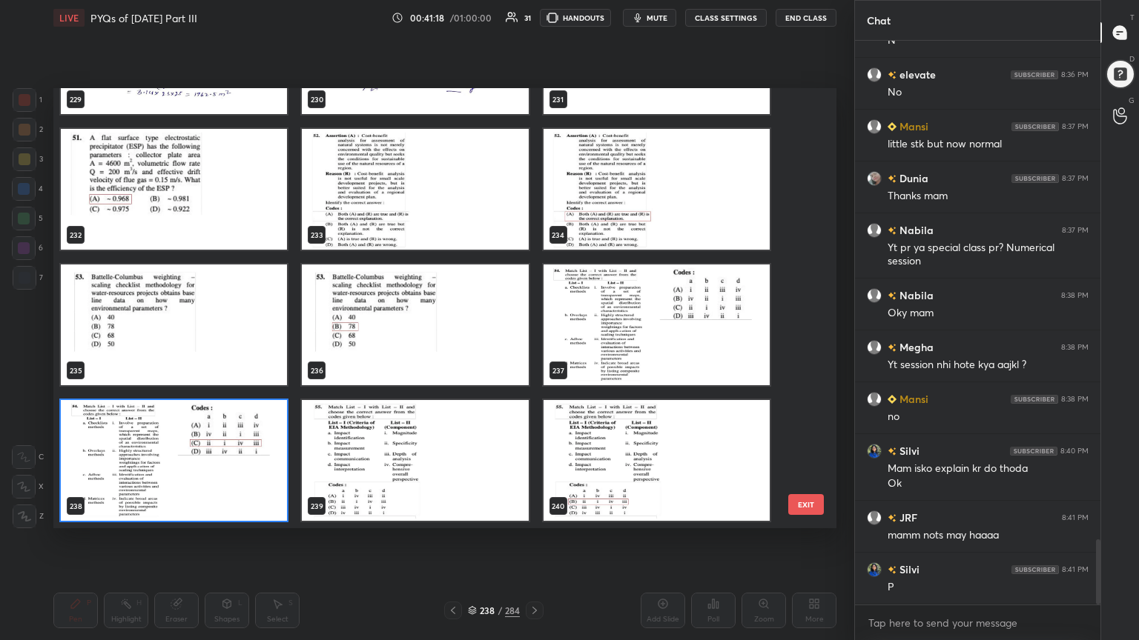
click at [404, 466] on img "grid" at bounding box center [415, 460] width 226 height 121
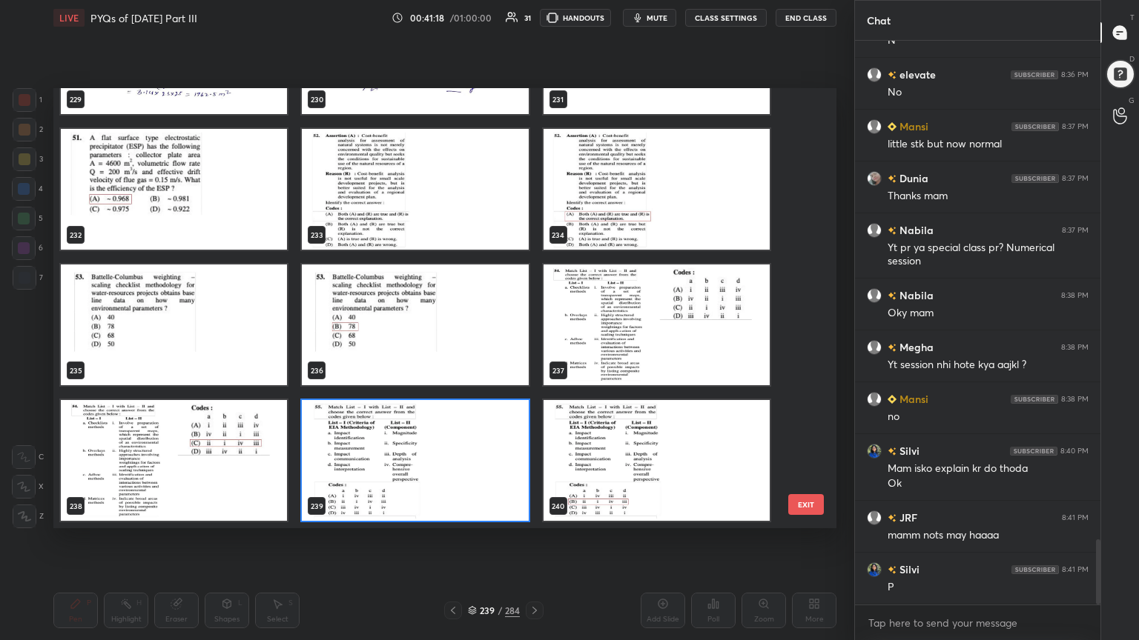
click at [404, 466] on img "grid" at bounding box center [415, 460] width 226 height 121
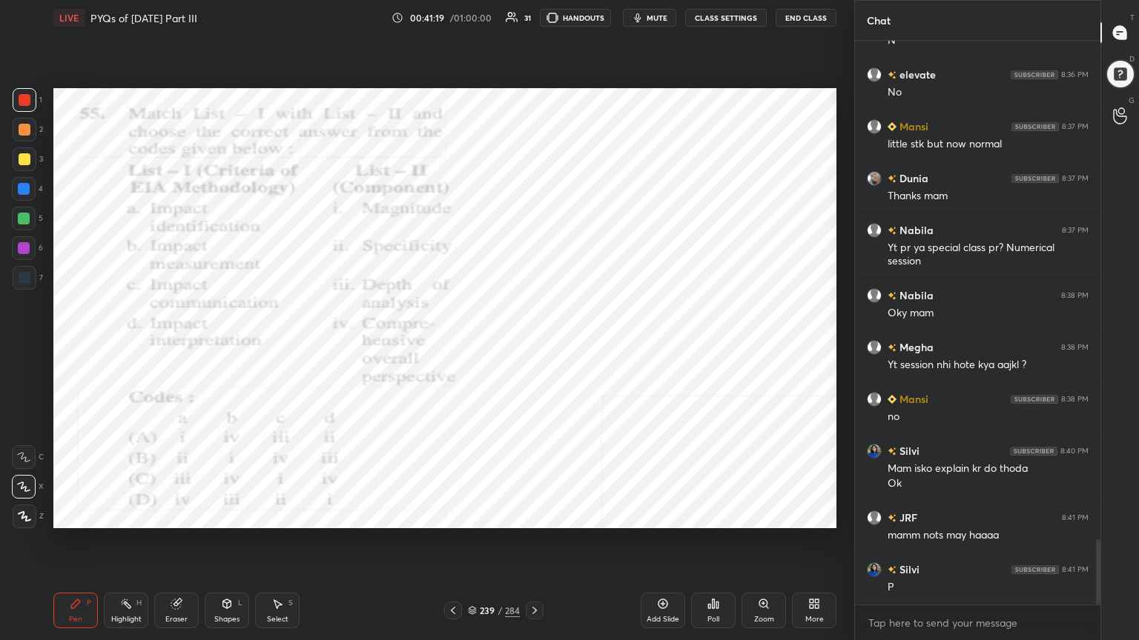
click at [404, 466] on img "grid" at bounding box center [415, 460] width 226 height 121
click at [661, 18] on span "mute" at bounding box center [656, 18] width 21 height 10
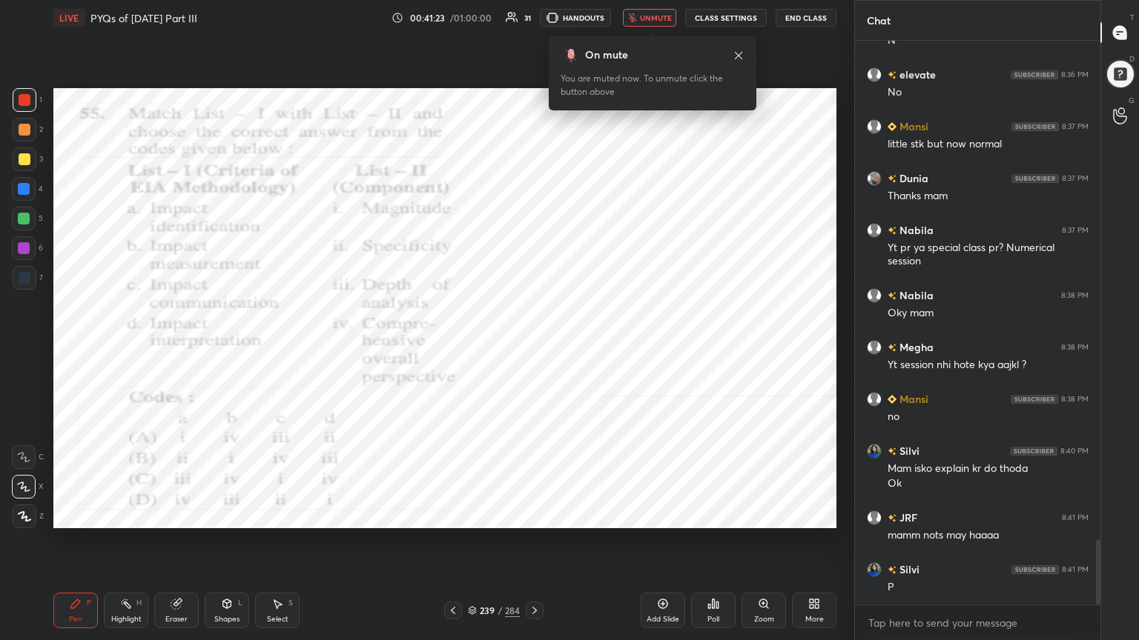
click at [475, 546] on icon at bounding box center [472, 610] width 9 height 9
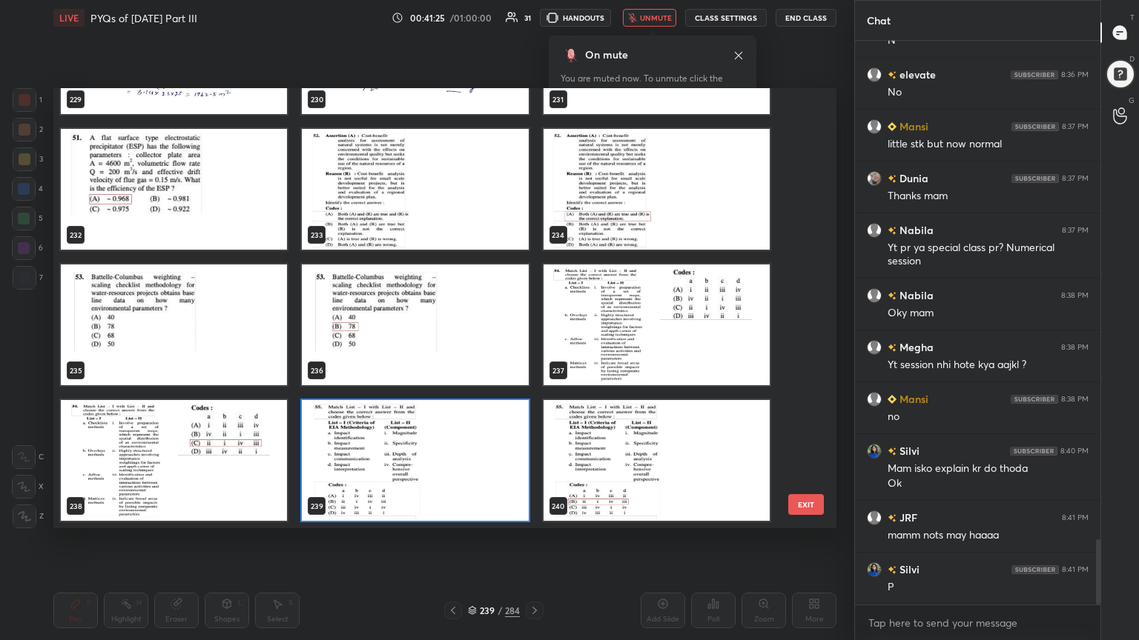
click at [430, 448] on img "grid" at bounding box center [415, 460] width 226 height 121
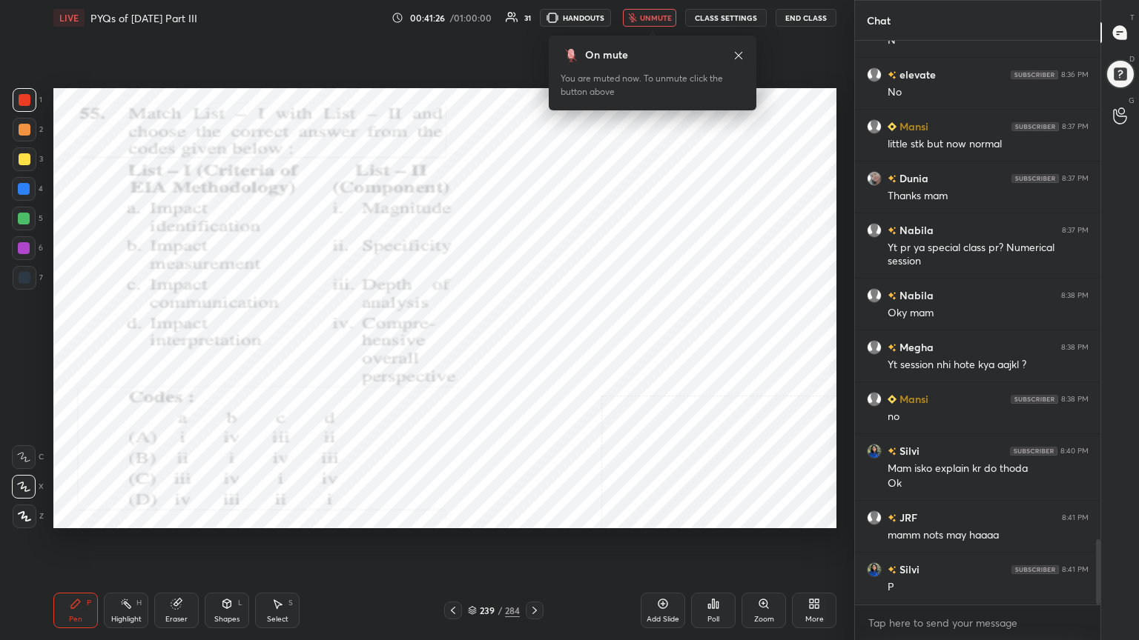
click at [700, 546] on div "Poll" at bounding box center [713, 611] width 44 height 36
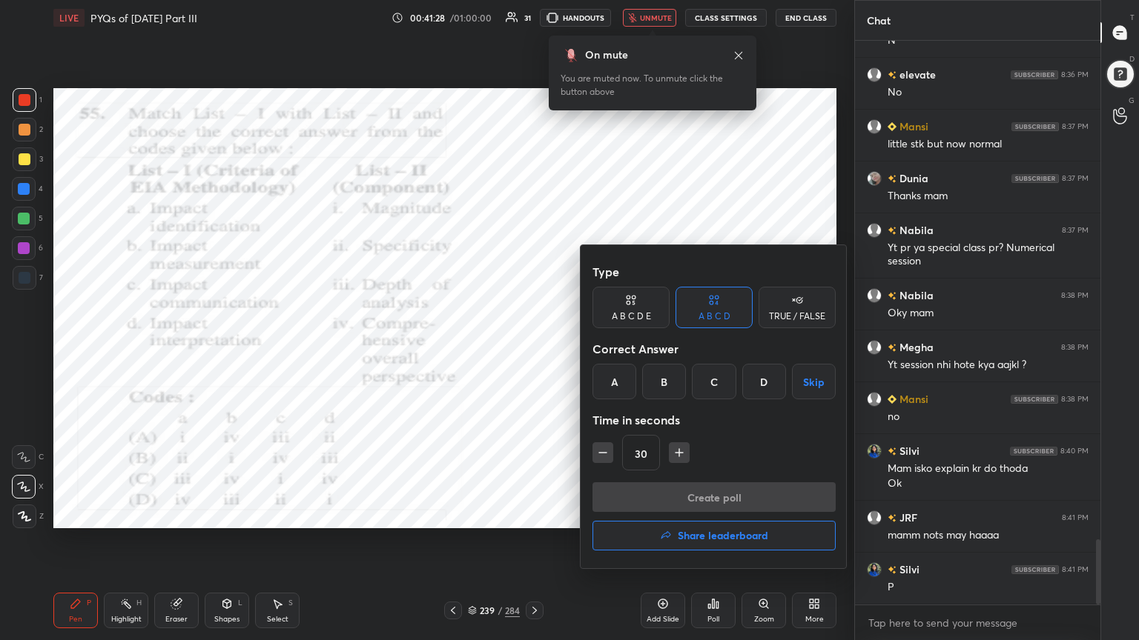
click at [656, 385] on div "B" at bounding box center [664, 382] width 44 height 36
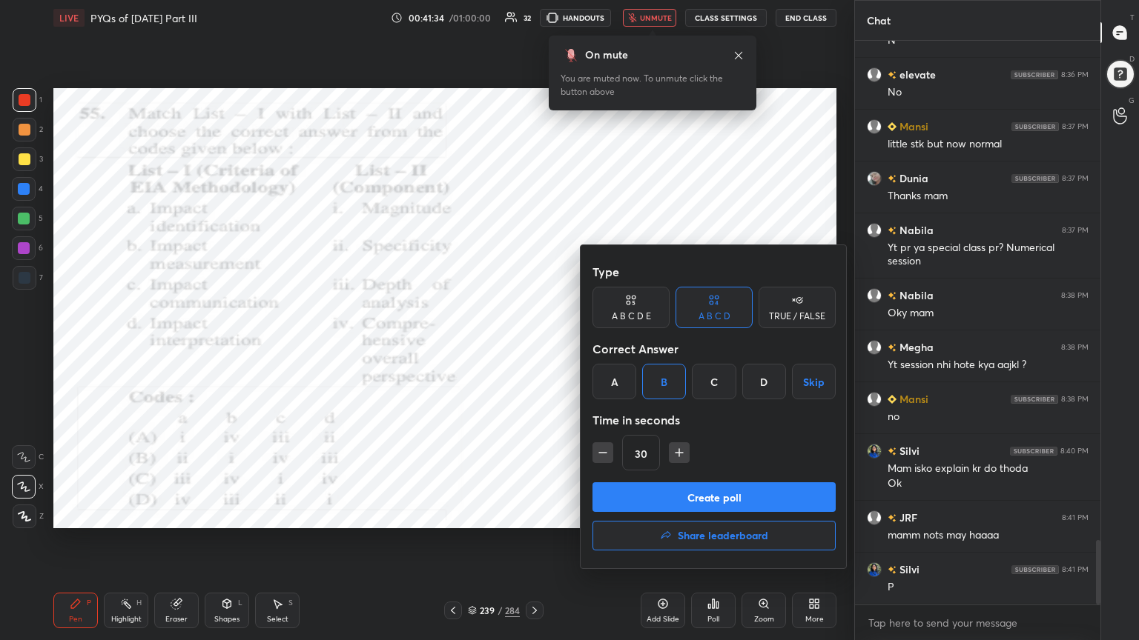
scroll to position [4376, 0]
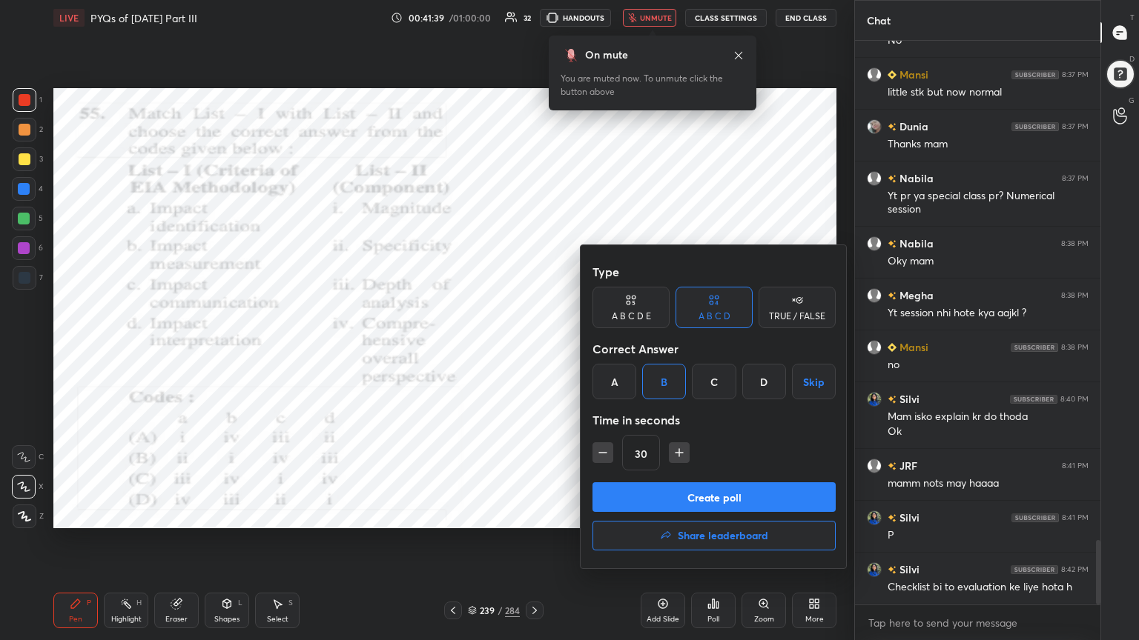
drag, startPoint x: 554, startPoint y: 417, endPoint x: 670, endPoint y: 47, distance: 387.6
click at [670, 47] on div at bounding box center [569, 320] width 1139 height 640
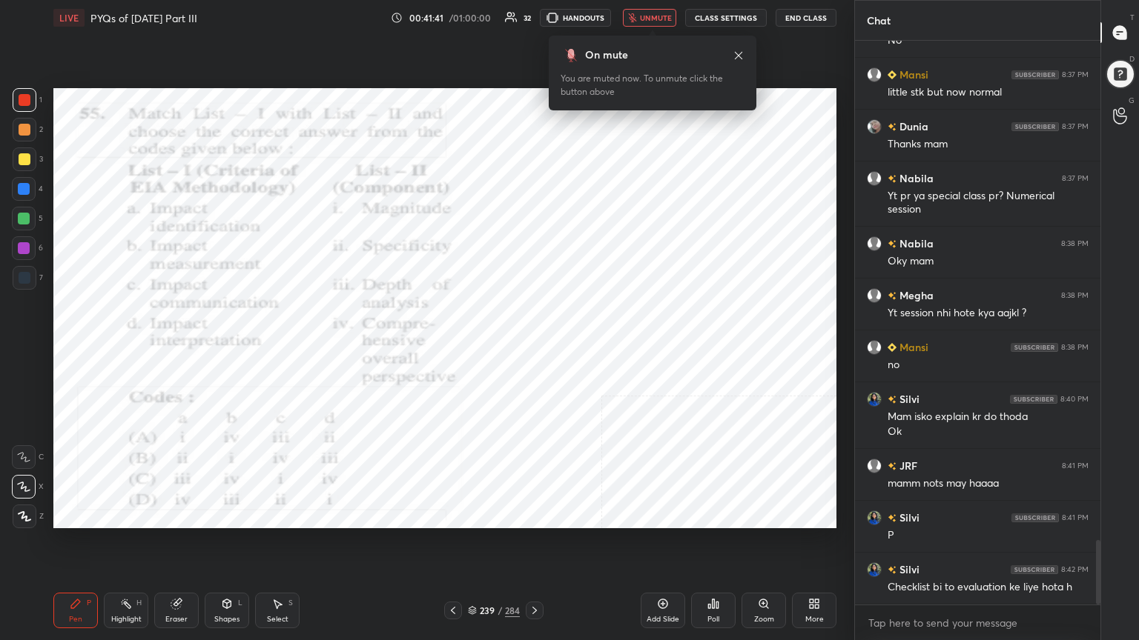
click at [472, 546] on icon at bounding box center [472, 609] width 7 height 4
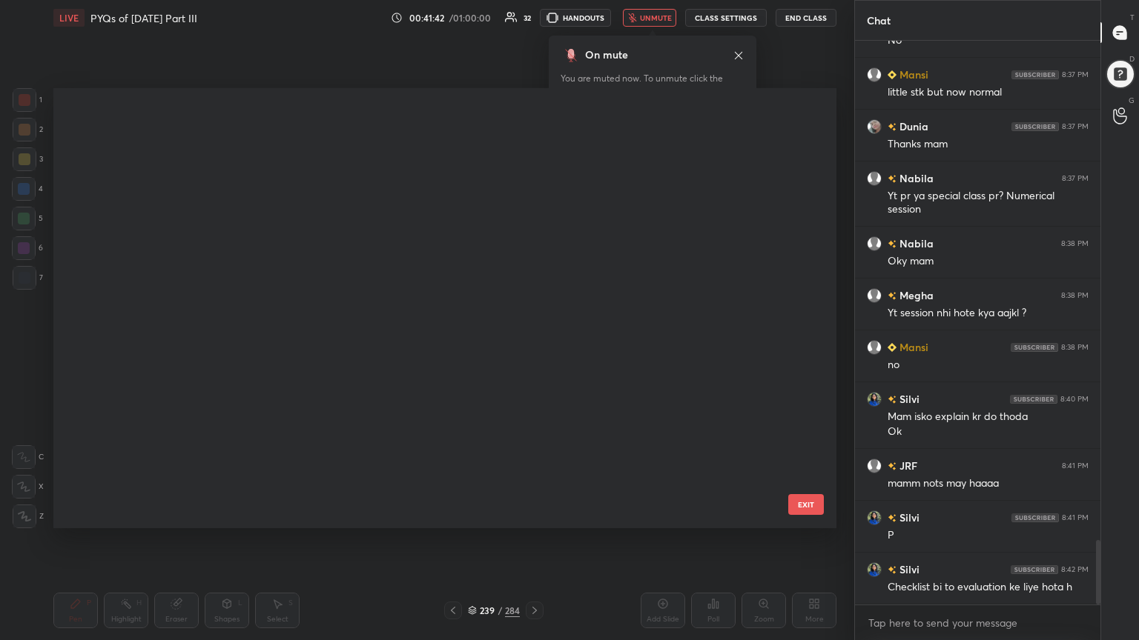
scroll to position [436, 775]
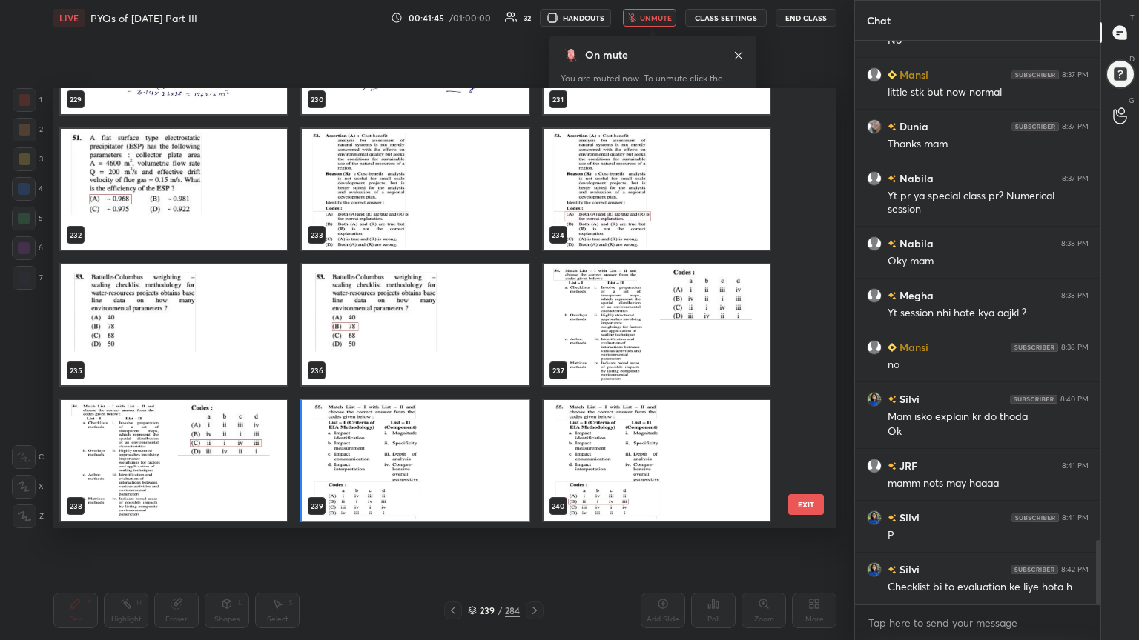
click at [631, 336] on img "grid" at bounding box center [656, 325] width 226 height 121
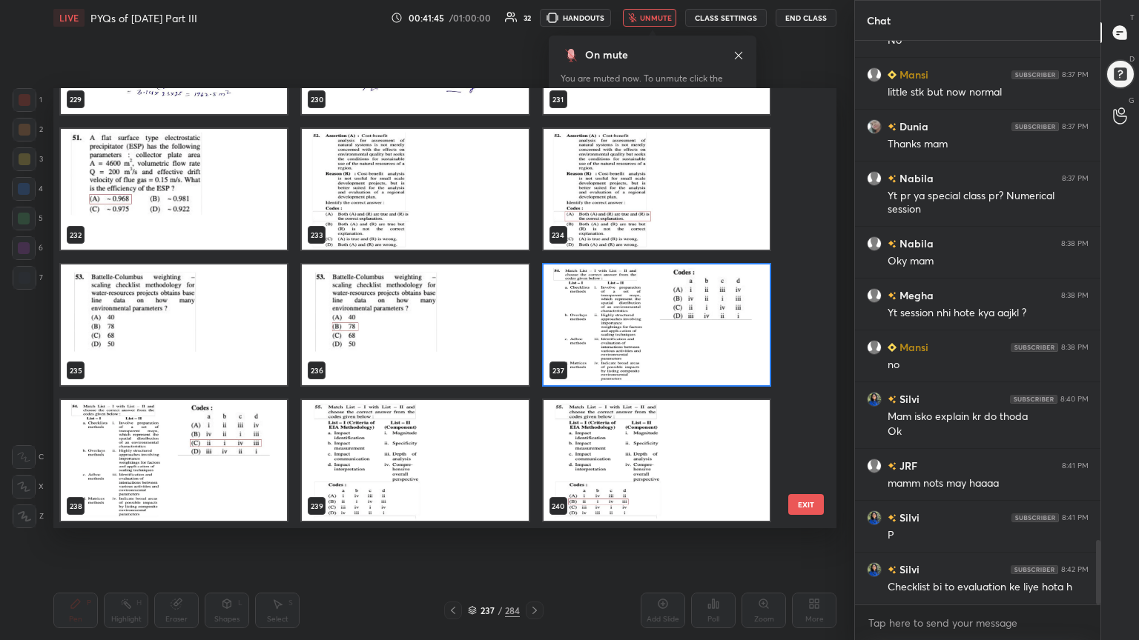
click at [631, 336] on img "grid" at bounding box center [656, 325] width 226 height 121
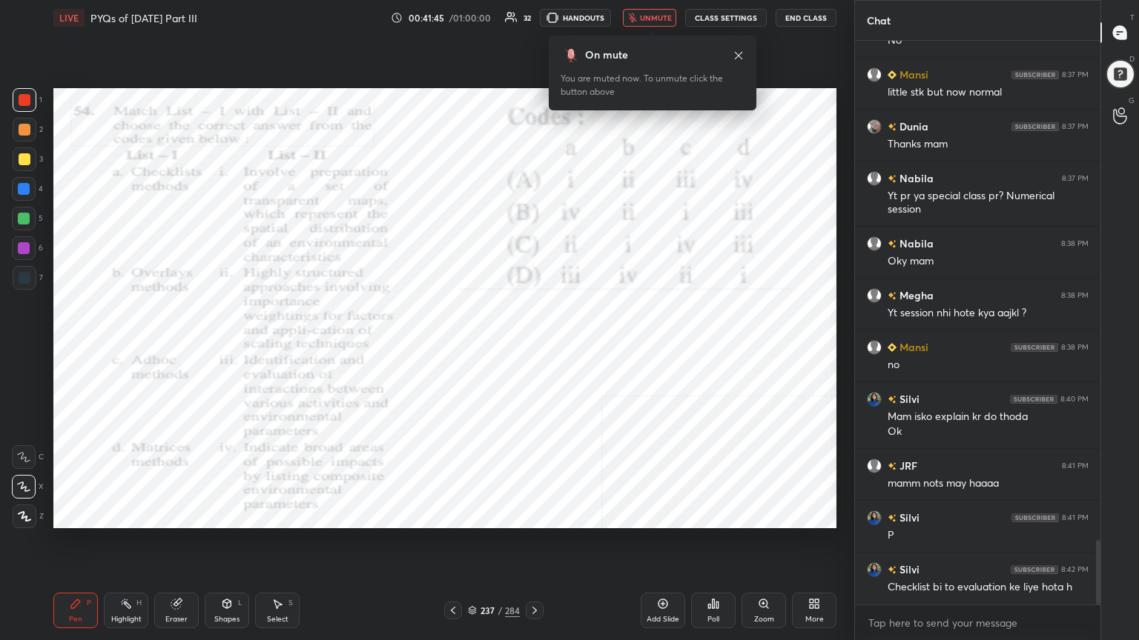
click at [631, 336] on img "grid" at bounding box center [656, 325] width 226 height 121
drag, startPoint x: 631, startPoint y: 336, endPoint x: 672, endPoint y: 93, distance: 246.5
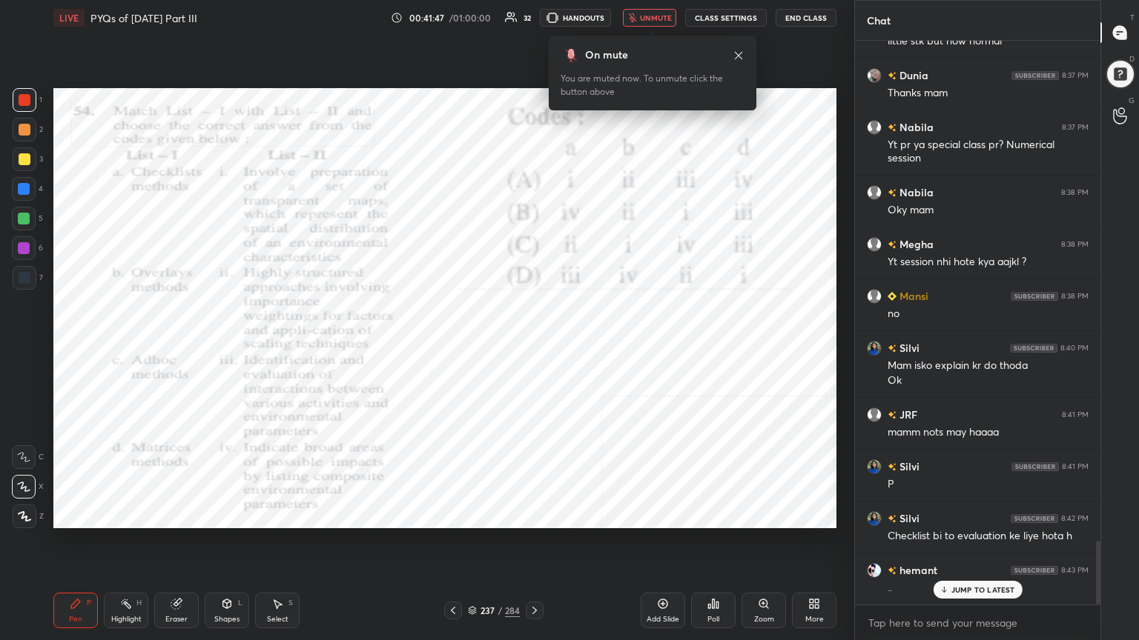
click at [665, 18] on span "unmute" at bounding box center [656, 18] width 32 height 10
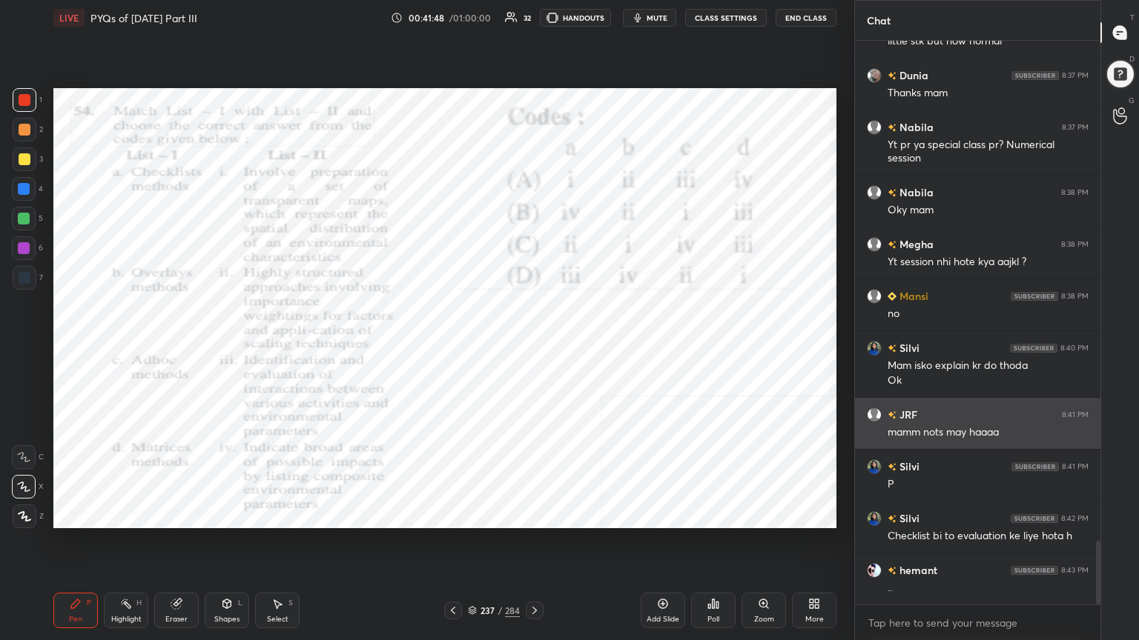
scroll to position [4428, 0]
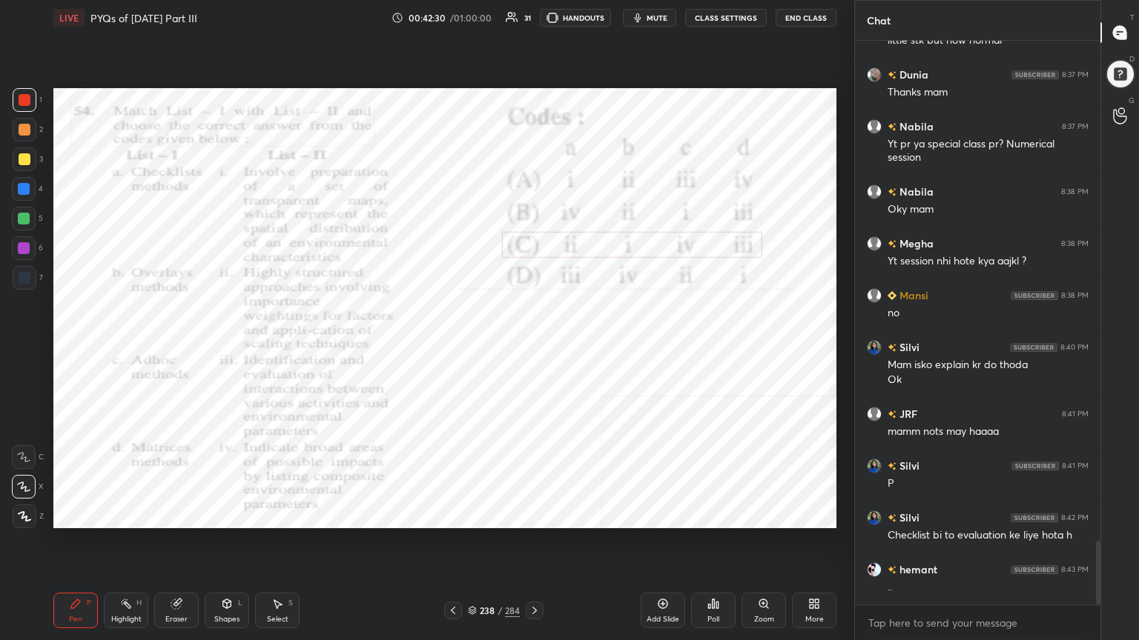
click at [474, 546] on icon at bounding box center [472, 609] width 7 height 4
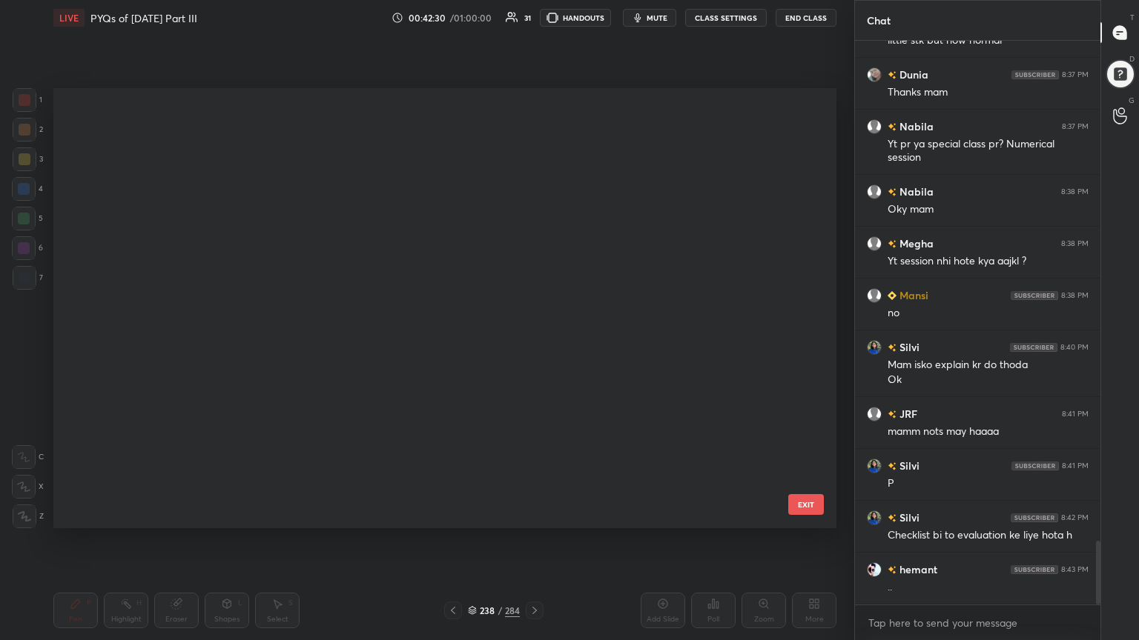
scroll to position [436, 775]
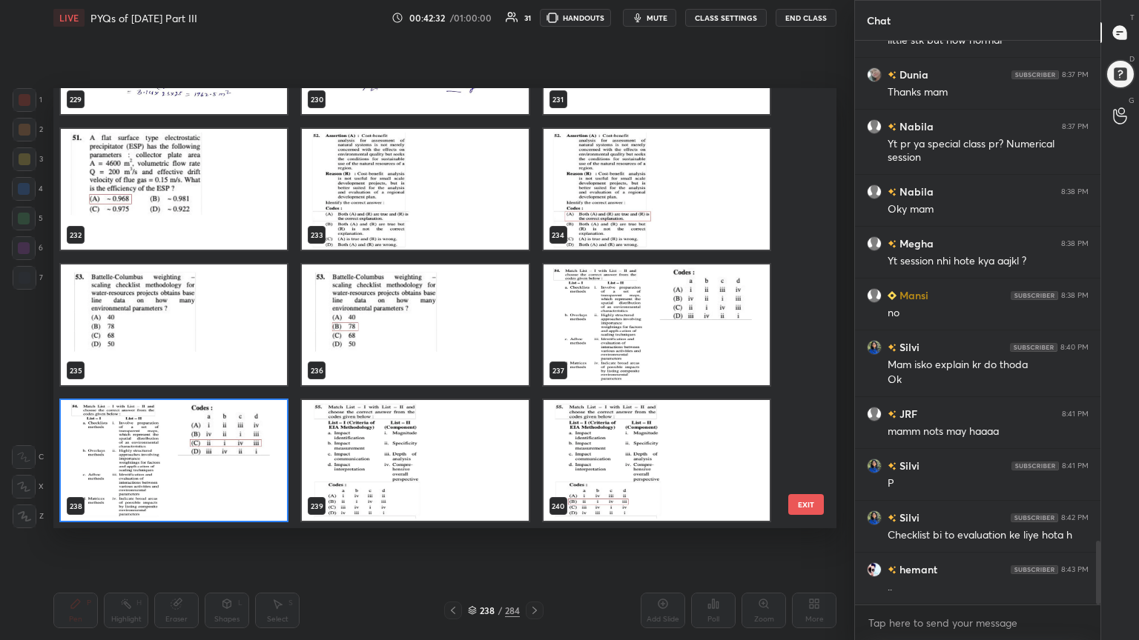
click at [433, 447] on img "grid" at bounding box center [415, 460] width 226 height 121
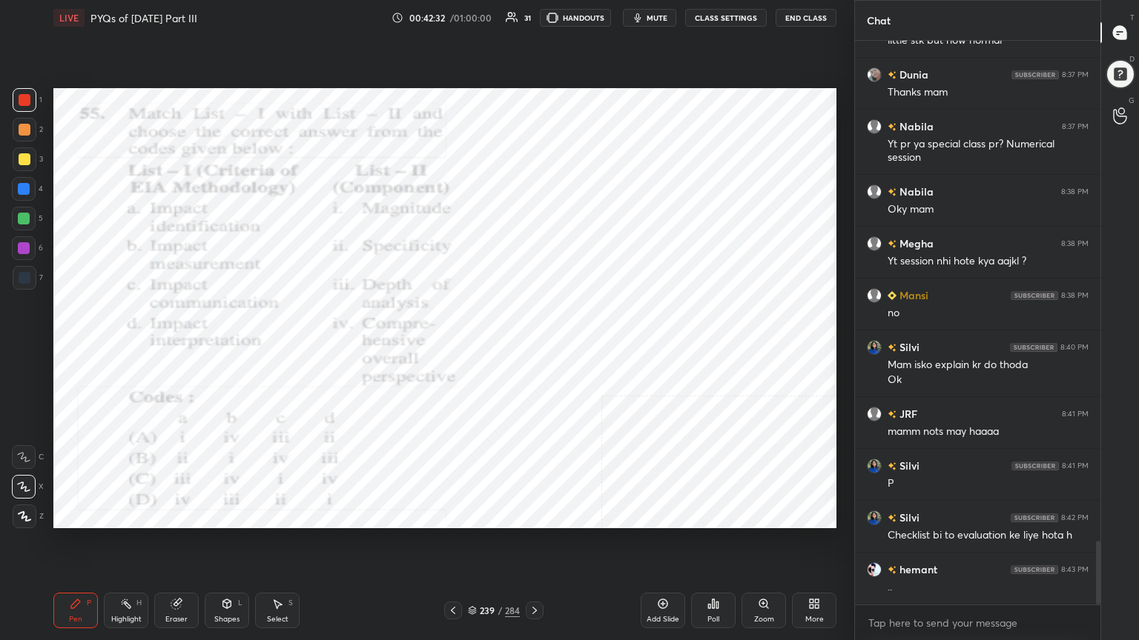
click at [433, 447] on img "grid" at bounding box center [415, 460] width 226 height 121
click at [710, 546] on div "Poll" at bounding box center [713, 611] width 44 height 36
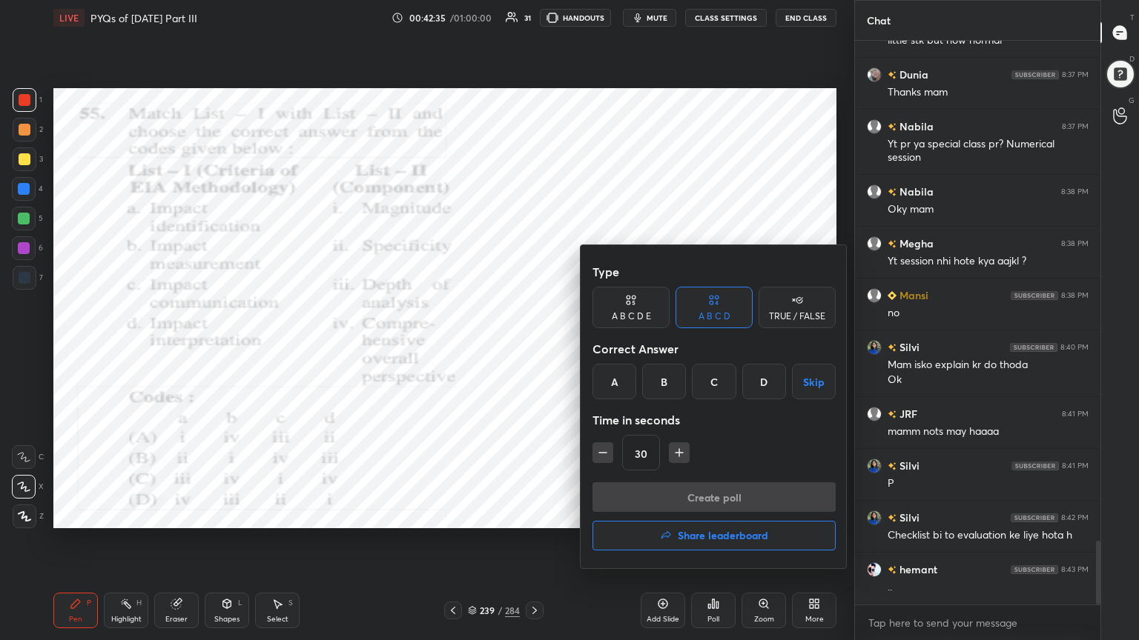
click at [661, 397] on div "B" at bounding box center [664, 382] width 44 height 36
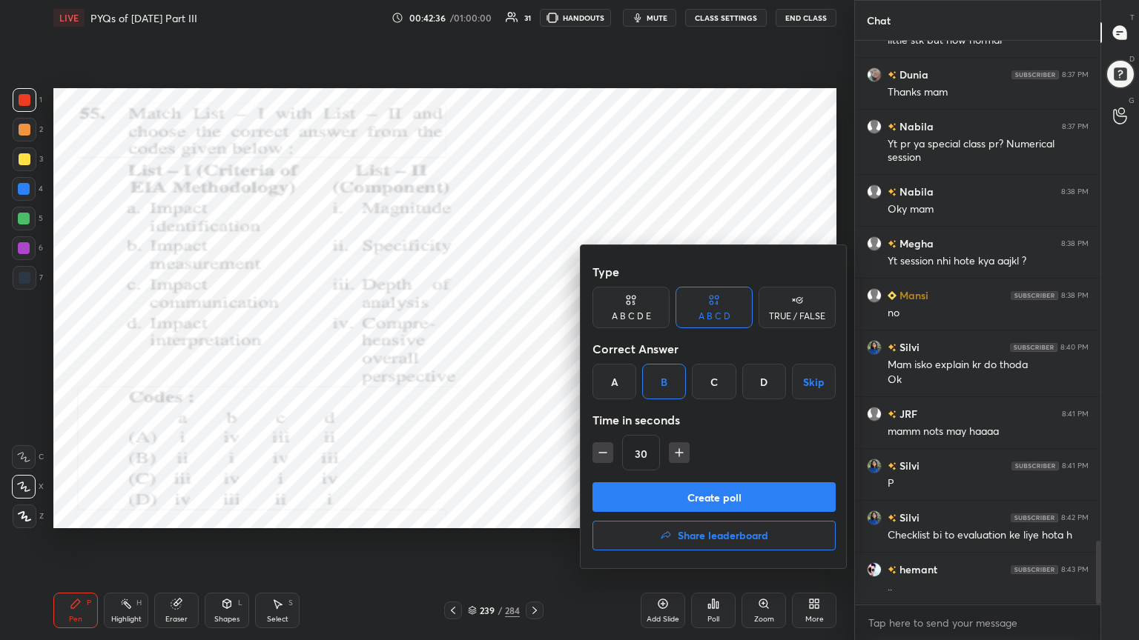
click at [715, 503] on button "Create poll" at bounding box center [713, 498] width 243 height 30
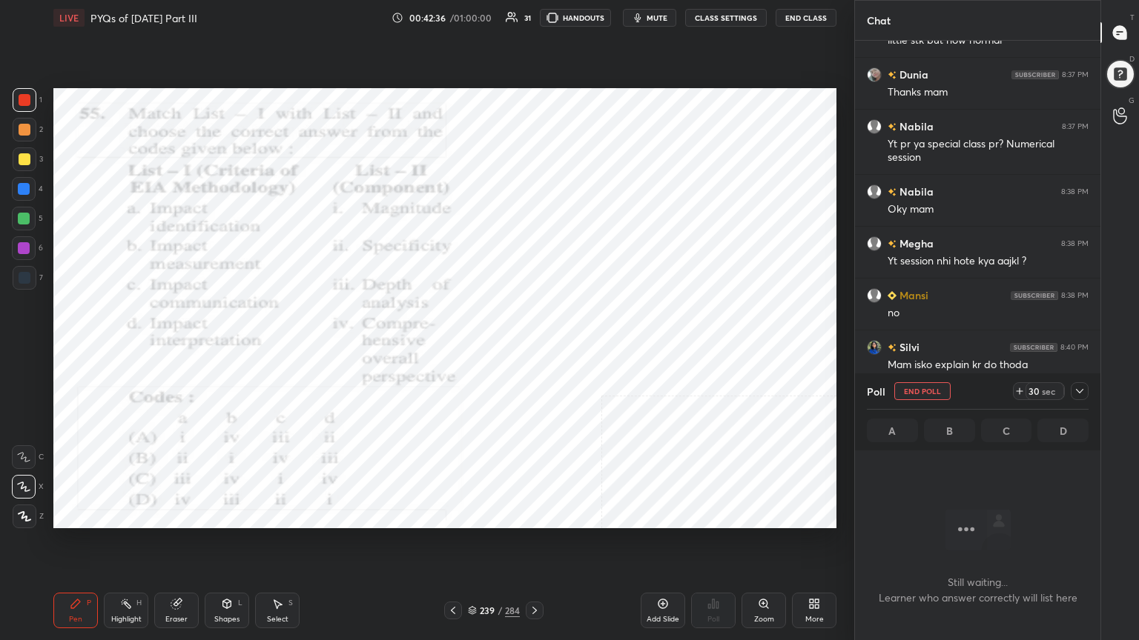
scroll to position [5, 4]
click at [649, 19] on span "mute" at bounding box center [656, 18] width 21 height 10
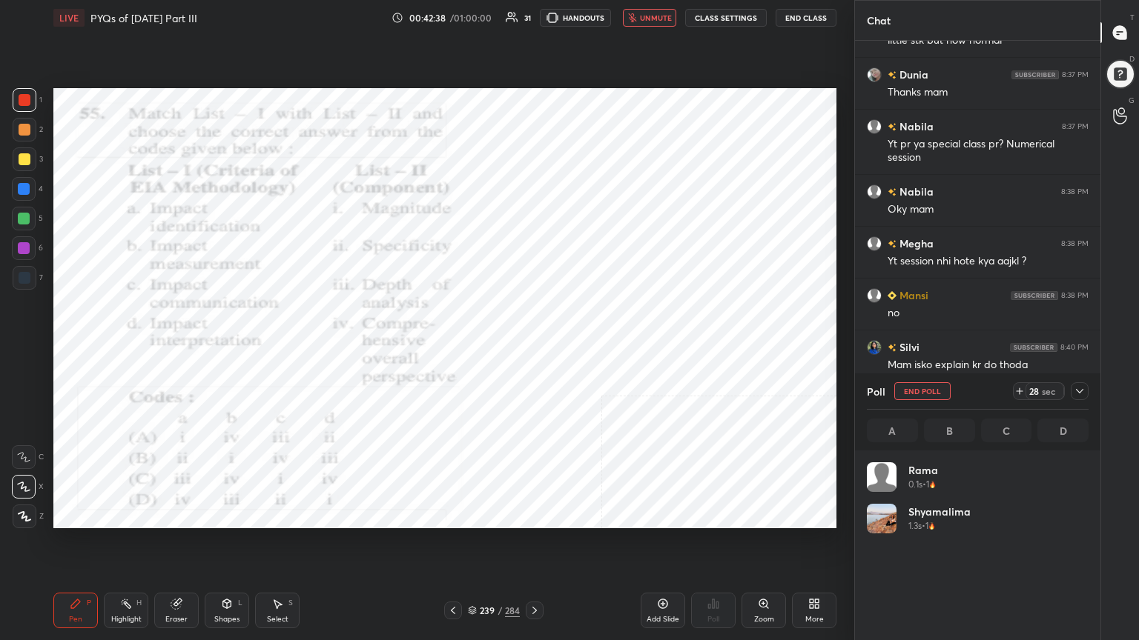
scroll to position [173, 217]
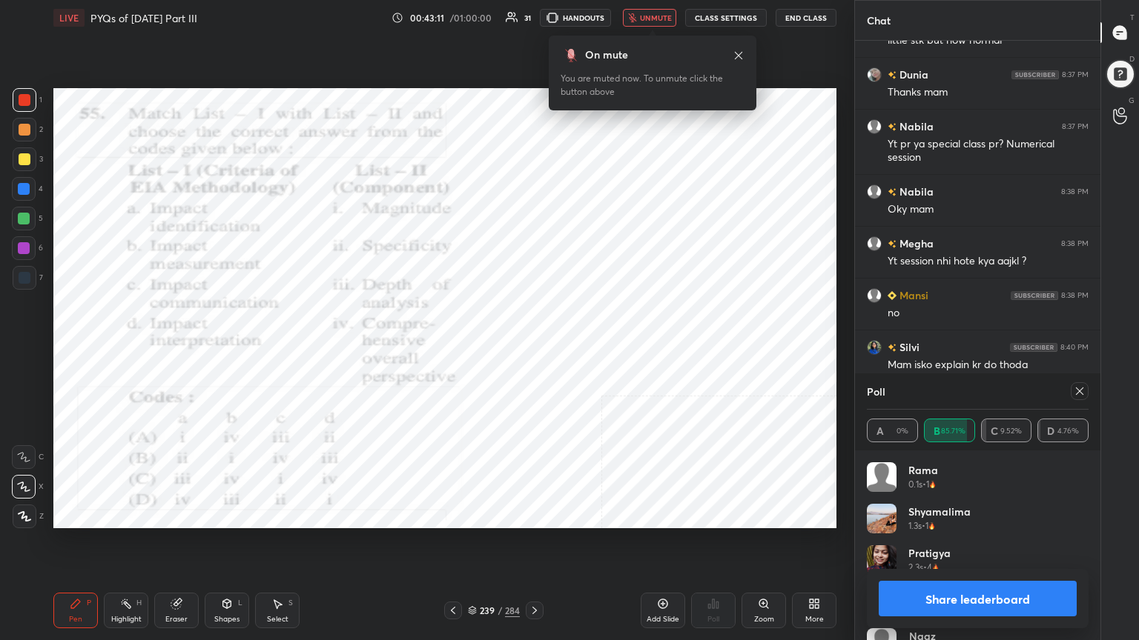
click at [1079, 388] on icon at bounding box center [1079, 391] width 12 height 12
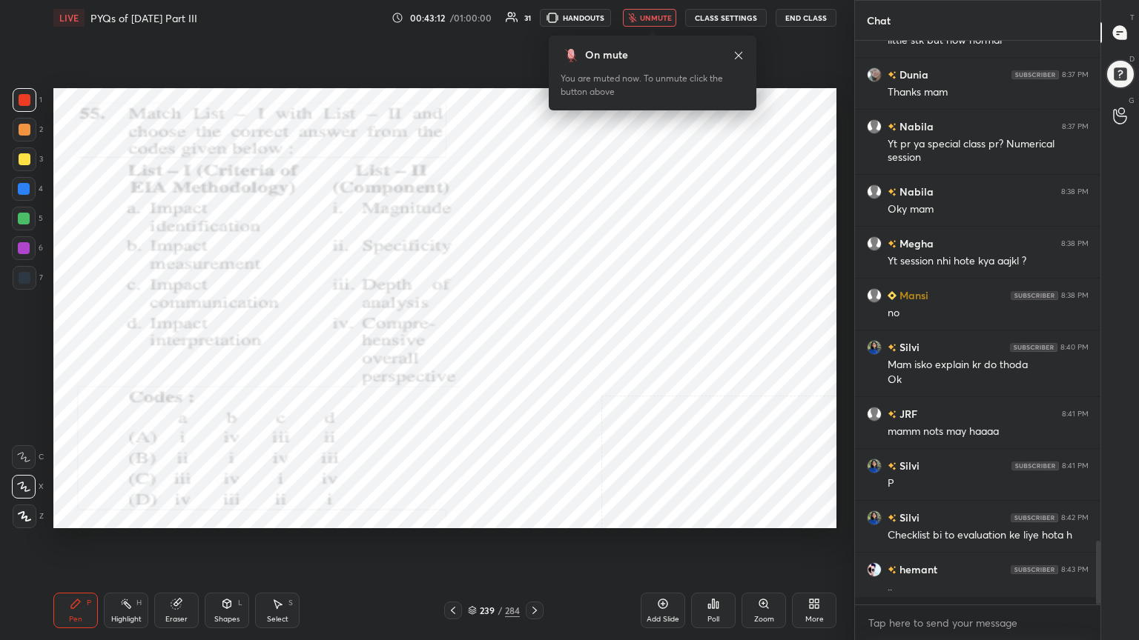
scroll to position [4, 4]
click at [656, 14] on span "unmute" at bounding box center [656, 18] width 32 height 10
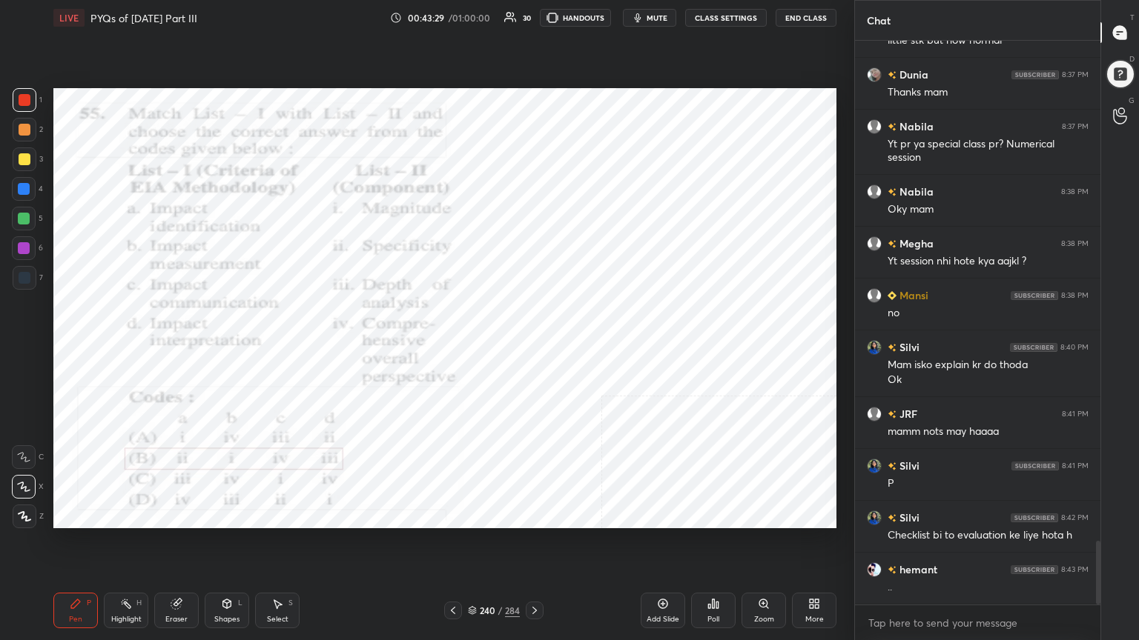
click at [180, 546] on icon at bounding box center [177, 602] width 8 height 7
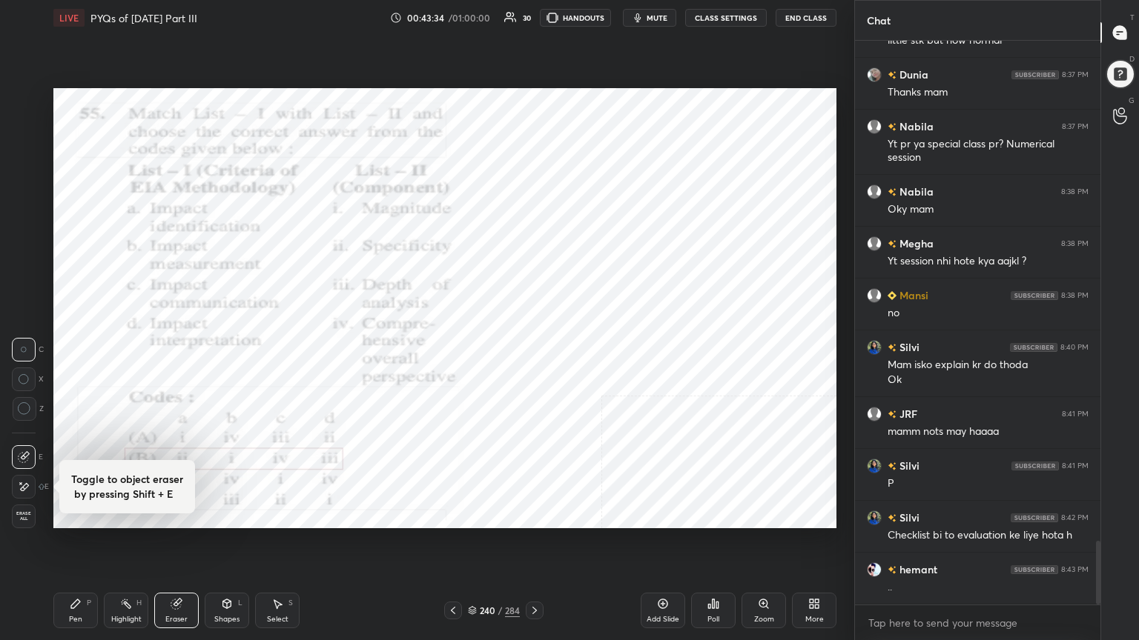
click at [73, 546] on div "Pen P" at bounding box center [75, 611] width 44 height 36
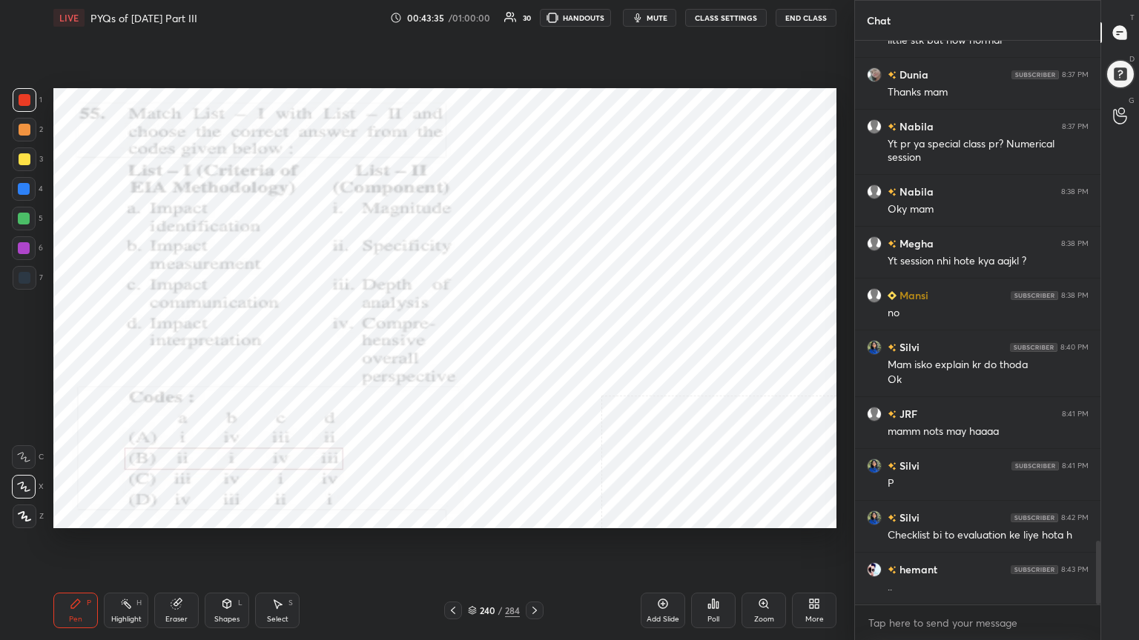
click at [472, 546] on div "240 / 284" at bounding box center [493, 611] width 99 height 18
click at [471, 546] on icon at bounding box center [472, 612] width 7 height 2
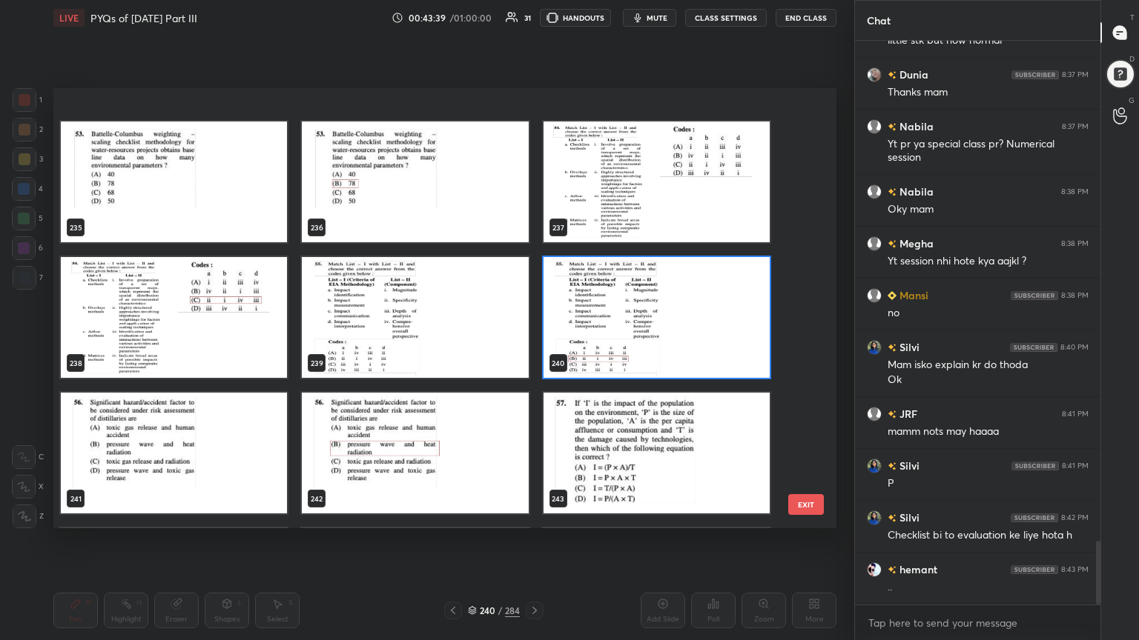
scroll to position [10638, 0]
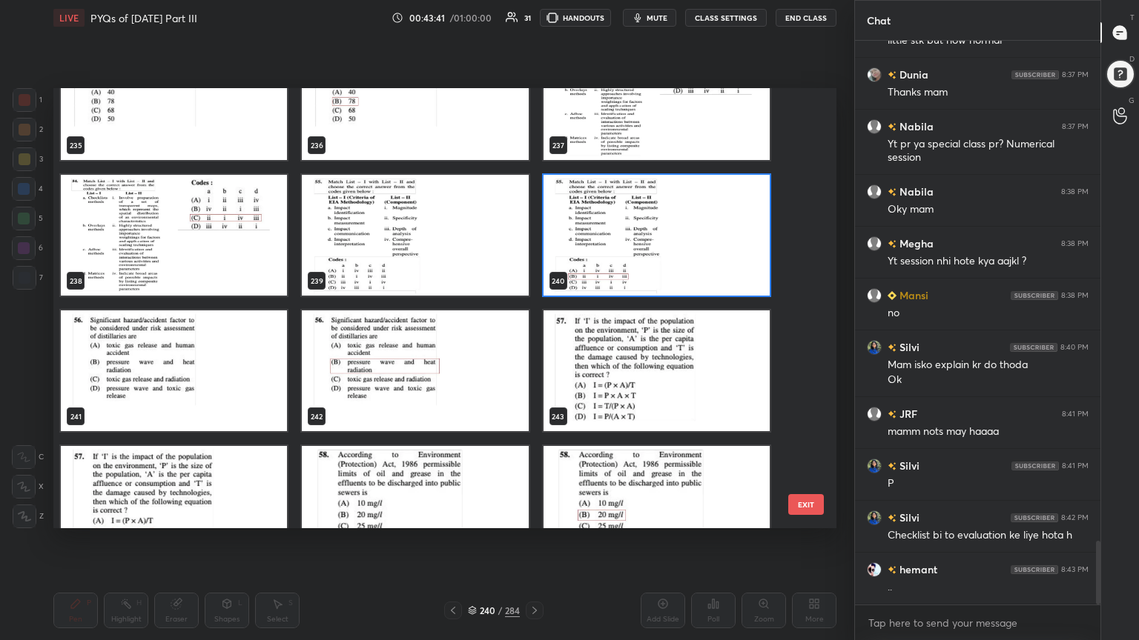
click at [222, 351] on img "grid" at bounding box center [174, 371] width 226 height 121
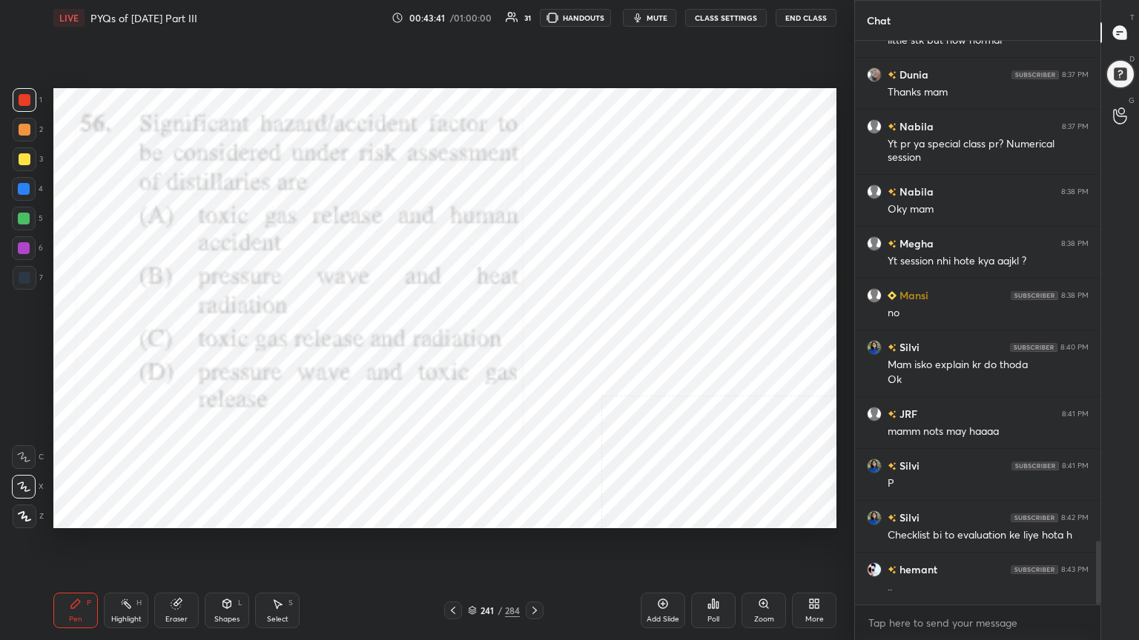
click at [222, 351] on img "grid" at bounding box center [174, 371] width 226 height 121
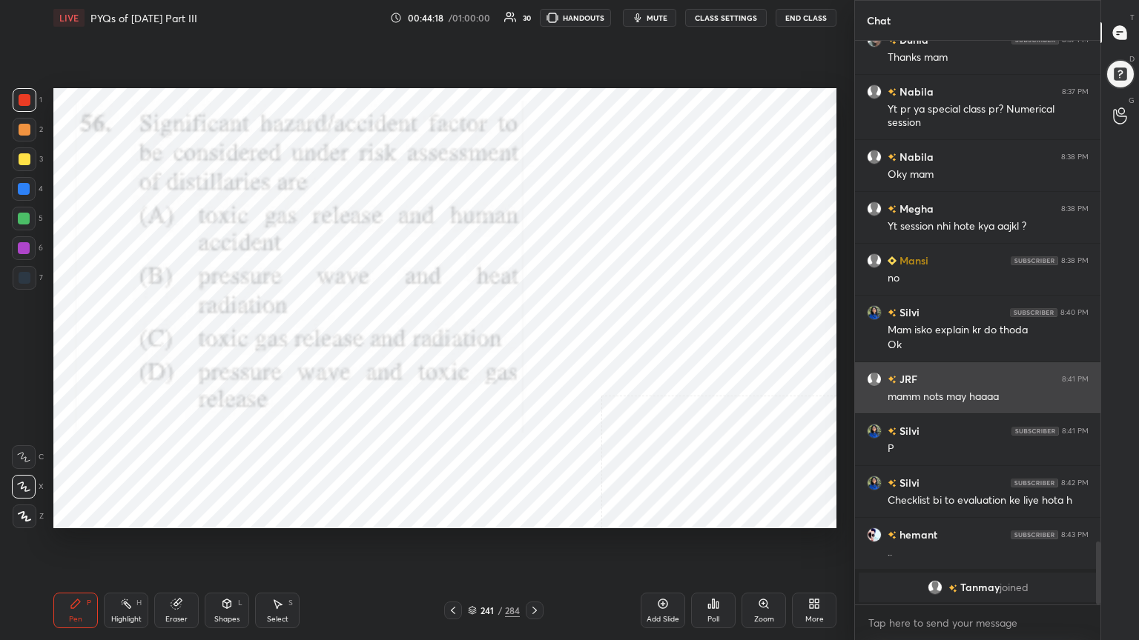
scroll to position [4463, 0]
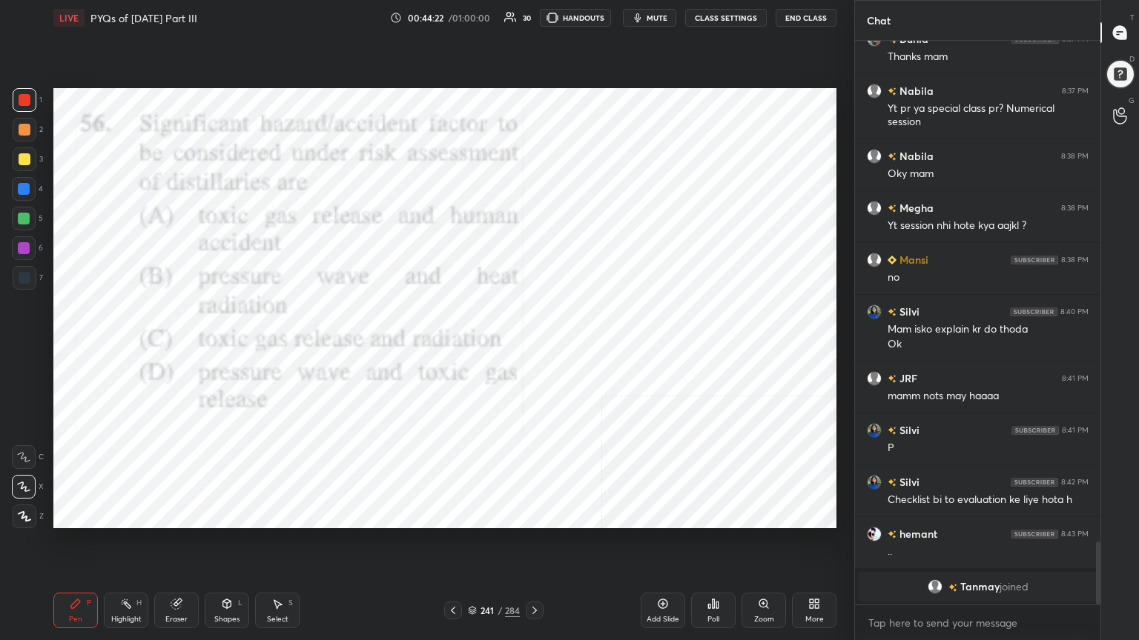
click at [475, 546] on icon at bounding box center [472, 609] width 7 height 4
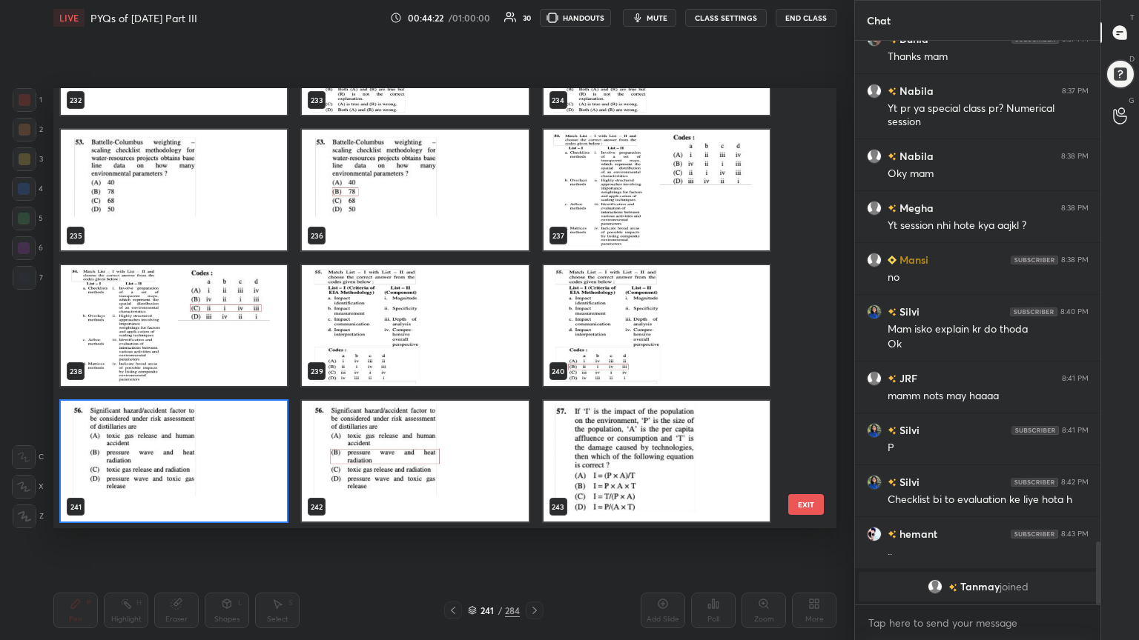
scroll to position [436, 775]
click at [242, 450] on img "grid" at bounding box center [174, 461] width 226 height 121
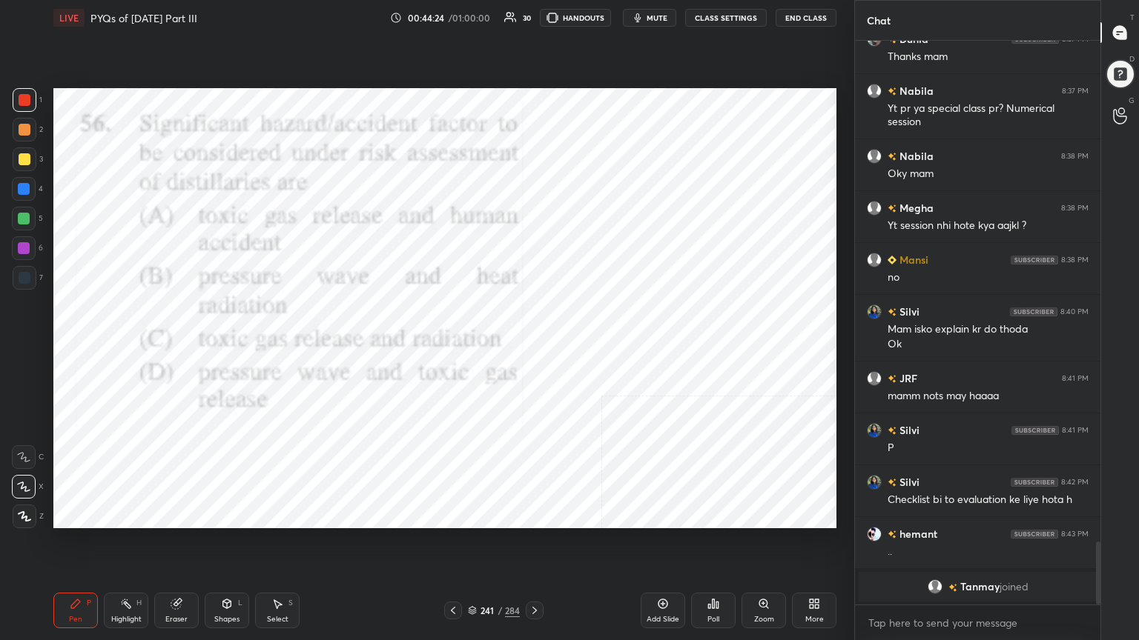
drag, startPoint x: 242, startPoint y: 450, endPoint x: 697, endPoint y: 534, distance: 462.8
click at [697, 534] on div "Setting up your live class 229 230 231 232 233 234 235 236 237 238 239 240 241 …" at bounding box center [444, 309] width 795 height 546
click at [706, 546] on div "Poll" at bounding box center [713, 611] width 44 height 36
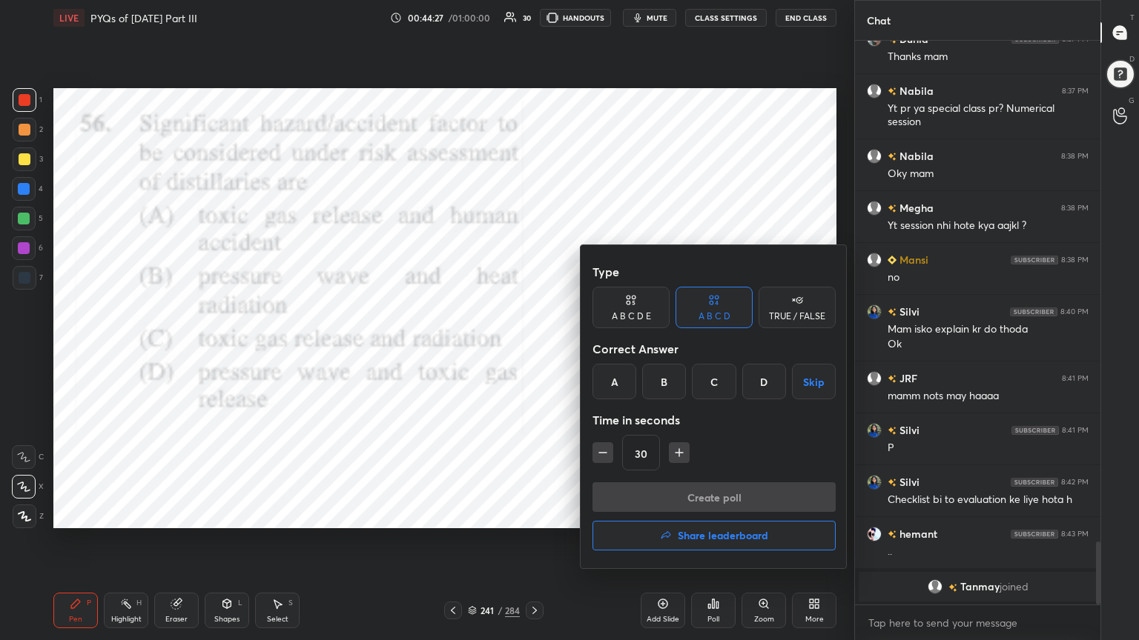
drag, startPoint x: 664, startPoint y: 380, endPoint x: 717, endPoint y: 505, distance: 135.2
click at [717, 505] on div "Type A B C D E A B C D TRUE / FALSE Correct Answer A B C D Skip Time in seconds…" at bounding box center [713, 406] width 267 height 323
click at [717, 505] on div "Create poll Share leaderboard" at bounding box center [713, 520] width 243 height 74
click at [537, 397] on div at bounding box center [569, 320] width 1139 height 640
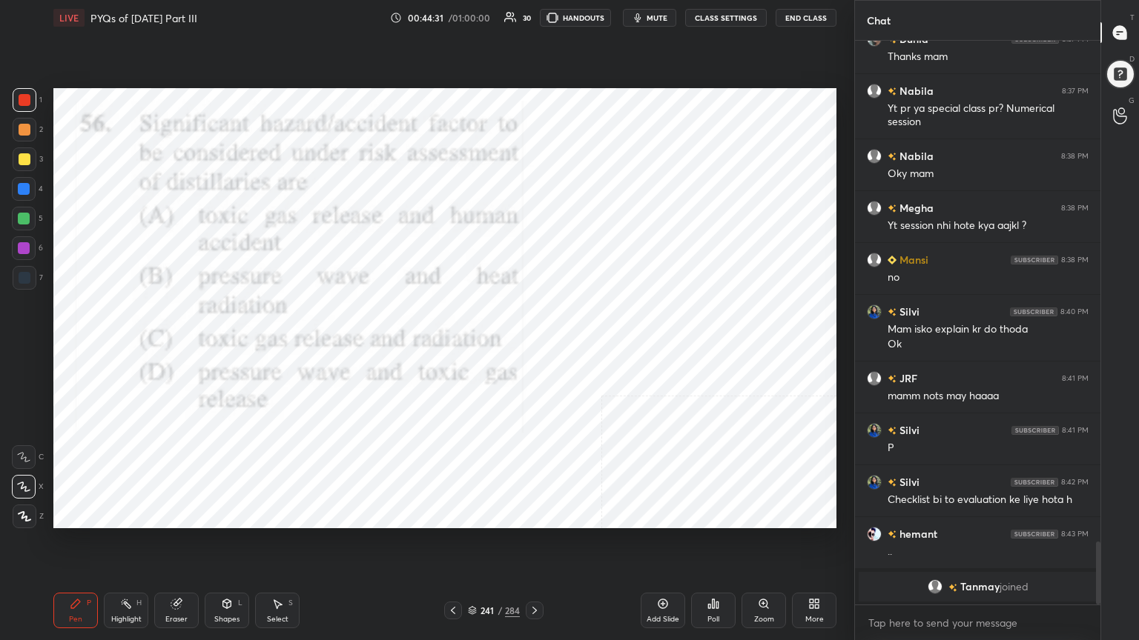
click at [476, 546] on icon at bounding box center [472, 610] width 9 height 9
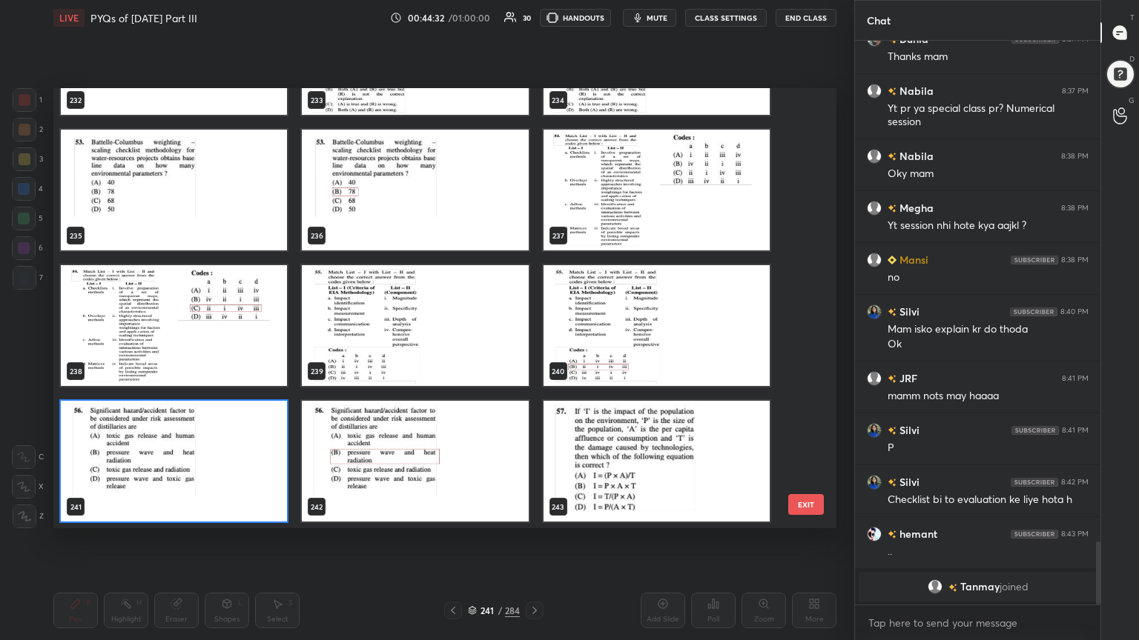
click at [227, 455] on img "grid" at bounding box center [174, 461] width 226 height 121
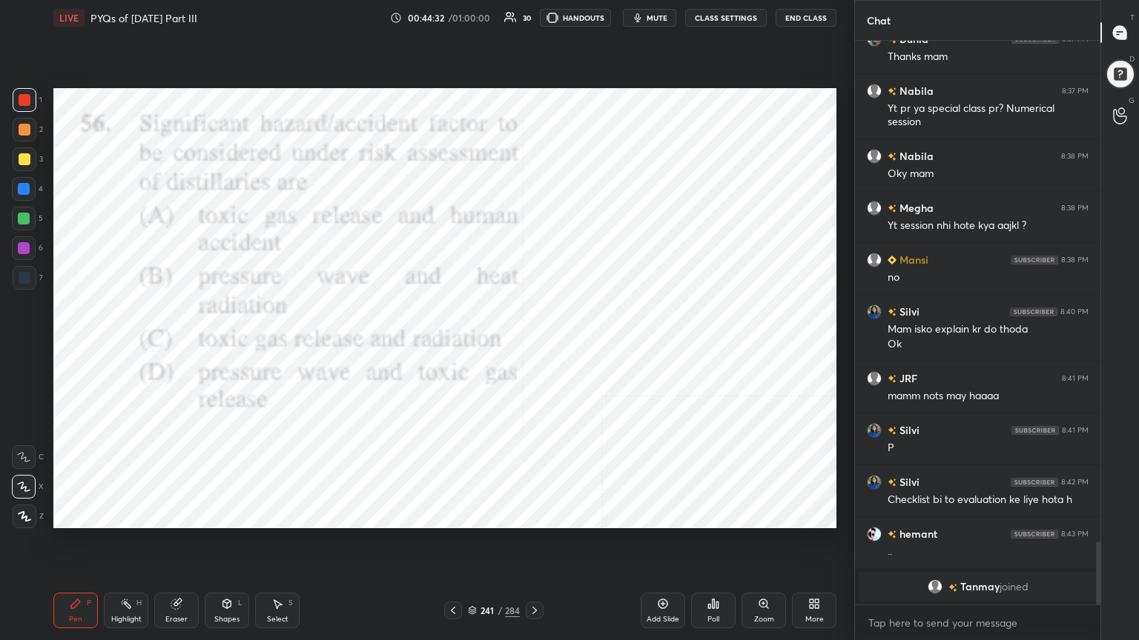
drag, startPoint x: 227, startPoint y: 455, endPoint x: 517, endPoint y: 486, distance: 291.4
drag, startPoint x: 719, startPoint y: 609, endPoint x: 703, endPoint y: 623, distance: 22.0
click at [703, 546] on div "Poll" at bounding box center [713, 611] width 44 height 36
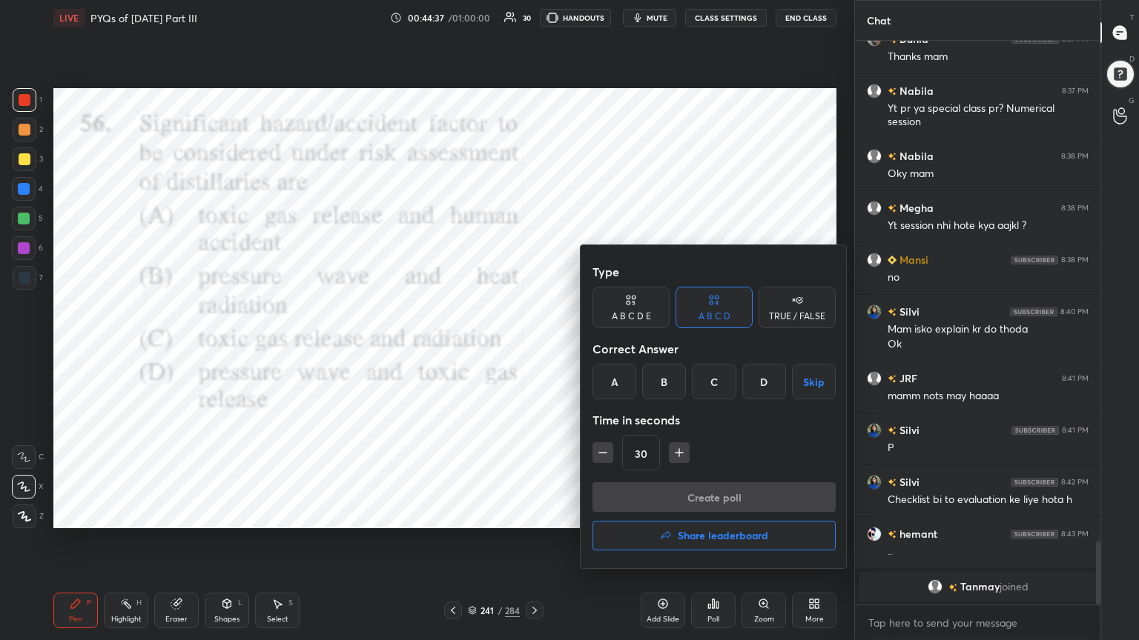
click at [673, 379] on div "B" at bounding box center [664, 382] width 44 height 36
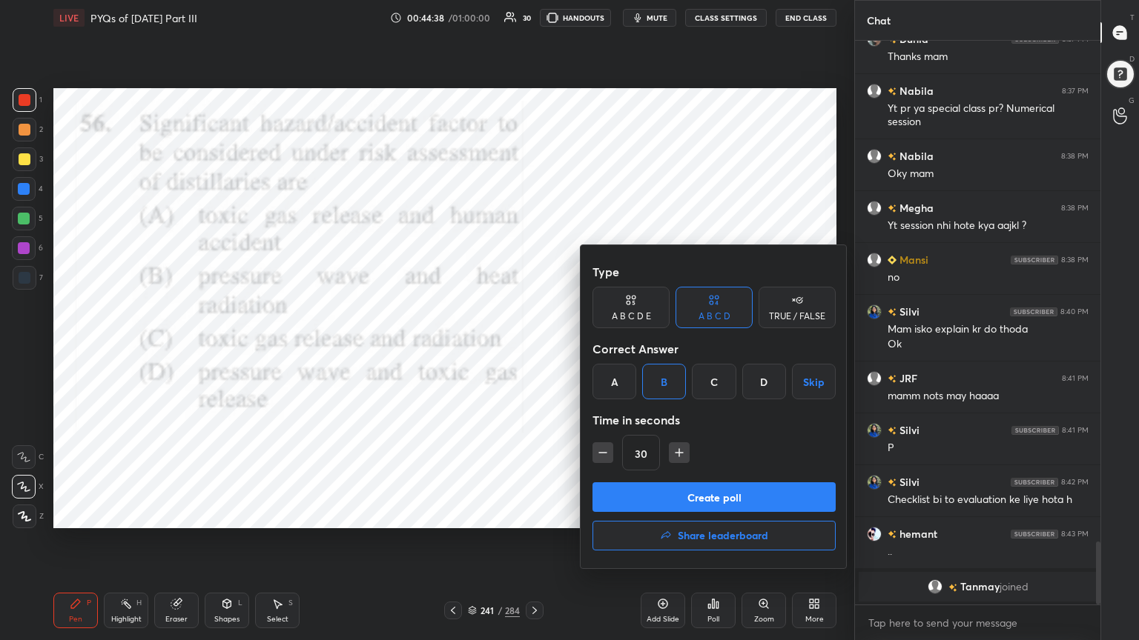
click at [704, 493] on button "Create poll" at bounding box center [713, 498] width 243 height 30
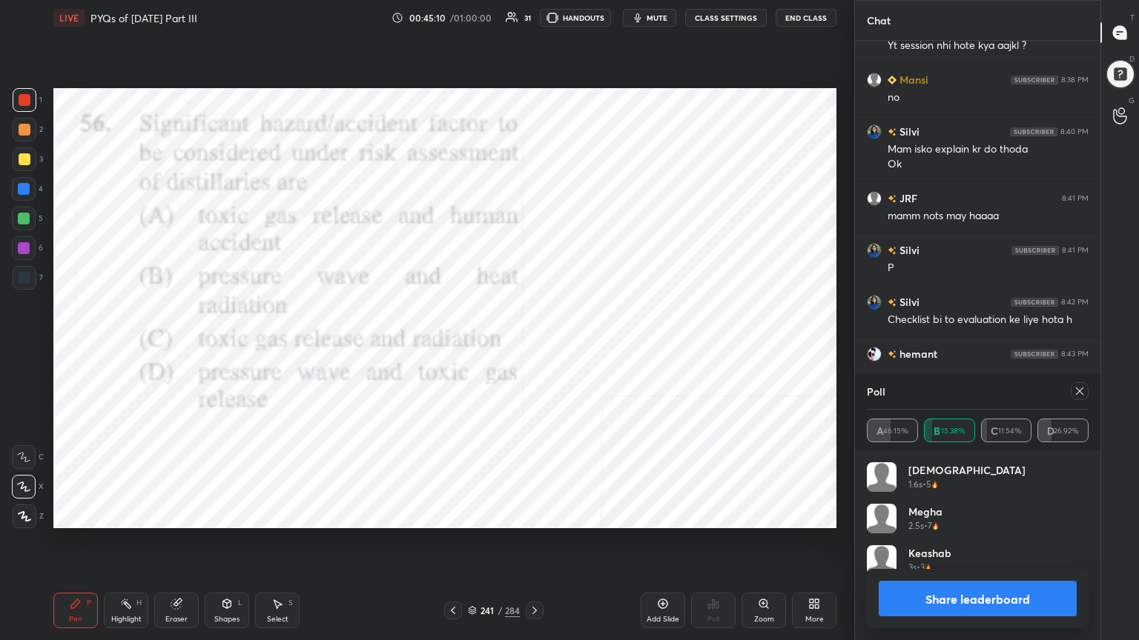
scroll to position [4480, 0]
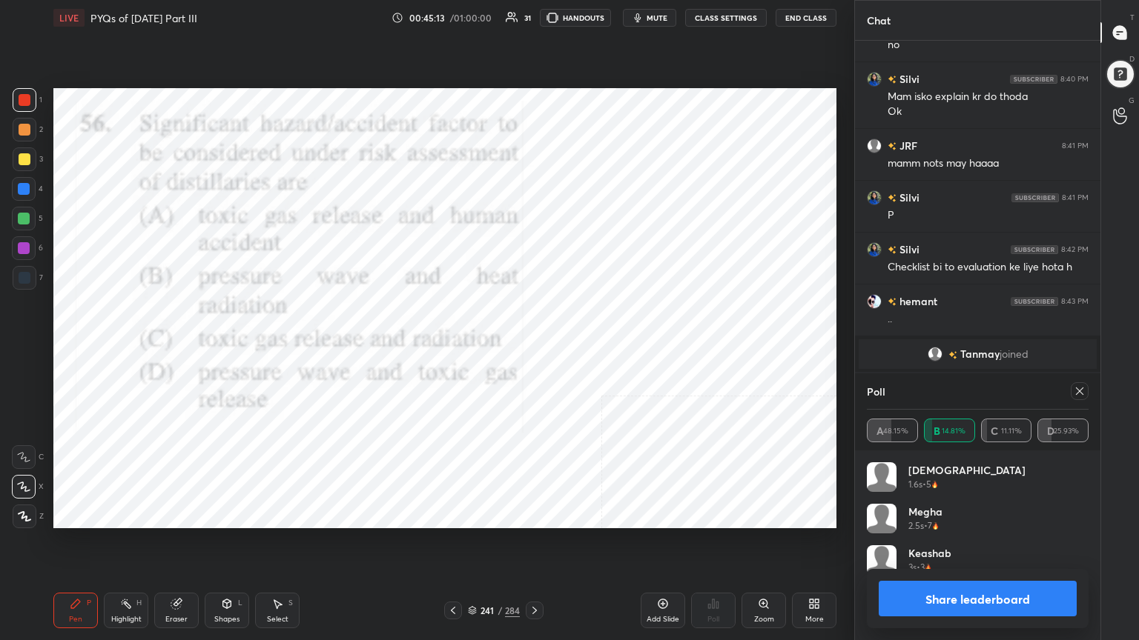
click at [1079, 397] on div at bounding box center [1079, 392] width 18 height 18
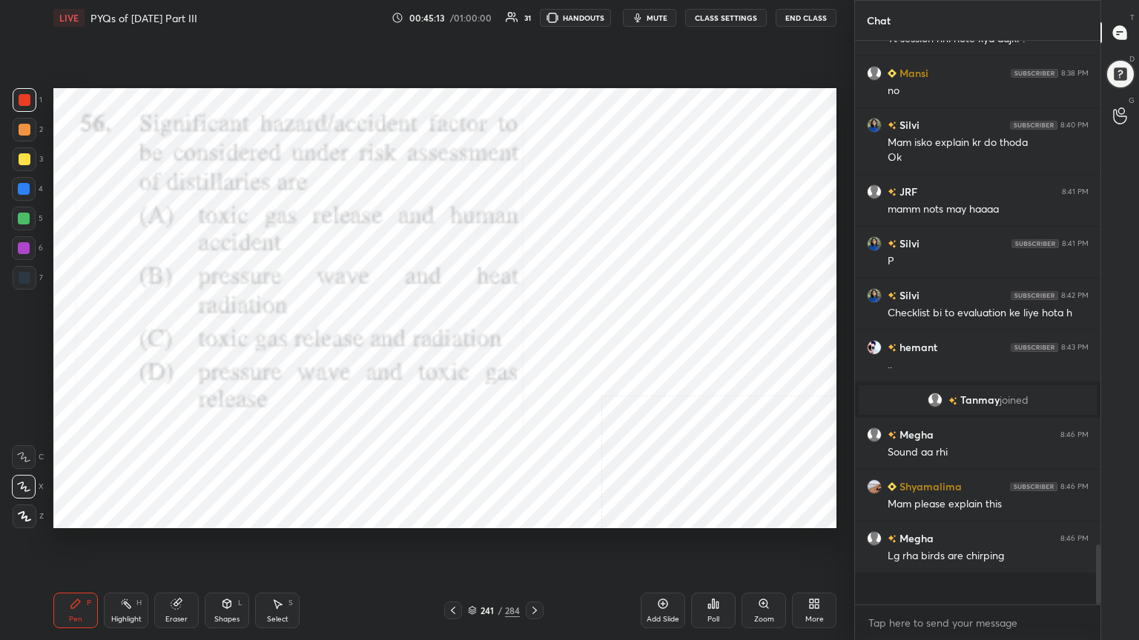
scroll to position [555, 241]
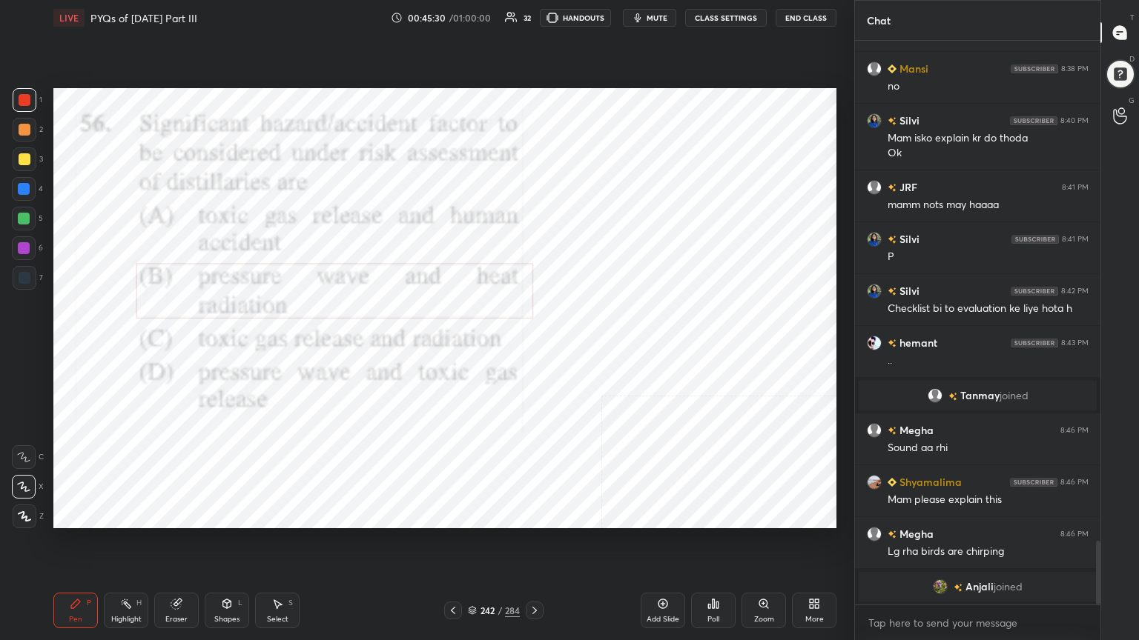
click at [477, 546] on div "242 / 284" at bounding box center [494, 610] width 52 height 13
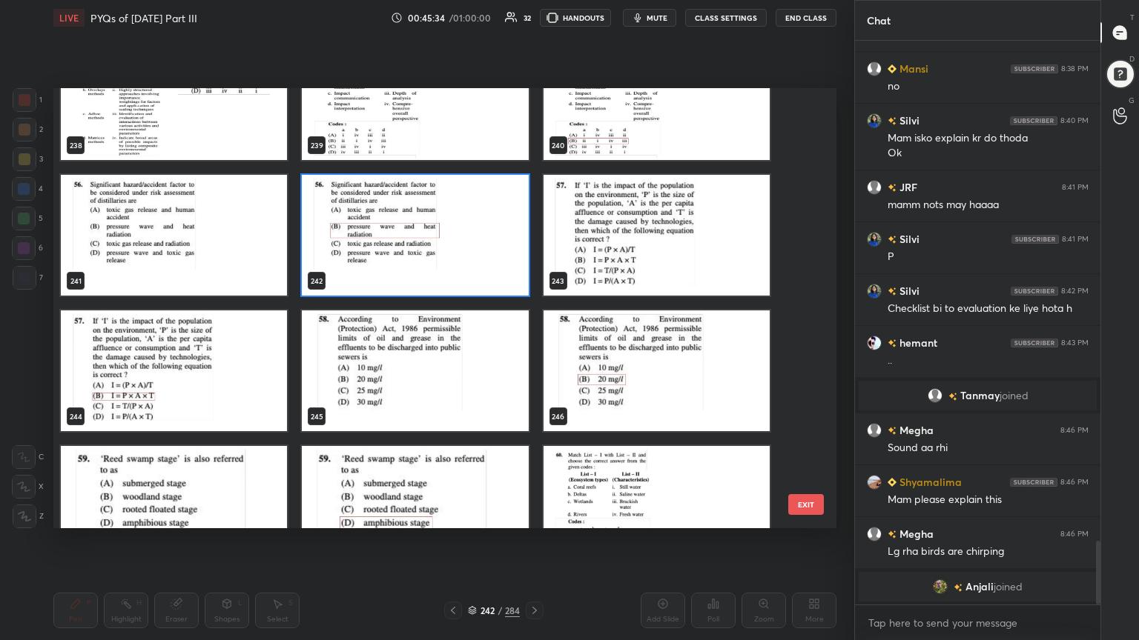
click at [665, 236] on img "grid" at bounding box center [656, 235] width 226 height 121
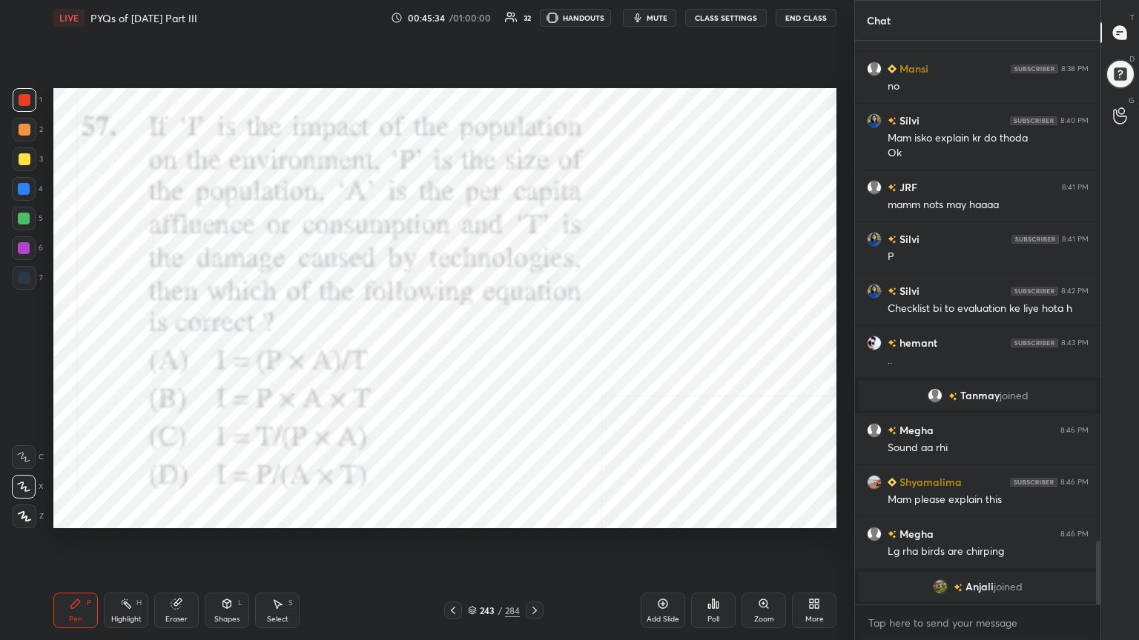
click at [665, 236] on img "grid" at bounding box center [656, 235] width 226 height 121
click at [475, 546] on icon at bounding box center [472, 610] width 9 height 9
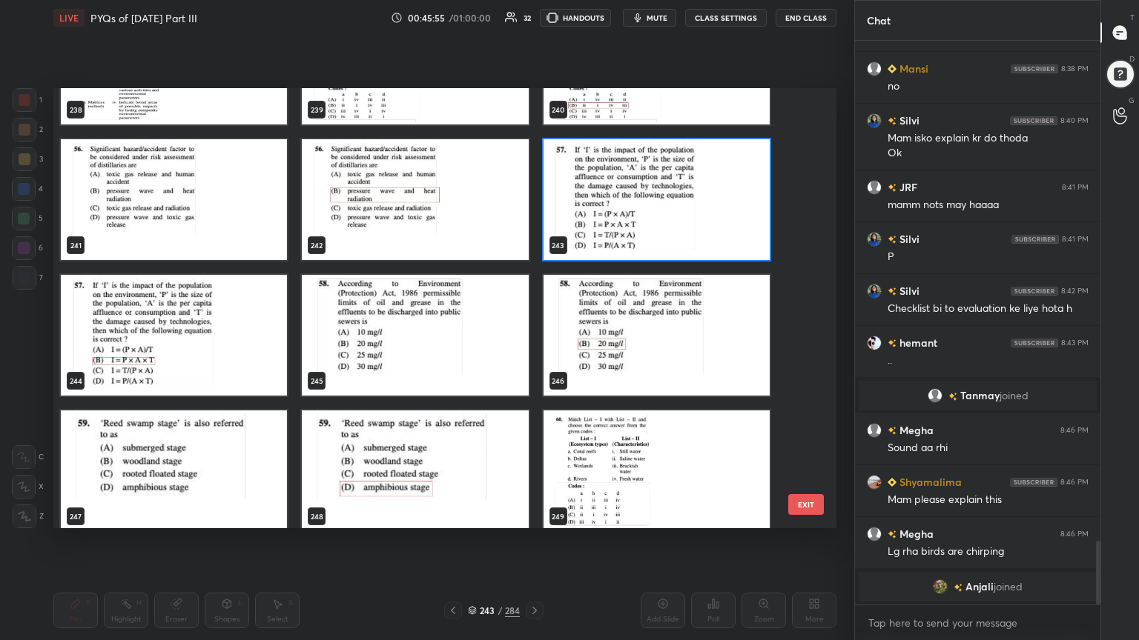
scroll to position [10808, 0]
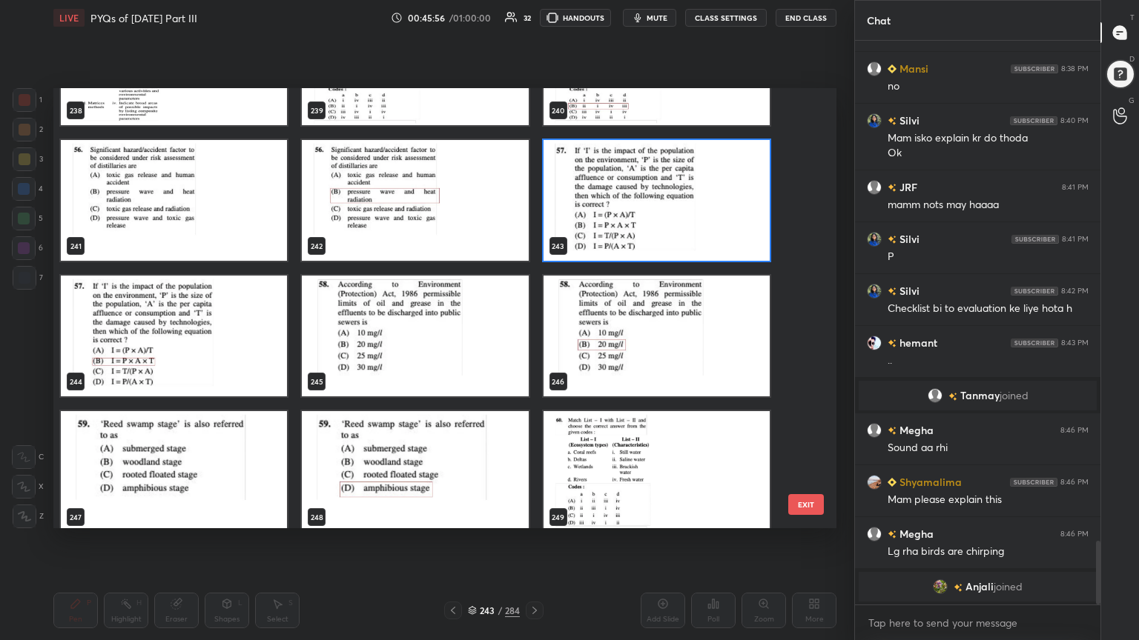
click at [650, 191] on img "grid" at bounding box center [656, 200] width 226 height 121
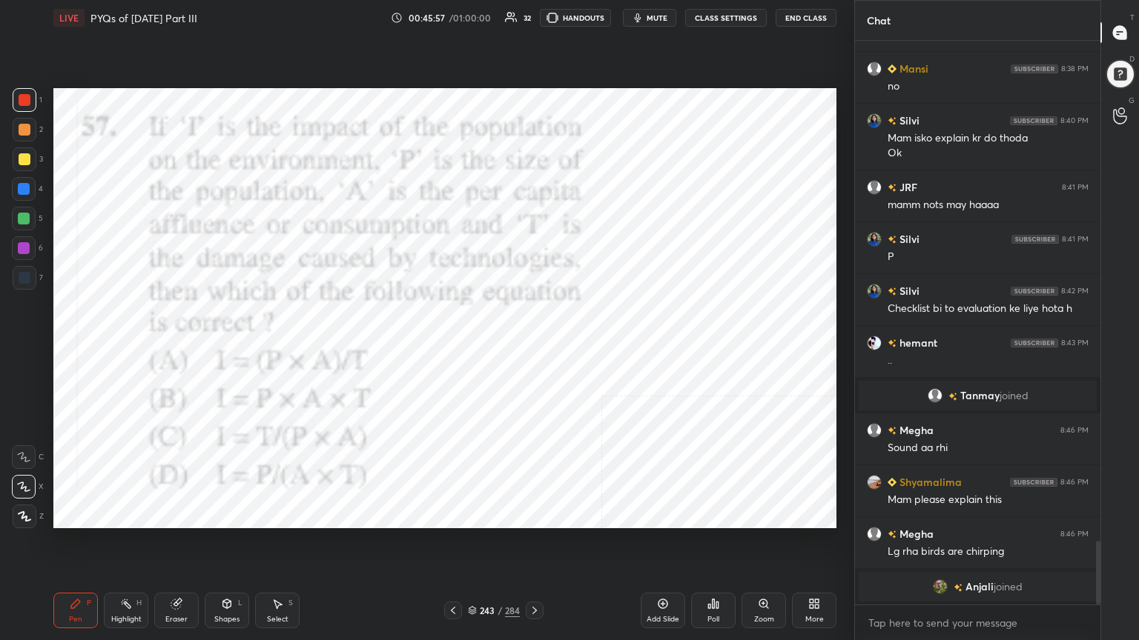
click at [650, 191] on img "grid" at bounding box center [656, 200] width 226 height 121
click at [718, 546] on icon at bounding box center [717, 605] width 2 height 7
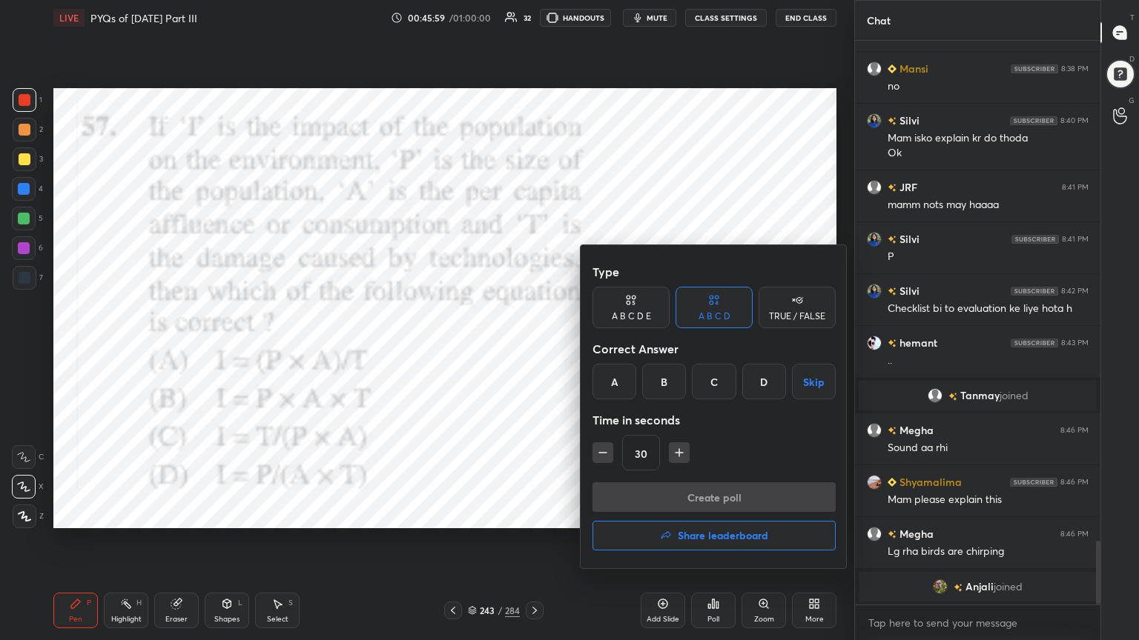
click at [670, 386] on div "B" at bounding box center [664, 382] width 44 height 36
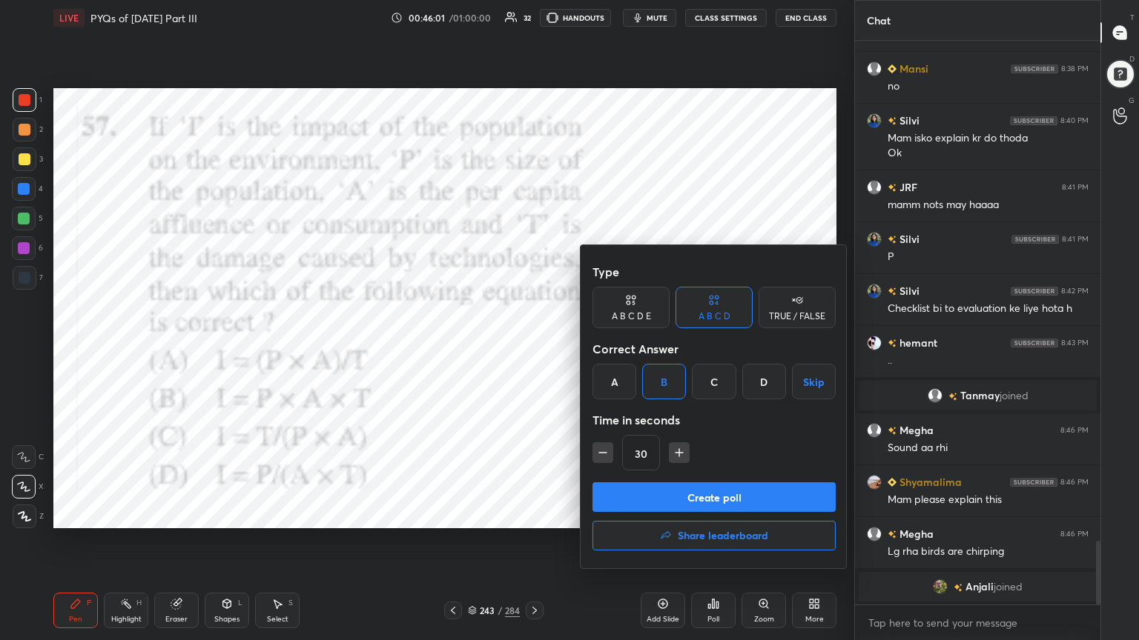
click at [724, 498] on button "Create poll" at bounding box center [713, 498] width 243 height 30
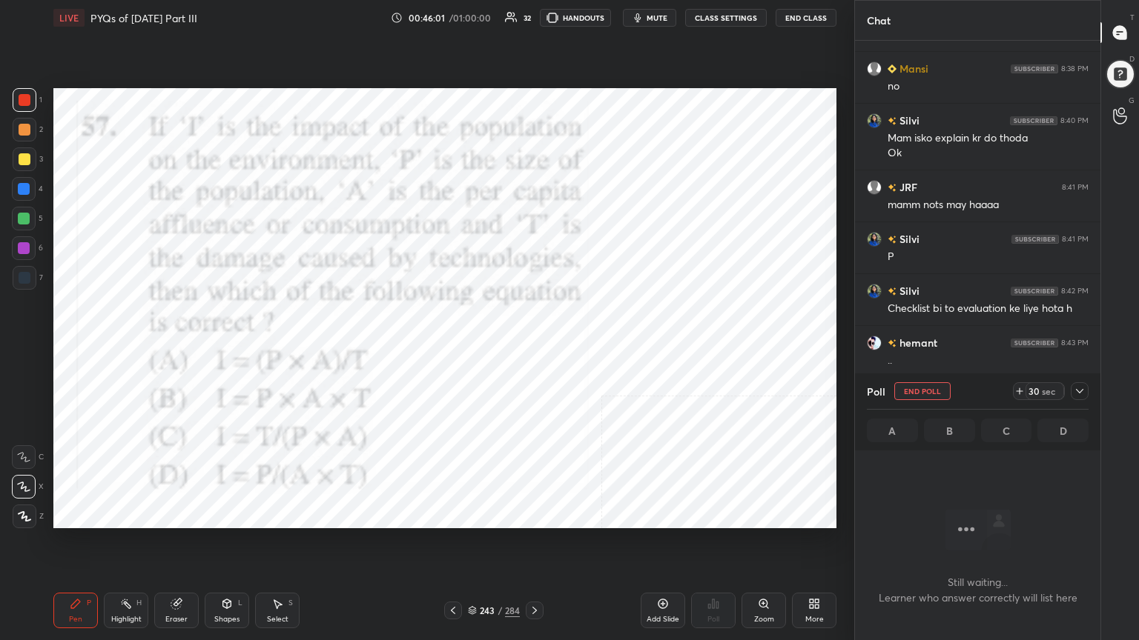
scroll to position [363, 241]
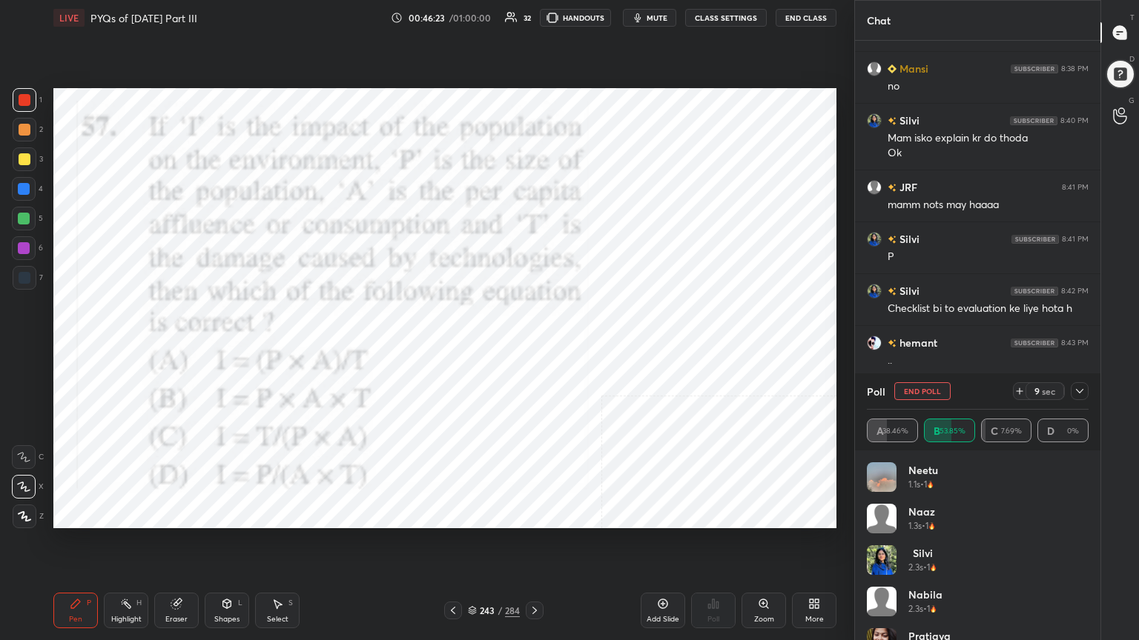
click at [658, 20] on span "mute" at bounding box center [656, 18] width 21 height 10
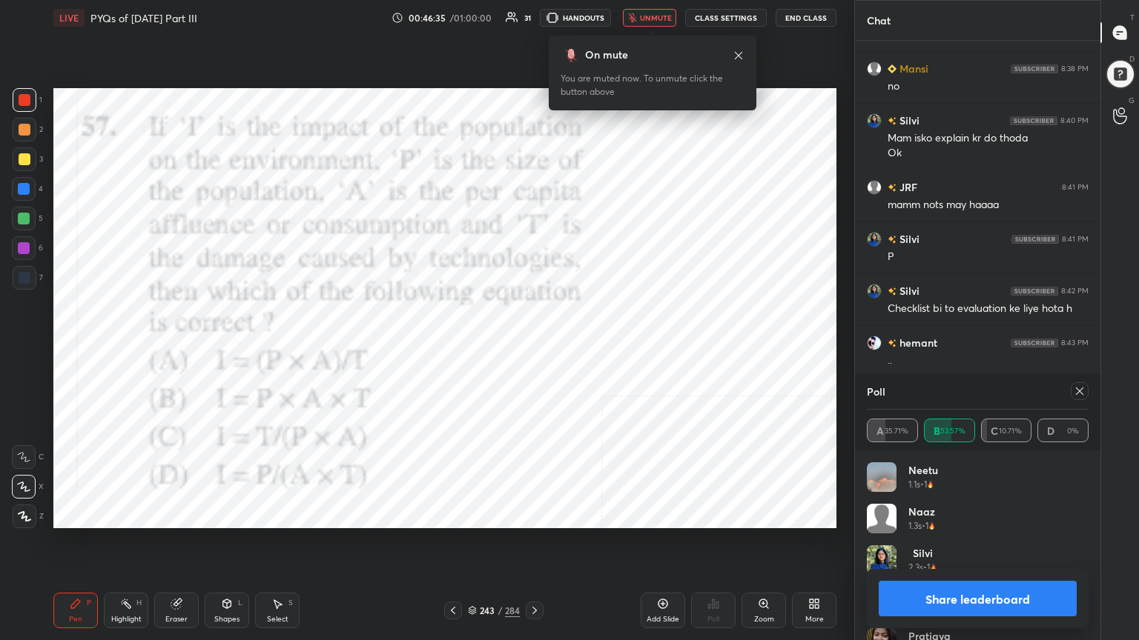
click at [1078, 391] on icon at bounding box center [1079, 391] width 12 height 12
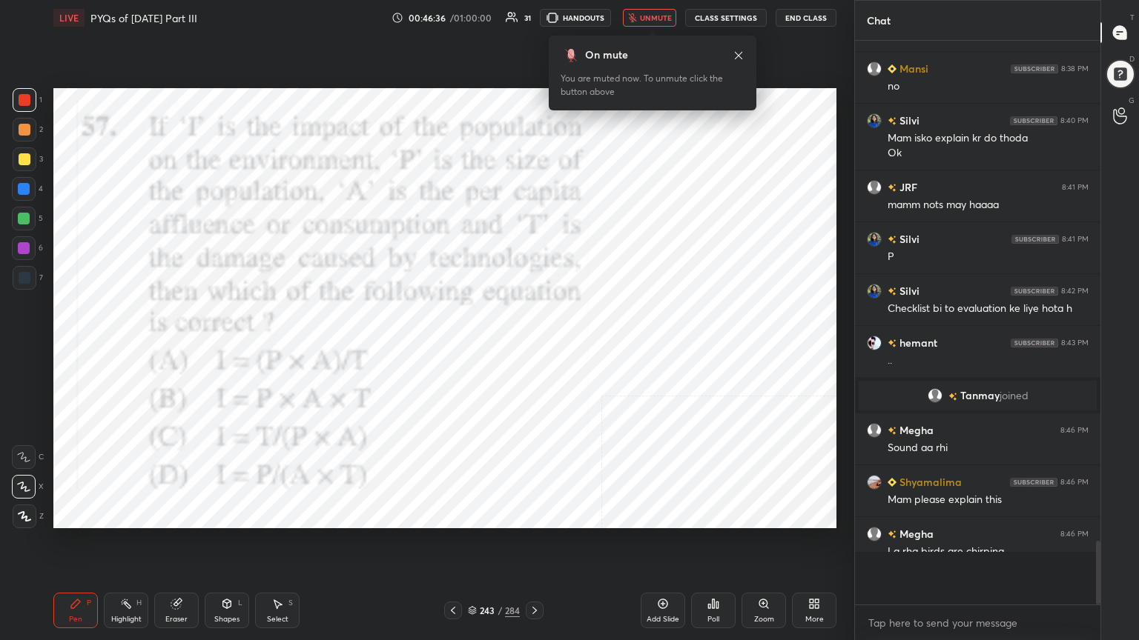
scroll to position [5, 4]
click at [658, 16] on span "unmute" at bounding box center [656, 18] width 32 height 10
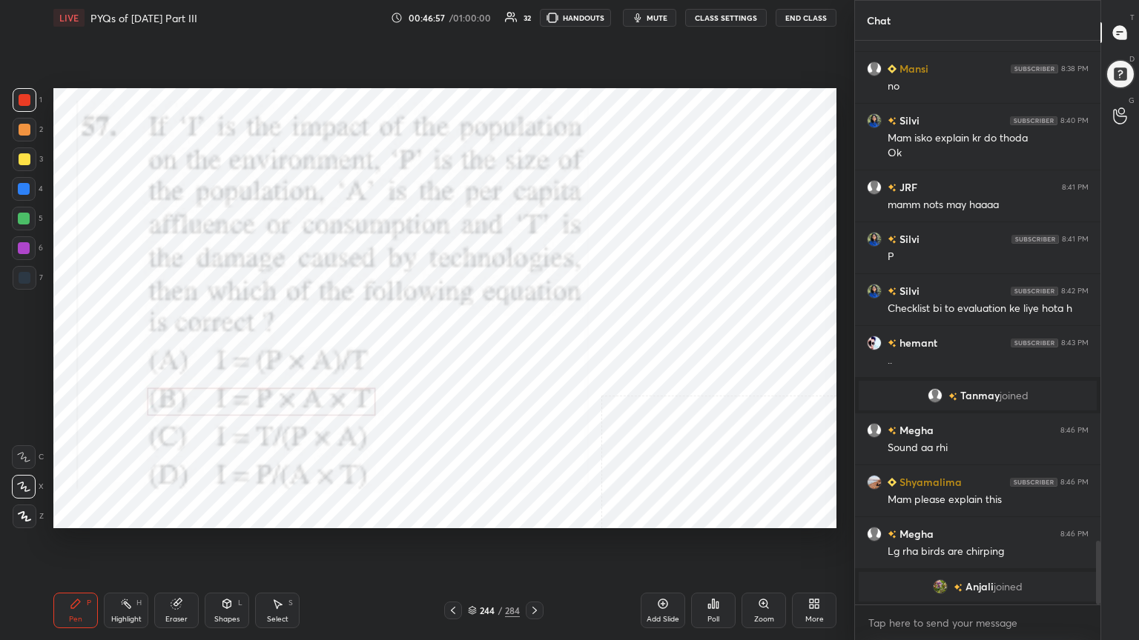
click at [477, 546] on div "244 / 284" at bounding box center [494, 610] width 52 height 13
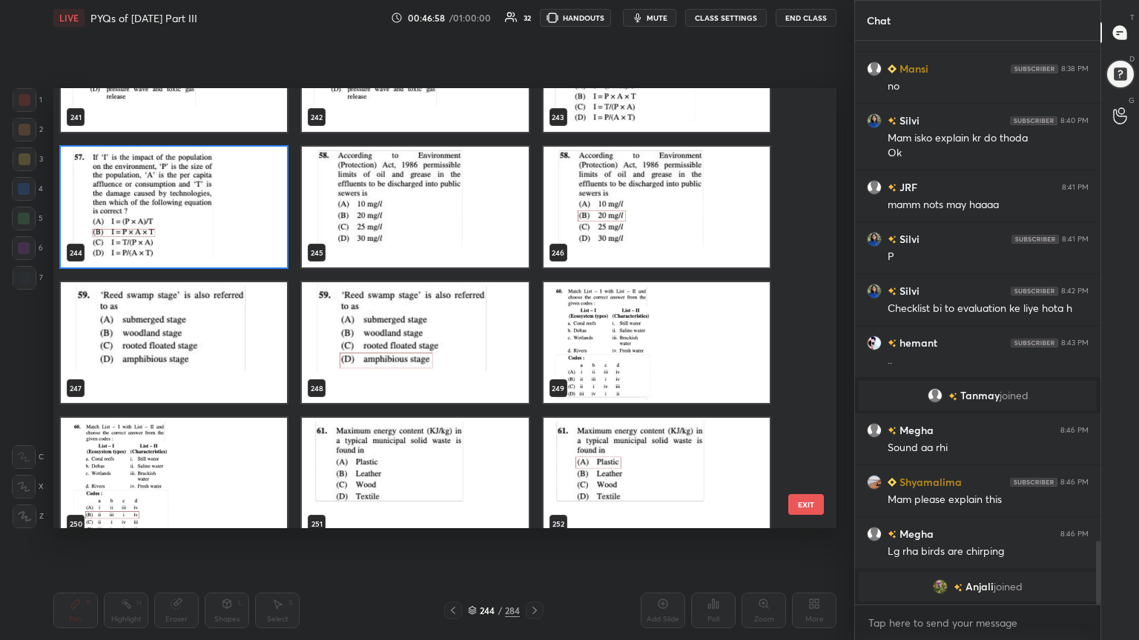
scroll to position [10936, 0]
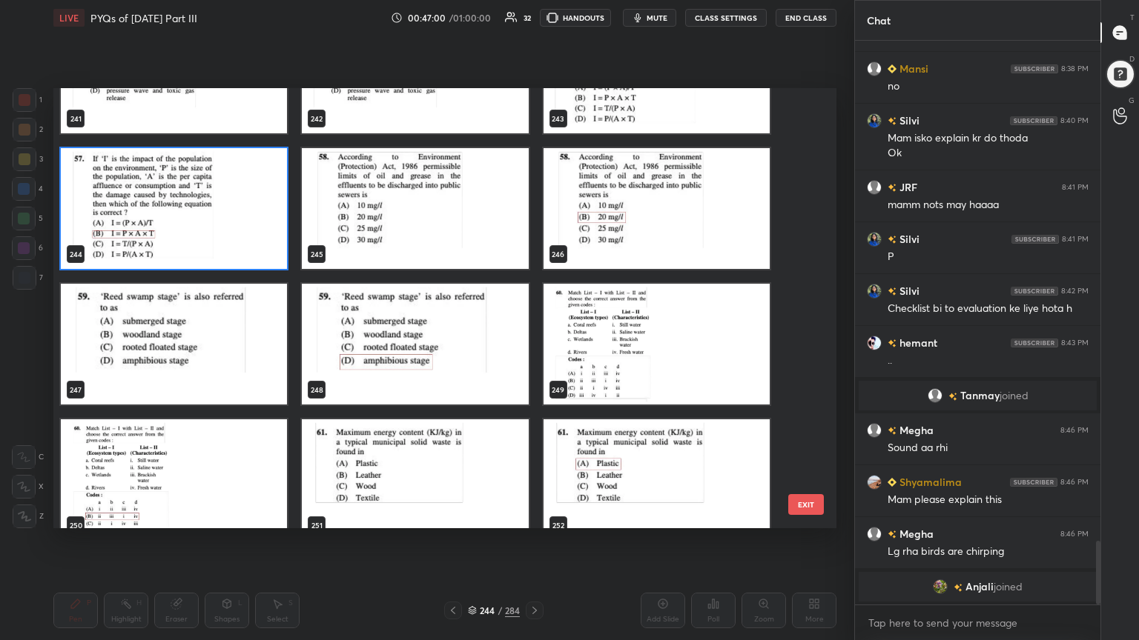
click at [415, 213] on img "grid" at bounding box center [415, 208] width 226 height 121
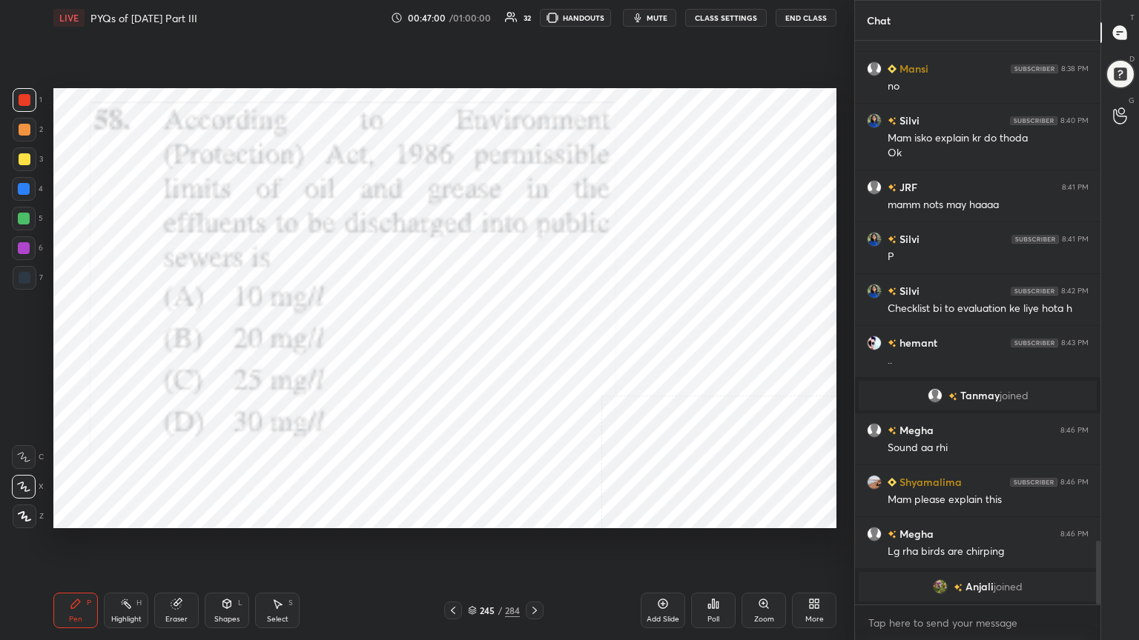
click at [415, 213] on img "grid" at bounding box center [415, 208] width 226 height 121
click at [643, 13] on icon "button" at bounding box center [638, 18] width 12 height 12
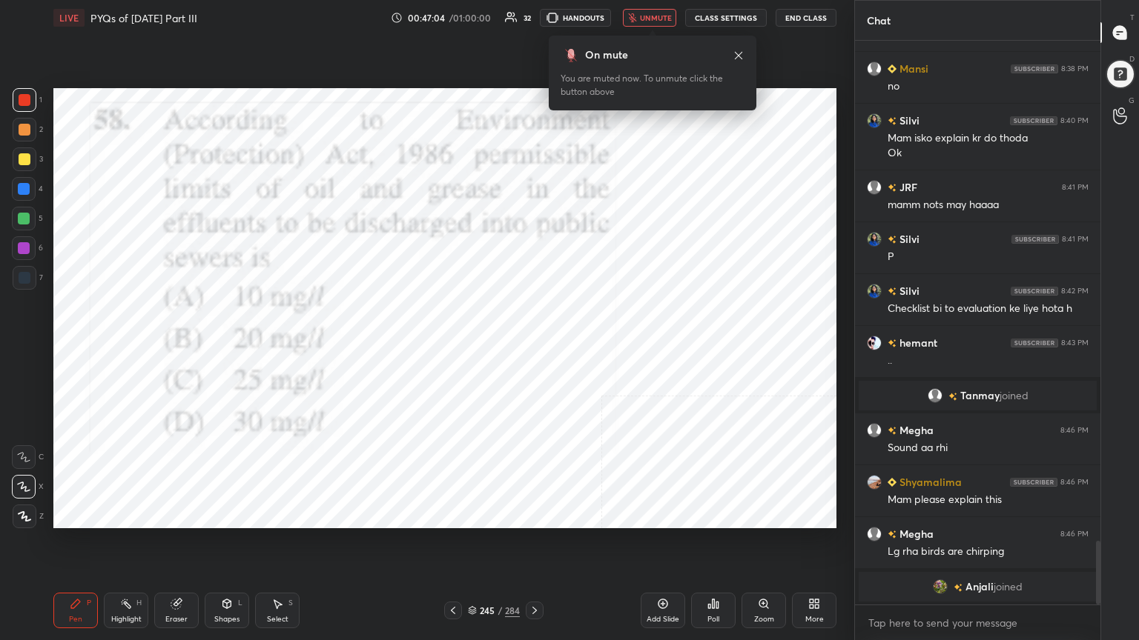
click at [476, 546] on icon at bounding box center [472, 610] width 9 height 9
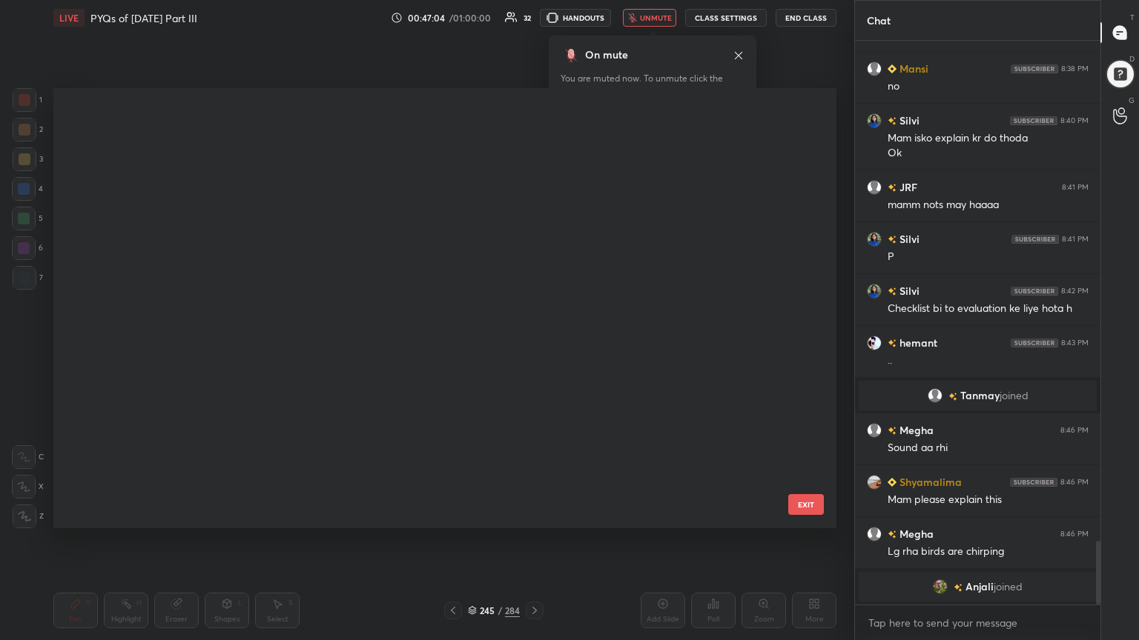
scroll to position [436, 775]
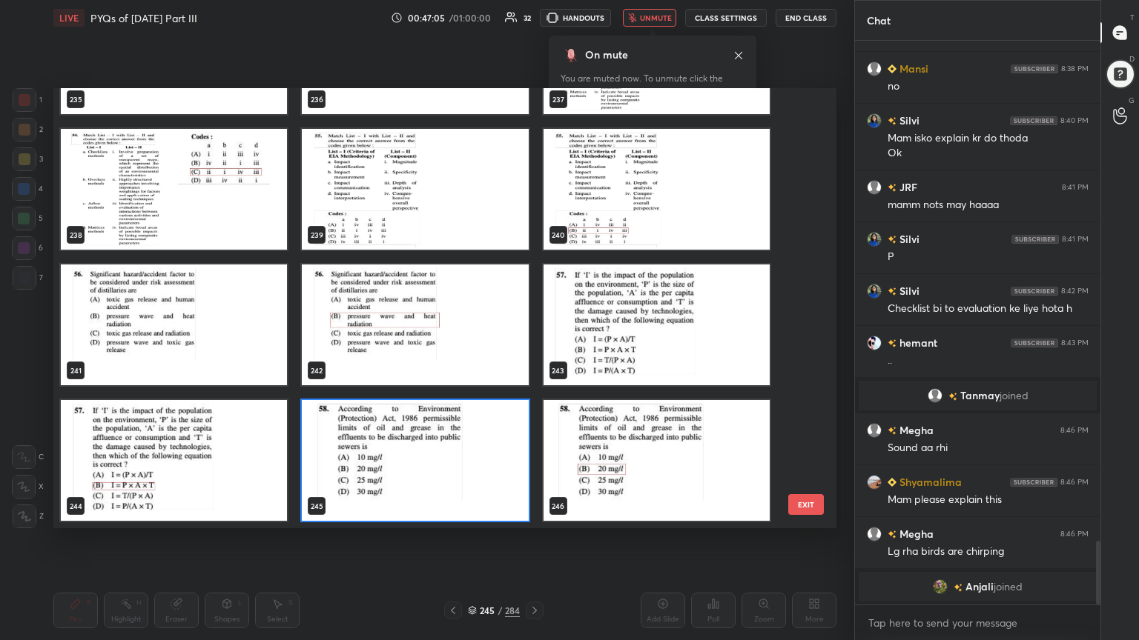
click at [337, 459] on img "grid" at bounding box center [415, 460] width 226 height 121
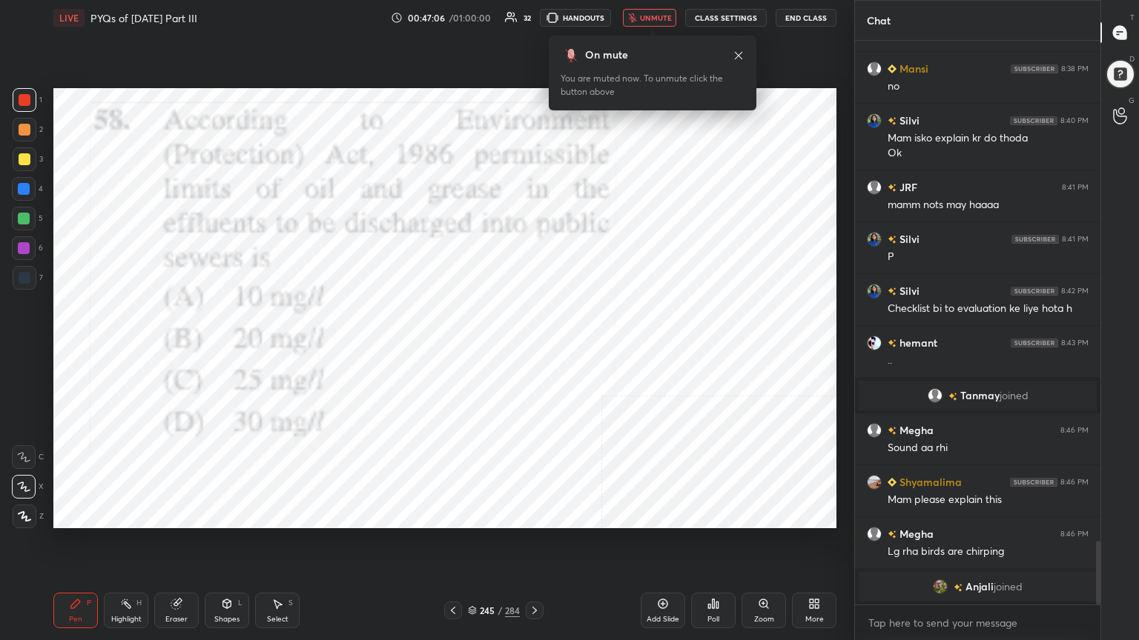
drag, startPoint x: 337, startPoint y: 459, endPoint x: 718, endPoint y: 575, distance: 399.1
click at [718, 546] on div "LIVE PYQs of [DATE] Part III 00:47:06 / 01:00:00 32 HANDOUTS unmute CLASS SETTI…" at bounding box center [444, 320] width 795 height 640
click at [716, 546] on div "Poll" at bounding box center [713, 619] width 12 height 7
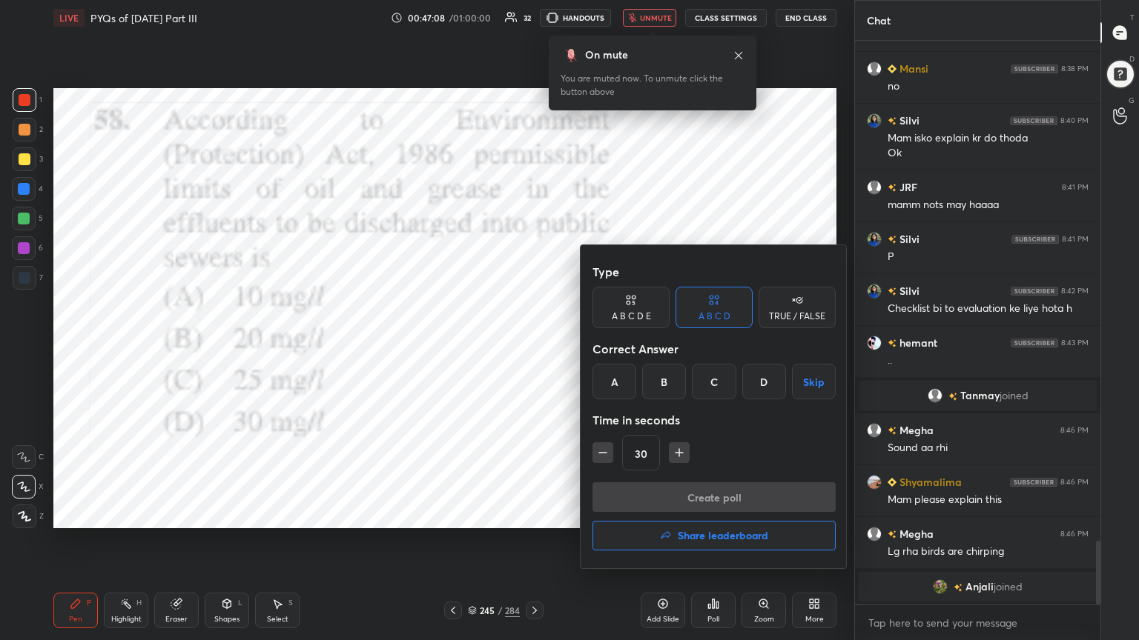
drag, startPoint x: 673, startPoint y: 386, endPoint x: 657, endPoint y: 385, distance: 16.3
click at [657, 385] on div "B" at bounding box center [664, 382] width 44 height 36
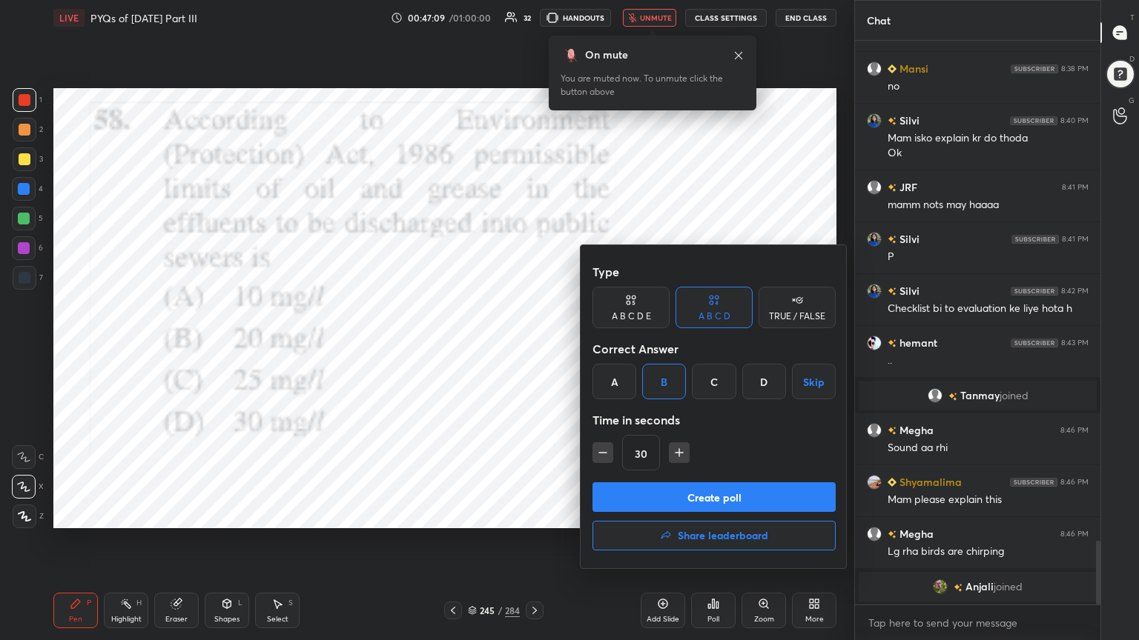
click at [657, 385] on div "B" at bounding box center [664, 382] width 44 height 36
click at [700, 494] on button "Create poll" at bounding box center [713, 498] width 243 height 30
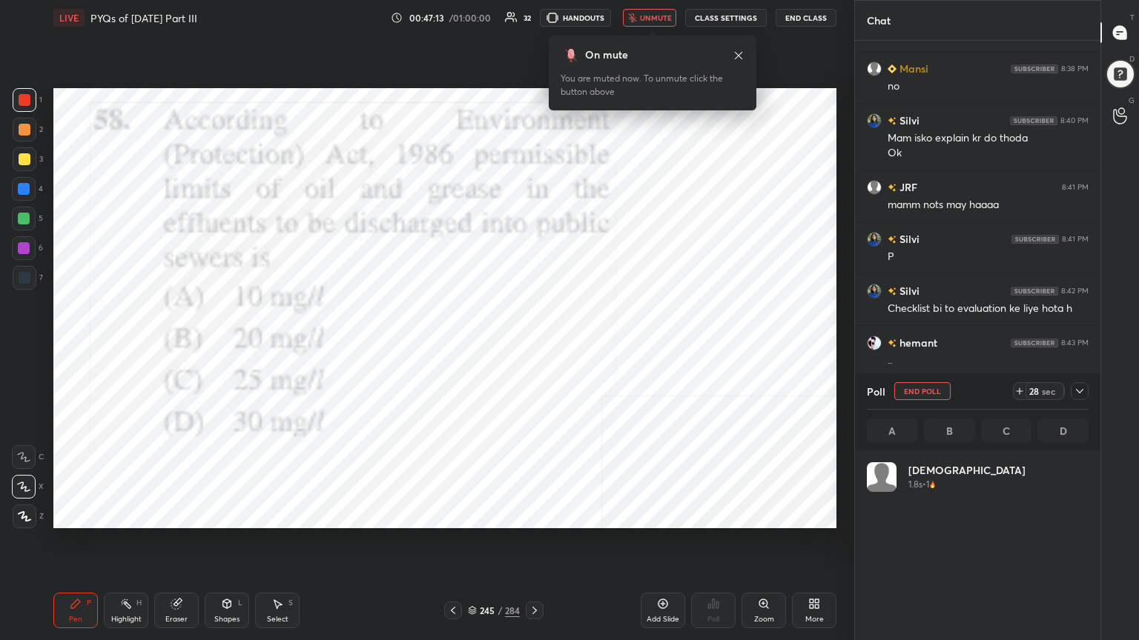
scroll to position [4, 4]
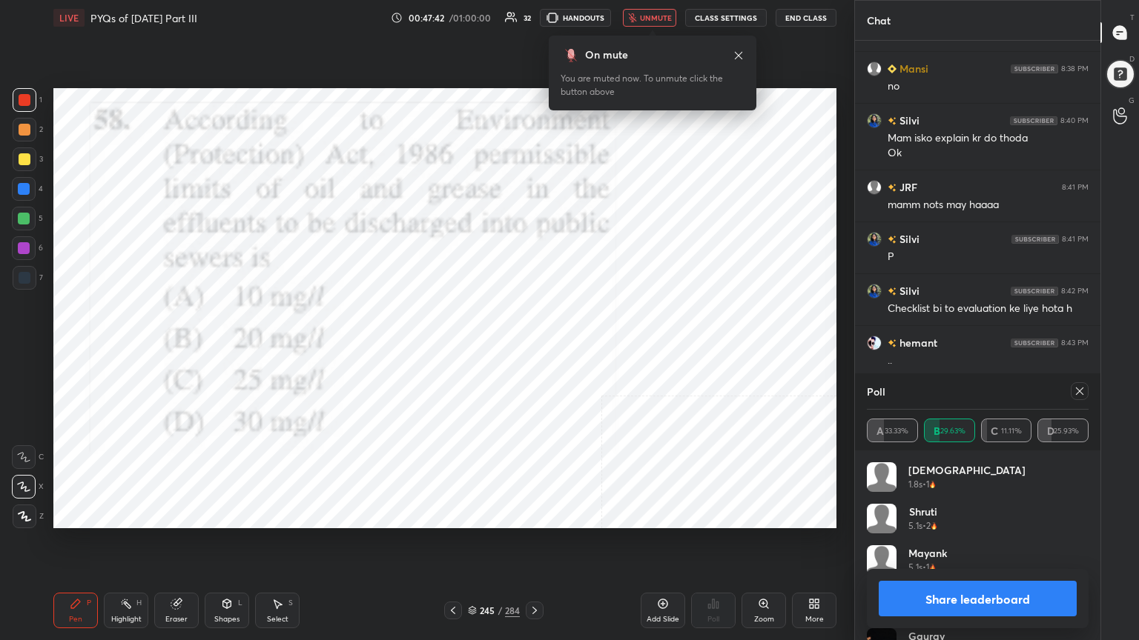
click at [1081, 391] on icon at bounding box center [1079, 391] width 12 height 12
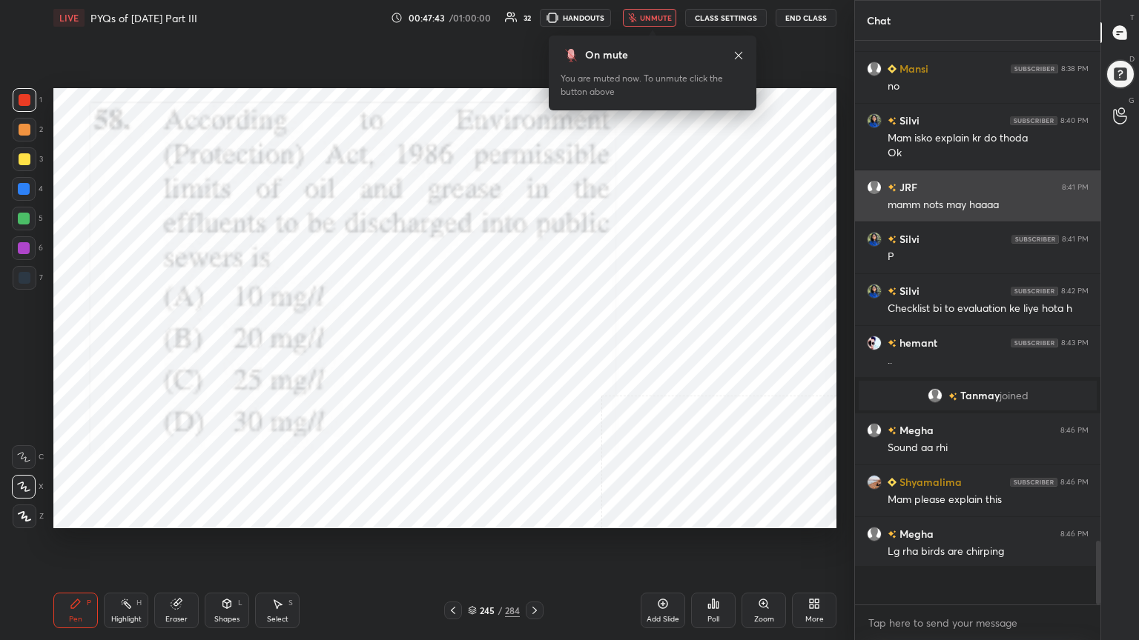
scroll to position [432, 241]
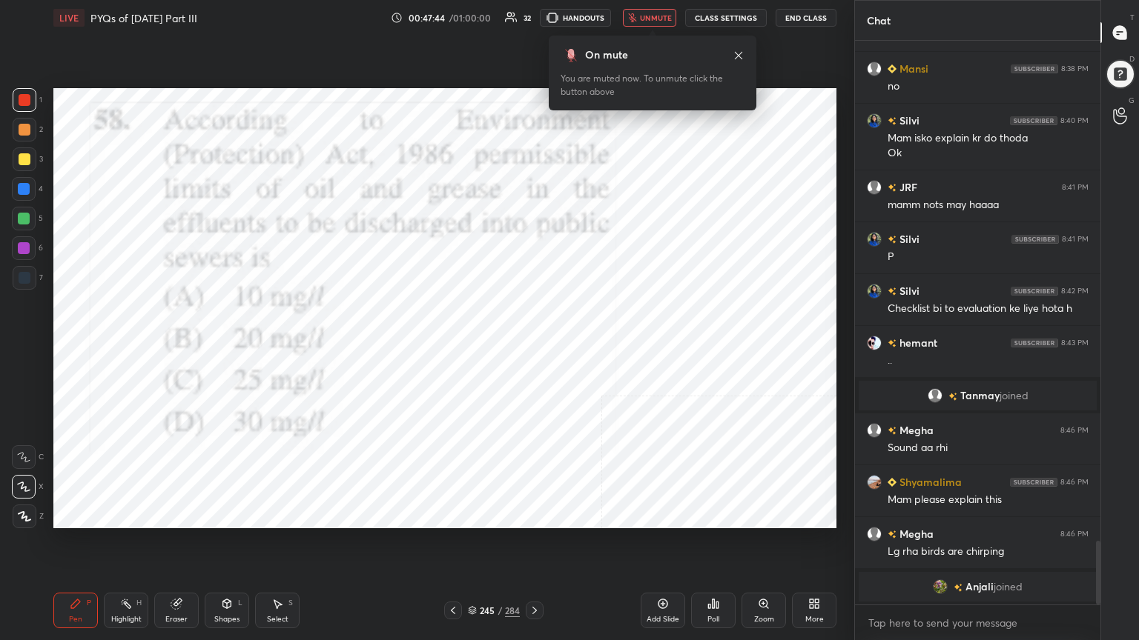
click at [651, 22] on button "unmute" at bounding box center [649, 18] width 53 height 18
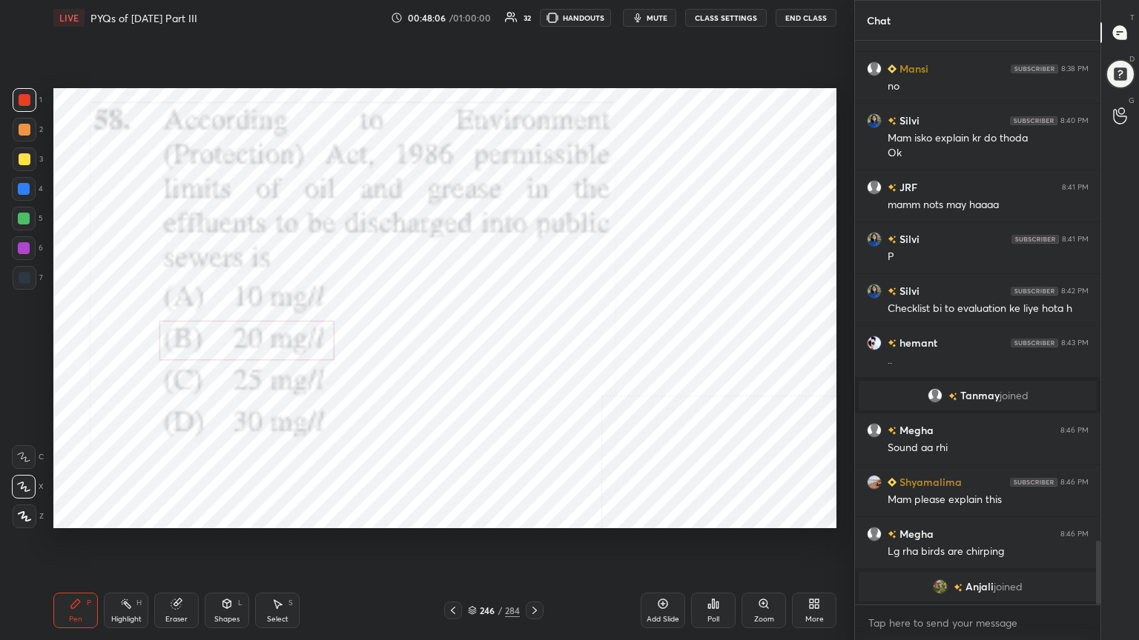
click at [469, 546] on icon at bounding box center [472, 610] width 9 height 9
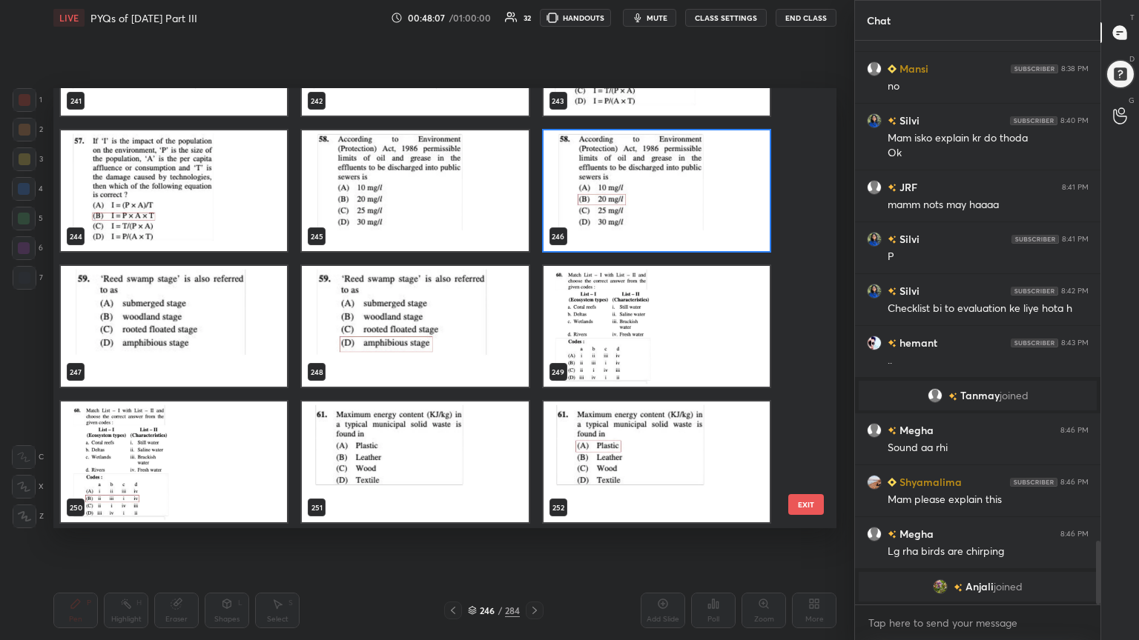
scroll to position [10954, 0]
click at [245, 314] on img "grid" at bounding box center [174, 326] width 226 height 121
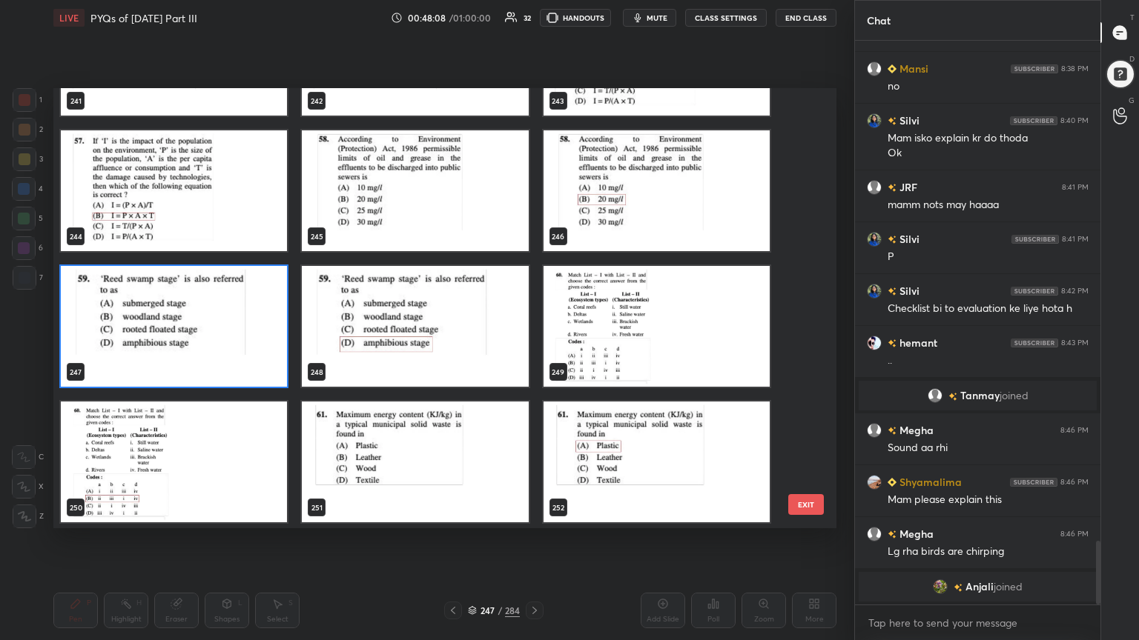
click at [245, 314] on img "grid" at bounding box center [174, 326] width 226 height 121
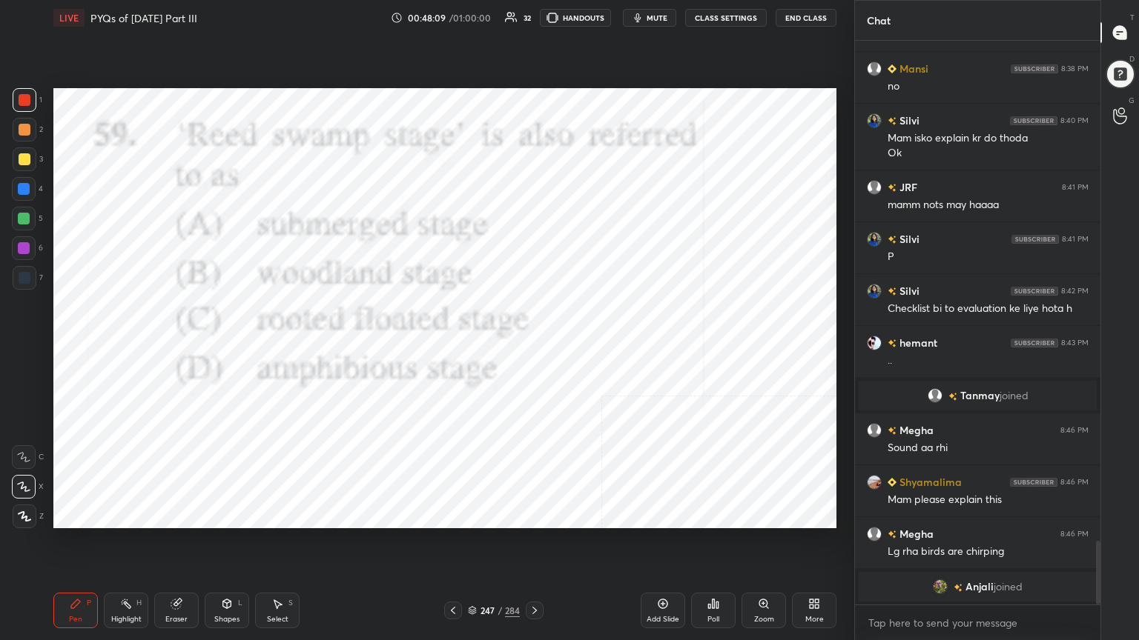
click at [245, 314] on img "grid" at bounding box center [174, 326] width 226 height 121
click at [474, 546] on div "247 / 284" at bounding box center [494, 610] width 52 height 13
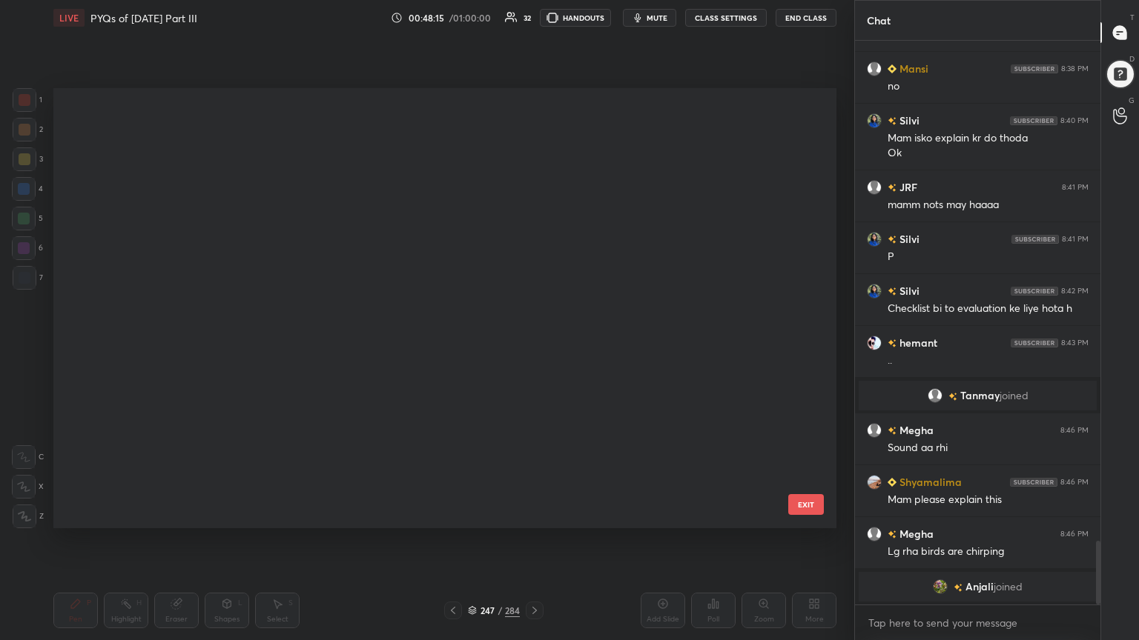
scroll to position [10819, 0]
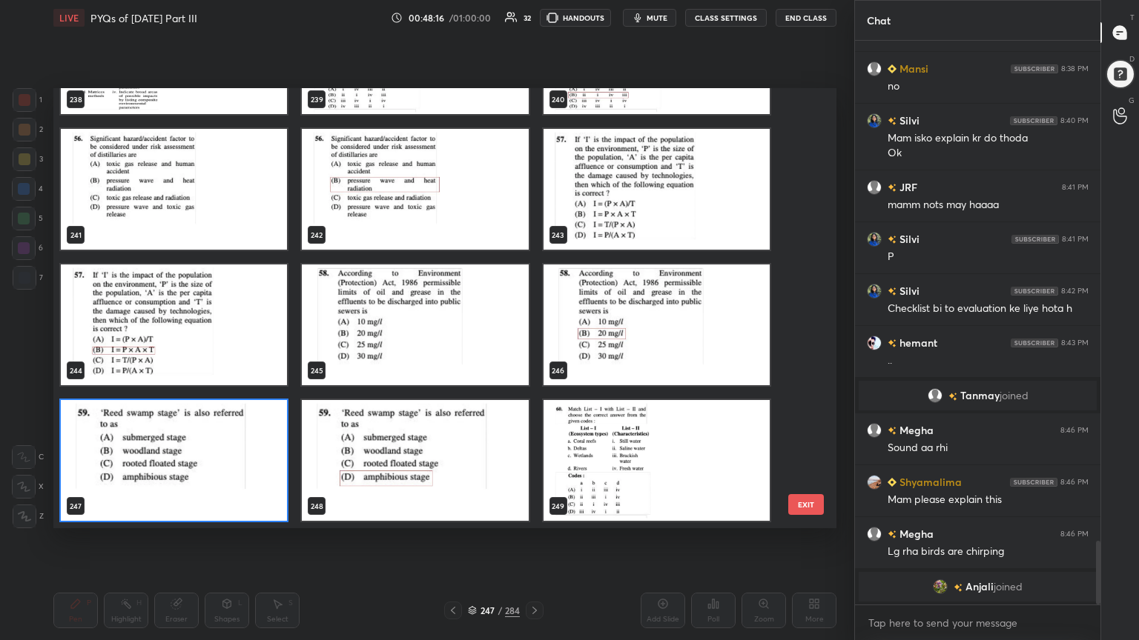
click at [261, 455] on img "grid" at bounding box center [174, 460] width 226 height 121
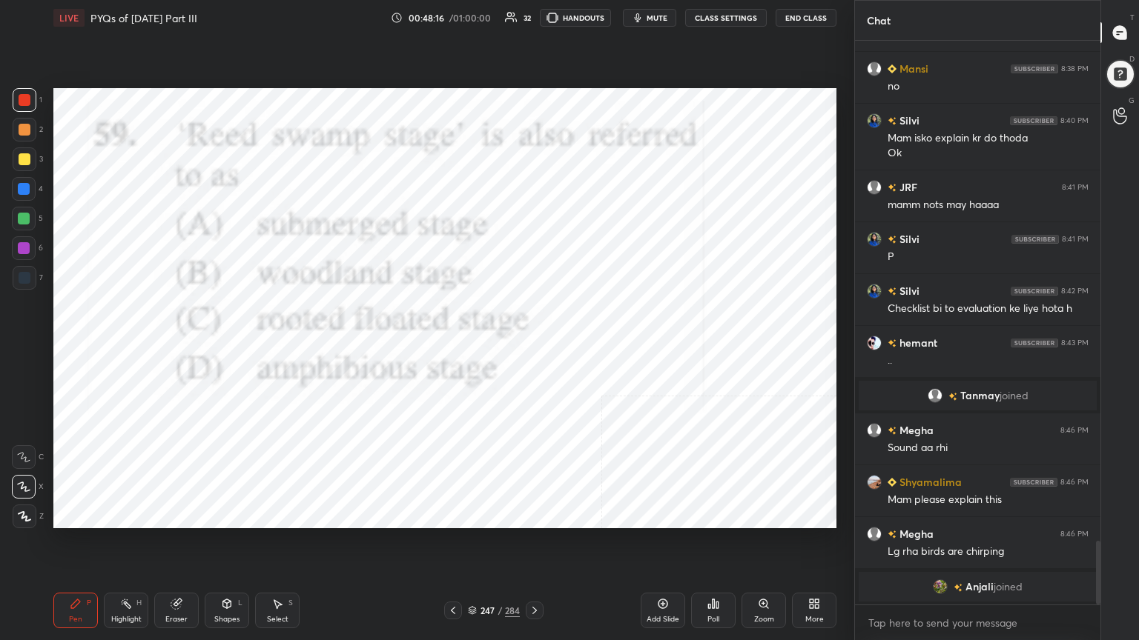
click at [261, 455] on img "grid" at bounding box center [174, 460] width 226 height 121
click at [703, 546] on div "Poll" at bounding box center [713, 611] width 44 height 36
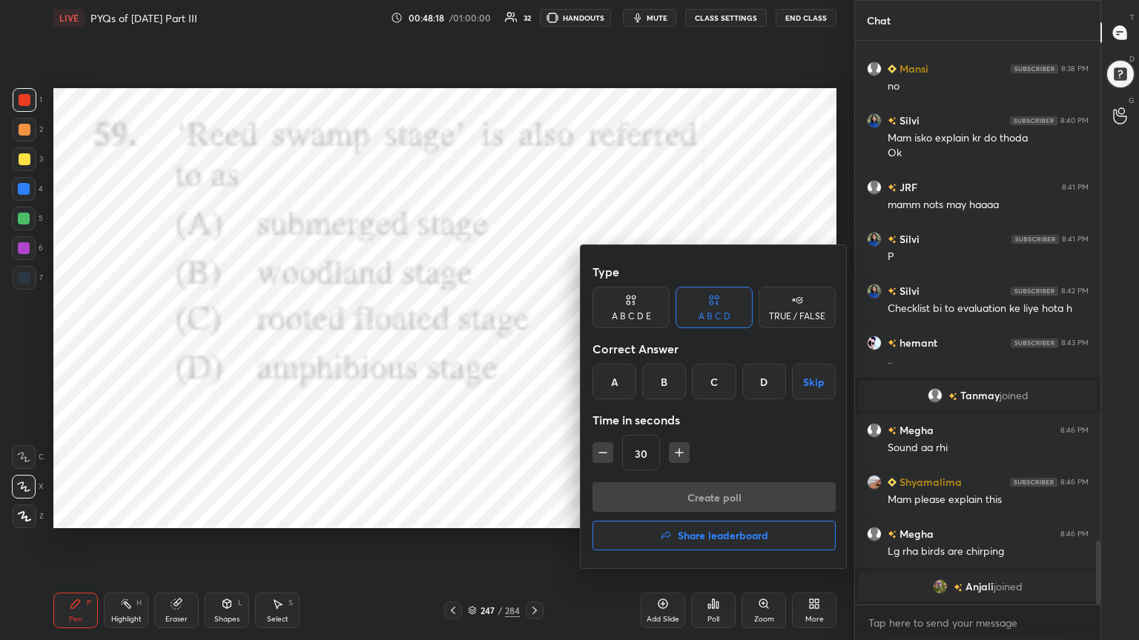
click at [769, 379] on div "D" at bounding box center [764, 382] width 44 height 36
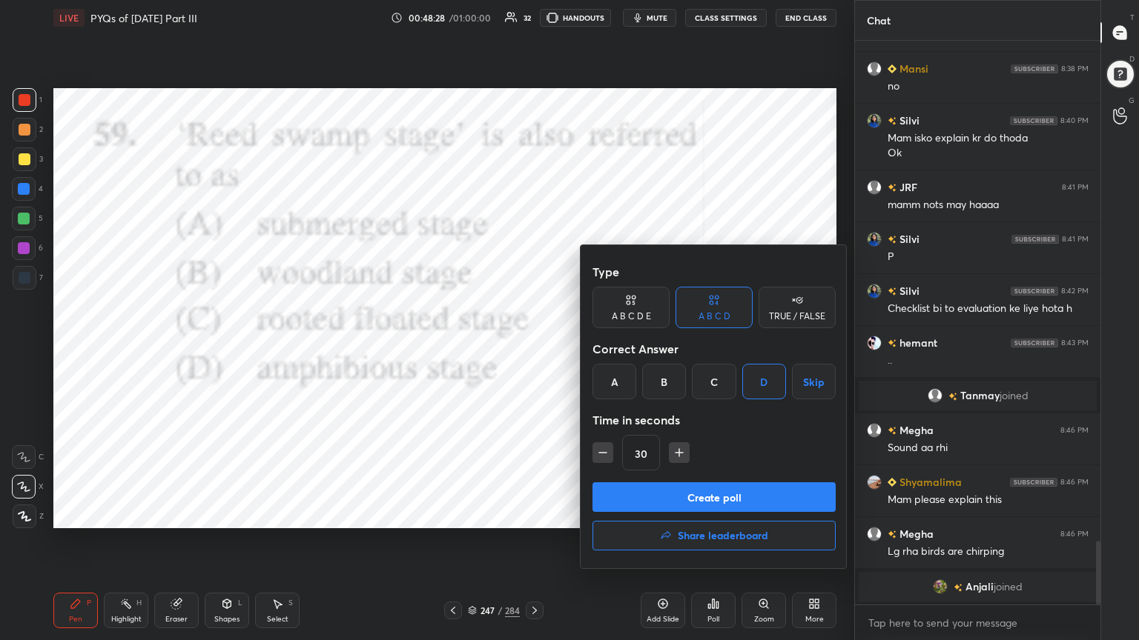
click at [784, 502] on button "Create poll" at bounding box center [713, 498] width 243 height 30
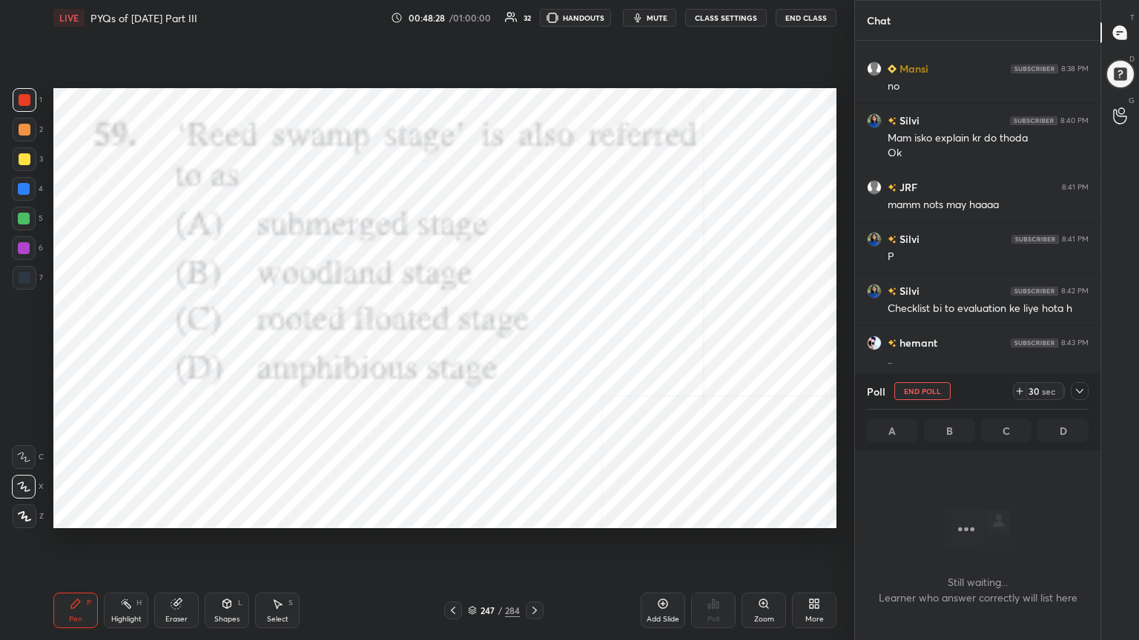
scroll to position [5, 4]
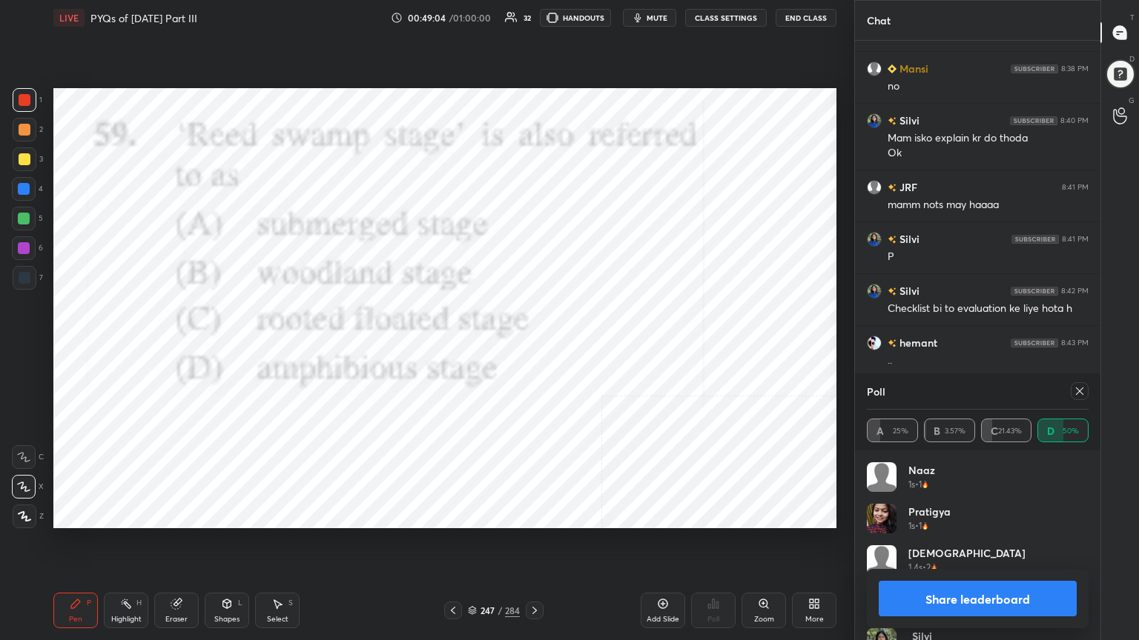
click at [1081, 391] on icon at bounding box center [1079, 391] width 12 height 12
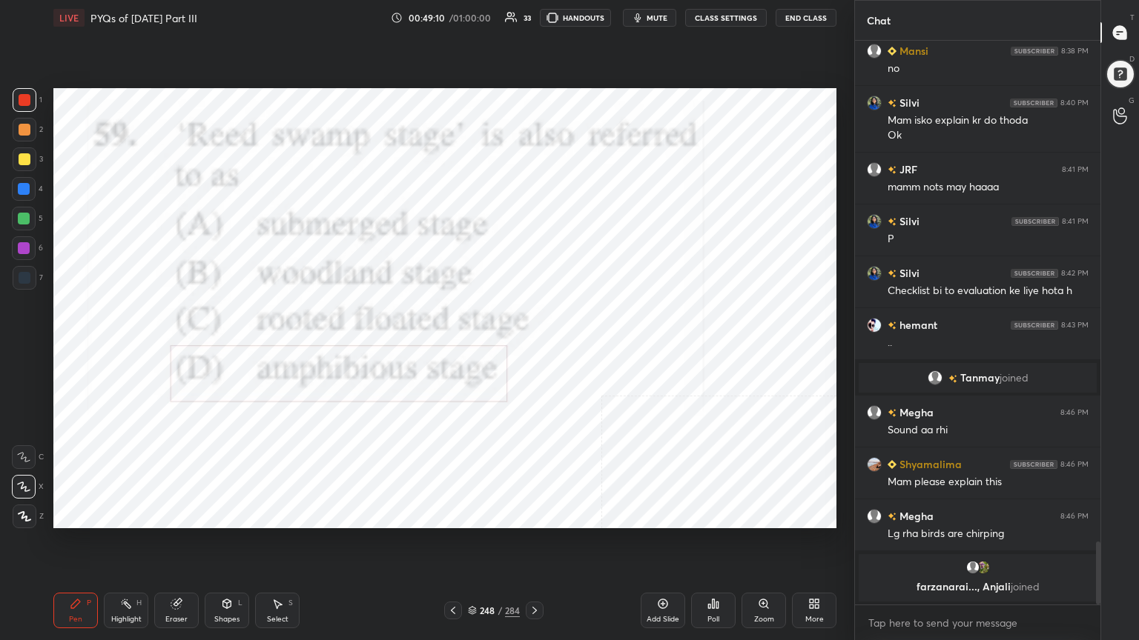
click at [474, 546] on icon at bounding box center [472, 610] width 9 height 9
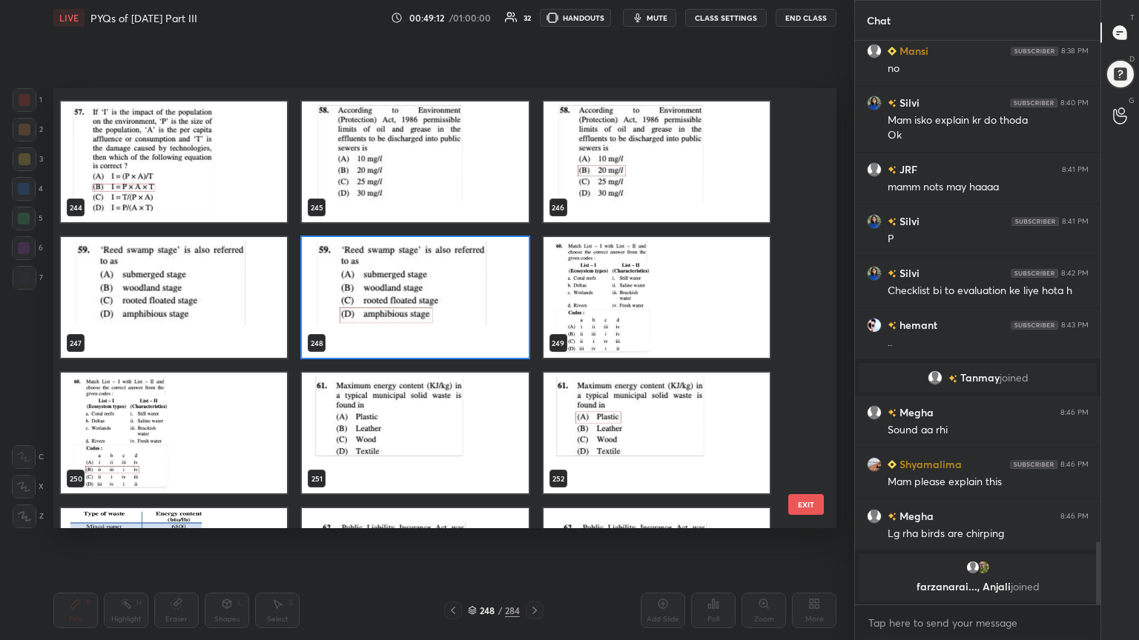
click at [665, 256] on img "grid" at bounding box center [656, 297] width 226 height 121
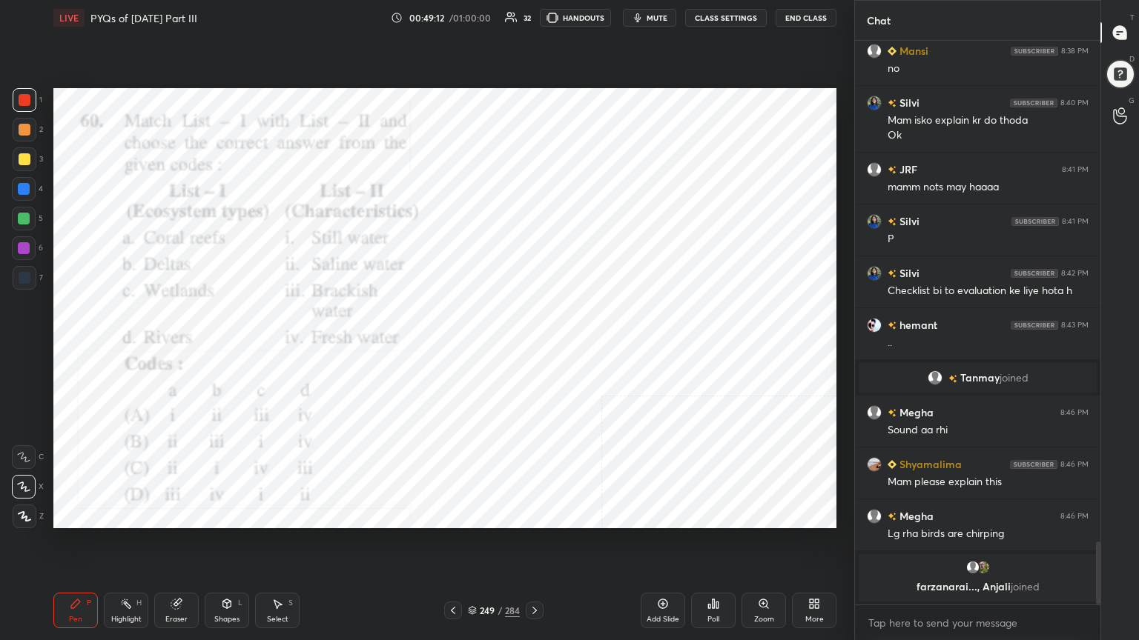
click at [665, 256] on img "grid" at bounding box center [656, 297] width 226 height 121
click at [643, 16] on icon "button" at bounding box center [638, 18] width 12 height 12
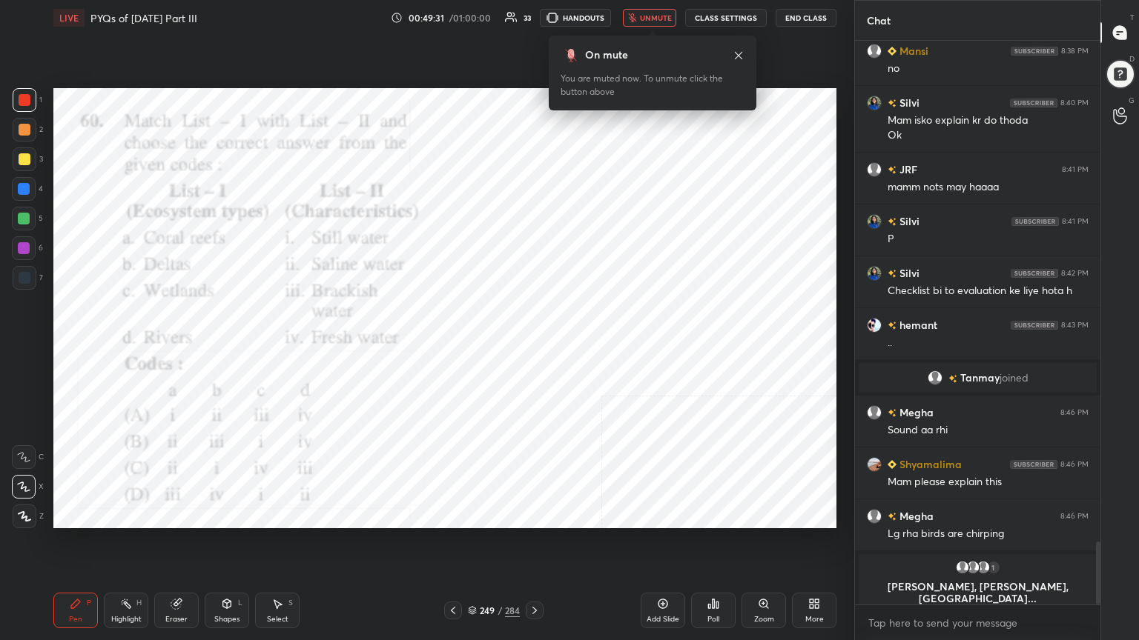
scroll to position [4468, 0]
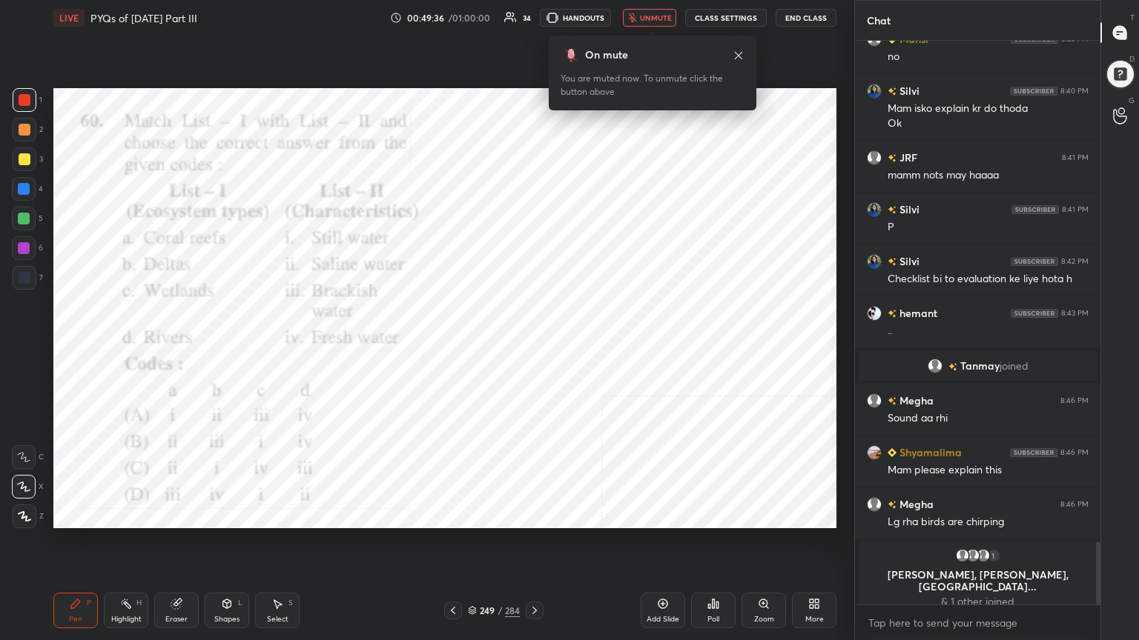
click at [471, 546] on icon at bounding box center [472, 610] width 9 height 9
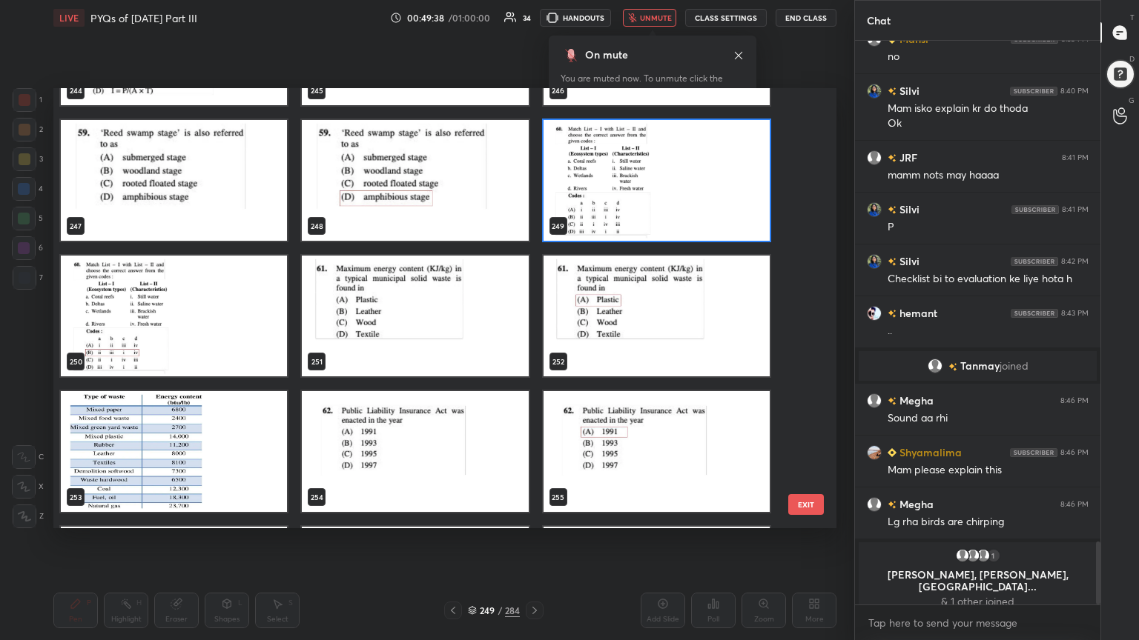
scroll to position [11098, 0]
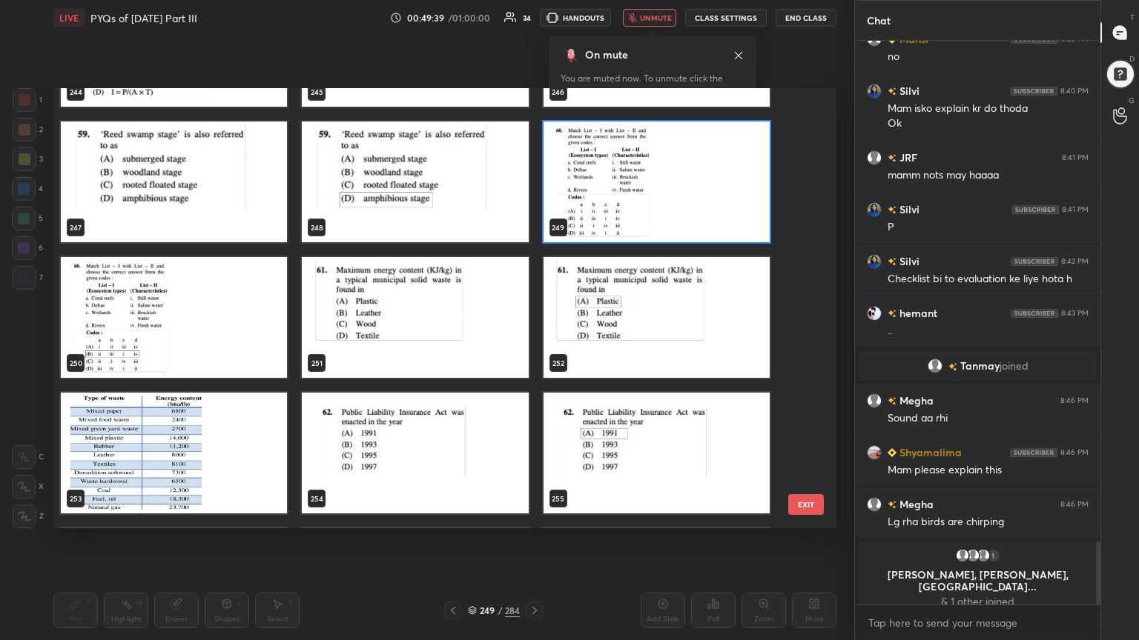
click at [619, 167] on img "grid" at bounding box center [656, 182] width 226 height 121
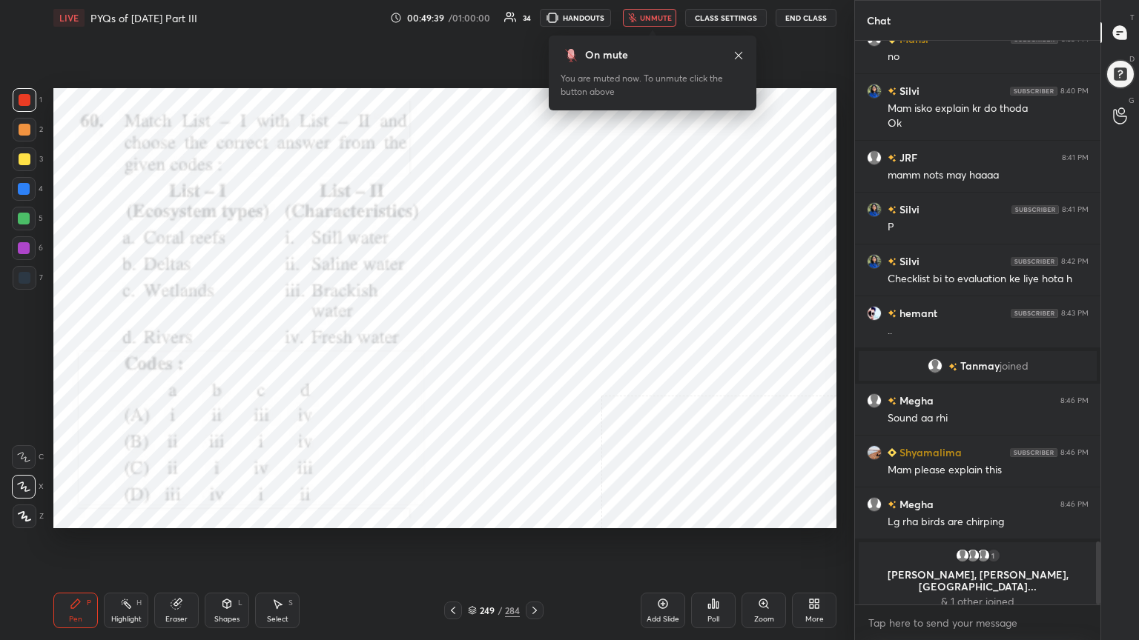
drag, startPoint x: 619, startPoint y: 167, endPoint x: 660, endPoint y: 501, distance: 336.8
click at [709, 546] on div "Poll" at bounding box center [713, 619] width 12 height 7
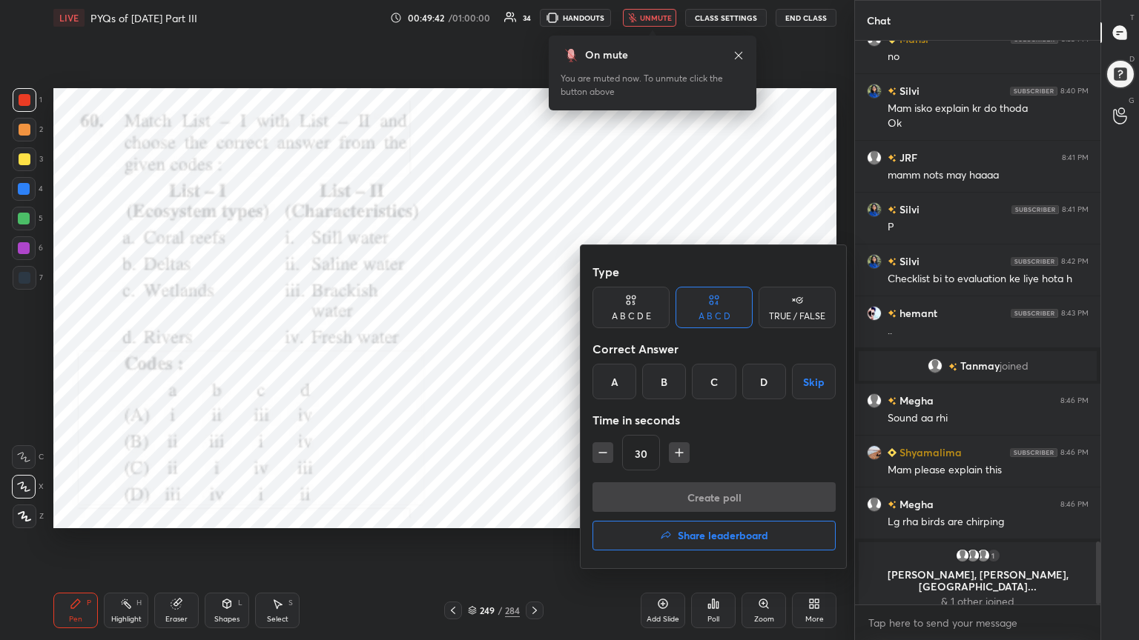
drag, startPoint x: 667, startPoint y: 385, endPoint x: 697, endPoint y: 471, distance: 91.0
click at [697, 471] on div "Type A B C D E A B C D TRUE / FALSE Correct Answer A B C D Skip Time in seconds…" at bounding box center [713, 369] width 243 height 225
click at [665, 372] on div "B" at bounding box center [664, 382] width 44 height 36
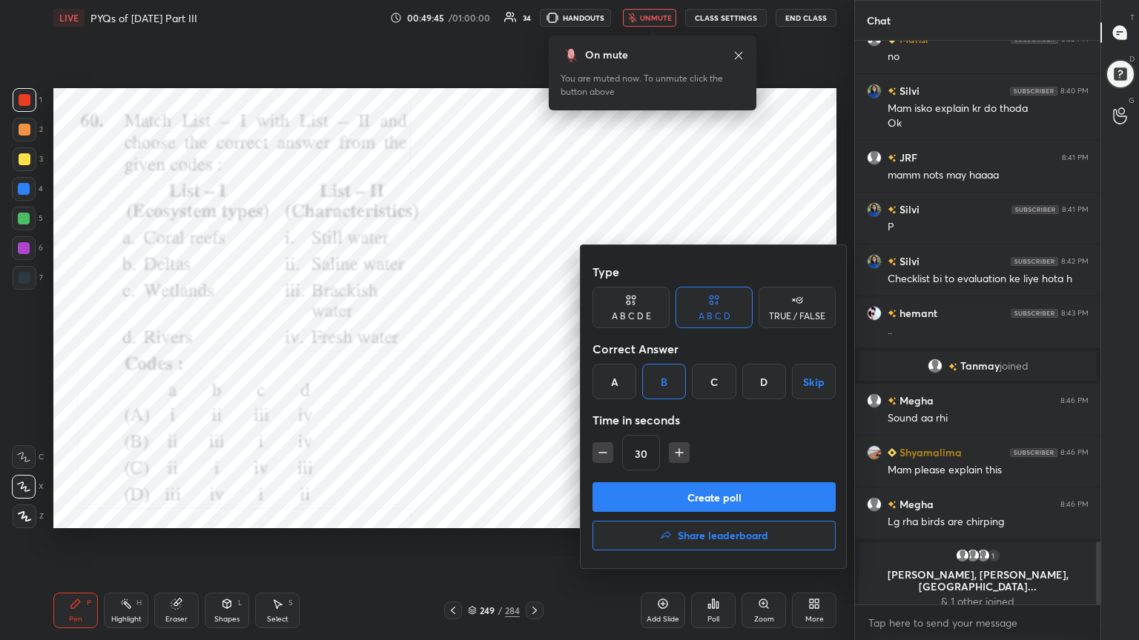
click at [688, 491] on button "Create poll" at bounding box center [713, 498] width 243 height 30
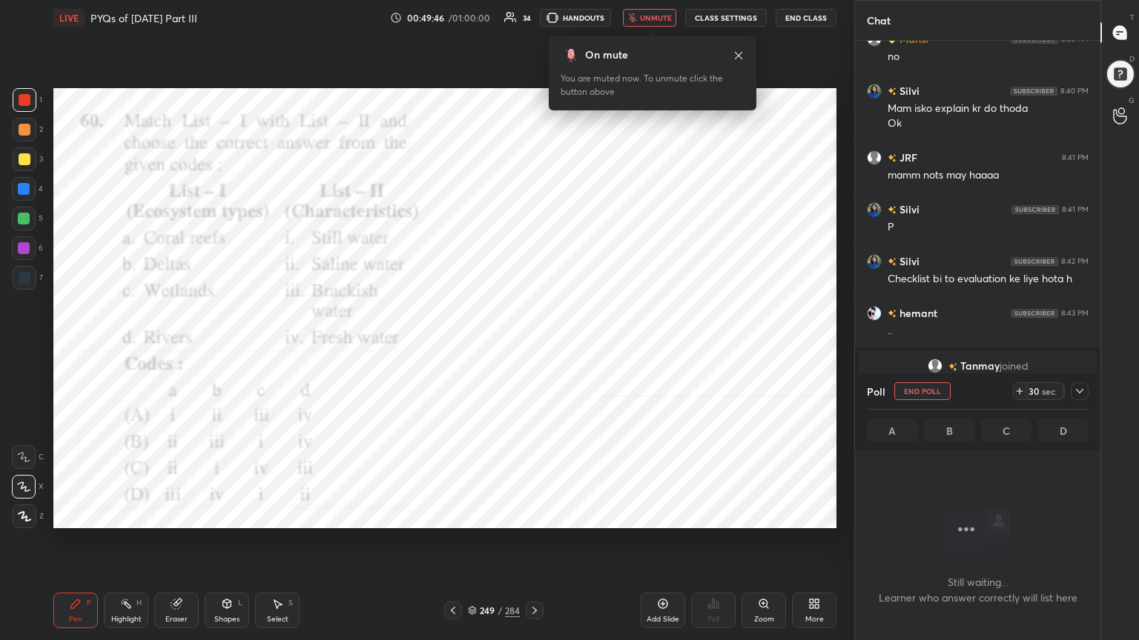
scroll to position [487, 241]
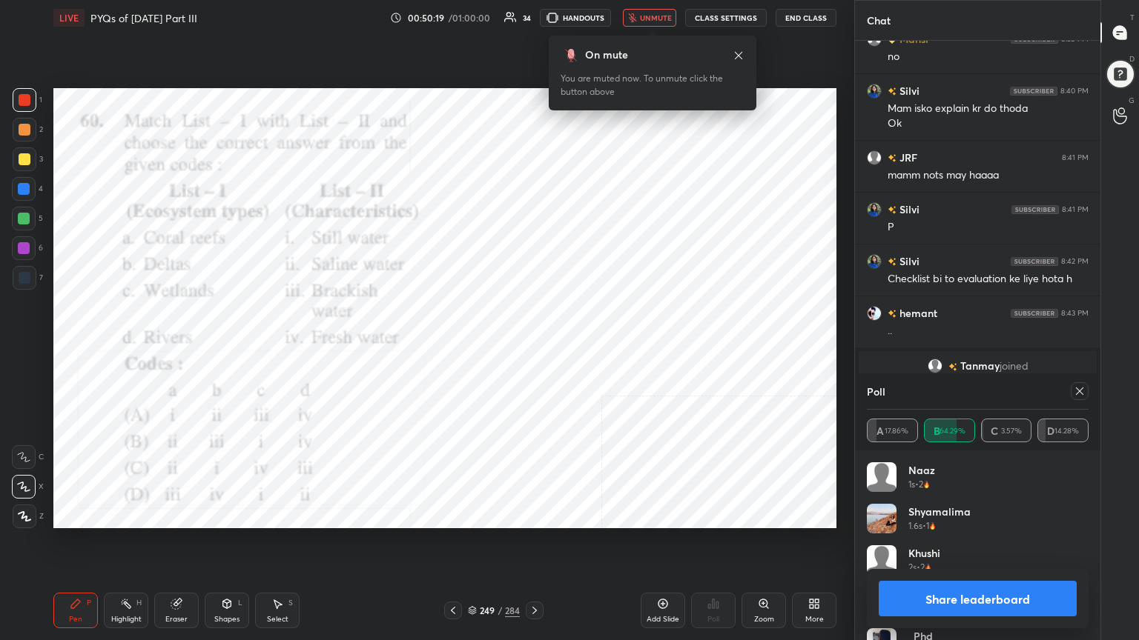
click at [1079, 388] on icon at bounding box center [1079, 391] width 12 height 12
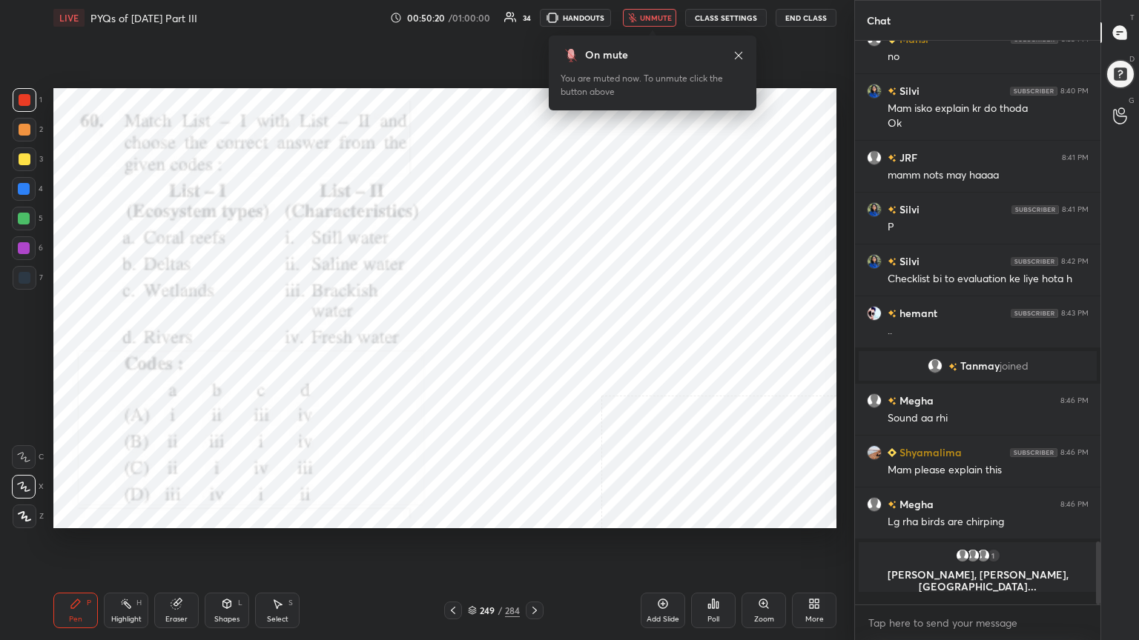
scroll to position [5, 4]
click at [666, 23] on button "unmute" at bounding box center [649, 18] width 53 height 18
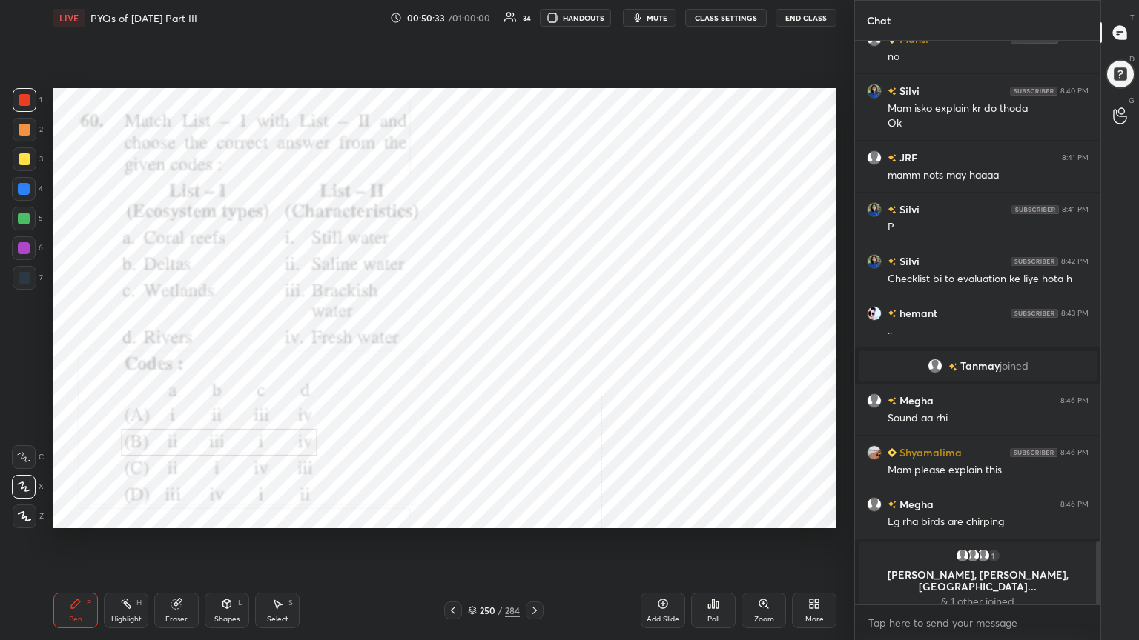
click at [470, 546] on icon at bounding box center [472, 609] width 7 height 4
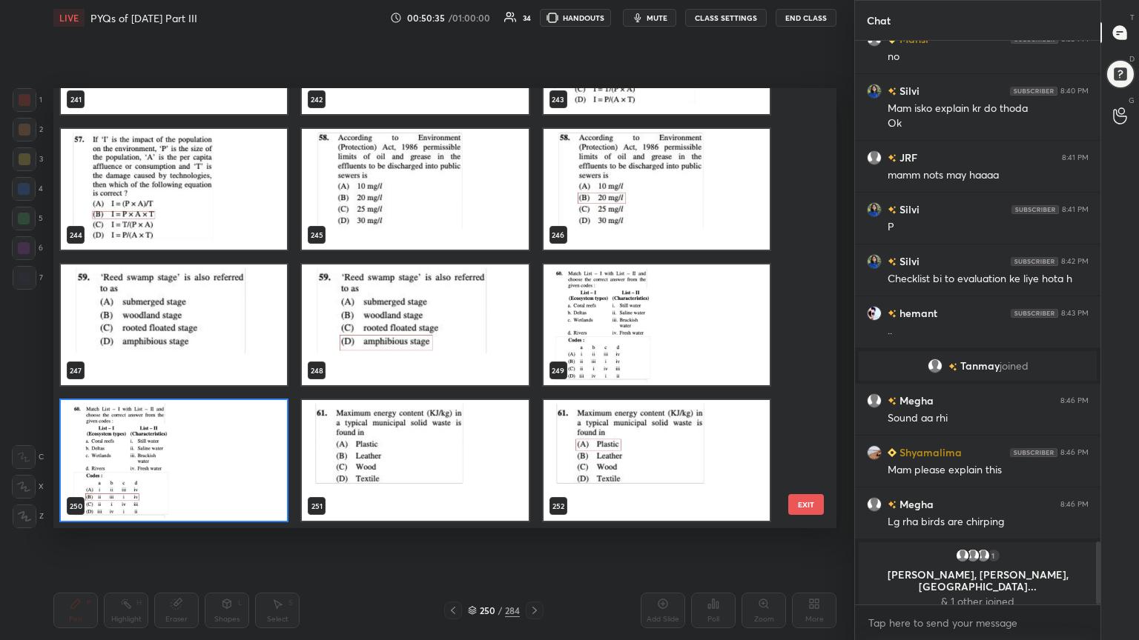
click at [496, 436] on img "grid" at bounding box center [415, 460] width 226 height 121
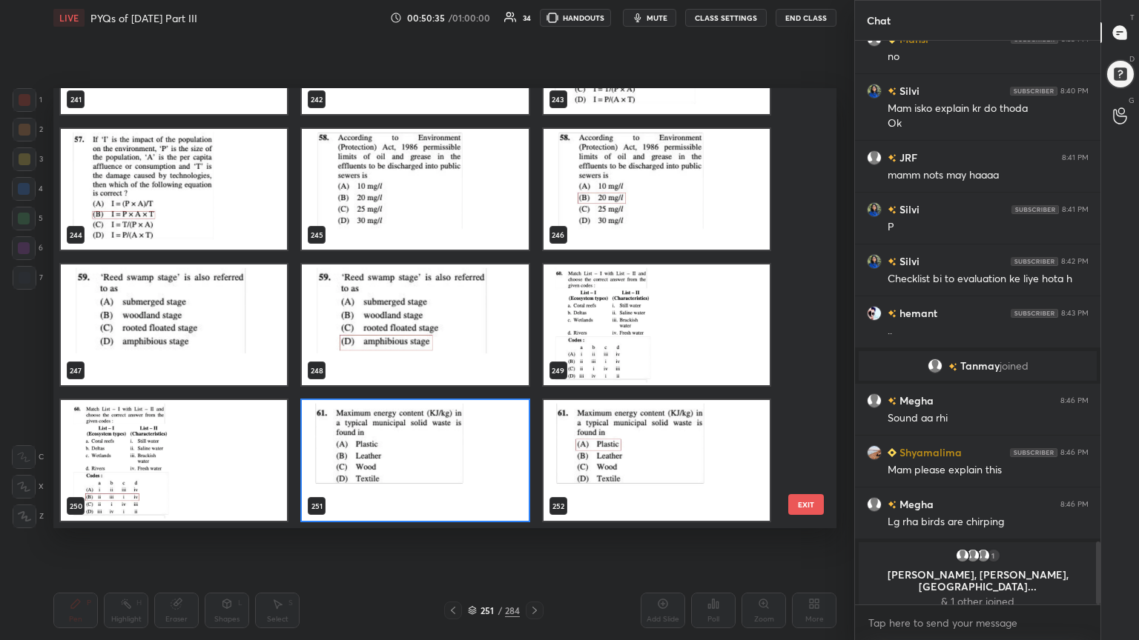
click at [496, 436] on img "grid" at bounding box center [415, 460] width 226 height 121
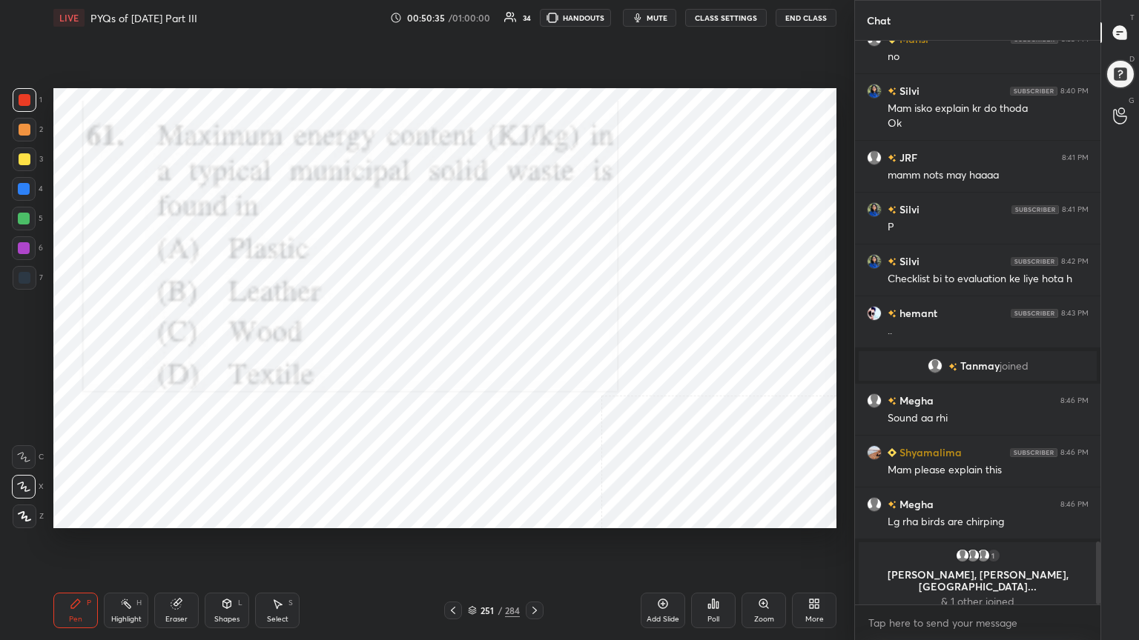
click at [496, 436] on img "grid" at bounding box center [415, 460] width 226 height 121
click at [664, 15] on span "mute" at bounding box center [656, 18] width 21 height 10
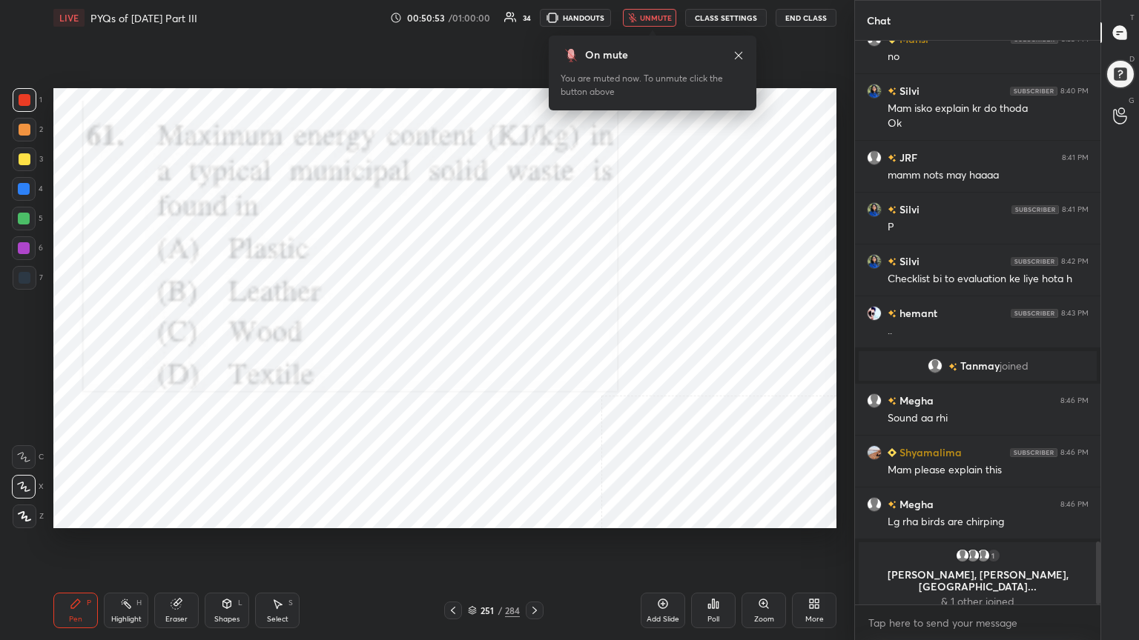
click at [468, 546] on icon at bounding box center [472, 610] width 9 height 9
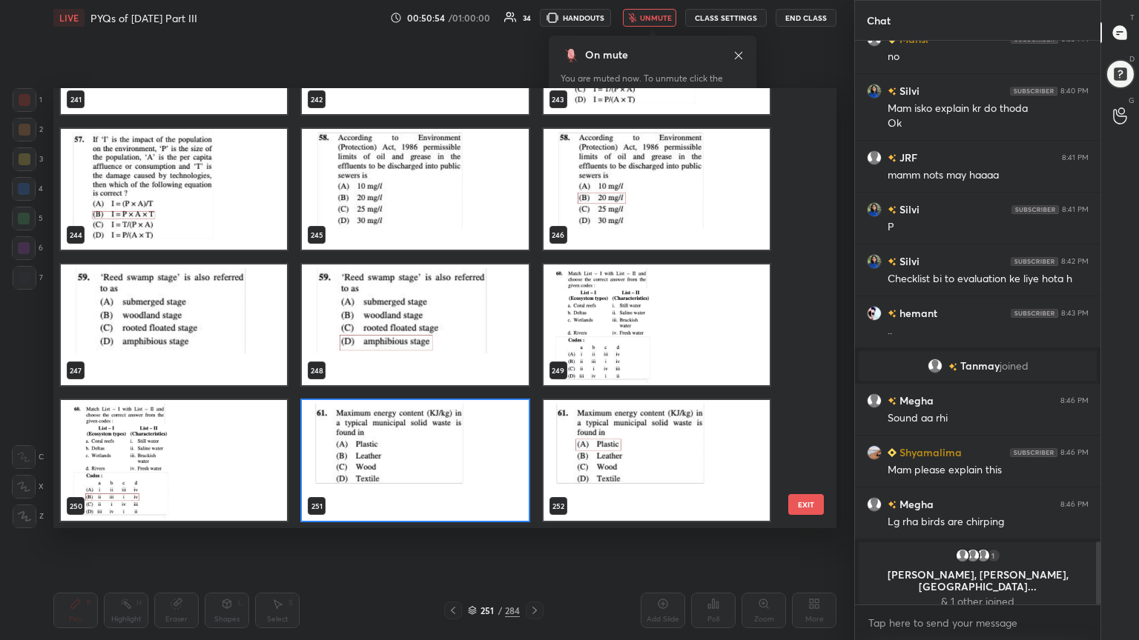
scroll to position [436, 775]
click at [421, 448] on img "grid" at bounding box center [415, 460] width 226 height 121
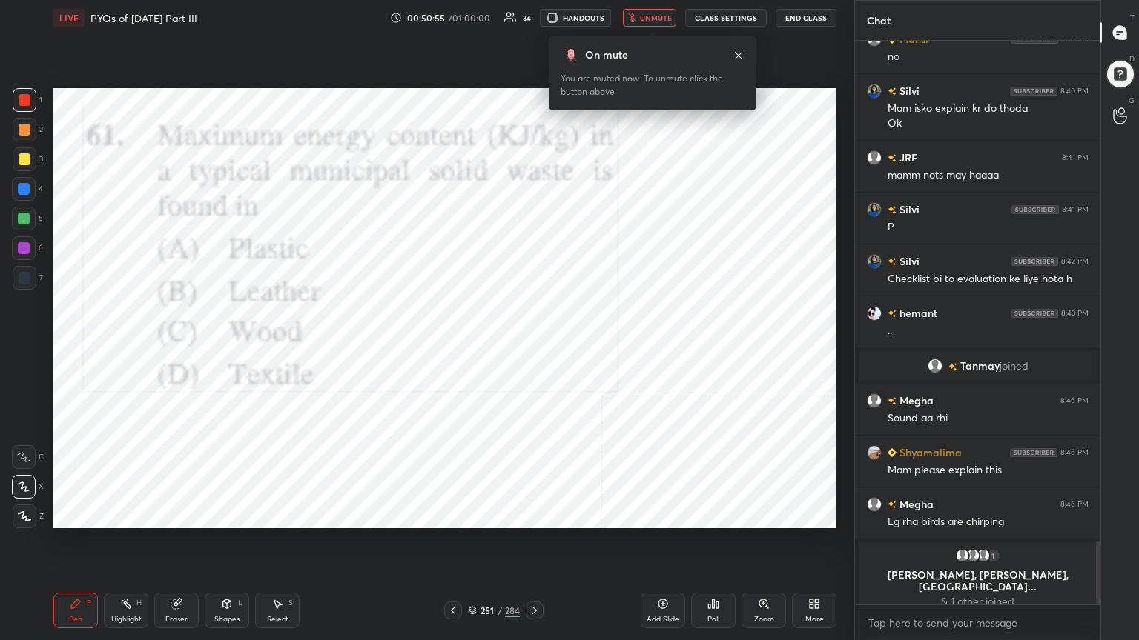
drag, startPoint x: 421, startPoint y: 448, endPoint x: 681, endPoint y: 635, distance: 320.1
click at [681, 546] on div "LIVE PYQs of [DATE] Part III 00:50:55 / 01:00:00 34 HANDOUTS unmute CLASS SETTI…" at bounding box center [444, 320] width 795 height 640
click at [717, 546] on icon at bounding box center [717, 605] width 2 height 7
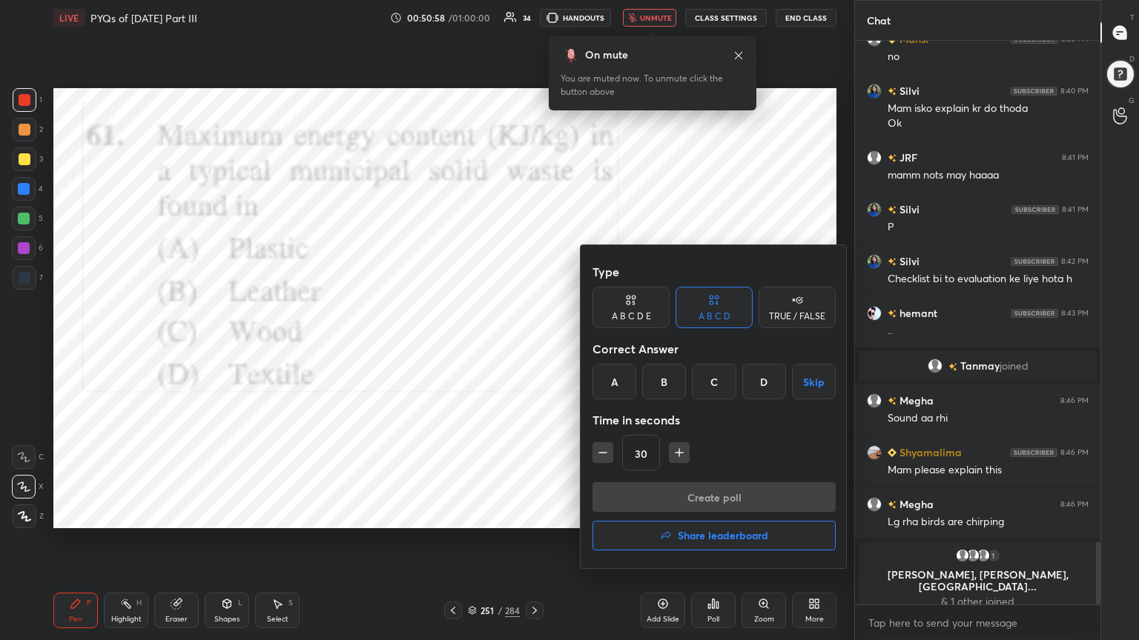
click at [615, 383] on div "A" at bounding box center [614, 382] width 44 height 36
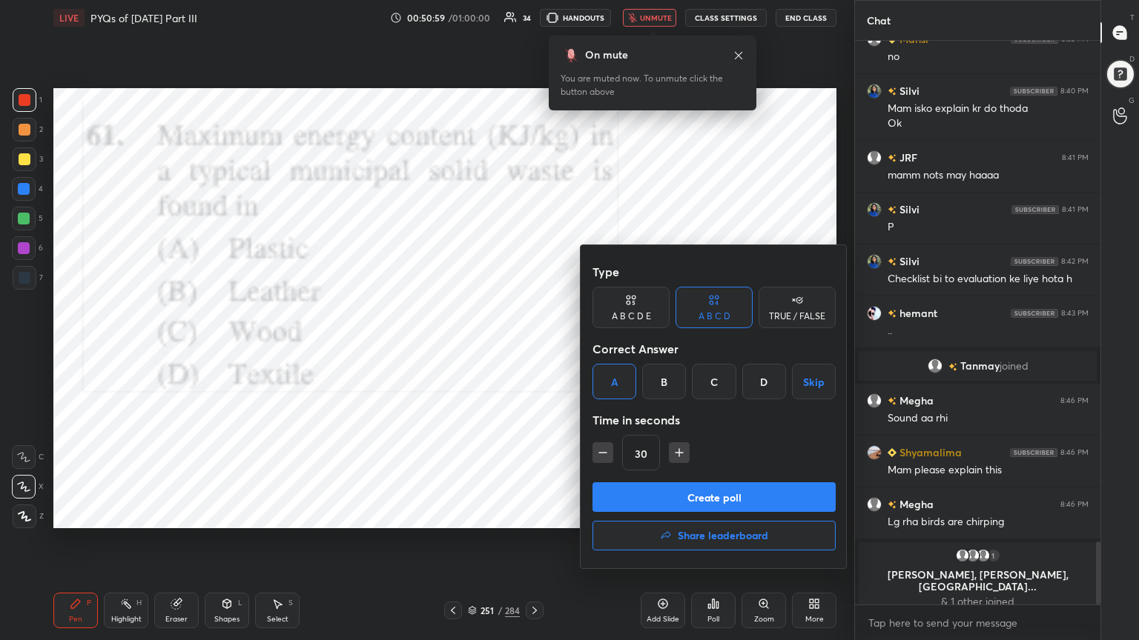
click at [680, 498] on button "Create poll" at bounding box center [713, 498] width 243 height 30
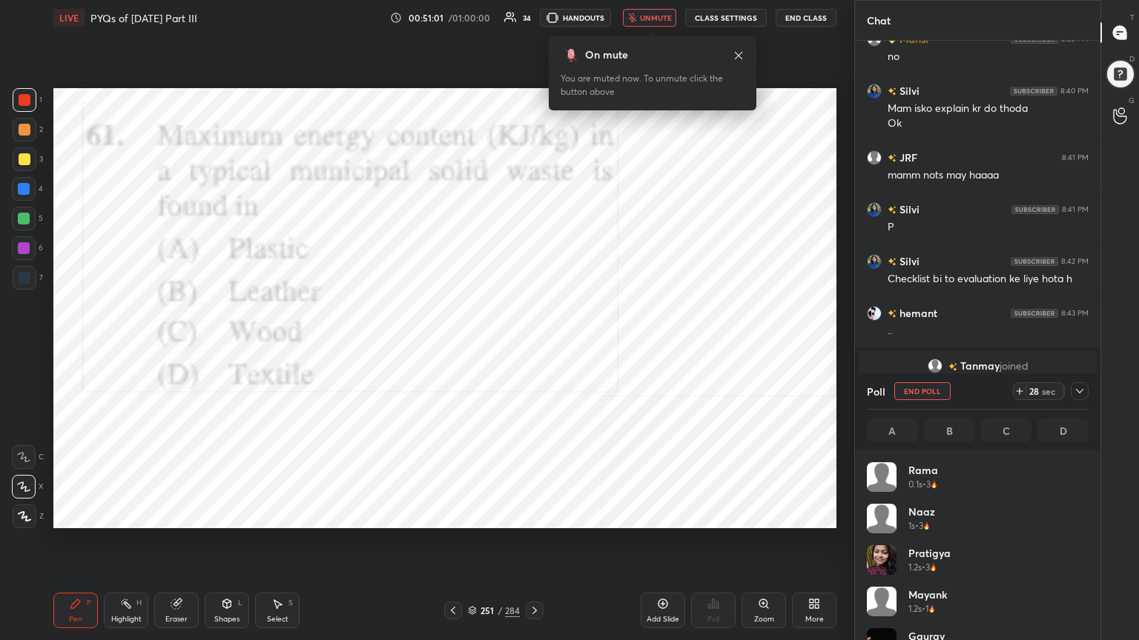
scroll to position [173, 217]
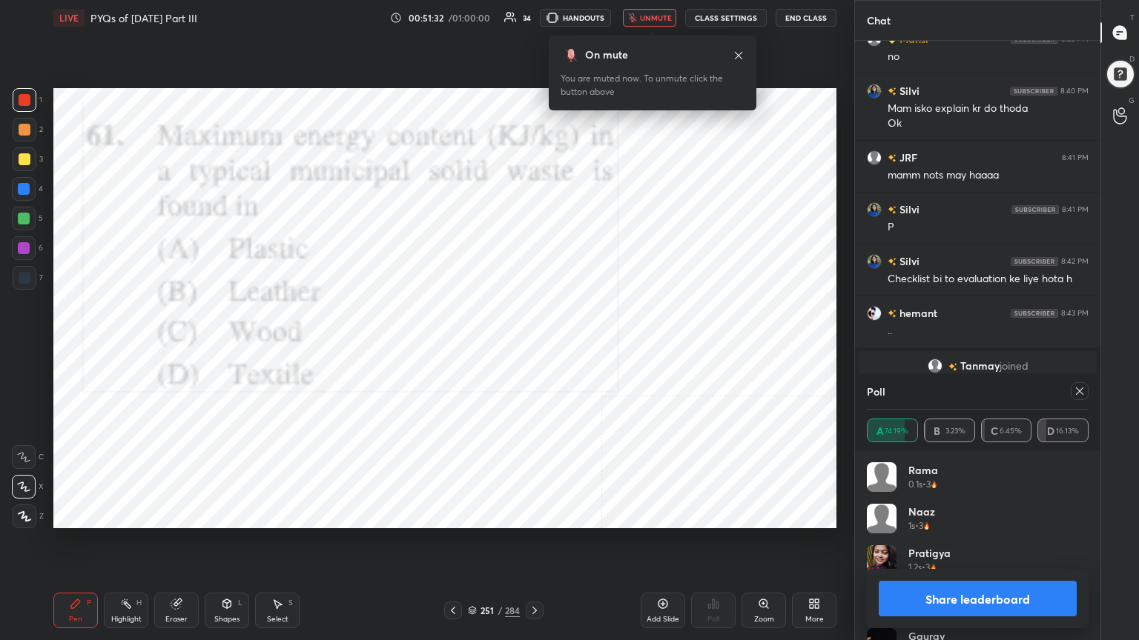
click at [1075, 380] on div "Poll" at bounding box center [978, 392] width 222 height 36
click at [1079, 391] on icon at bounding box center [1079, 391] width 12 height 12
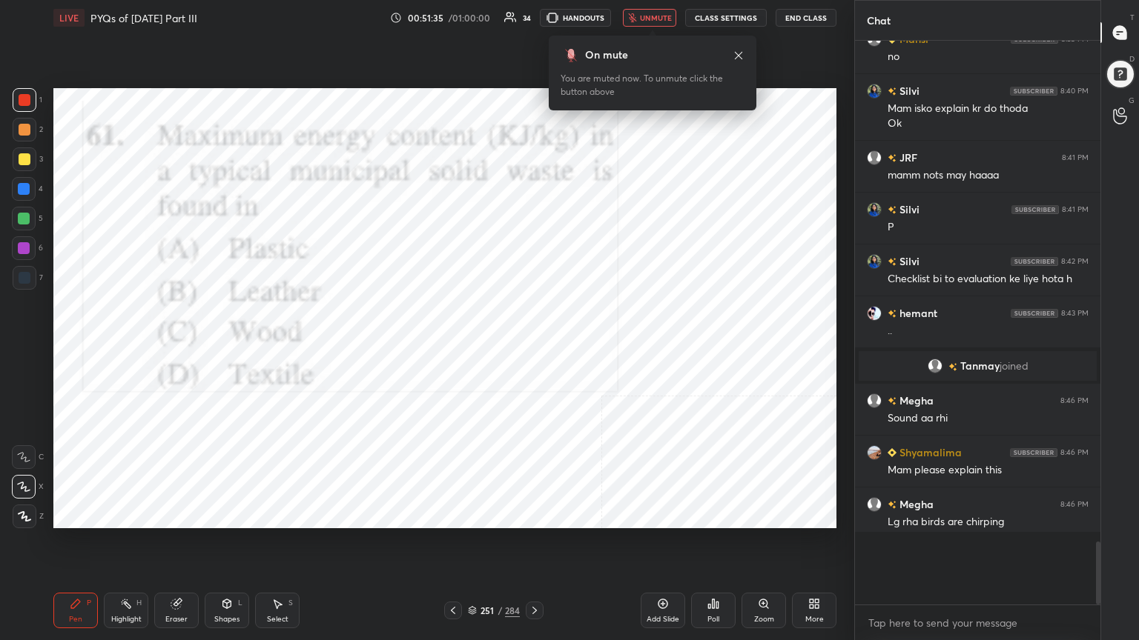
scroll to position [5, 4]
click at [658, 16] on span "unmute" at bounding box center [656, 18] width 32 height 10
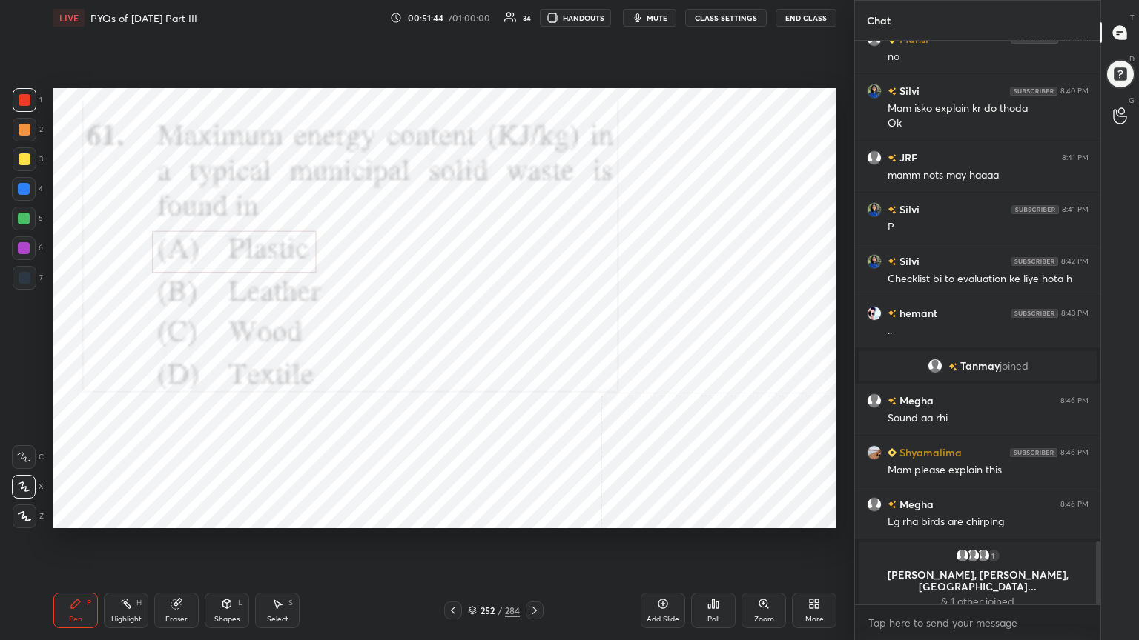
click at [469, 546] on div "252 / 284" at bounding box center [494, 610] width 52 height 13
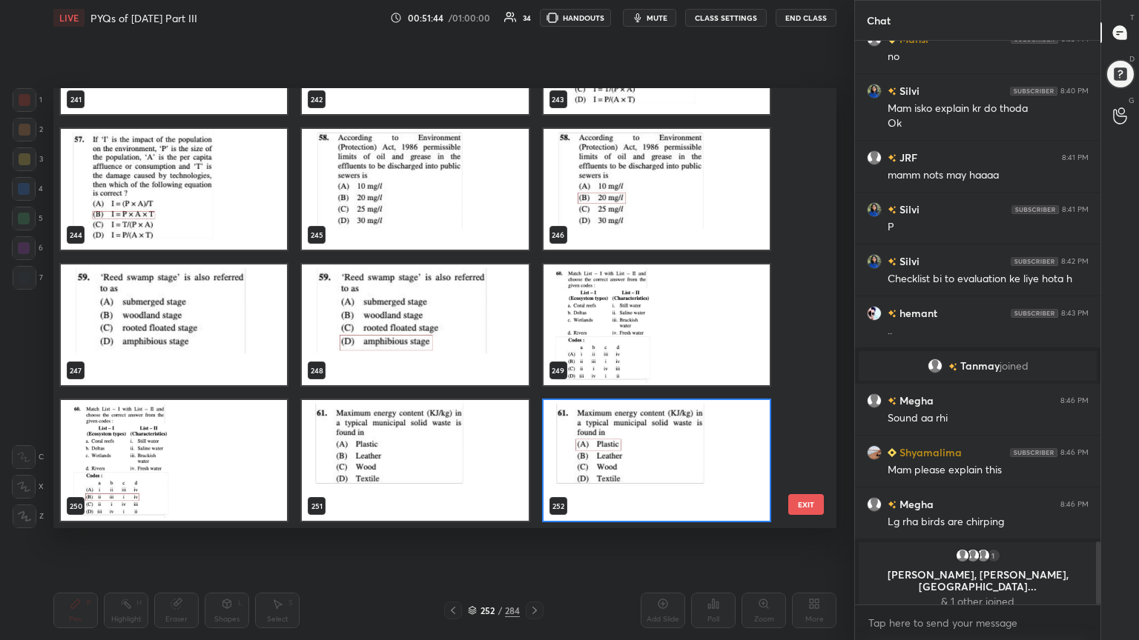
scroll to position [436, 775]
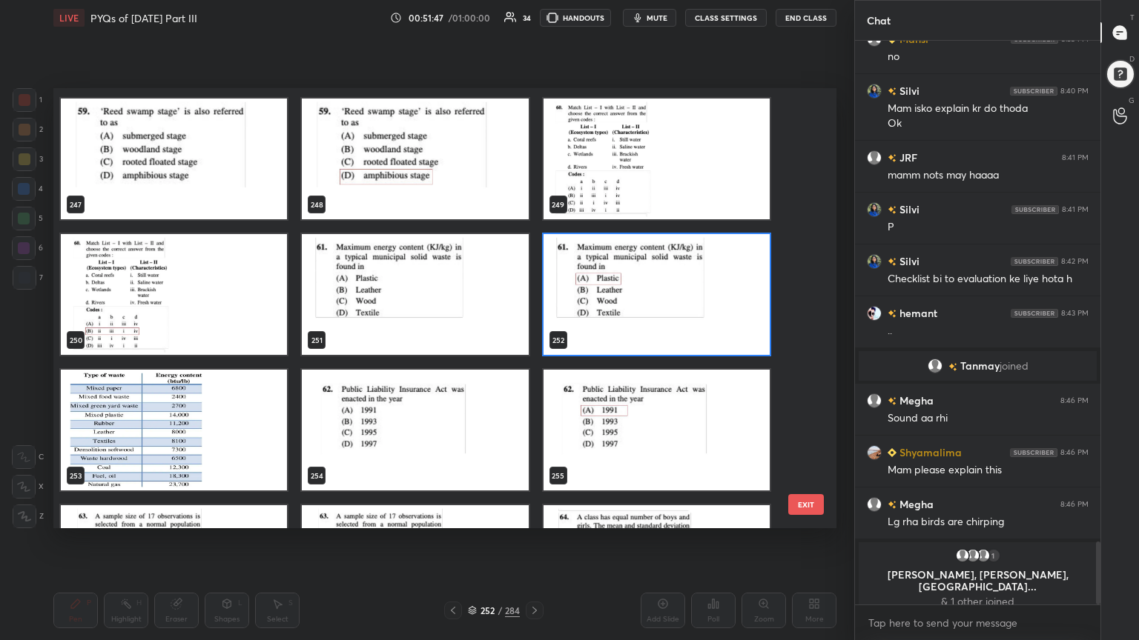
click at [245, 443] on img "grid" at bounding box center [174, 430] width 226 height 121
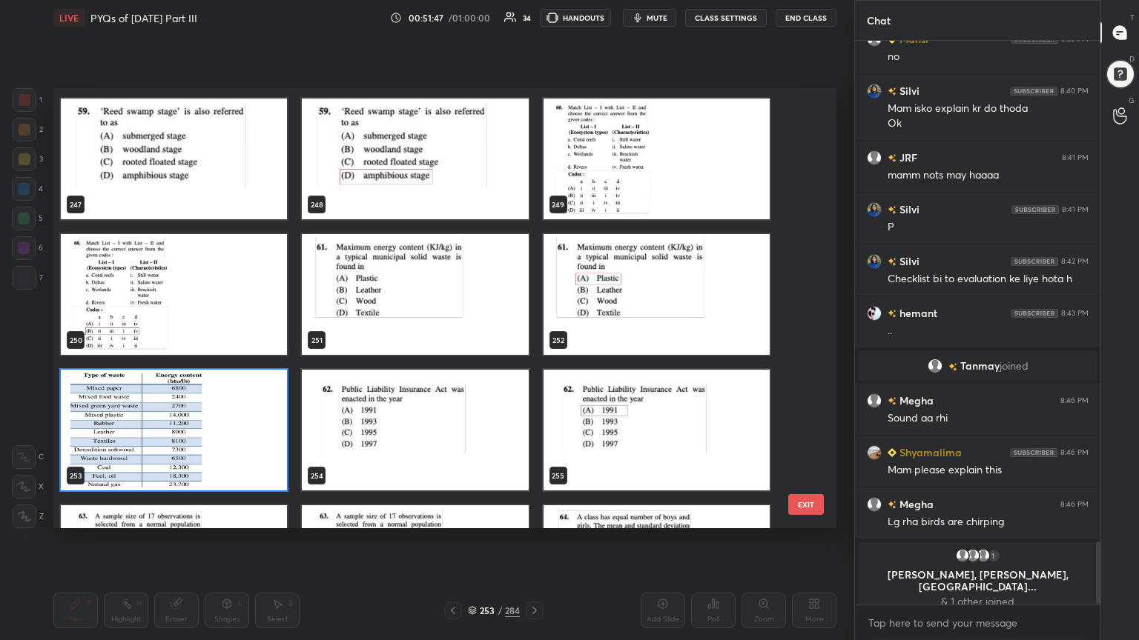
click at [245, 443] on img "grid" at bounding box center [174, 430] width 226 height 121
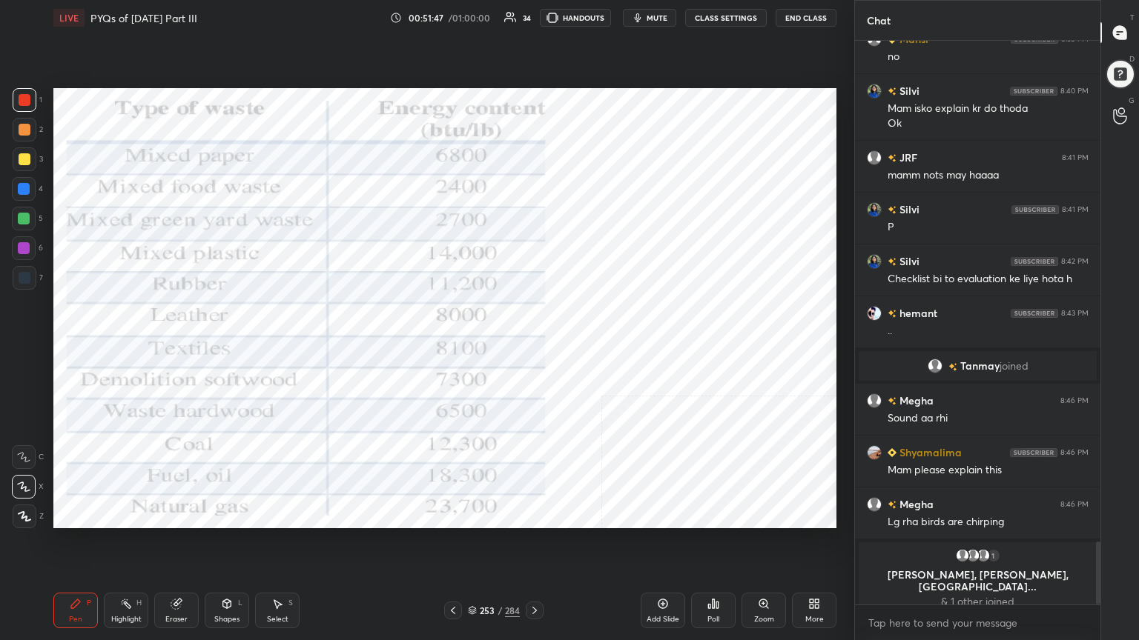
click at [245, 443] on img "grid" at bounding box center [174, 430] width 226 height 121
click at [471, 546] on icon at bounding box center [472, 610] width 9 height 9
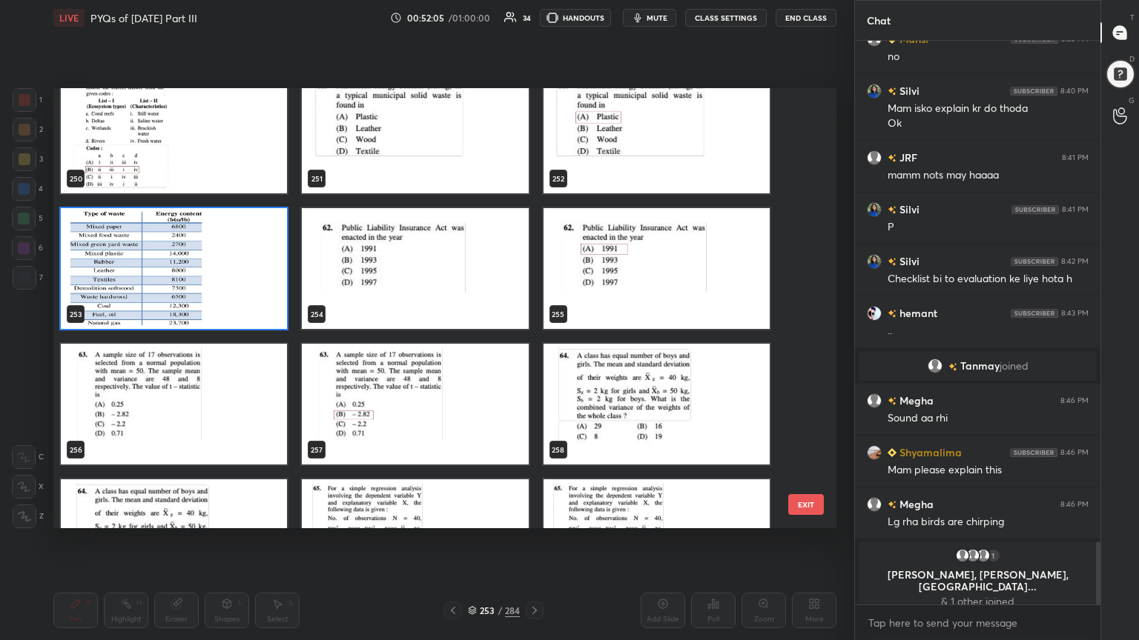
scroll to position [11282, 0]
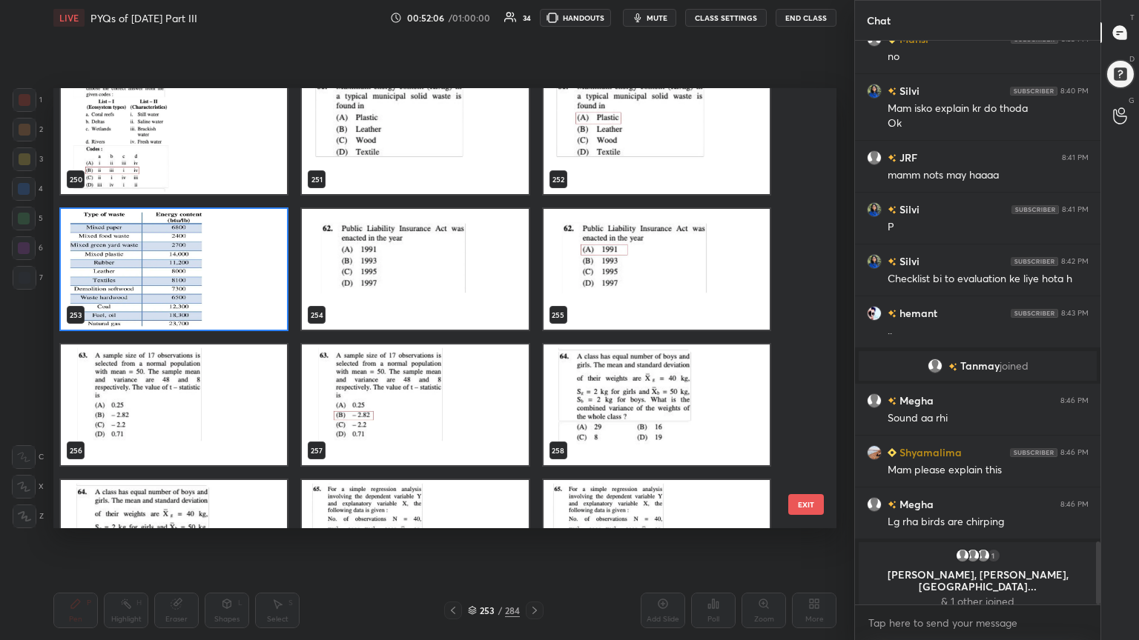
click at [474, 294] on img "grid" at bounding box center [415, 269] width 226 height 121
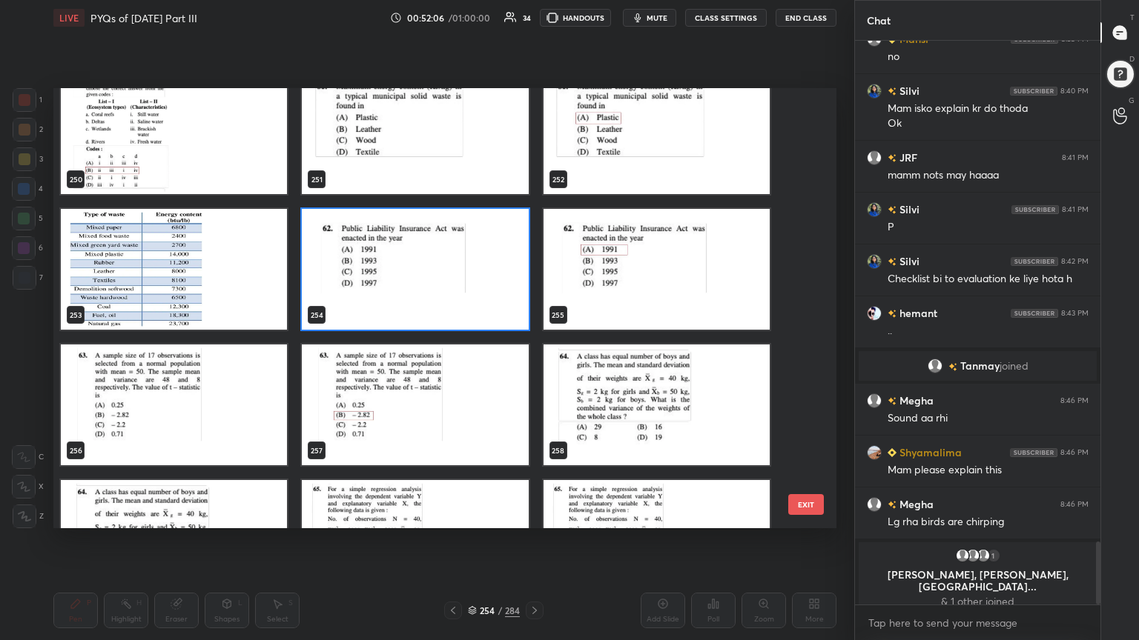
click at [474, 294] on img "grid" at bounding box center [415, 269] width 226 height 121
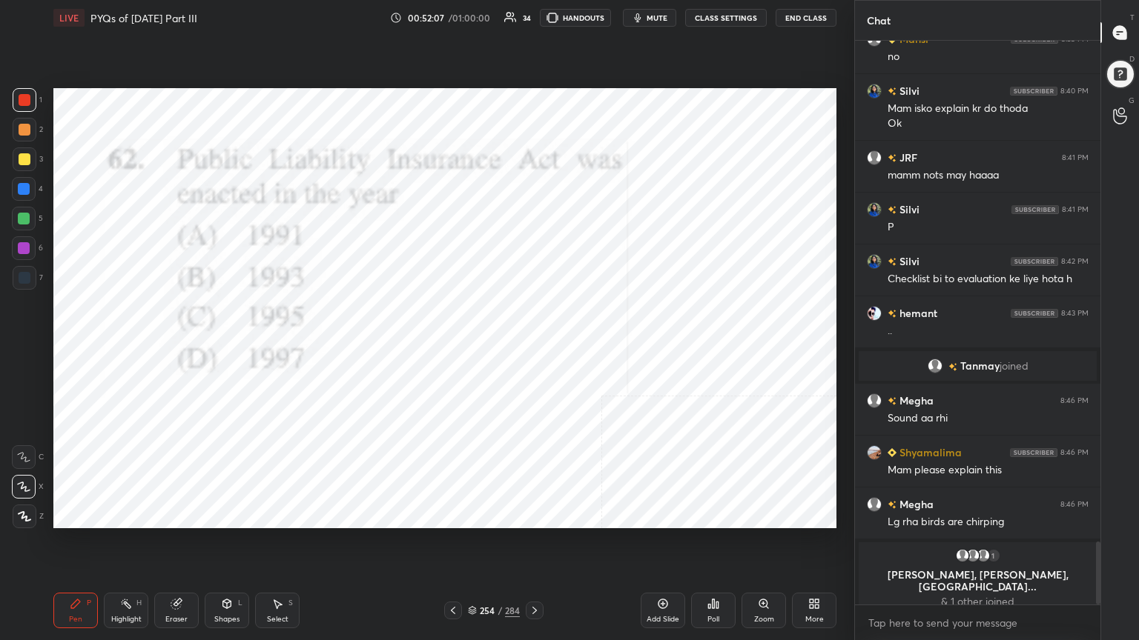
drag, startPoint x: 474, startPoint y: 294, endPoint x: 753, endPoint y: 563, distance: 388.0
click at [753, 546] on div "Setting up your live class 247 248 249 250 251 252 253 254 255 256 257 258 259 …" at bounding box center [444, 309] width 795 height 546
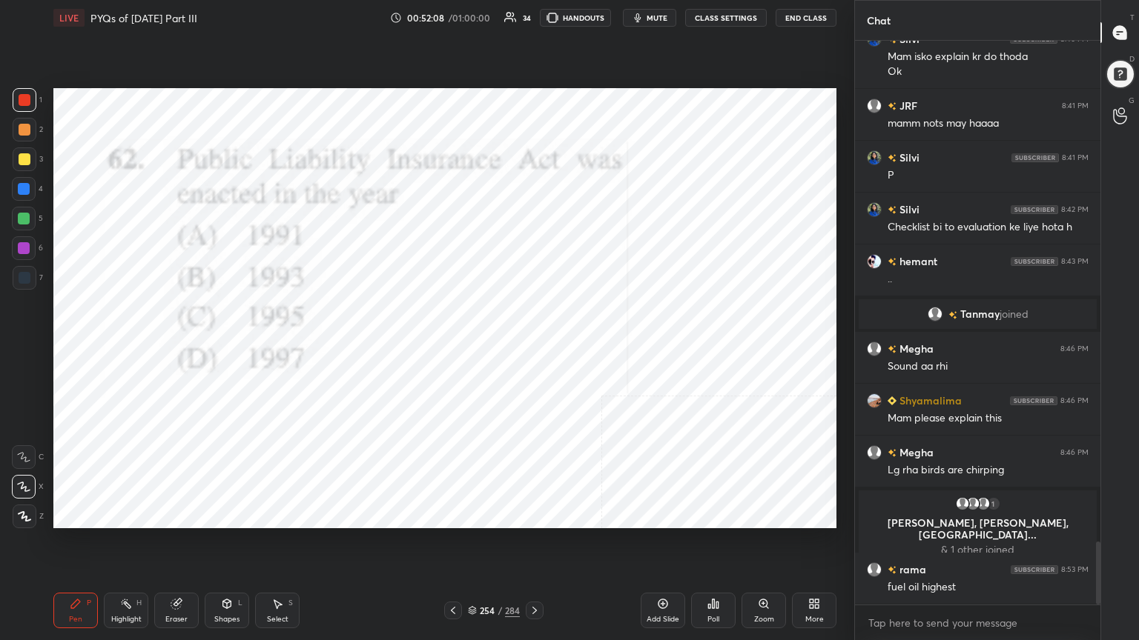
click at [709, 546] on div "Poll" at bounding box center [713, 619] width 12 height 7
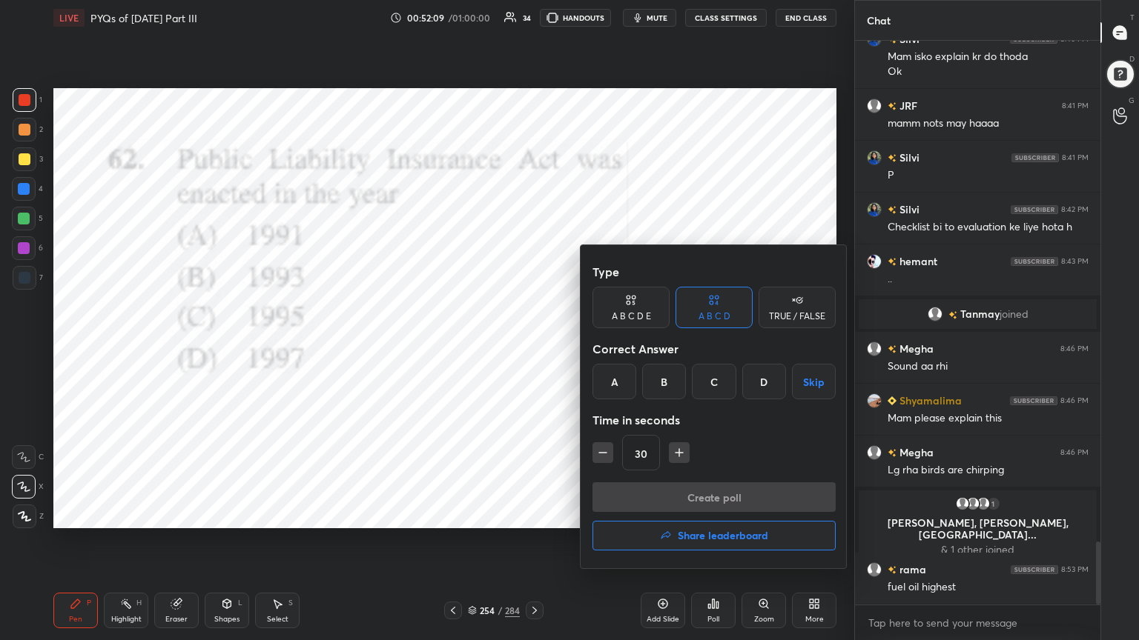
click at [613, 374] on div "A" at bounding box center [614, 382] width 44 height 36
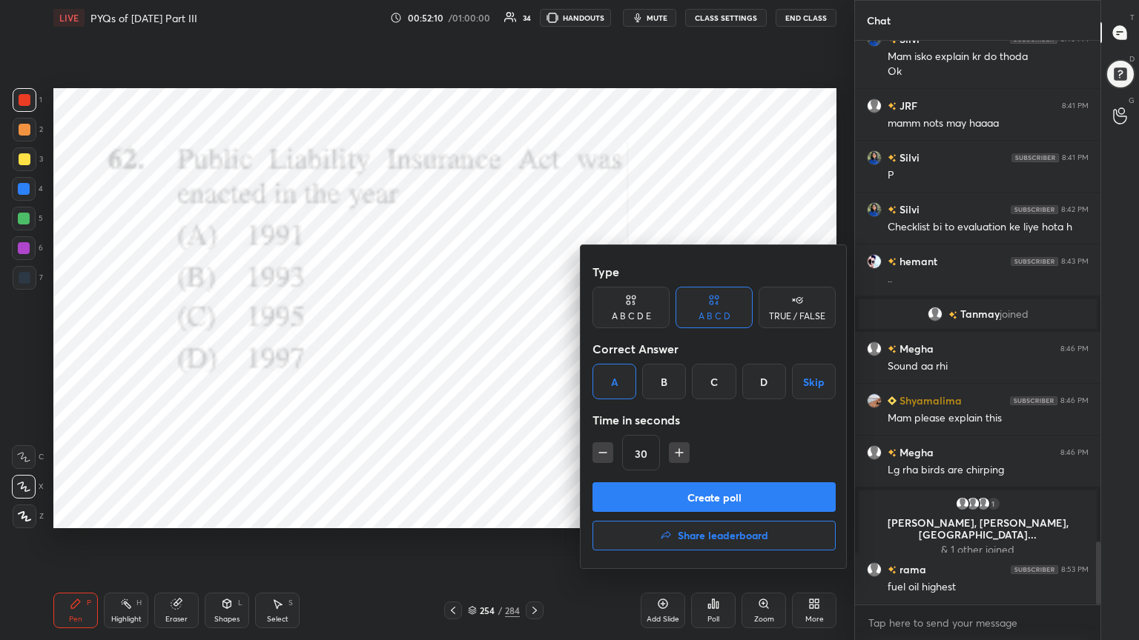
click at [673, 491] on button "Create poll" at bounding box center [713, 498] width 243 height 30
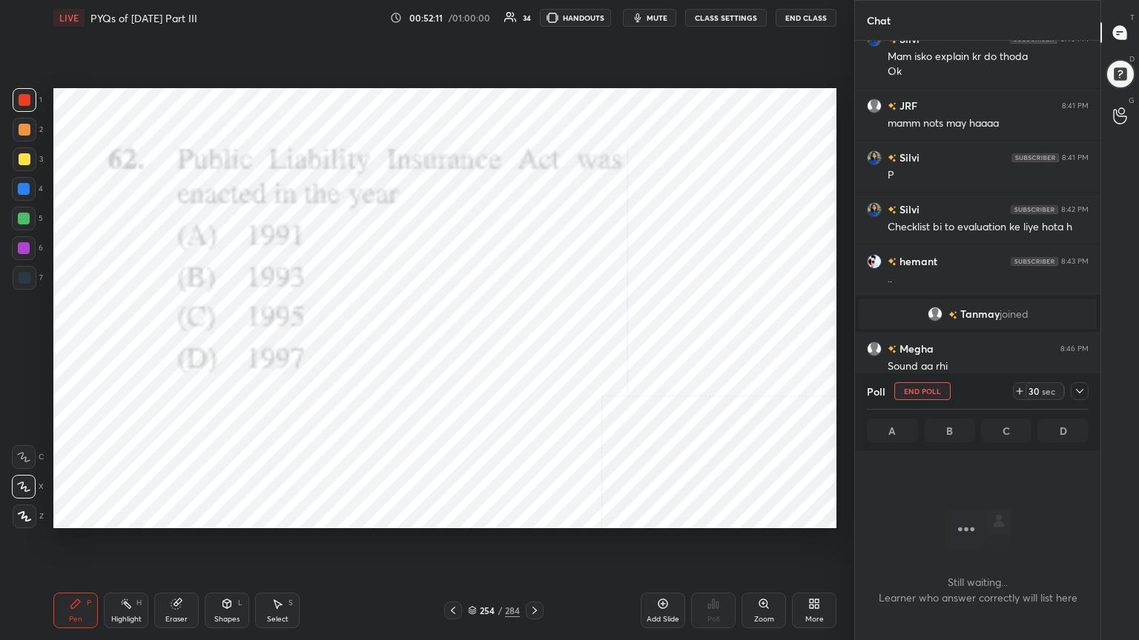
scroll to position [4, 4]
click at [656, 21] on span "mute" at bounding box center [656, 18] width 21 height 10
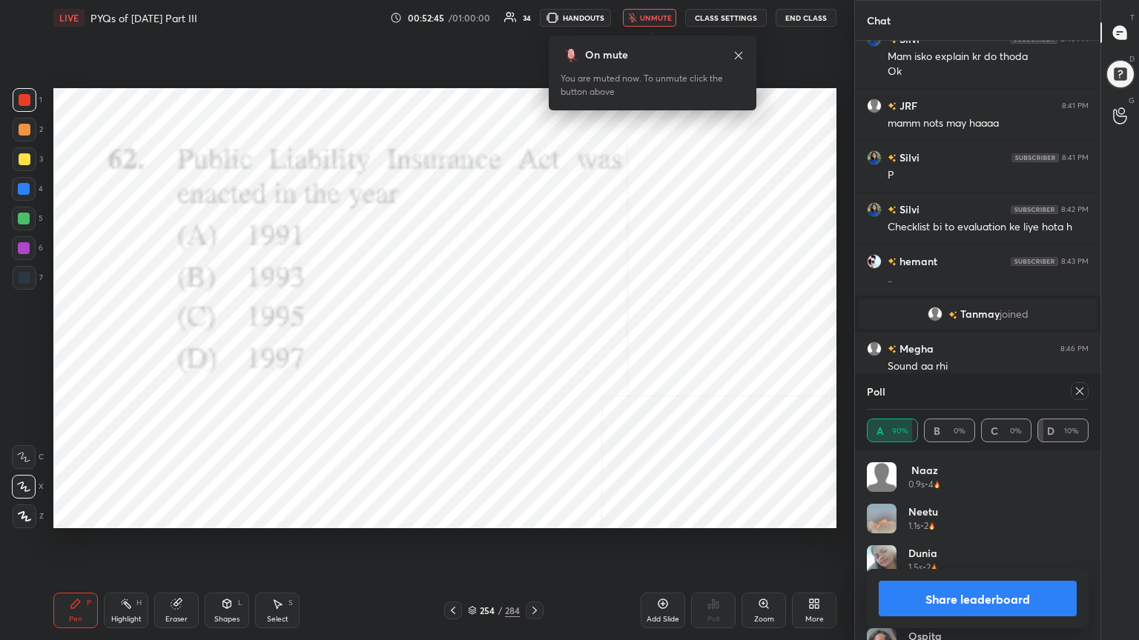
click at [1074, 397] on div at bounding box center [1079, 392] width 18 height 18
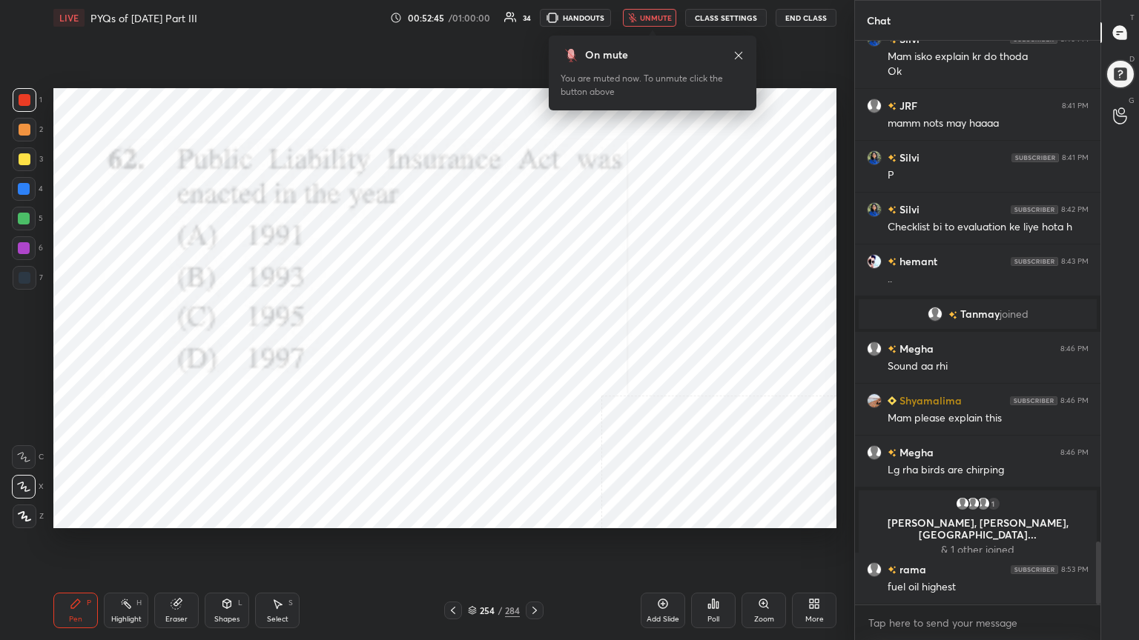
scroll to position [437, 241]
click at [665, 16] on span "unmute" at bounding box center [656, 18] width 32 height 10
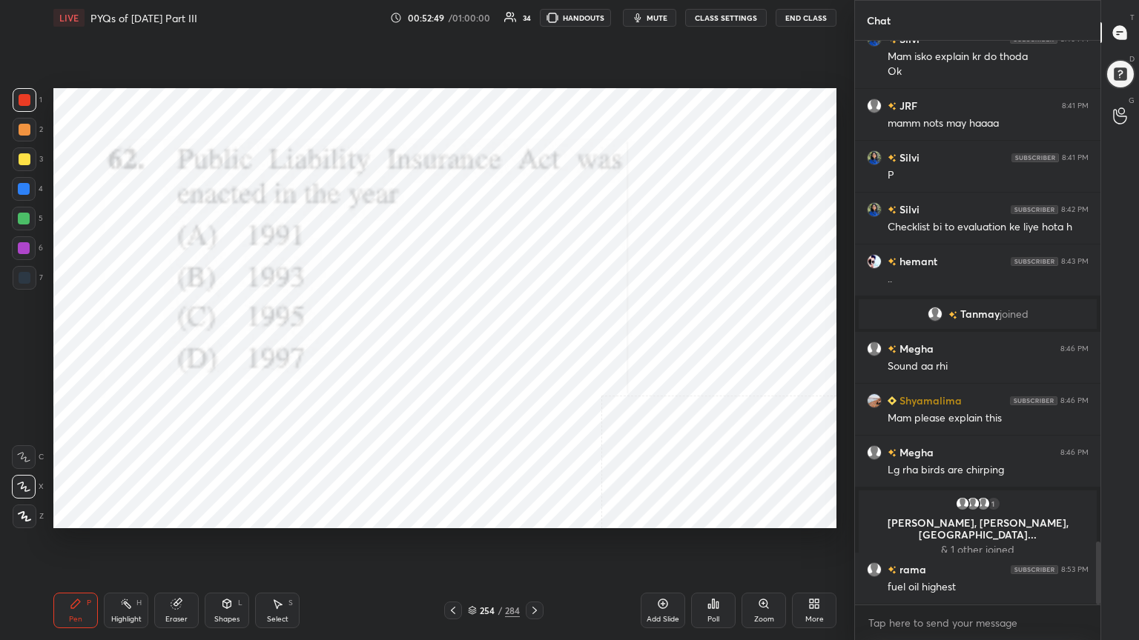
click at [474, 546] on icon at bounding box center [472, 610] width 9 height 9
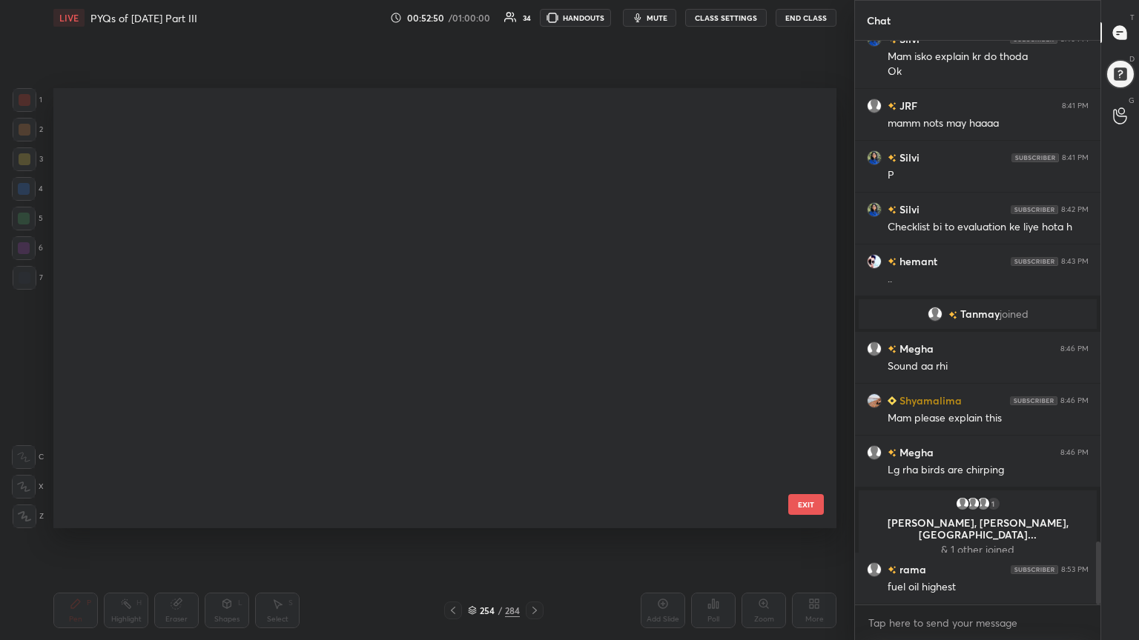
scroll to position [436, 775]
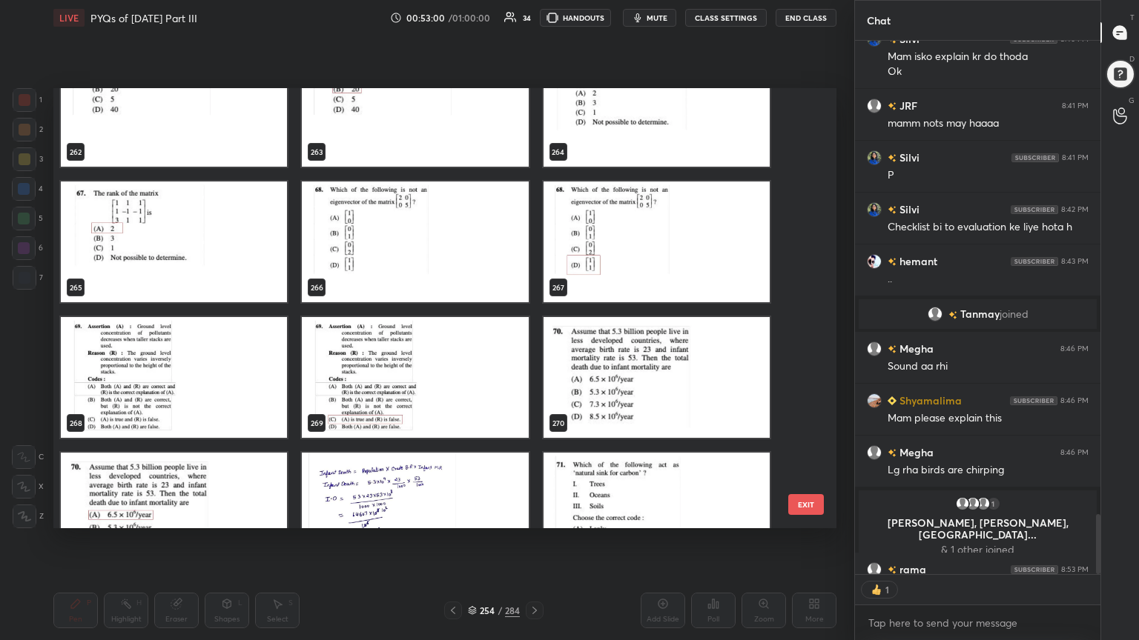
click at [175, 394] on img "grid" at bounding box center [174, 377] width 226 height 121
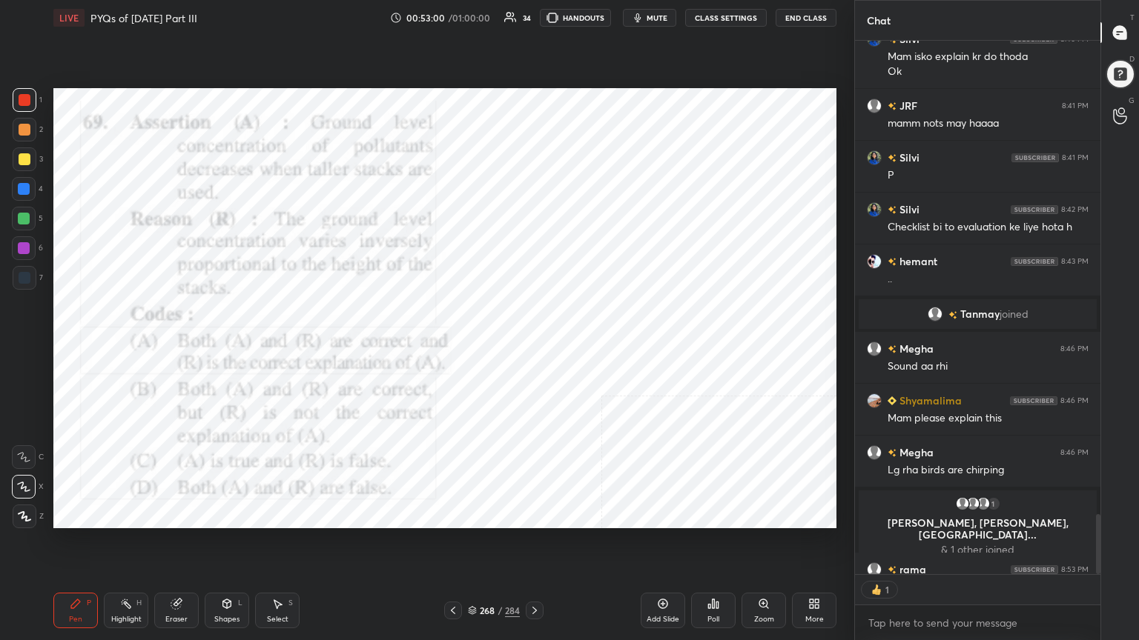
click at [175, 394] on img "grid" at bounding box center [174, 377] width 226 height 121
click at [640, 21] on icon "button" at bounding box center [638, 17] width 7 height 9
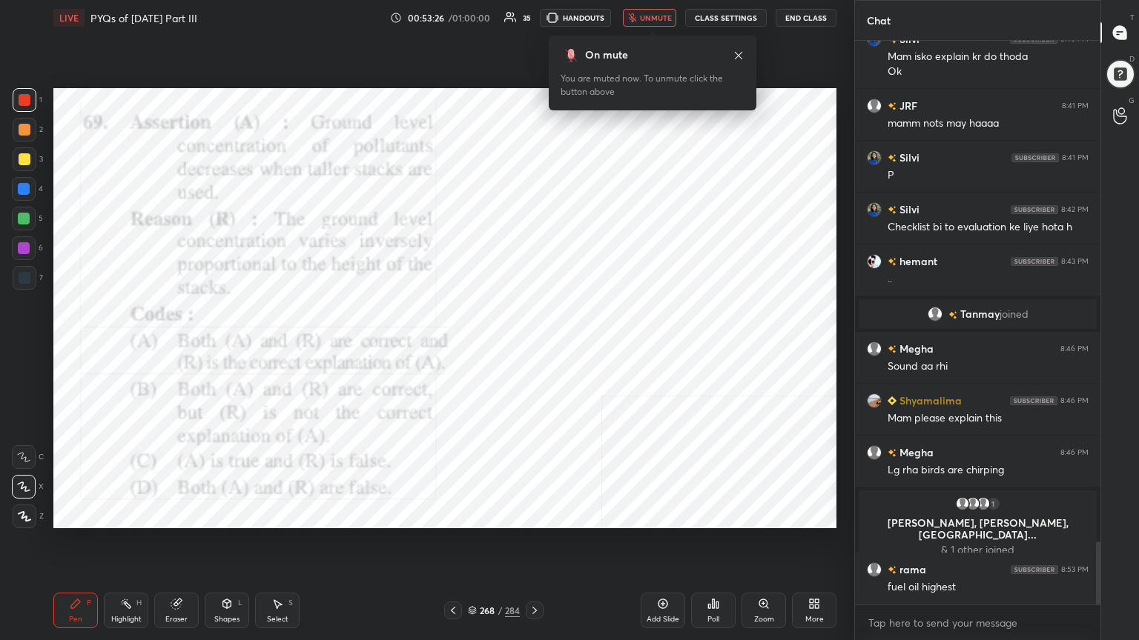
click at [474, 546] on icon at bounding box center [472, 610] width 9 height 9
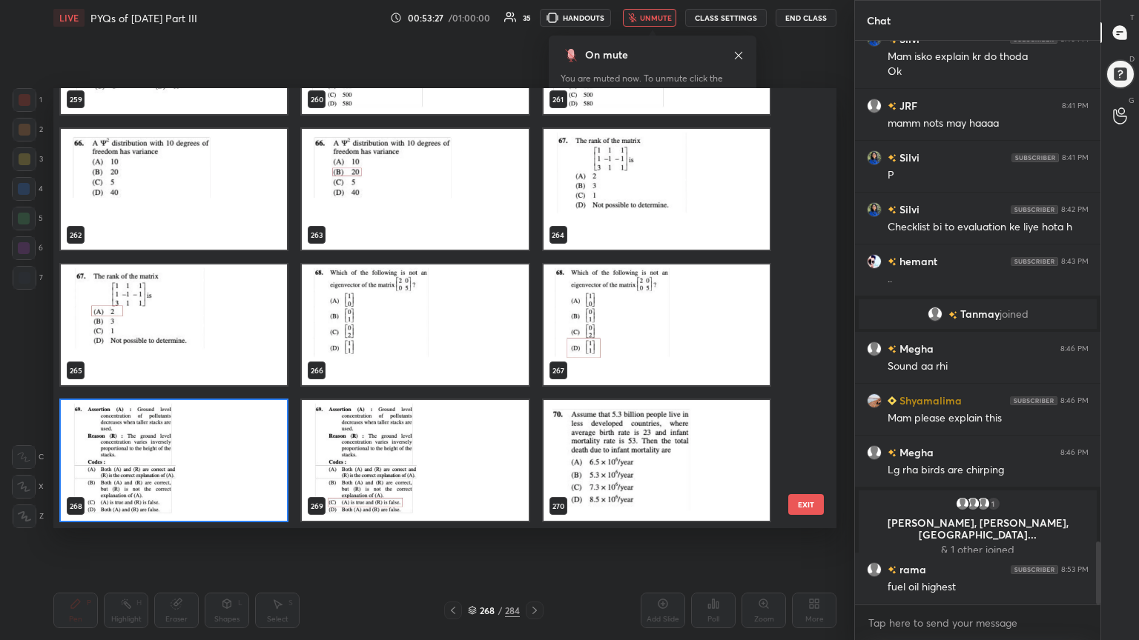
click at [250, 466] on img "grid" at bounding box center [174, 460] width 226 height 121
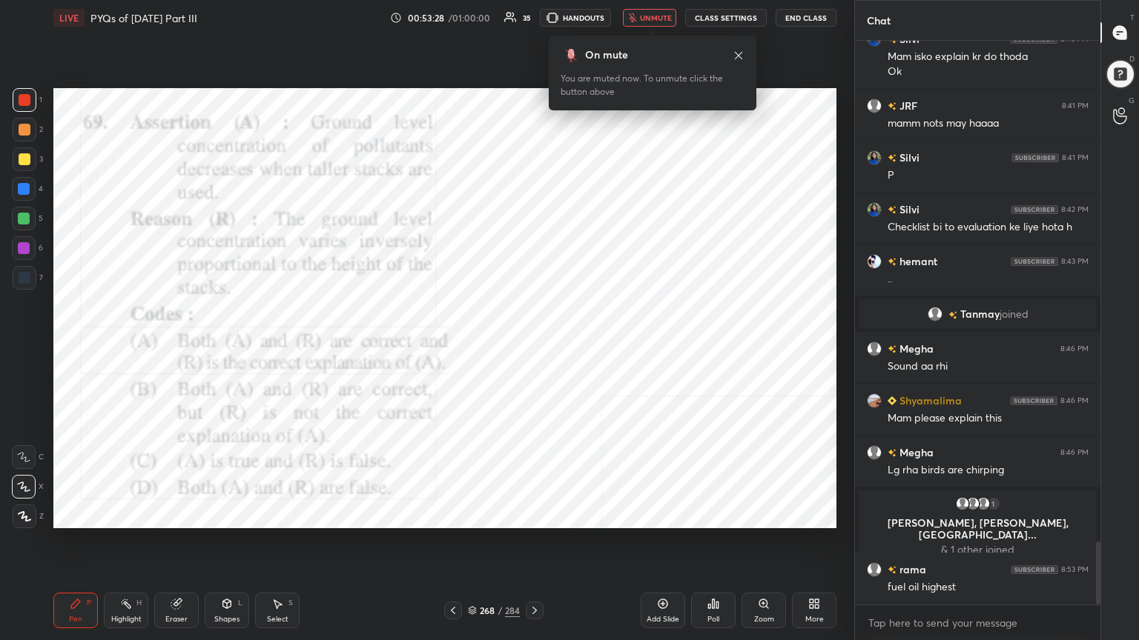
drag, startPoint x: 250, startPoint y: 466, endPoint x: 706, endPoint y: 618, distance: 481.3
click at [706, 546] on div "LIVE PYQs of [DATE] Part III 00:53:28 / 01:00:00 35 HANDOUTS unmute CLASS SETTI…" at bounding box center [444, 320] width 795 height 640
click at [715, 546] on icon at bounding box center [713, 604] width 12 height 12
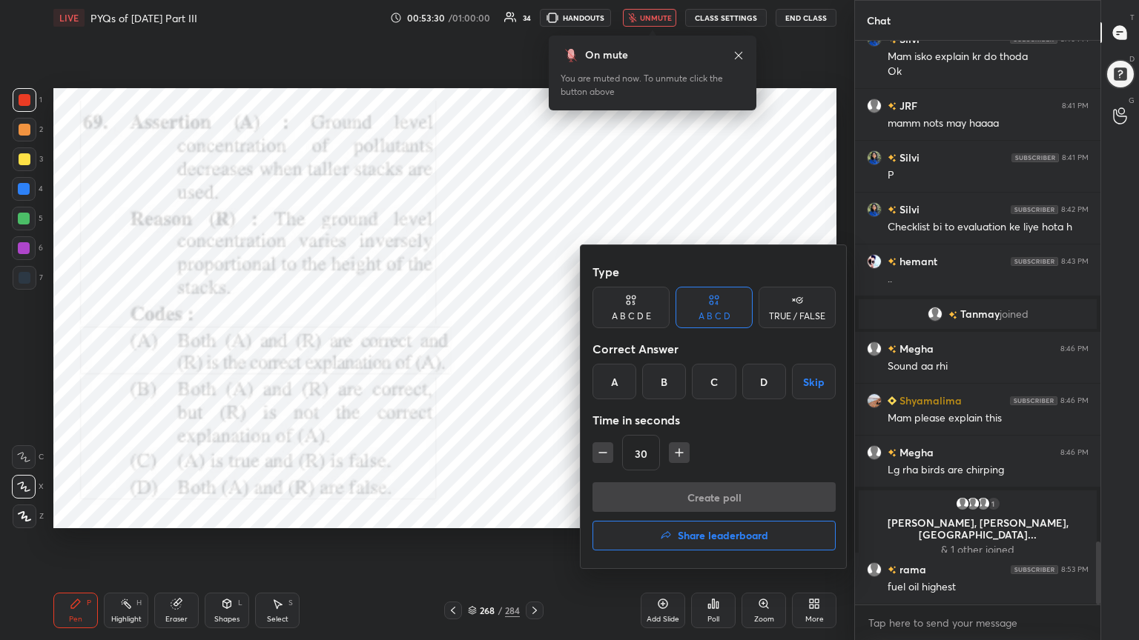
click at [709, 385] on div "C" at bounding box center [714, 382] width 44 height 36
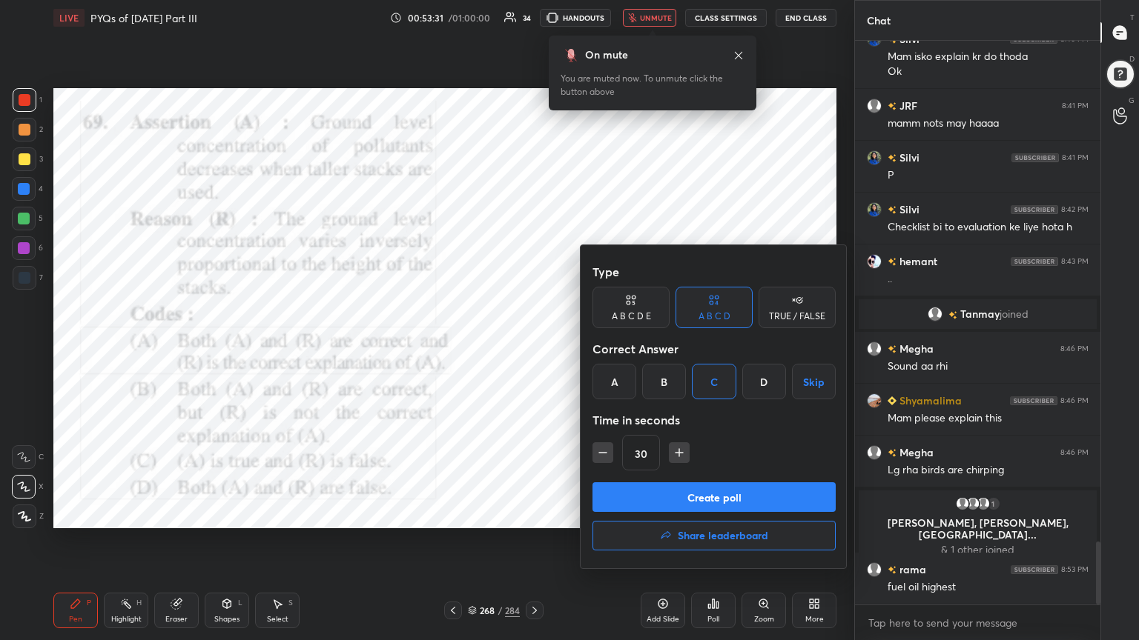
click at [691, 486] on button "Create poll" at bounding box center [713, 498] width 243 height 30
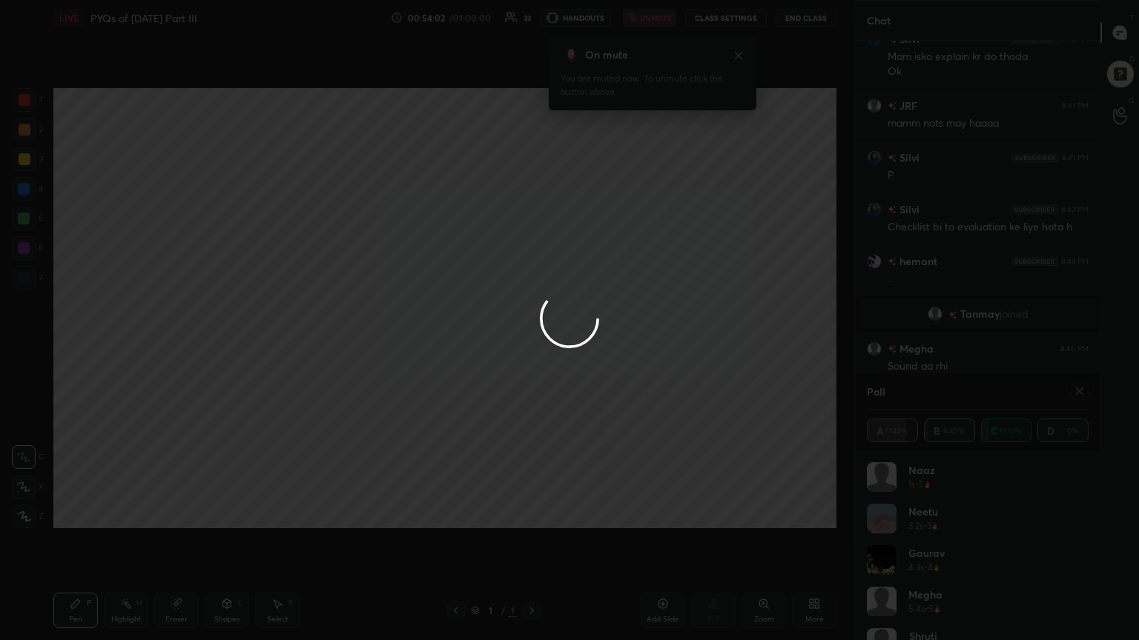
scroll to position [453, 241]
click at [1078, 387] on div at bounding box center [569, 320] width 1139 height 640
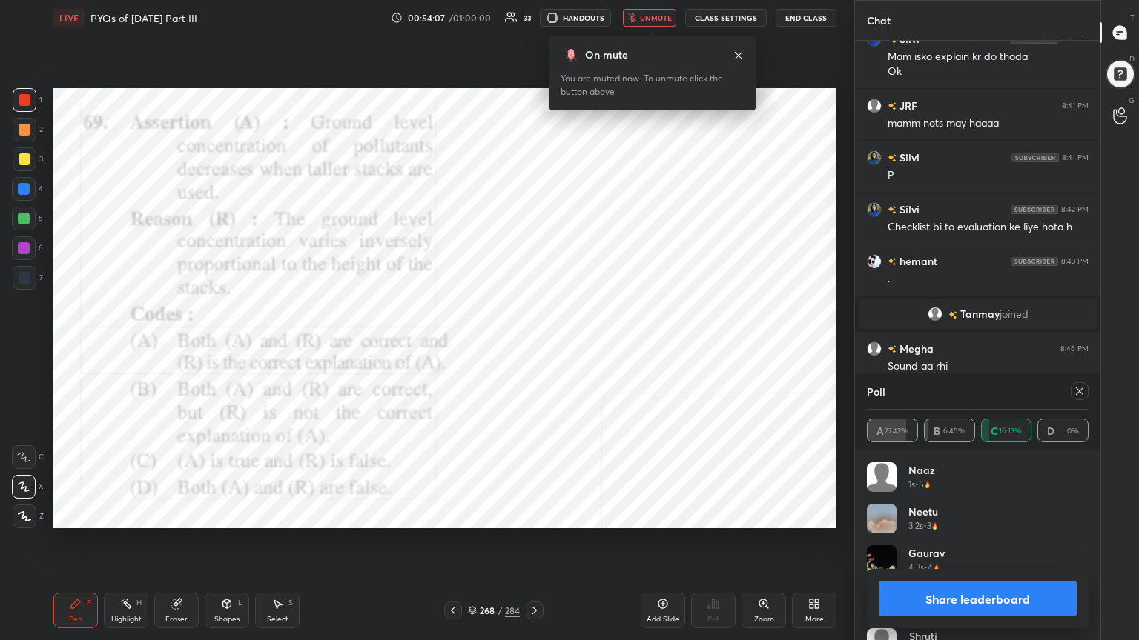
click at [1078, 387] on icon at bounding box center [1079, 391] width 12 height 12
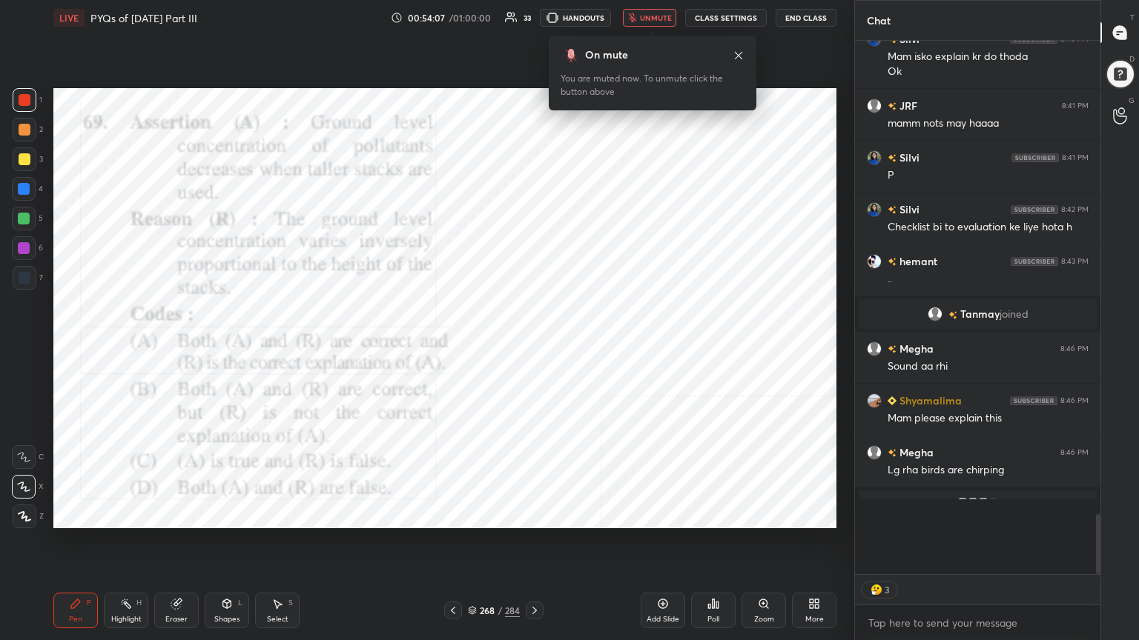
scroll to position [4, 4]
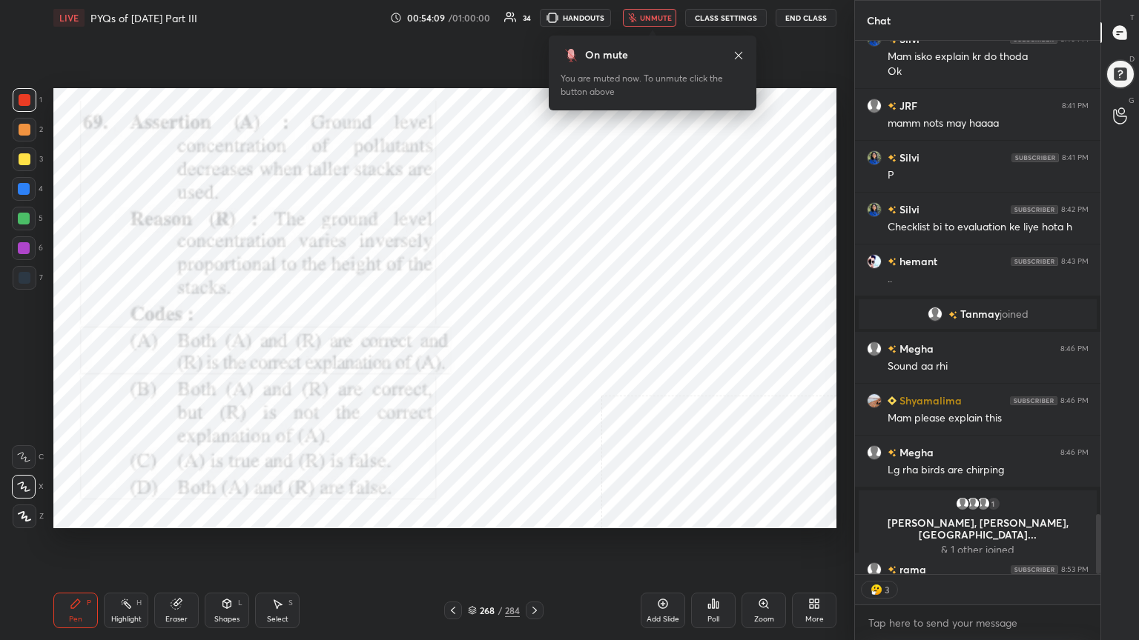
click at [665, 21] on span "unmute" at bounding box center [656, 18] width 32 height 10
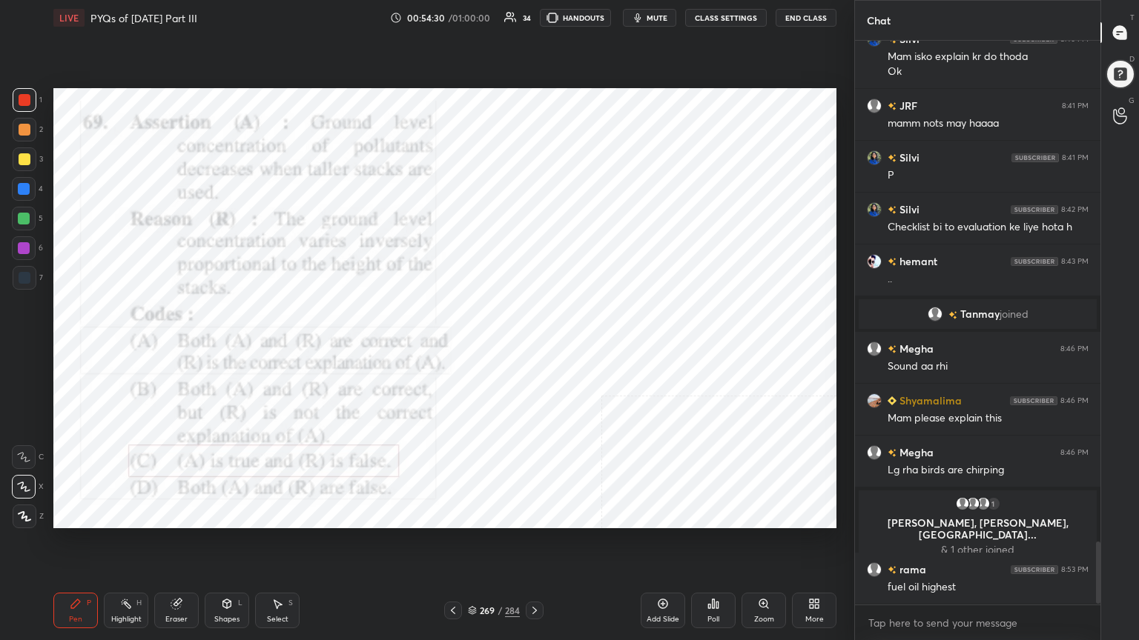
click at [470, 546] on icon at bounding box center [472, 609] width 7 height 4
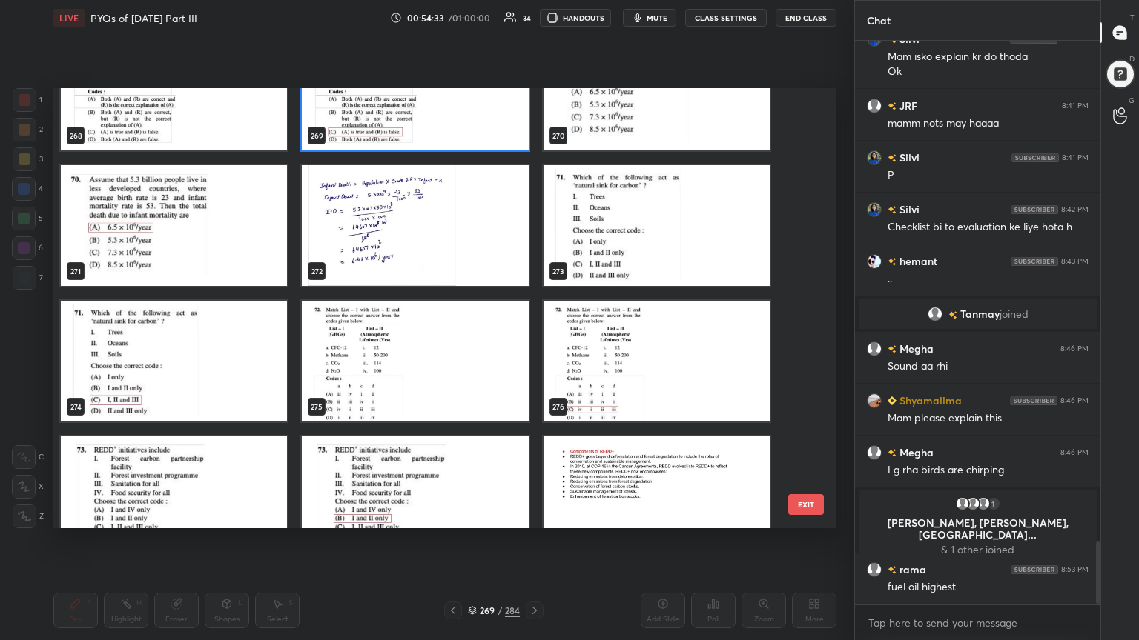
click at [590, 202] on img "grid" at bounding box center [656, 225] width 226 height 121
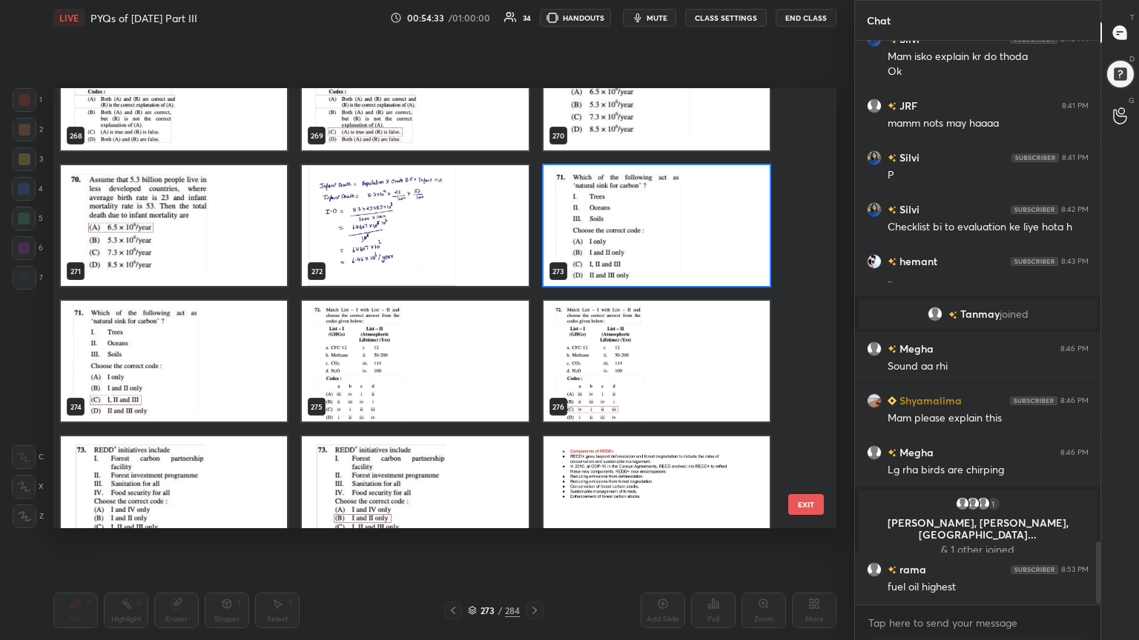
click at [590, 202] on img "grid" at bounding box center [656, 225] width 226 height 121
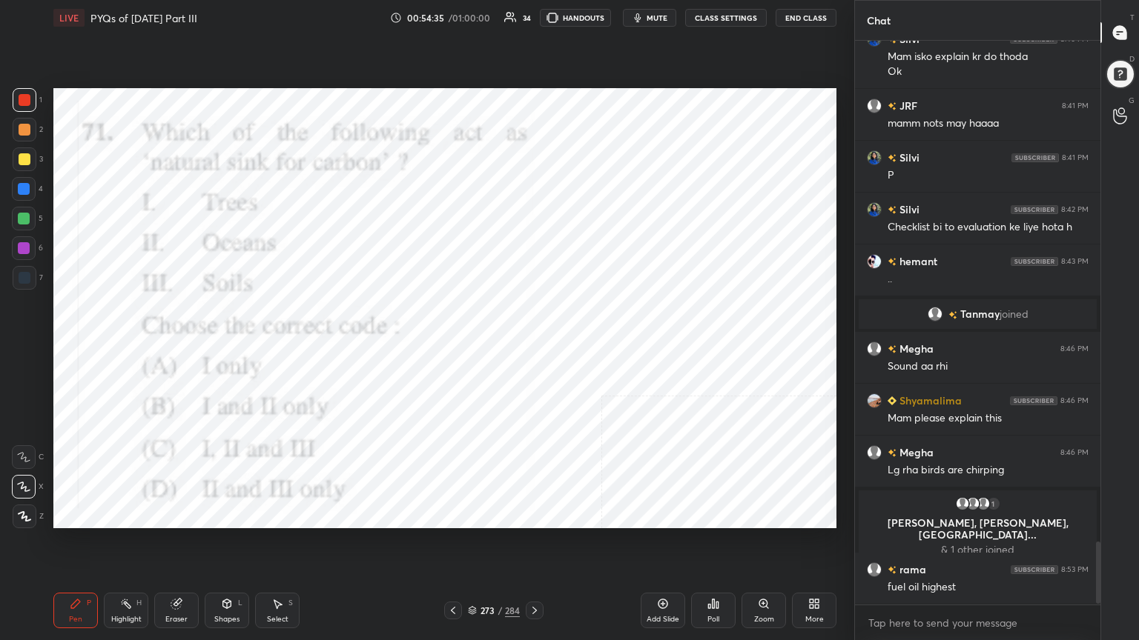
click at [643, 15] on icon "button" at bounding box center [638, 18] width 12 height 12
click at [704, 546] on div "Poll" at bounding box center [713, 611] width 44 height 36
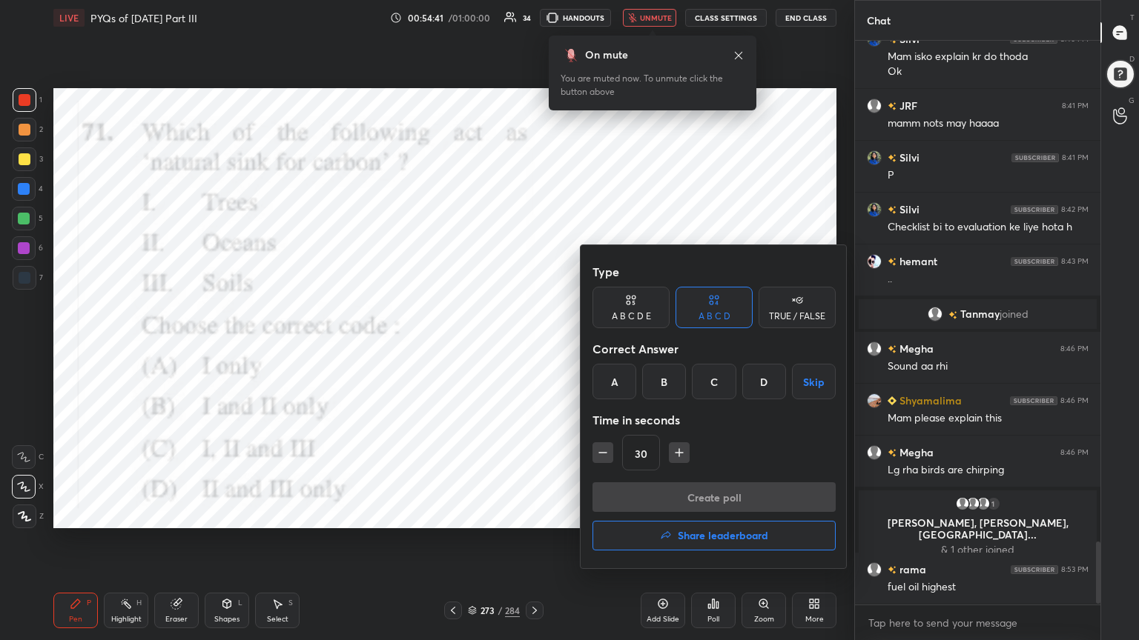
click at [715, 388] on div "C" at bounding box center [714, 382] width 44 height 36
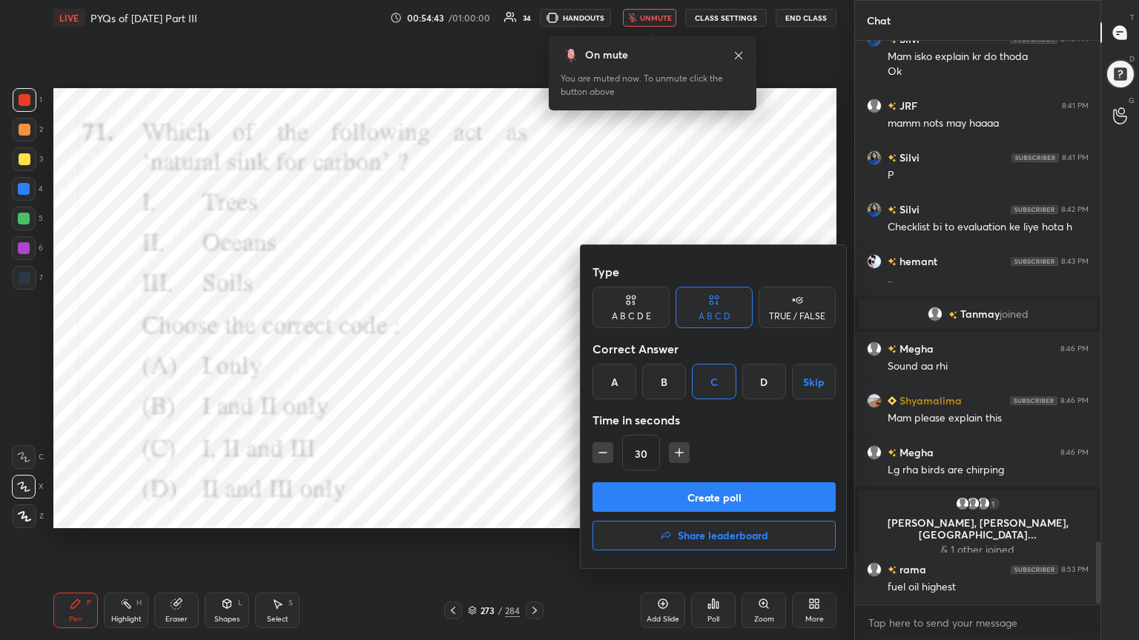
click at [708, 495] on button "Create poll" at bounding box center [713, 498] width 243 height 30
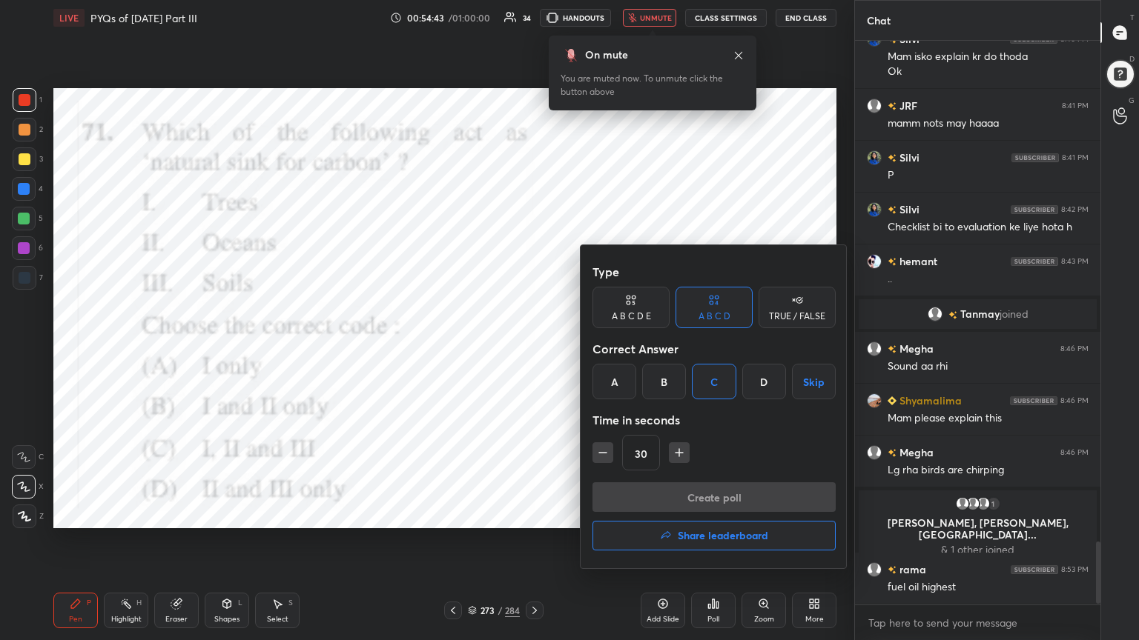
scroll to position [529, 241]
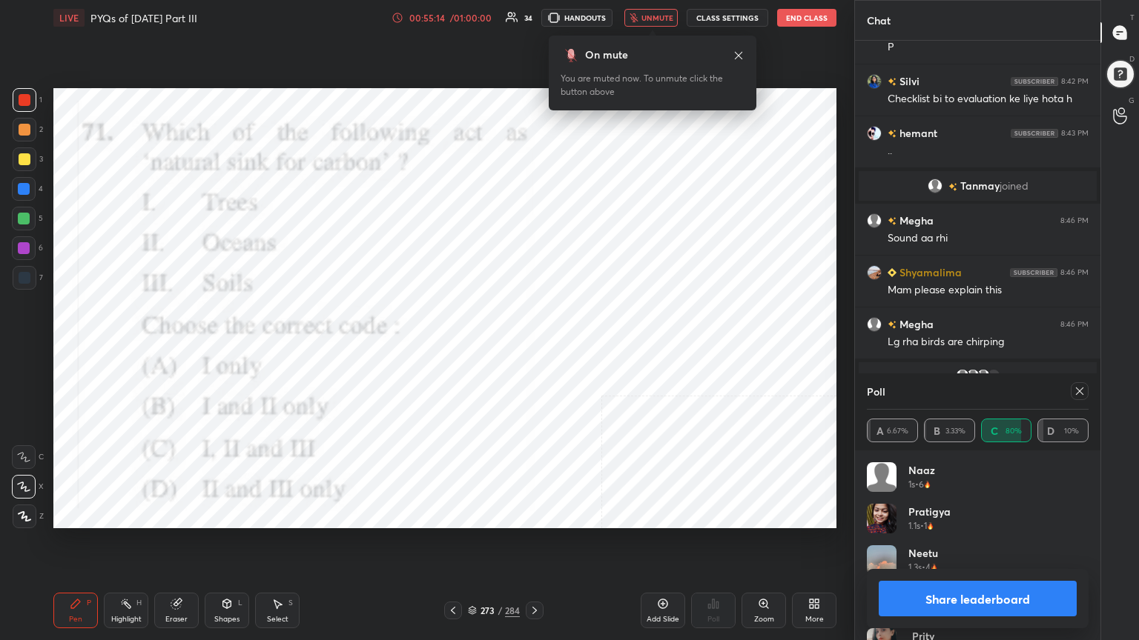
click at [1080, 389] on icon at bounding box center [1079, 391] width 12 height 12
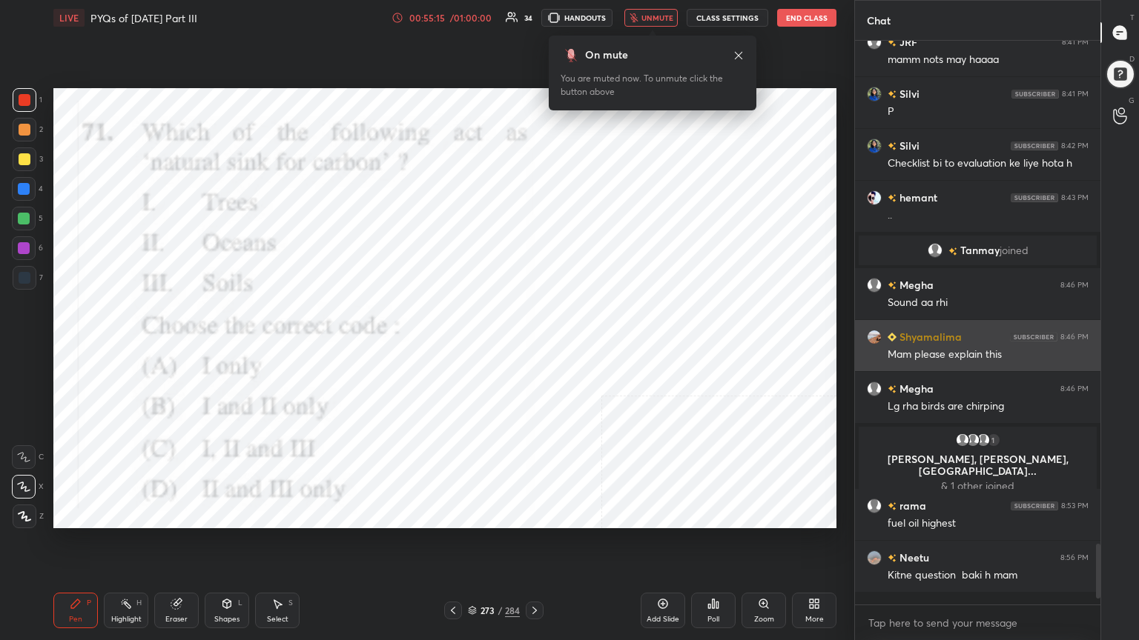
scroll to position [4515, 0]
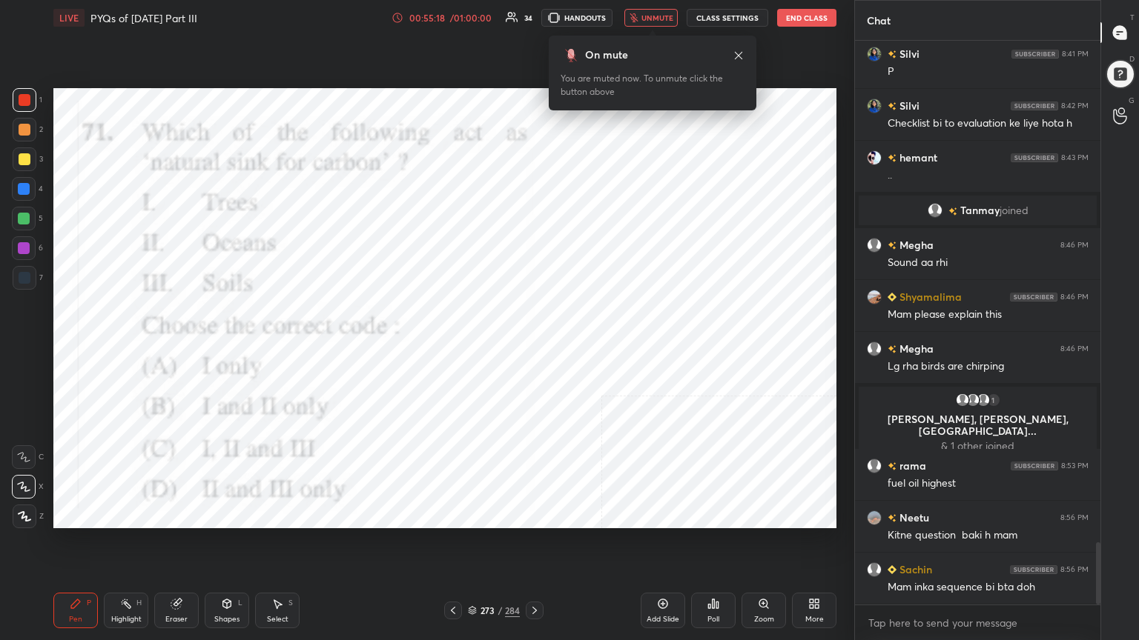
click at [655, 19] on span "unmute" at bounding box center [657, 18] width 32 height 10
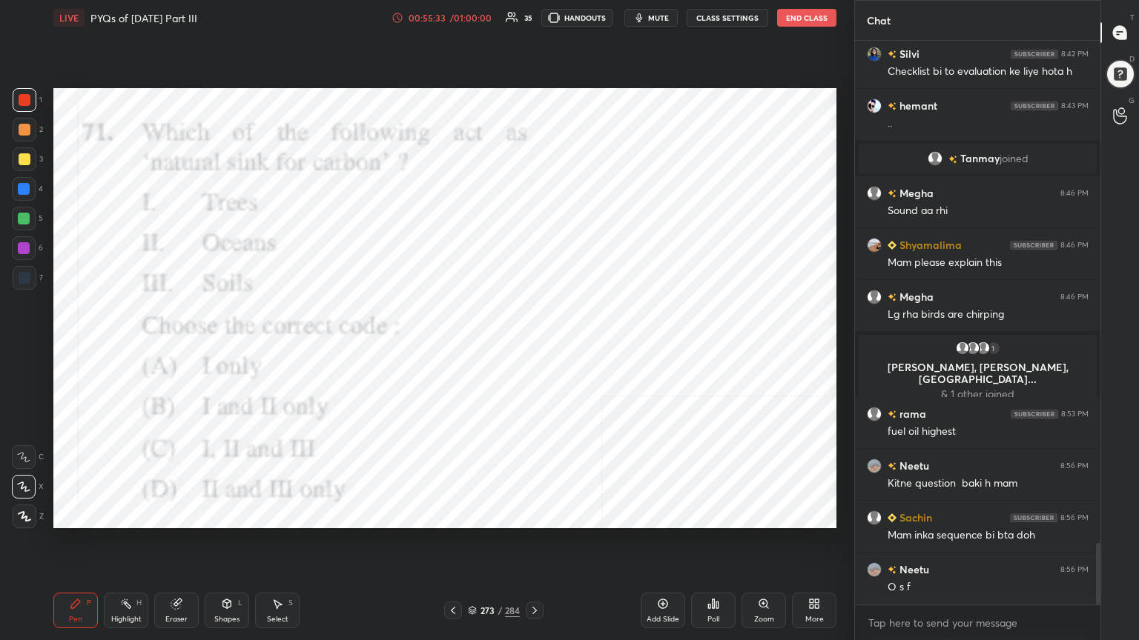
click at [473, 546] on icon at bounding box center [472, 610] width 9 height 9
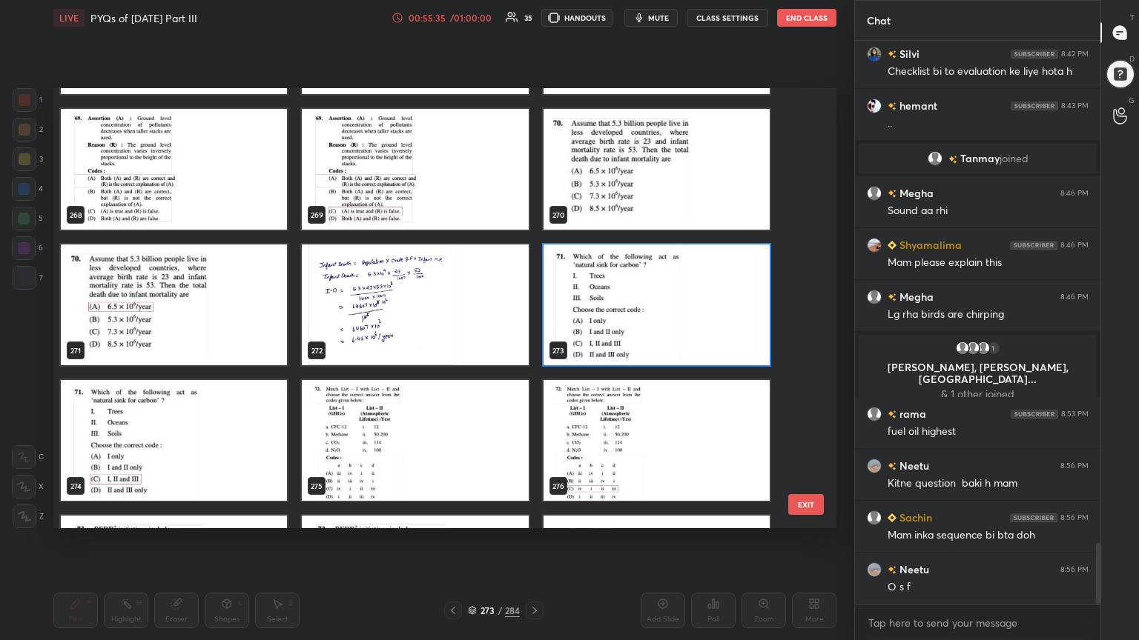
click at [353, 436] on img "grid" at bounding box center [415, 440] width 226 height 121
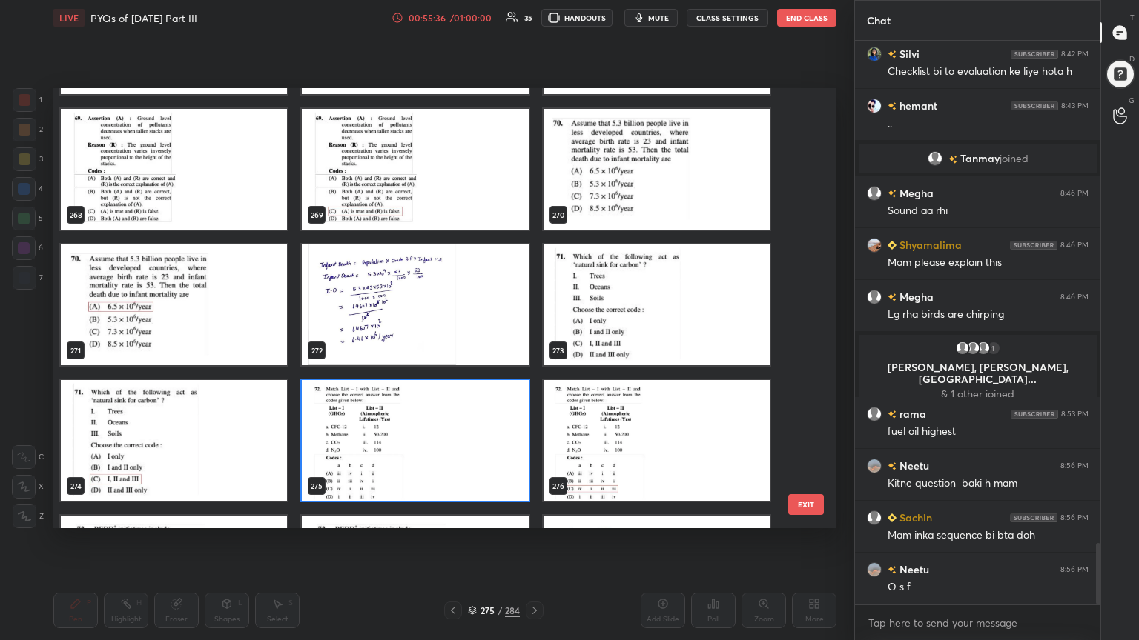
click at [353, 436] on img "grid" at bounding box center [415, 440] width 226 height 121
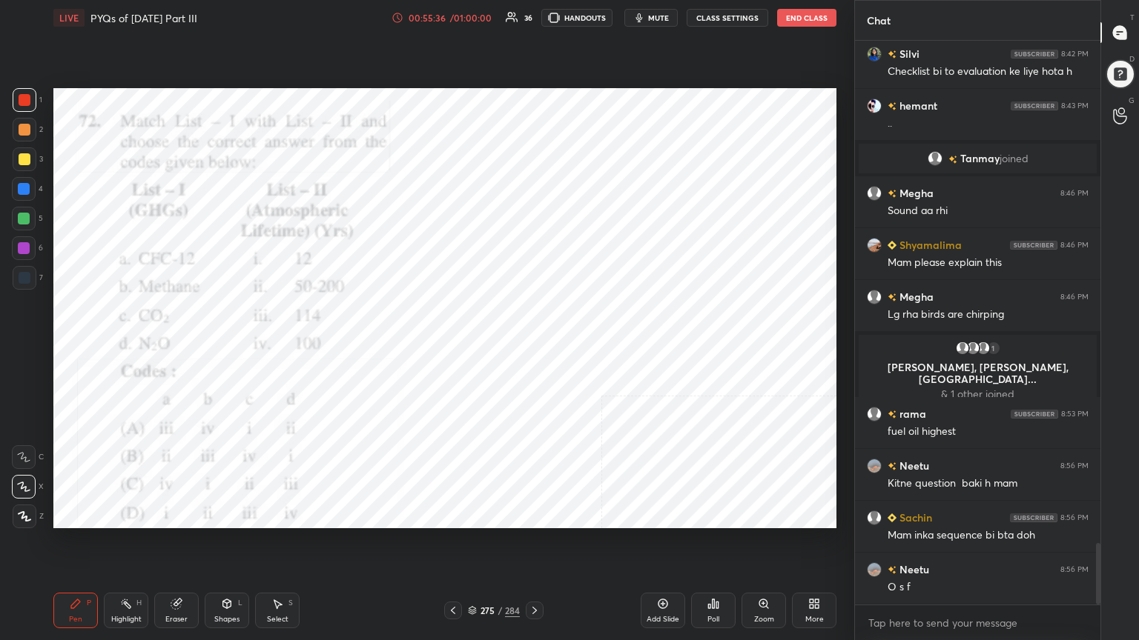
click at [353, 436] on img "grid" at bounding box center [415, 440] width 226 height 121
click at [663, 7] on div "LIVE PYQs of [DATE] Part III 00:55:37 / 01:00:00 36 HANDOUTS mute CLASS SETTING…" at bounding box center [444, 18] width 783 height 36
click at [663, 15] on span "mute" at bounding box center [658, 18] width 21 height 10
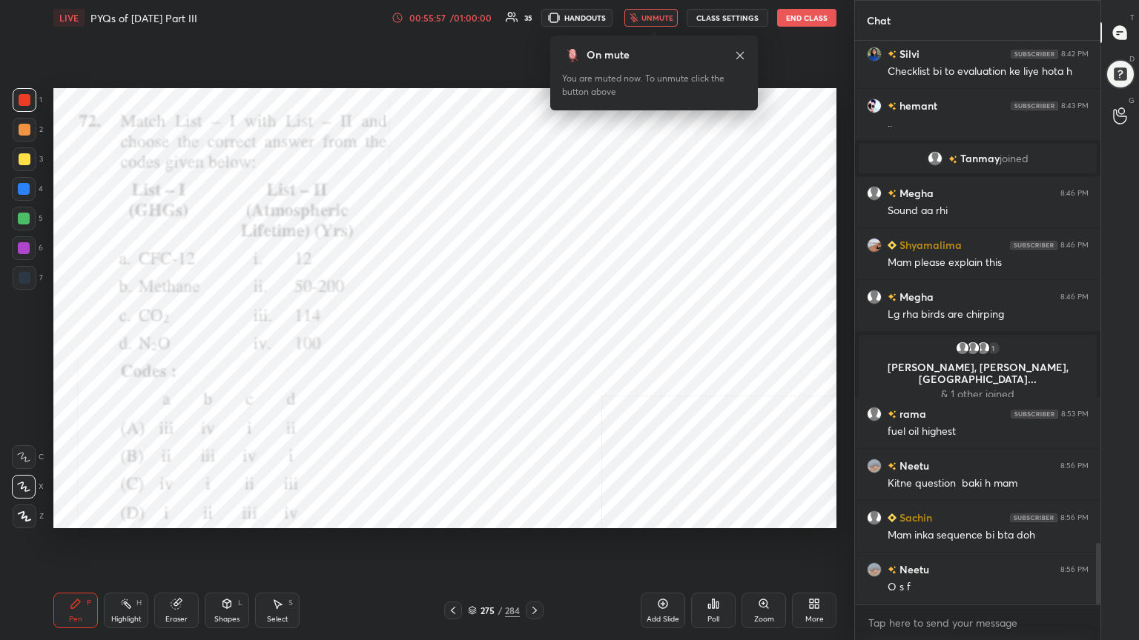
click at [480, 546] on div "275" at bounding box center [487, 610] width 15 height 9
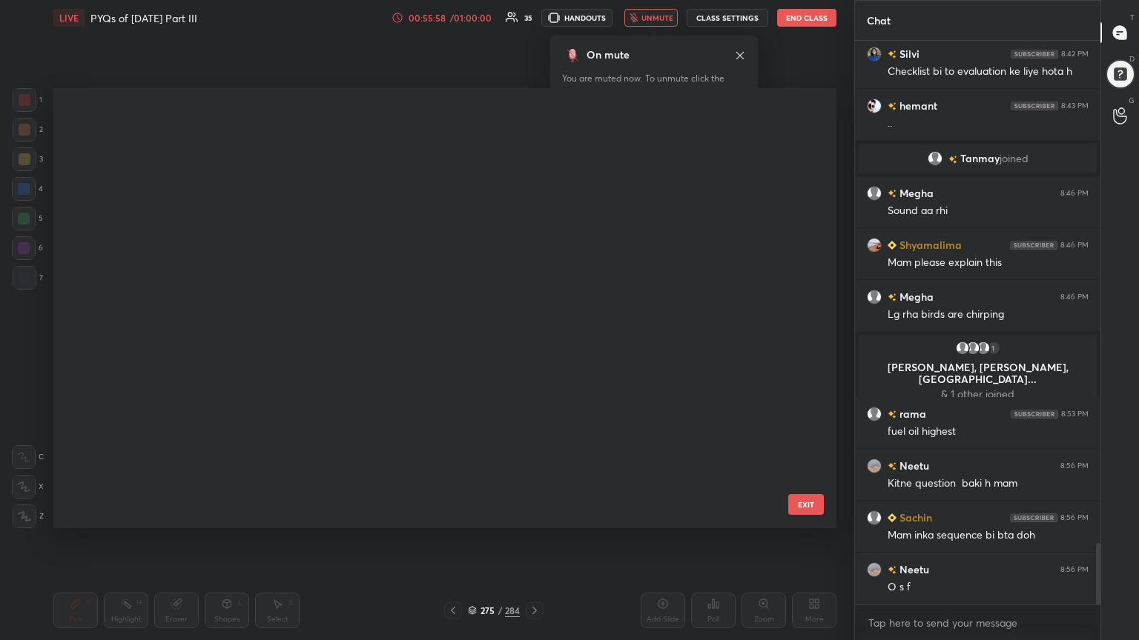
scroll to position [436, 775]
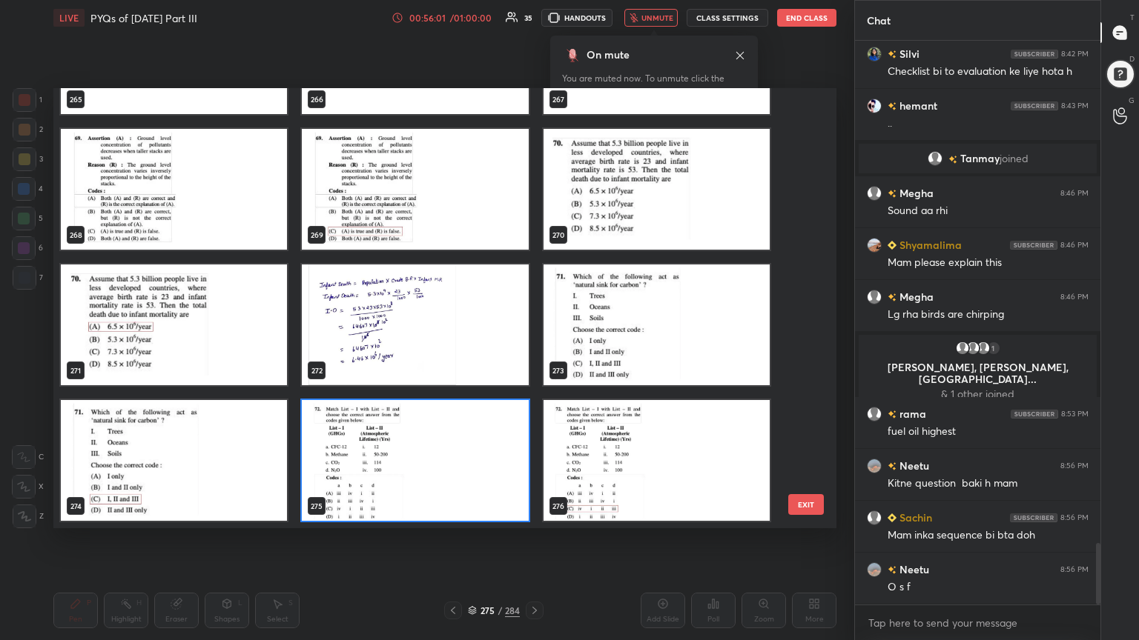
click at [368, 450] on img "grid" at bounding box center [415, 460] width 226 height 121
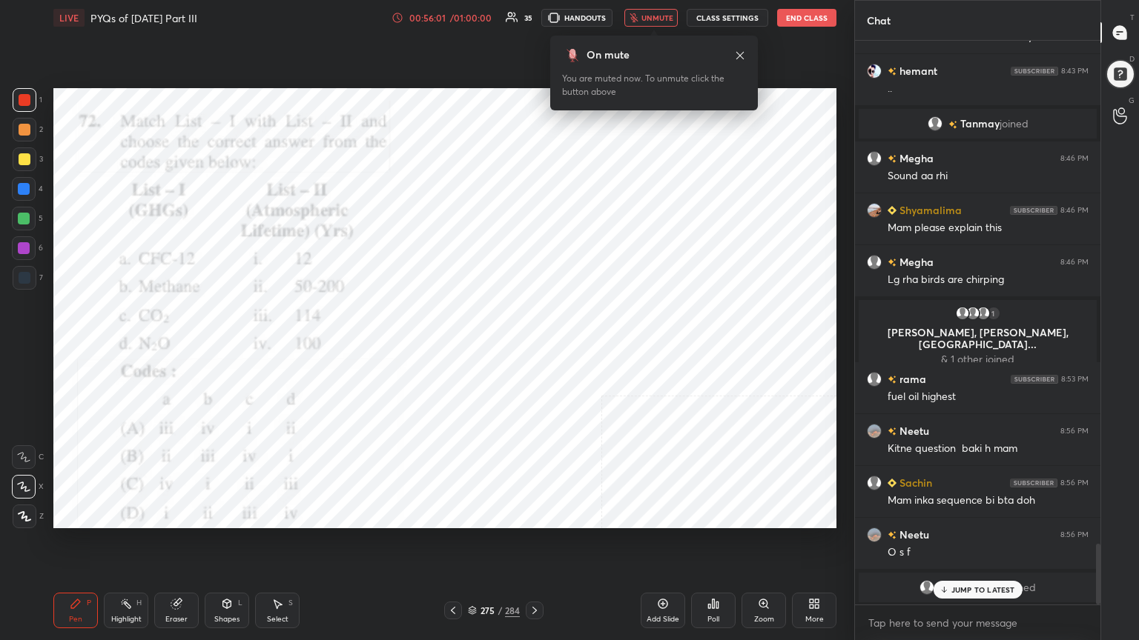
click at [368, 450] on img "grid" at bounding box center [415, 460] width 226 height 121
click at [672, 444] on div "LIVE PYQs of [DATE] Part III 00:56:03 / 01:00:00 35 HANDOUTS unmute CLASS SETTI…" at bounding box center [444, 320] width 795 height 640
click at [701, 546] on div "Poll" at bounding box center [713, 611] width 44 height 36
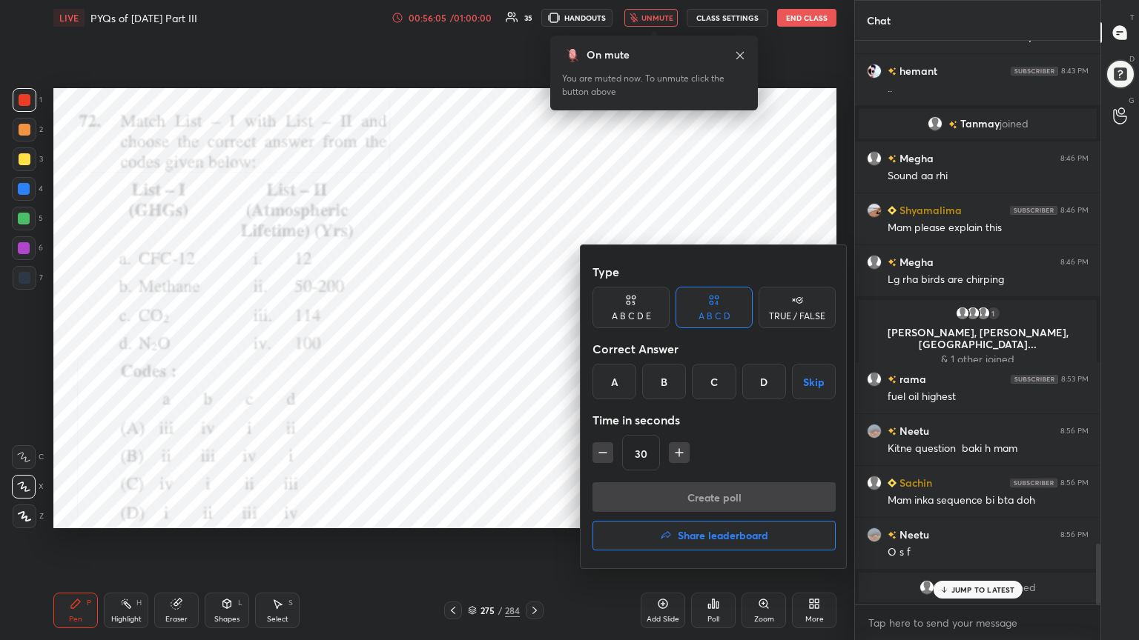
click at [714, 377] on div "C" at bounding box center [714, 382] width 44 height 36
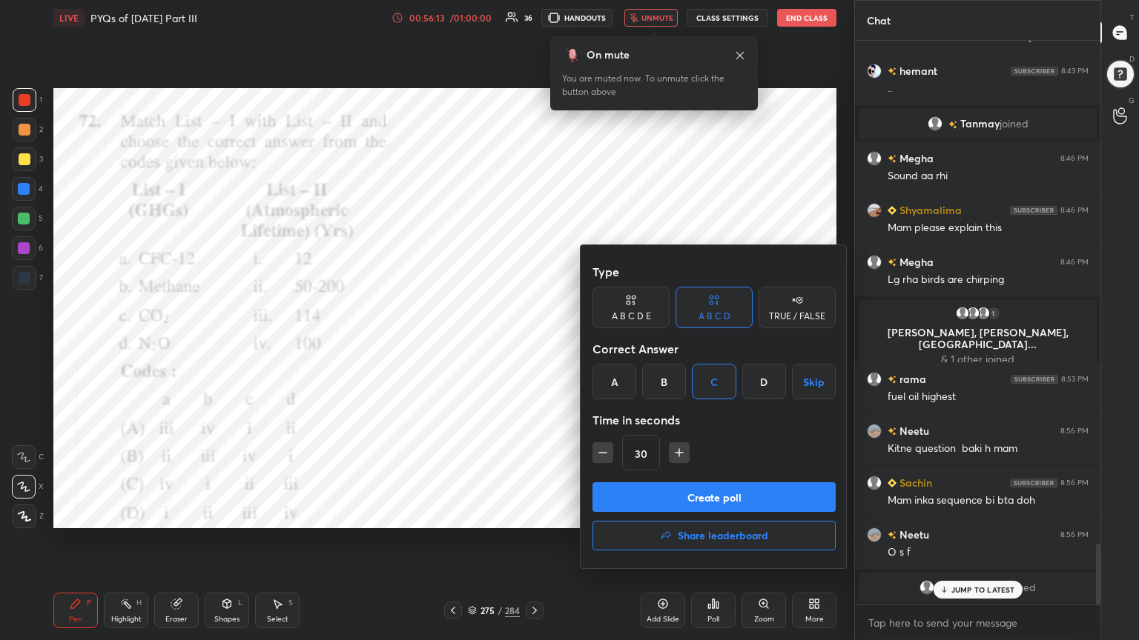
click at [724, 495] on button "Create poll" at bounding box center [713, 498] width 243 height 30
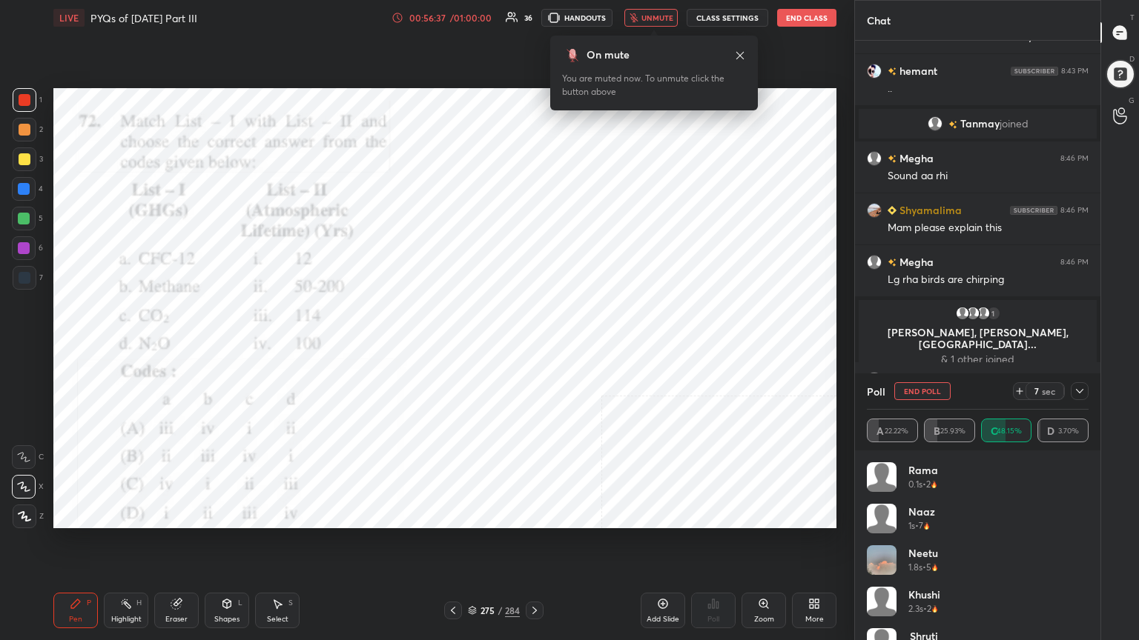
scroll to position [4727, 0]
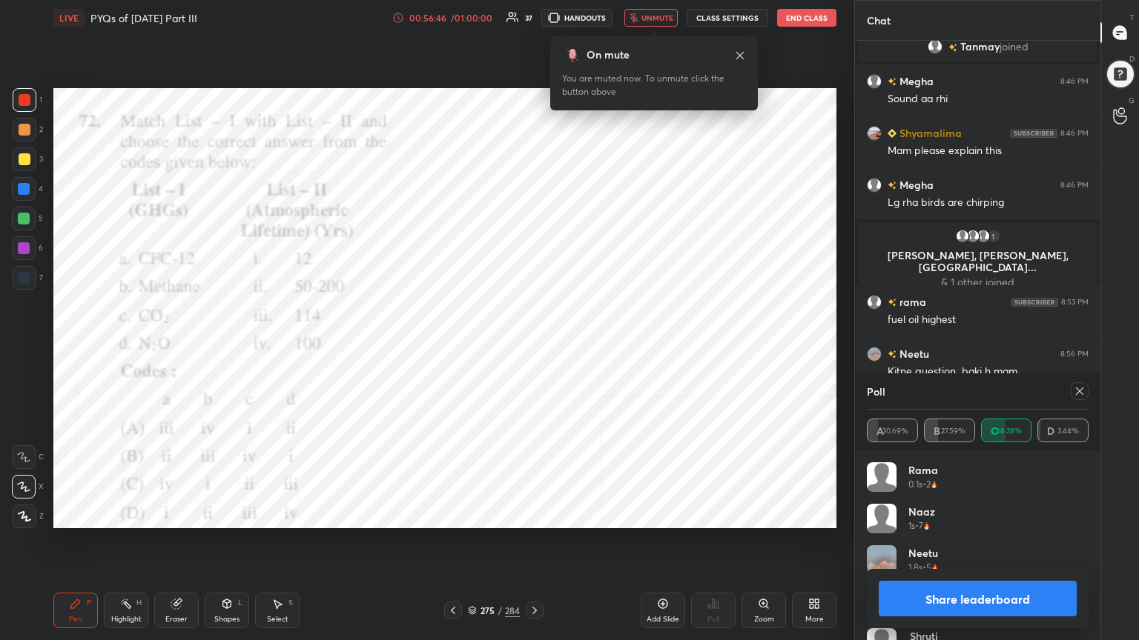
click at [1079, 389] on icon at bounding box center [1079, 391] width 12 height 12
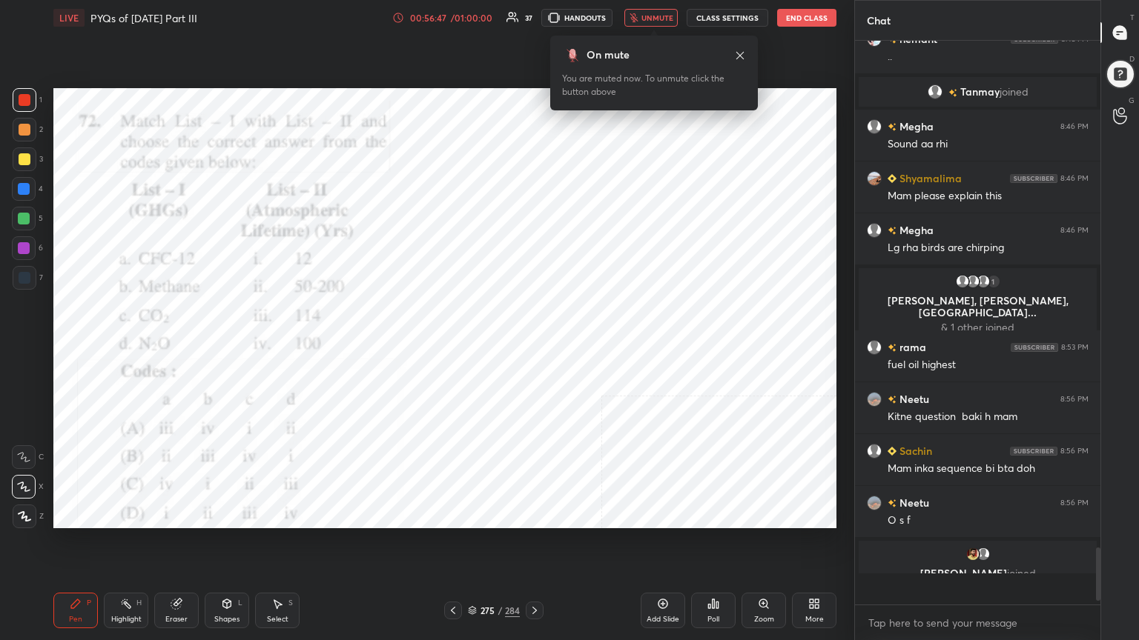
scroll to position [555, 241]
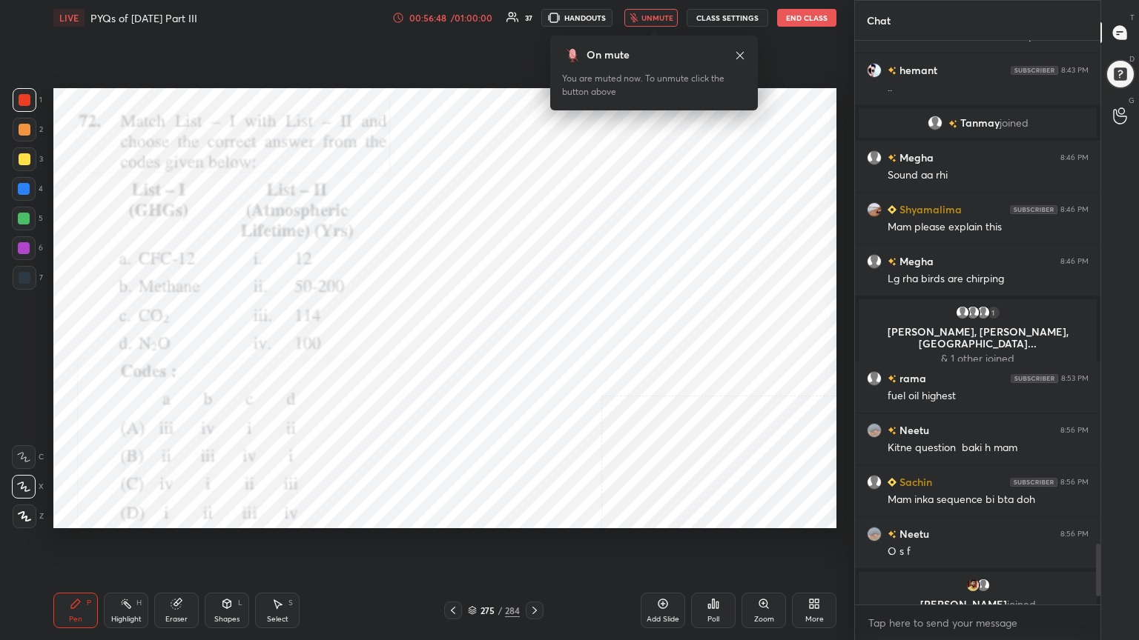
click at [656, 10] on button "unmute" at bounding box center [650, 18] width 53 height 18
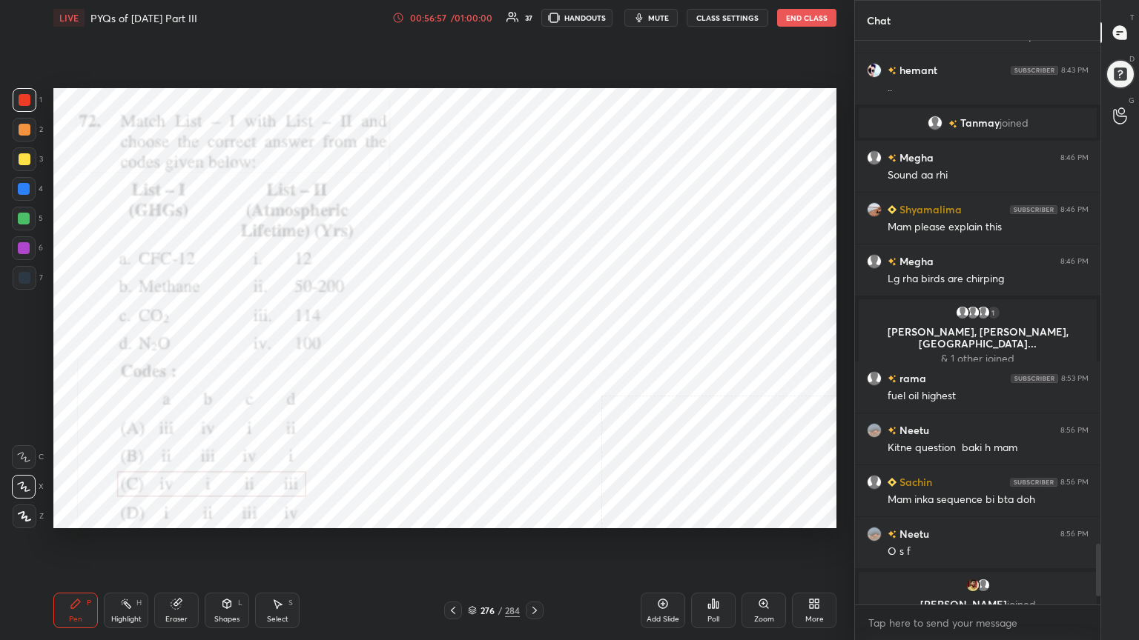
click at [468, 546] on div "276 / 284" at bounding box center [494, 610] width 52 height 13
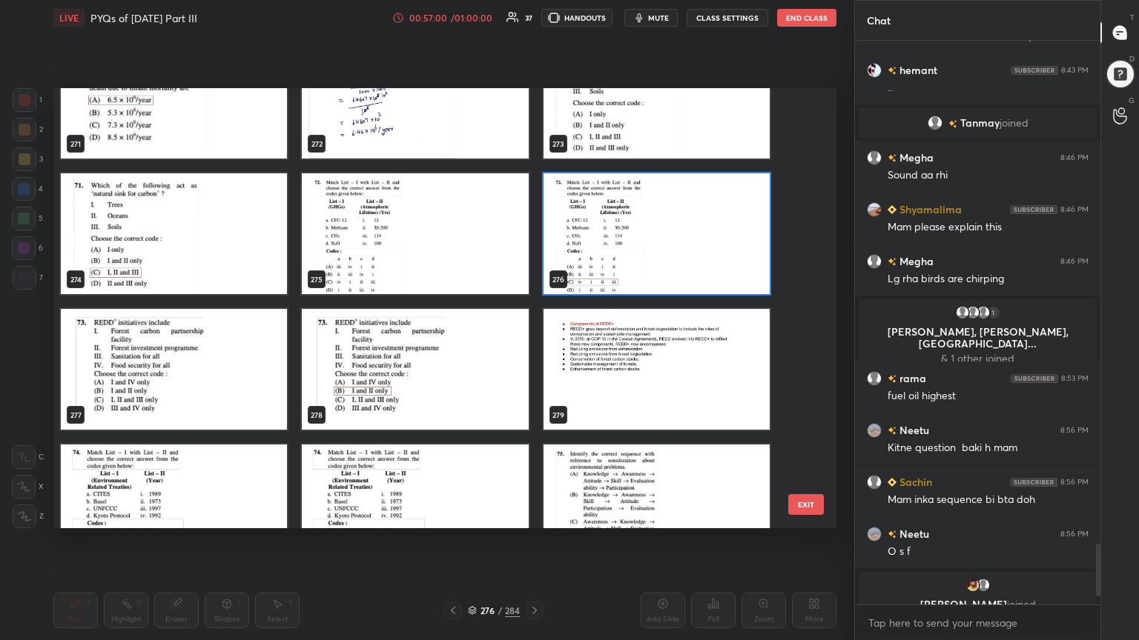
click at [231, 372] on img "grid" at bounding box center [174, 369] width 226 height 121
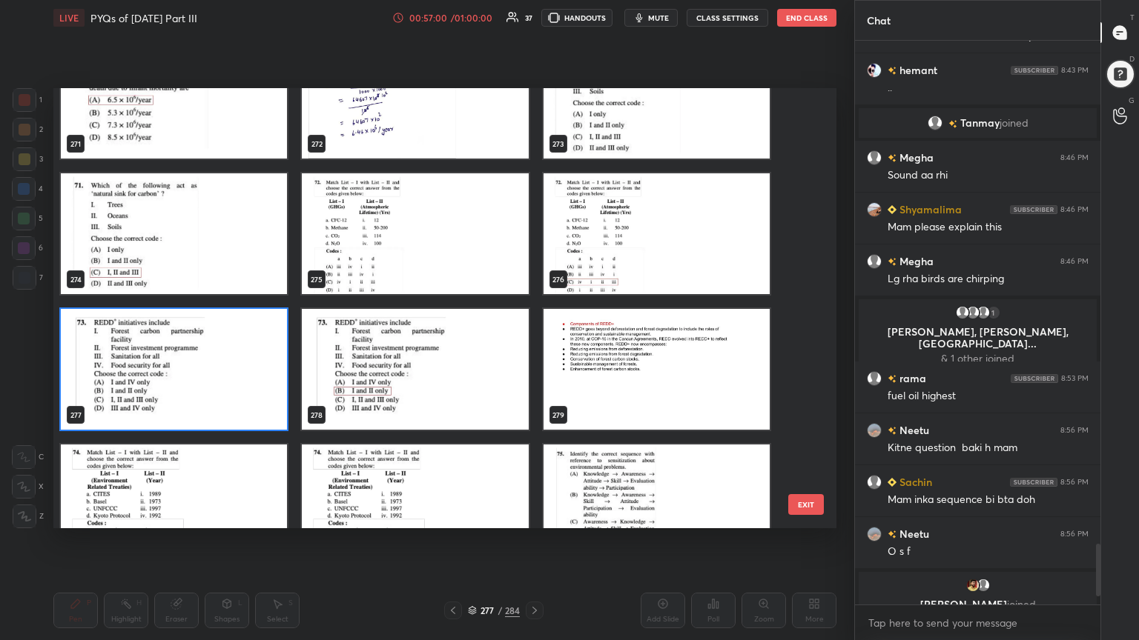
click at [231, 372] on img "grid" at bounding box center [174, 369] width 226 height 121
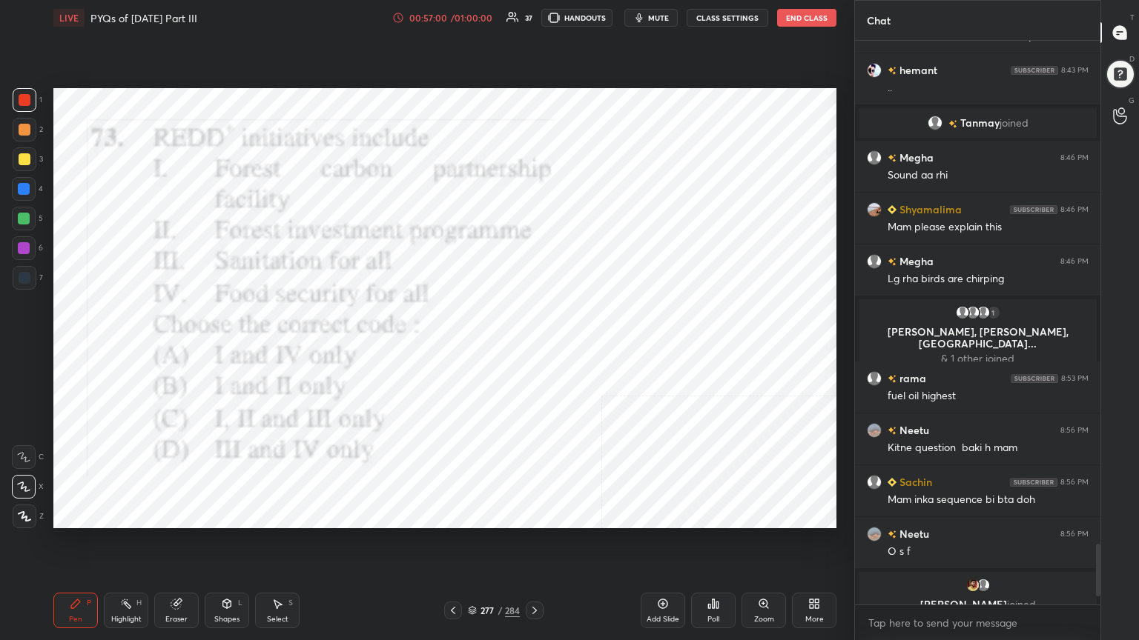
click at [231, 372] on img "grid" at bounding box center [174, 369] width 226 height 121
click at [656, 15] on span "mute" at bounding box center [658, 18] width 21 height 10
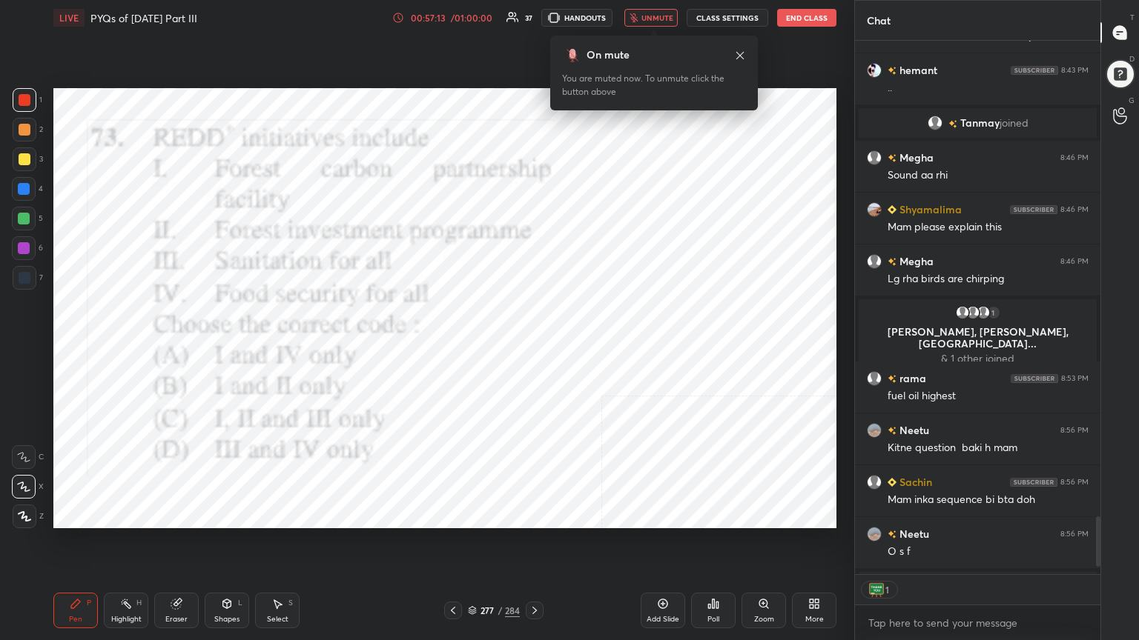
click at [469, 546] on icon at bounding box center [472, 609] width 7 height 4
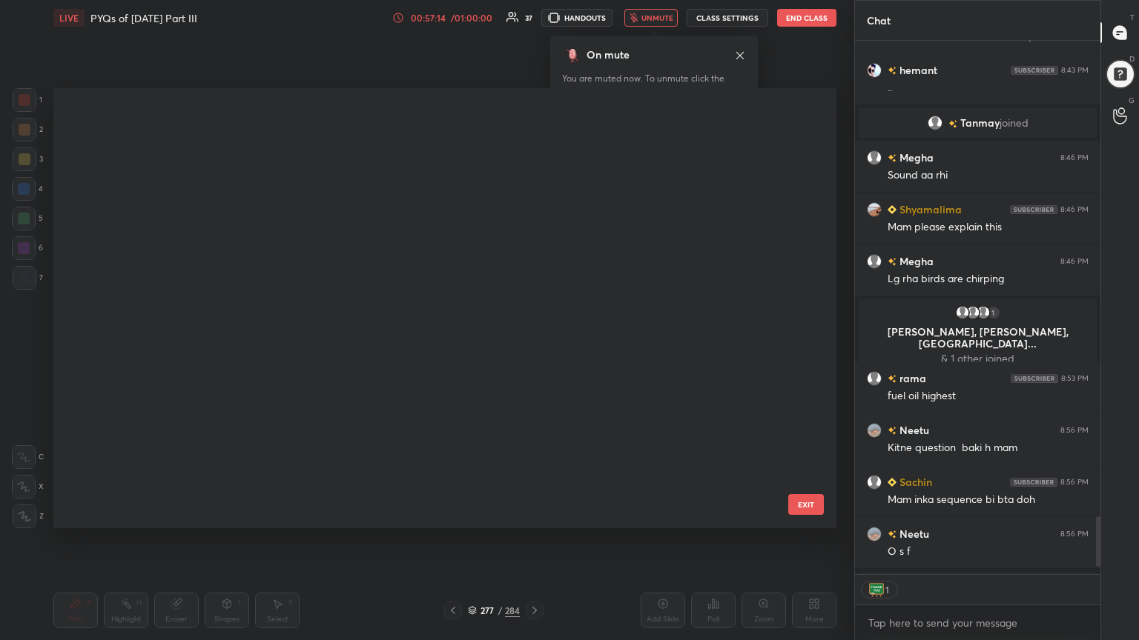
scroll to position [4, 7]
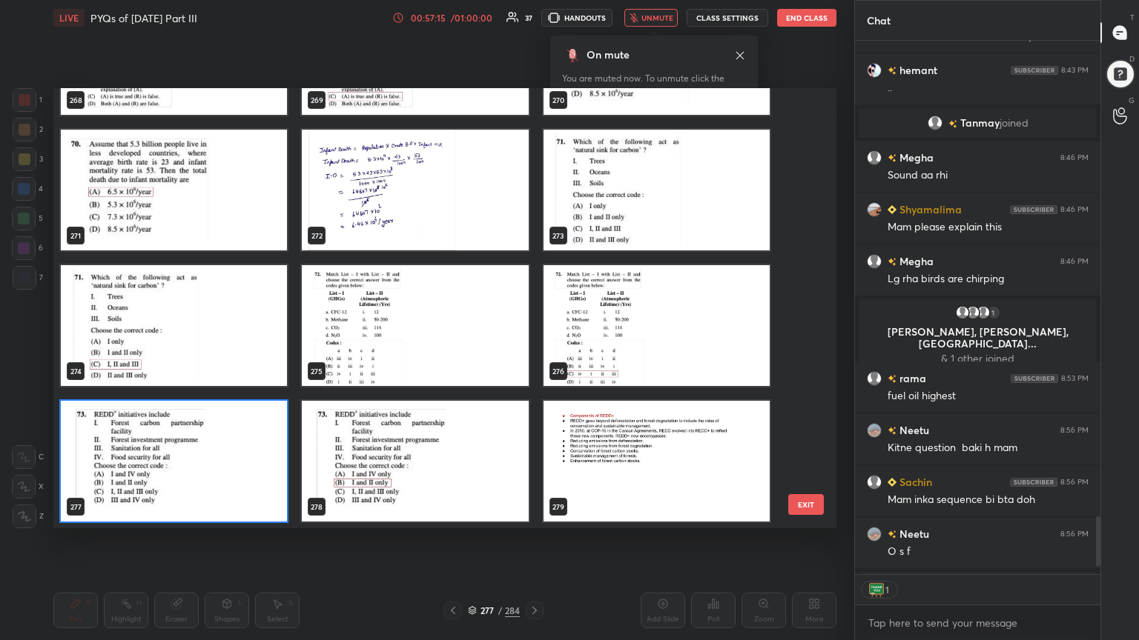
click at [264, 458] on img "grid" at bounding box center [174, 461] width 226 height 121
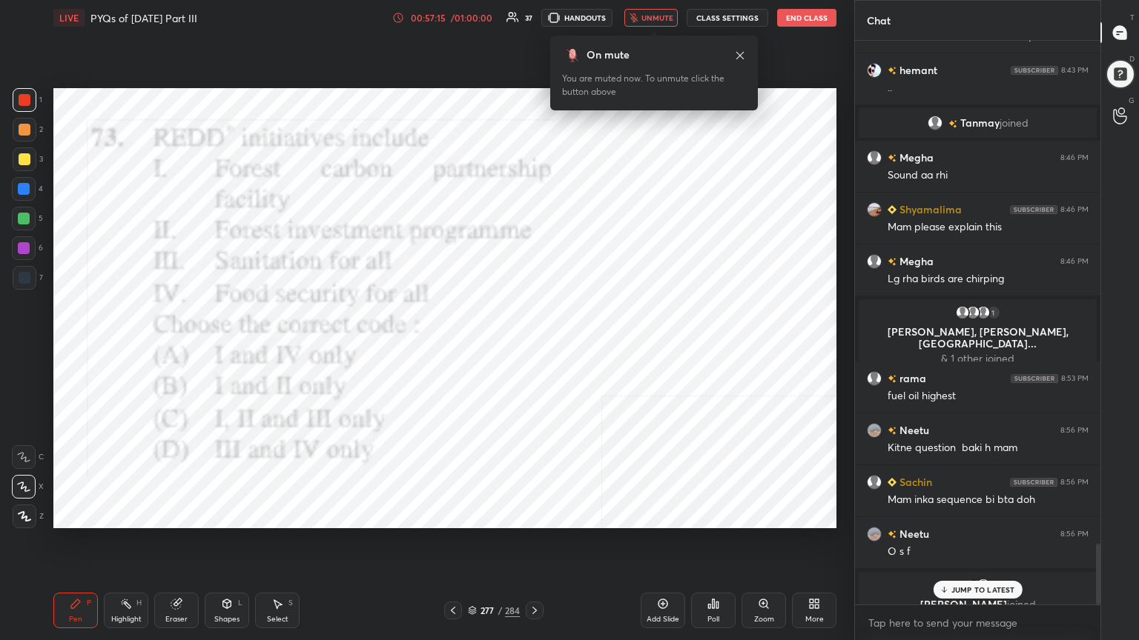
scroll to position [4, 4]
drag, startPoint x: 264, startPoint y: 458, endPoint x: 724, endPoint y: 632, distance: 491.5
click at [724, 546] on div "LIVE PYQs of [DATE] Part III 00:57:15 / 01:00:00 37 HANDOUTS unmute CLASS SETTI…" at bounding box center [444, 320] width 795 height 640
click at [715, 546] on icon at bounding box center [713, 604] width 12 height 12
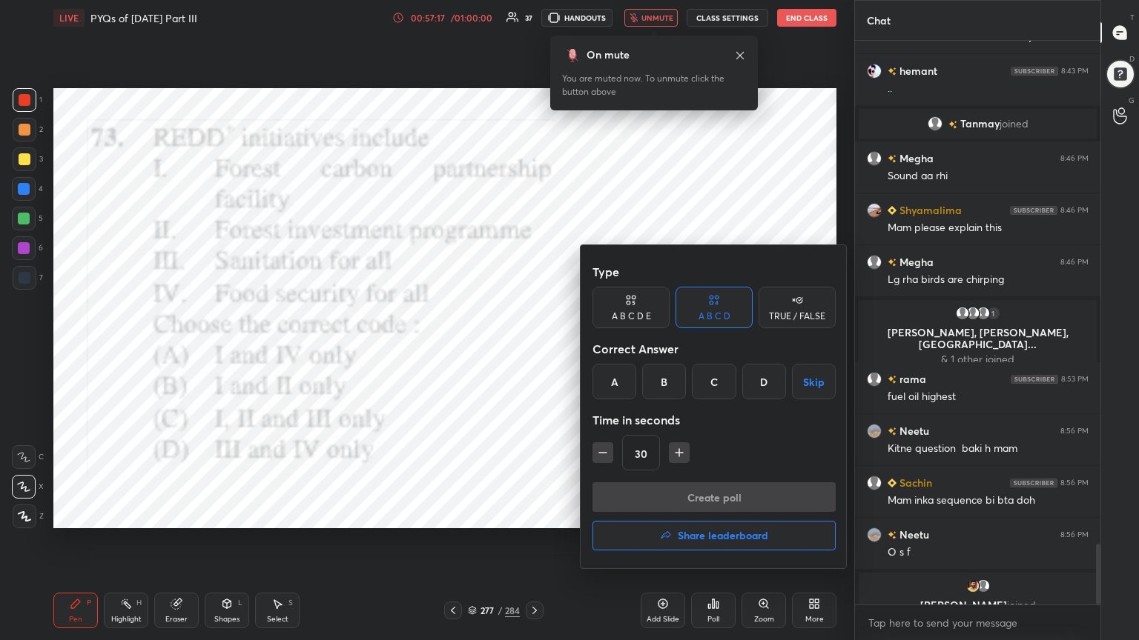
click at [661, 372] on div "B" at bounding box center [664, 382] width 44 height 36
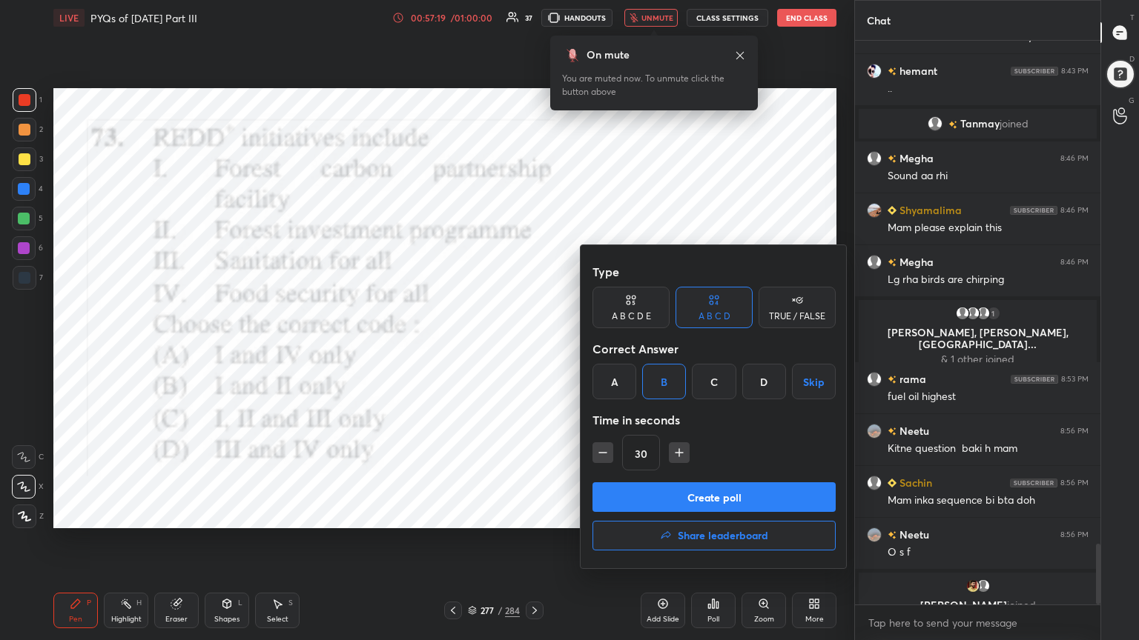
click at [711, 493] on button "Create poll" at bounding box center [713, 498] width 243 height 30
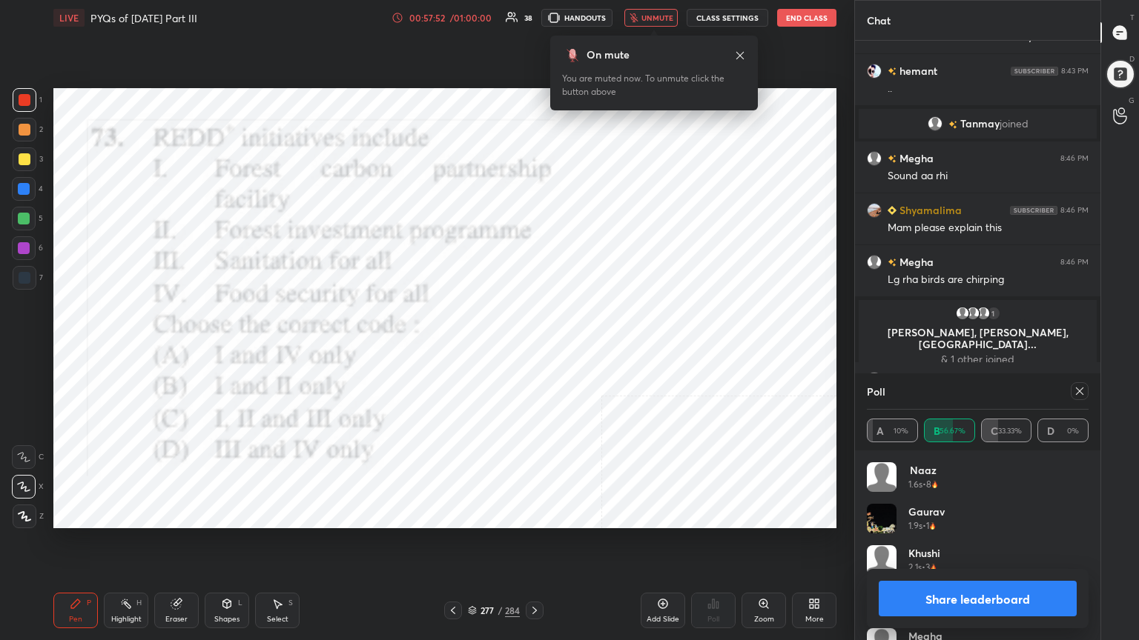
click at [1079, 385] on icon at bounding box center [1079, 391] width 12 height 12
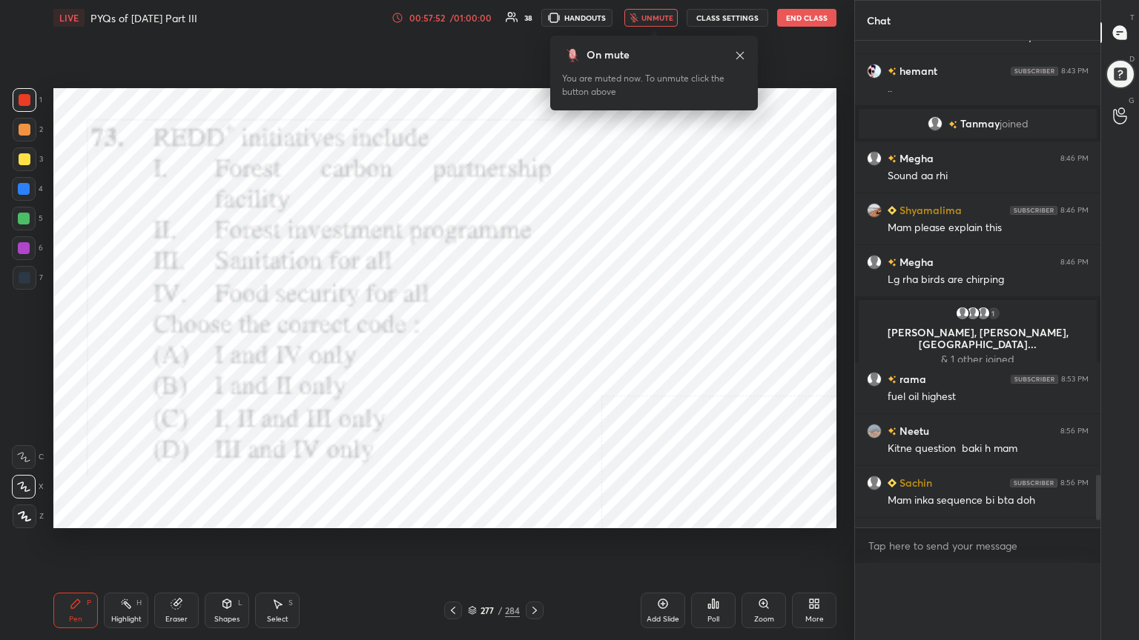
scroll to position [0, 0]
click at [646, 16] on span "unmute" at bounding box center [657, 18] width 32 height 10
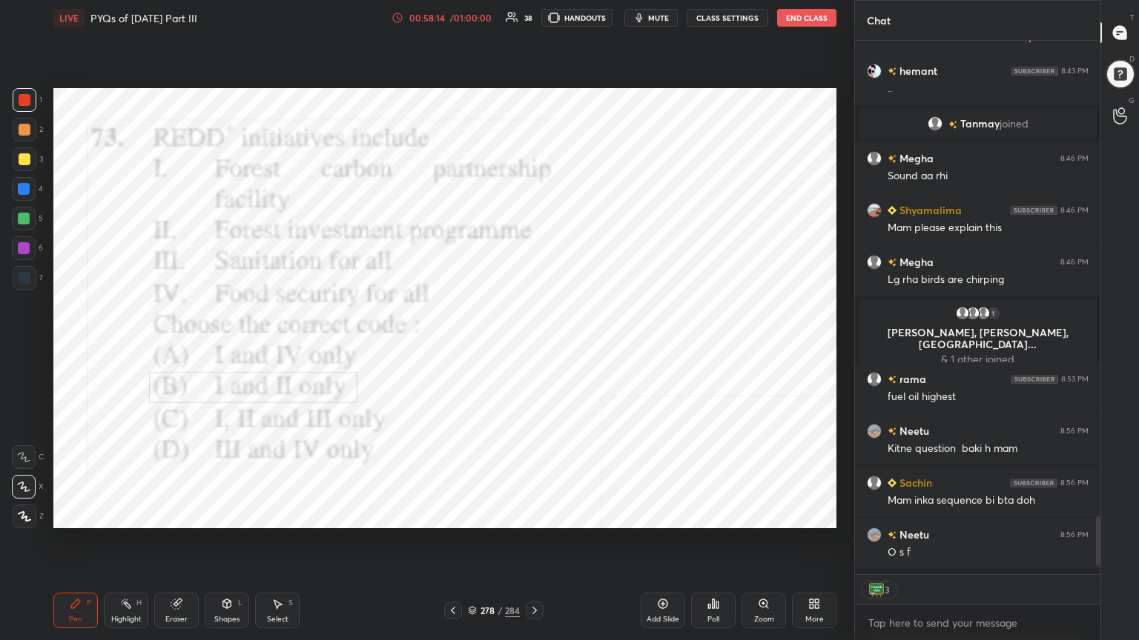
click at [470, 546] on icon at bounding box center [472, 609] width 7 height 4
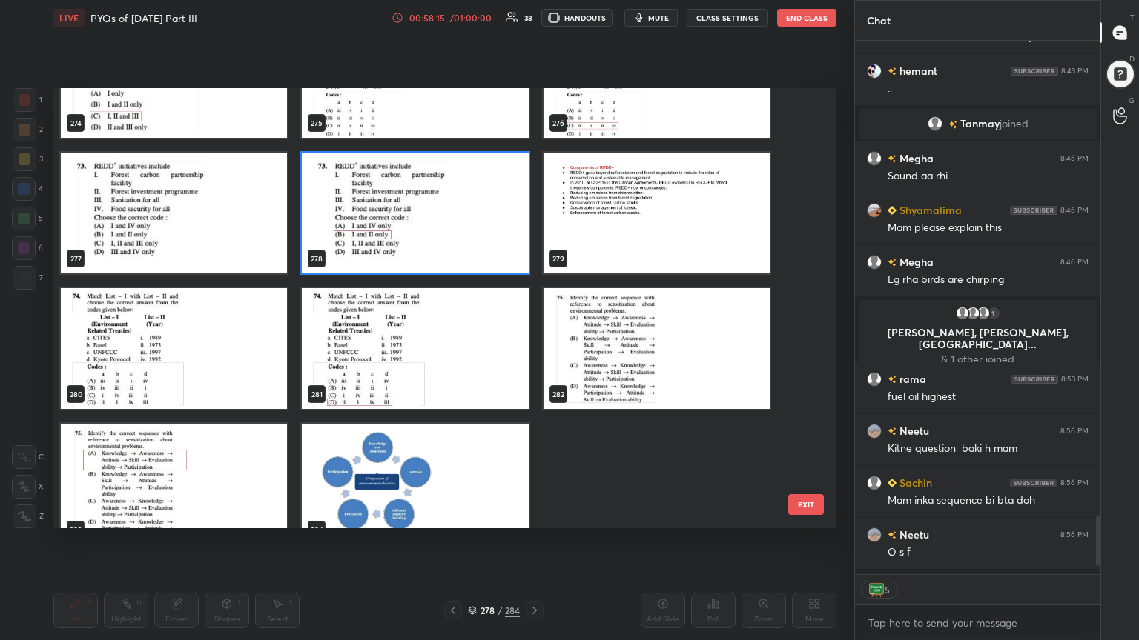
click at [163, 339] on img "grid" at bounding box center [174, 348] width 226 height 121
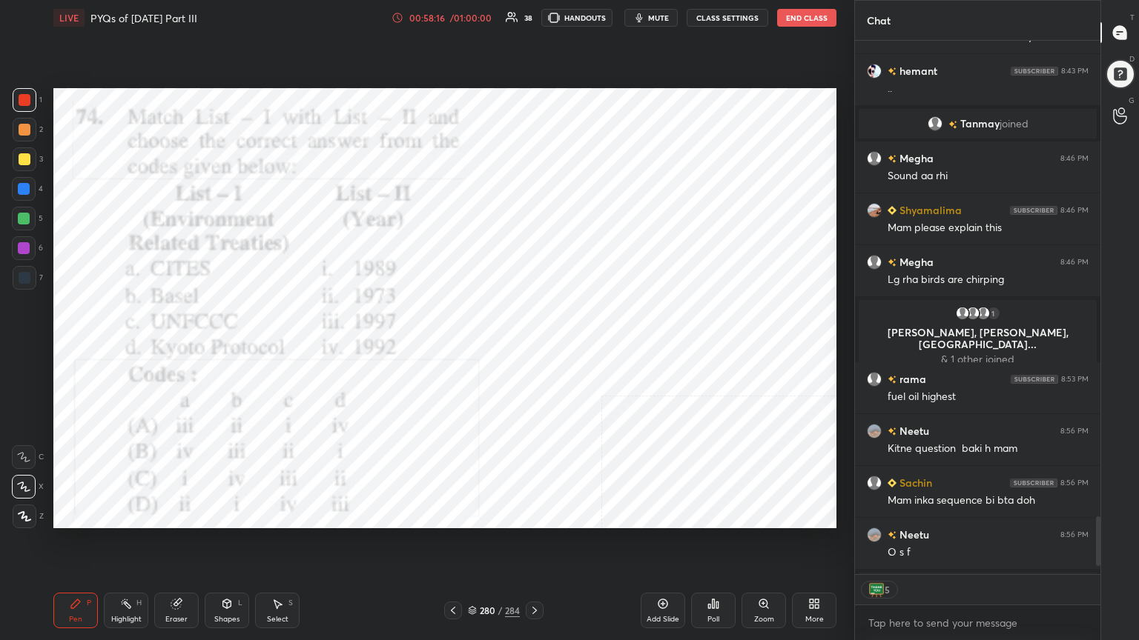
click at [163, 339] on img "grid" at bounding box center [174, 348] width 226 height 121
click at [649, 18] on button "mute" at bounding box center [650, 18] width 53 height 18
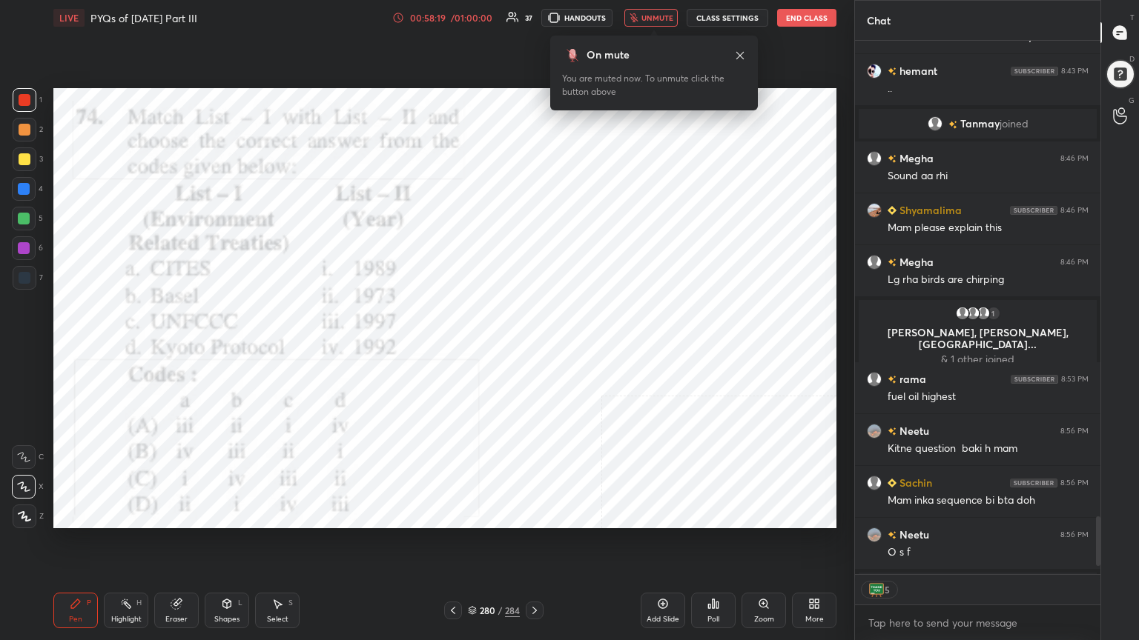
click at [468, 546] on div "280 / 284" at bounding box center [494, 610] width 52 height 13
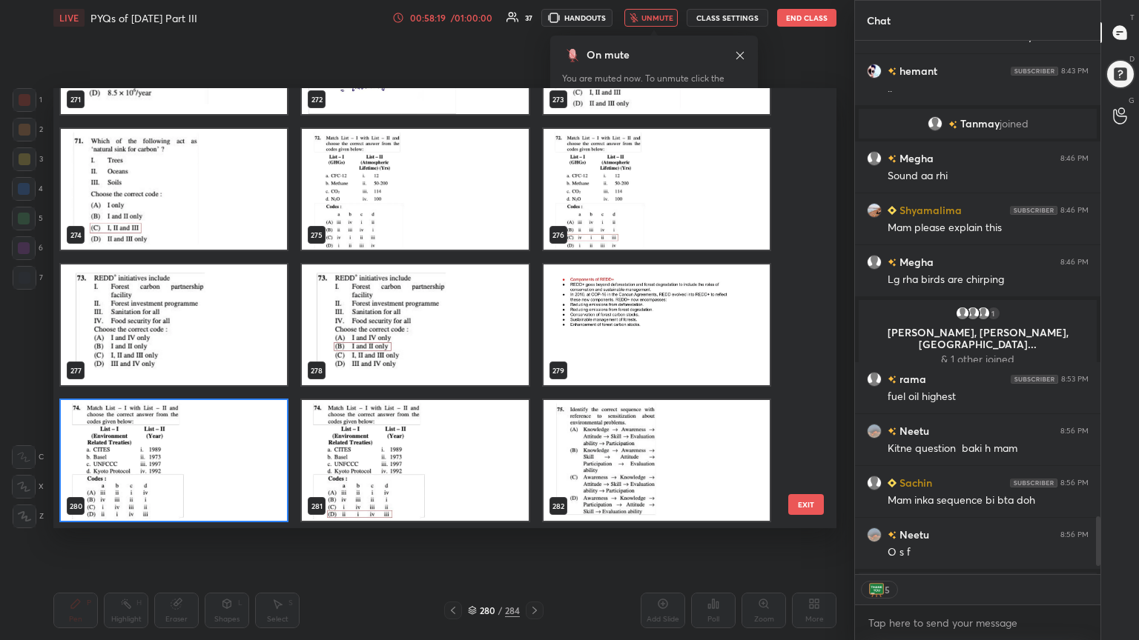
scroll to position [436, 775]
click at [239, 428] on img "grid" at bounding box center [174, 460] width 226 height 121
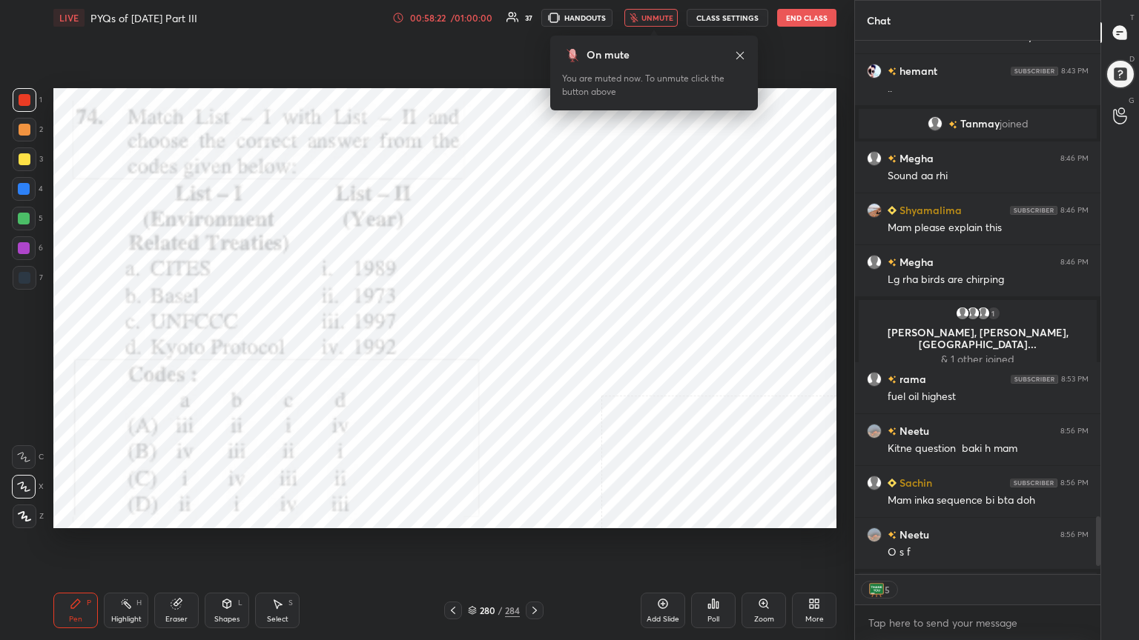
click at [239, 428] on img "grid" at bounding box center [174, 460] width 226 height 121
click at [703, 546] on div "Poll" at bounding box center [713, 611] width 44 height 36
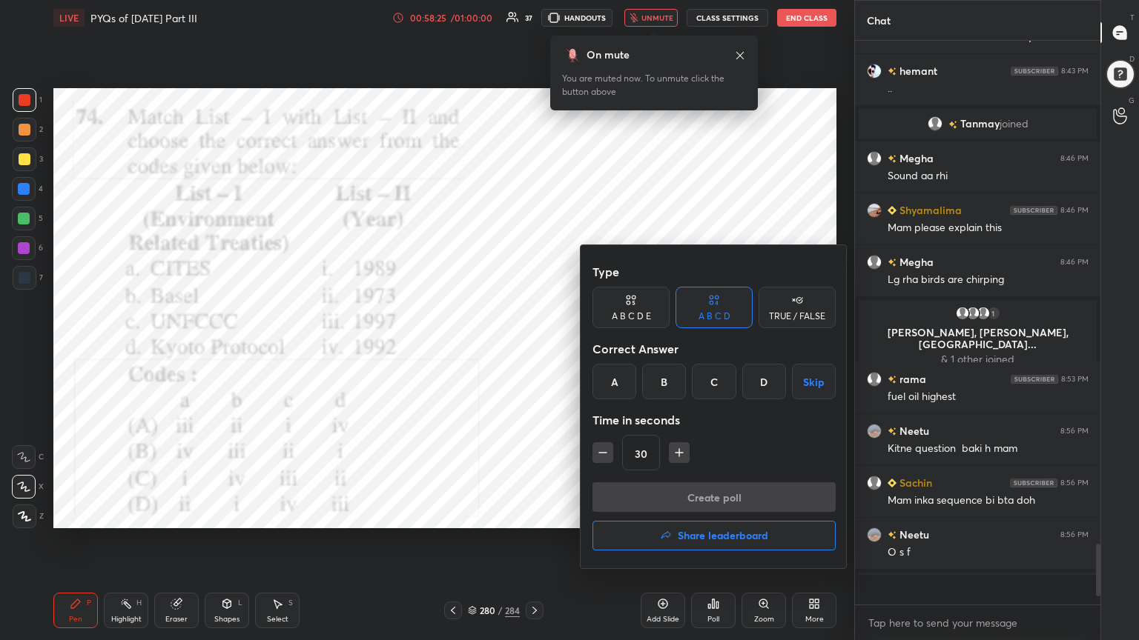
click at [771, 374] on div "D" at bounding box center [764, 382] width 44 height 36
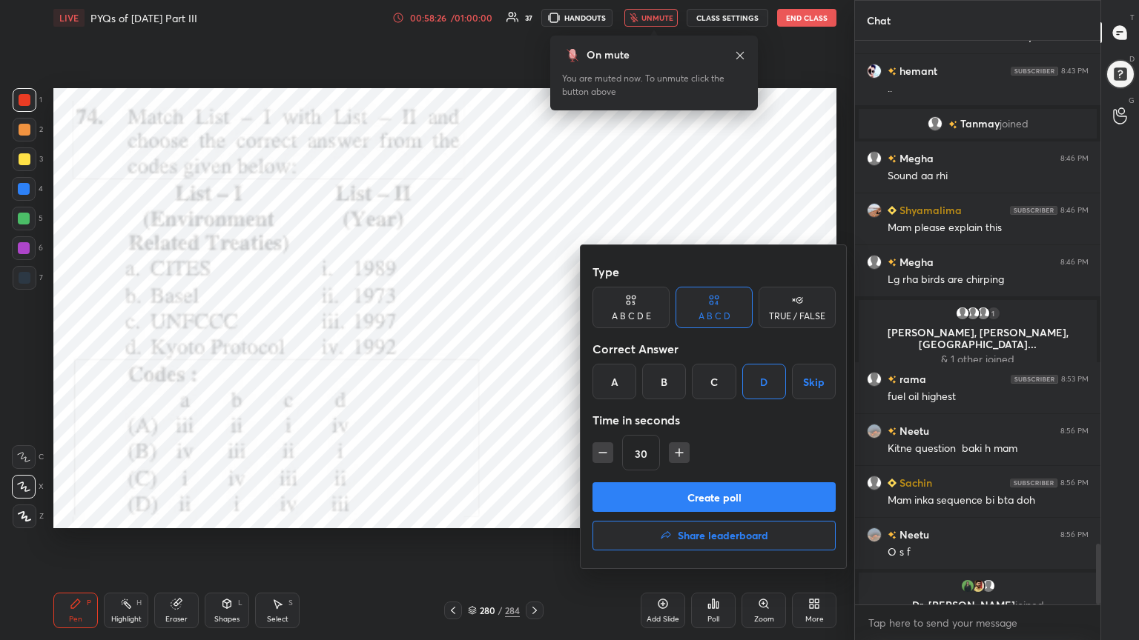
click at [741, 489] on button "Create poll" at bounding box center [713, 498] width 243 height 30
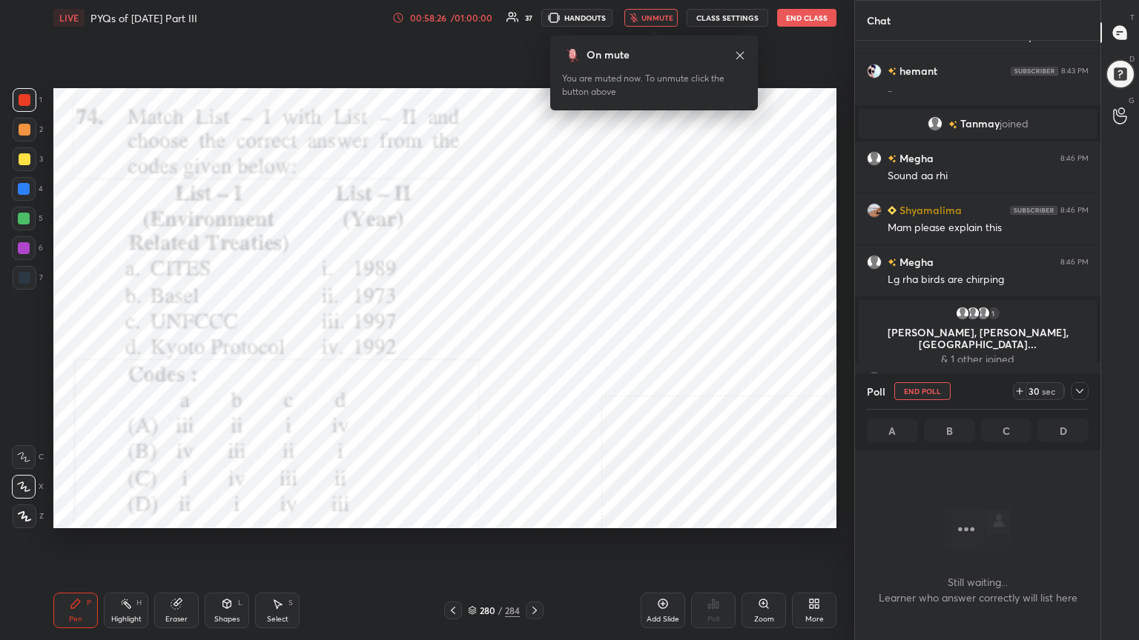
scroll to position [5, 4]
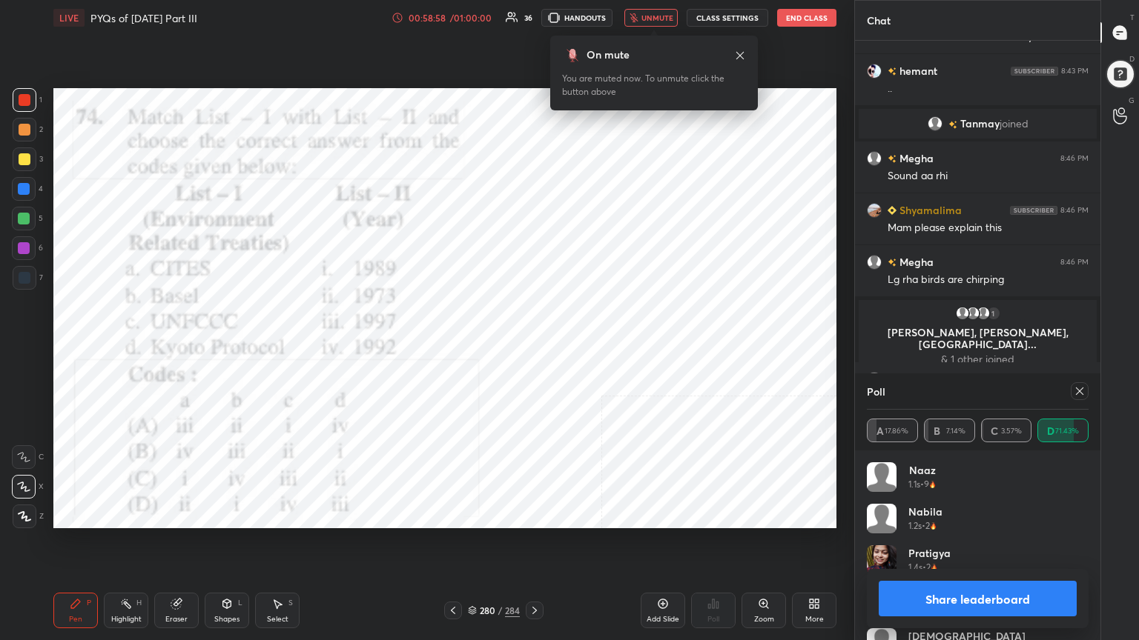
click at [1077, 391] on icon at bounding box center [1079, 391] width 12 height 12
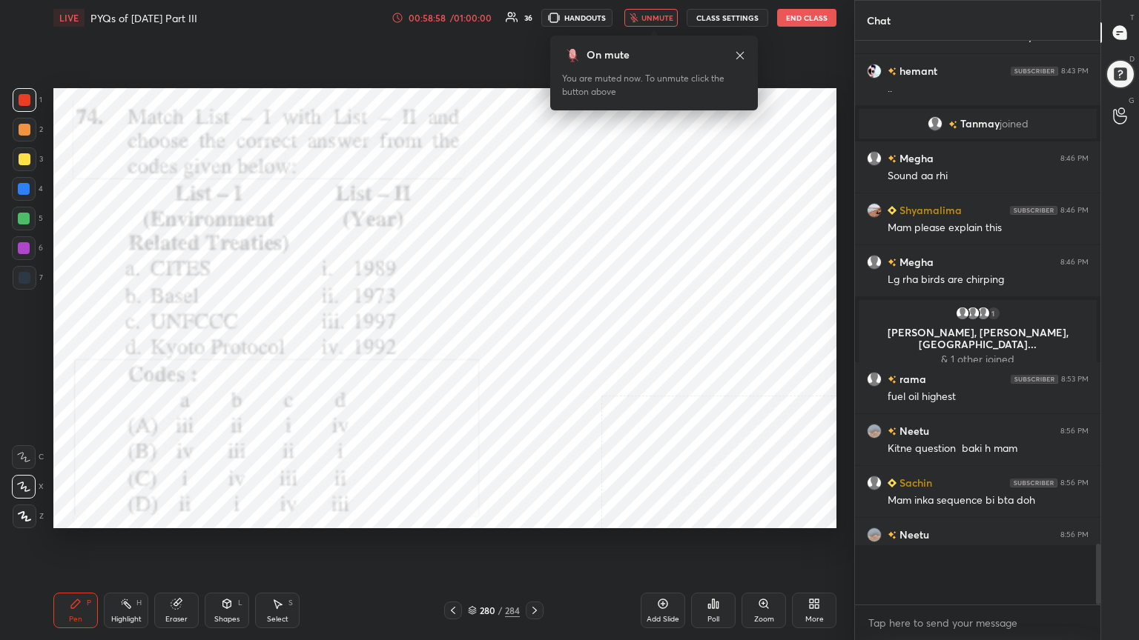
scroll to position [4, 4]
click at [662, 24] on button "unmute" at bounding box center [650, 18] width 53 height 18
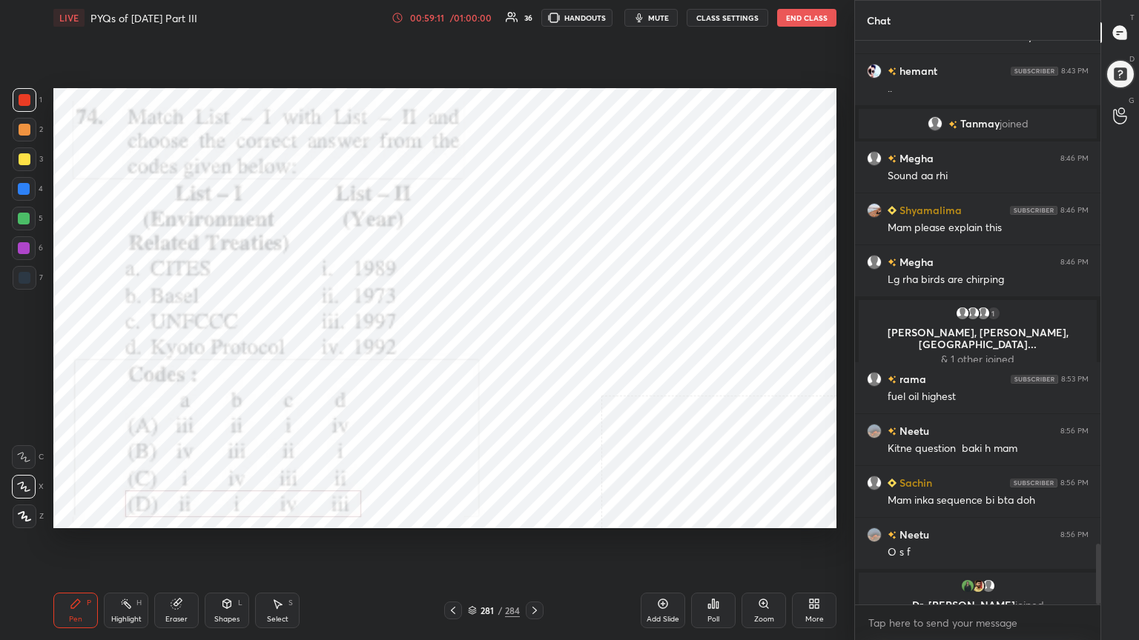
click at [534, 546] on icon at bounding box center [534, 610] width 4 height 7
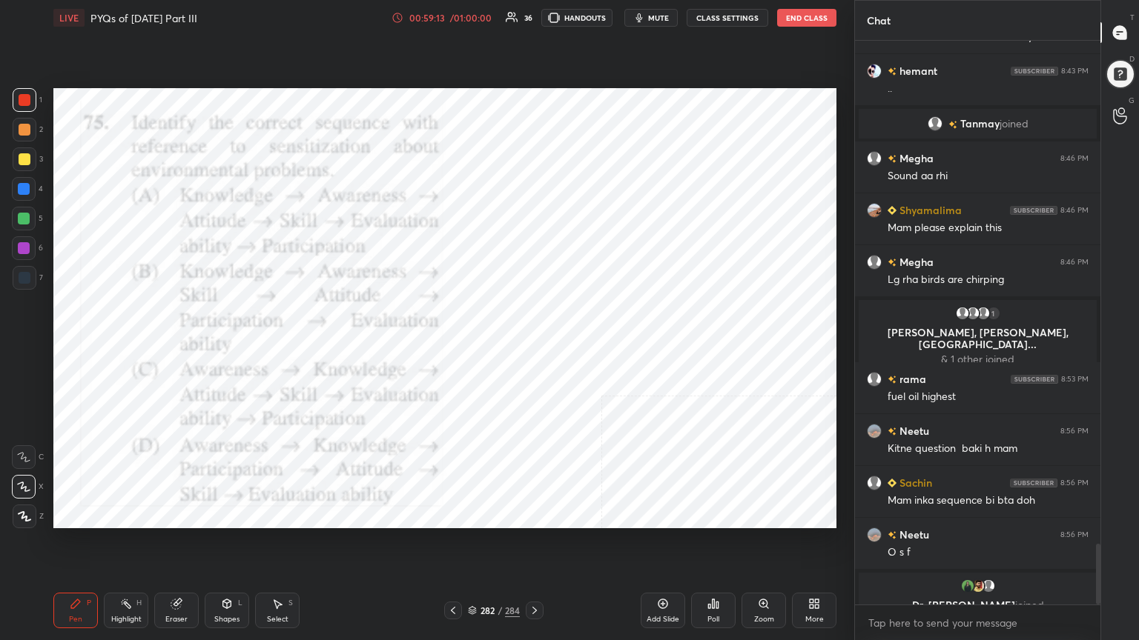
click at [473, 546] on icon at bounding box center [472, 610] width 9 height 9
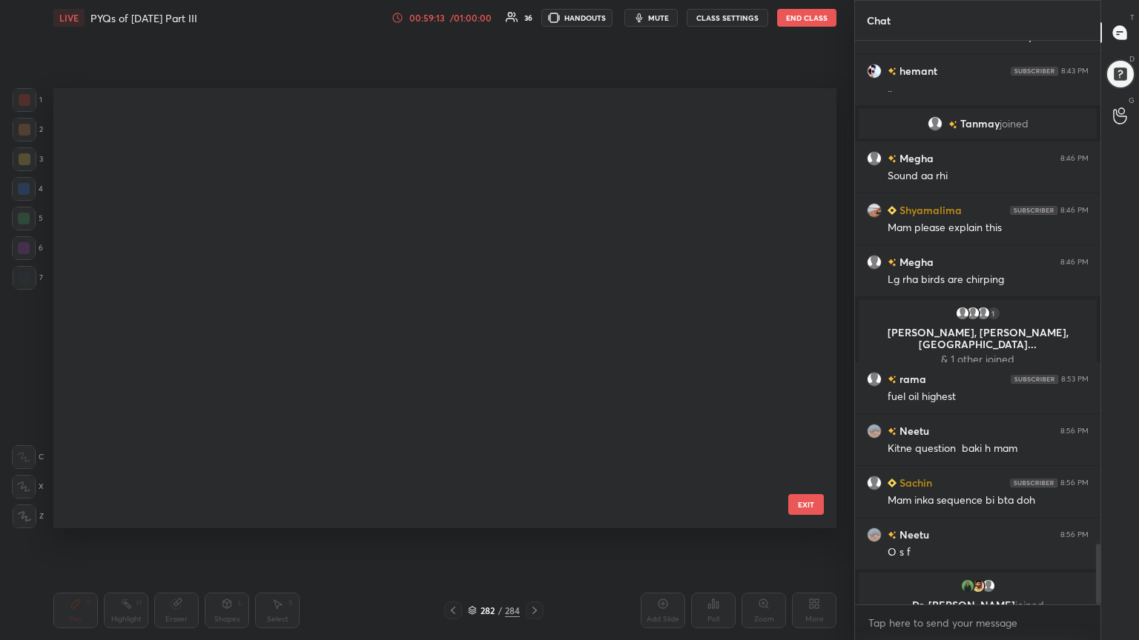
scroll to position [436, 775]
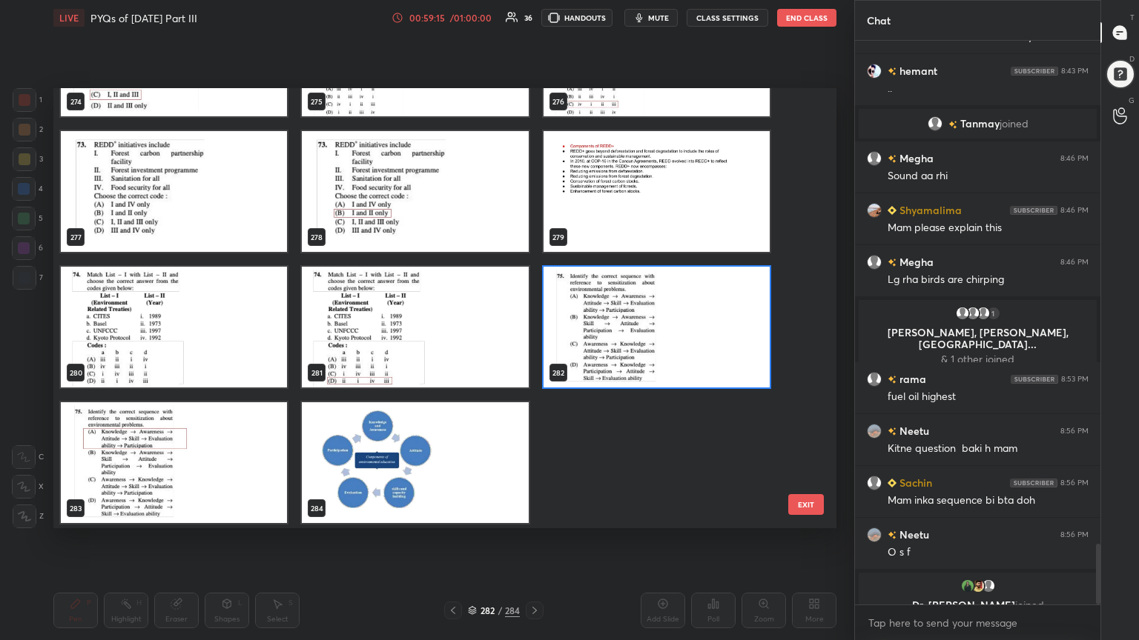
click at [583, 317] on img "grid" at bounding box center [656, 327] width 226 height 121
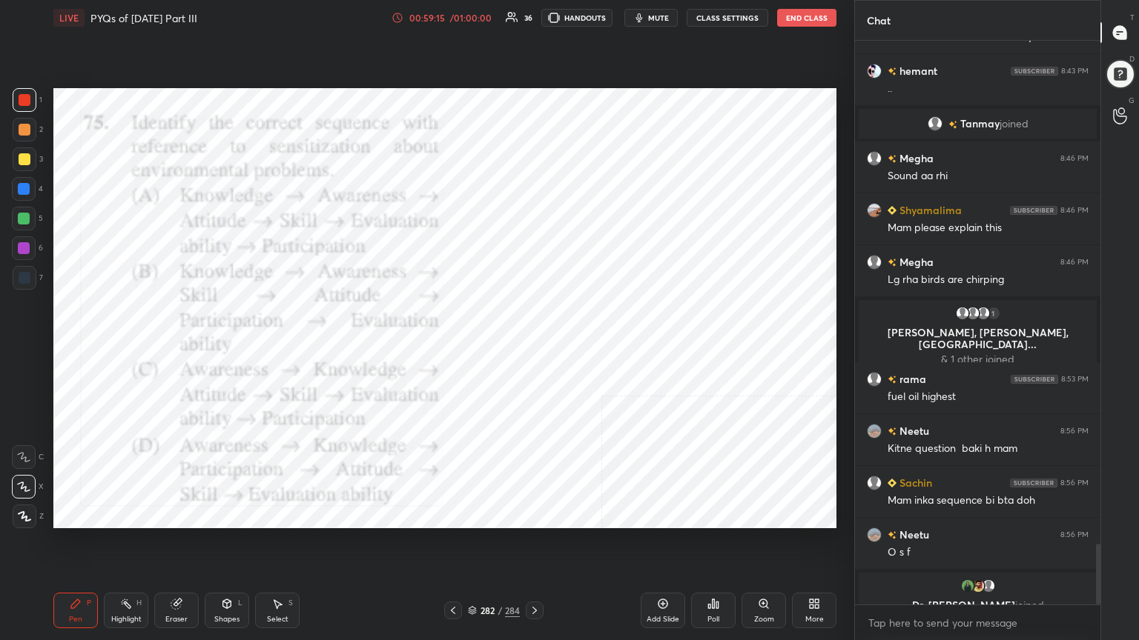
click at [583, 317] on img "grid" at bounding box center [656, 327] width 226 height 121
click at [612, 417] on div "LIVE PYQs of [DATE] Part III 00:59:17 / 01:00:00 36 HANDOUTS mute CLASS SETTING…" at bounding box center [444, 320] width 795 height 640
click at [695, 546] on div "Poll" at bounding box center [713, 611] width 44 height 36
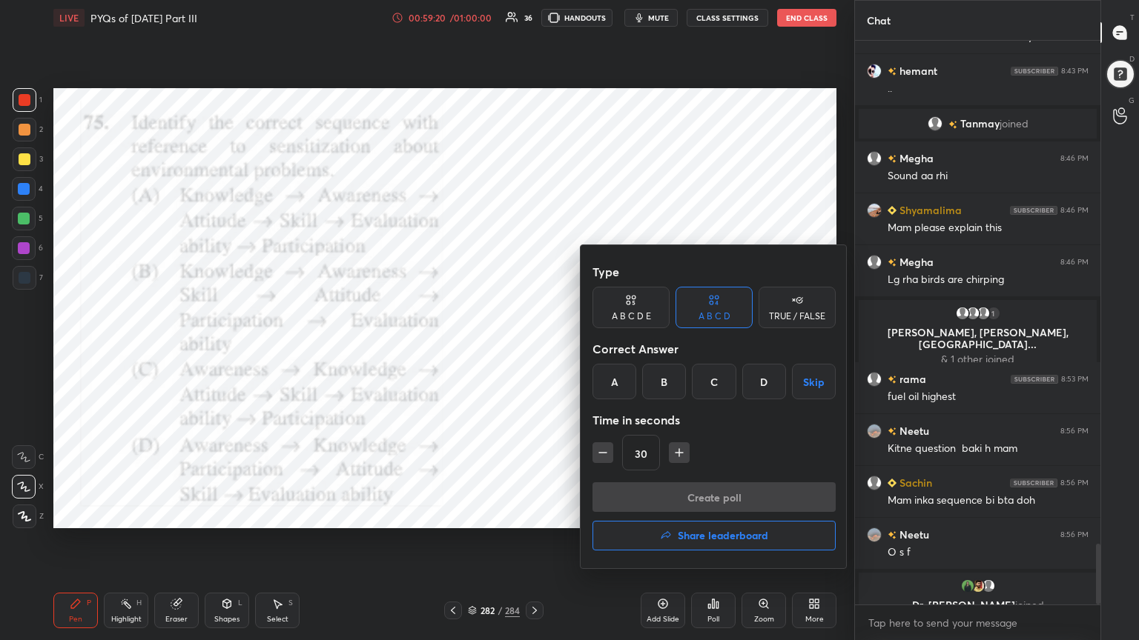
click at [606, 389] on div "A" at bounding box center [614, 382] width 44 height 36
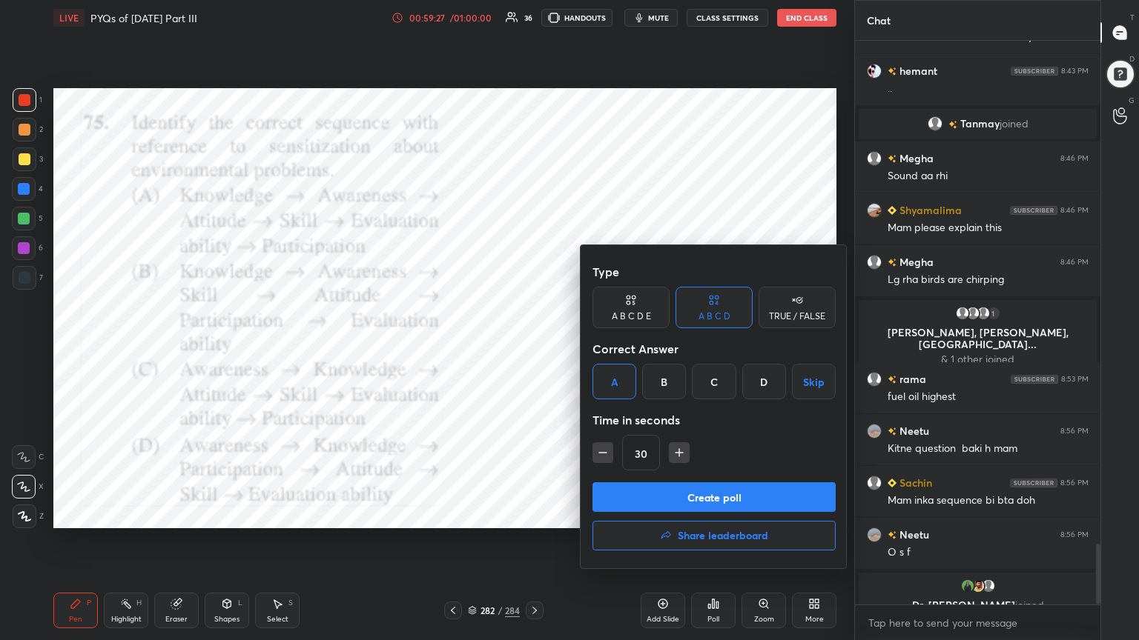
click at [683, 488] on button "Create poll" at bounding box center [713, 498] width 243 height 30
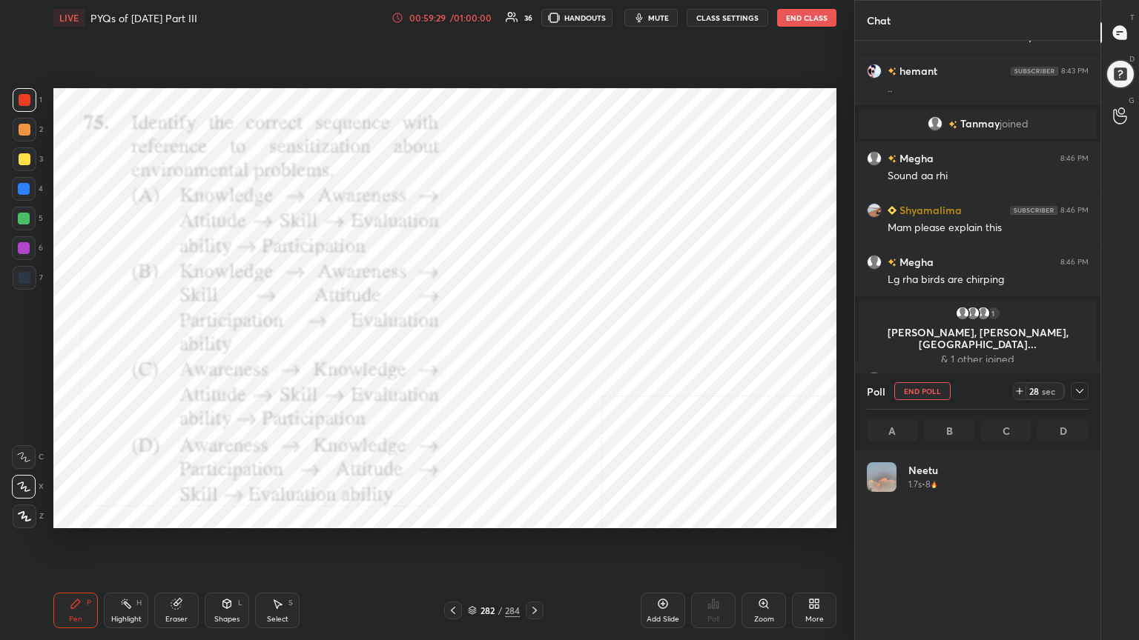
scroll to position [173, 217]
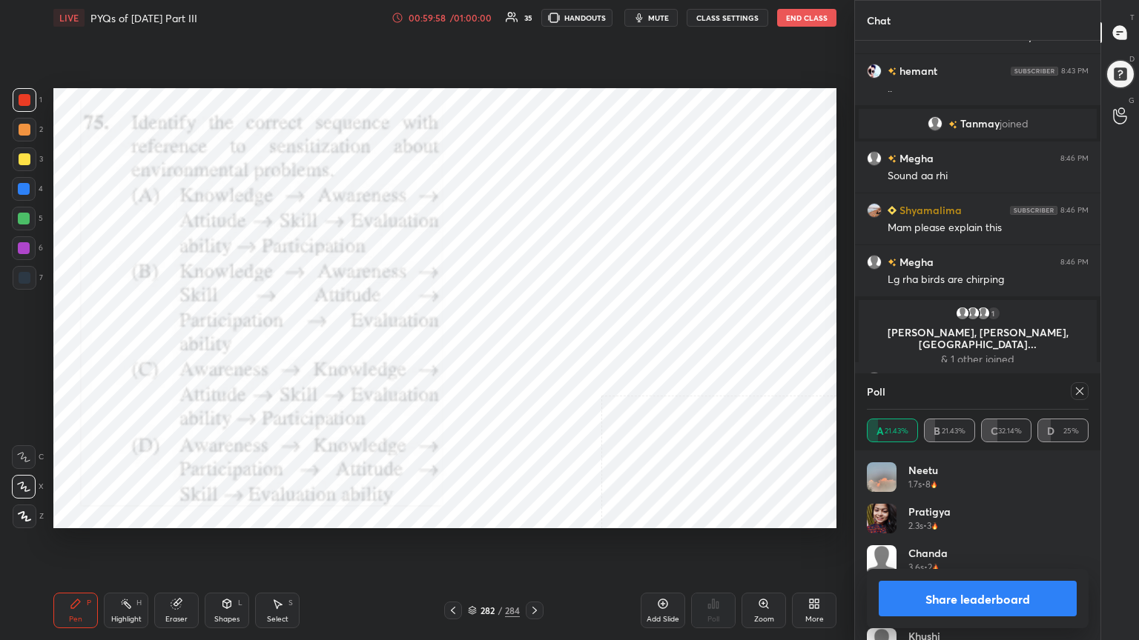
click at [1076, 391] on icon at bounding box center [1079, 391] width 12 height 12
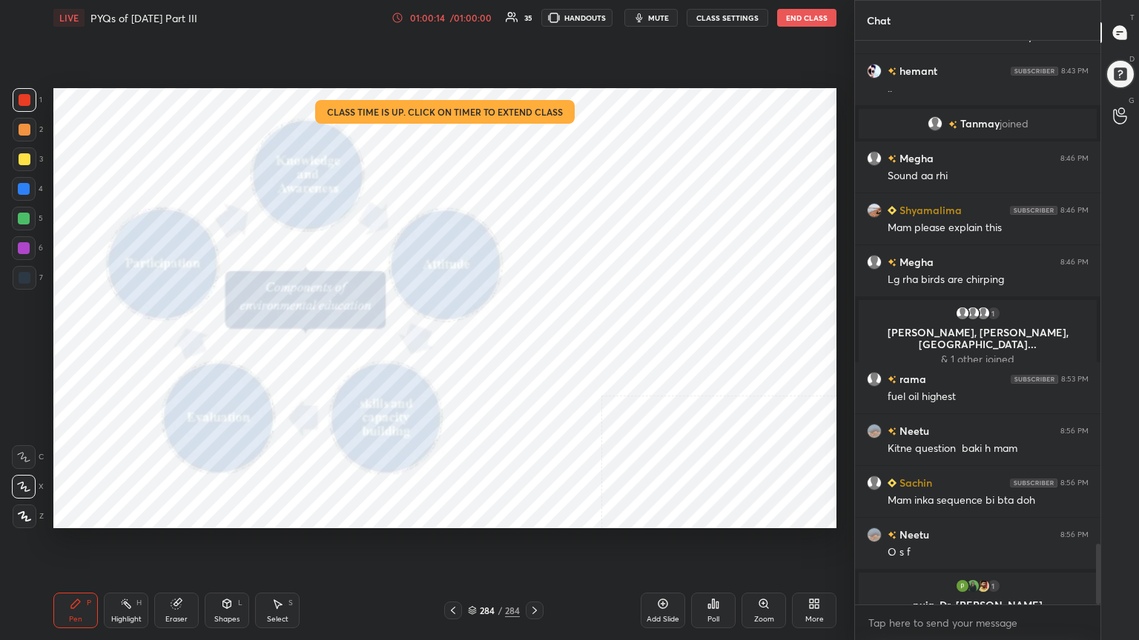
scroll to position [4679, 0]
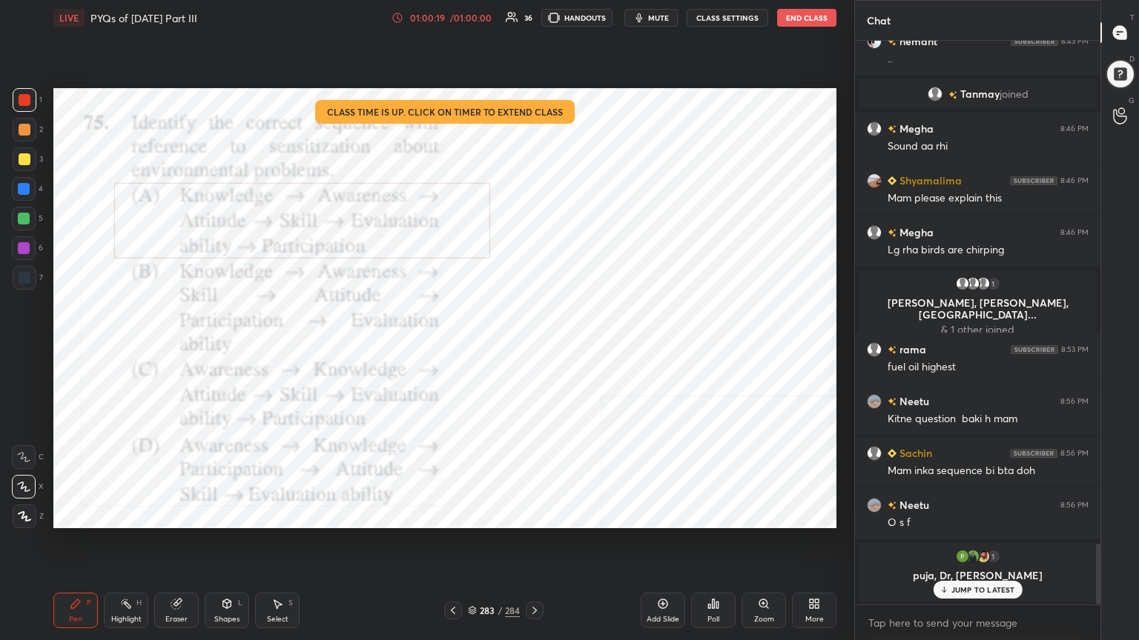
click at [705, 546] on div "Poll" at bounding box center [713, 611] width 44 height 36
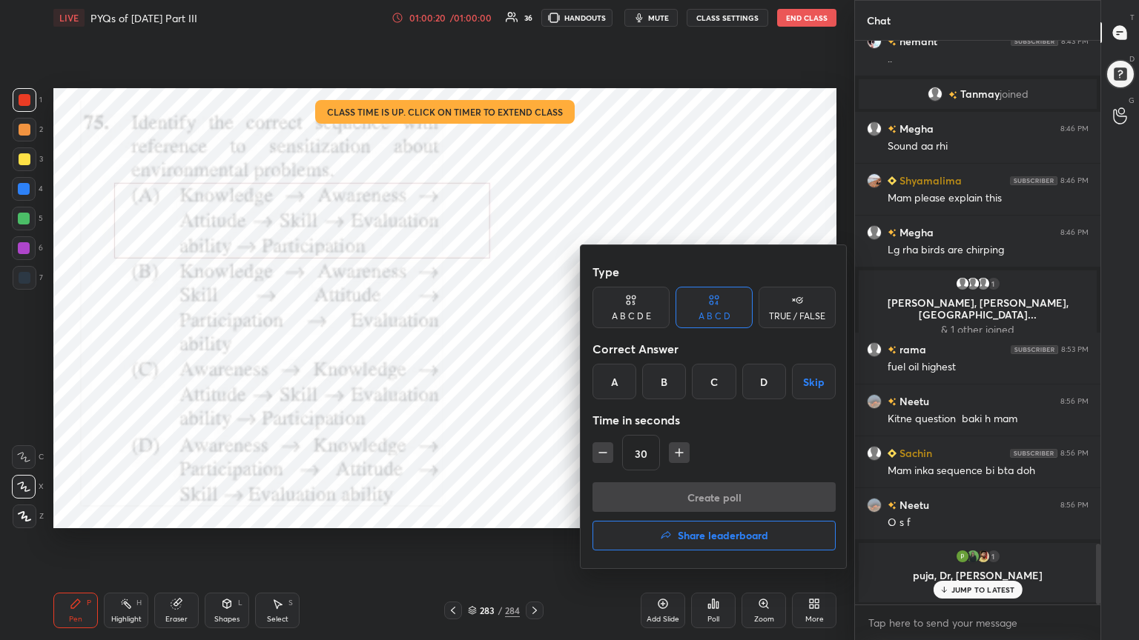
click at [763, 540] on h4 "Share leaderboard" at bounding box center [723, 536] width 90 height 10
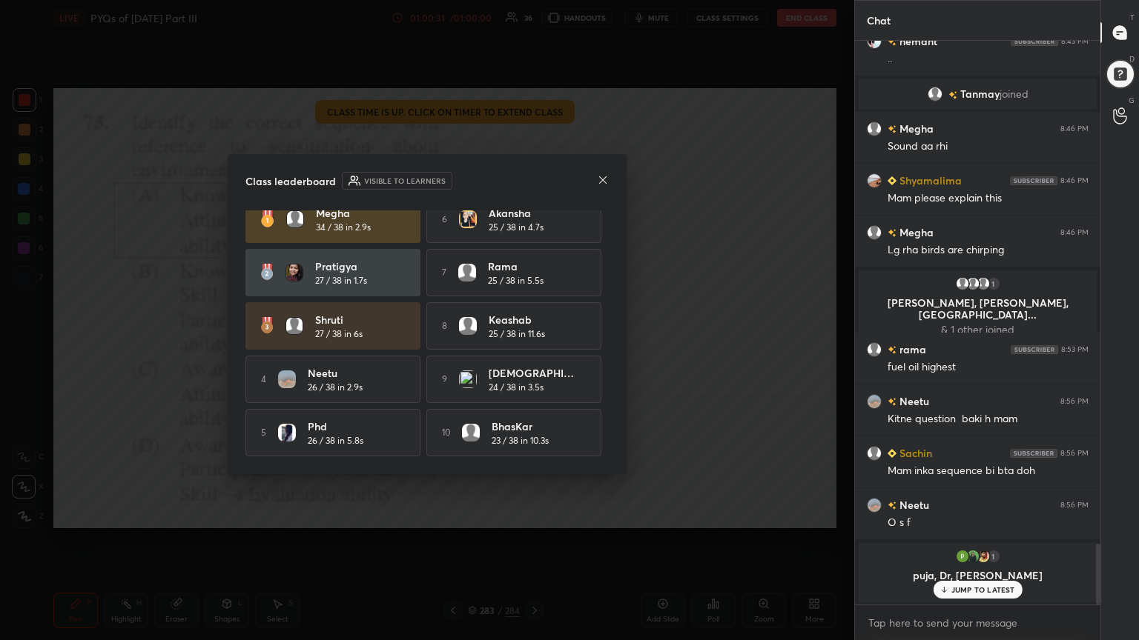
scroll to position [18, 0]
click at [600, 174] on icon at bounding box center [603, 180] width 12 height 12
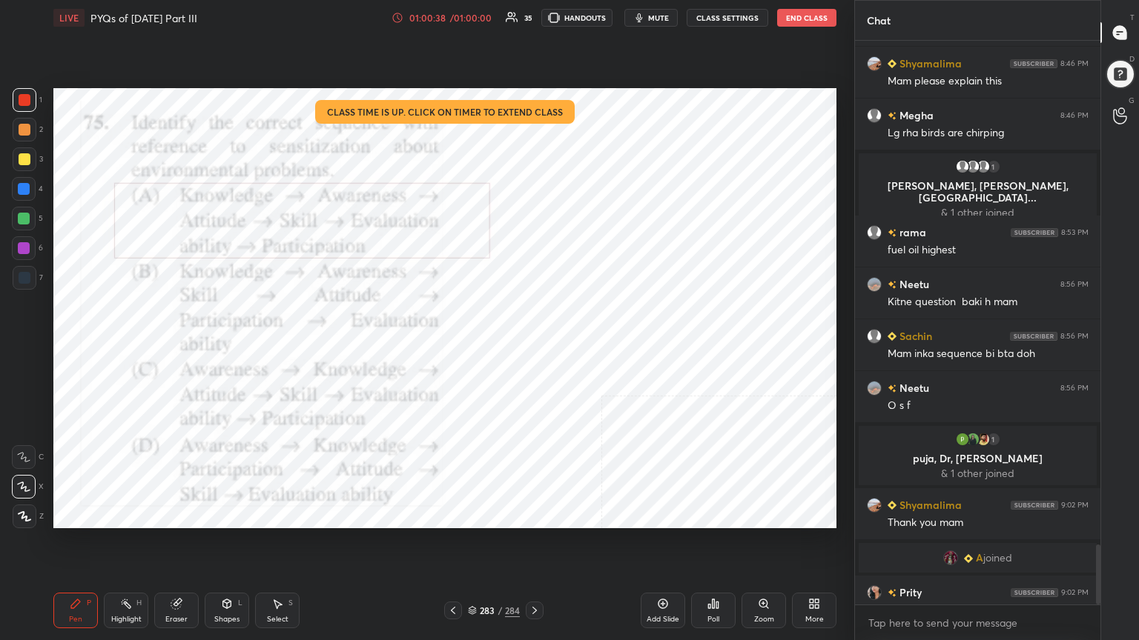
scroll to position [4714, 0]
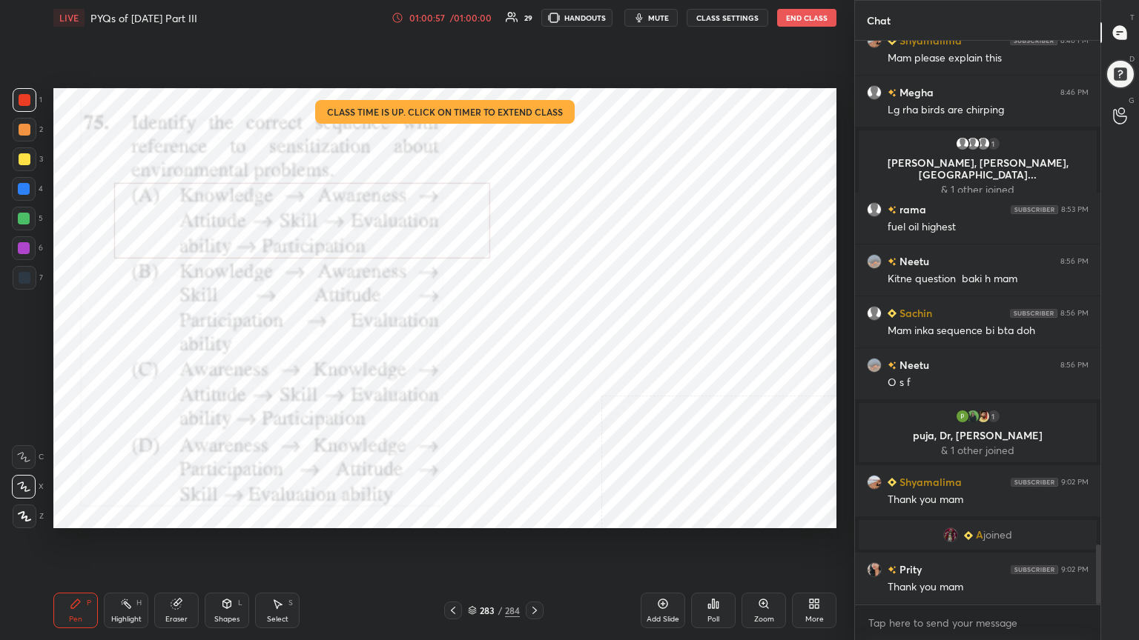
click at [792, 23] on button "End Class" at bounding box center [806, 18] width 59 height 18
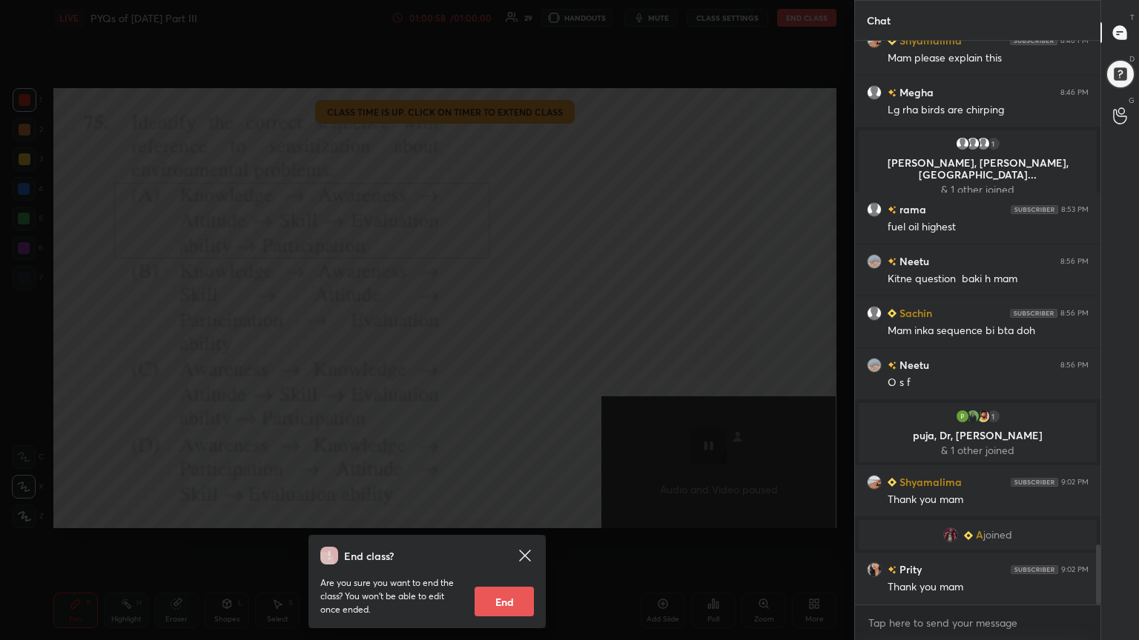
click at [522, 546] on div "Are you sure you want to end the class? You won’t be able to edit once ended. E…" at bounding box center [426, 591] width 213 height 52
click at [494, 546] on button "End" at bounding box center [503, 602] width 59 height 30
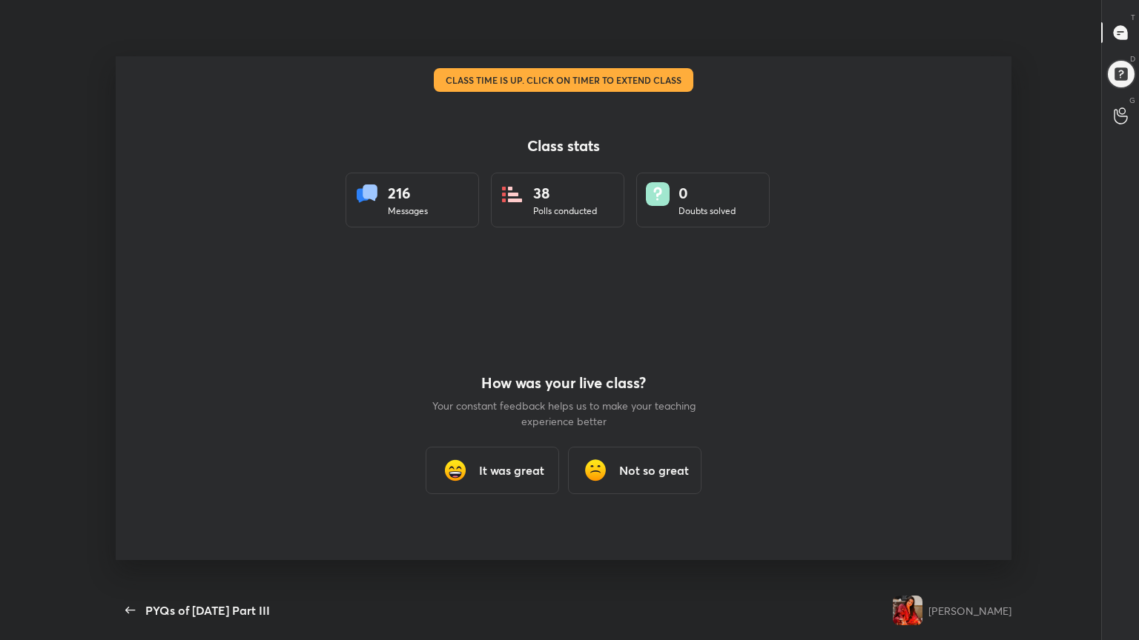
scroll to position [0, 0]
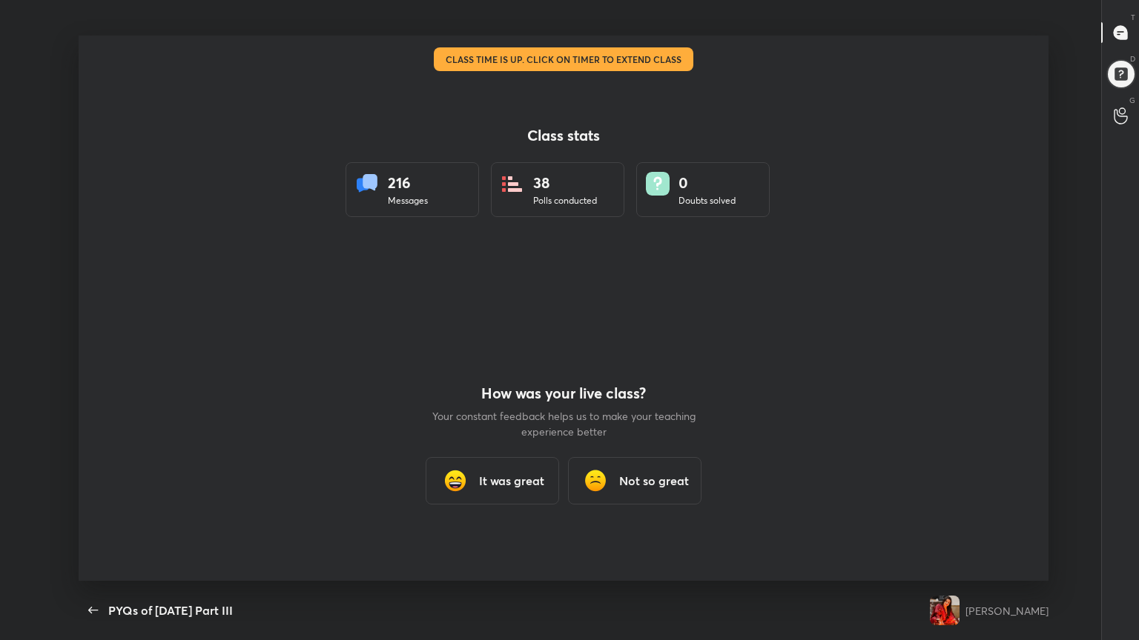
click at [531, 469] on div "It was great" at bounding box center [492, 480] width 133 height 47
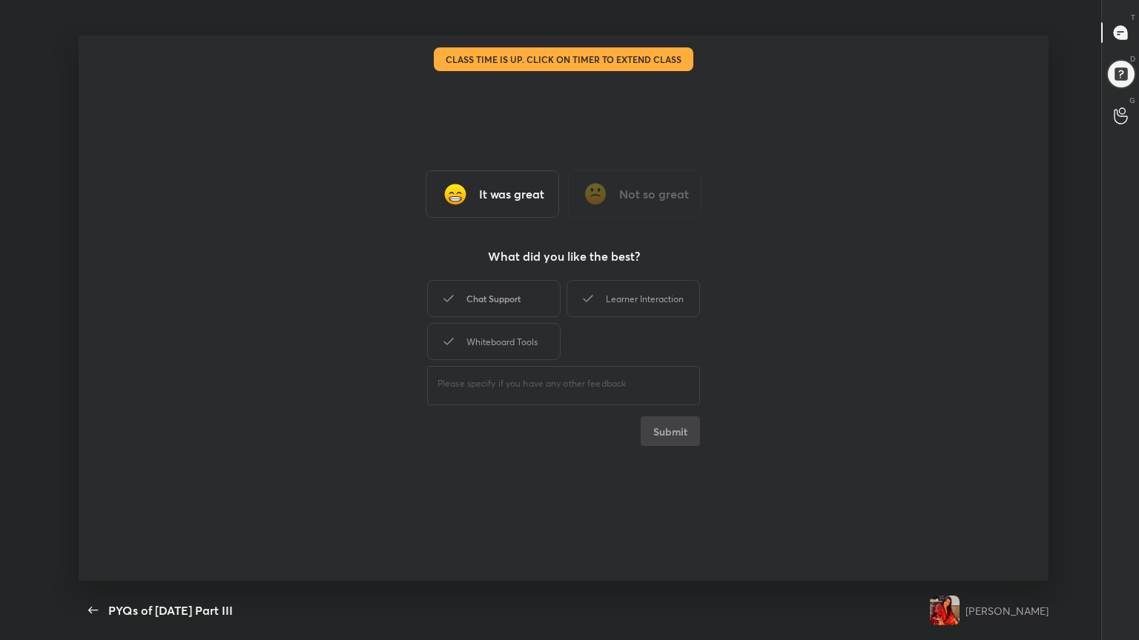
click at [506, 309] on div "Chat Support" at bounding box center [493, 298] width 133 height 37
click at [606, 301] on div "Learner Interaction" at bounding box center [632, 298] width 133 height 37
drag, startPoint x: 546, startPoint y: 332, endPoint x: 668, endPoint y: 436, distance: 160.4
click at [668, 436] on div "Chat Support Learner Interaction Whiteboard Tools ​ Submit" at bounding box center [563, 361] width 273 height 169
click at [668, 436] on button "Submit" at bounding box center [669, 432] width 59 height 30
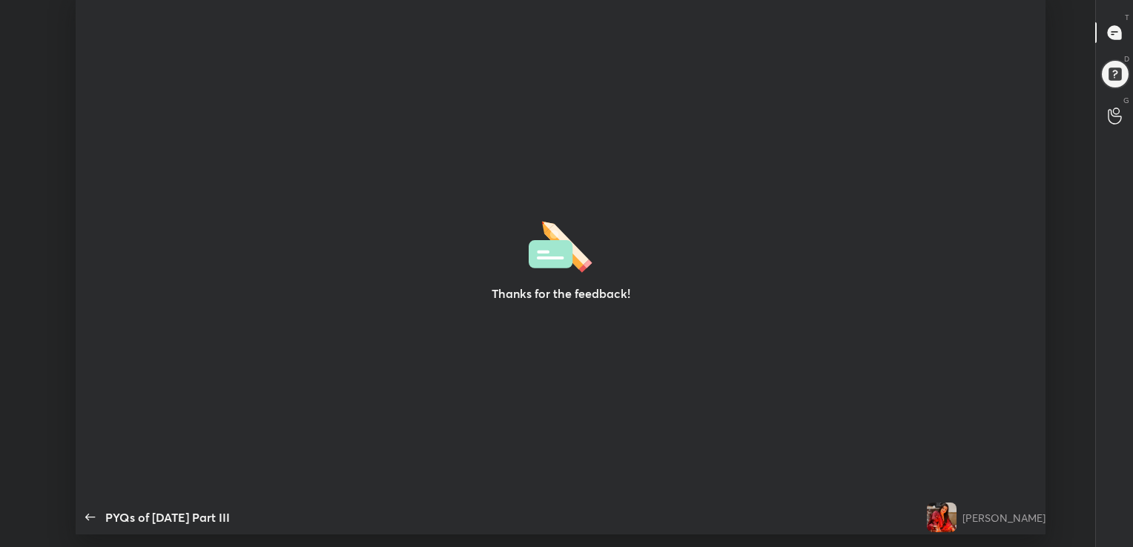
scroll to position [73677, 73010]
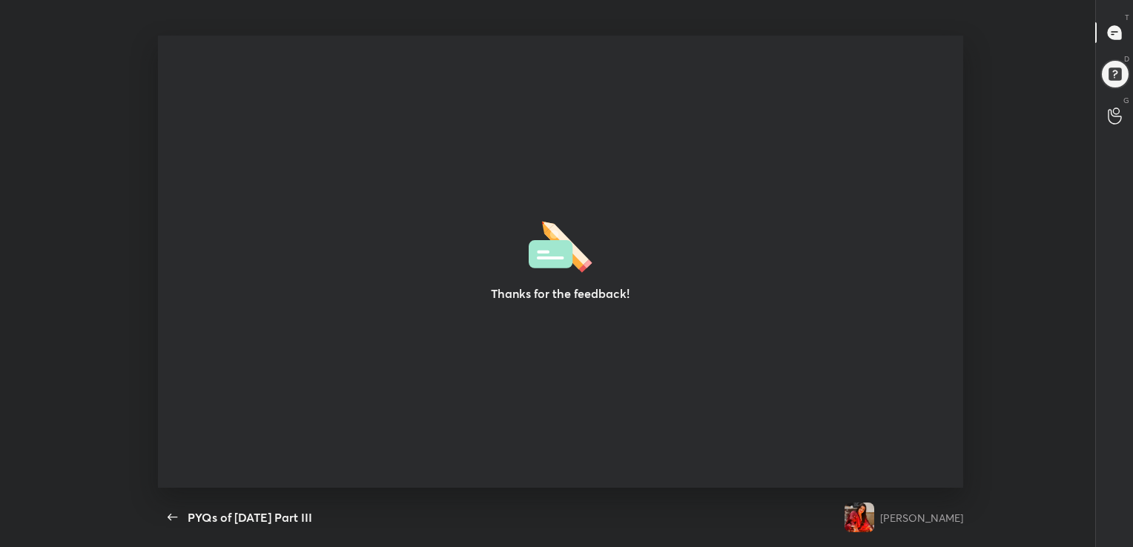
type textarea "x"
